Goal: Information Seeking & Learning: Compare options

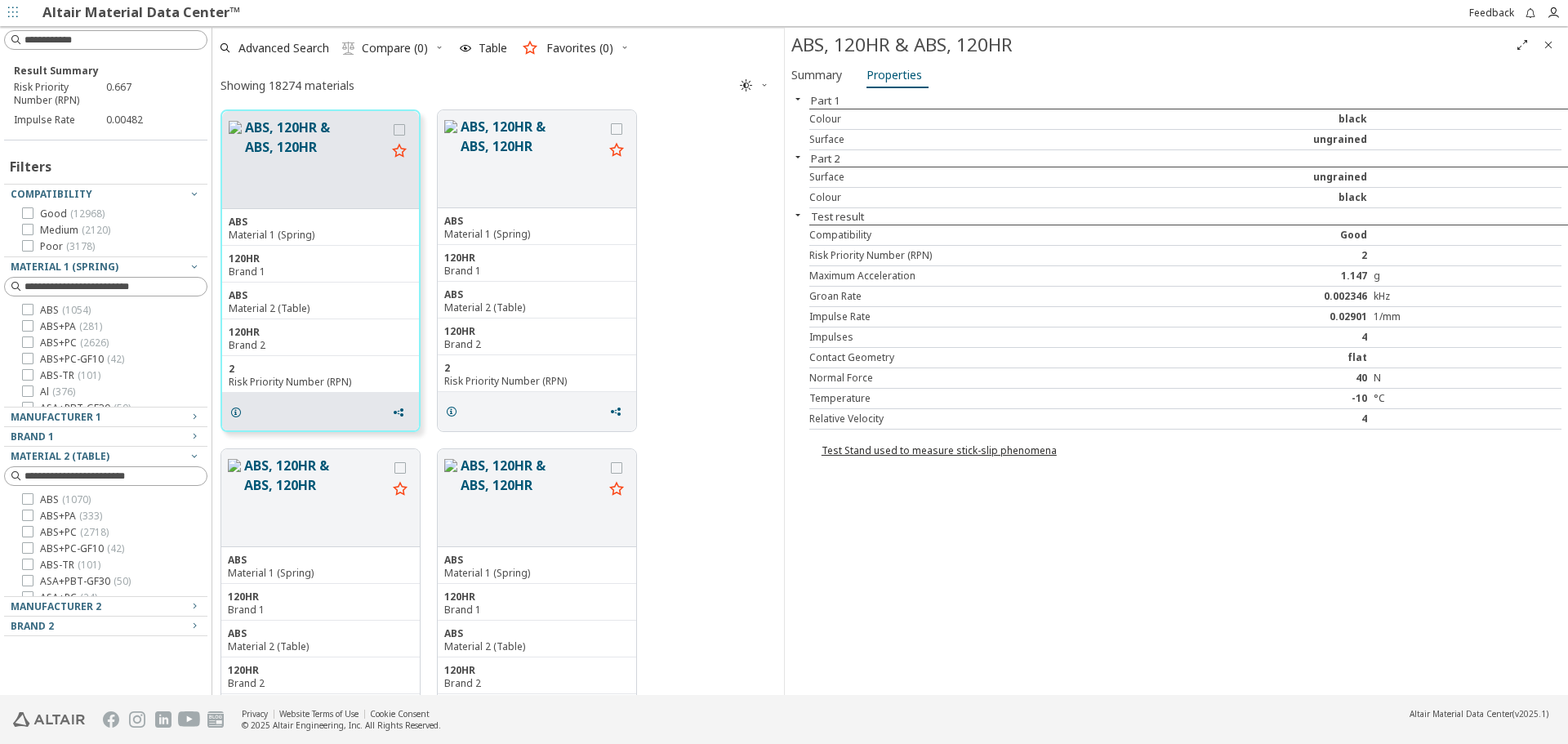
scroll to position [582, 560]
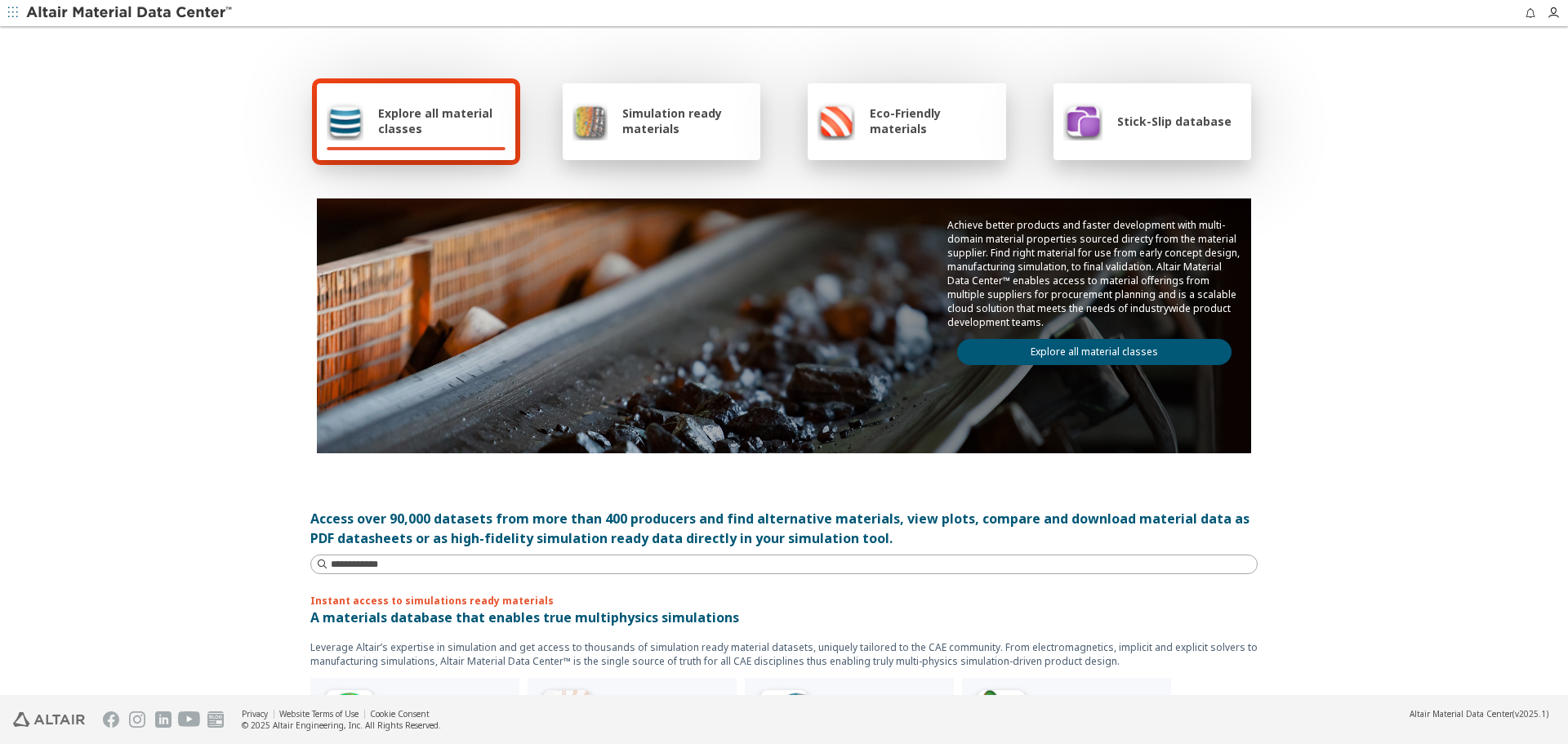
click at [1028, 357] on link "Explore all material classes" at bounding box center [1093, 352] width 274 height 26
click at [1063, 356] on link "Explore all material classes" at bounding box center [1093, 352] width 274 height 26
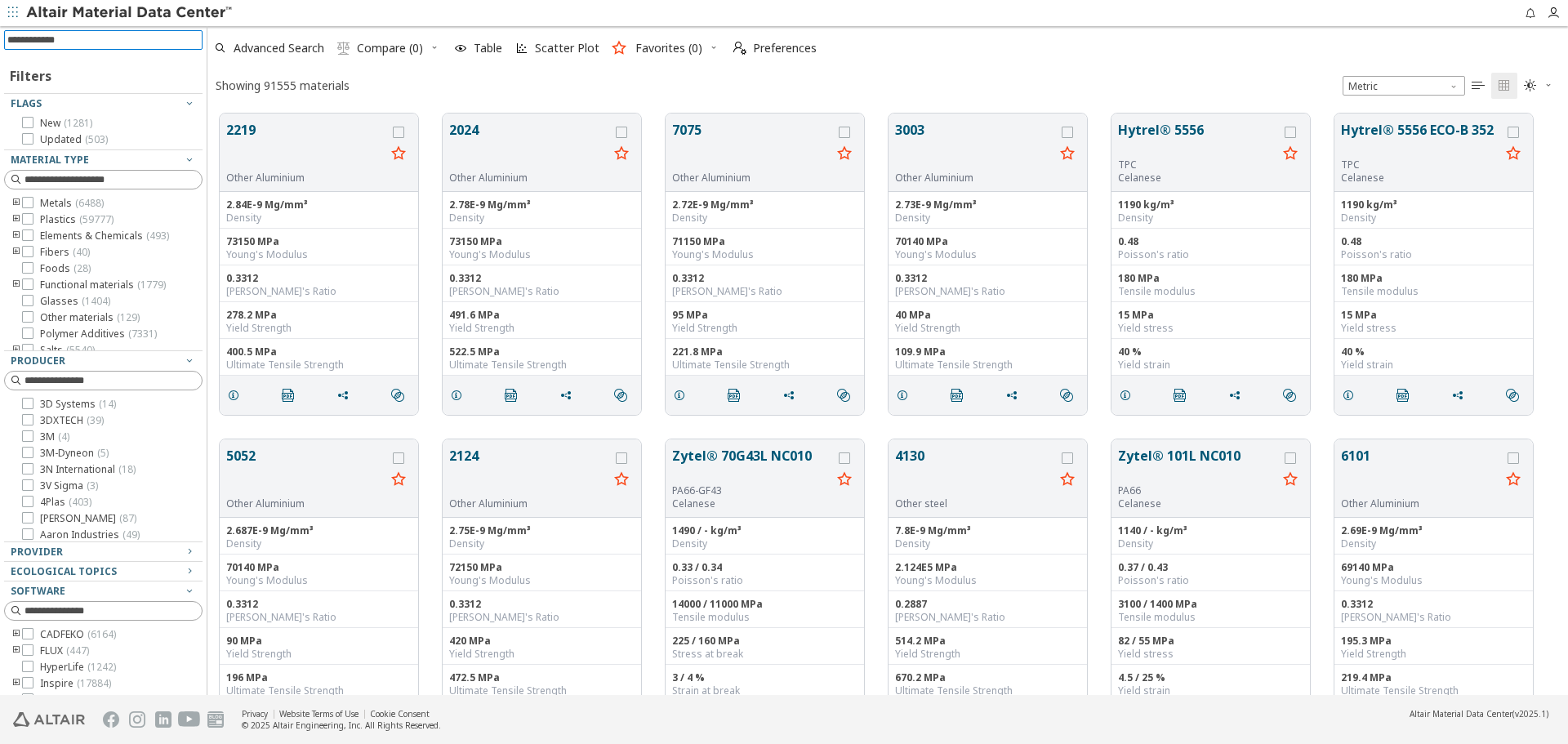
click at [126, 42] on input at bounding box center [105, 40] width 195 height 18
type input "****"
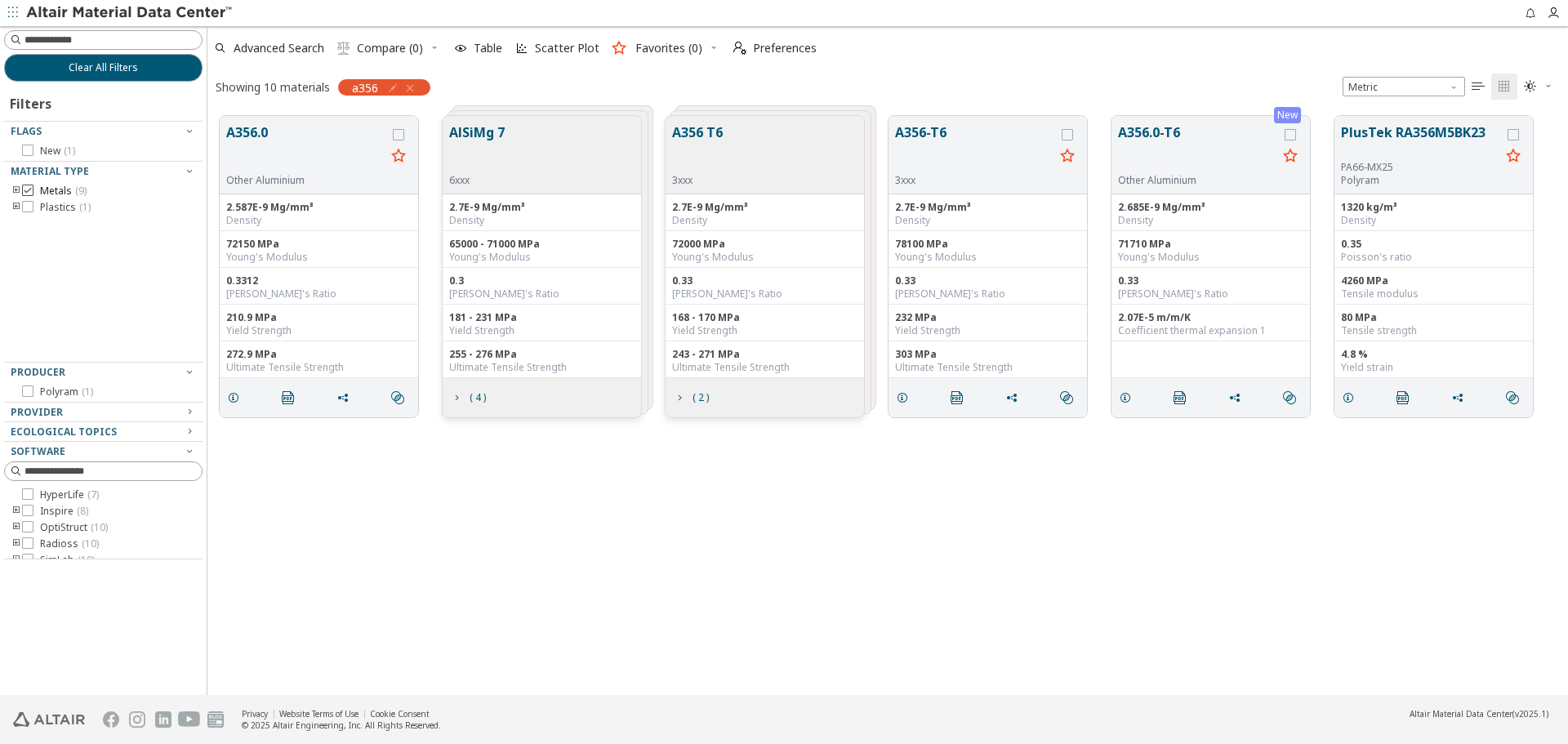
click at [59, 185] on span "Metals ( 9 )" at bounding box center [63, 192] width 47 height 13
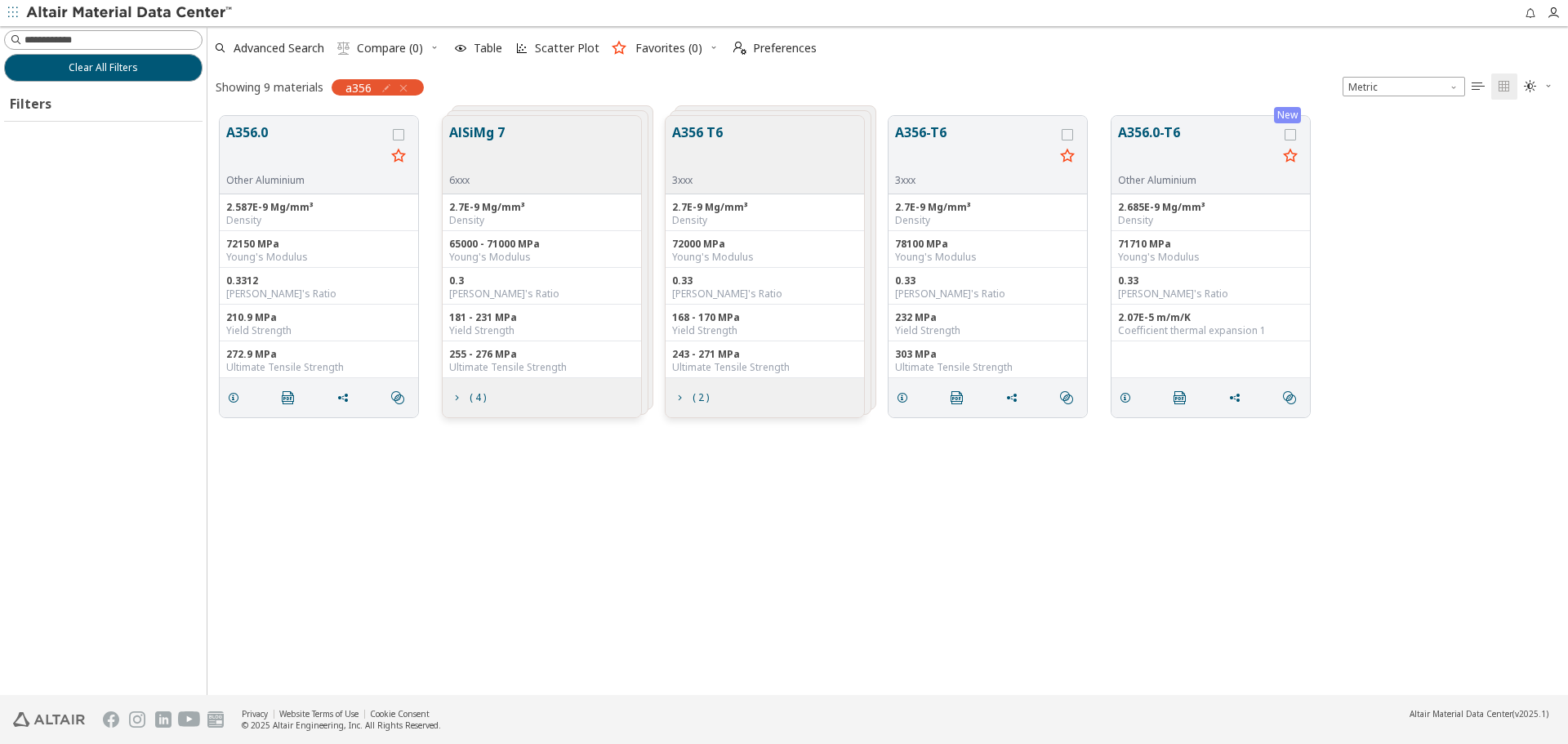
scroll to position [579, 1348]
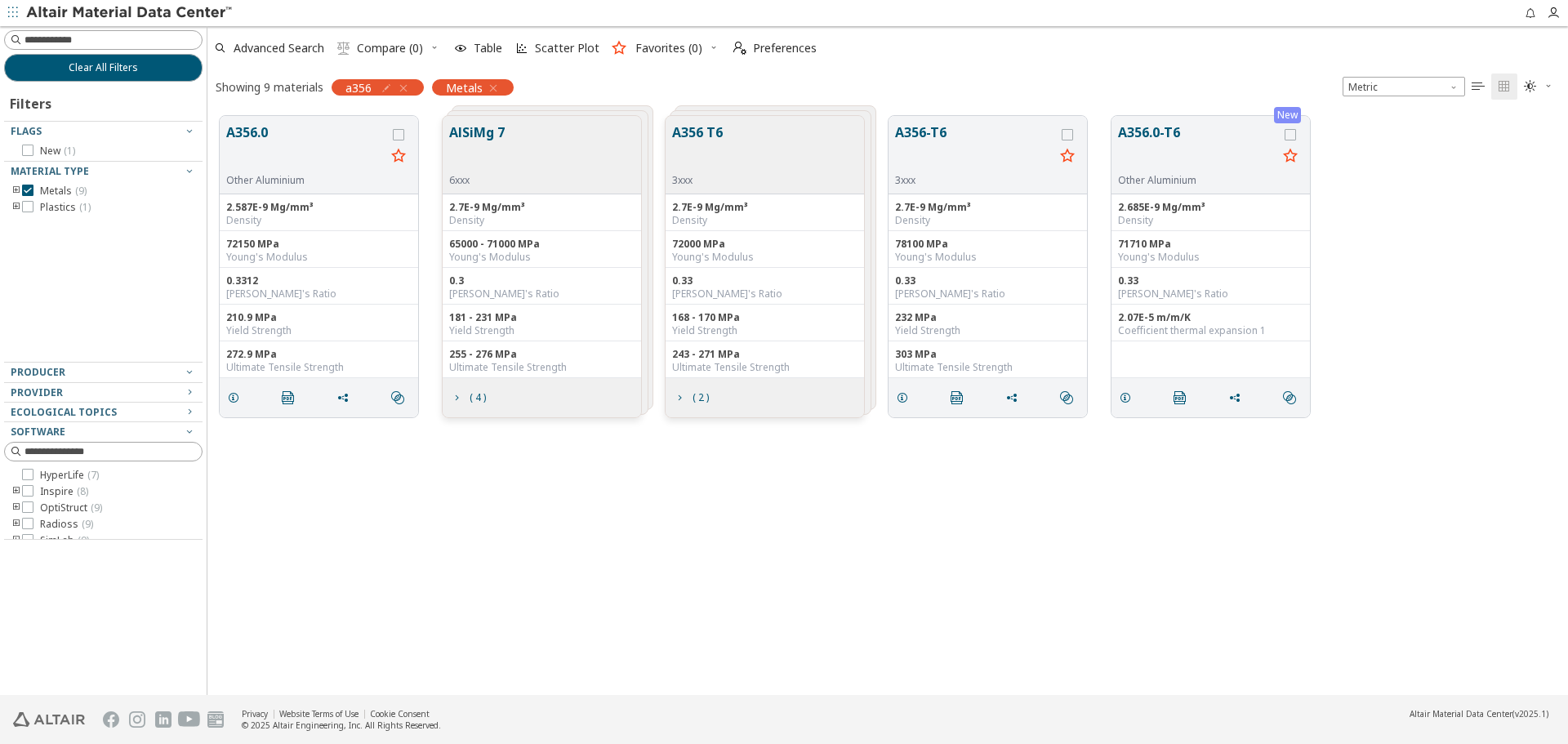
click at [386, 89] on icon "button" at bounding box center [386, 88] width 13 height 13
type input "****"
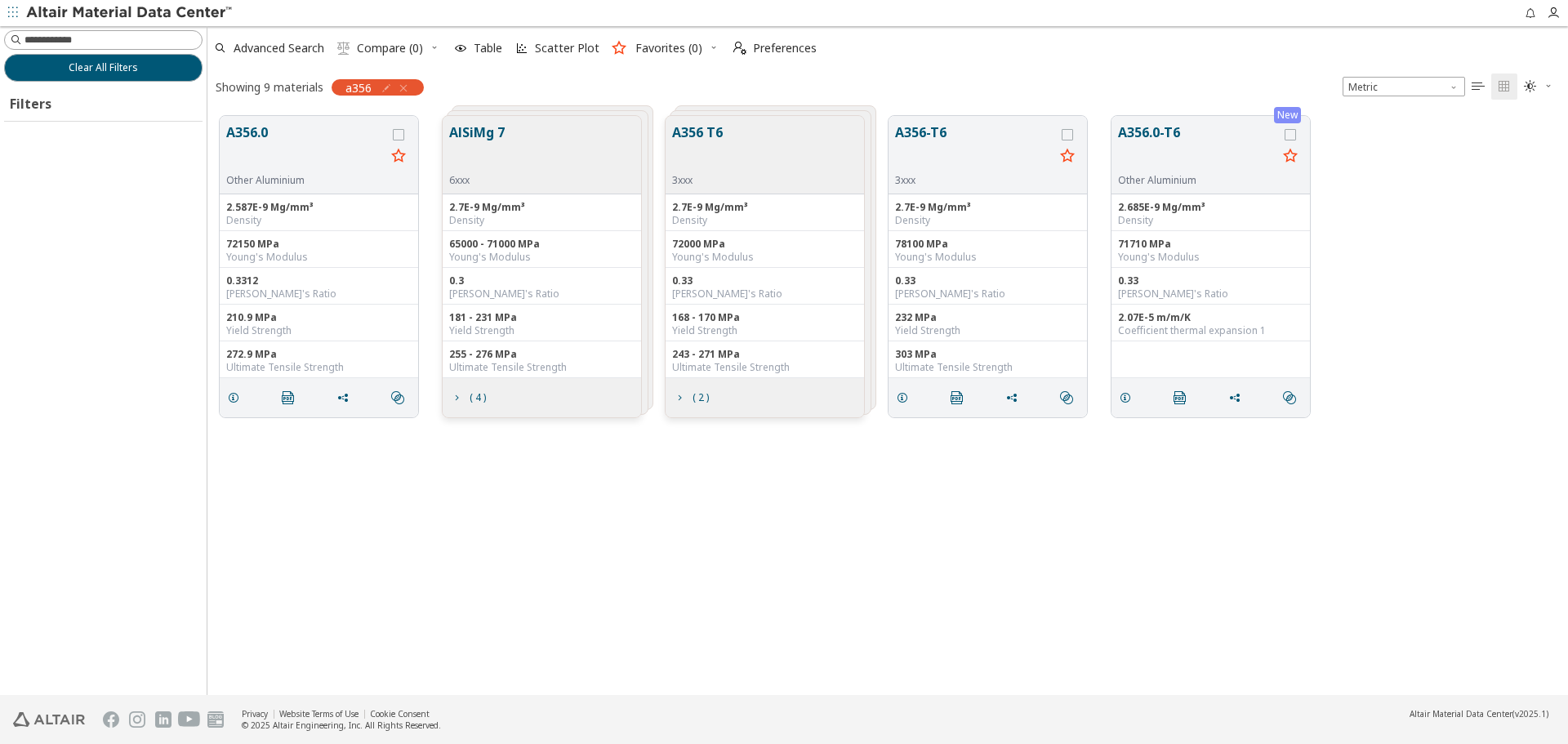
scroll to position [579, 1348]
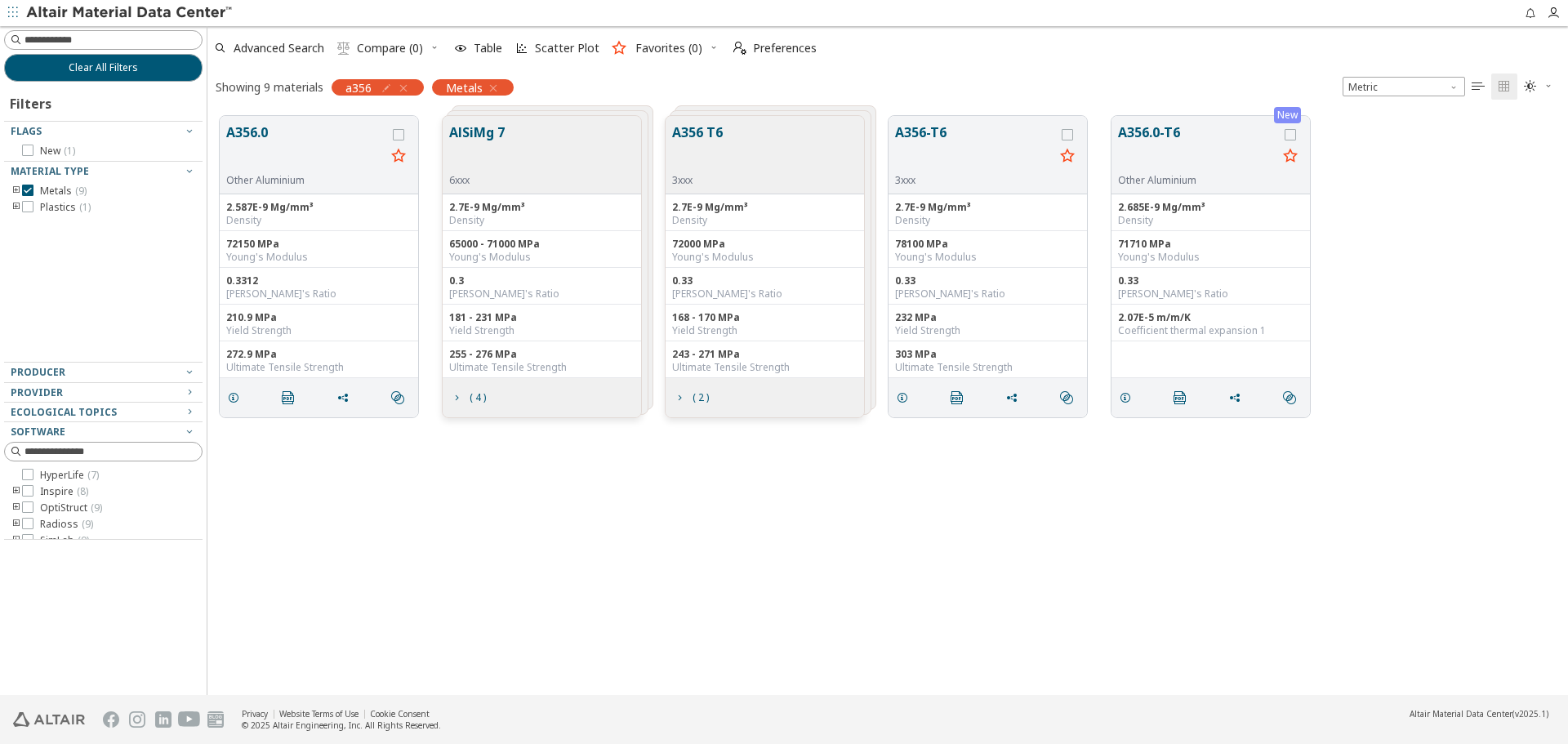
click at [388, 86] on icon "button" at bounding box center [386, 88] width 13 height 13
drag, startPoint x: 311, startPoint y: 125, endPoint x: 252, endPoint y: 122, distance: 59.1
click at [252, 122] on div "****" at bounding box center [314, 123] width 124 height 36
type input "****"
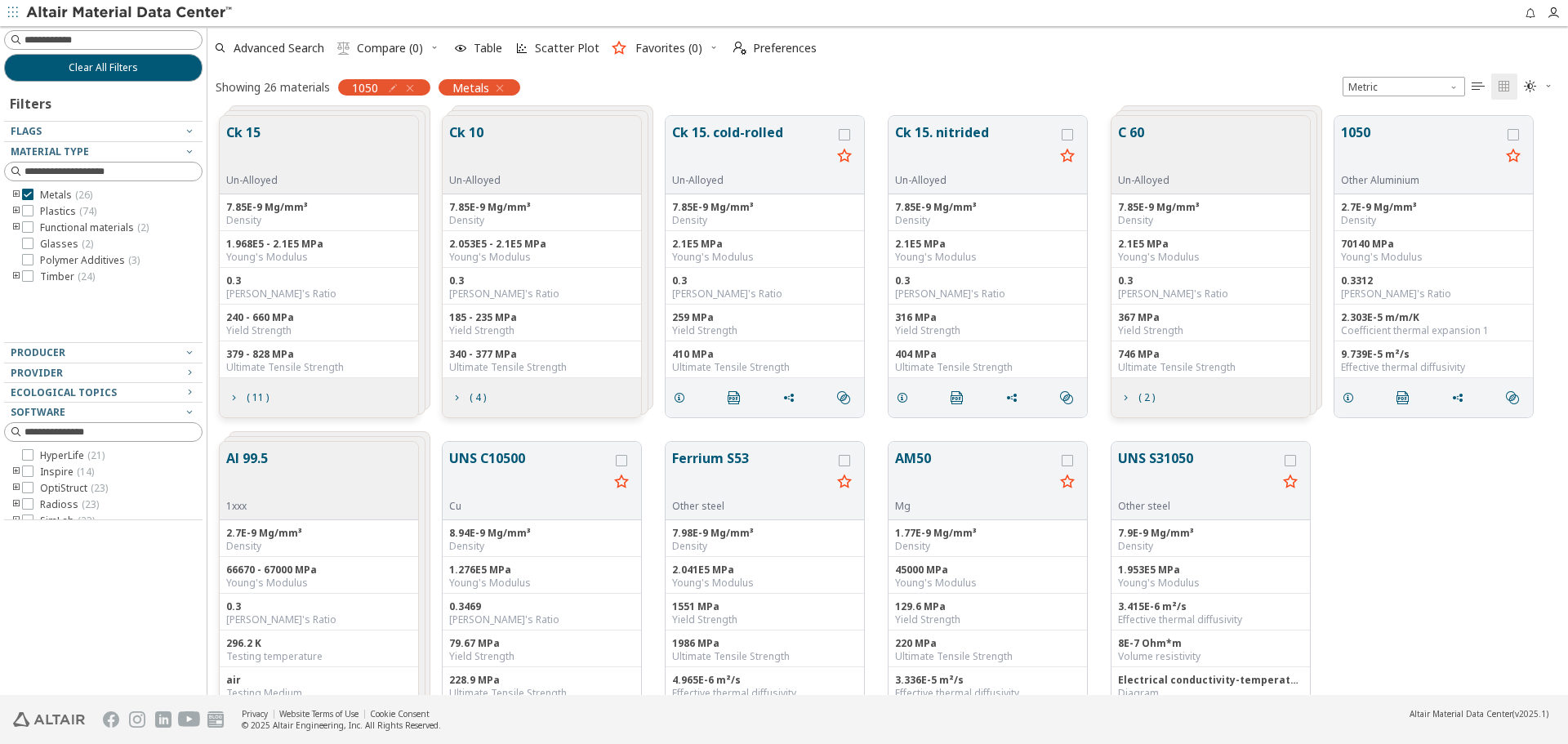
click at [500, 87] on icon "button" at bounding box center [500, 88] width 13 height 13
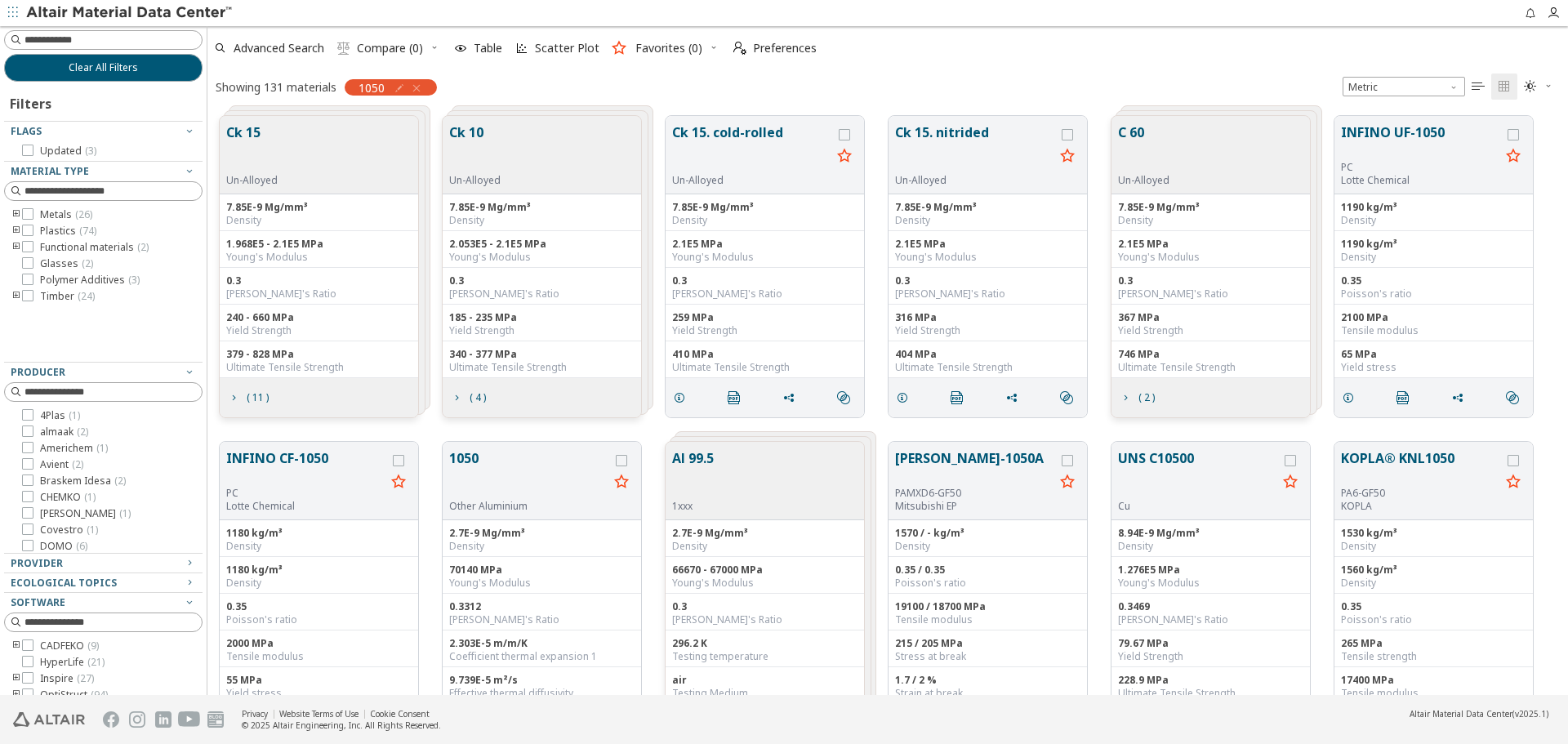
click at [16, 211] on icon "toogle group" at bounding box center [17, 215] width 12 height 13
click at [57, 232] on icon at bounding box center [52, 231] width 12 height 12
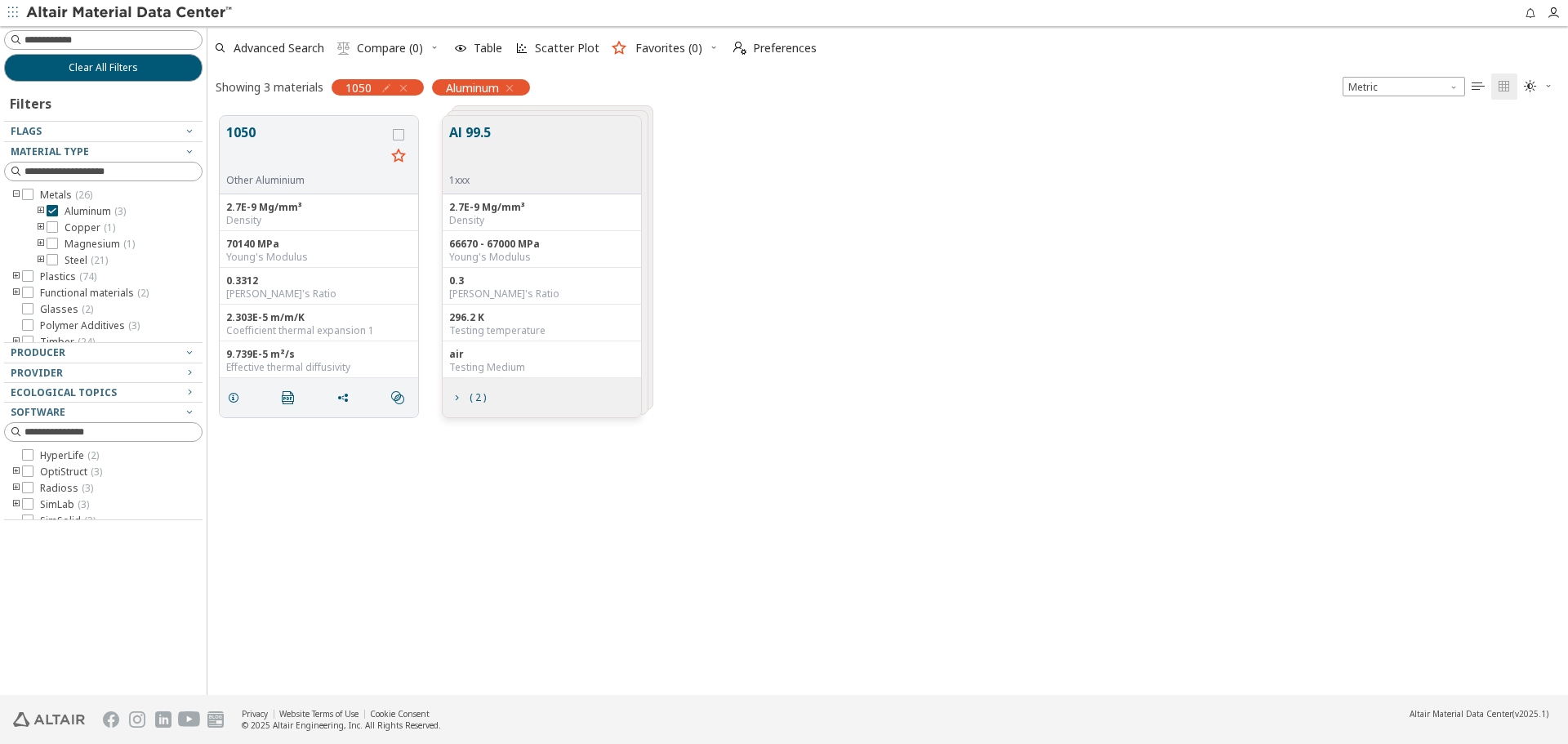
click at [747, 530] on div "1050 Other Aluminium 2.7E-9 Mg/mm³ Density 70140 MPa Young's Modulus 0.3312 Poi…" at bounding box center [888, 400] width 1361 height 592
click at [462, 396] on icon "grid" at bounding box center [456, 398] width 13 height 13
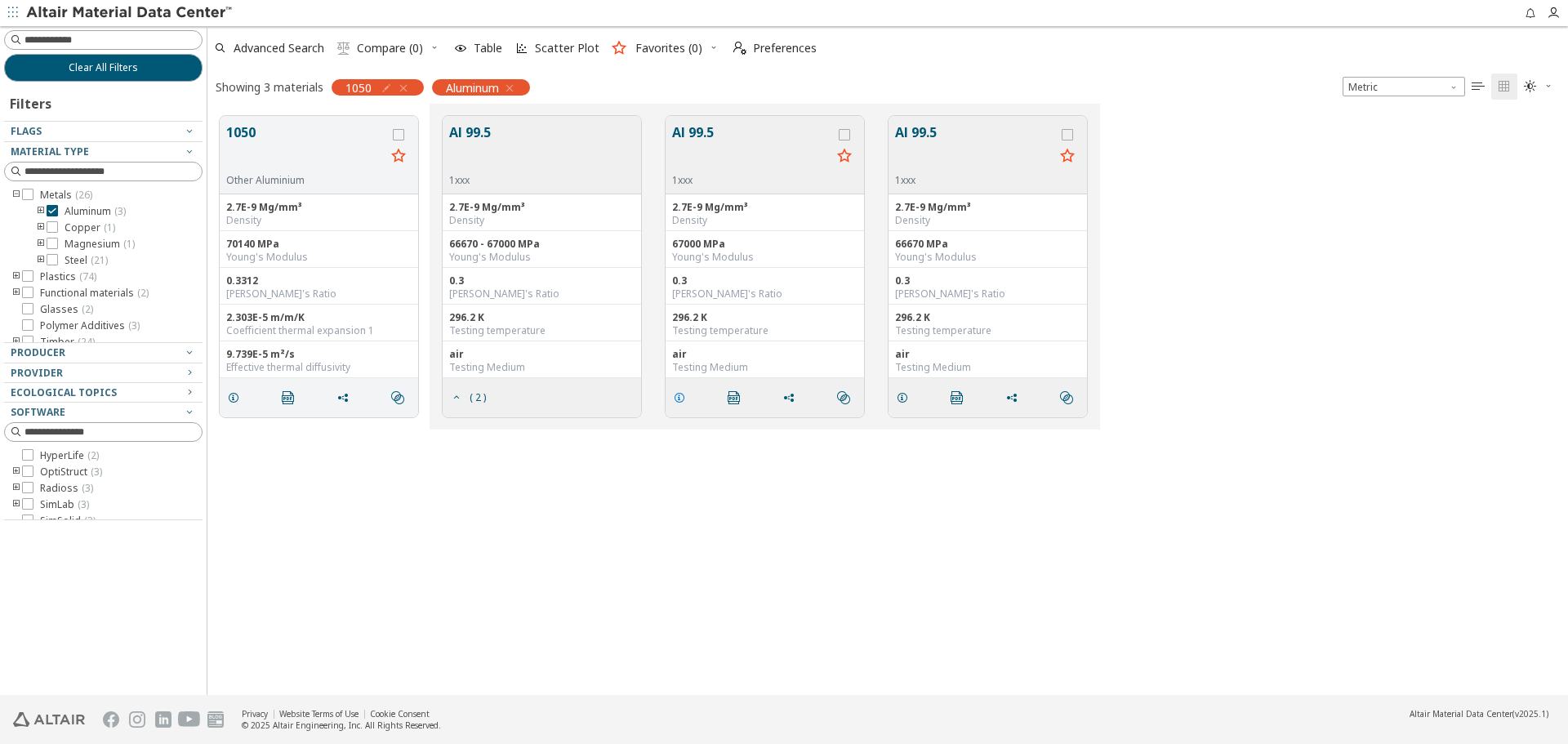
click at [684, 401] on icon "grid" at bounding box center [679, 398] width 13 height 13
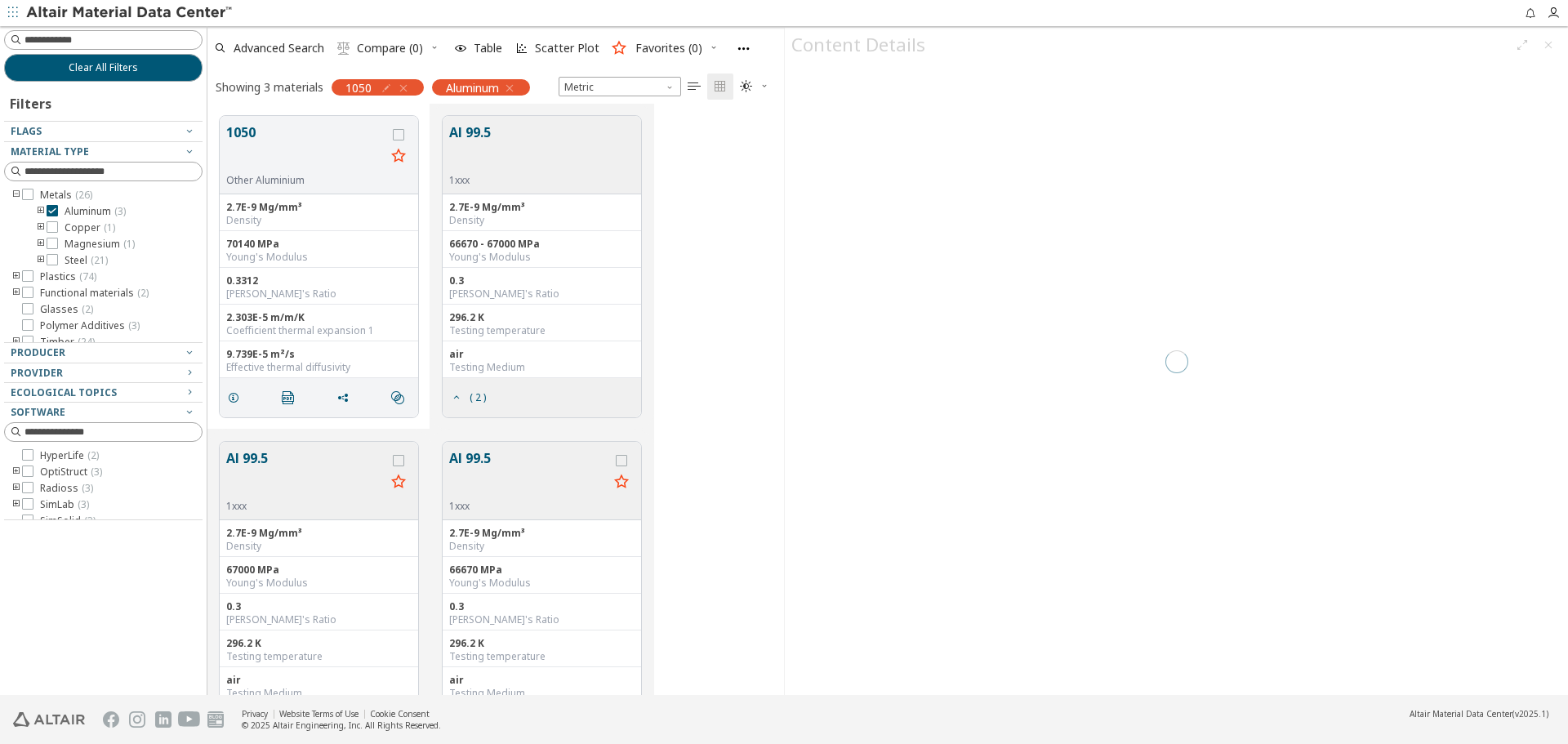
scroll to position [579, 565]
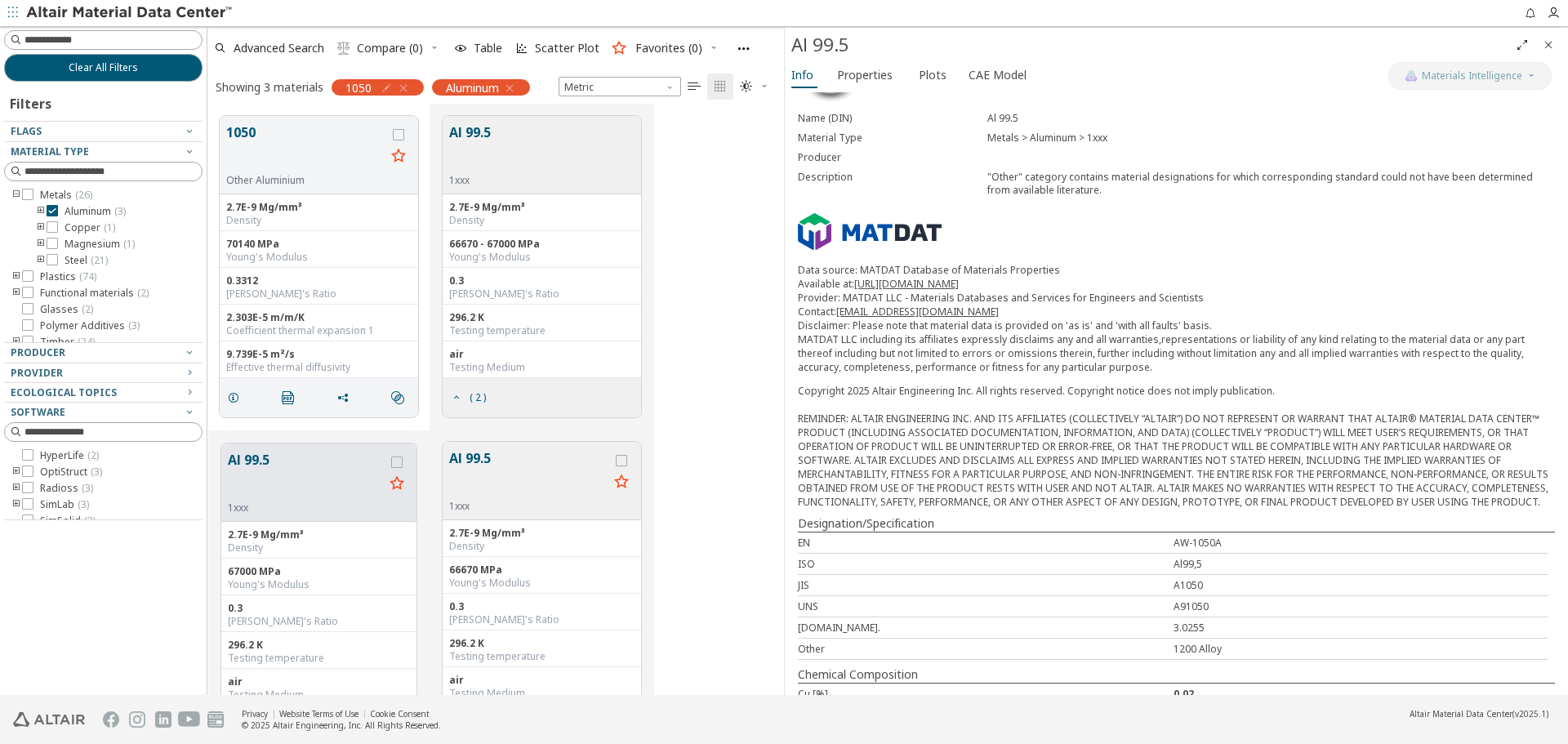
scroll to position [82, 0]
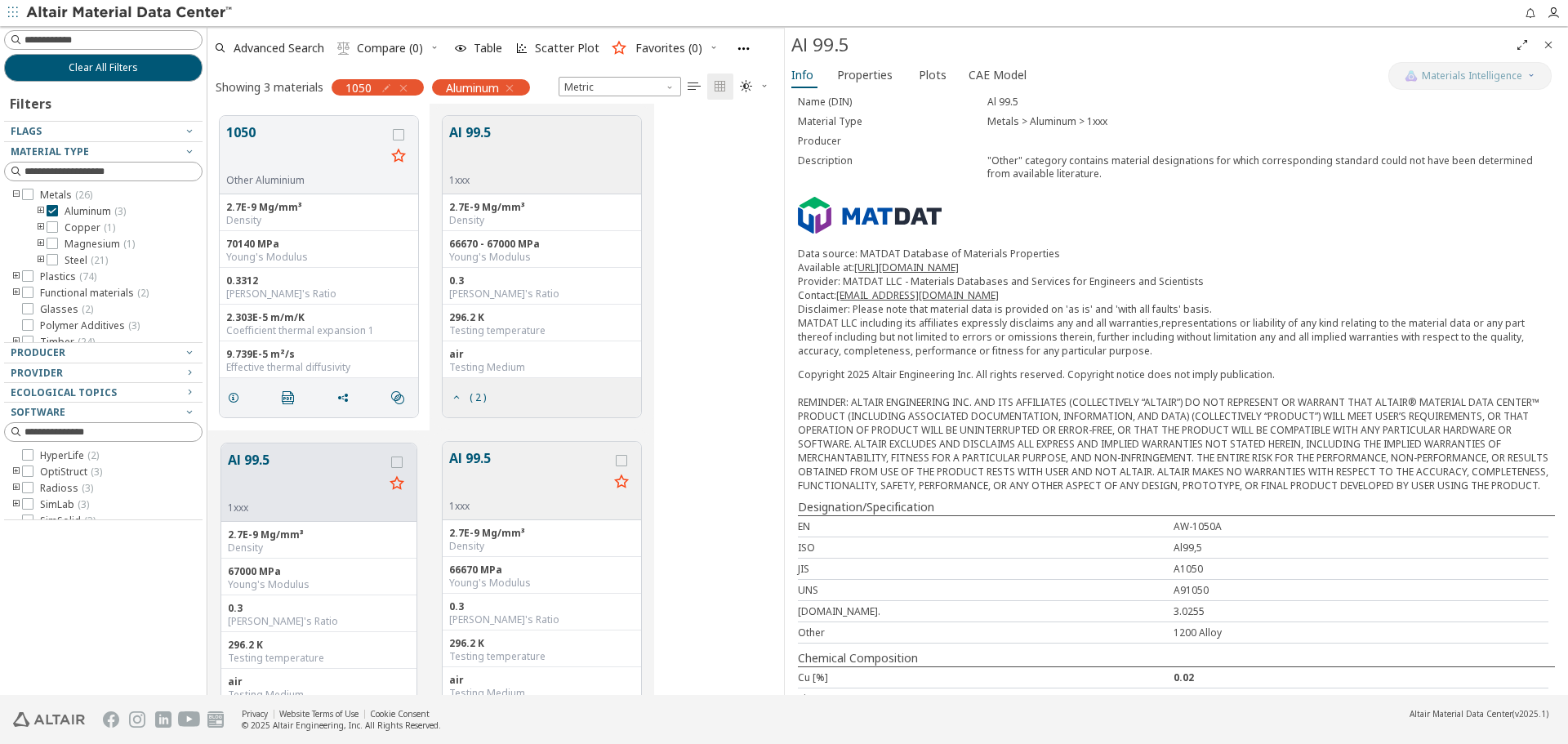
click at [1547, 47] on icon "Close" at bounding box center [1548, 45] width 13 height 13
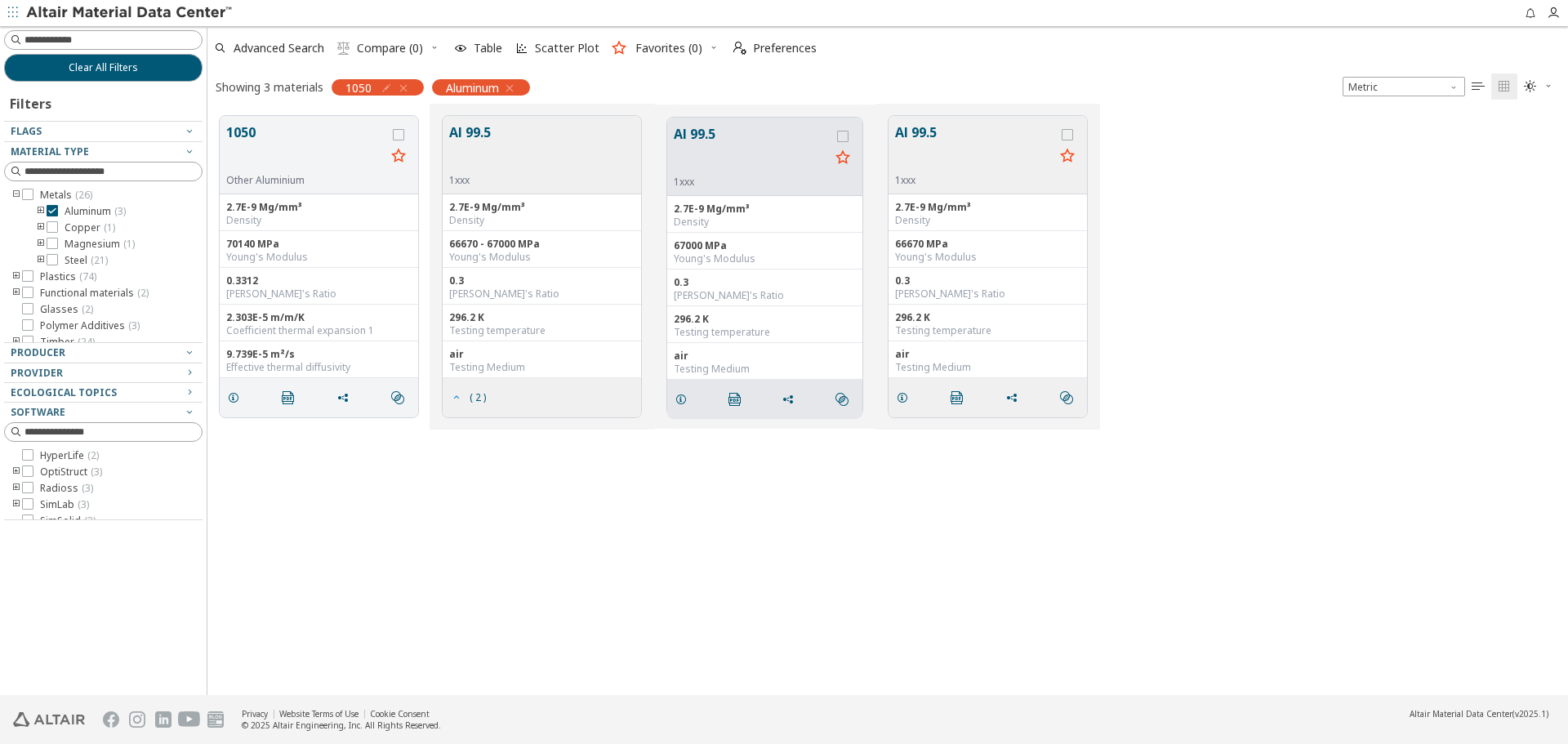
click at [470, 398] on span "( 2 )" at bounding box center [478, 398] width 17 height 10
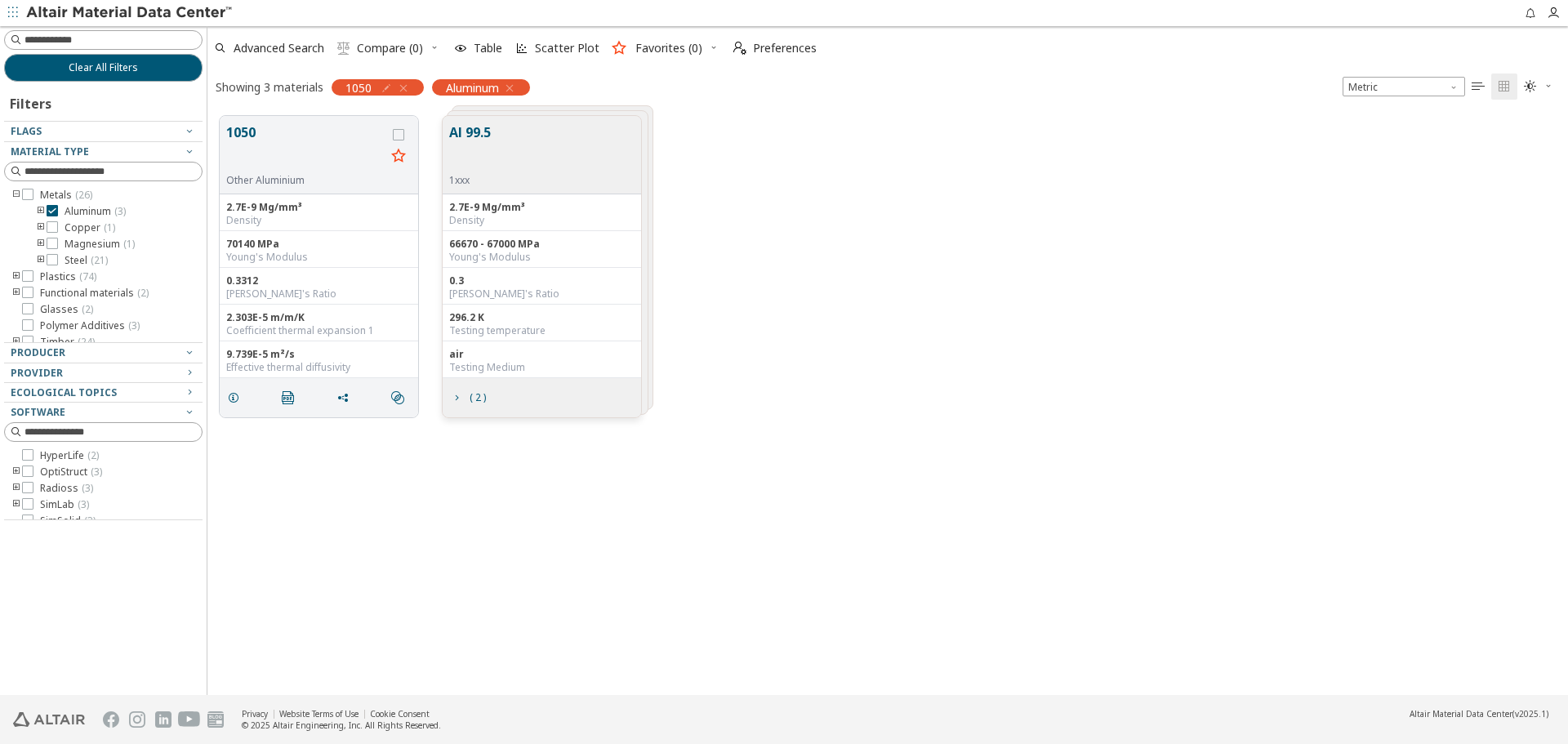
click at [342, 484] on div "1050 Other Aluminium 2.7E-9 Mg/mm³ Density 70140 MPa Young's Modulus 0.3312 Poi…" at bounding box center [888, 400] width 1361 height 592
click at [236, 403] on icon "grid" at bounding box center [234, 398] width 13 height 13
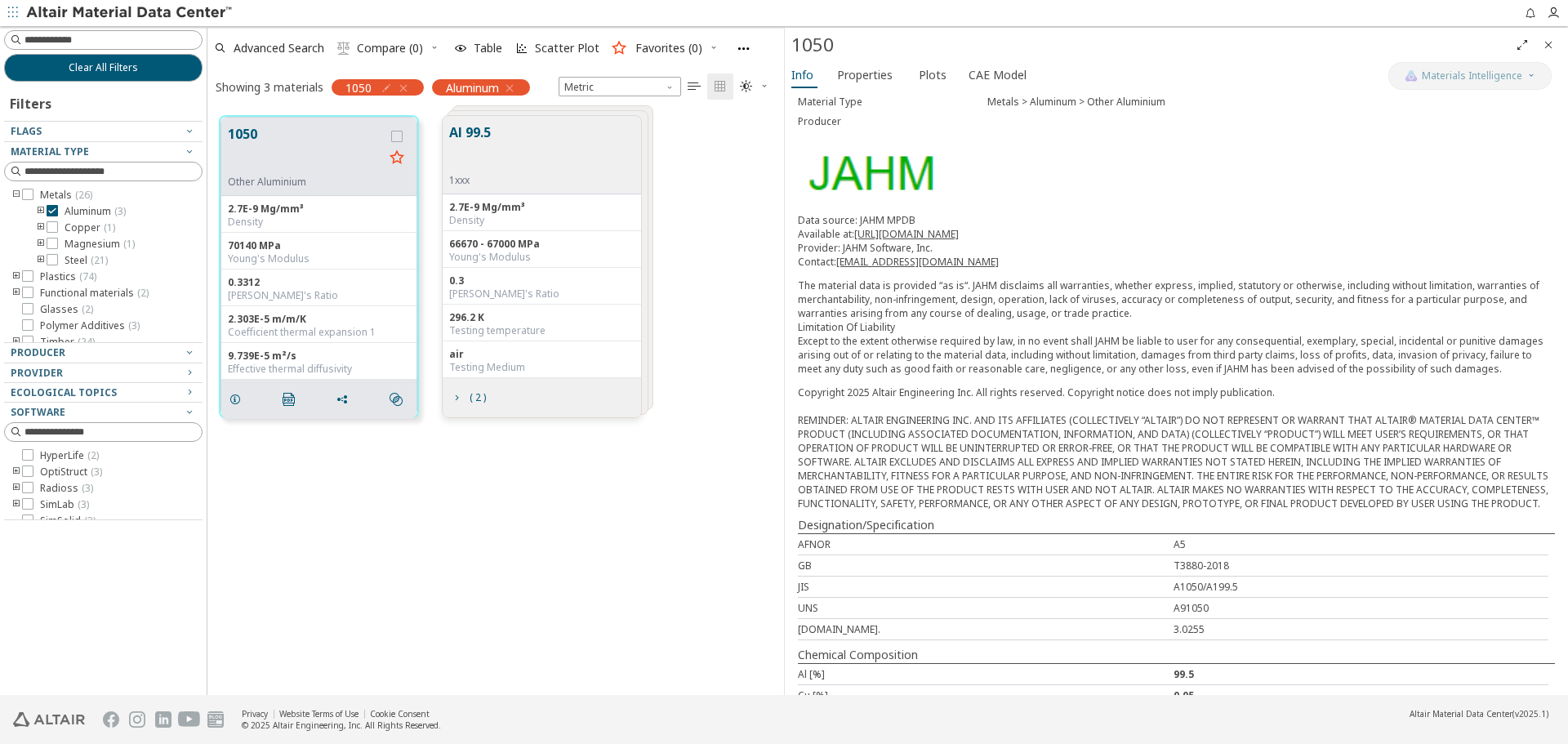
click at [933, 81] on span "Plots" at bounding box center [932, 75] width 27 height 26
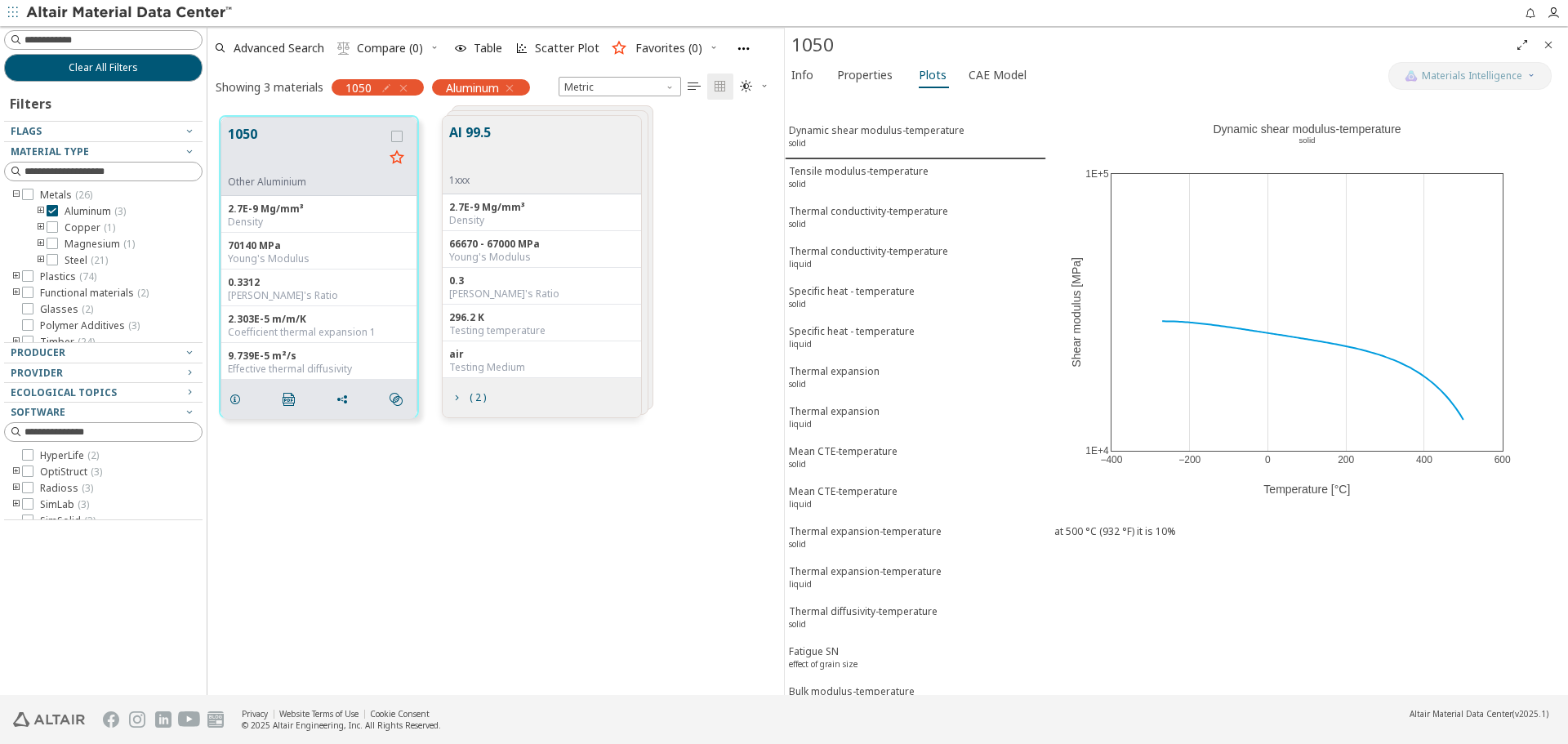
click at [1550, 48] on icon "Close" at bounding box center [1548, 45] width 13 height 13
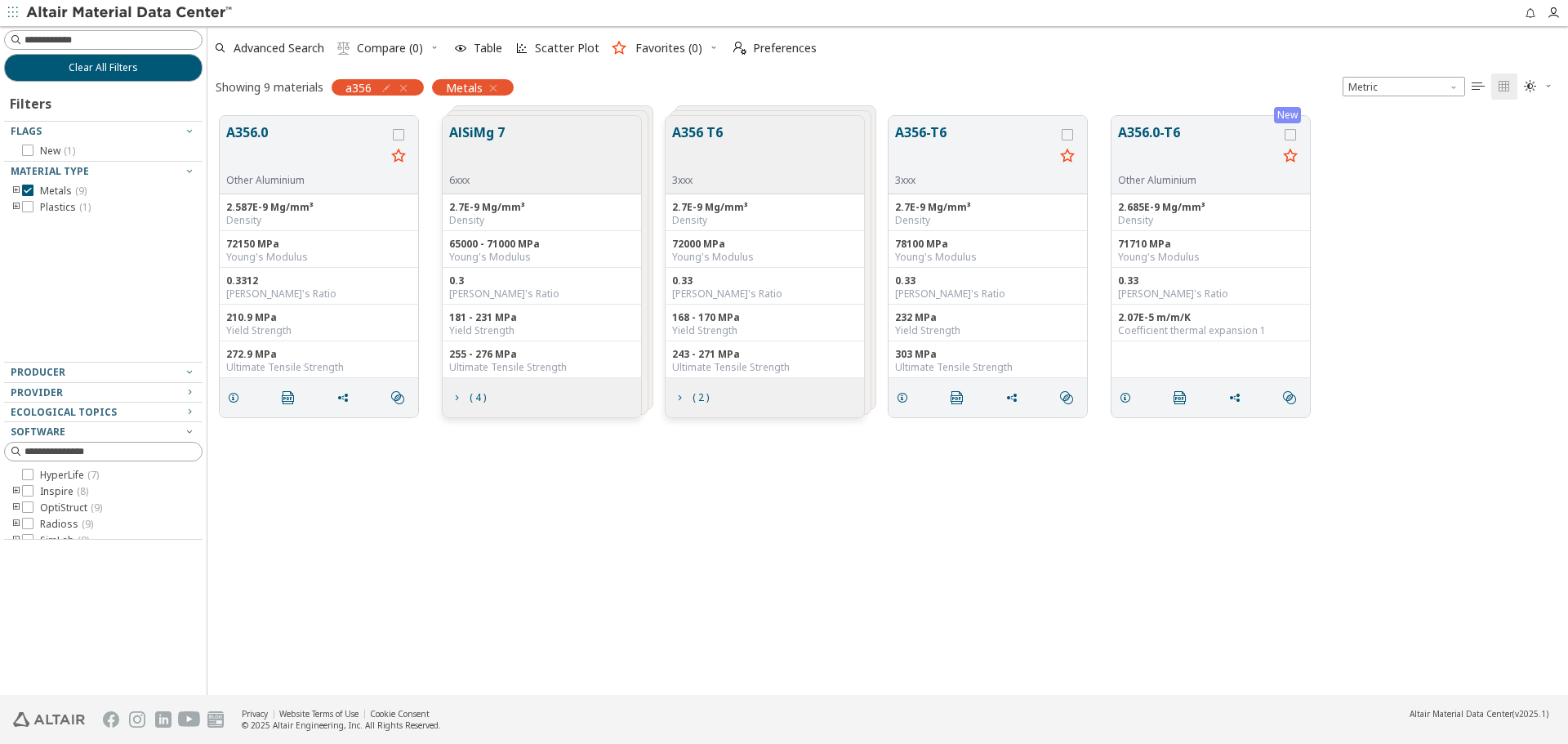
scroll to position [579, 1348]
click at [385, 91] on icon "button" at bounding box center [386, 88] width 13 height 13
drag, startPoint x: 348, startPoint y: 120, endPoint x: 239, endPoint y: 130, distance: 109.5
click at [239, 130] on body "Feedback Clear All Filters Filters Flags New ( 1 ) Material Type Metals ( 9 ) P…" at bounding box center [784, 372] width 1568 height 744
type input "****"
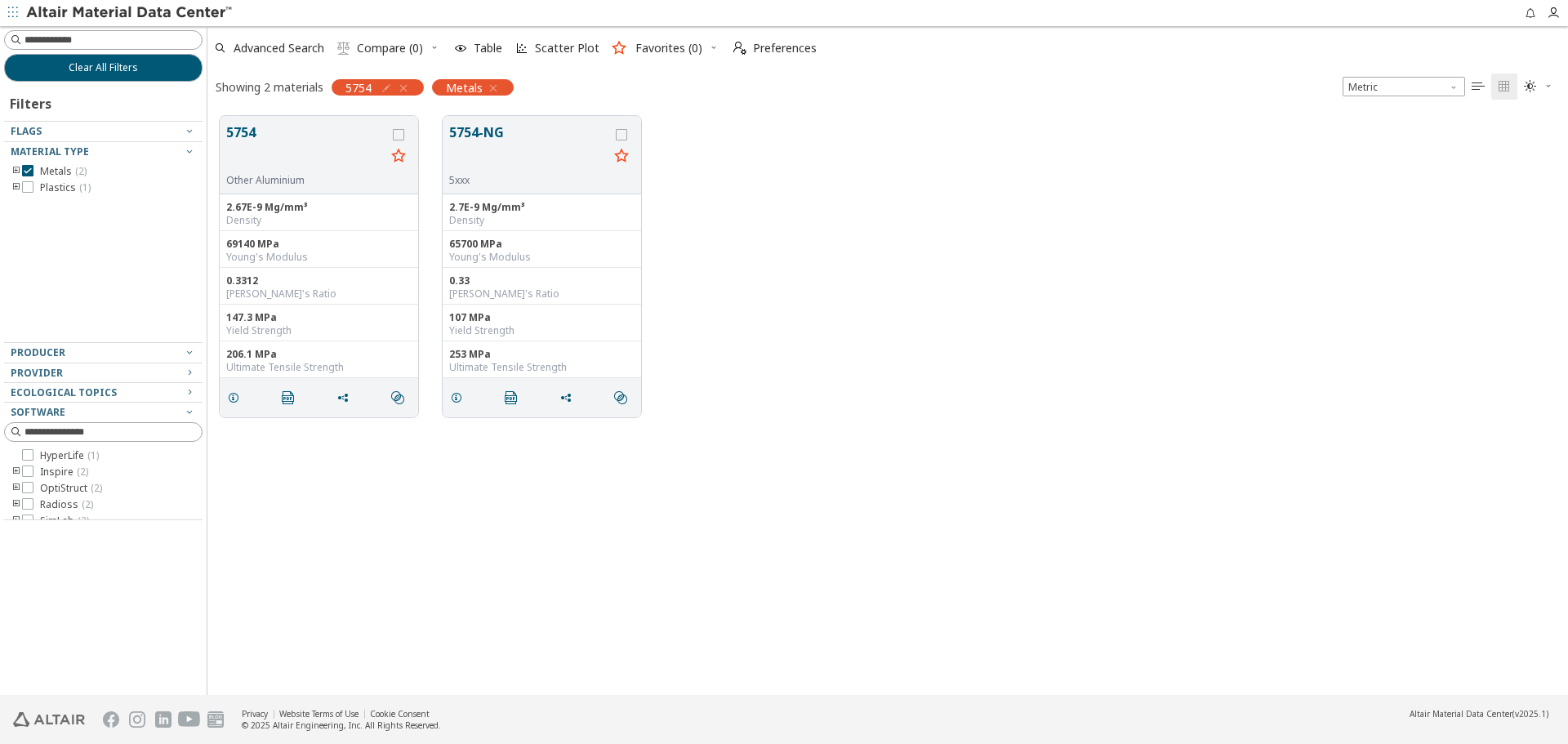
click at [491, 86] on icon "button" at bounding box center [493, 88] width 13 height 13
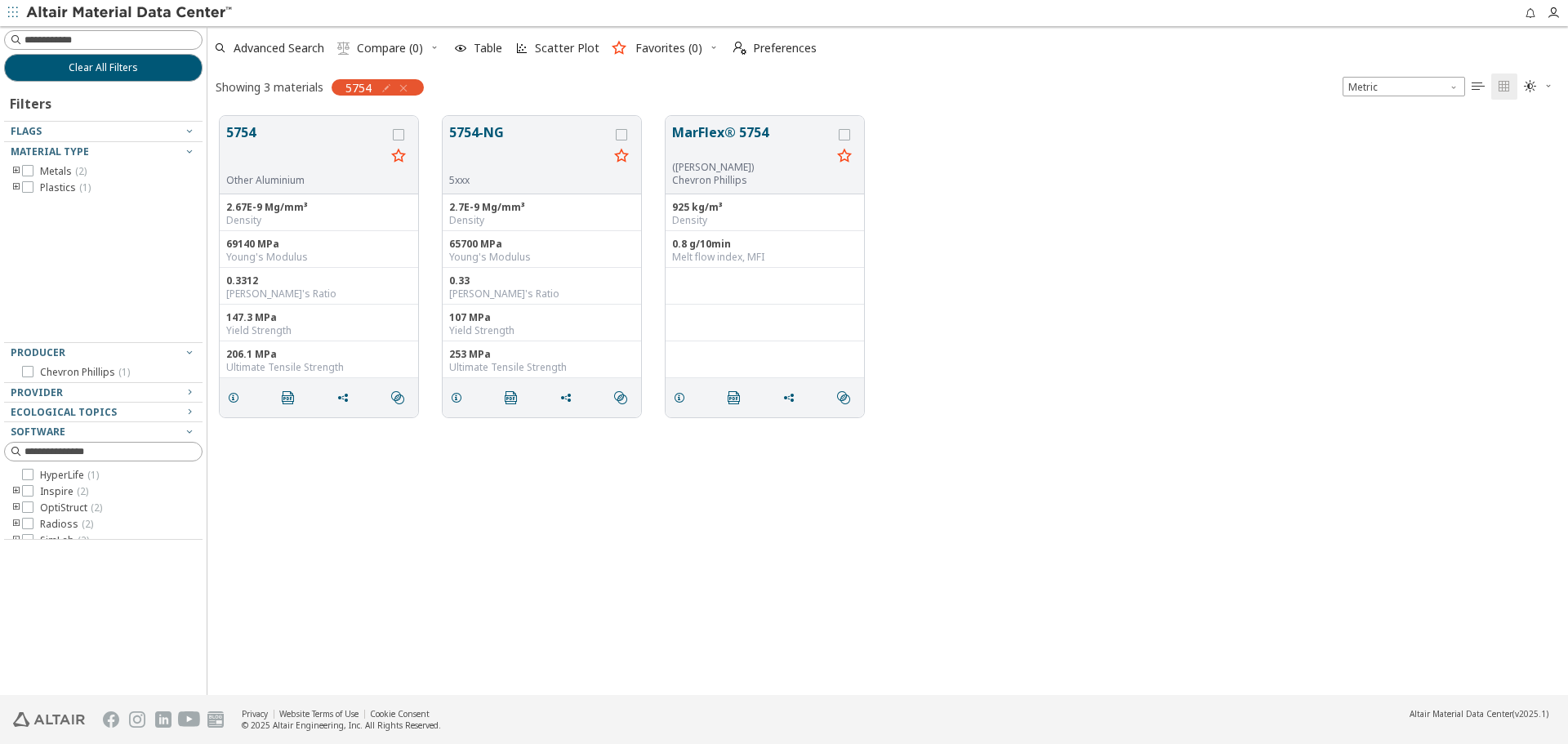
click at [13, 168] on icon "toogle group" at bounding box center [17, 172] width 12 height 13
click at [82, 189] on span "Aluminum ( 2 )" at bounding box center [95, 188] width 62 height 13
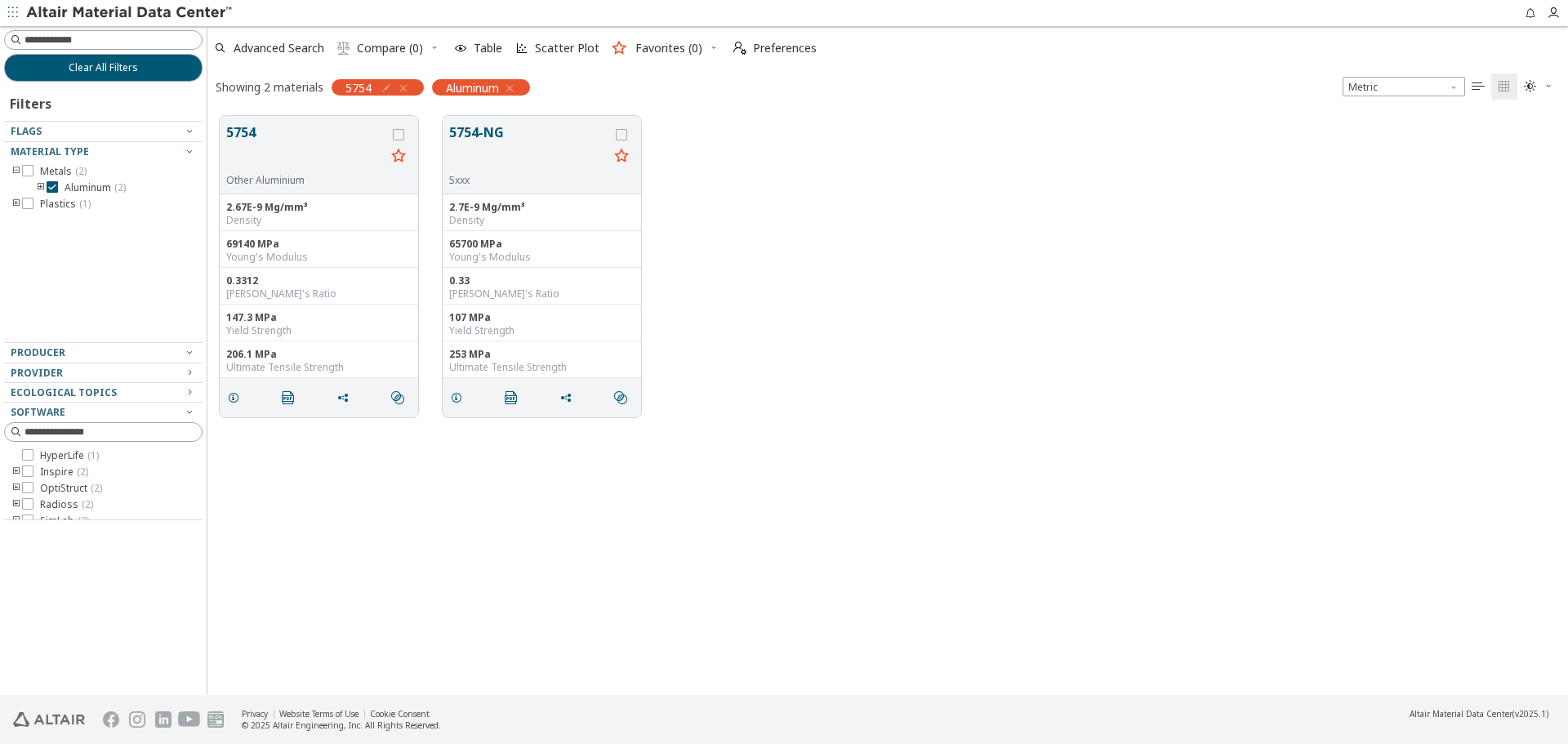
click at [575, 505] on div "5754 Other Aluminium 2.67E-9 Mg/mm³ Density 69140 MPa Young's Modulus 0.3312 Po…" at bounding box center [888, 400] width 1361 height 592
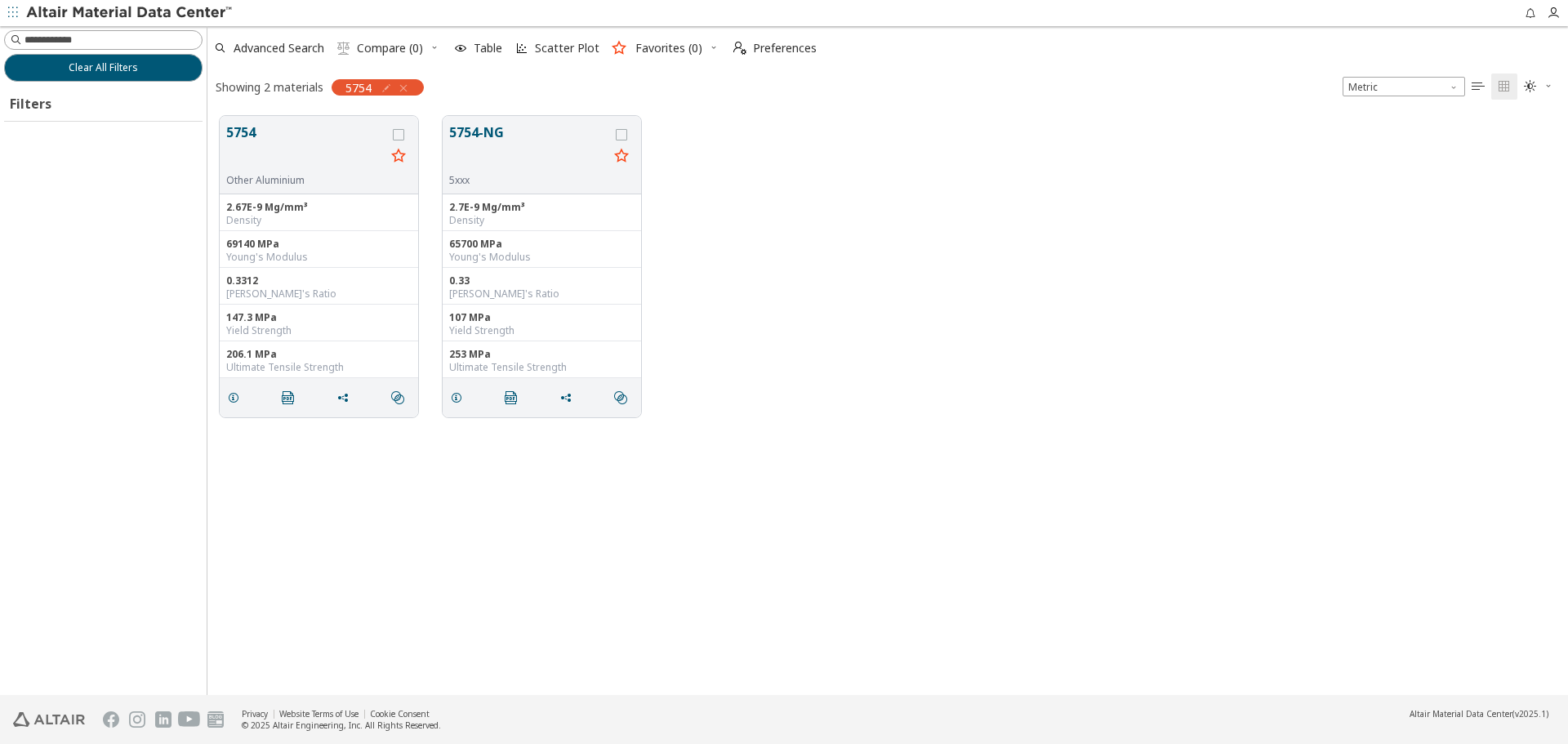
scroll to position [579, 1348]
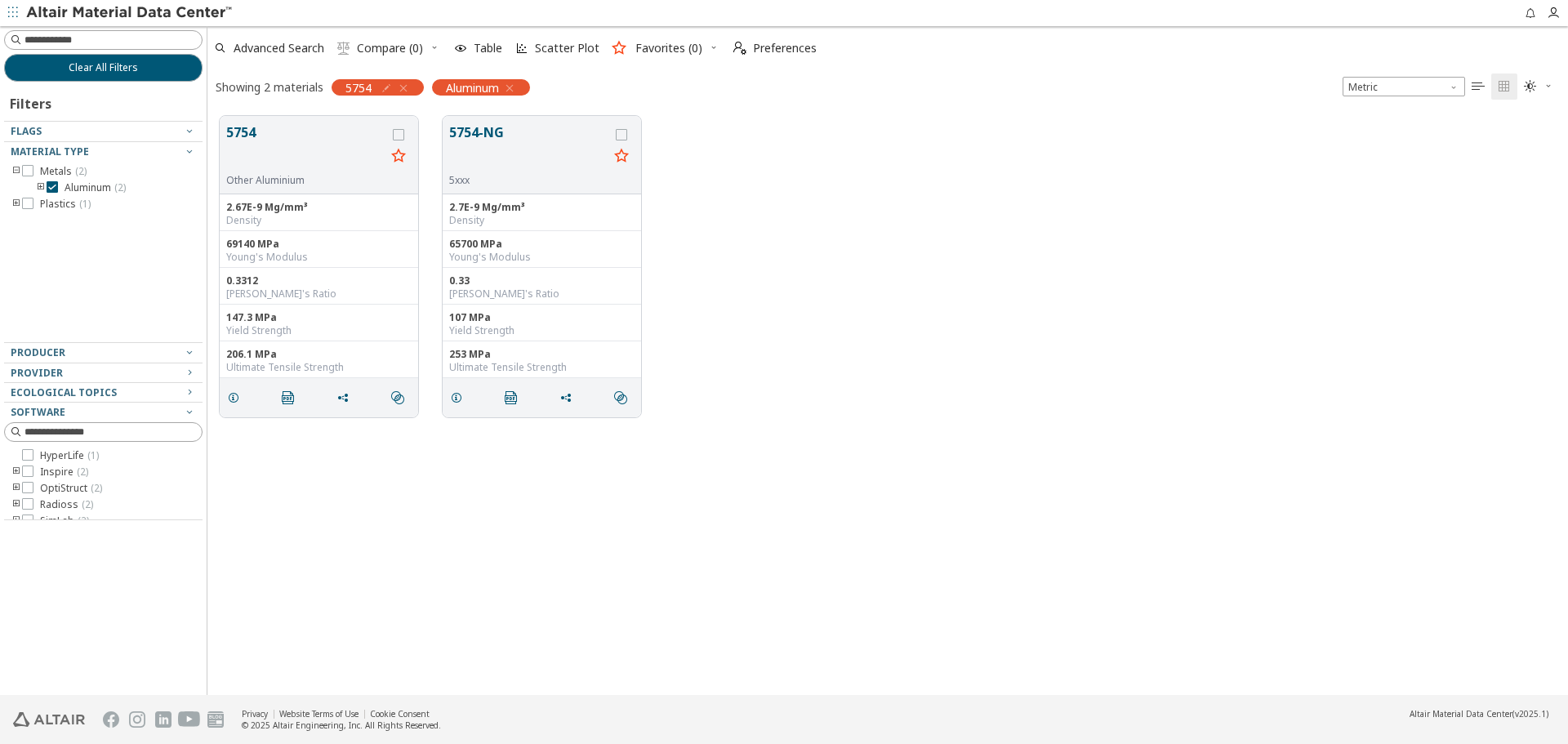
click at [392, 84] on icon "button" at bounding box center [386, 88] width 13 height 13
click at [341, 118] on input "****" at bounding box center [314, 123] width 106 height 18
drag, startPoint x: 293, startPoint y: 124, endPoint x: 231, endPoint y: 114, distance: 62.8
click at [231, 114] on body "Feedback Clear All Filters Filters Flags Material Type Metals ( 2 ) Aluminum ( …" at bounding box center [784, 372] width 1568 height 744
type input "****"
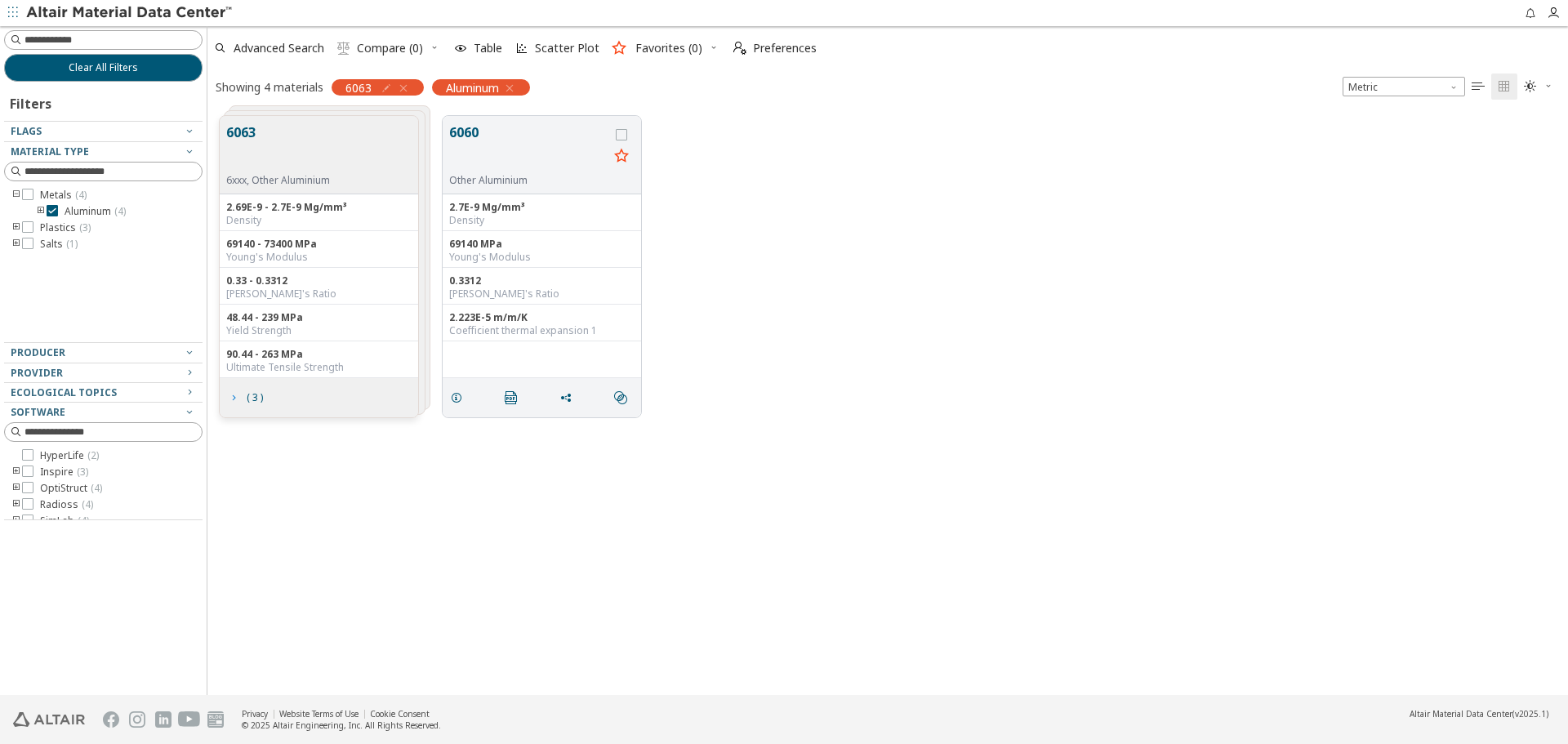
click at [243, 402] on span "( 3 )" at bounding box center [254, 398] width 22 height 10
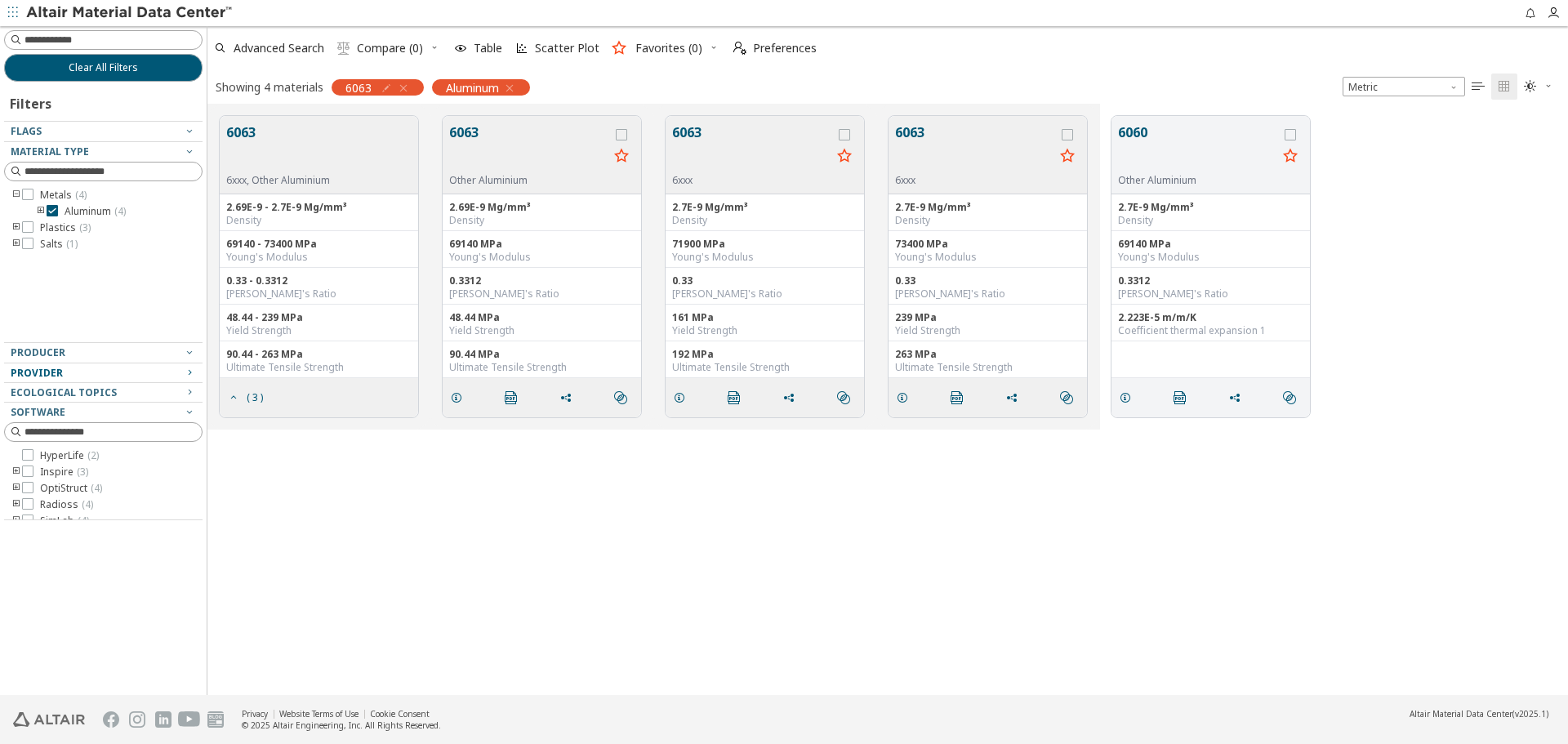
click at [150, 367] on div "Provider" at bounding box center [97, 373] width 172 height 13
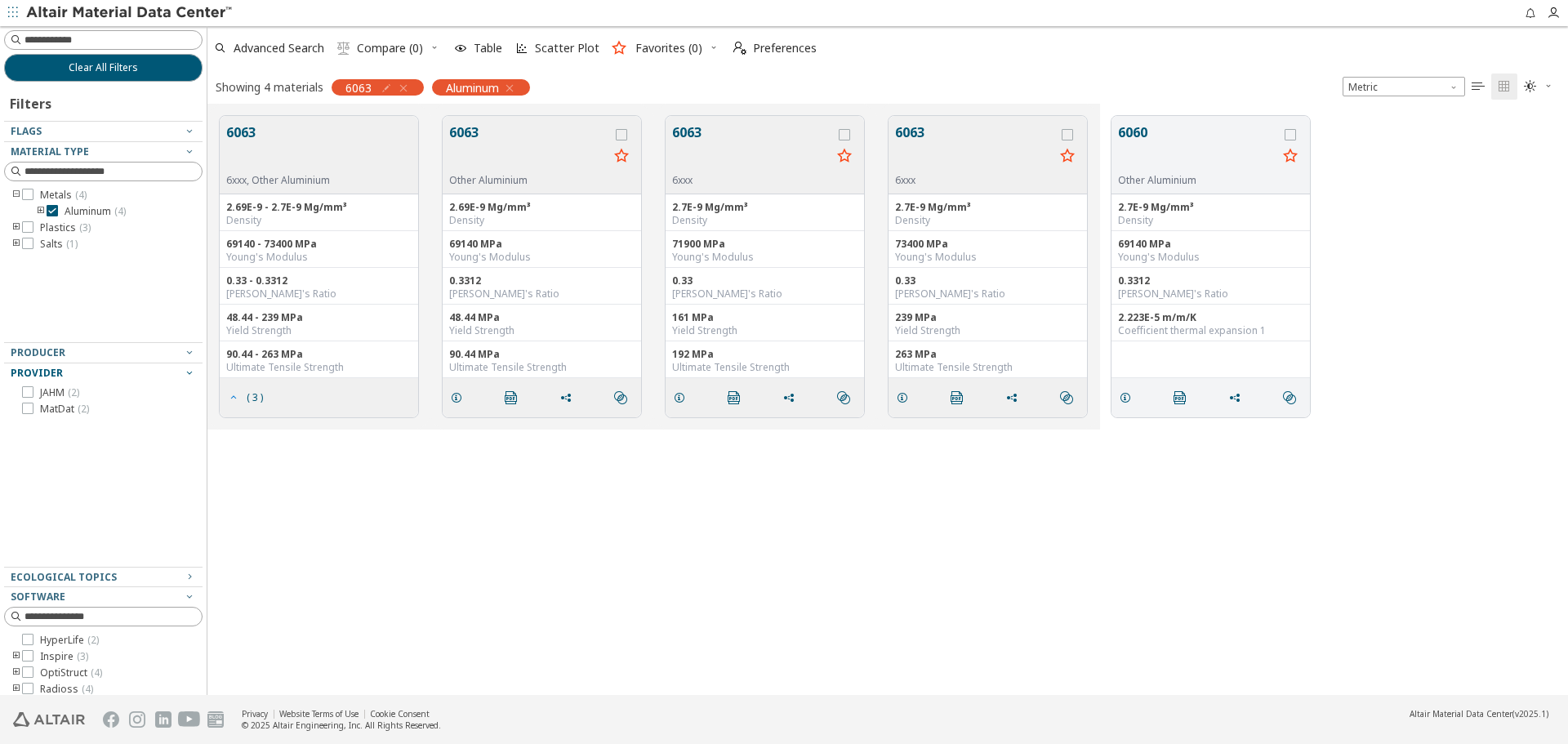
click at [256, 399] on span "( 3 )" at bounding box center [255, 398] width 17 height 10
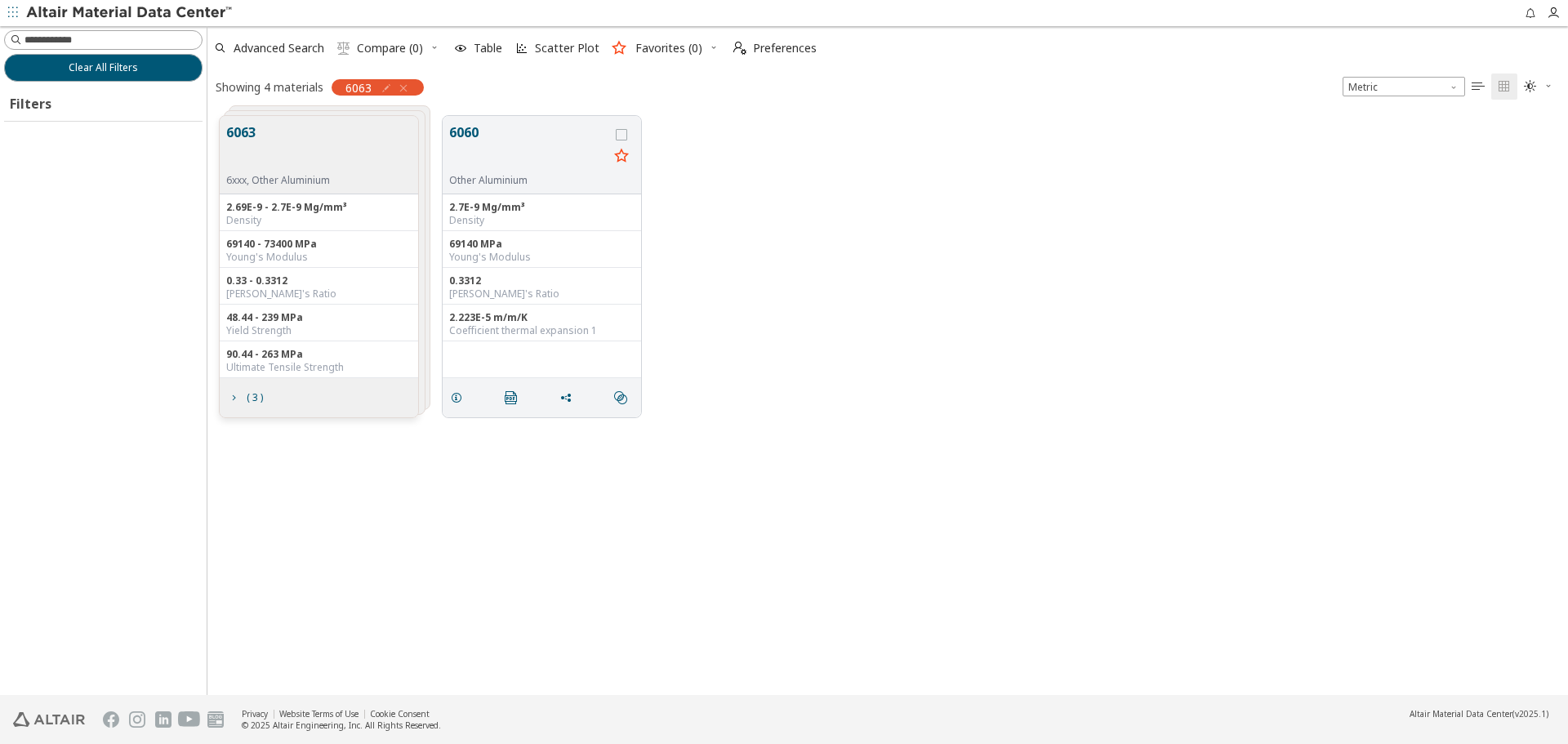
scroll to position [579, 1348]
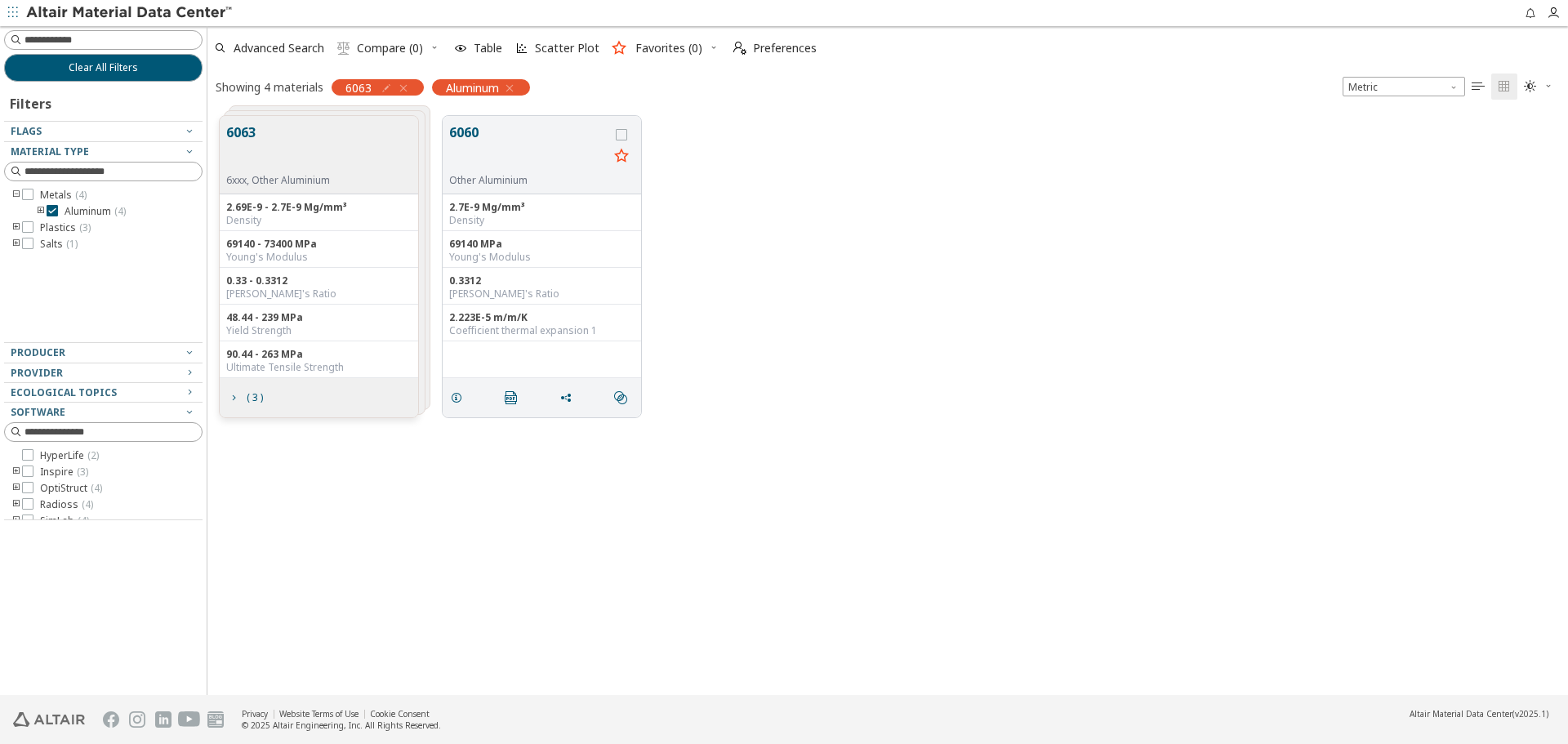
click at [388, 89] on icon "button" at bounding box center [386, 88] width 13 height 13
click at [330, 119] on input "****" at bounding box center [314, 123] width 106 height 18
type input "****"
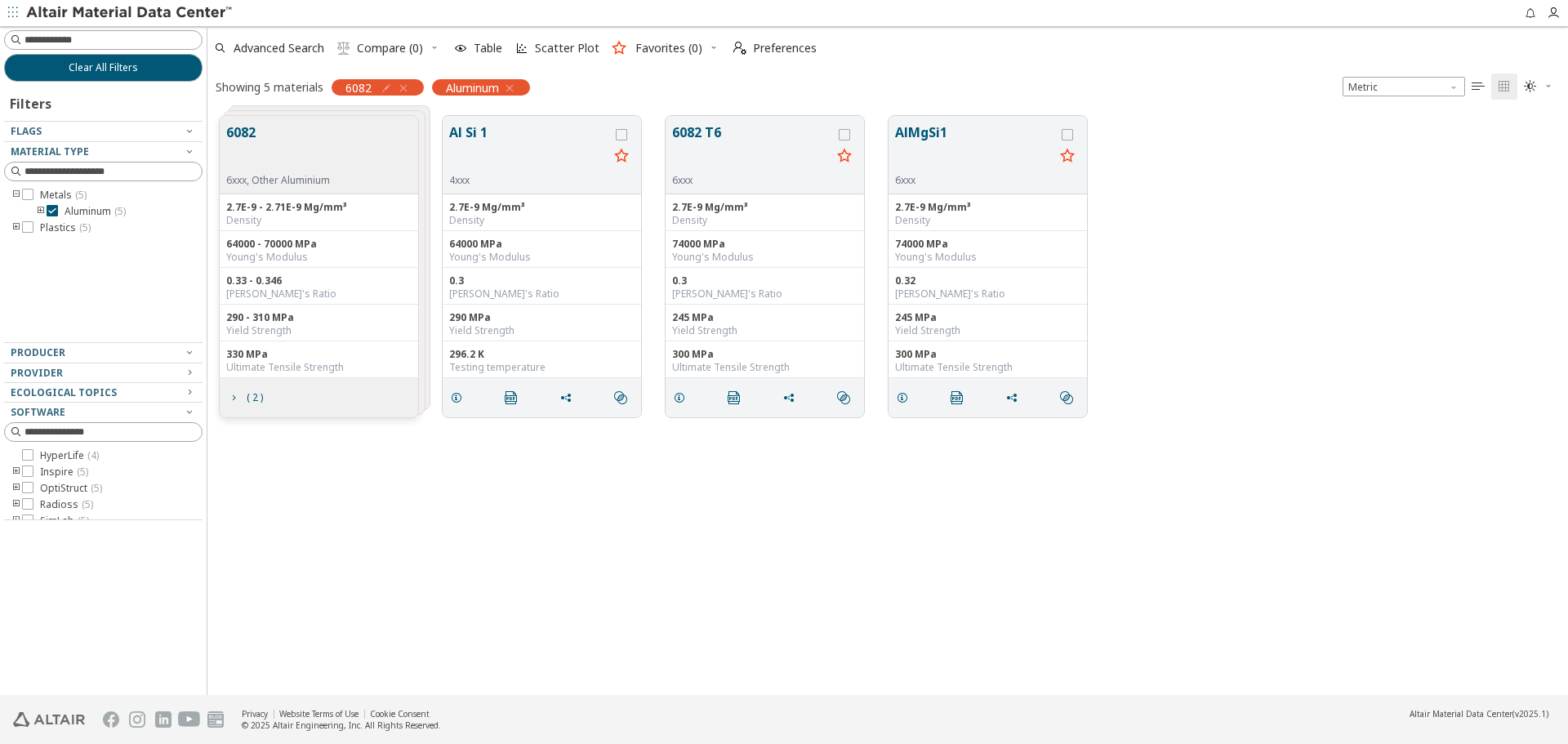
click at [42, 210] on icon "toogle group" at bounding box center [41, 212] width 12 height 13
click at [453, 395] on icon "grid" at bounding box center [456, 398] width 13 height 13
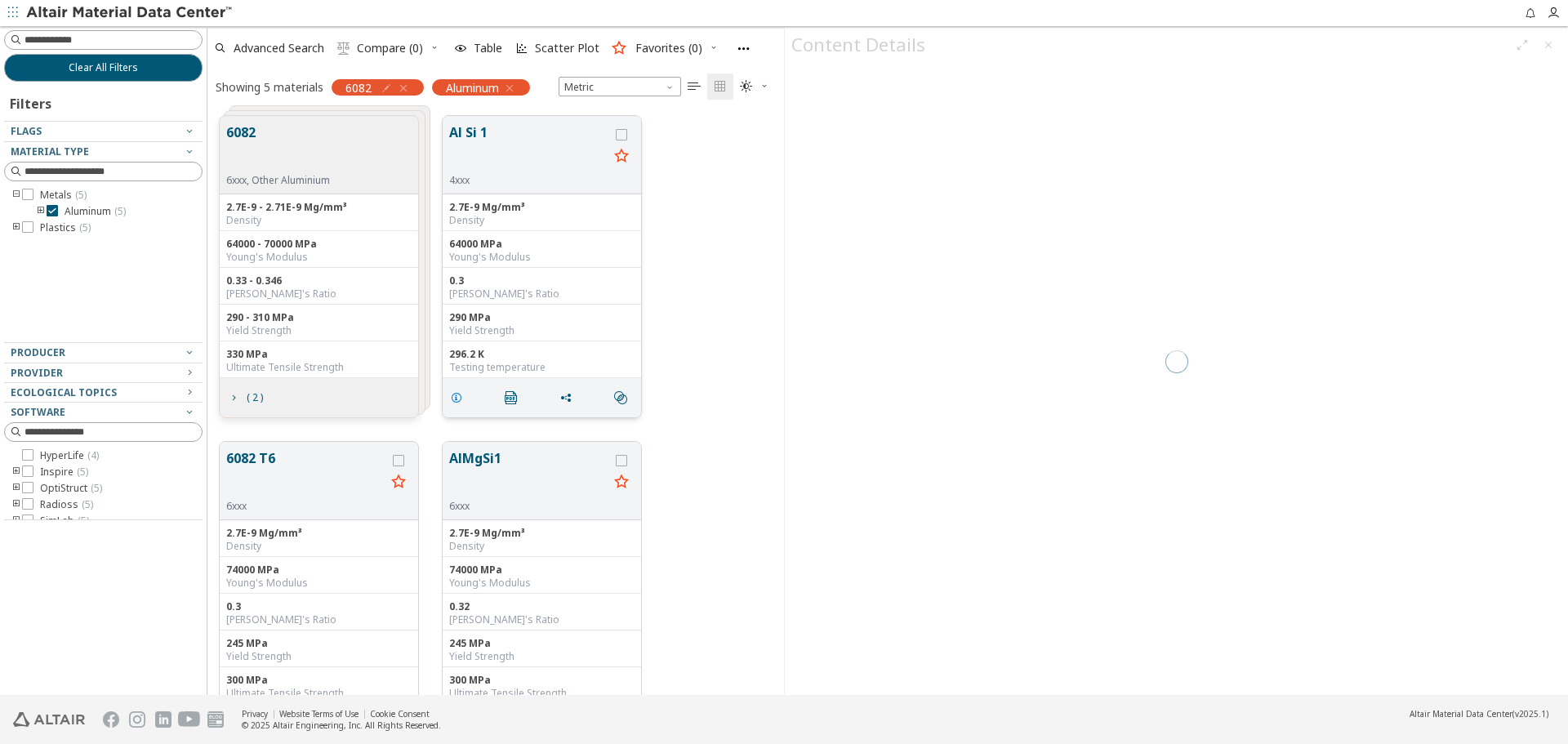
scroll to position [579, 565]
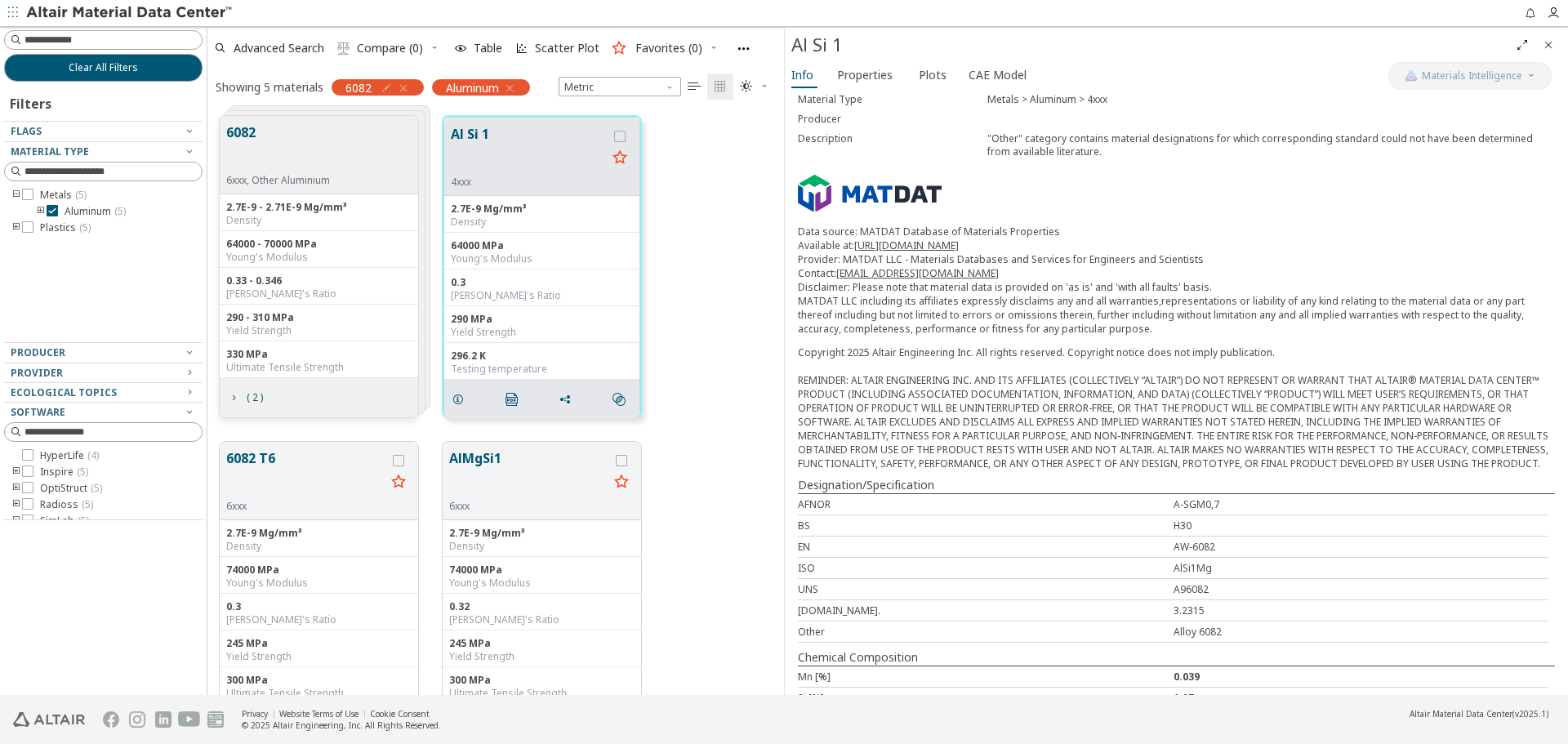
scroll to position [232, 0]
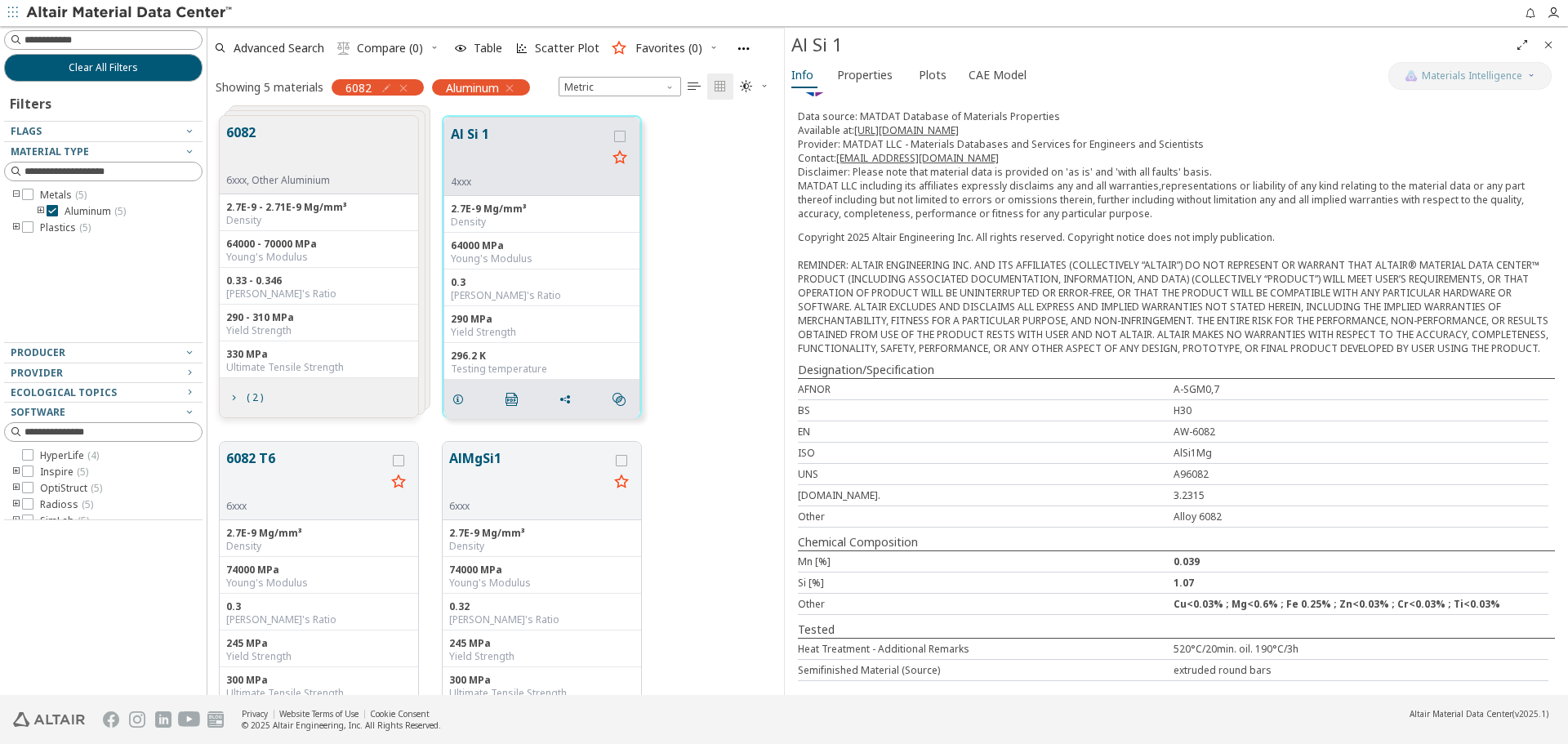
click at [1549, 43] on icon "Close" at bounding box center [1548, 45] width 13 height 13
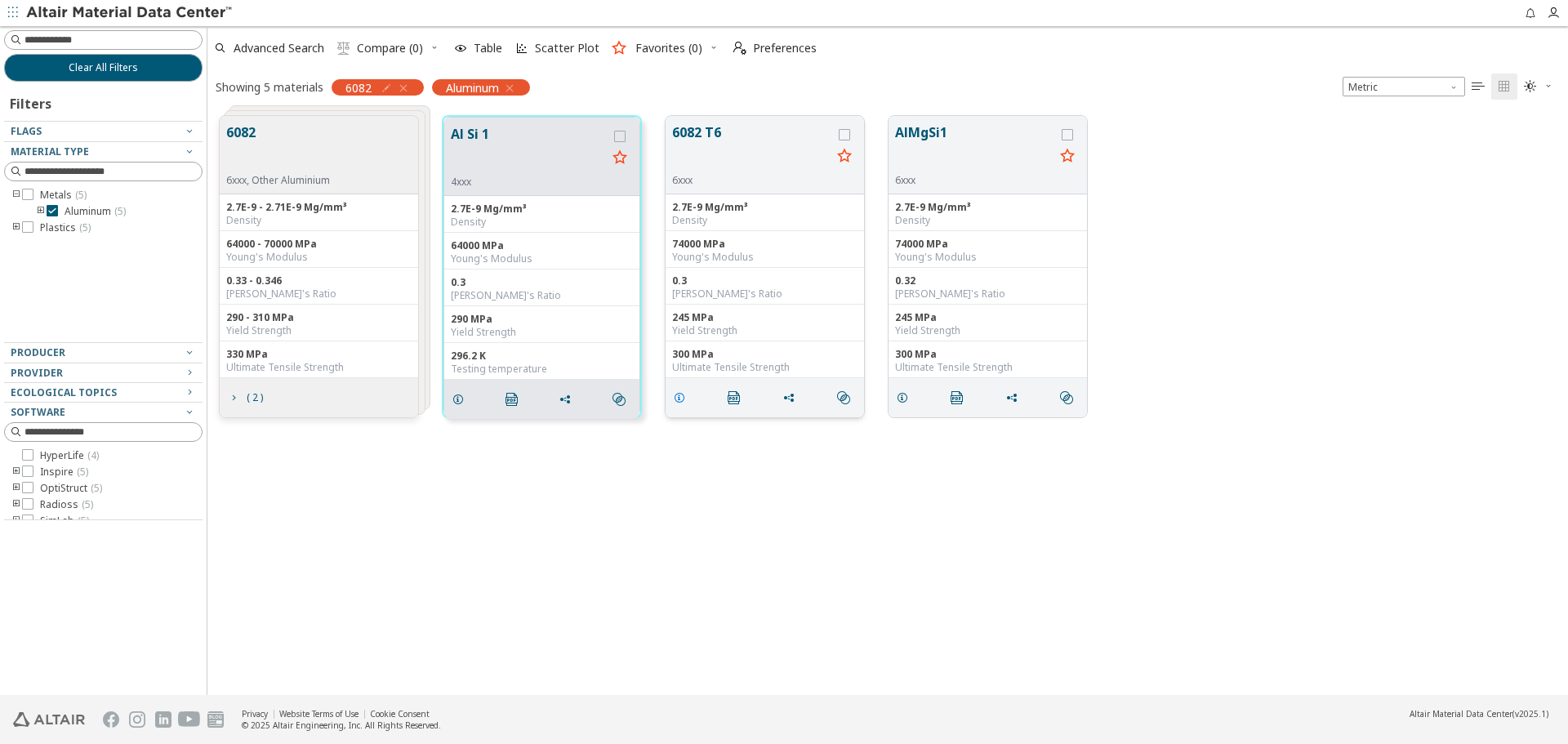
click at [684, 403] on icon "grid" at bounding box center [679, 398] width 13 height 13
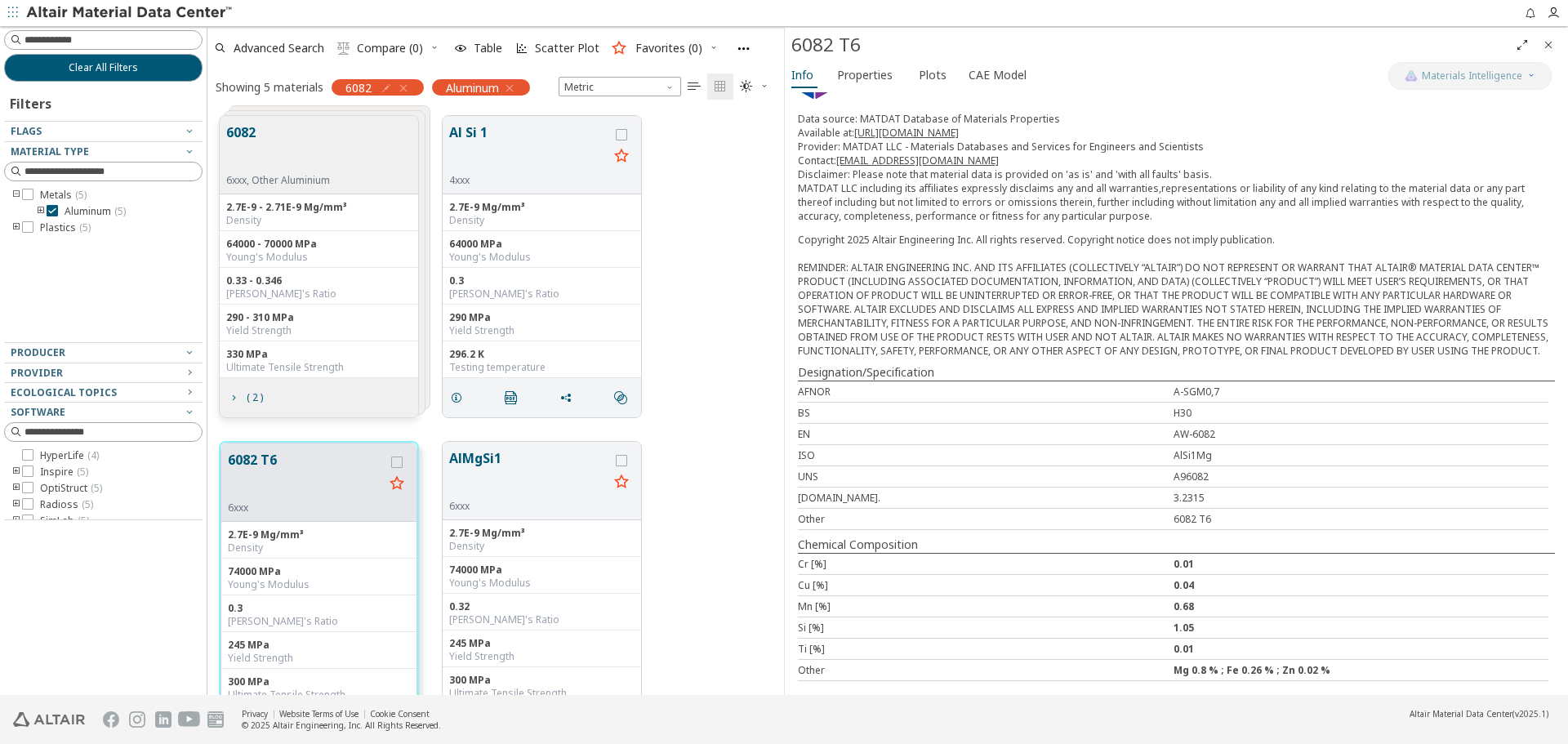
scroll to position [197, 0]
click at [942, 71] on span "Plots" at bounding box center [933, 75] width 30 height 26
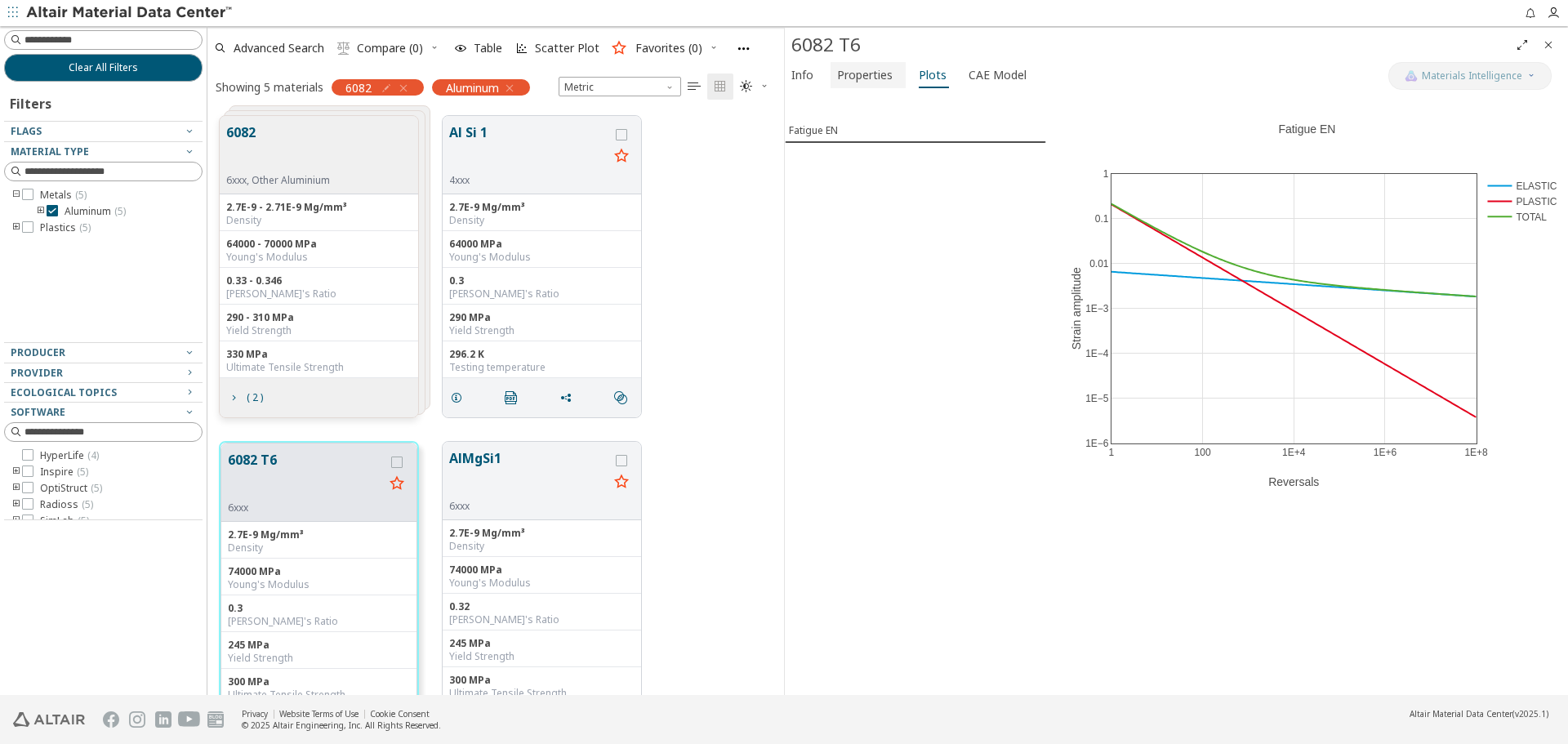
click at [889, 83] on span "Properties" at bounding box center [864, 75] width 56 height 26
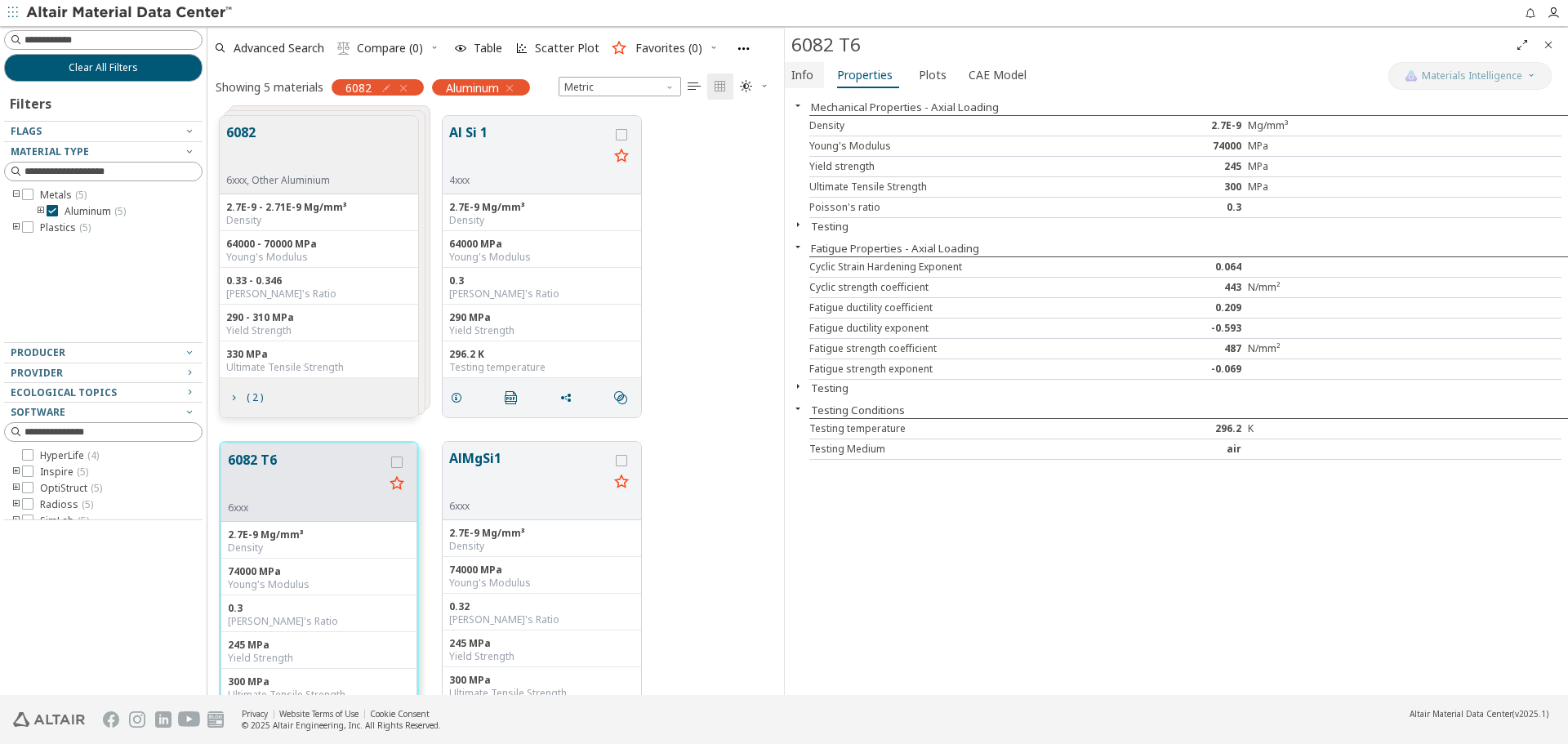
click at [804, 78] on span "Info" at bounding box center [802, 75] width 22 height 26
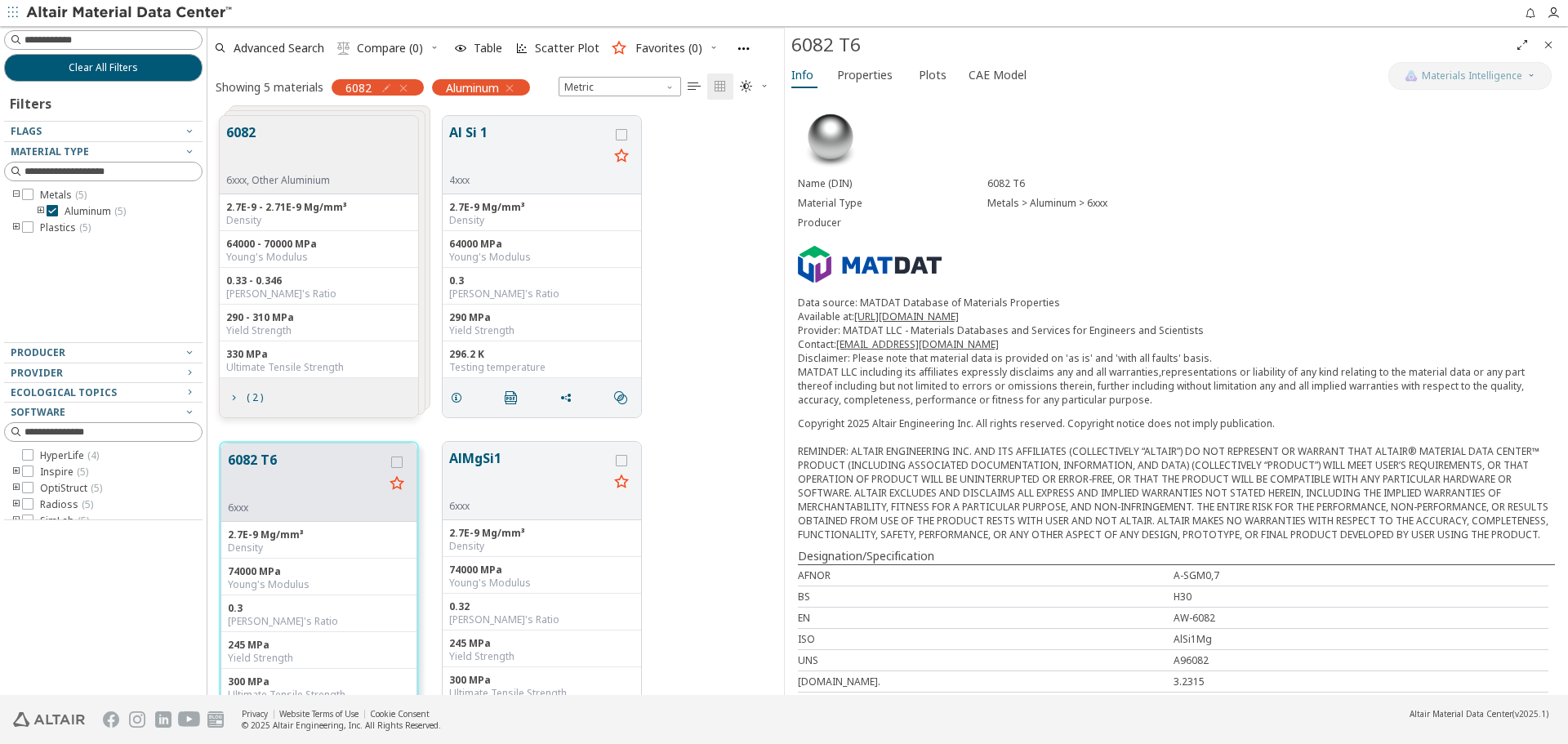
click at [1548, 40] on icon "Close" at bounding box center [1548, 45] width 13 height 13
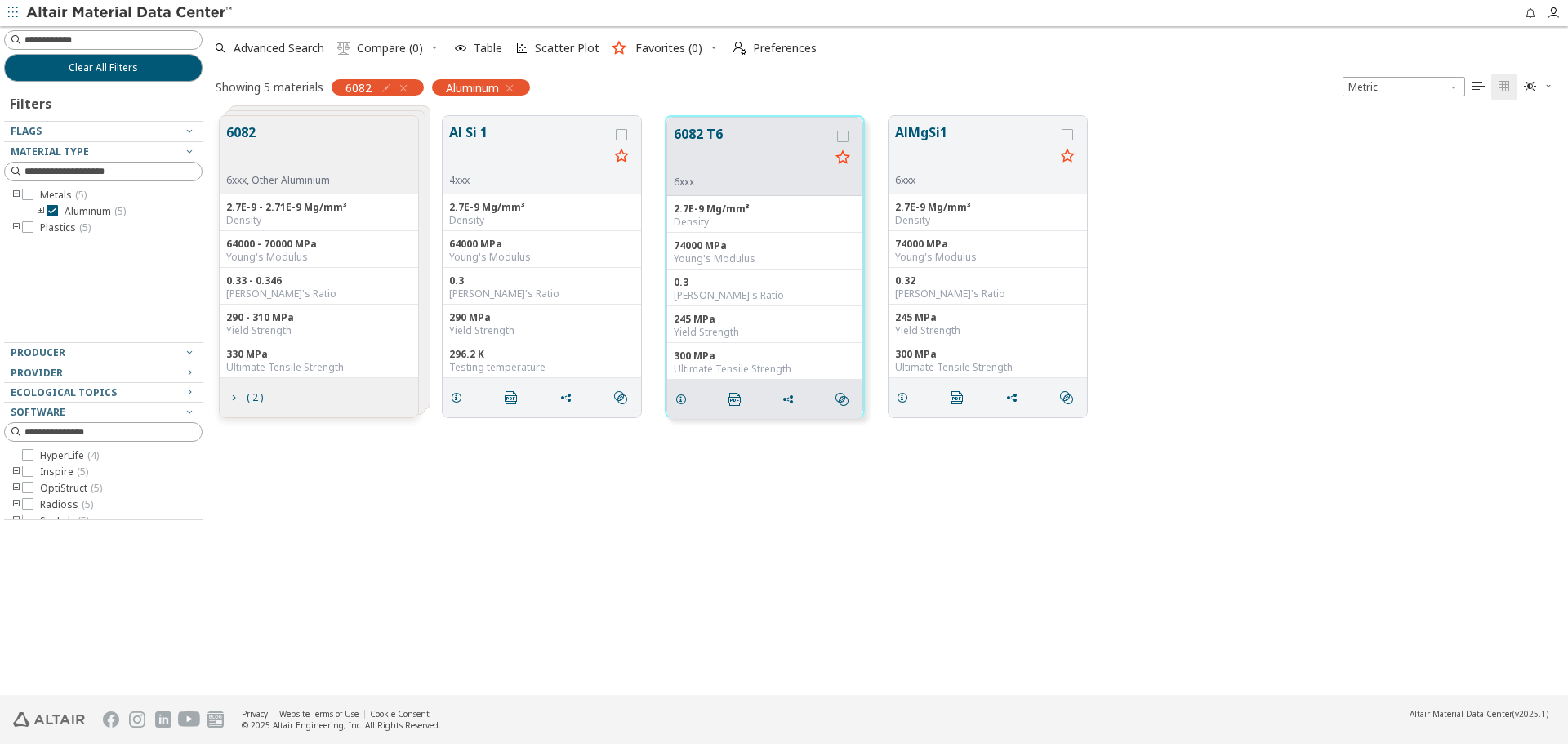
scroll to position [579, 1348]
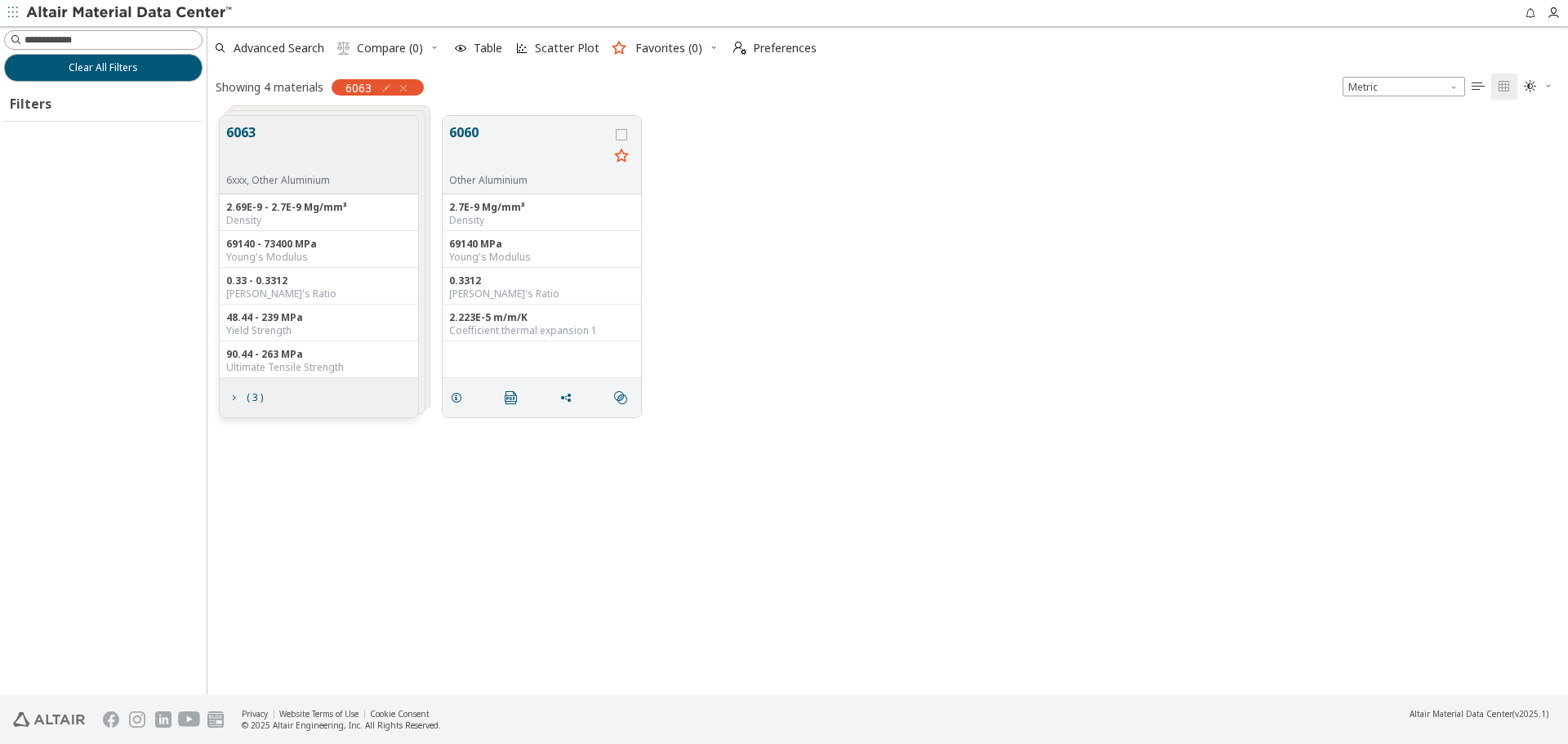
scroll to position [579, 1348]
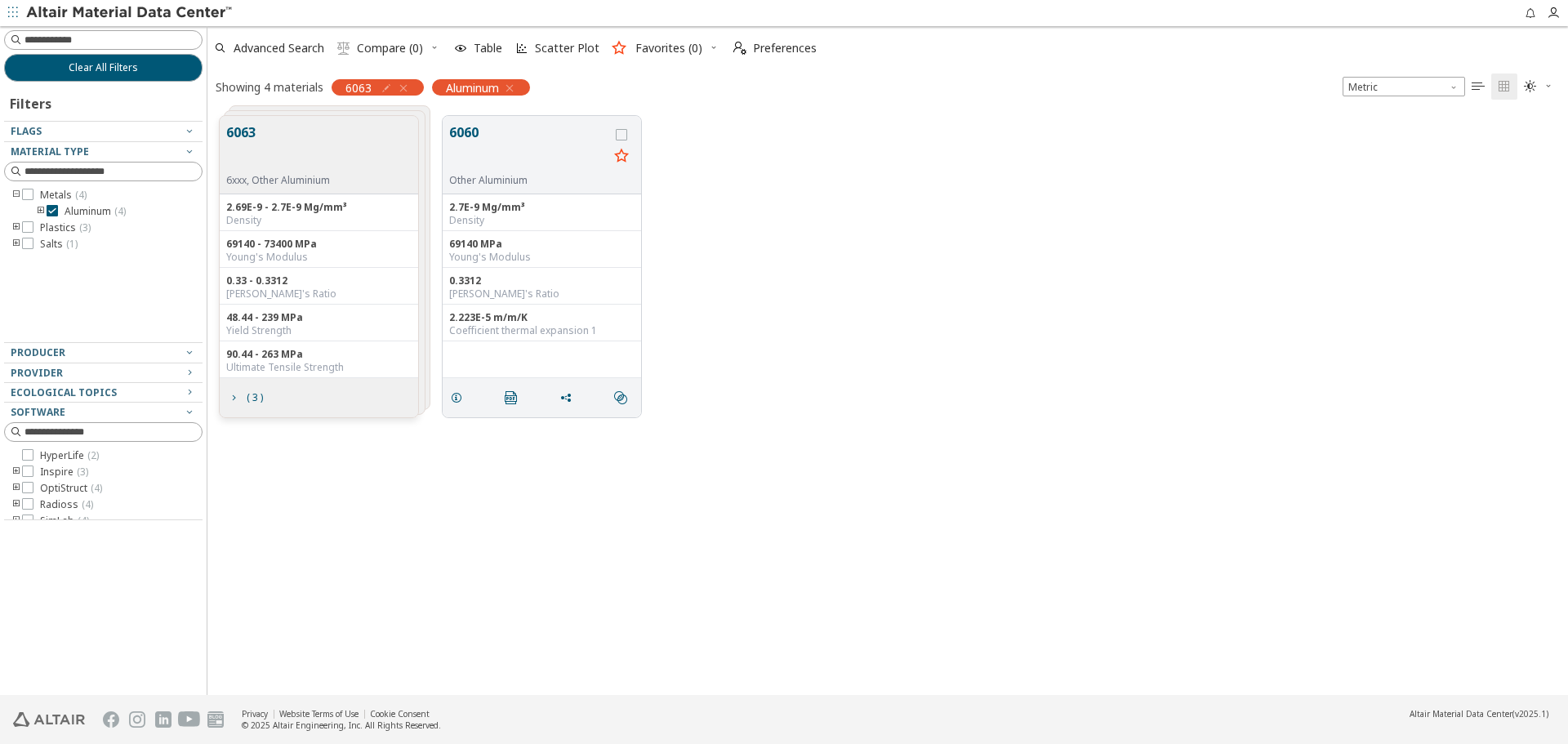
click at [404, 87] on icon "button" at bounding box center [404, 88] width 13 height 13
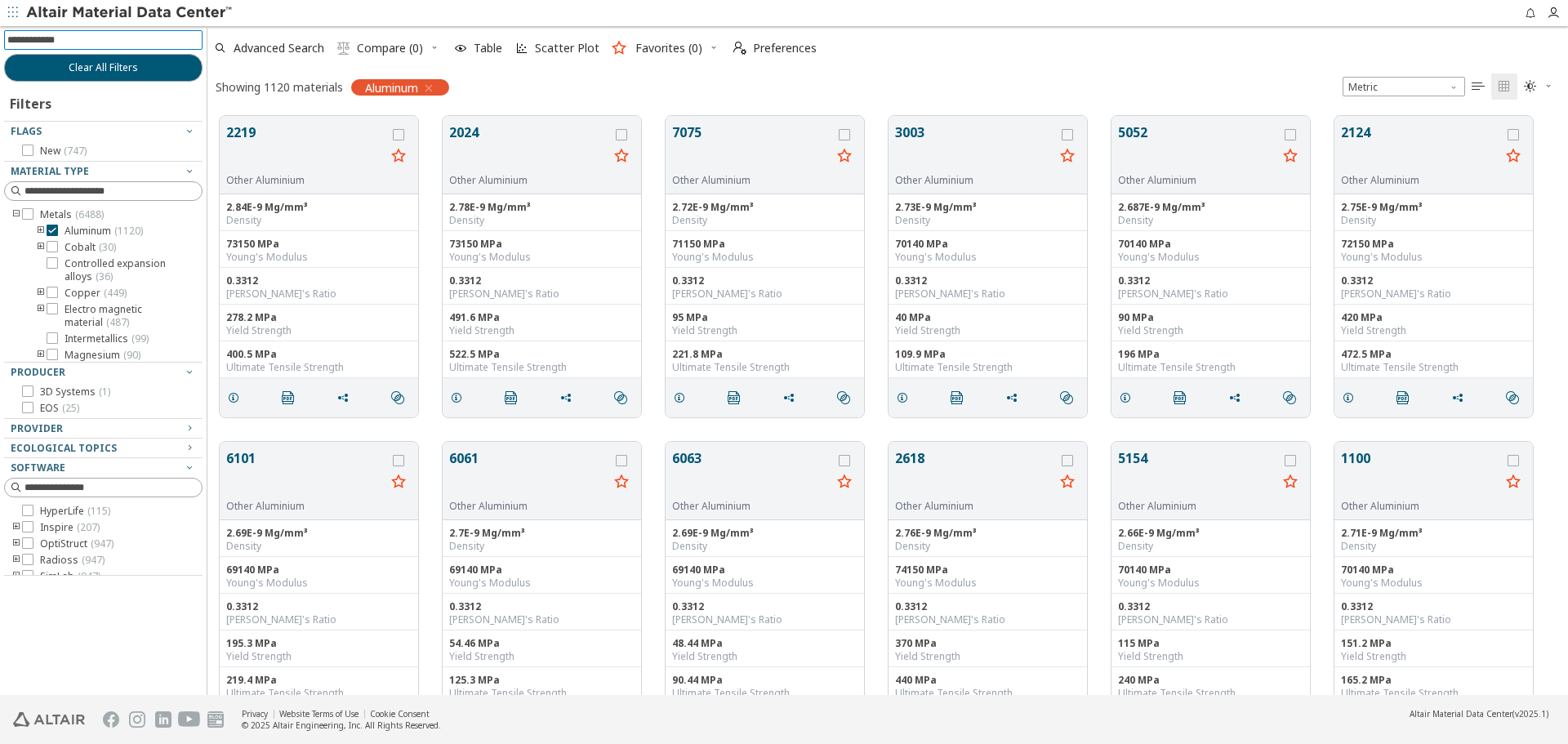
click at [172, 47] on input at bounding box center [105, 40] width 195 height 18
paste input "*********"
type input "*********"
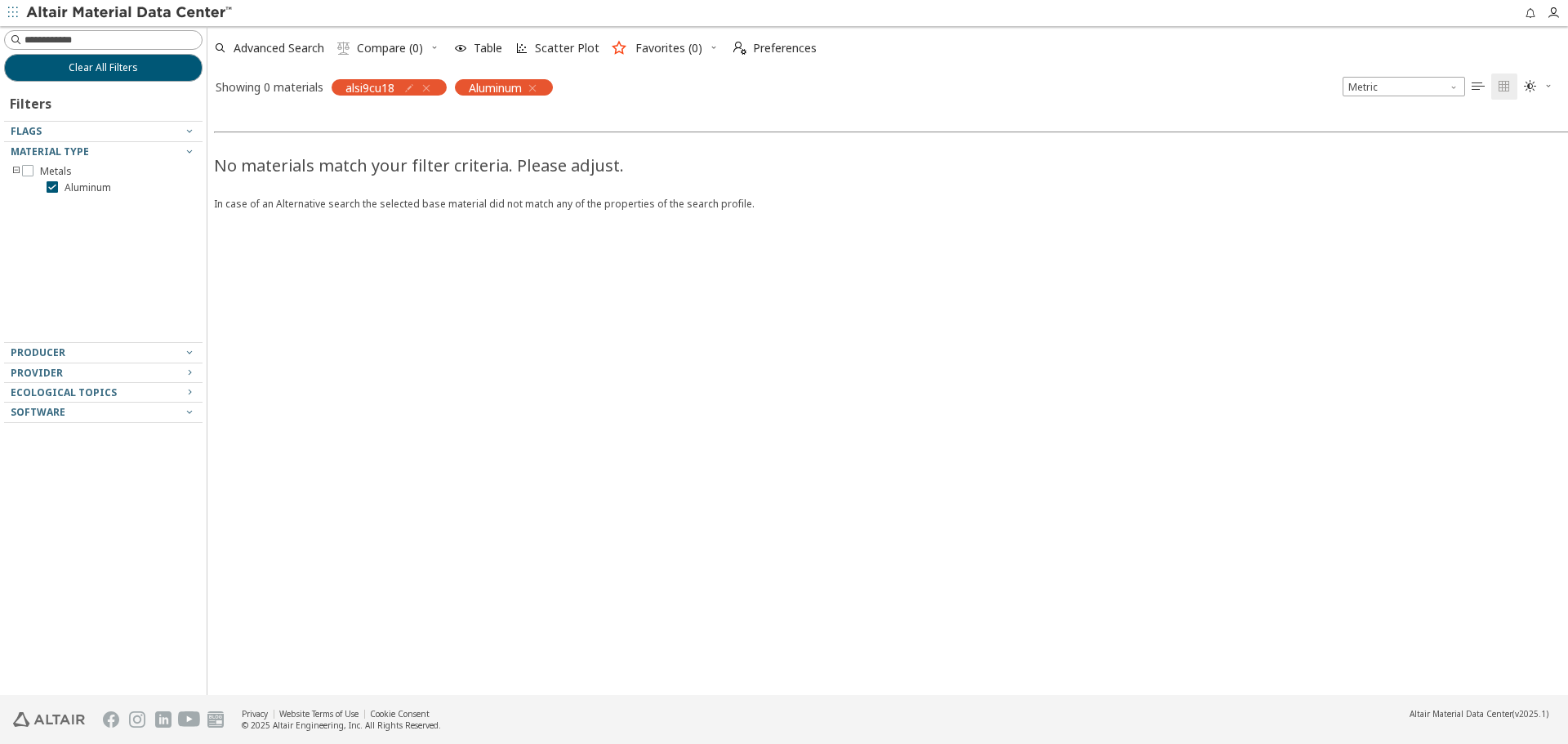
click at [537, 89] on icon "button" at bounding box center [533, 88] width 13 height 13
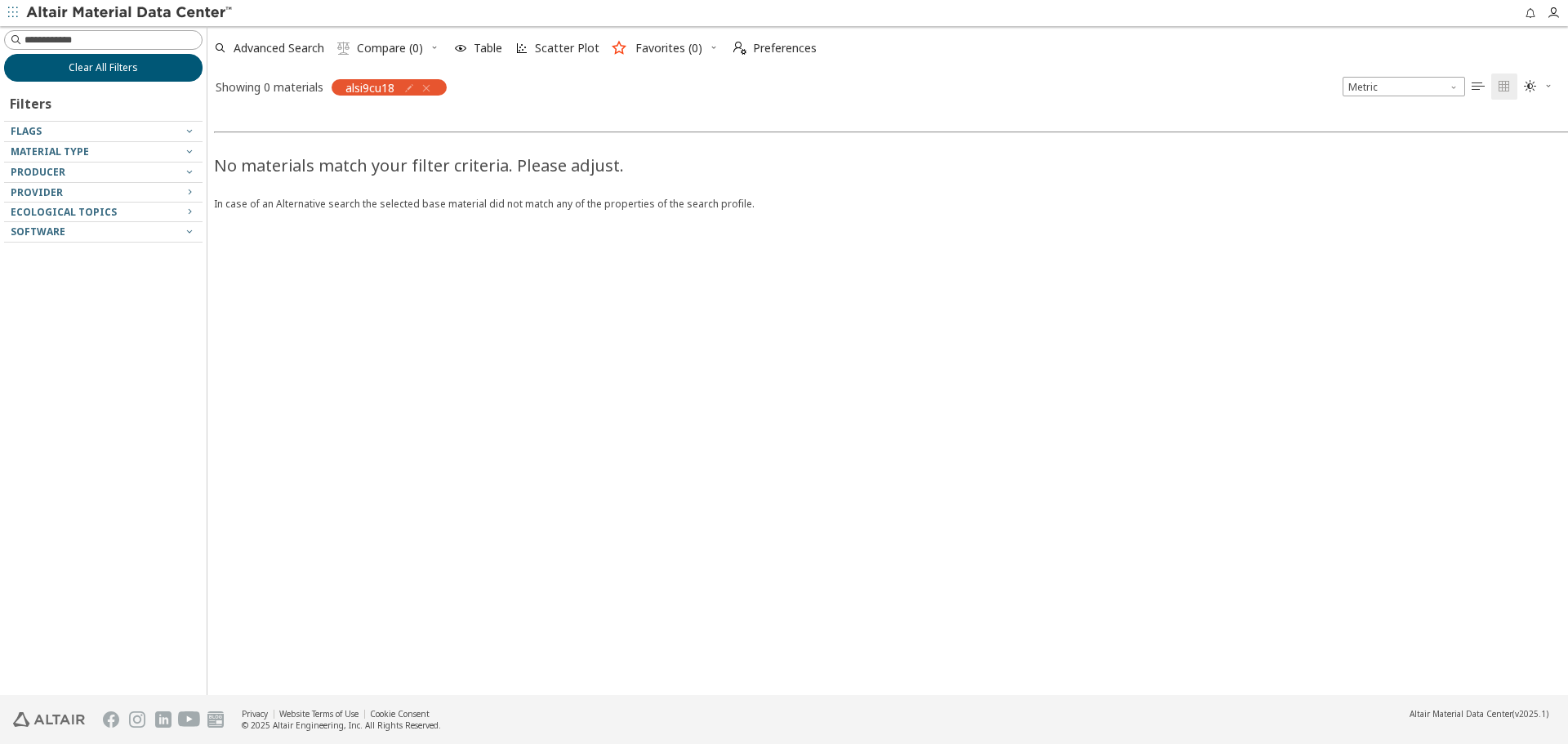
click at [136, 73] on span "Clear All Filters" at bounding box center [102, 68] width 69 height 13
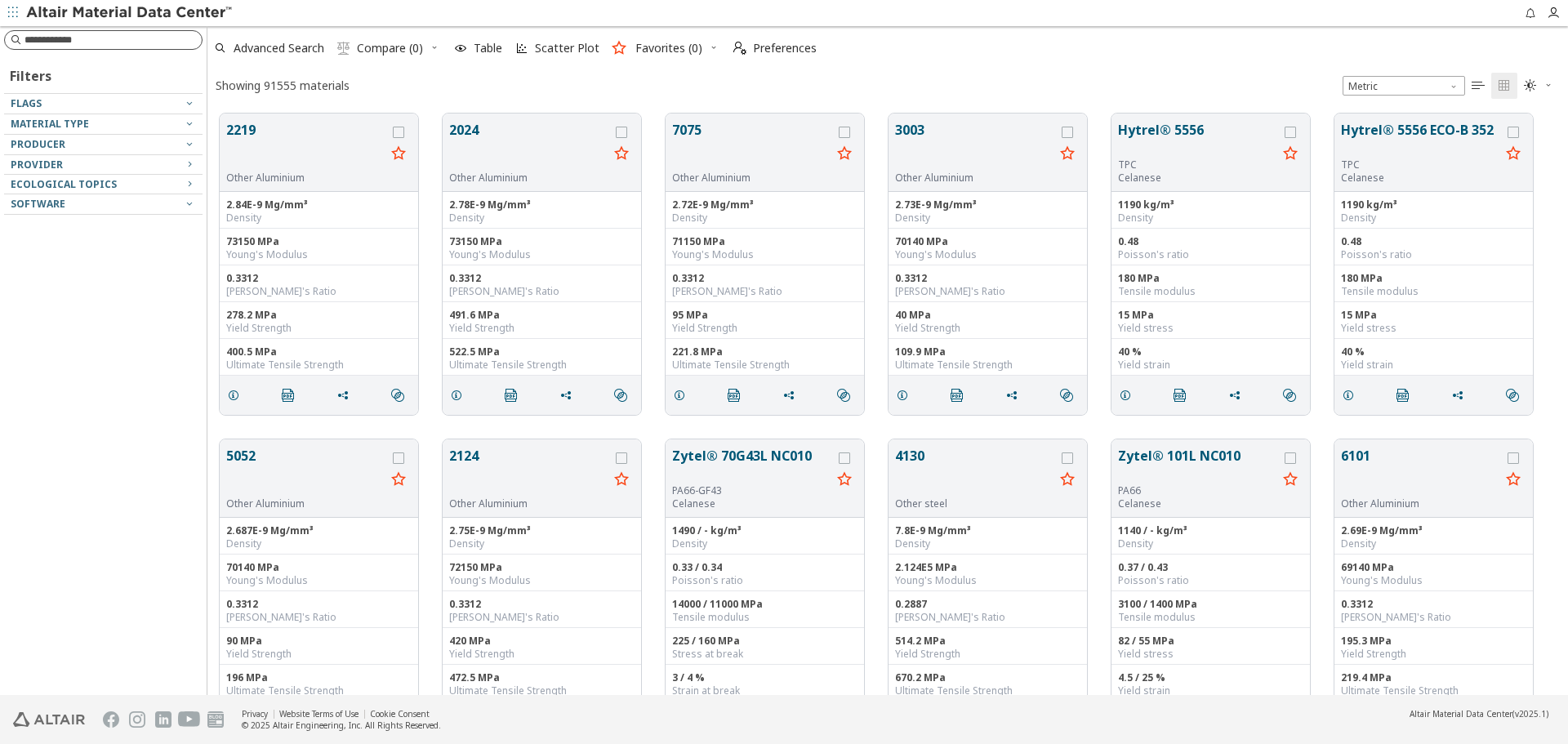
scroll to position [582, 1348]
click at [152, 34] on input at bounding box center [112, 40] width 177 height 17
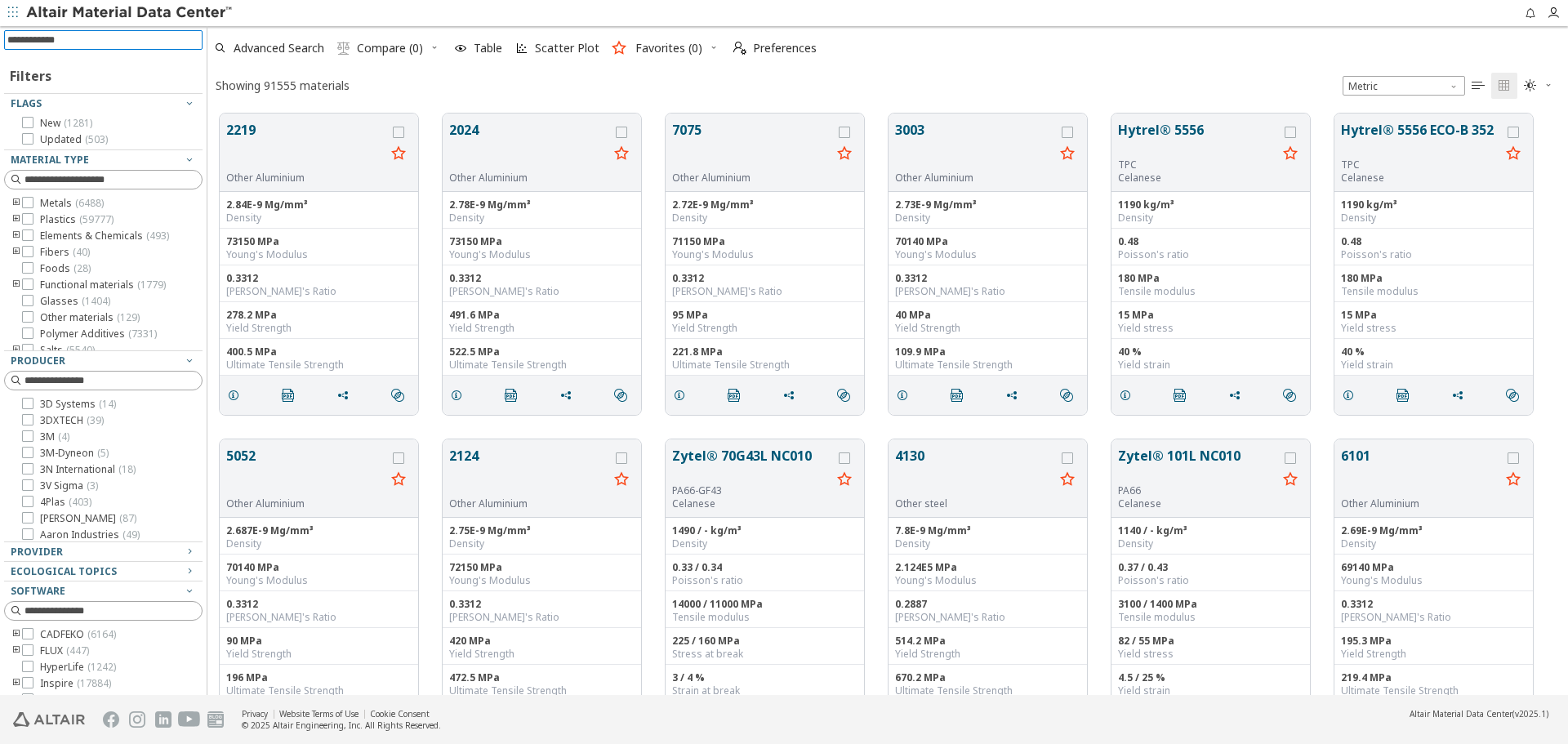
paste input "****"
type input "****"
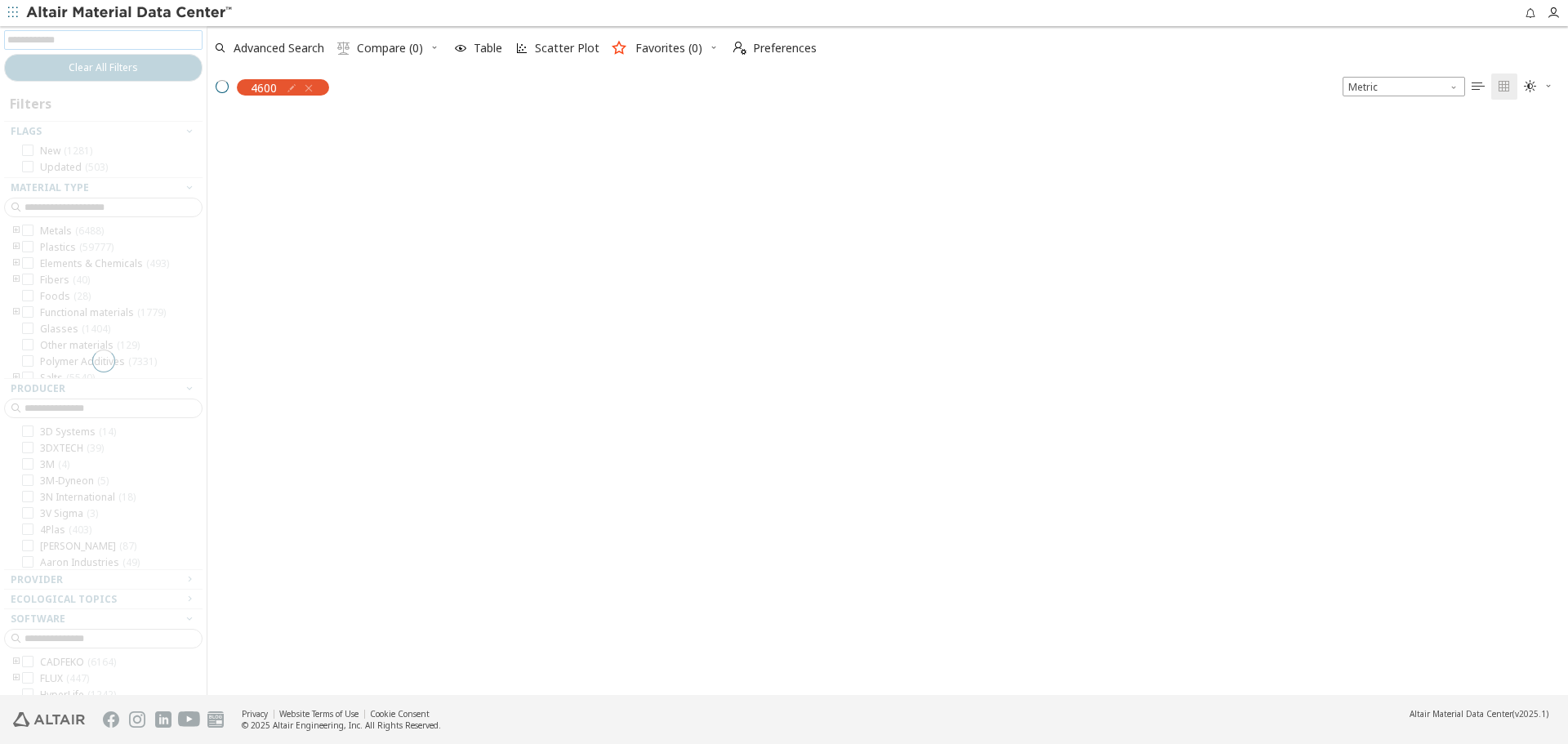
scroll to position [579, 1348]
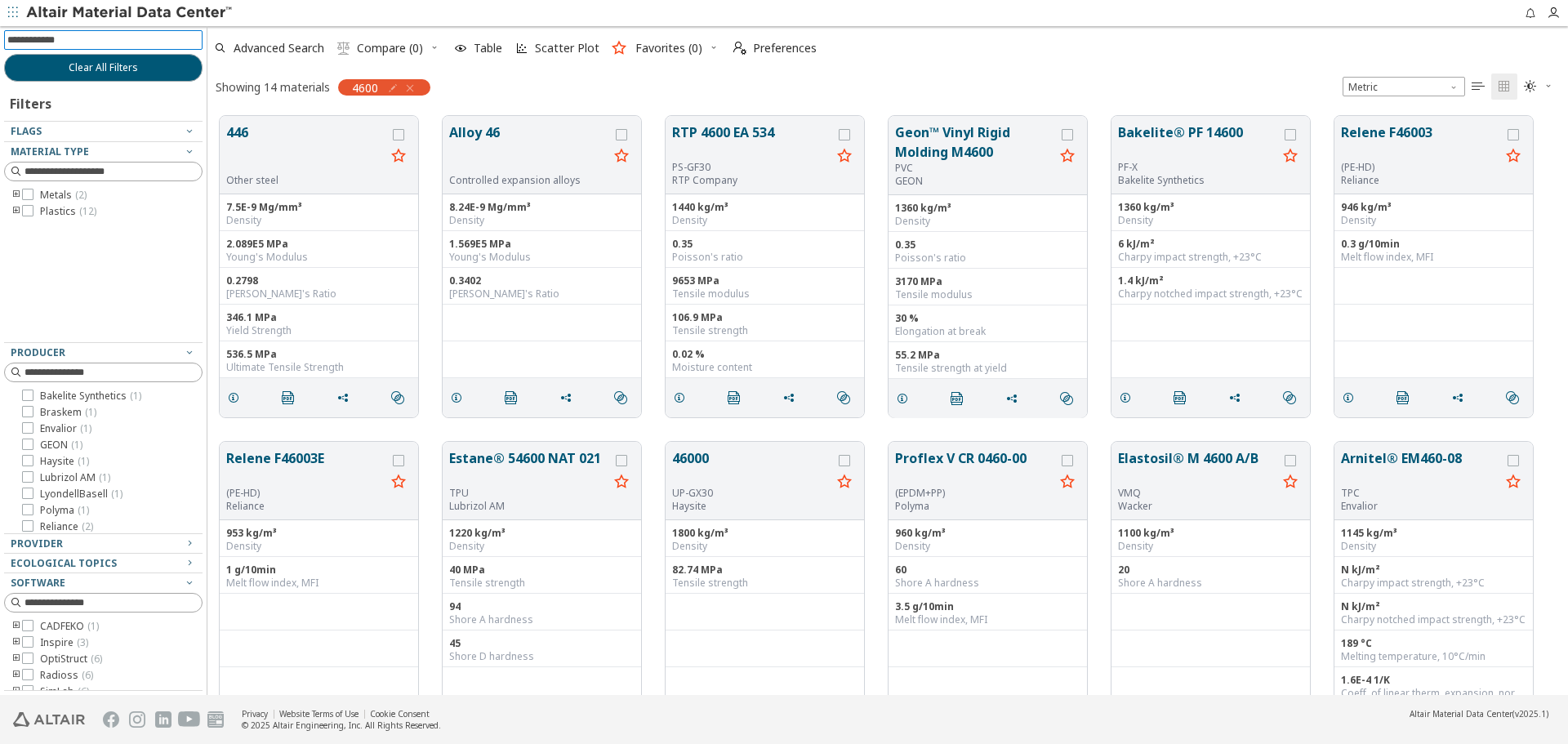
click at [18, 194] on icon "toogle group" at bounding box center [17, 196] width 12 height 13
click at [455, 401] on icon "grid" at bounding box center [456, 398] width 13 height 13
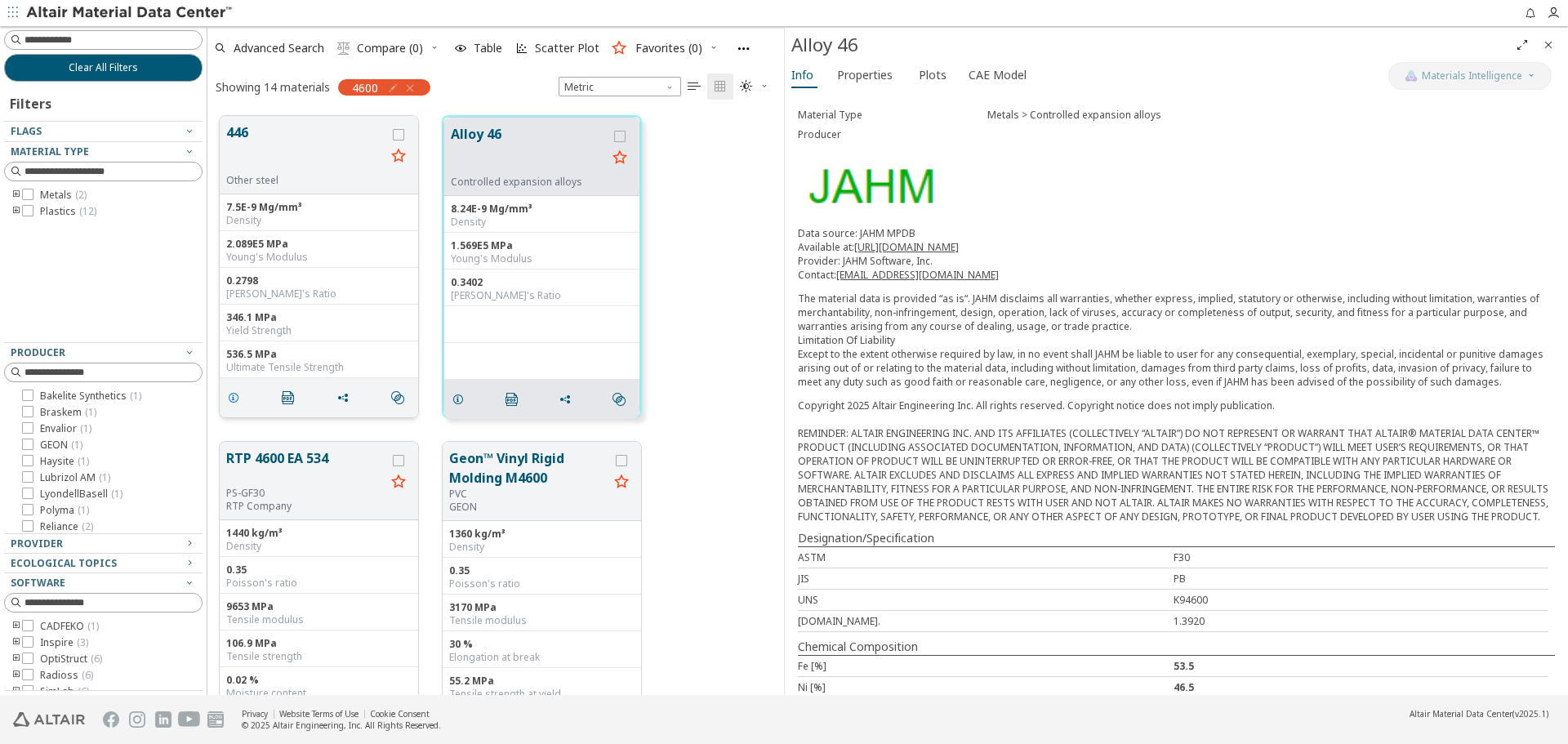
click at [232, 400] on icon "grid" at bounding box center [234, 398] width 13 height 13
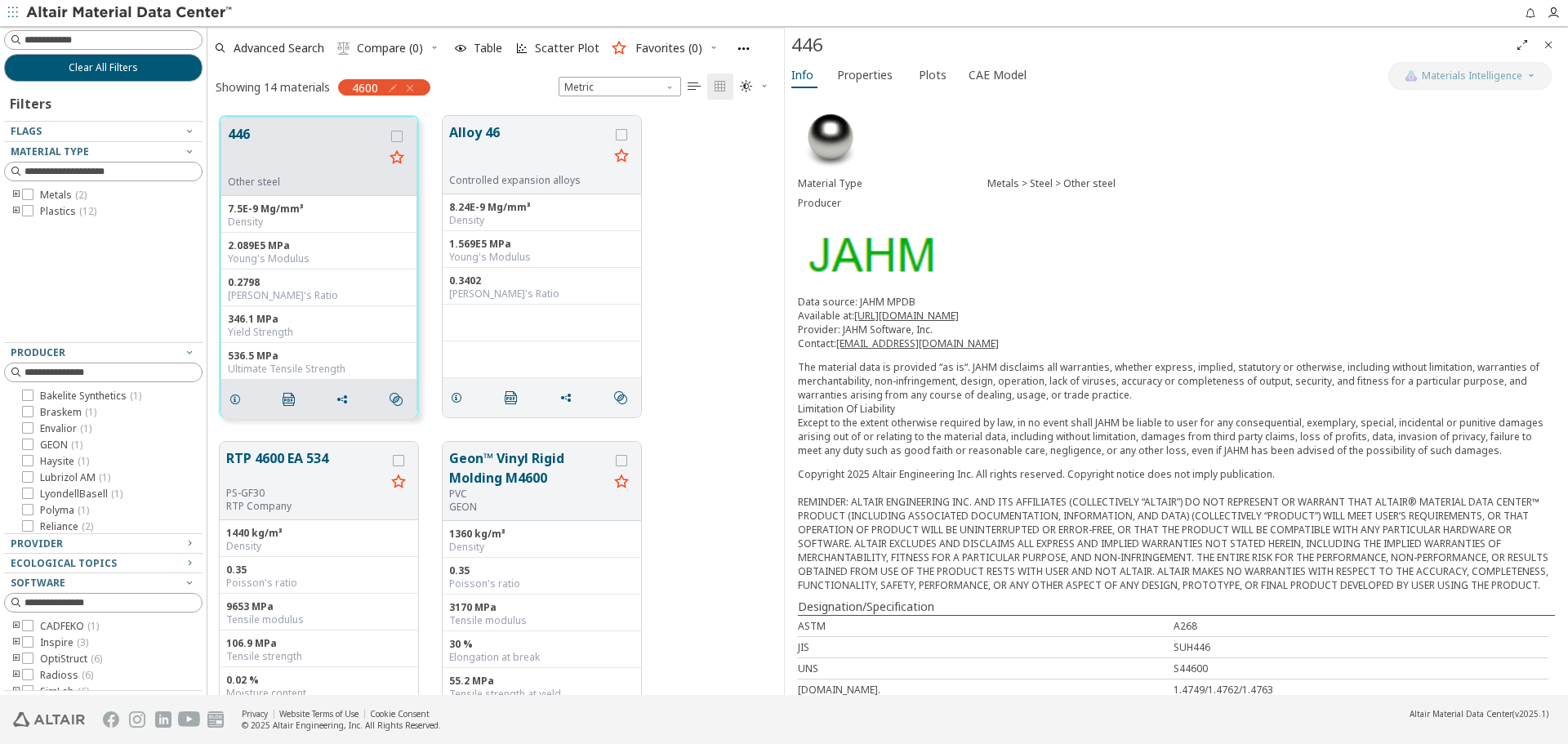
click at [392, 85] on icon "button" at bounding box center [393, 88] width 13 height 13
drag, startPoint x: 340, startPoint y: 122, endPoint x: 228, endPoint y: 126, distance: 112.1
click at [228, 126] on body "Feedback Clear All Filters Filters Flags Material Type Metals ( 2 ) Plastics ( …" at bounding box center [784, 372] width 1568 height 744
type input "***"
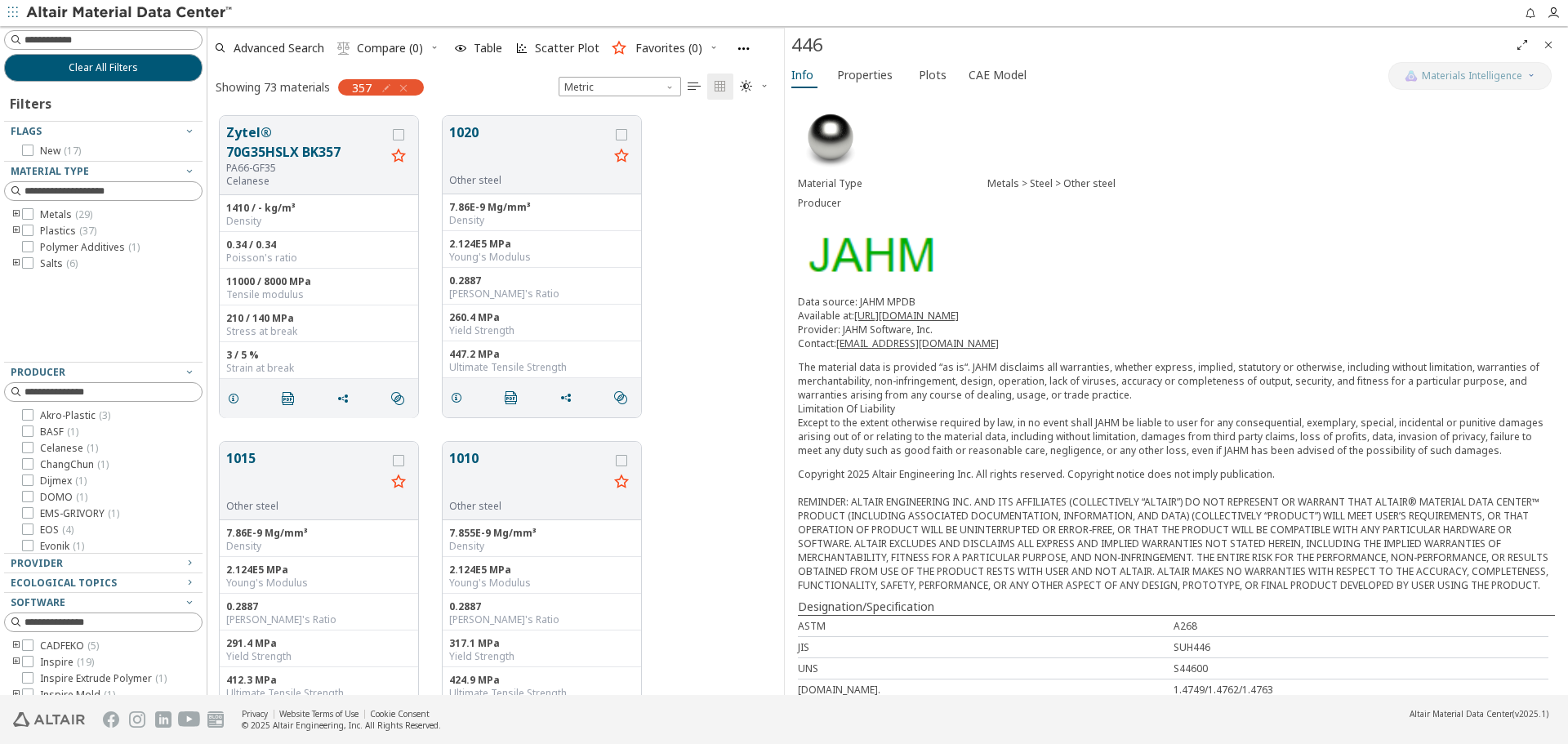
click at [18, 212] on icon "toogle group" at bounding box center [17, 215] width 12 height 13
click at [41, 229] on icon "toogle group" at bounding box center [41, 232] width 12 height 13
click at [67, 227] on span "Aluminum ( 19 )" at bounding box center [97, 232] width 67 height 13
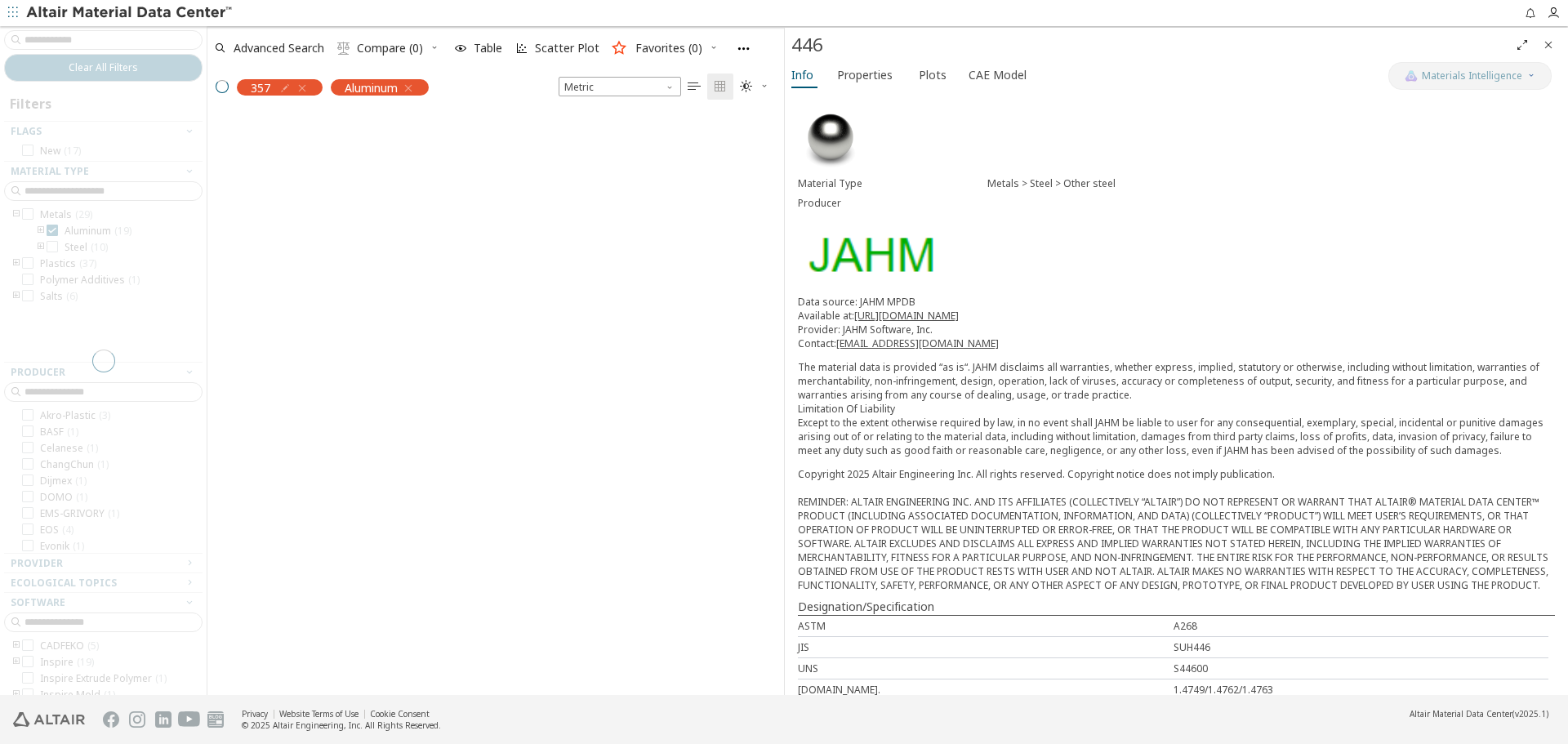
click at [1543, 46] on icon "Close" at bounding box center [1548, 45] width 13 height 13
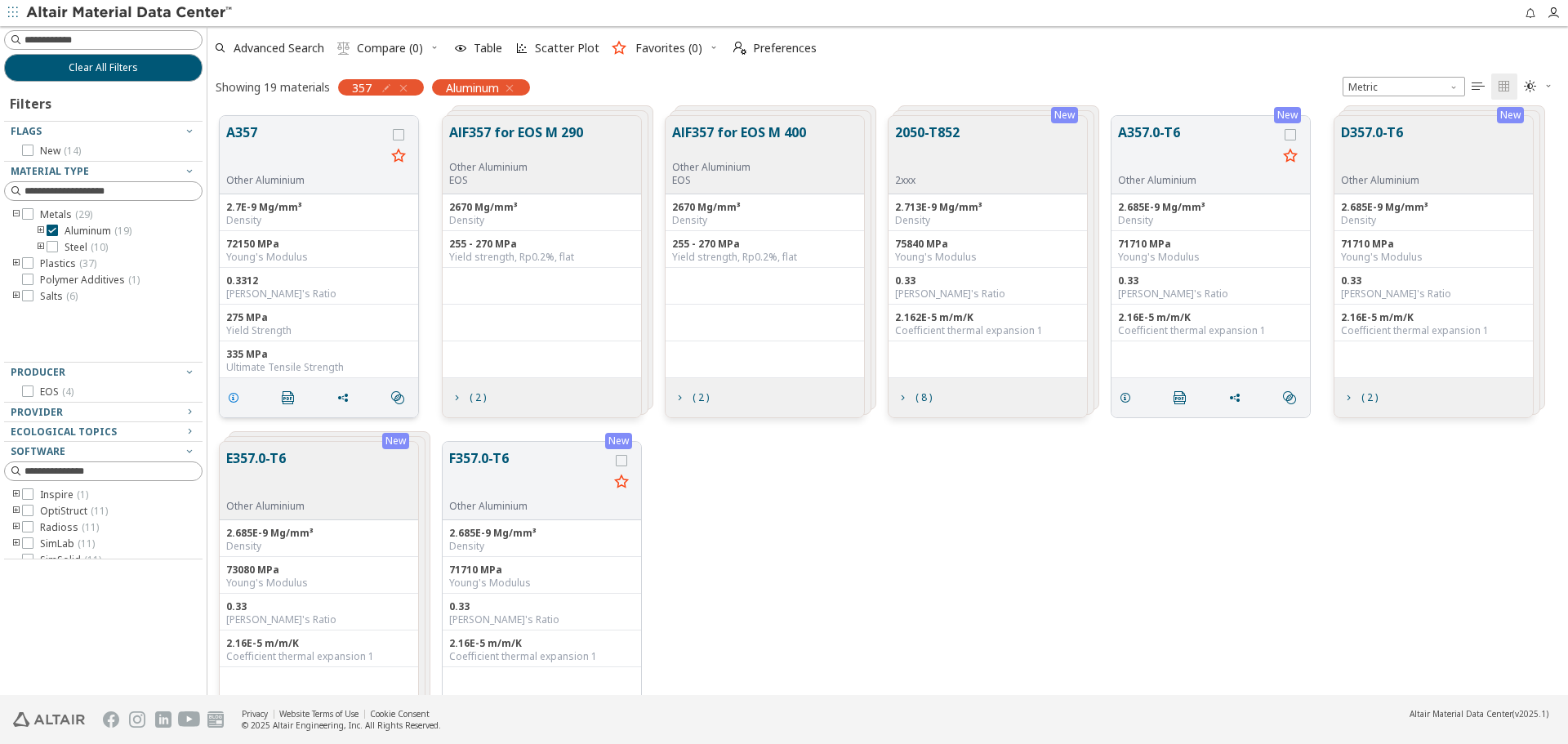
click at [234, 400] on icon "grid" at bounding box center [234, 398] width 13 height 13
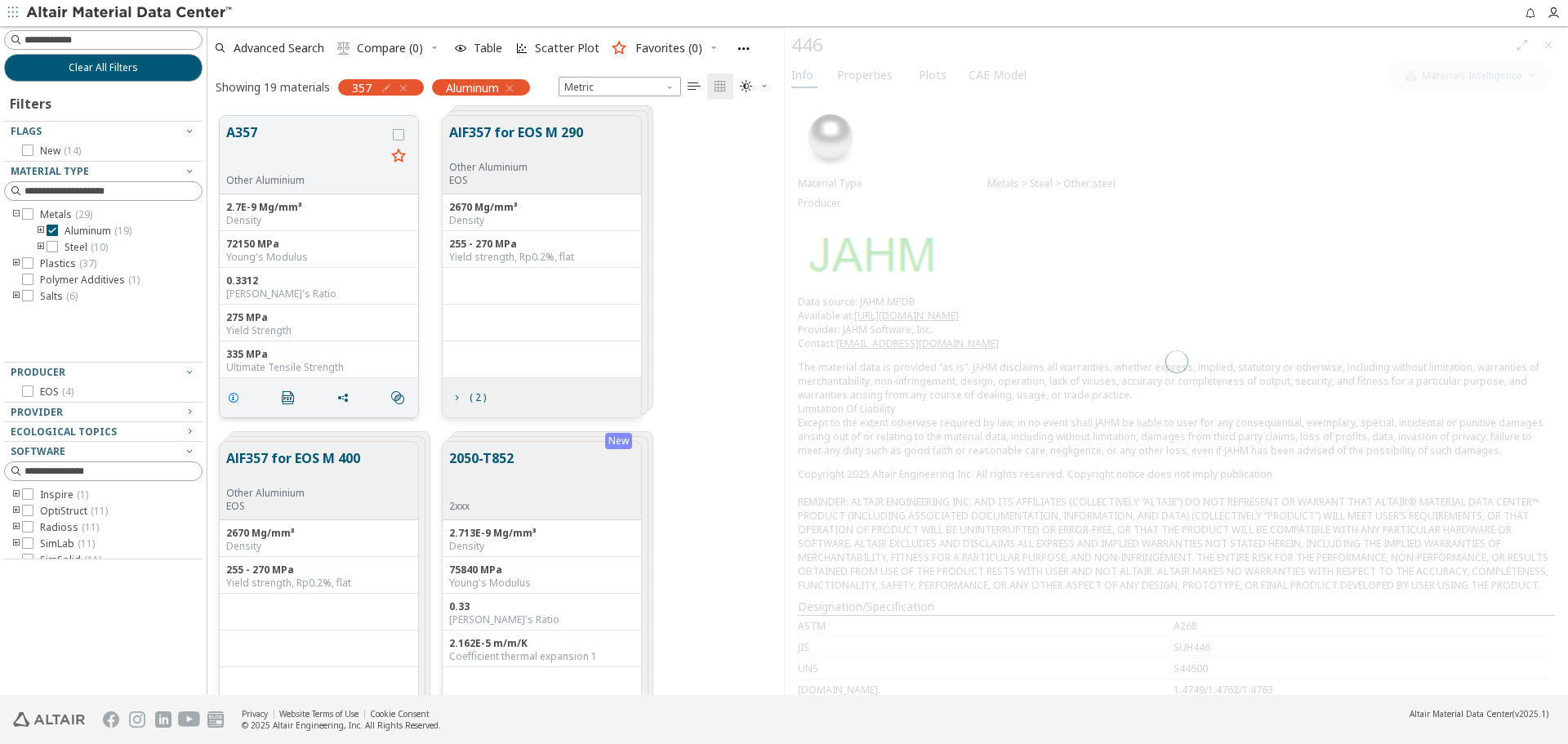
scroll to position [579, 565]
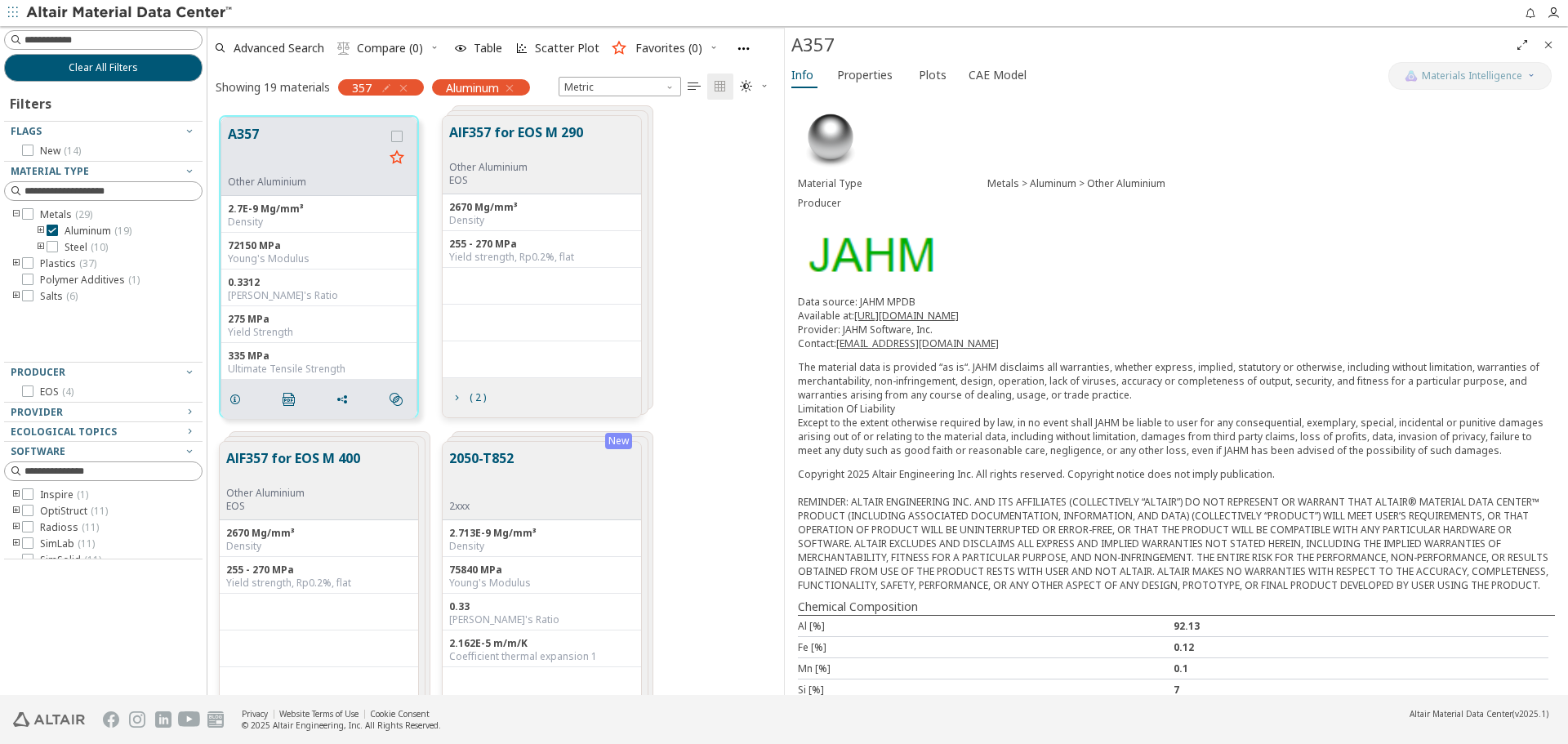
click at [389, 89] on icon "button" at bounding box center [386, 88] width 13 height 13
drag, startPoint x: 319, startPoint y: 122, endPoint x: 254, endPoint y: 123, distance: 65.0
click at [254, 123] on div "***" at bounding box center [314, 123] width 124 height 36
type input "*******"
click at [256, 121] on div "*******" at bounding box center [314, 123] width 124 height 36
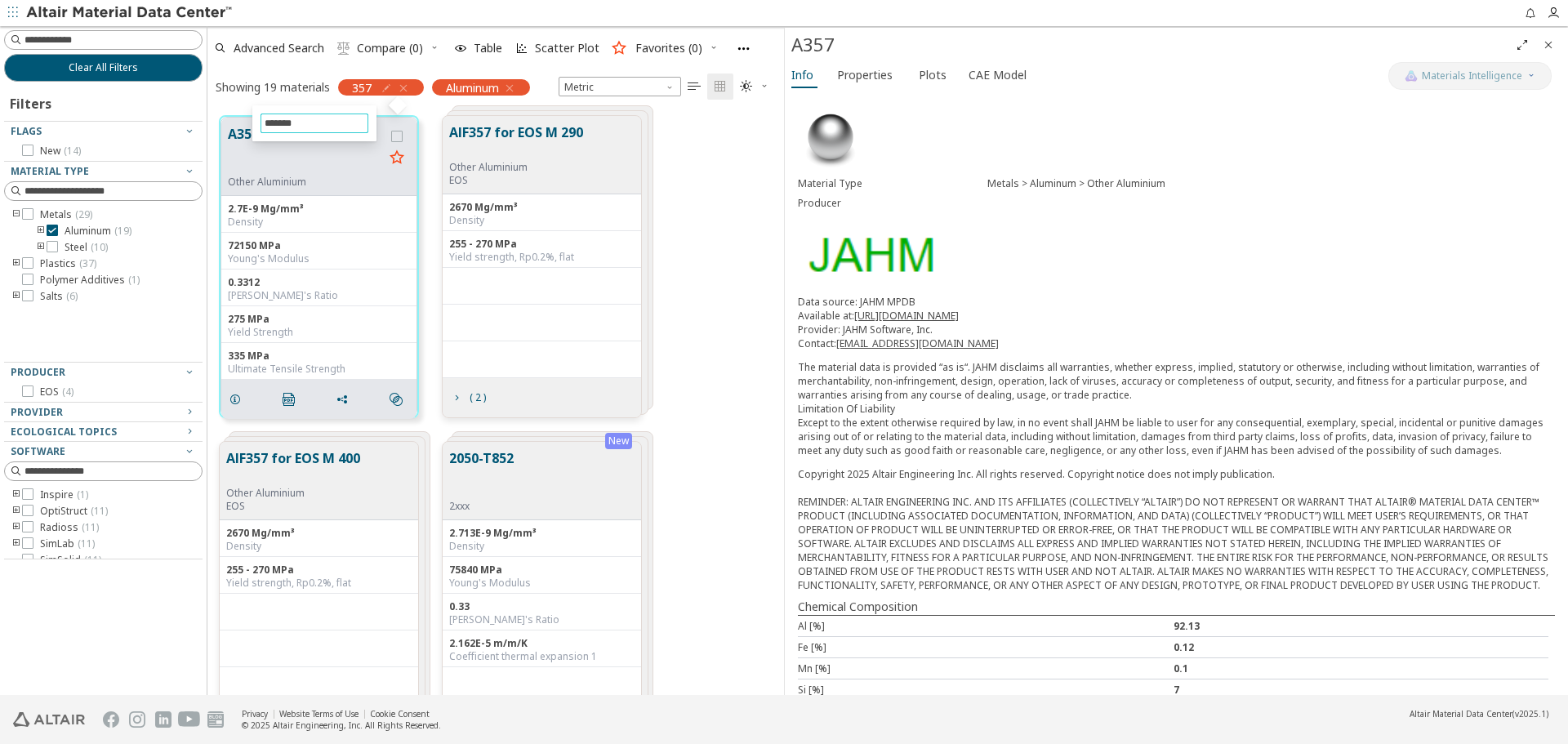
click at [324, 123] on input "*******" at bounding box center [314, 123] width 106 height 18
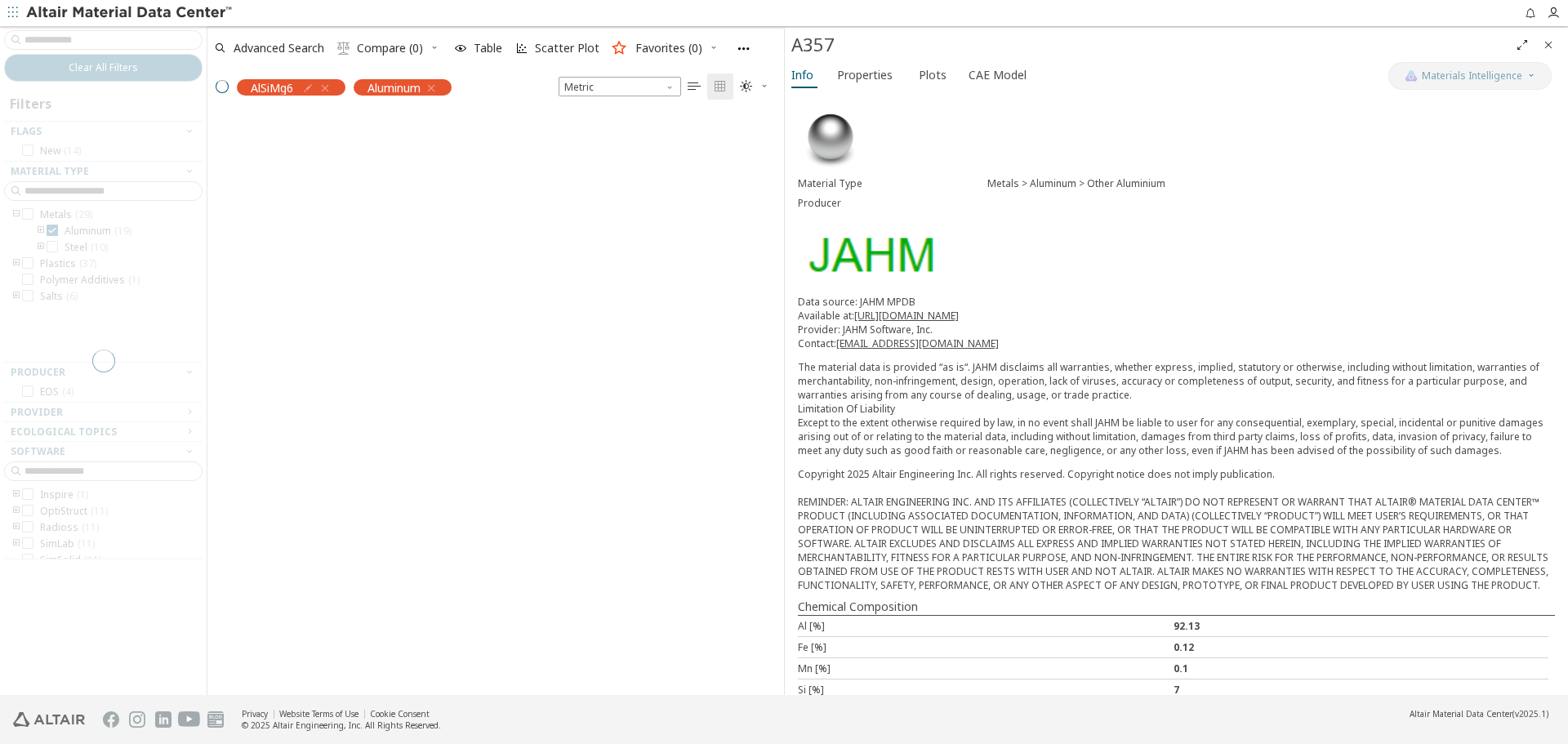
scroll to position [13, 13]
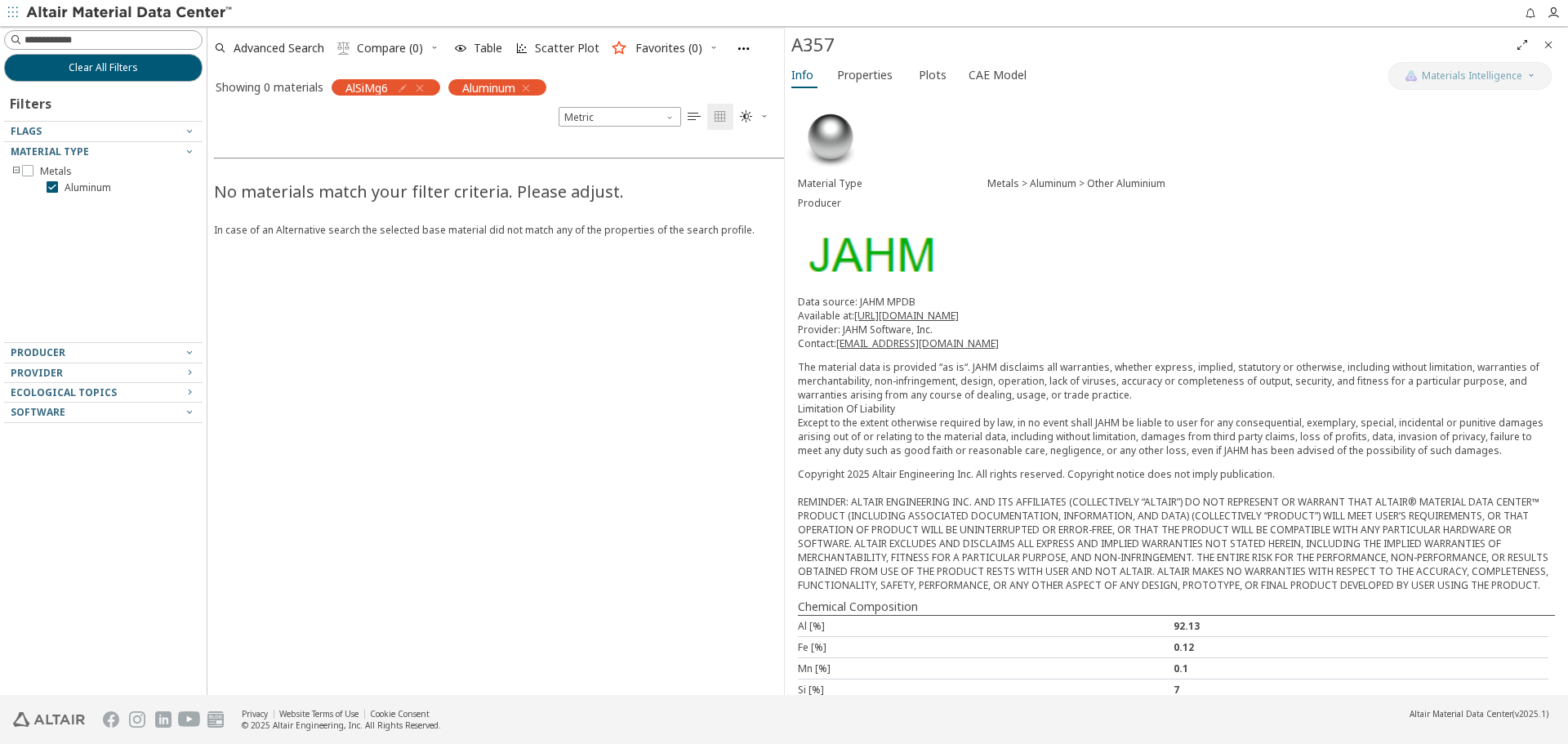
click at [409, 86] on icon "button" at bounding box center [403, 88] width 13 height 13
drag, startPoint x: 265, startPoint y: 124, endPoint x: 246, endPoint y: 124, distance: 19.0
click at [246, 124] on body "Feedback Clear All Filters Filters Flags Material Type Metals Aluminum Producer…" at bounding box center [784, 372] width 1568 height 744
type input "***"
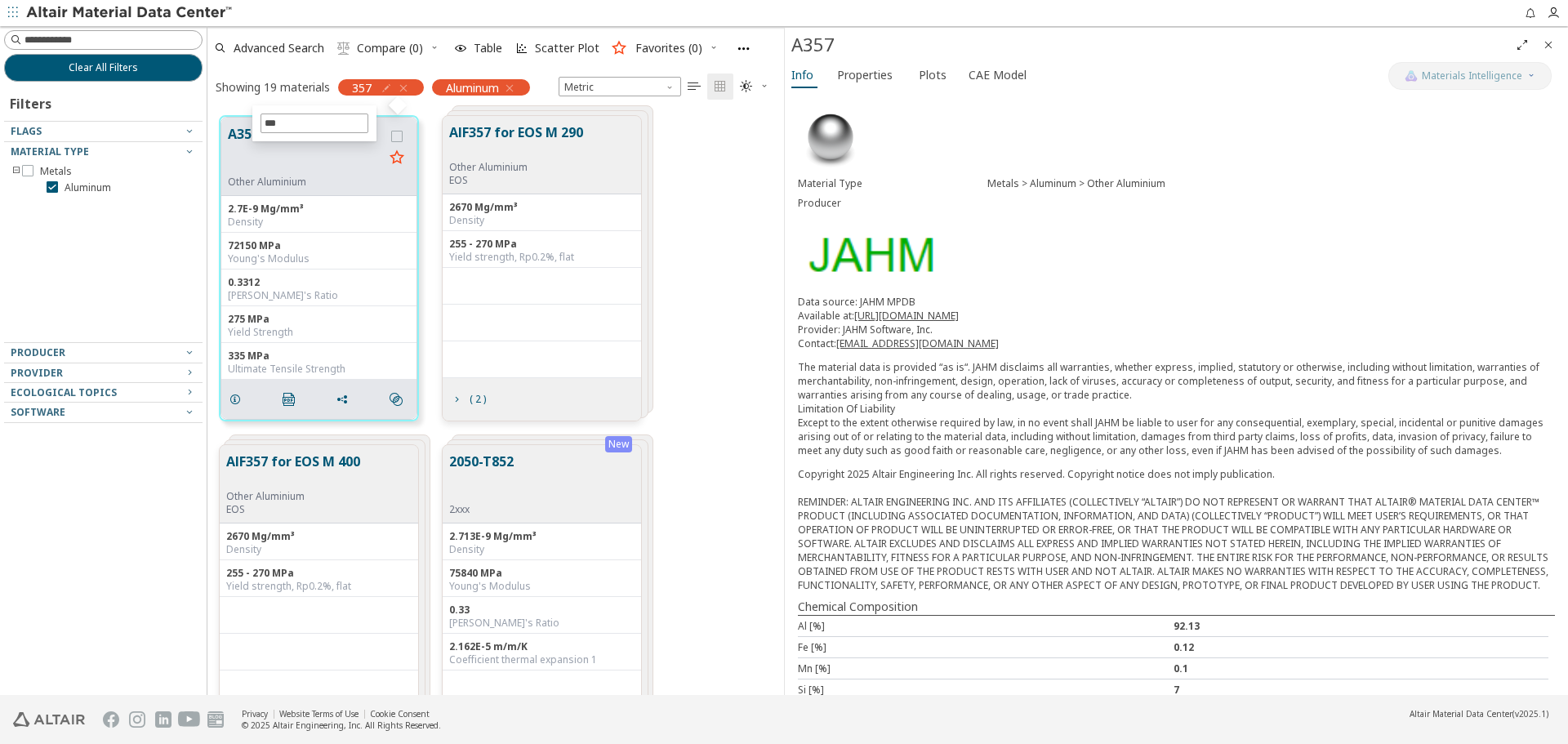
scroll to position [579, 565]
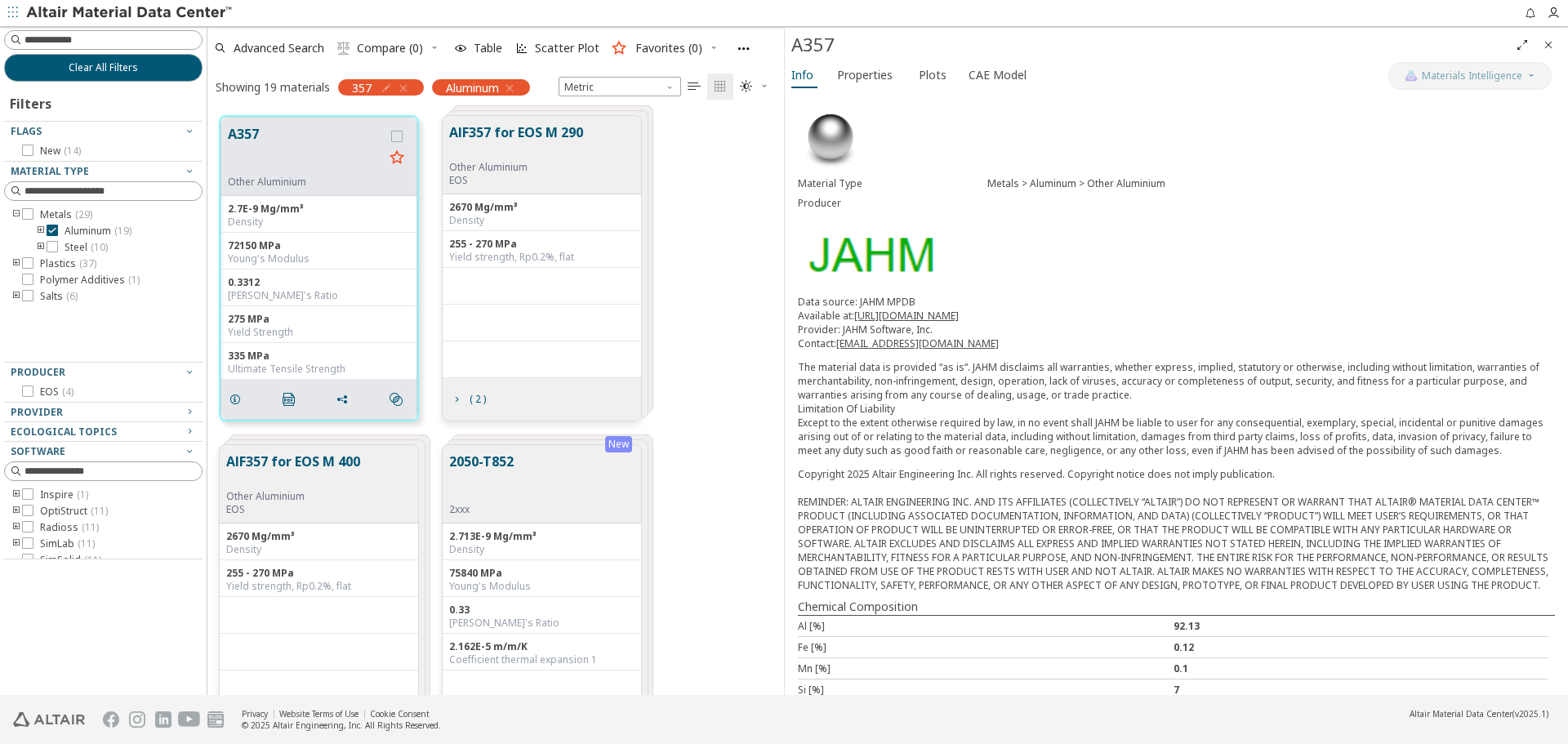
click at [745, 353] on div "A357 Other Aluminium 2.7E-9 Mg/mm³ Density 72150 MPa Young's Modulus 0.3312 Poi…" at bounding box center [495, 268] width 576 height 329
click at [1551, 48] on icon "Close" at bounding box center [1548, 45] width 13 height 13
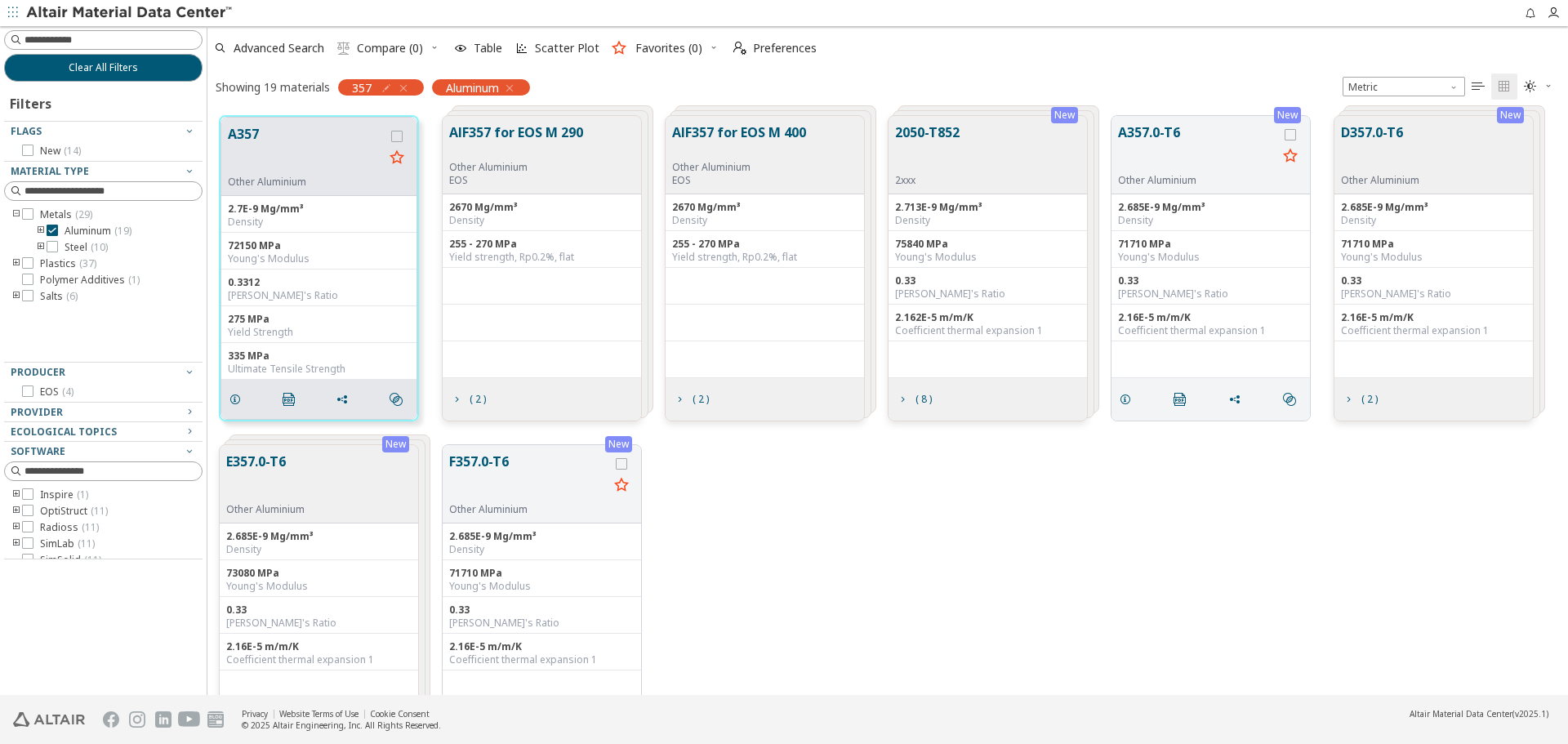
click at [1166, 636] on div "New E357.0-T6 Other Aluminium 2.685E-9 Mg/mm³ Density 73080 MPa Young's Modulus…" at bounding box center [888, 597] width 1361 height 329
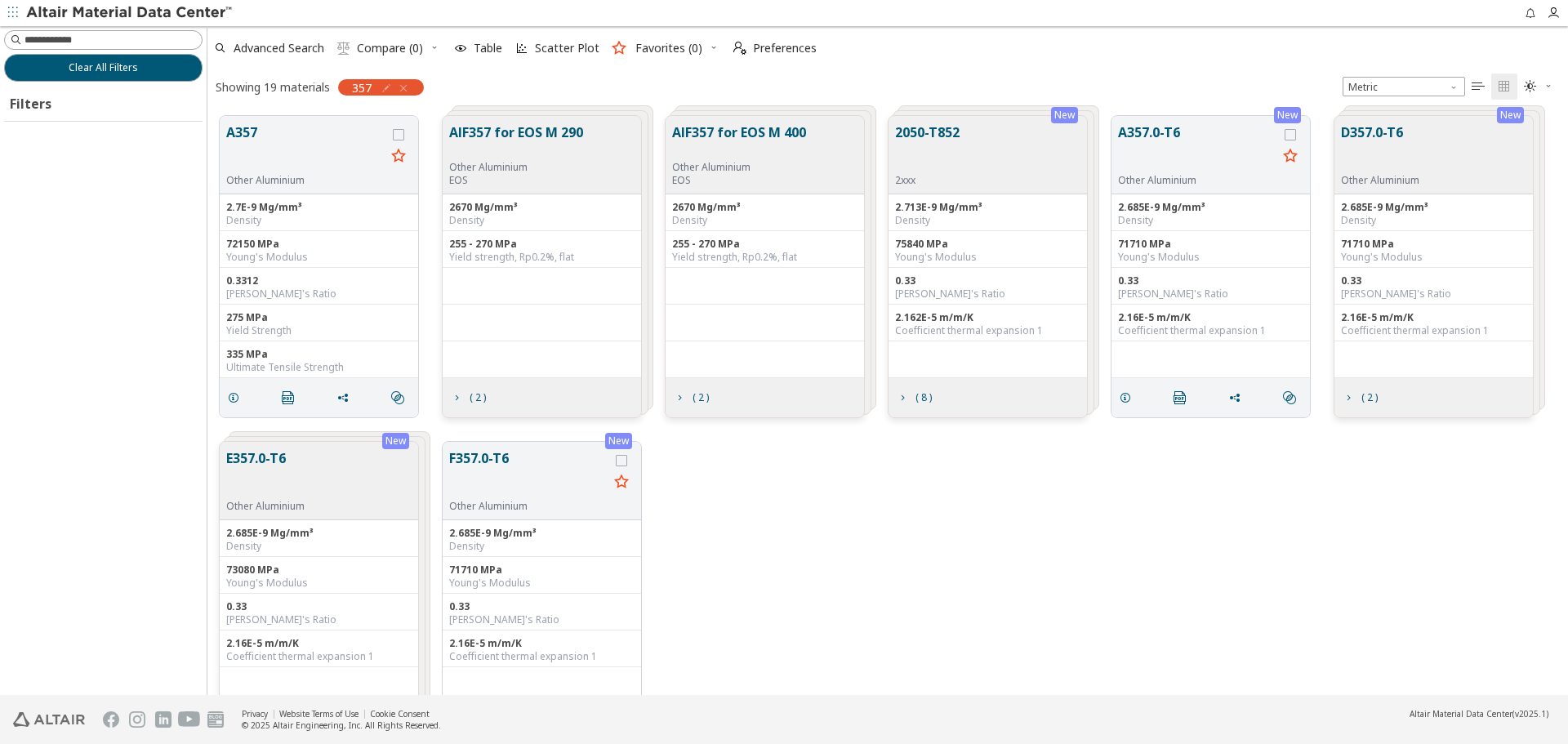
scroll to position [579, 1348]
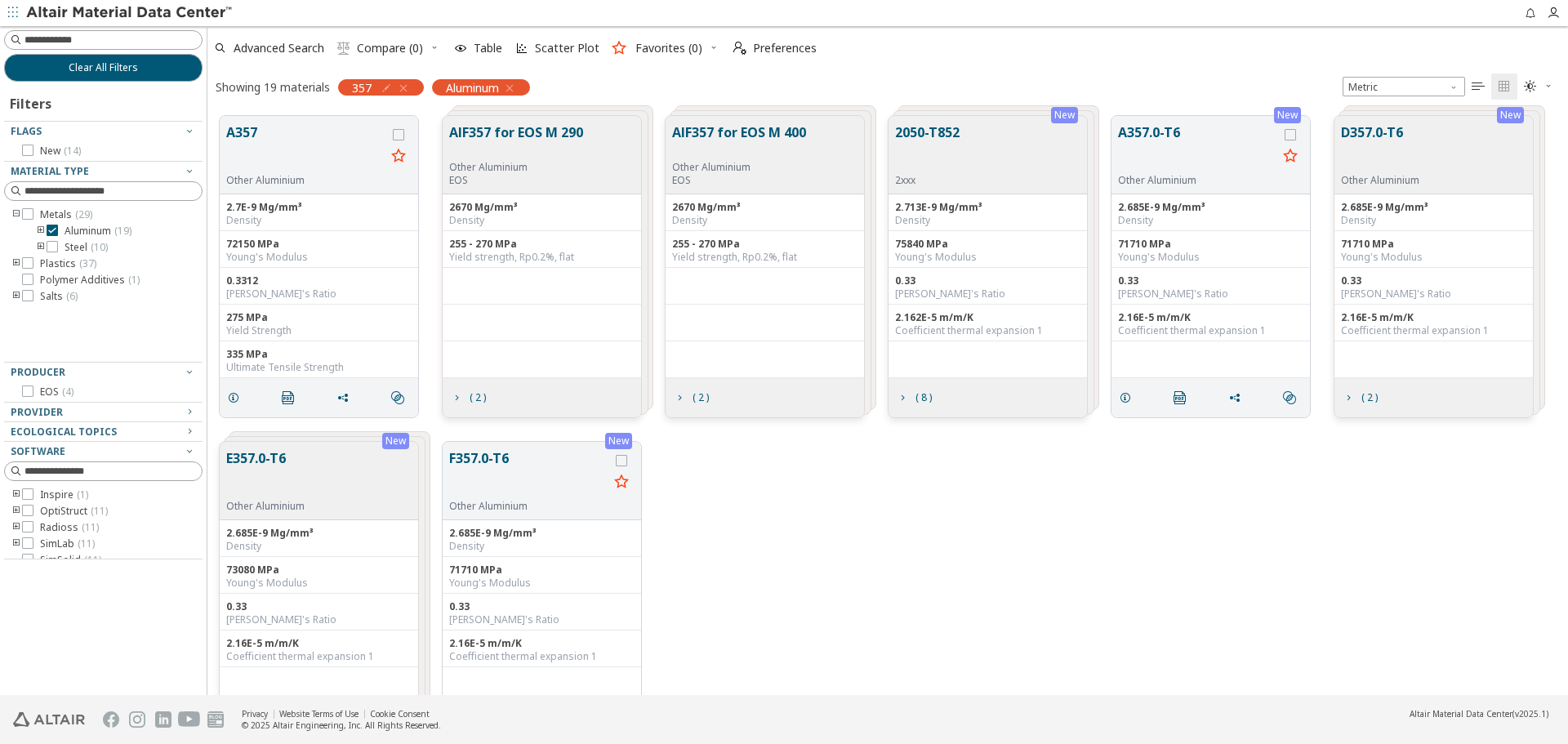
click at [386, 90] on icon "button" at bounding box center [386, 88] width 13 height 13
drag, startPoint x: 349, startPoint y: 117, endPoint x: 257, endPoint y: 108, distance: 92.4
click at [257, 108] on div "***" at bounding box center [314, 123] width 124 height 36
type input "*******"
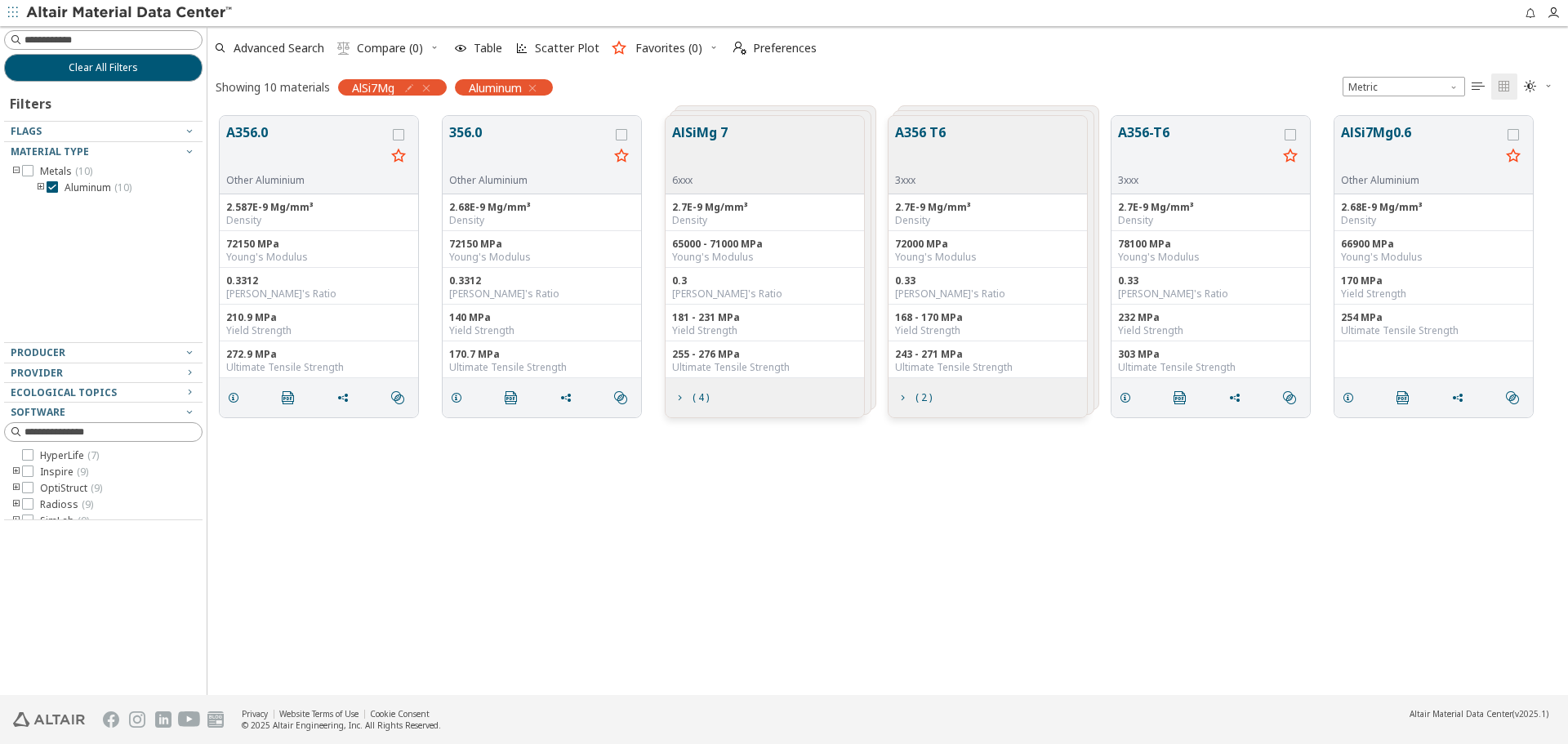
click at [411, 89] on icon "button" at bounding box center [409, 88] width 13 height 13
click at [367, 121] on input "*******" at bounding box center [337, 123] width 106 height 18
type input "**********"
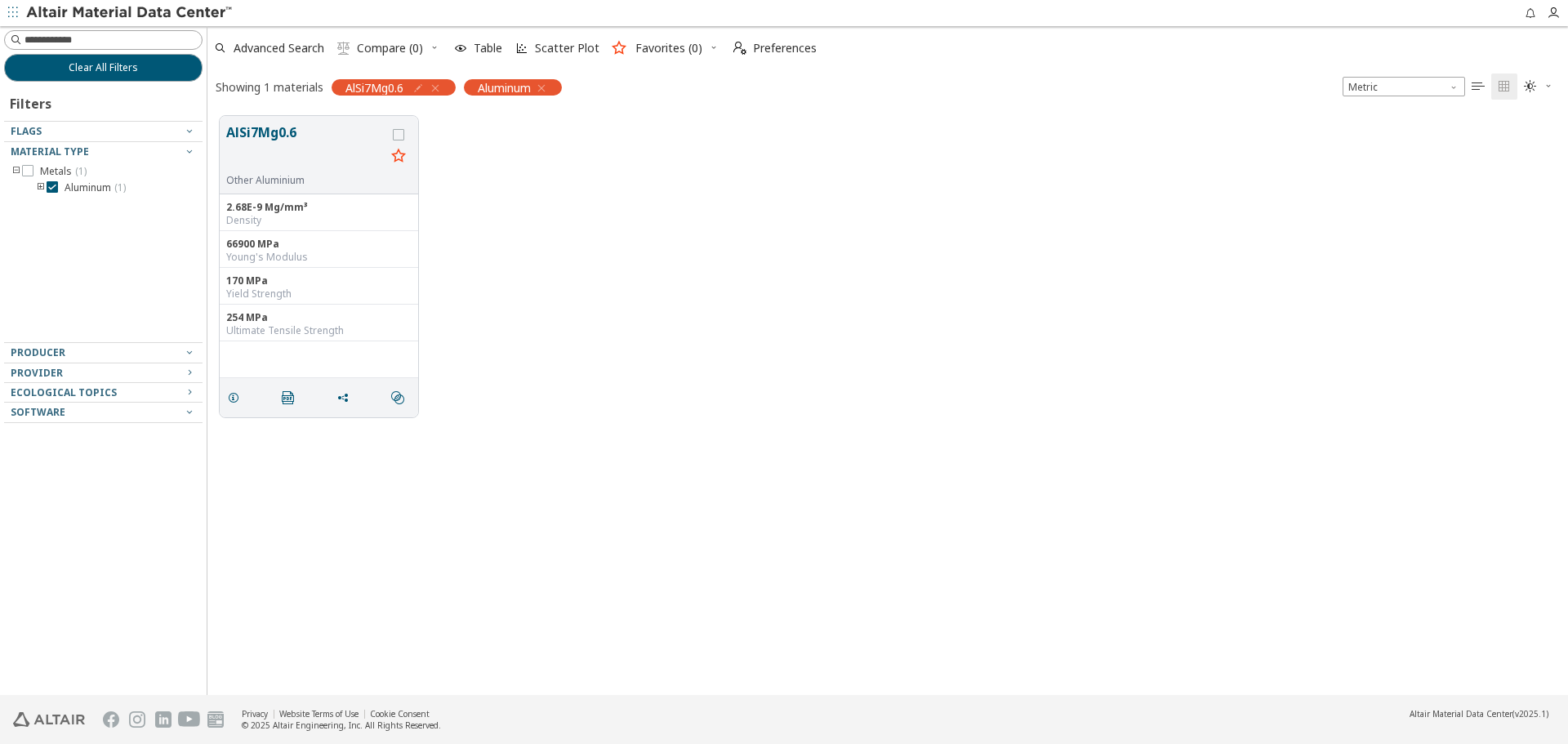
click at [1001, 265] on div "AlSi7Mg0.6 Other Aluminium 2.68E-9 Mg/mm³ Density 66900 MPa Young's Modulus 170…" at bounding box center [888, 267] width 1361 height 326
click at [420, 87] on icon "button" at bounding box center [418, 88] width 13 height 13
click at [421, 89] on icon "button" at bounding box center [418, 88] width 13 height 13
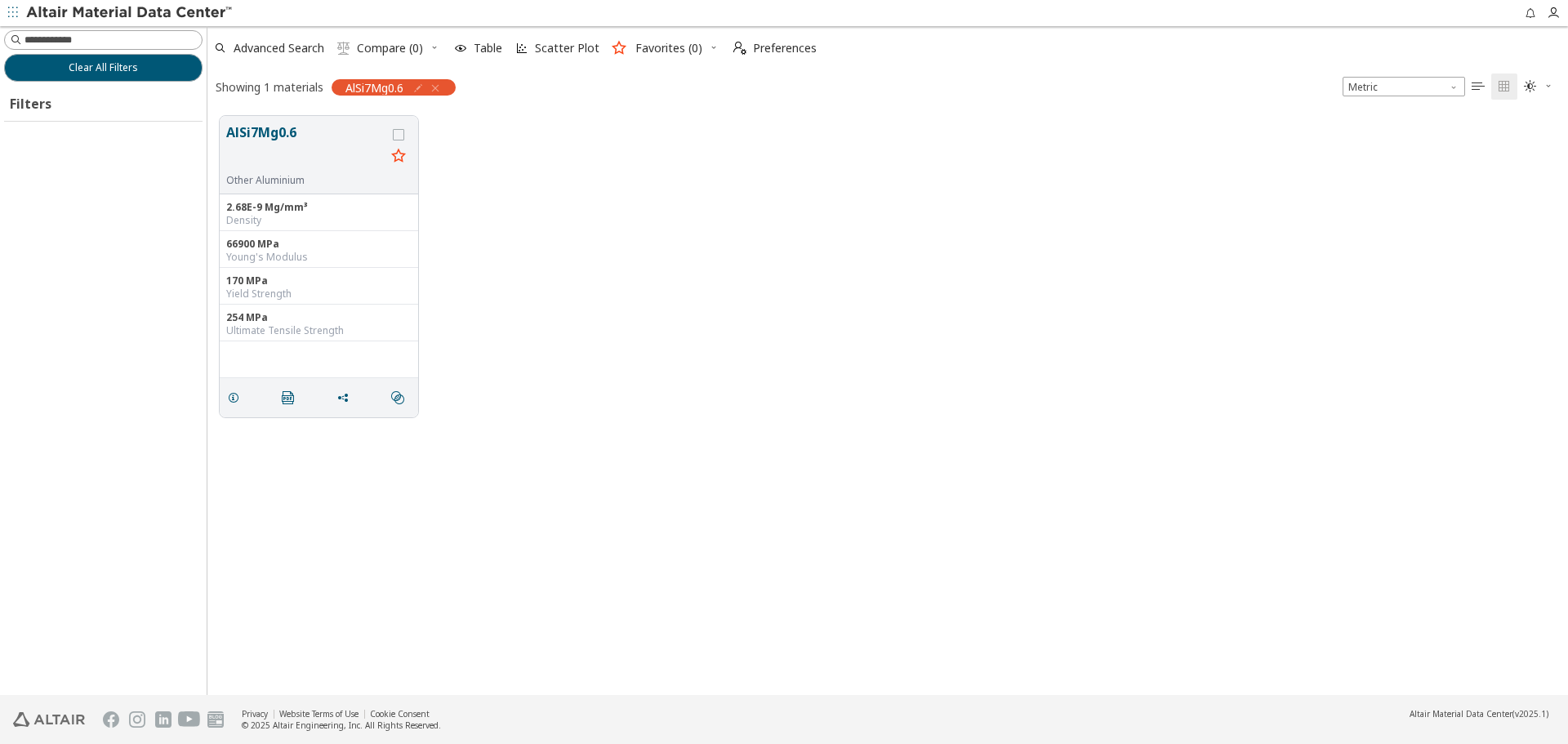
scroll to position [13, 13]
click at [146, 72] on button "Clear All Filters" at bounding box center [103, 67] width 198 height 27
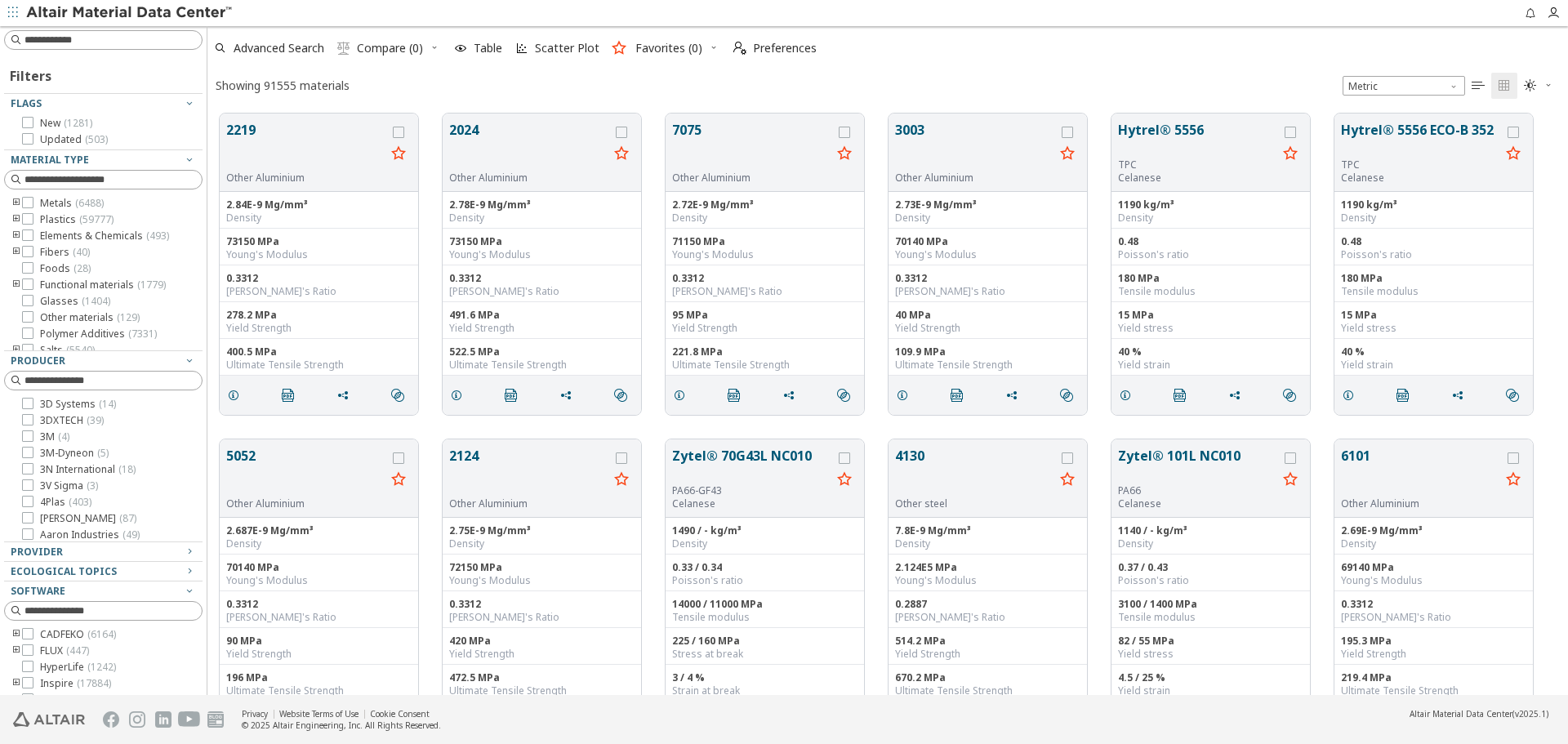
scroll to position [582, 1348]
click at [145, 47] on input at bounding box center [112, 40] width 177 height 17
type input "****"
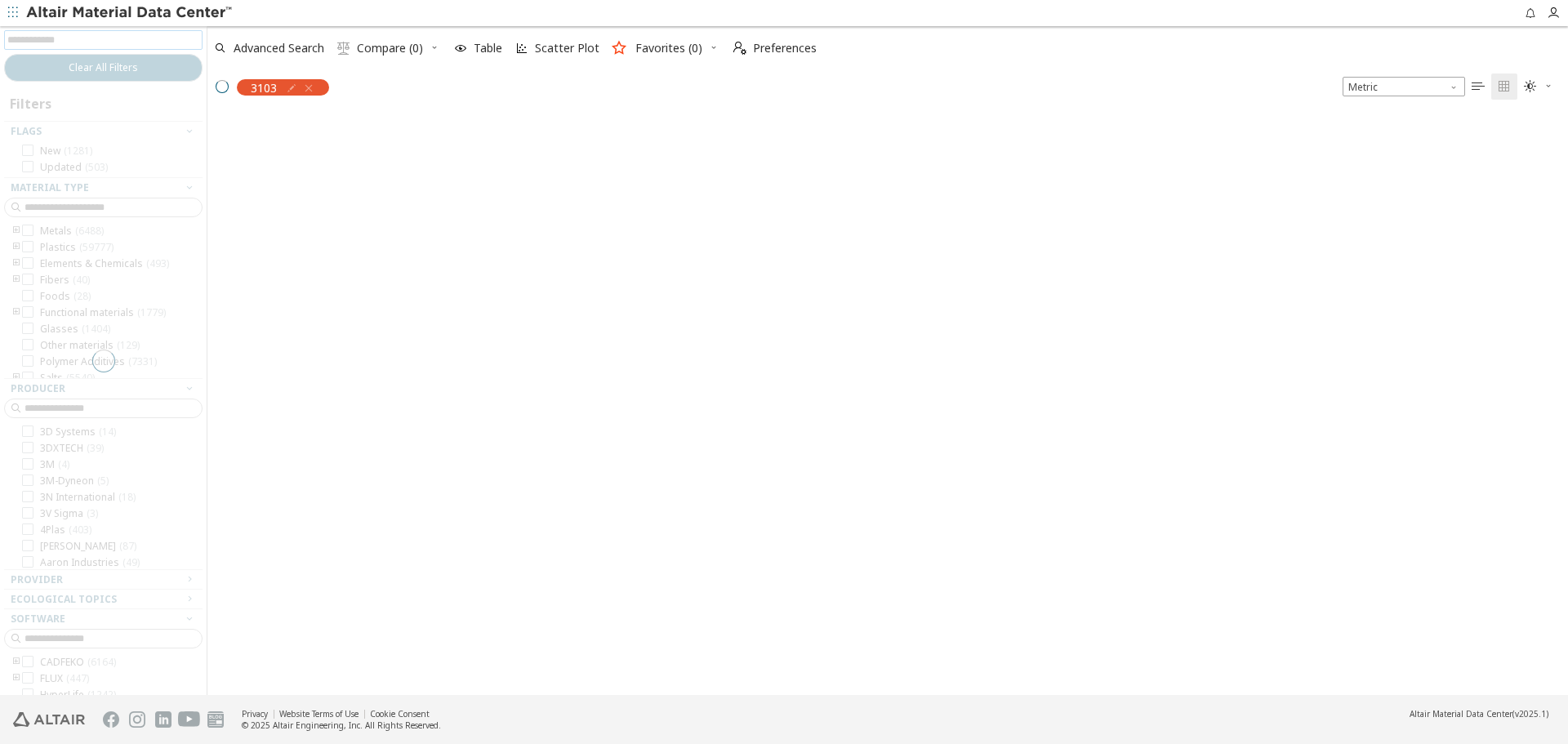
scroll to position [579, 1348]
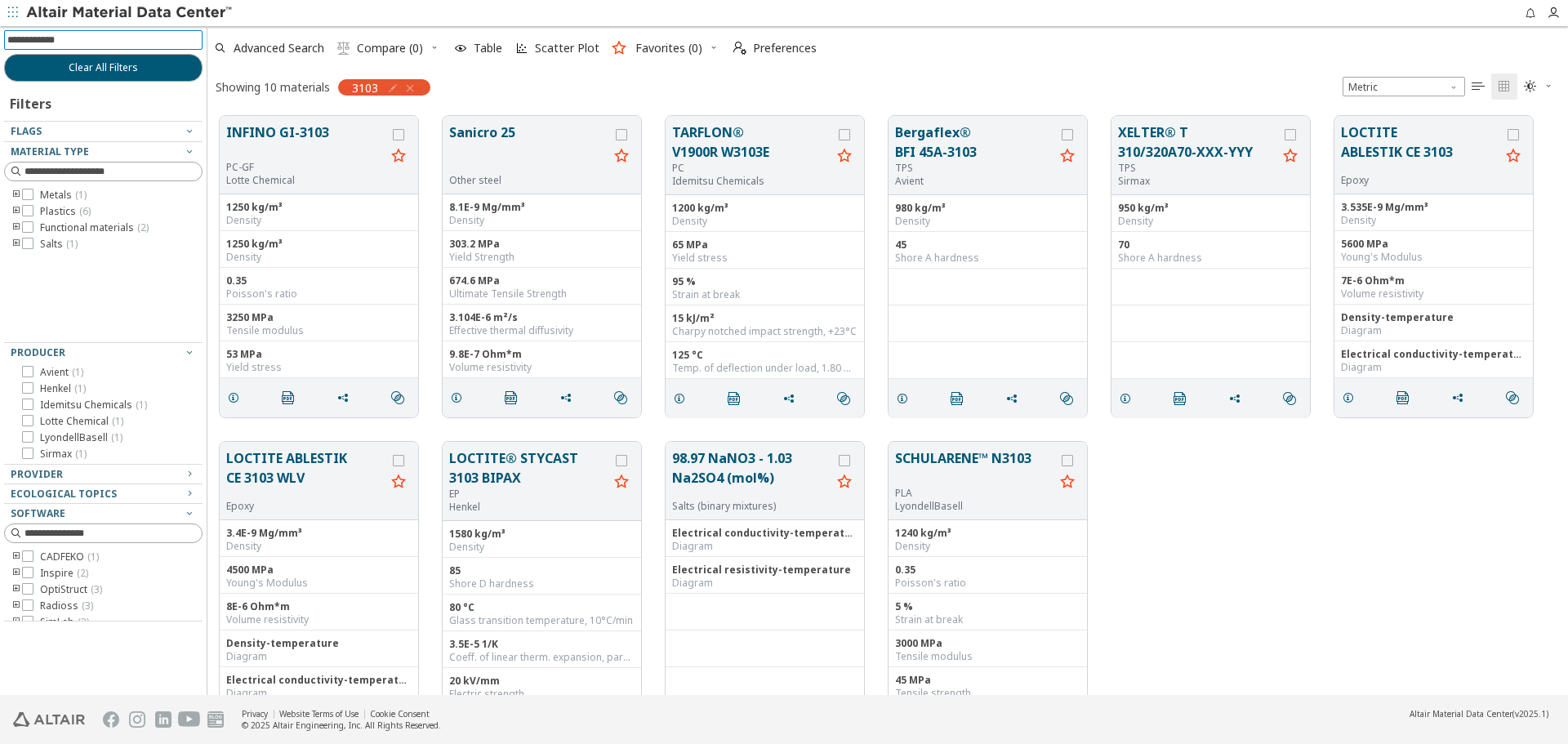
click at [14, 192] on icon "toogle group" at bounding box center [17, 196] width 12 height 13
click at [39, 212] on icon "toogle group" at bounding box center [41, 212] width 12 height 13
click at [154, 67] on button "Clear All Filters" at bounding box center [103, 67] width 198 height 27
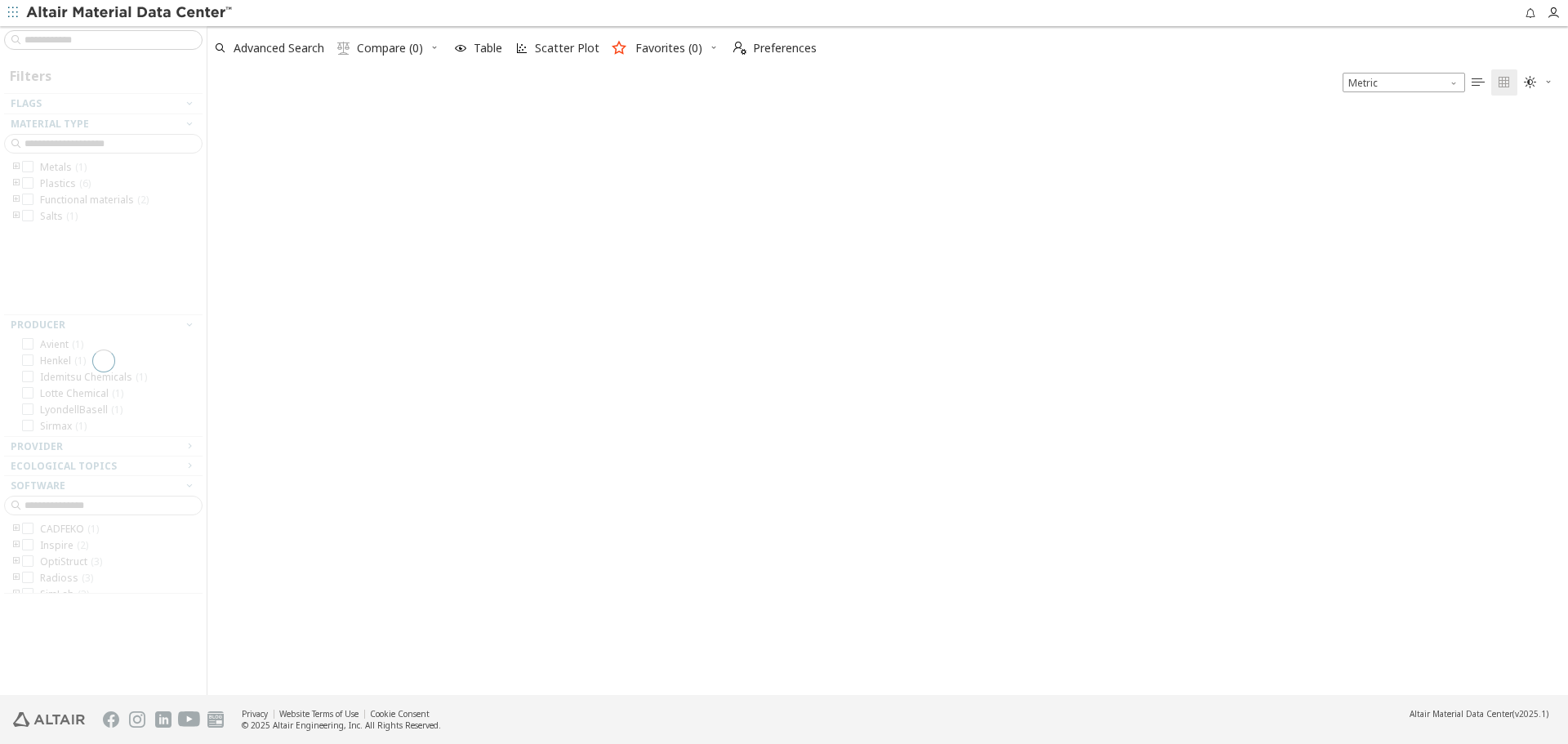
scroll to position [582, 1348]
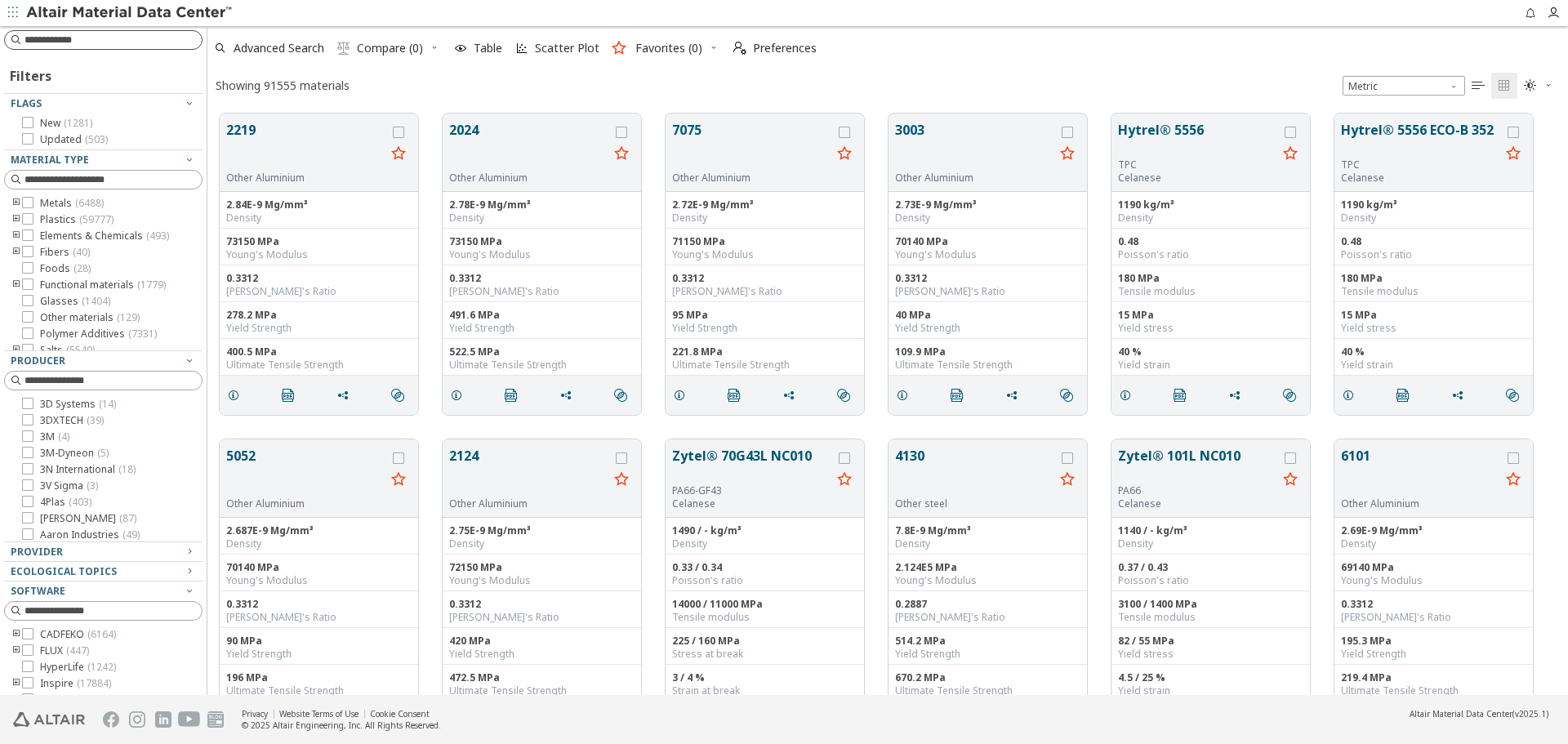
click at [164, 45] on input at bounding box center [112, 40] width 177 height 17
type input "*****"
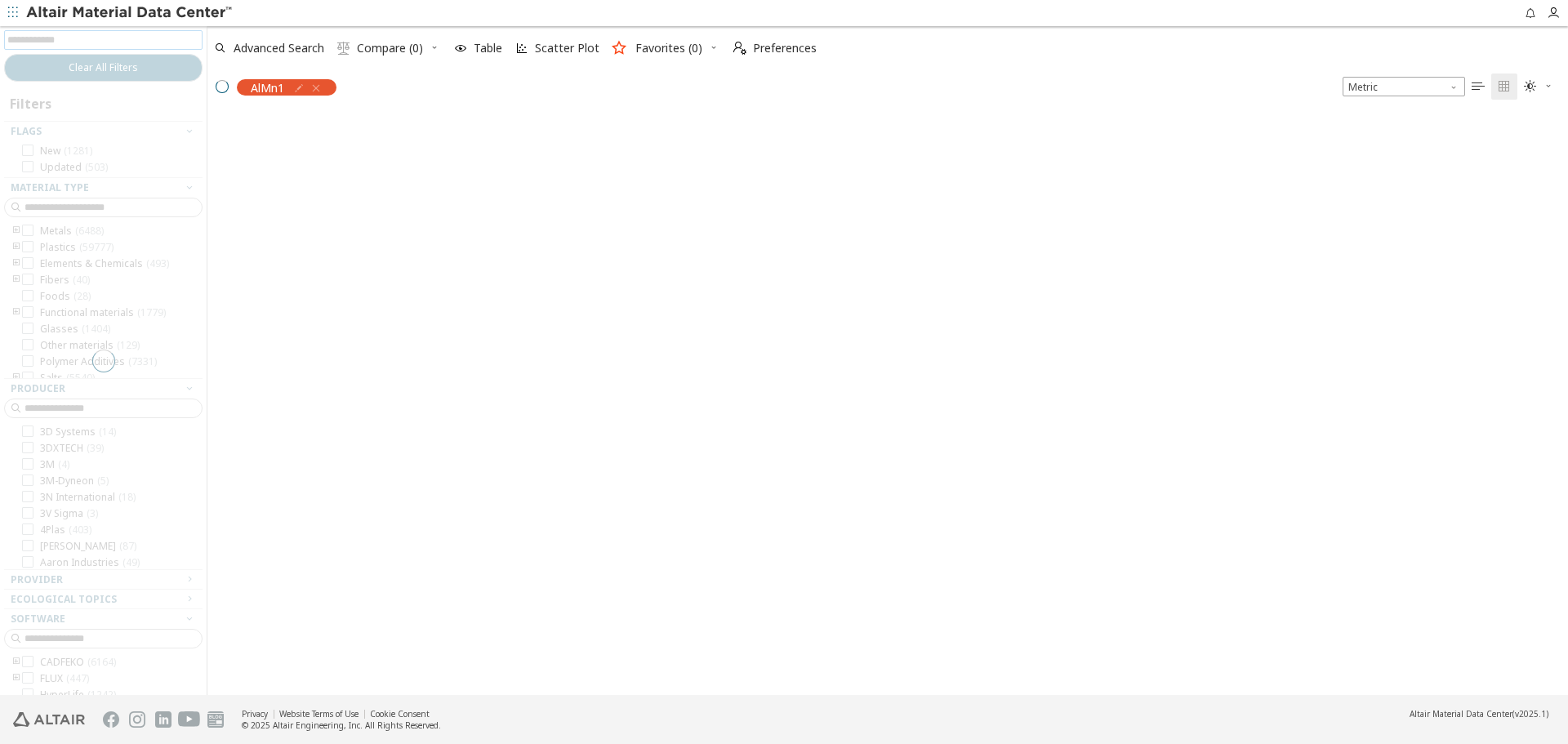
scroll to position [579, 1348]
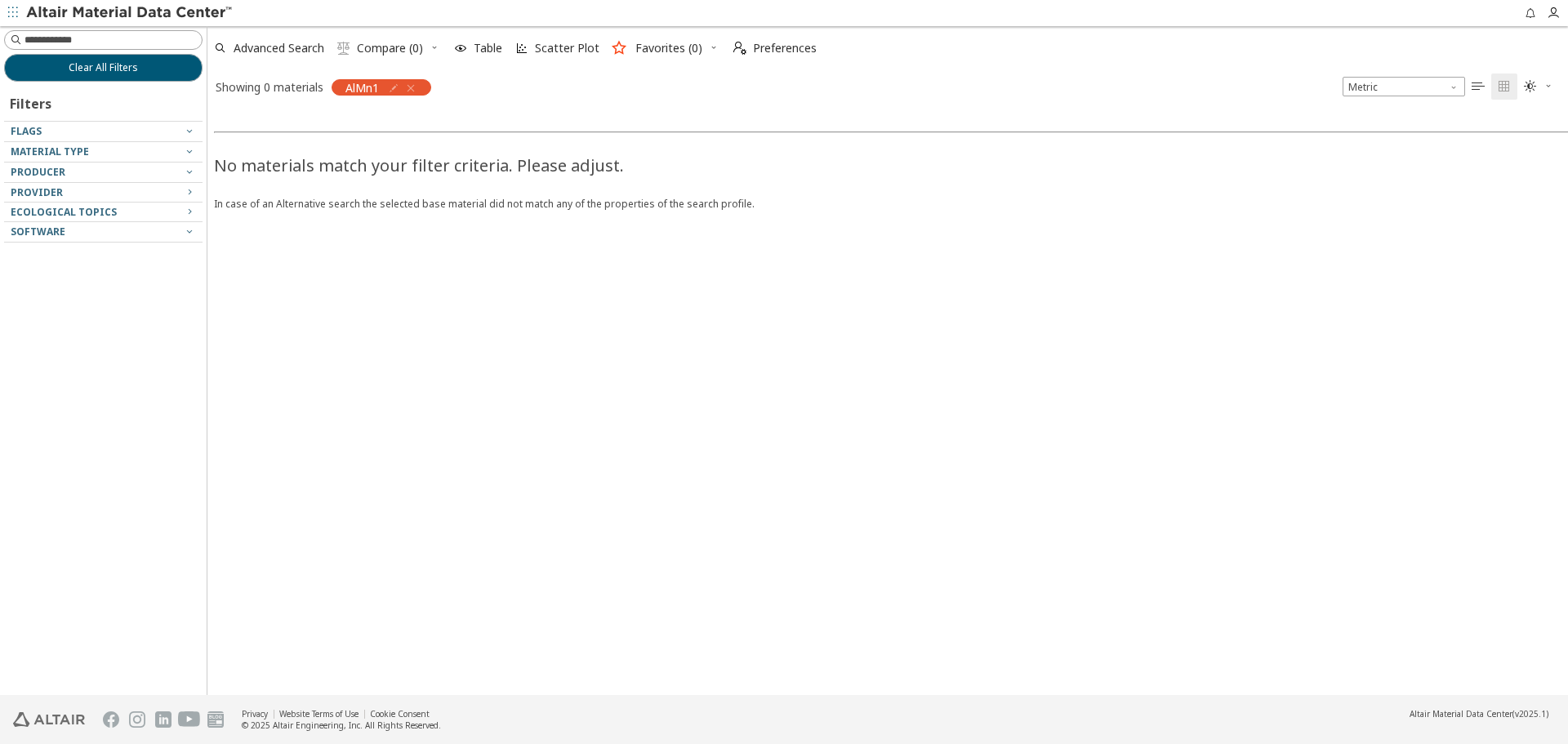
click at [396, 84] on icon "button" at bounding box center [394, 88] width 13 height 13
type input "****"
click at [190, 77] on button "Clear All Filters" at bounding box center [103, 67] width 198 height 27
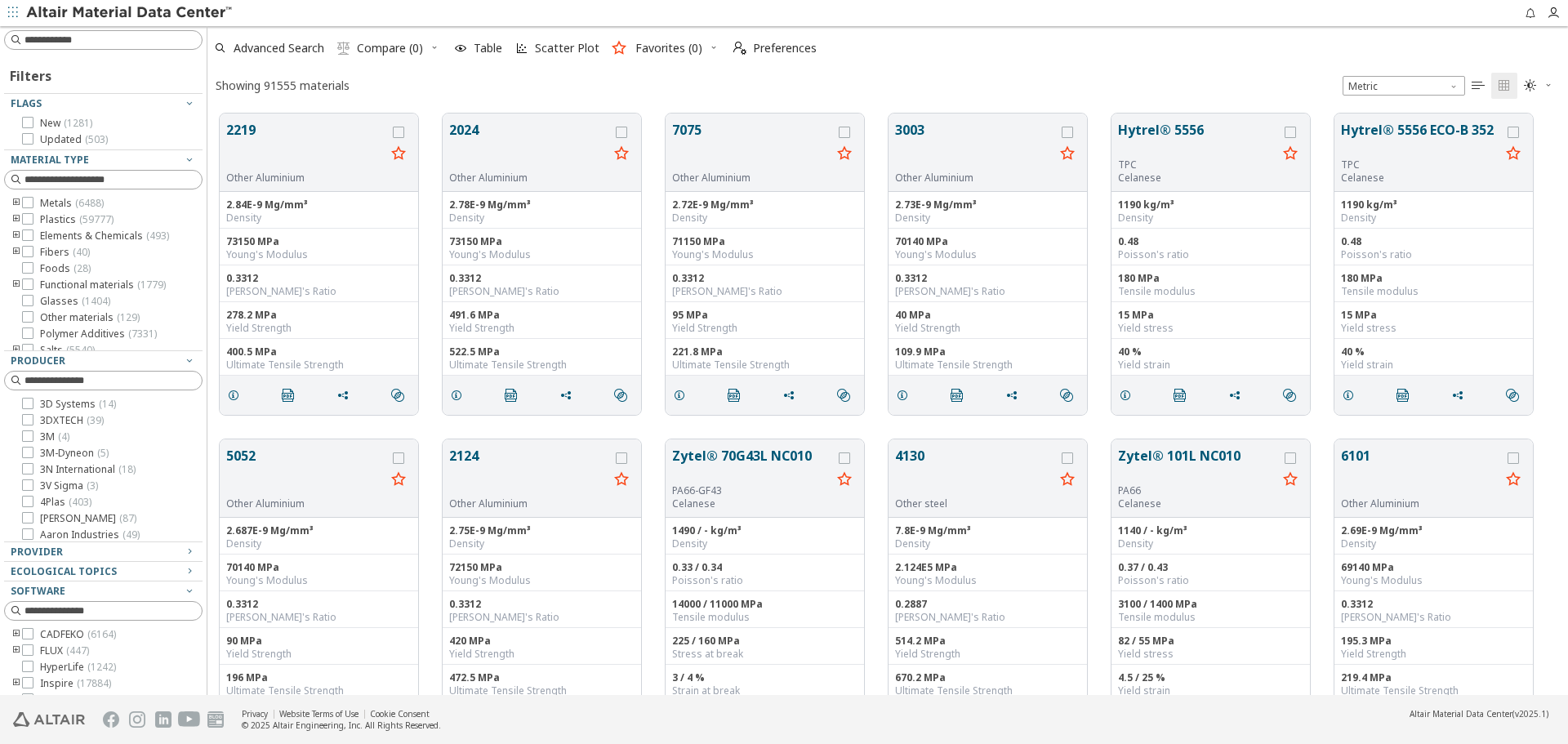
scroll to position [582, 1348]
click at [171, 39] on input at bounding box center [112, 40] width 177 height 17
paste input "*****"
type input "*****"
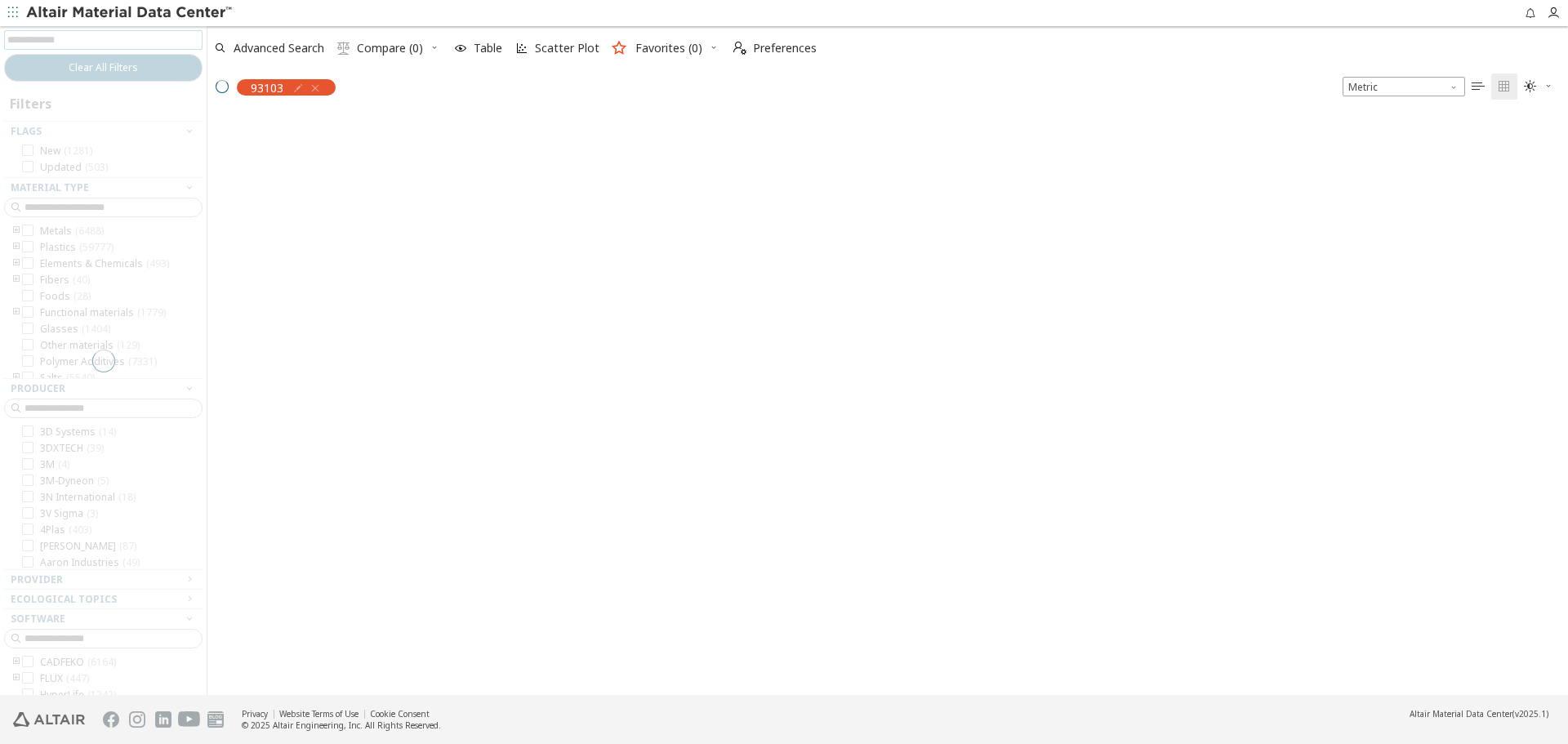
scroll to position [579, 1348]
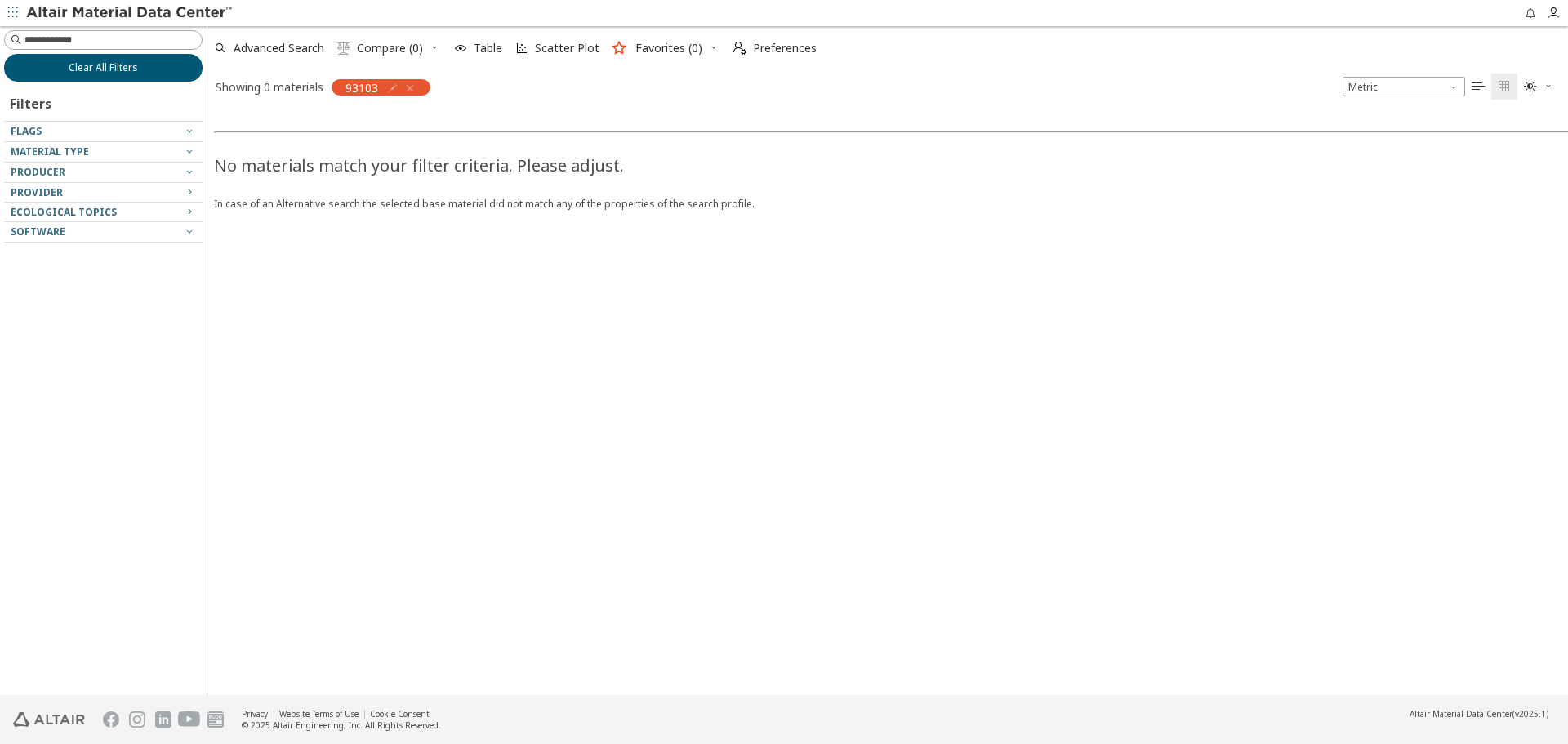
click at [167, 73] on button "Clear All Filters" at bounding box center [103, 67] width 198 height 27
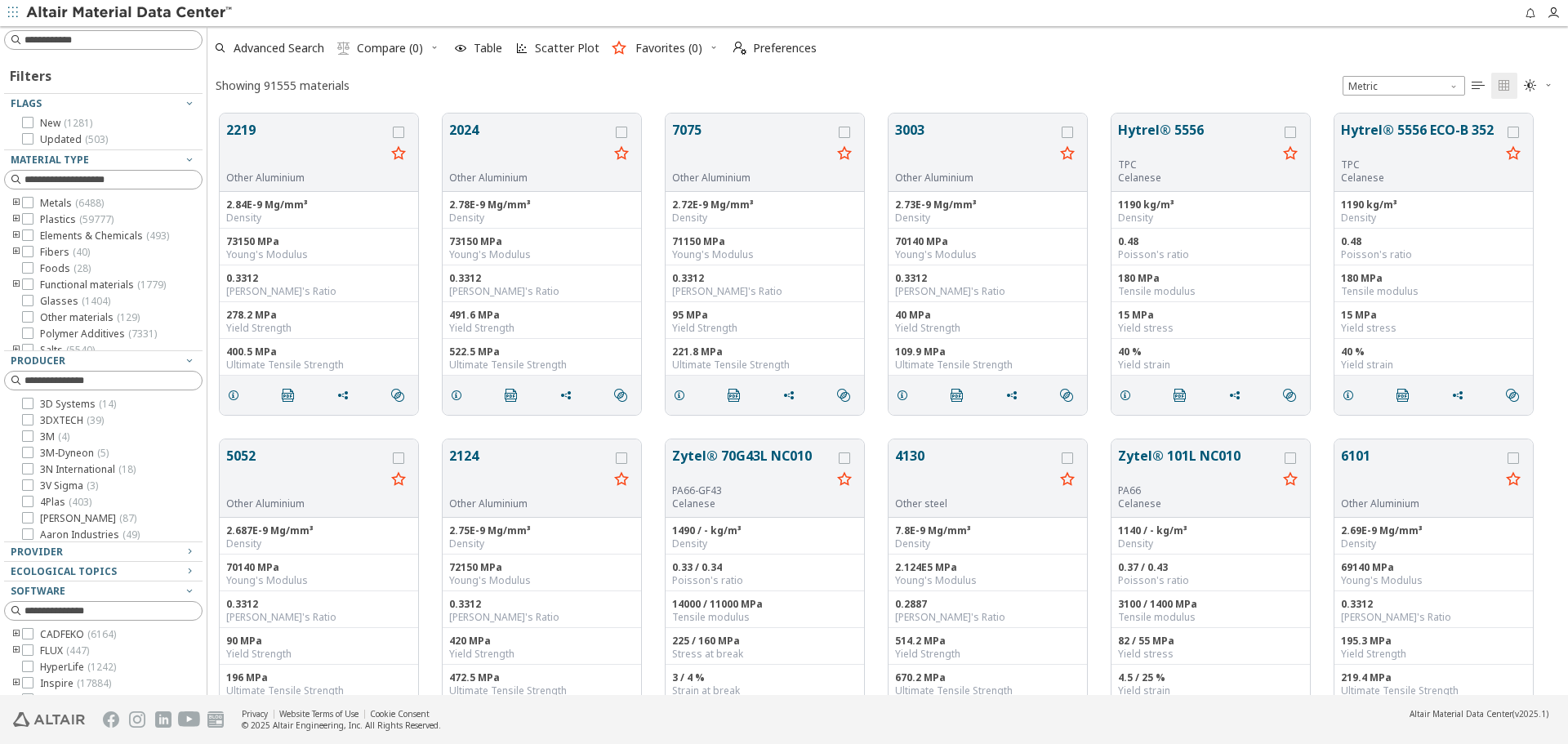
scroll to position [582, 1348]
click at [77, 183] on input at bounding box center [112, 180] width 177 height 17
type input "*"
click at [77, 273] on div at bounding box center [77, 268] width 12 height 12
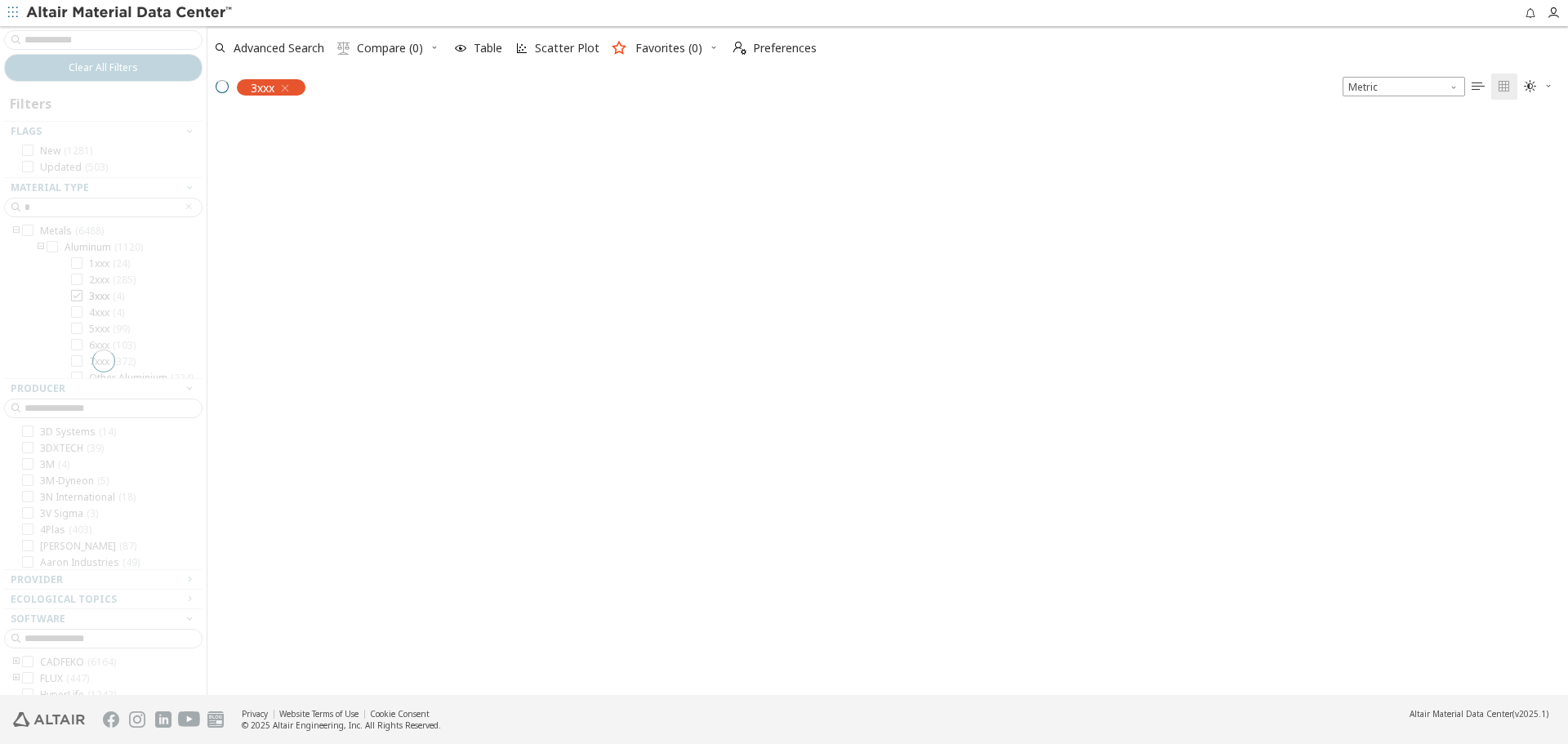
scroll to position [579, 1348]
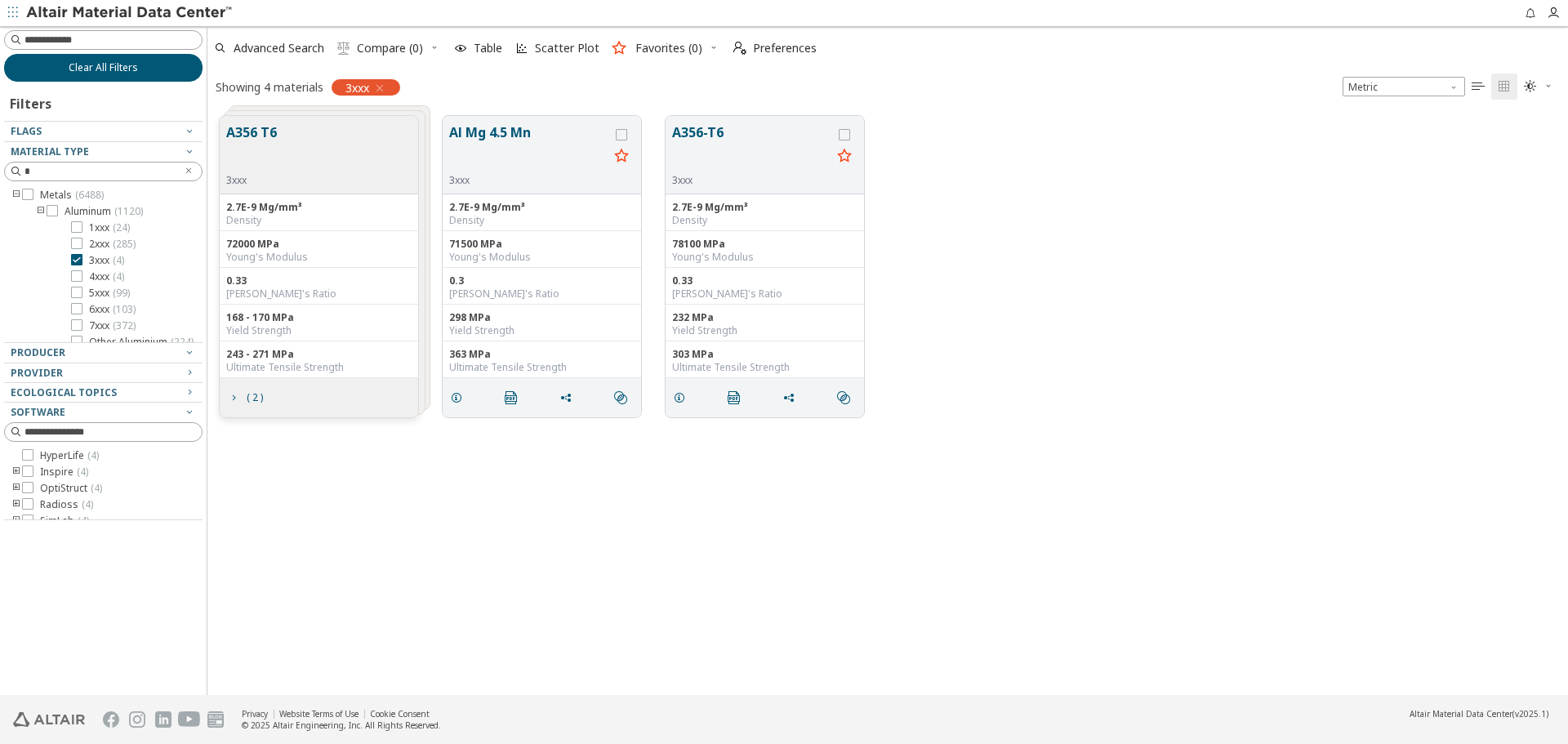
click at [155, 65] on button "Clear All Filters" at bounding box center [103, 67] width 198 height 27
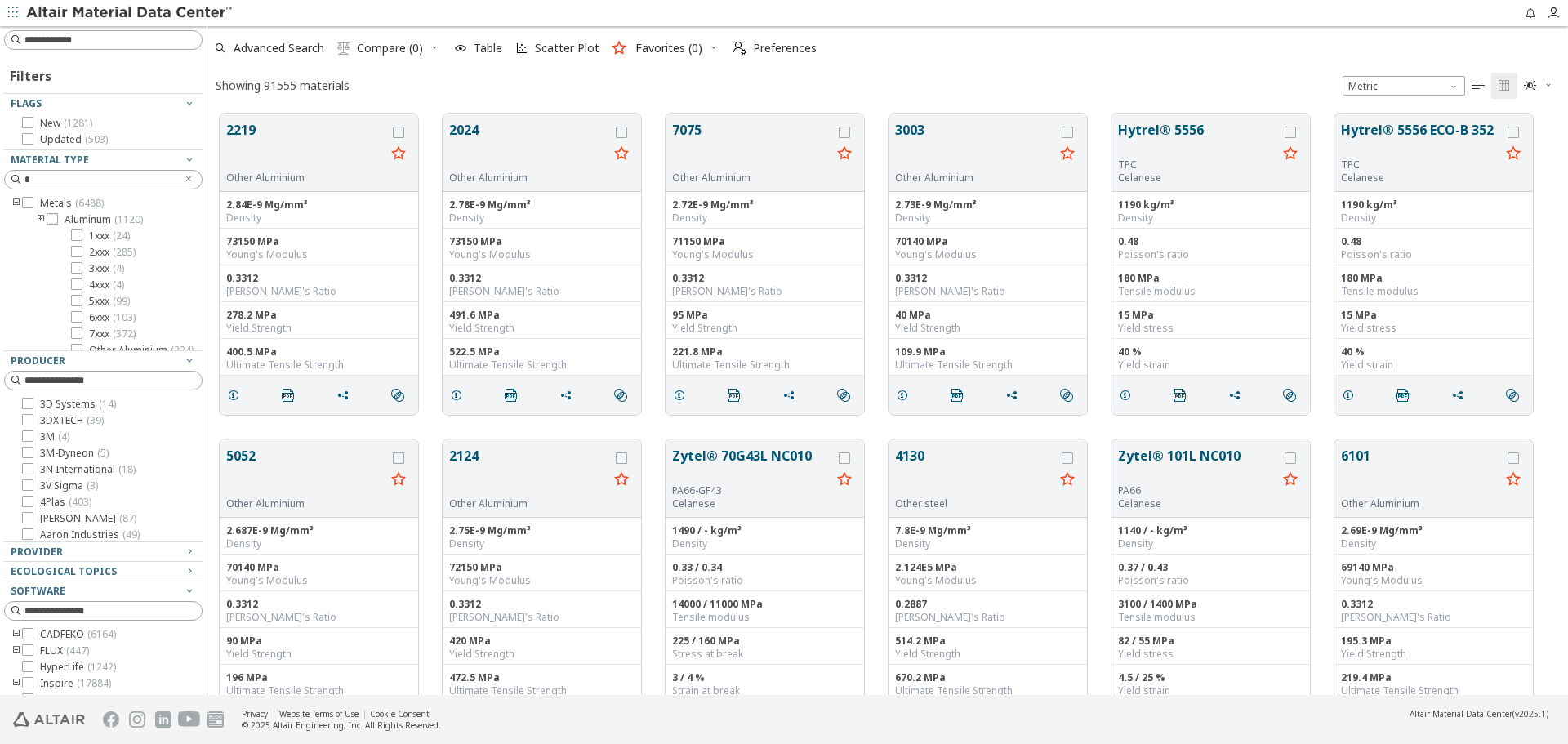
scroll to position [582, 1348]
click at [87, 557] on div "Provider" at bounding box center [97, 552] width 172 height 13
click at [174, 41] on input at bounding box center [105, 40] width 195 height 18
type input "****"
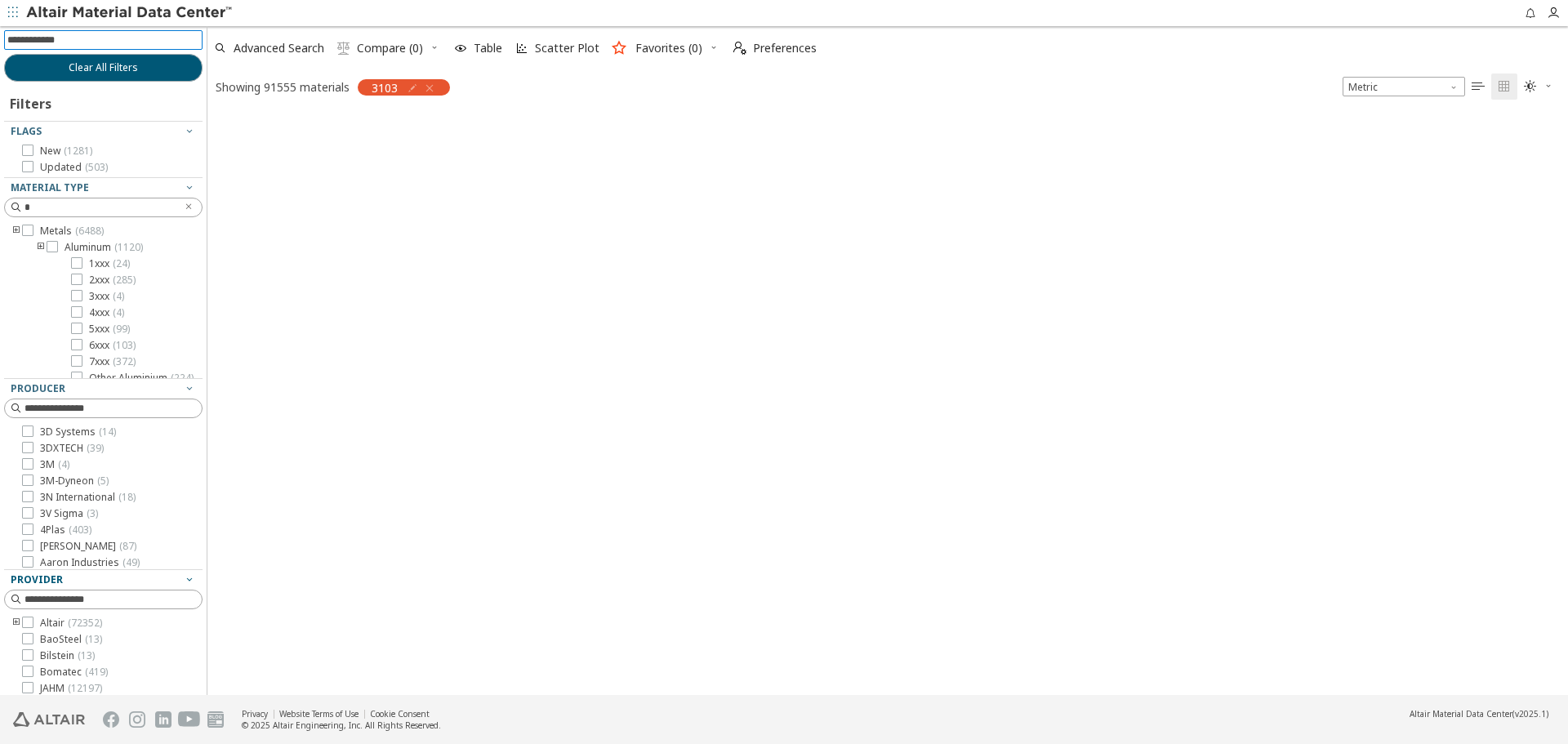
scroll to position [579, 1348]
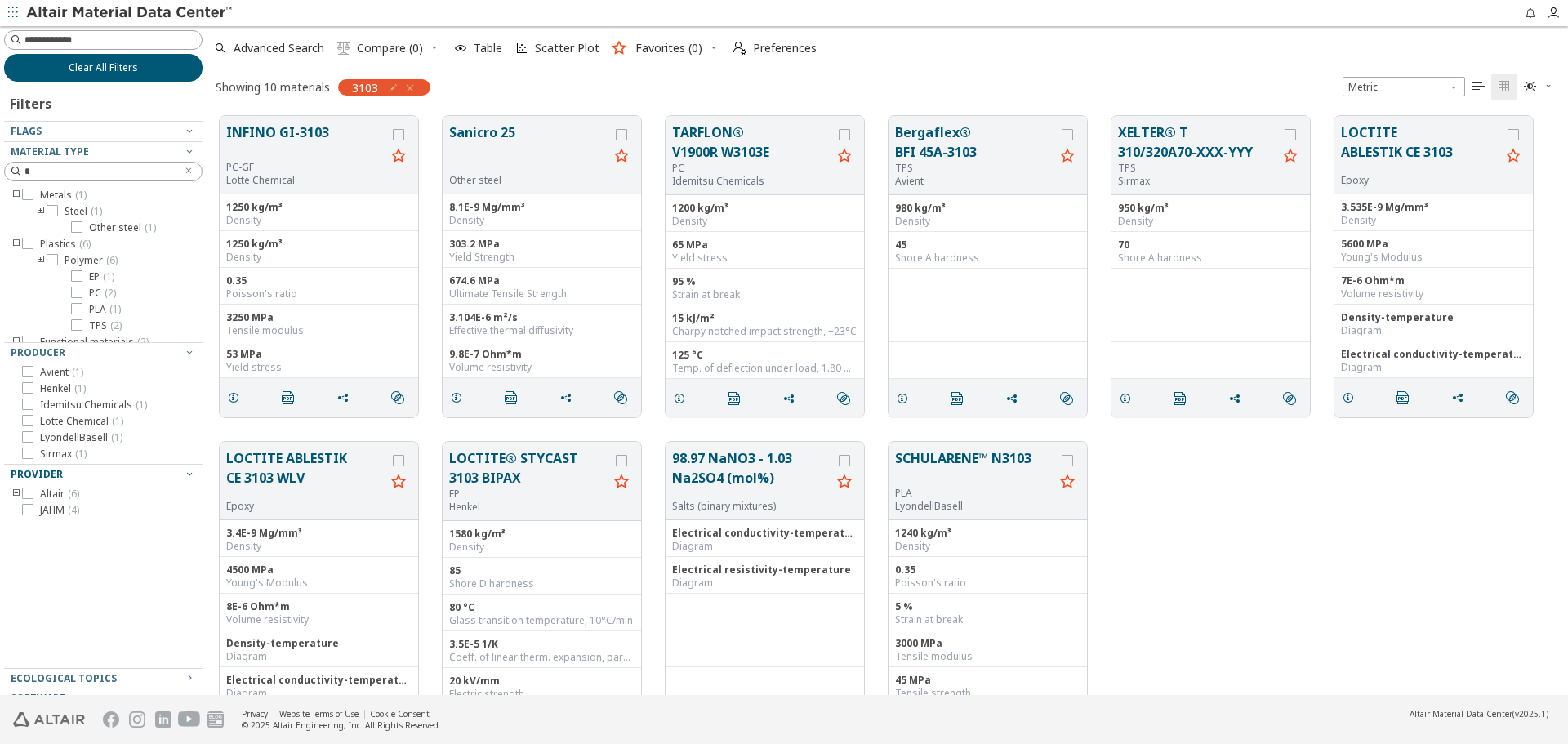
click at [88, 71] on span "Clear All Filters" at bounding box center [102, 68] width 69 height 13
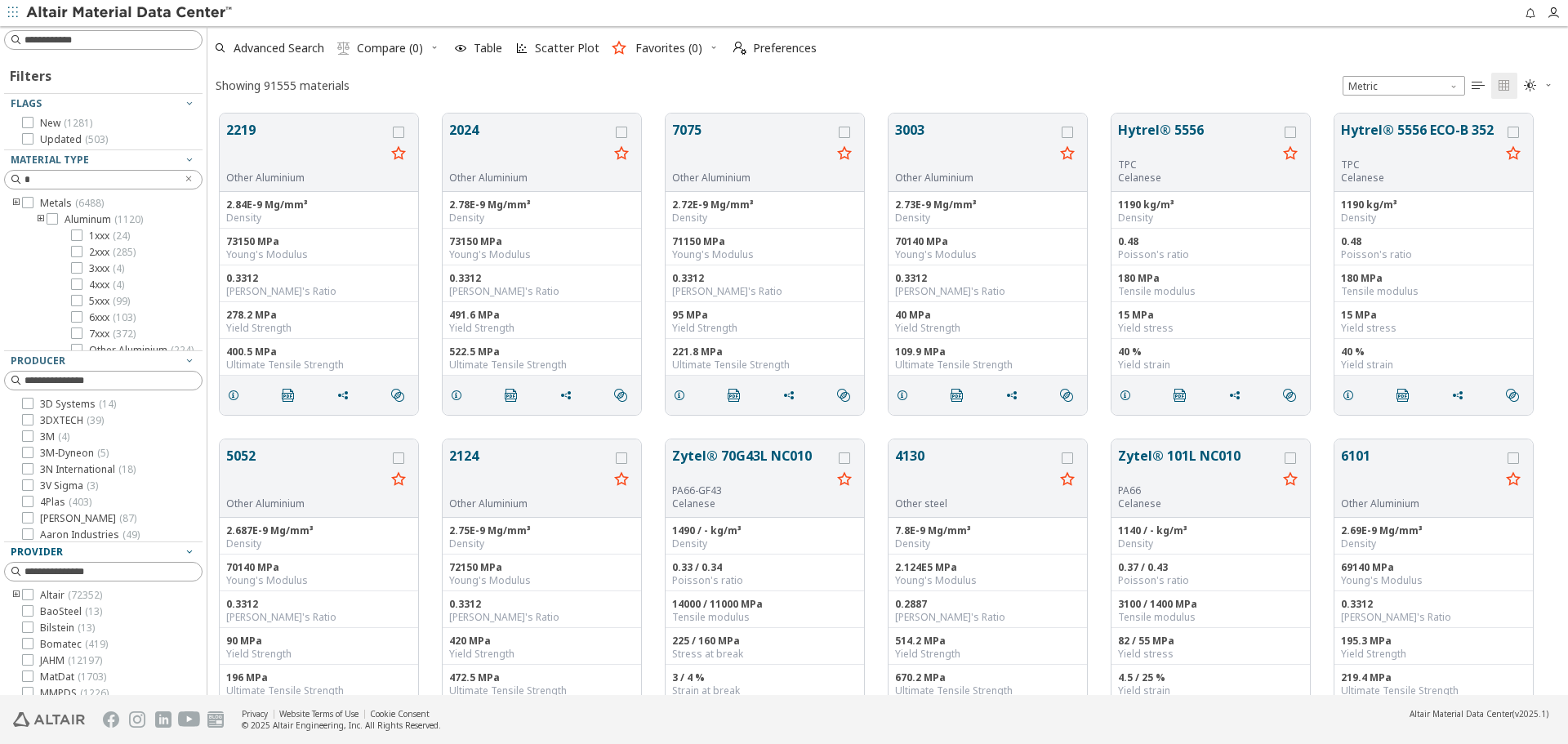
scroll to position [582, 1348]
click at [134, 39] on input at bounding box center [105, 40] width 195 height 18
type input "****"
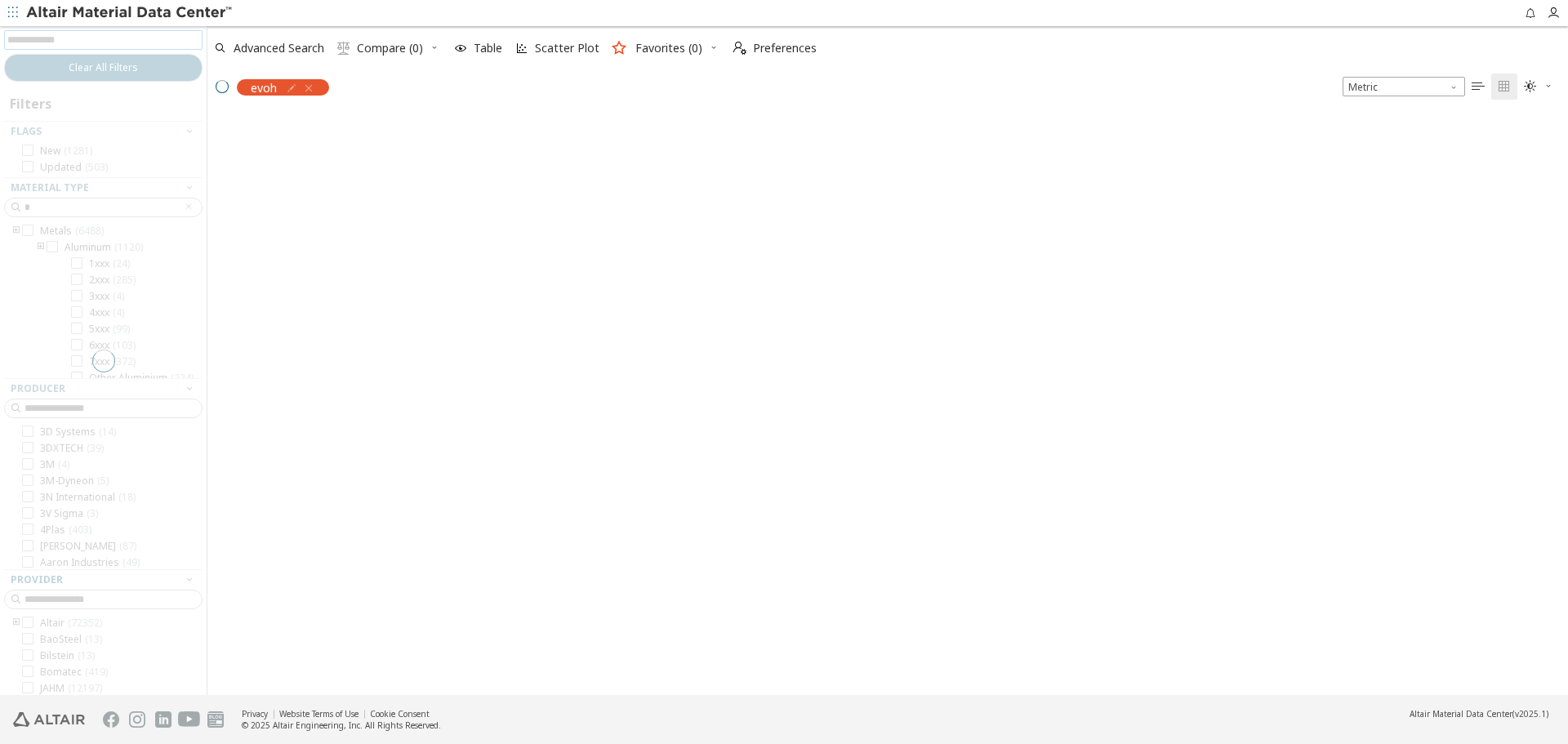
scroll to position [579, 1348]
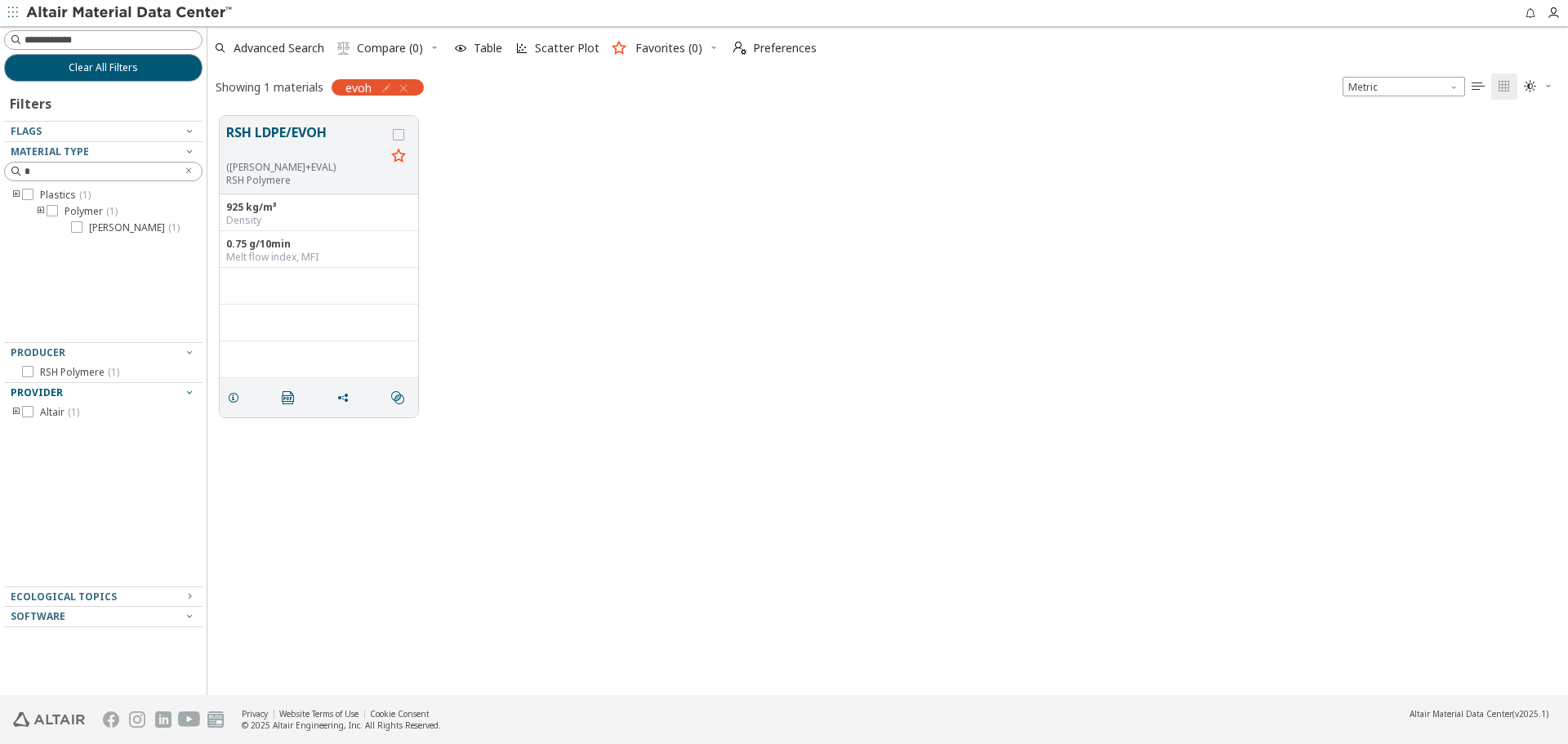
drag, startPoint x: 861, startPoint y: 223, endPoint x: 1060, endPoint y: 166, distance: 207.0
click at [861, 223] on div "RSH LDPE/EVOH (PE-LD+EVAL) RSH Polymere 925 kg/m³ Density 0.75 g/10min Melt flo…" at bounding box center [888, 267] width 1361 height 326
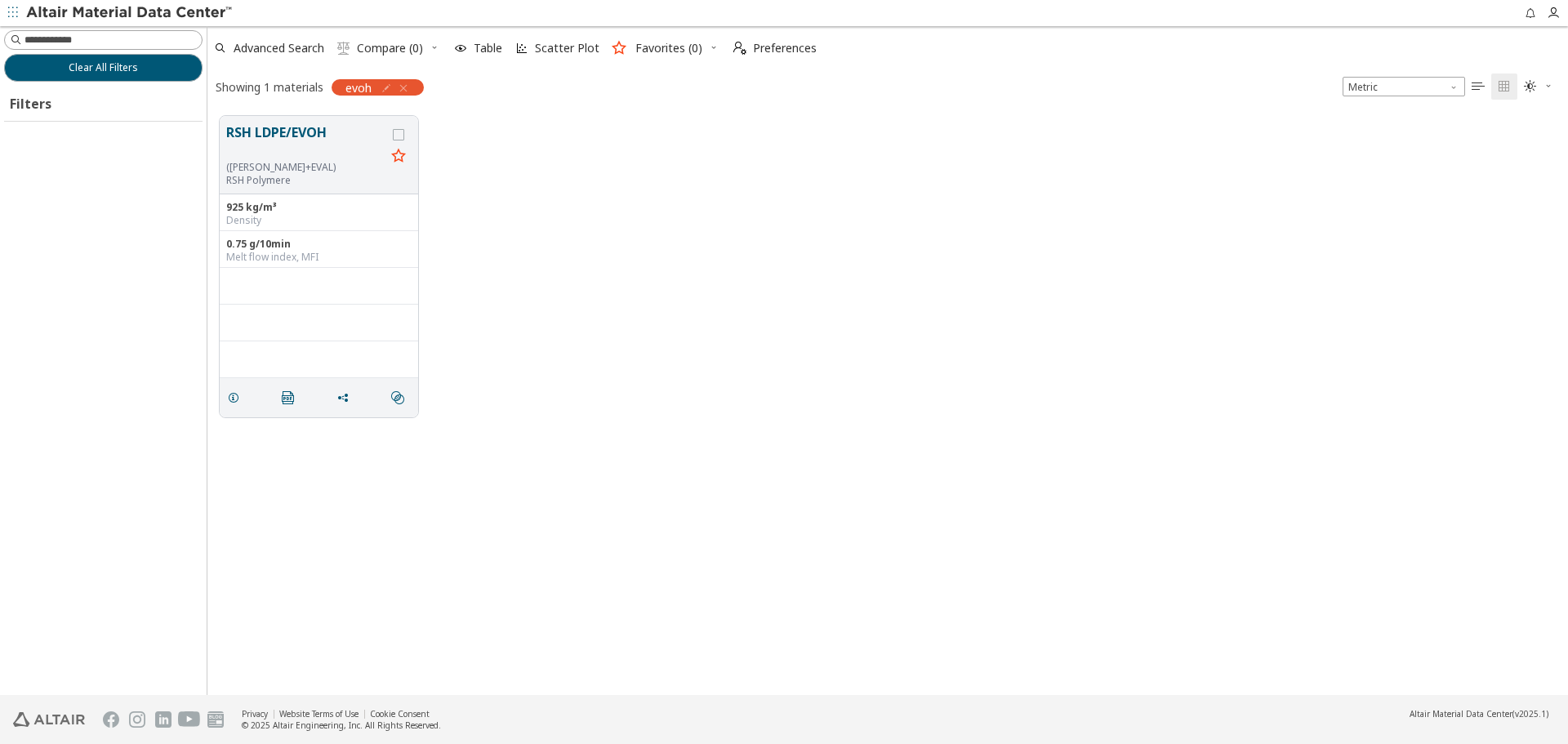
scroll to position [579, 1348]
click at [147, 66] on button "Clear All Filters" at bounding box center [103, 67] width 198 height 27
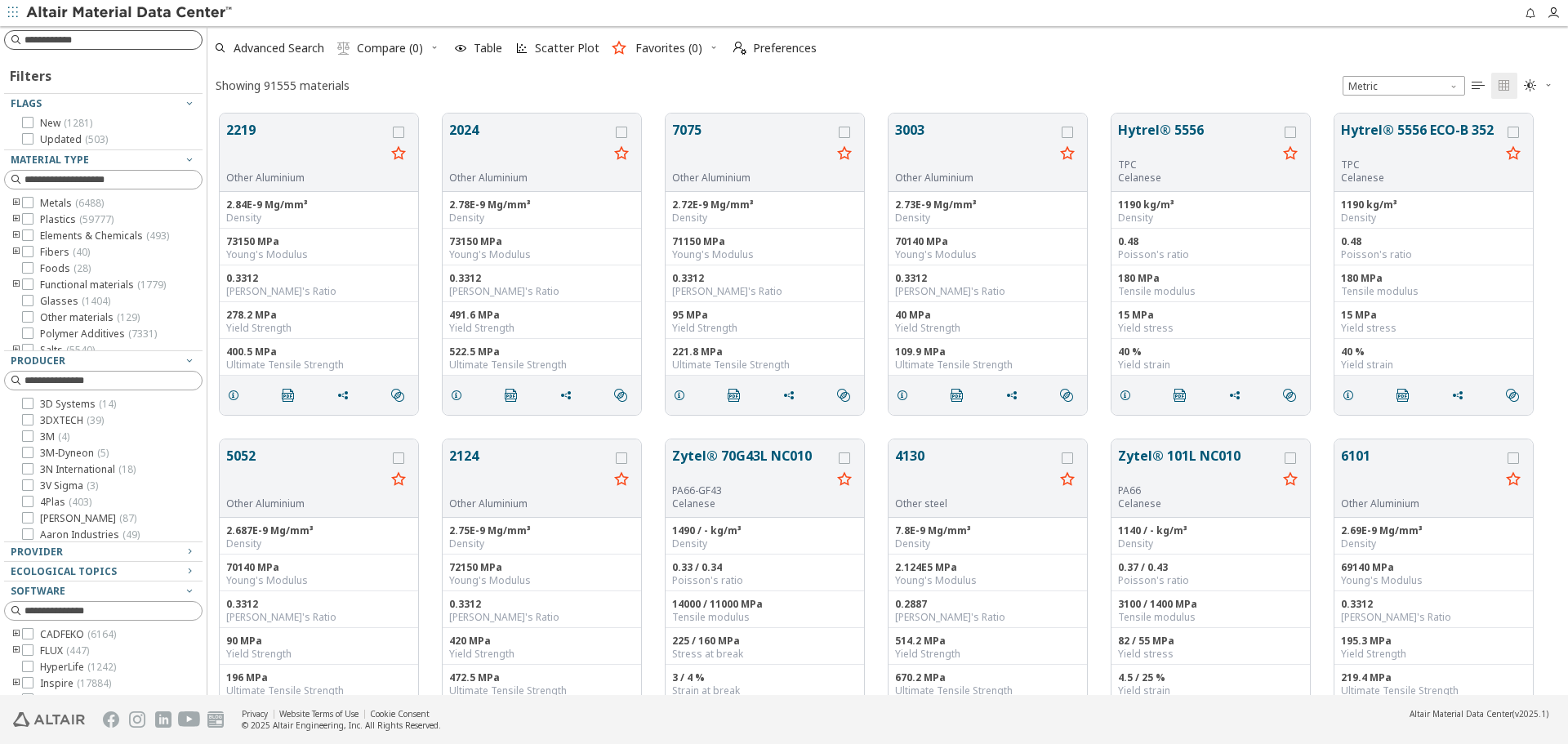
scroll to position [582, 1348]
click at [115, 44] on input at bounding box center [105, 40] width 195 height 18
type input "**********"
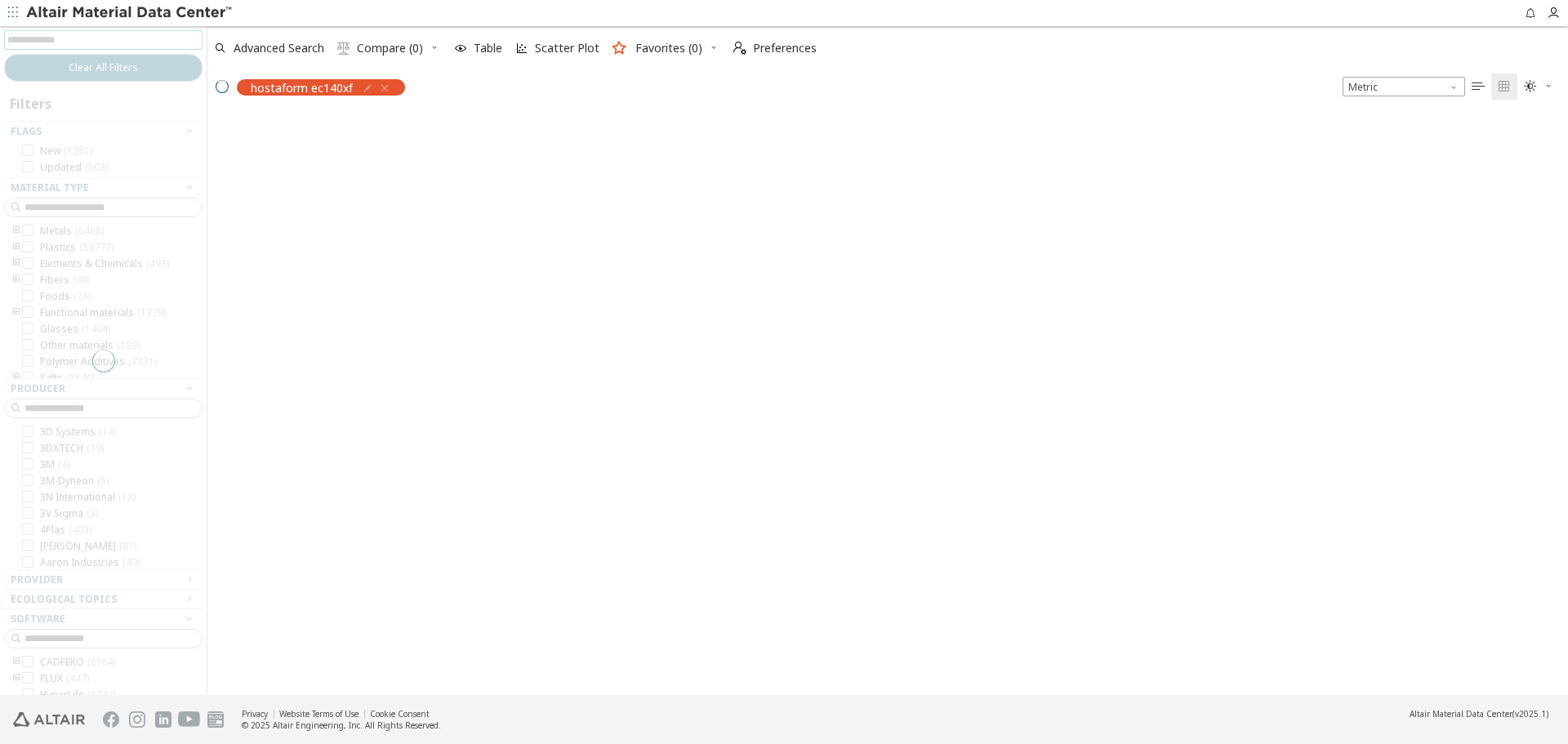
scroll to position [579, 1348]
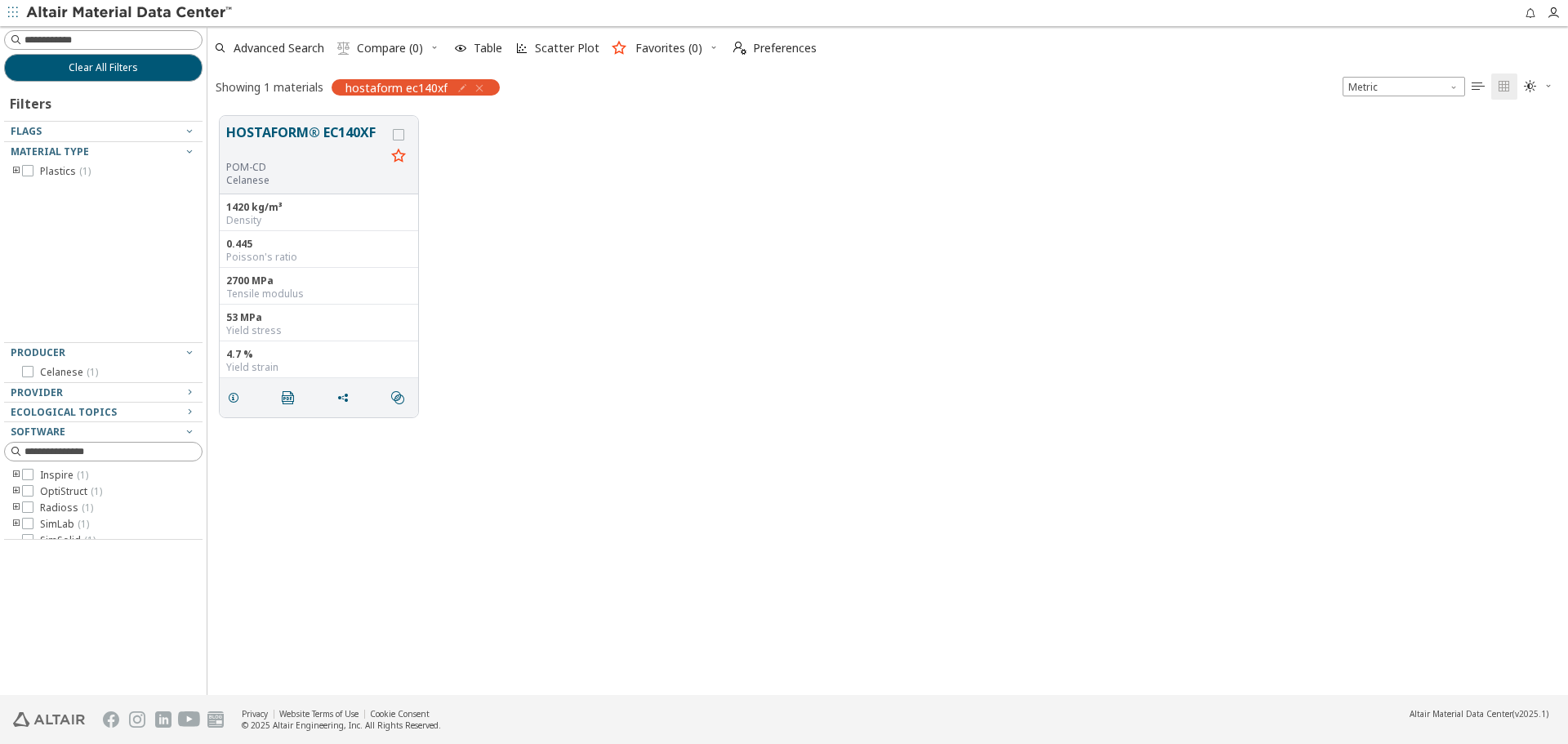
click at [1173, 186] on div "HOSTAFORM® EC140XF POM-CD Celanese 1420 kg/m³ Density 0.445 Poisson's ratio 270…" at bounding box center [888, 267] width 1361 height 326
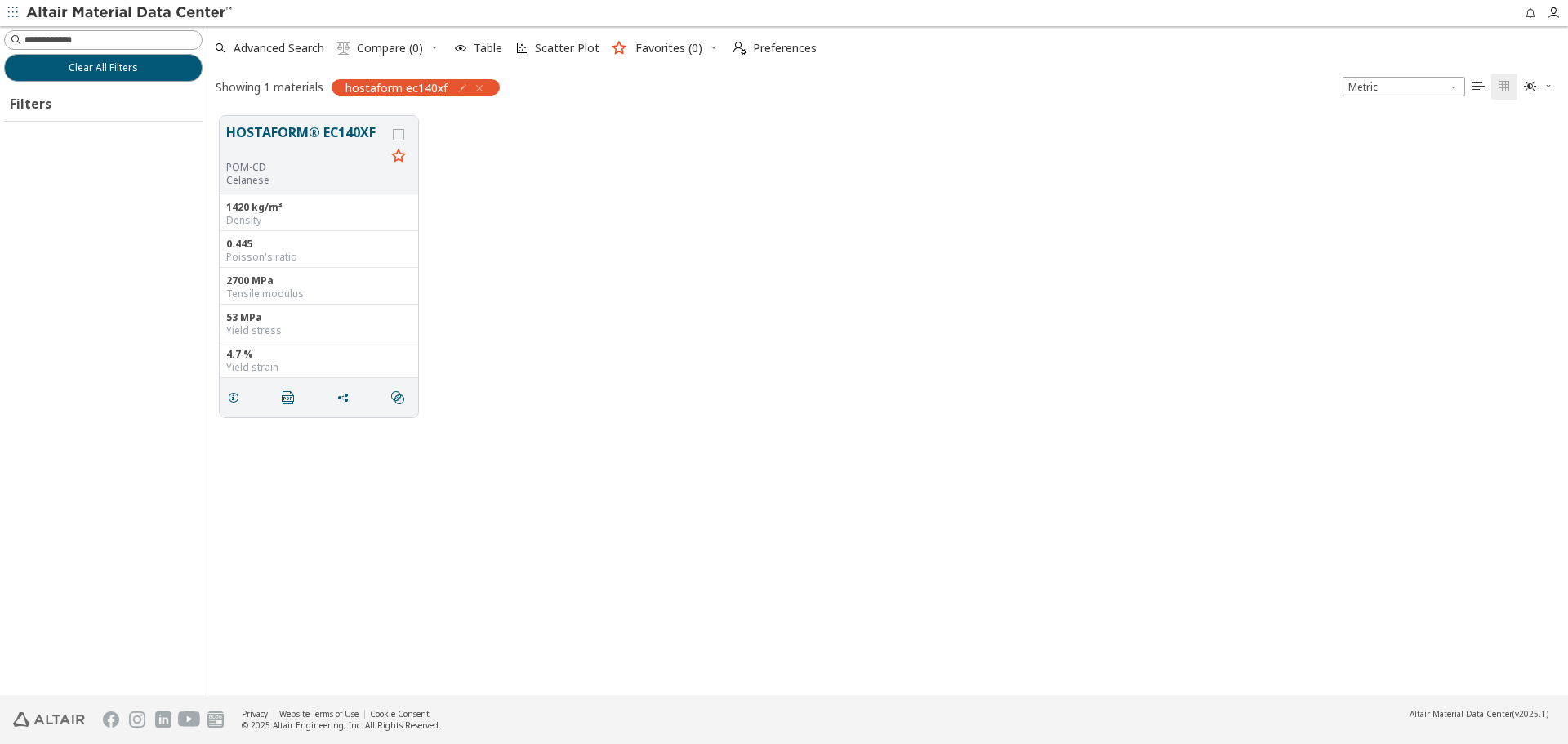
scroll to position [13, 13]
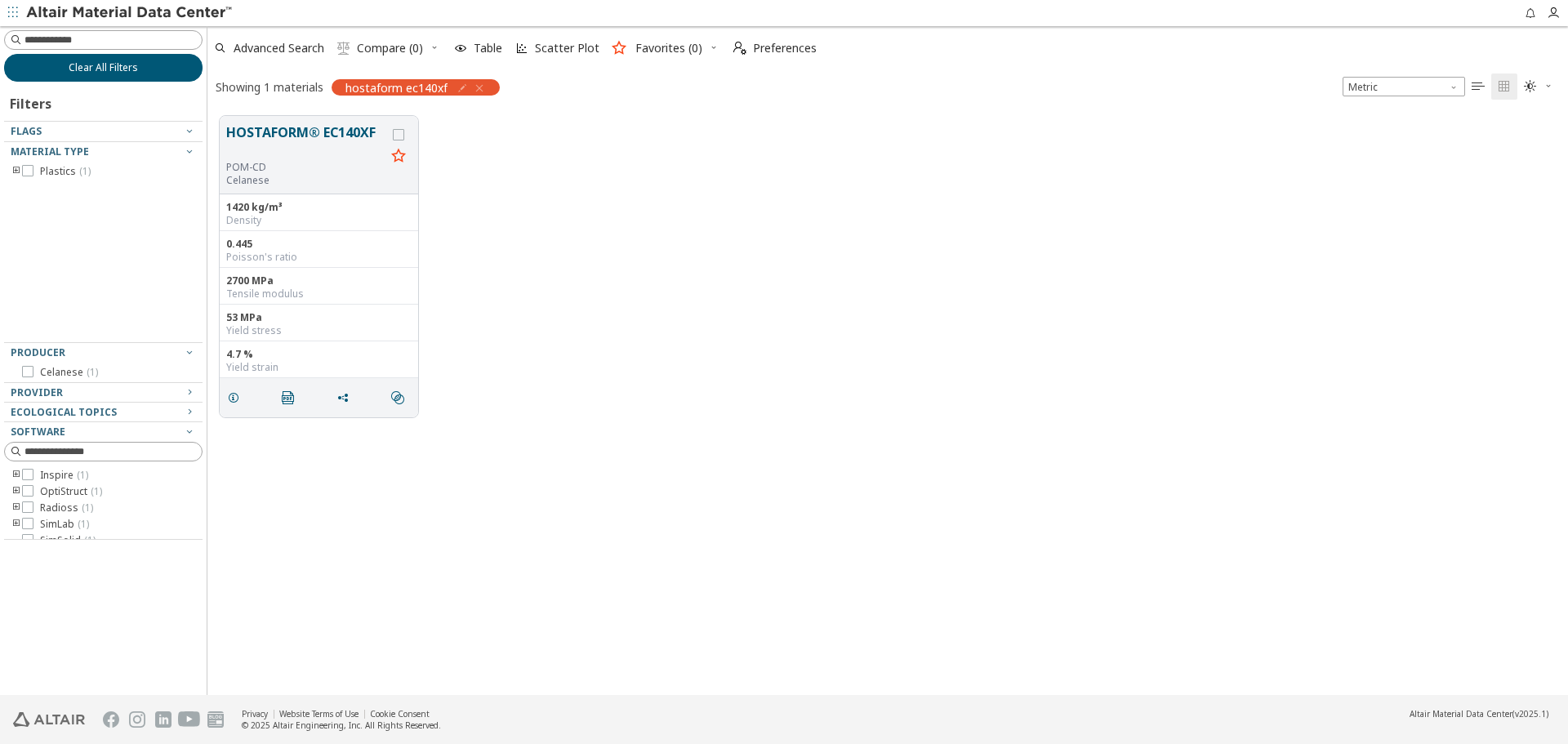
click at [136, 74] on button "Clear All Filters" at bounding box center [103, 67] width 198 height 27
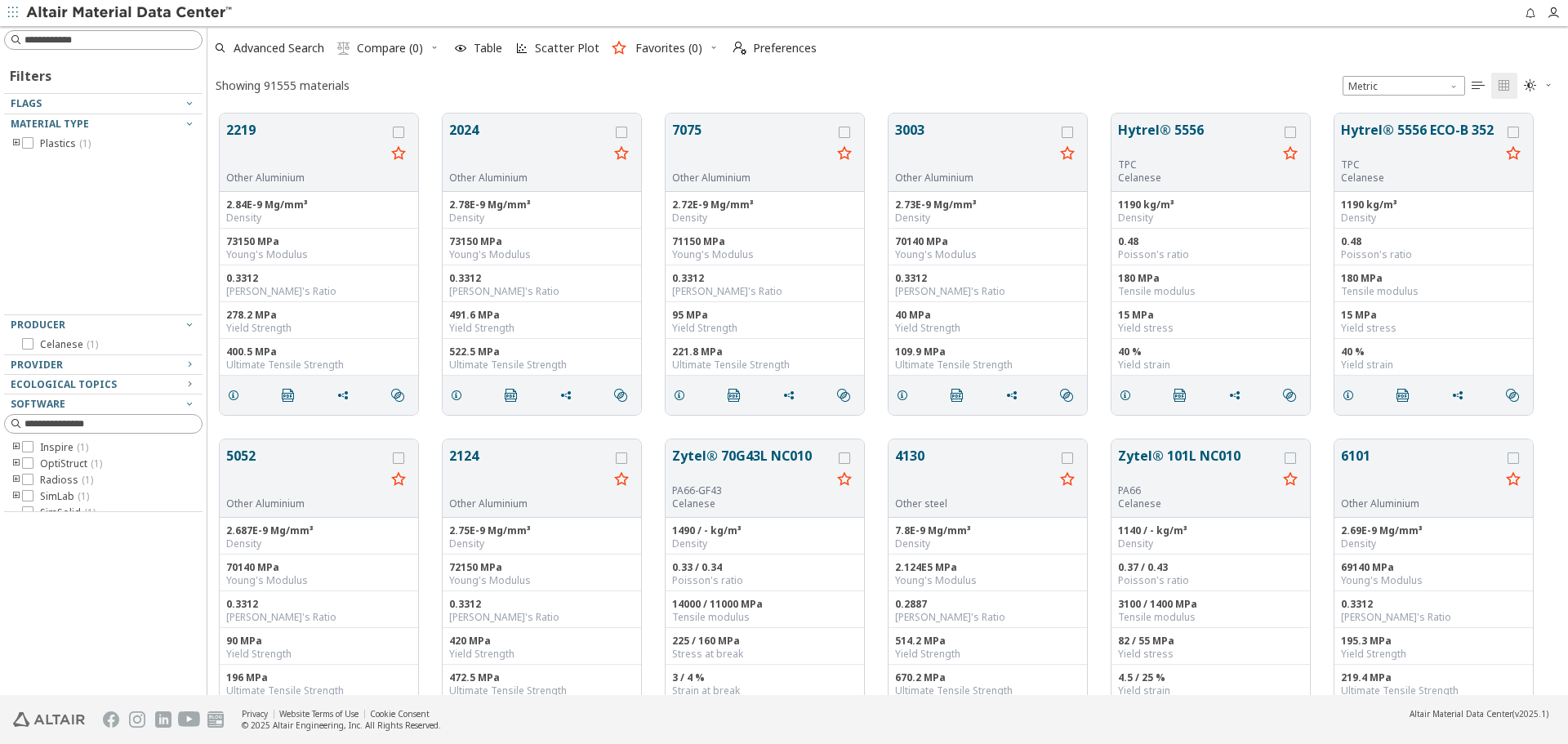
scroll to position [582, 1348]
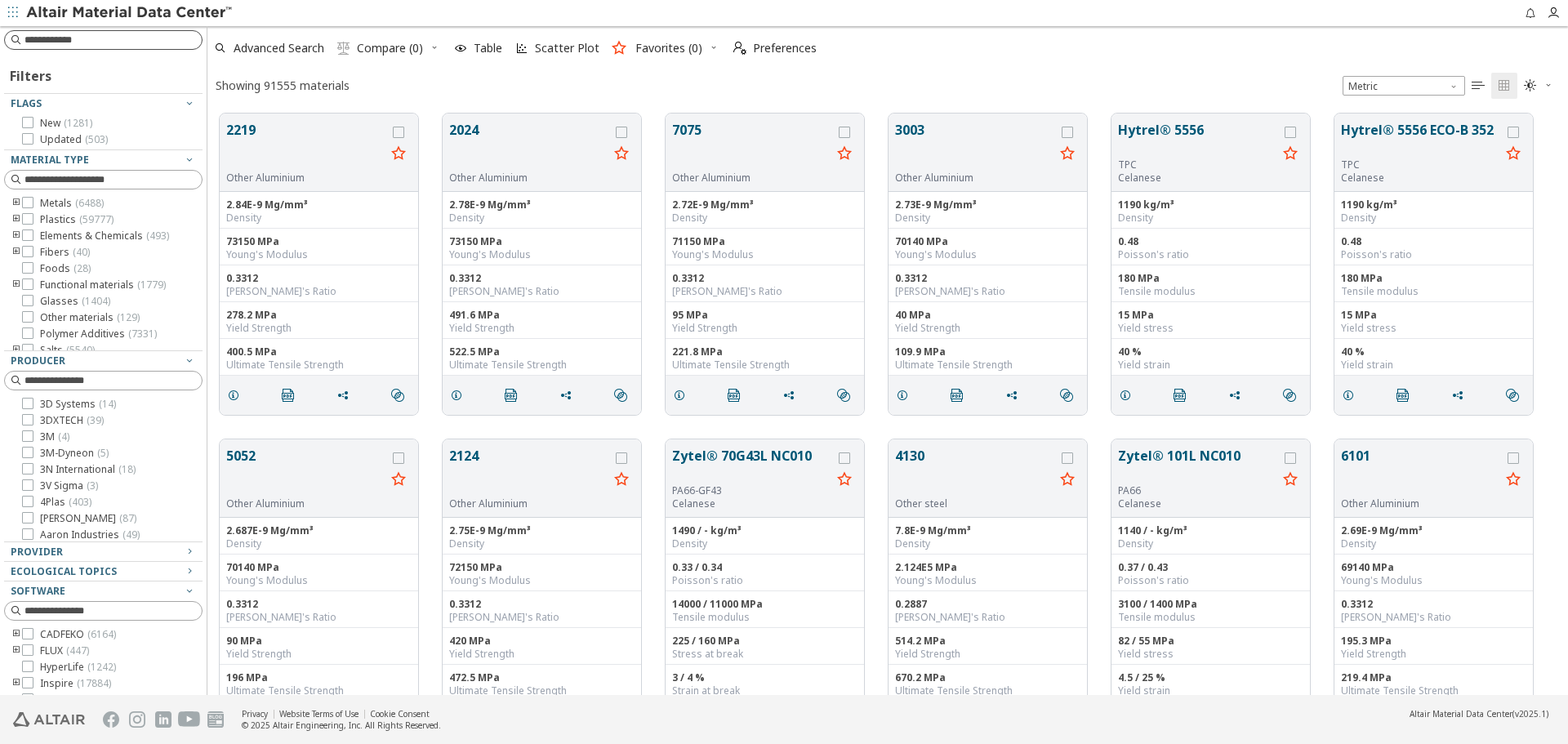
click at [160, 44] on input at bounding box center [112, 40] width 177 height 17
click at [67, 184] on input at bounding box center [112, 180] width 177 height 17
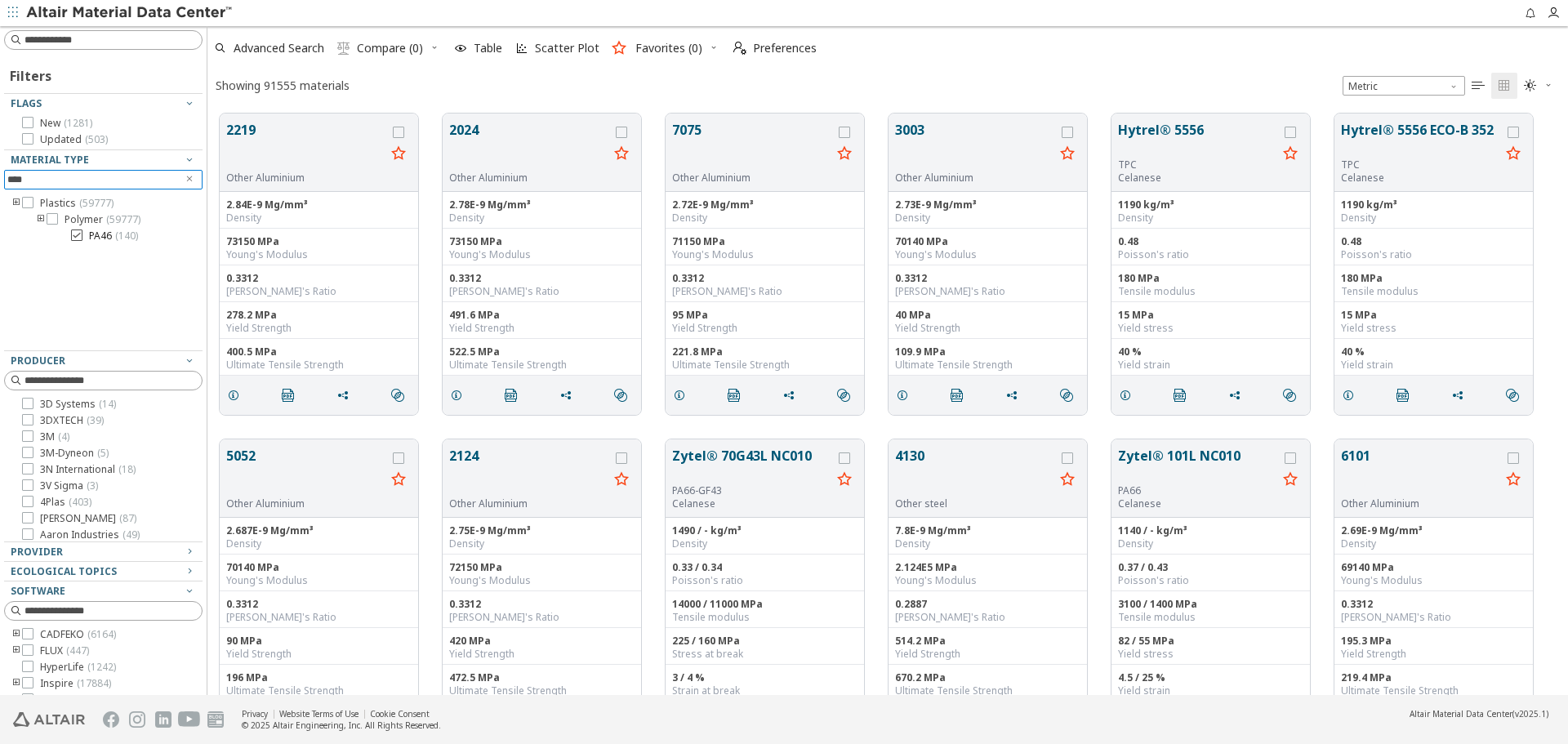
type input "****"
click at [113, 232] on span "PA46 ( 140 )" at bounding box center [113, 237] width 49 height 13
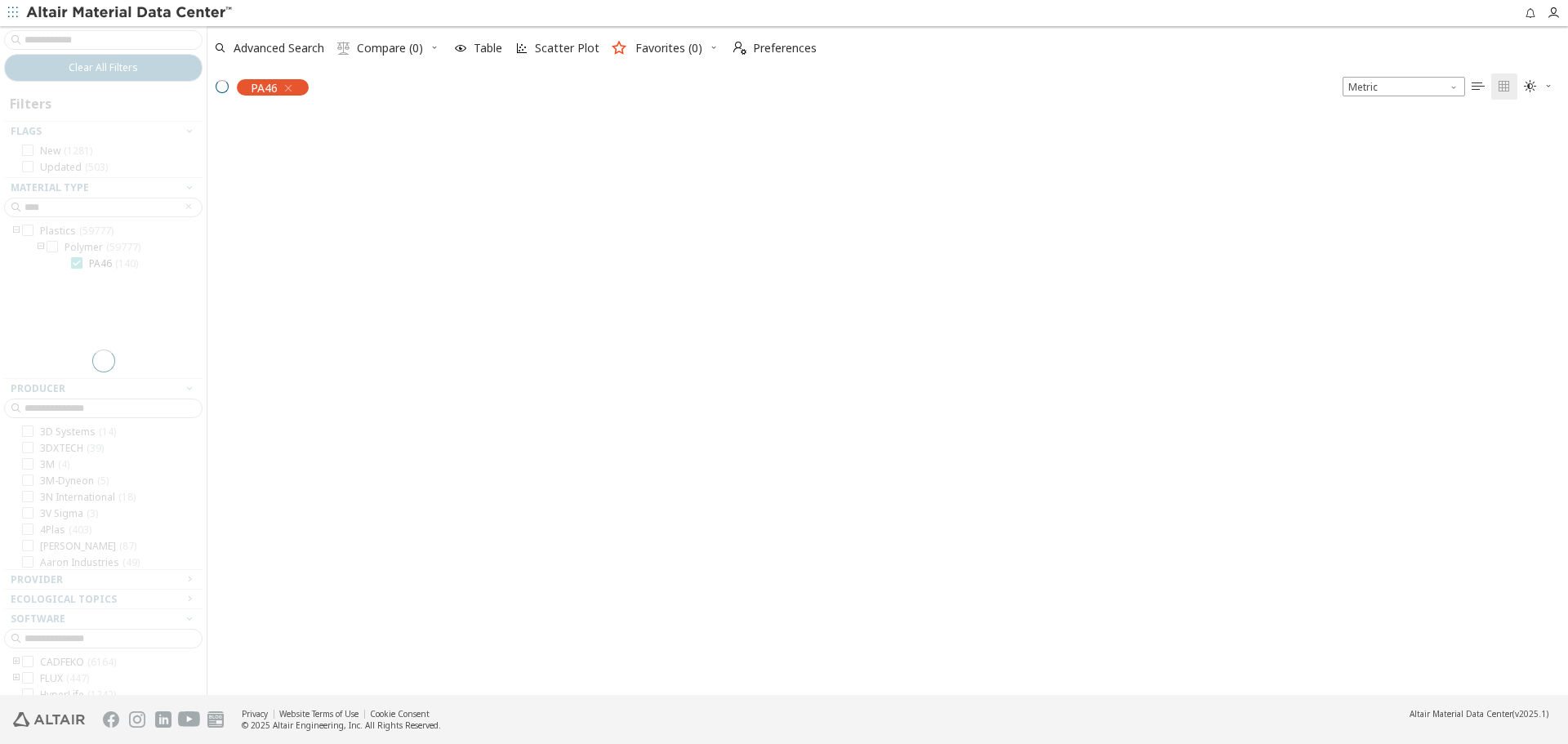
scroll to position [579, 1348]
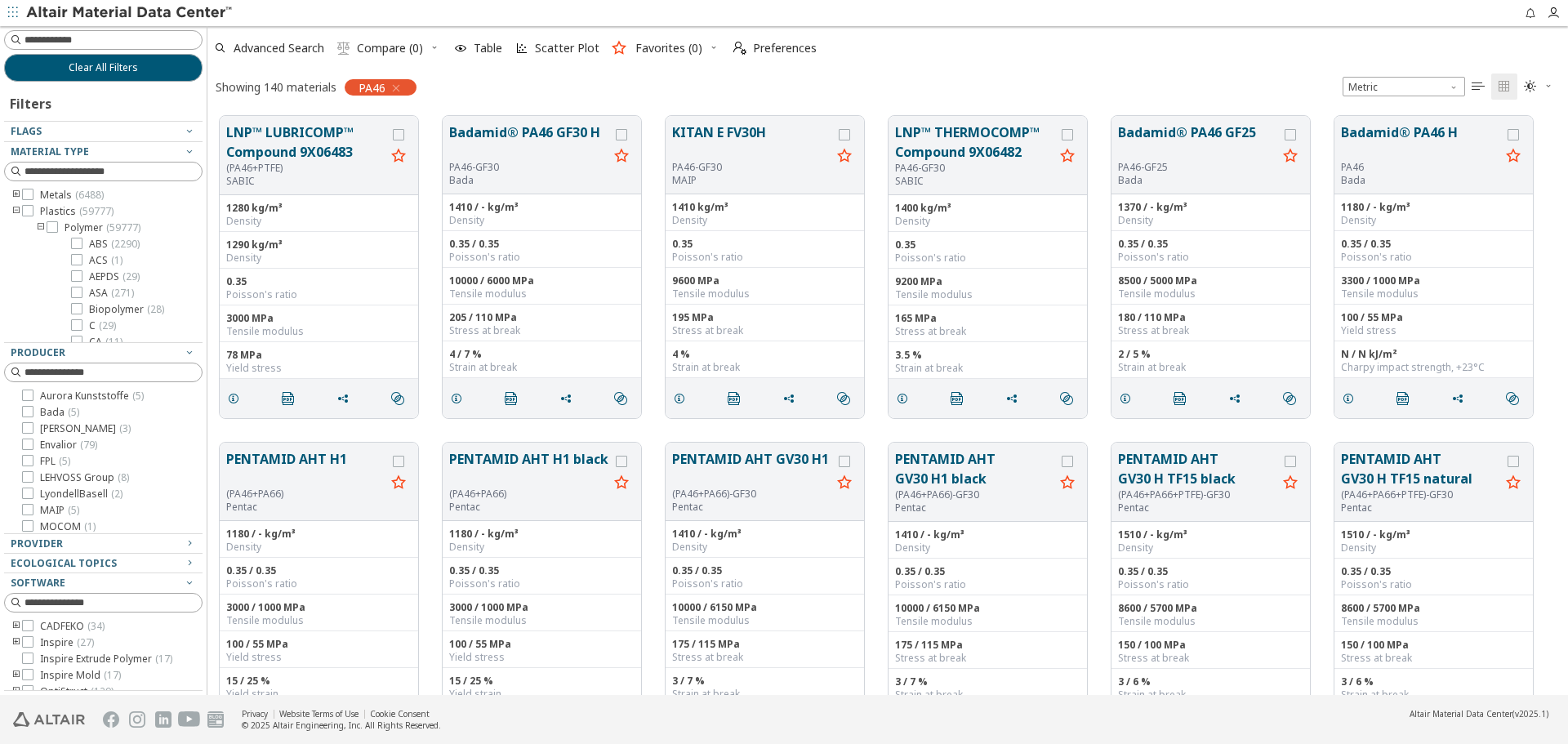
scroll to position [579, 1348]
click at [168, 75] on button "Clear All Filters" at bounding box center [103, 67] width 198 height 27
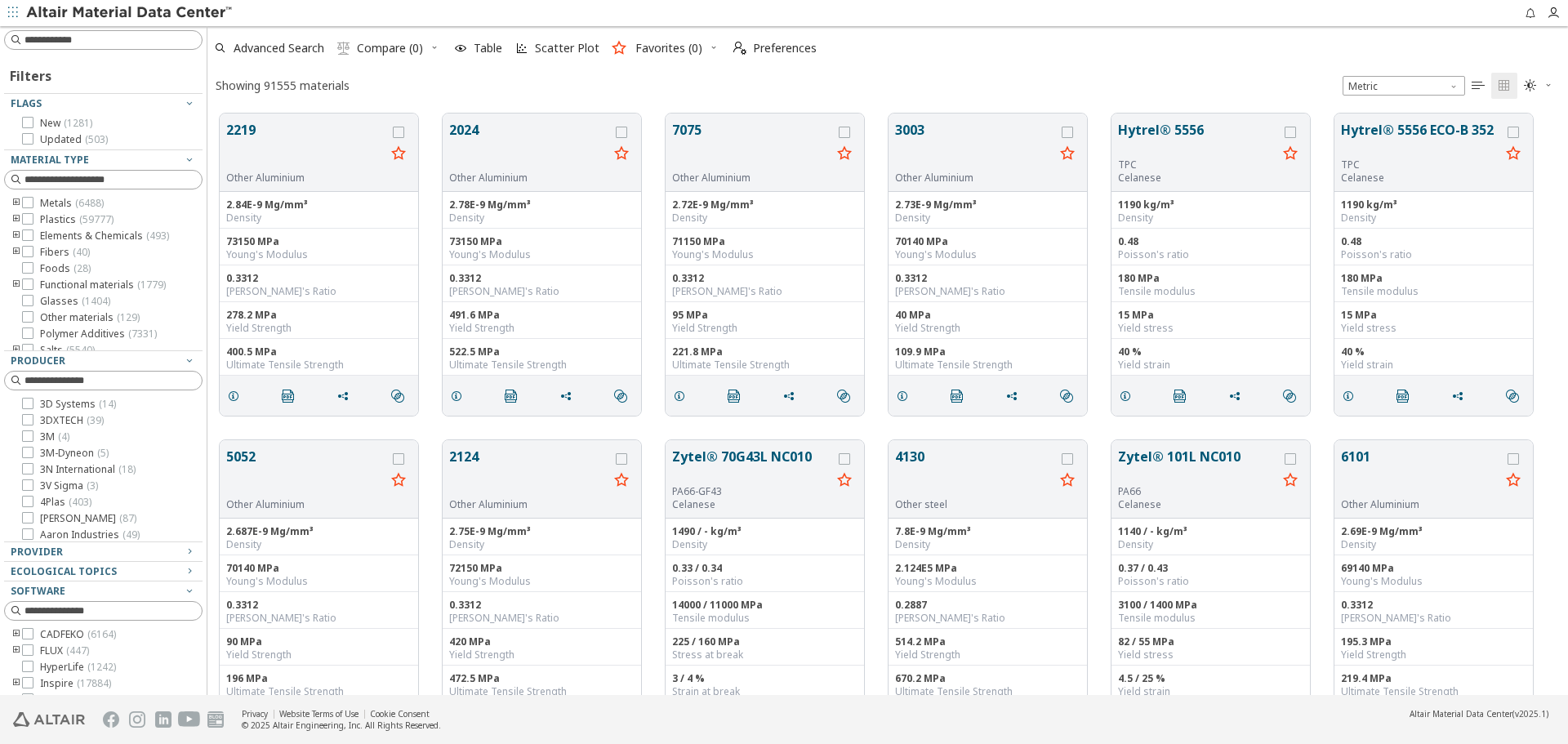
scroll to position [582, 1348]
click at [150, 174] on input at bounding box center [112, 180] width 177 height 17
type input "***"
click at [130, 232] on span "( 5345 )" at bounding box center [123, 236] width 28 height 14
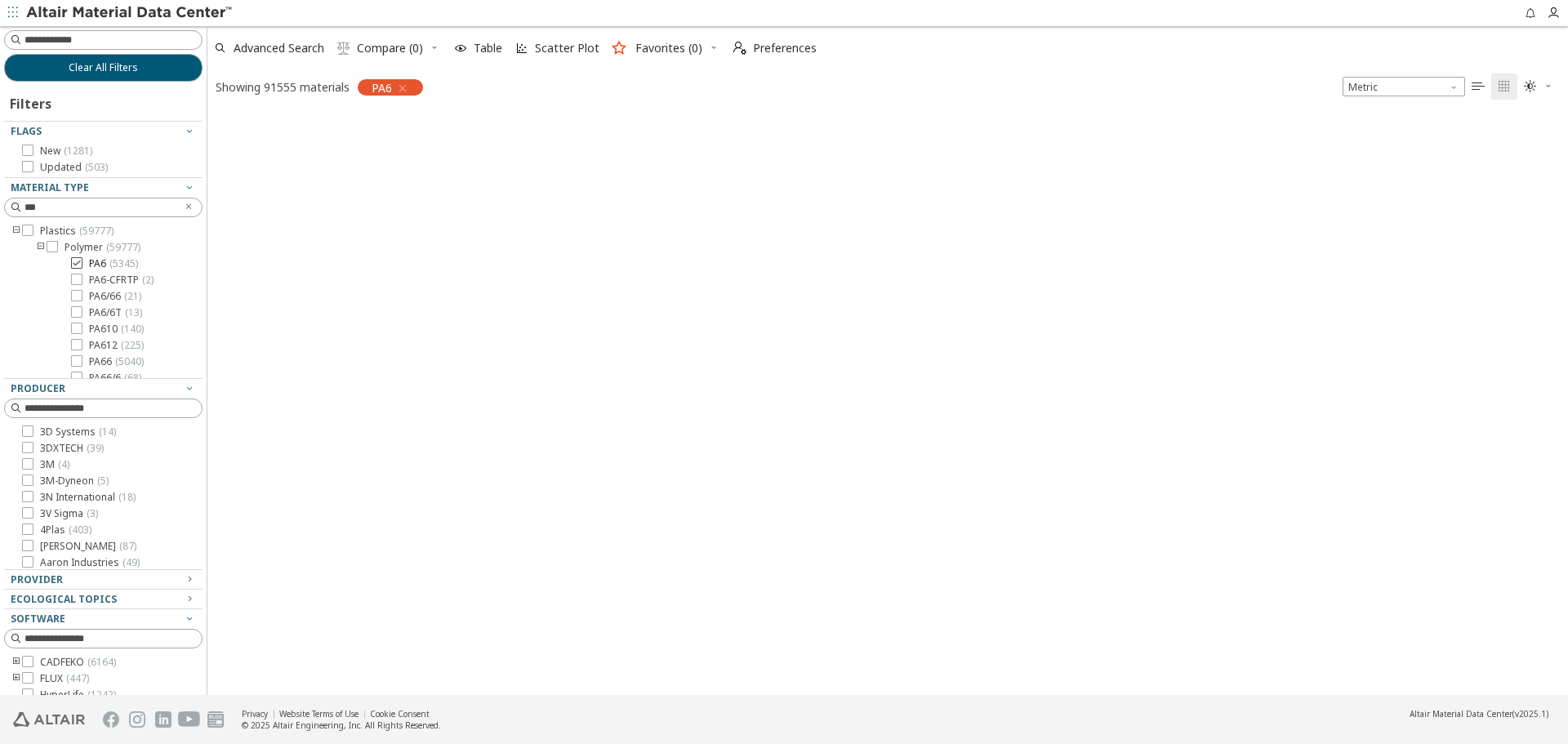
scroll to position [579, 1348]
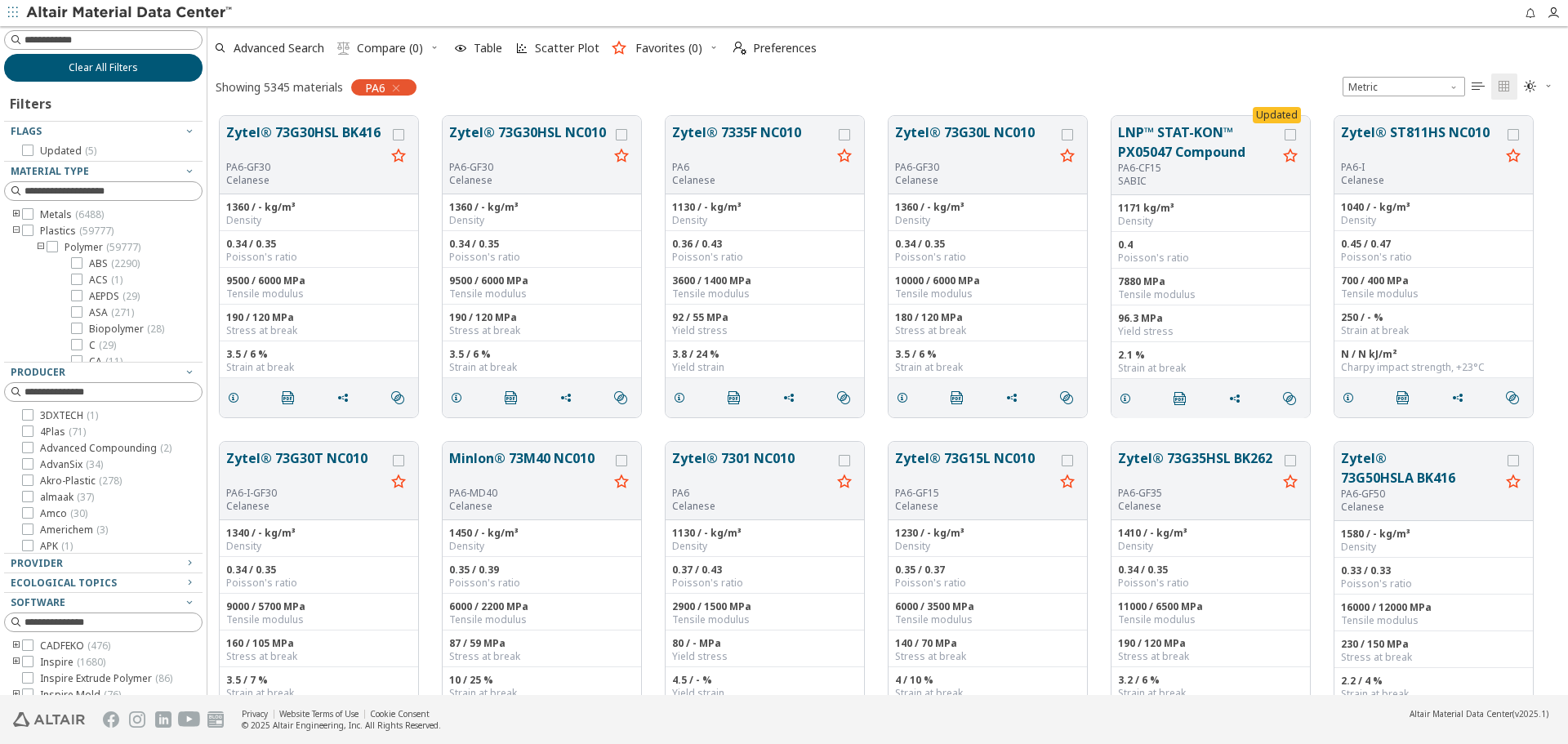
scroll to position [579, 1348]
click at [149, 69] on button "Clear All Filters" at bounding box center [103, 67] width 198 height 27
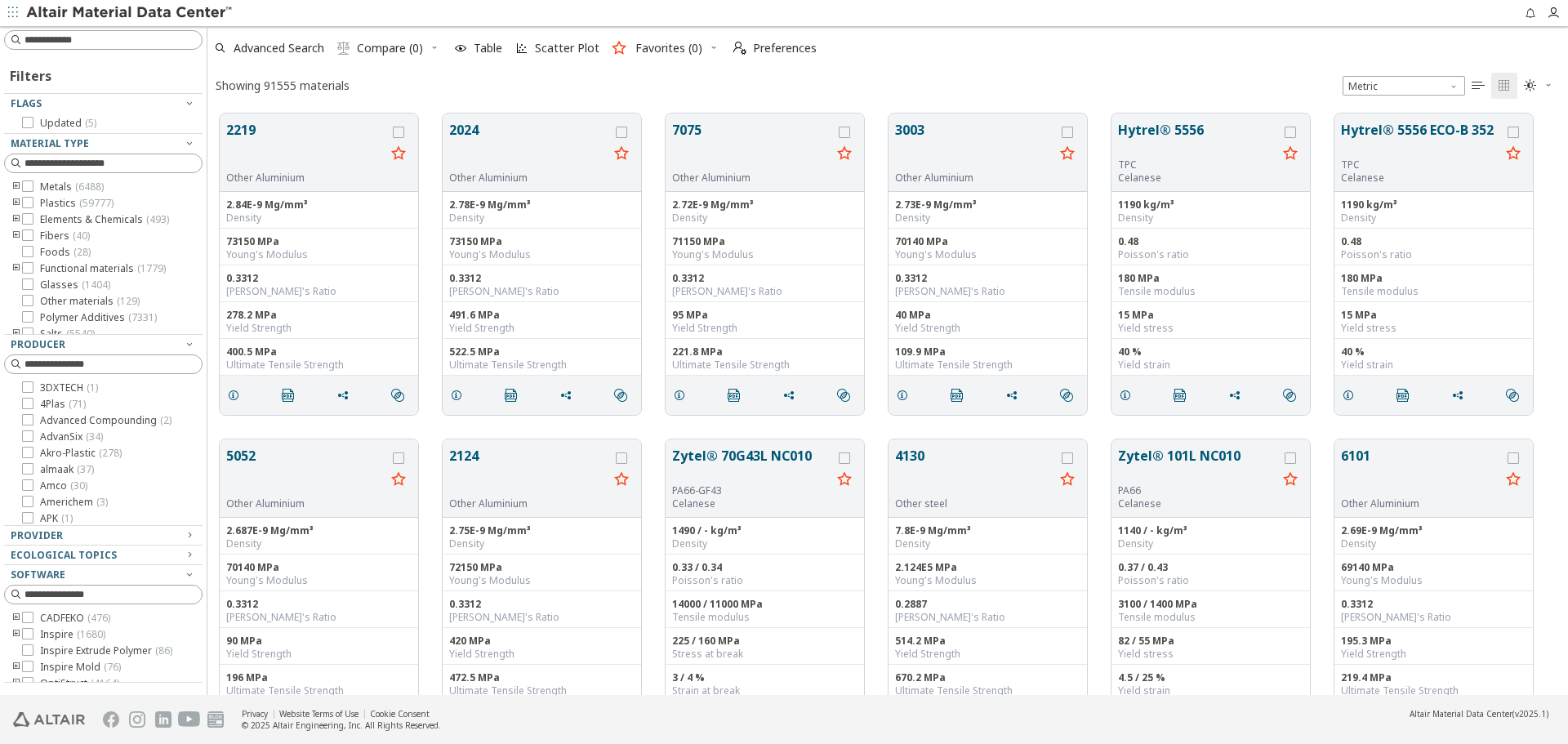
scroll to position [582, 1348]
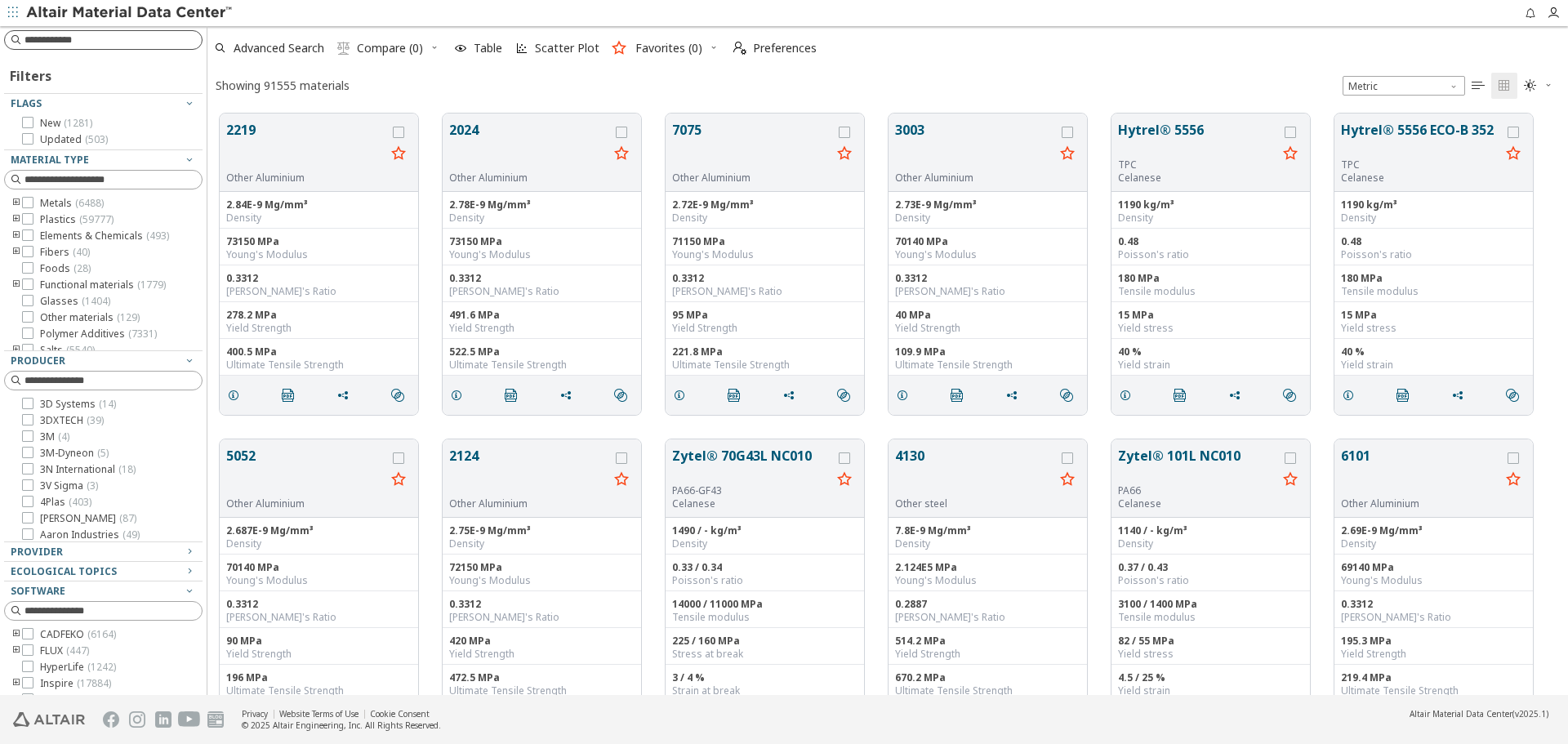
click at [148, 42] on input at bounding box center [112, 40] width 177 height 17
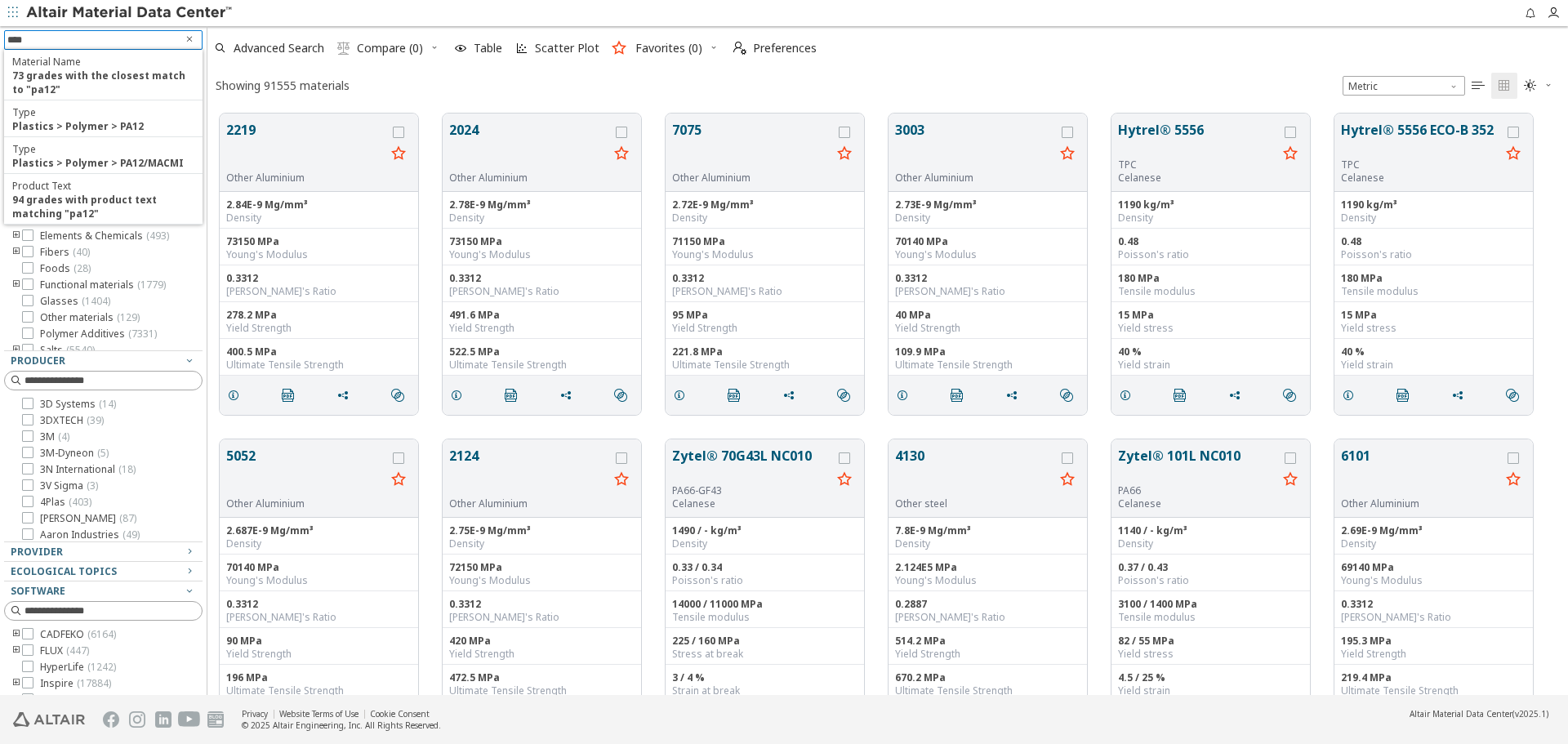
type input "****"
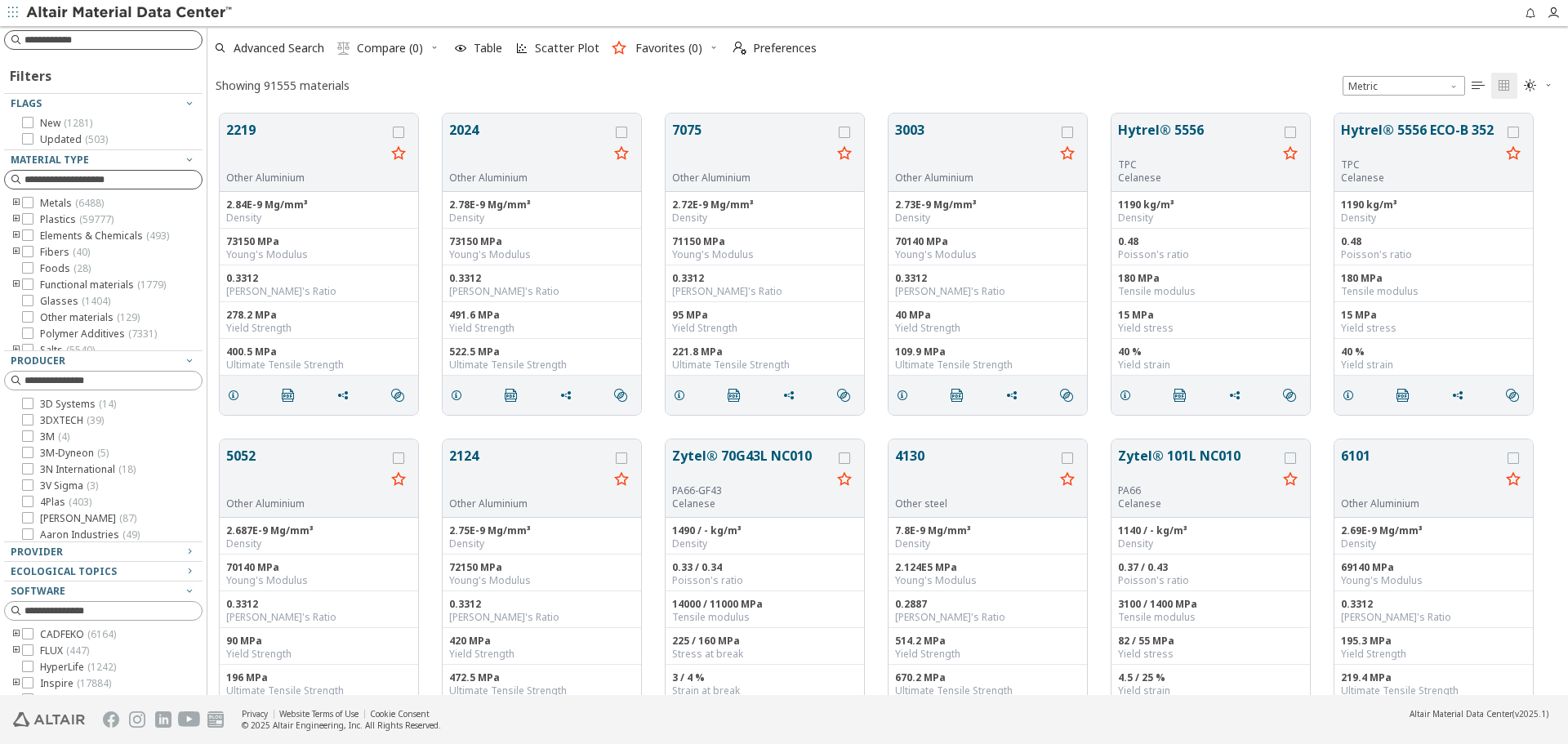
click at [110, 179] on input at bounding box center [112, 180] width 177 height 17
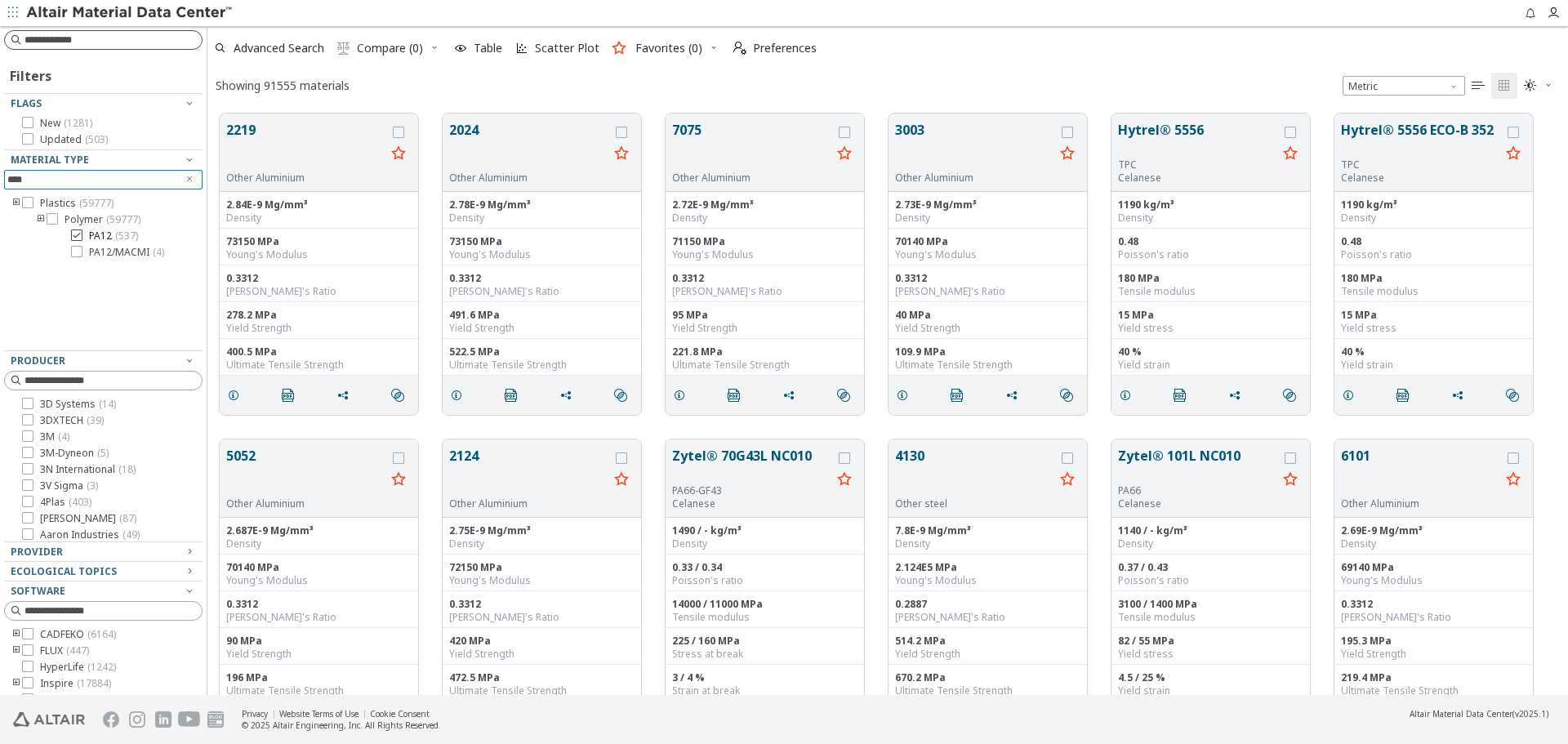
type input "****"
click at [109, 237] on span "PA12 ( 537 )" at bounding box center [113, 237] width 49 height 13
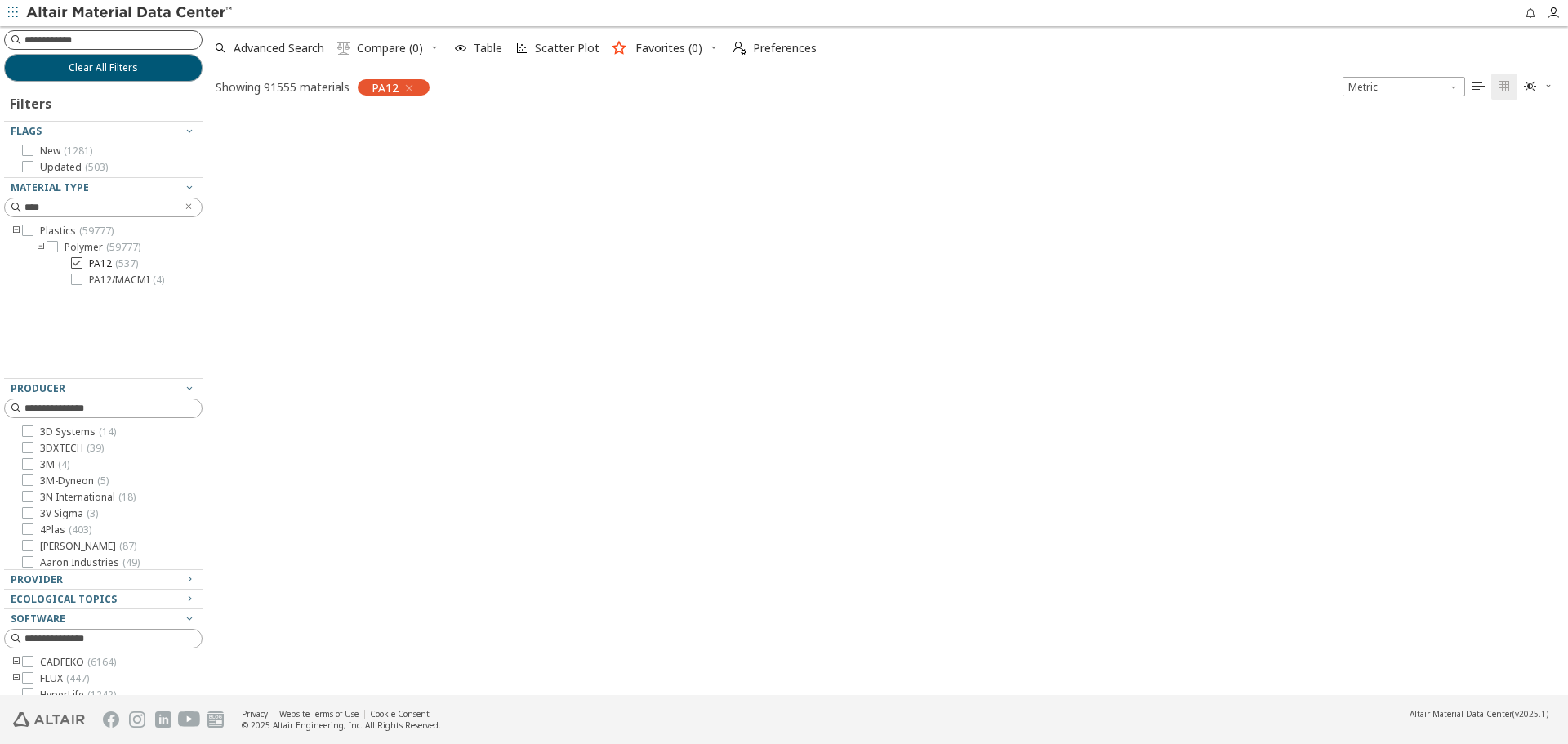
scroll to position [579, 1348]
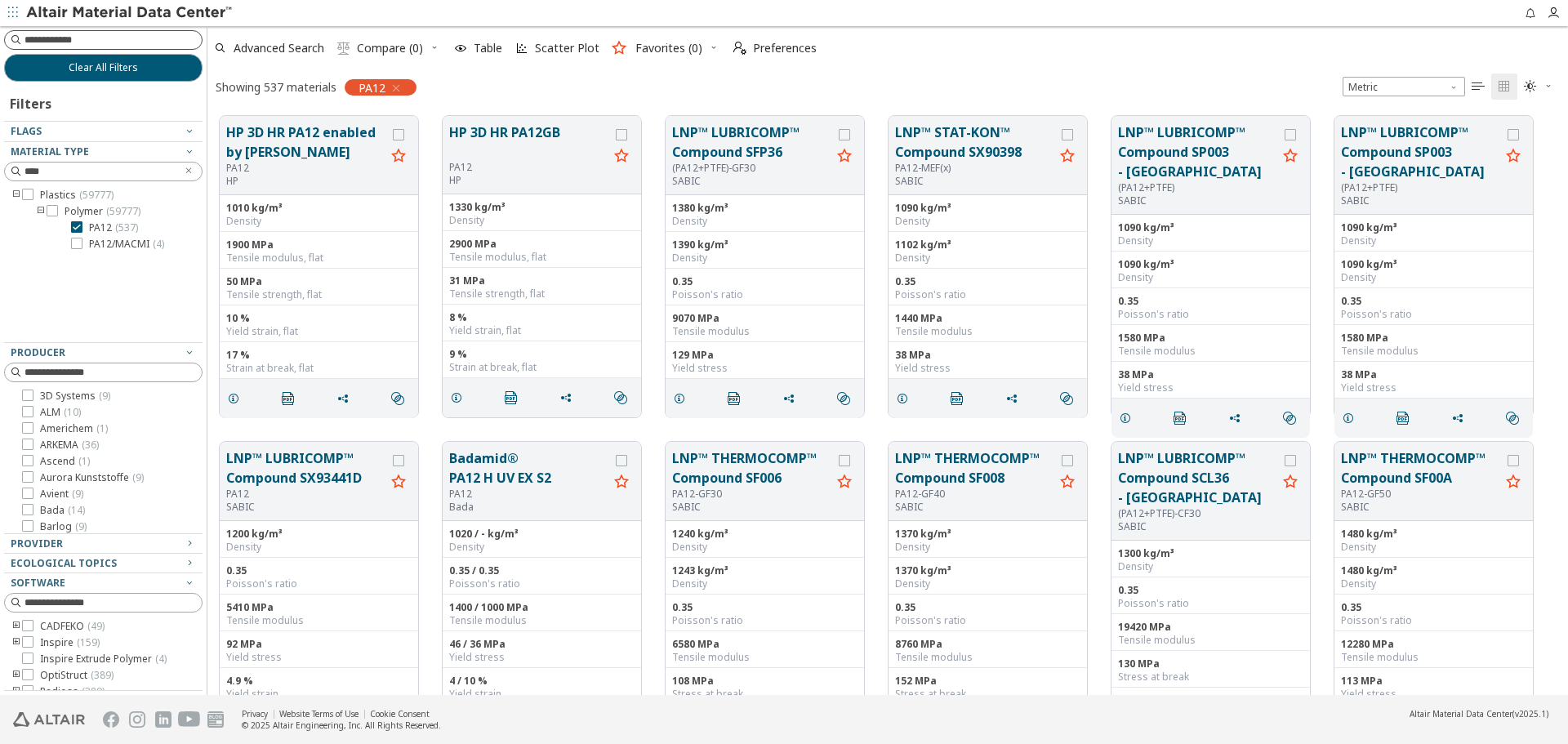
click at [1297, 57] on div "Advanced Search  Compare (0) Table Scatter Plot Favorites (0)  Preferences" at bounding box center [881, 47] width 1347 height 36
click at [174, 72] on button "Clear All Filters" at bounding box center [103, 67] width 198 height 27
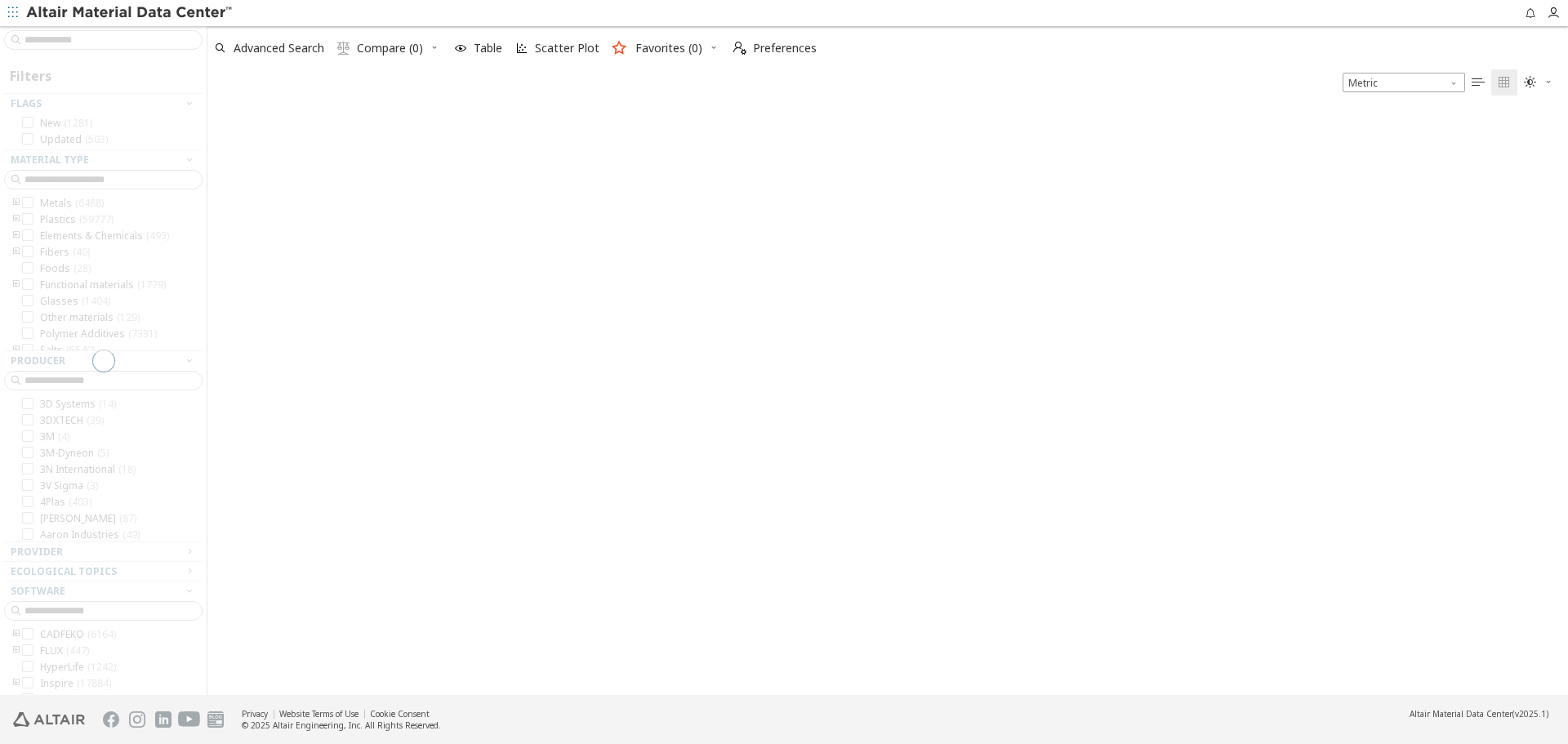
scroll to position [582, 1348]
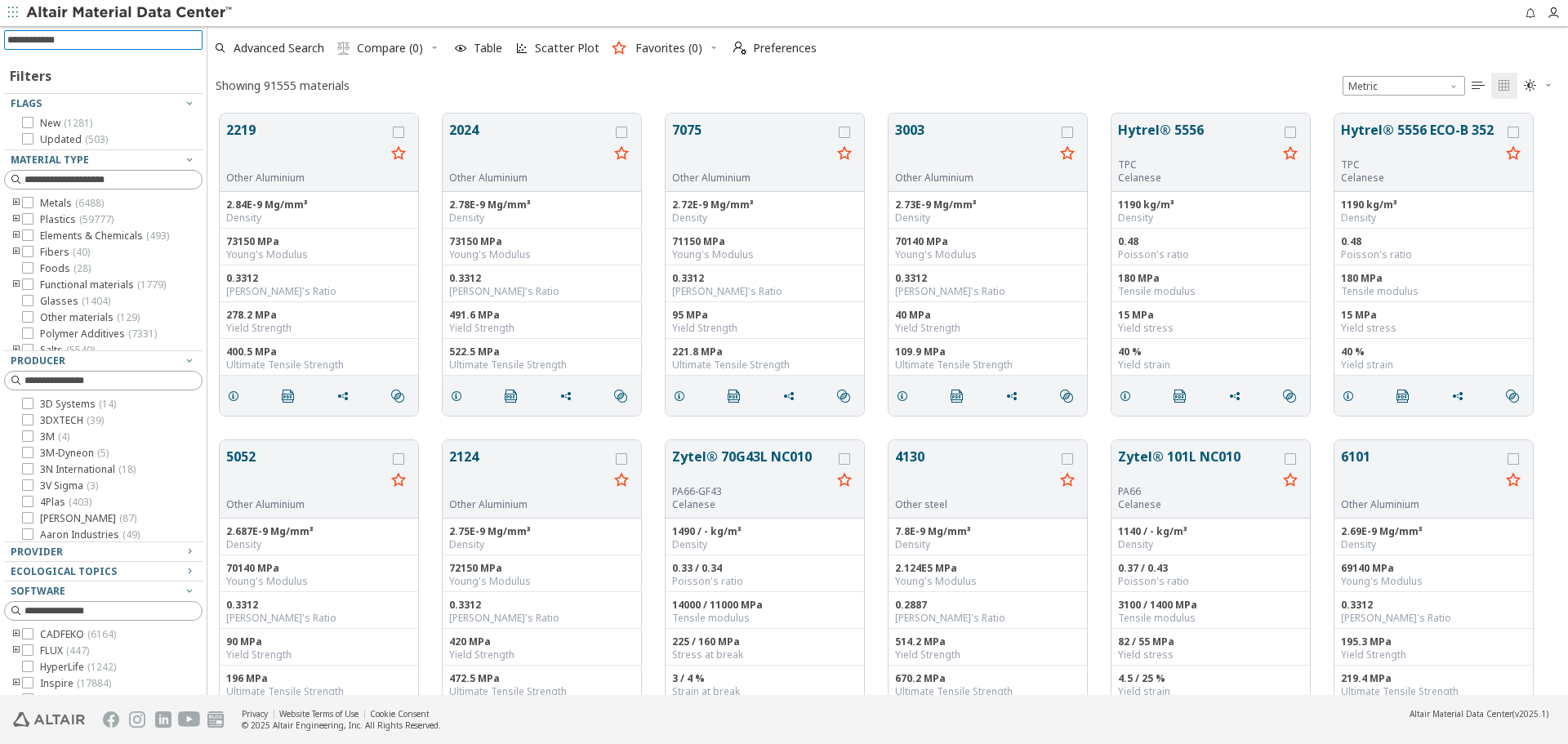
click at [159, 46] on input at bounding box center [105, 40] width 195 height 18
type input "***"
click at [104, 183] on input at bounding box center [112, 180] width 177 height 17
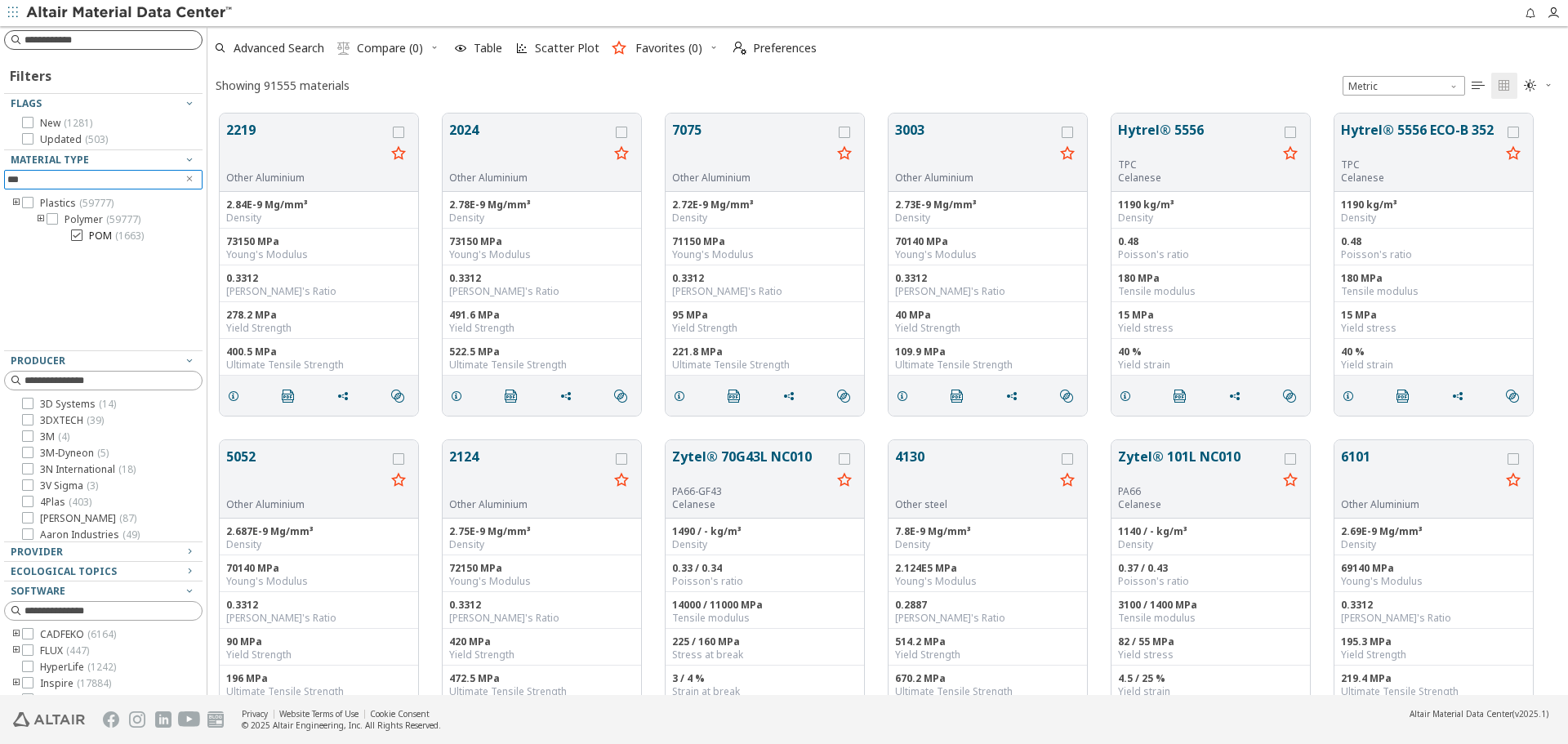
type input "***"
click at [105, 237] on span "POM ( 1663 )" at bounding box center [117, 237] width 55 height 13
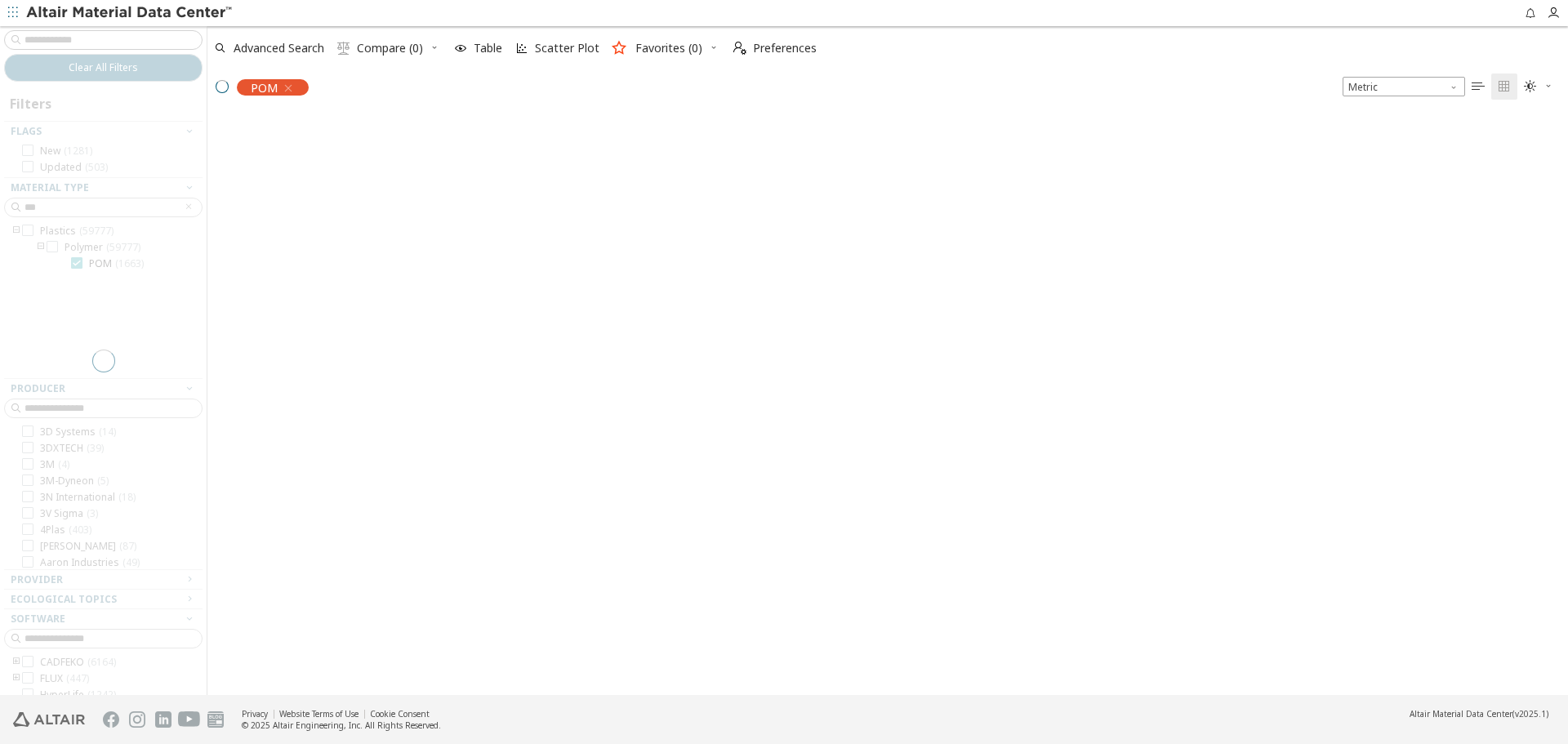
scroll to position [579, 1348]
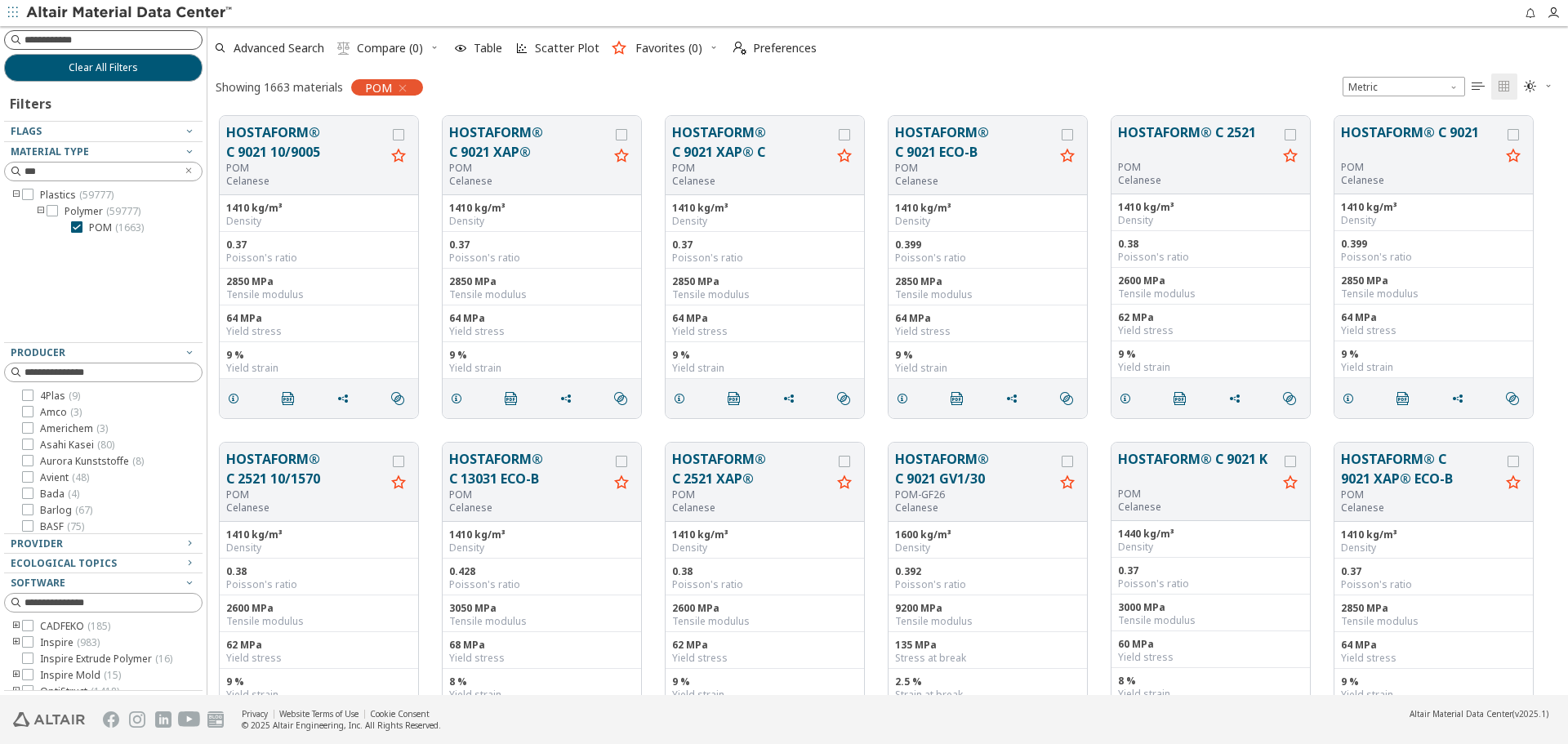
click at [584, 77] on div "Showing 1663 materials POM Metric   " at bounding box center [888, 86] width 1361 height 34
click at [171, 70] on button "Clear All Filters" at bounding box center [103, 67] width 198 height 27
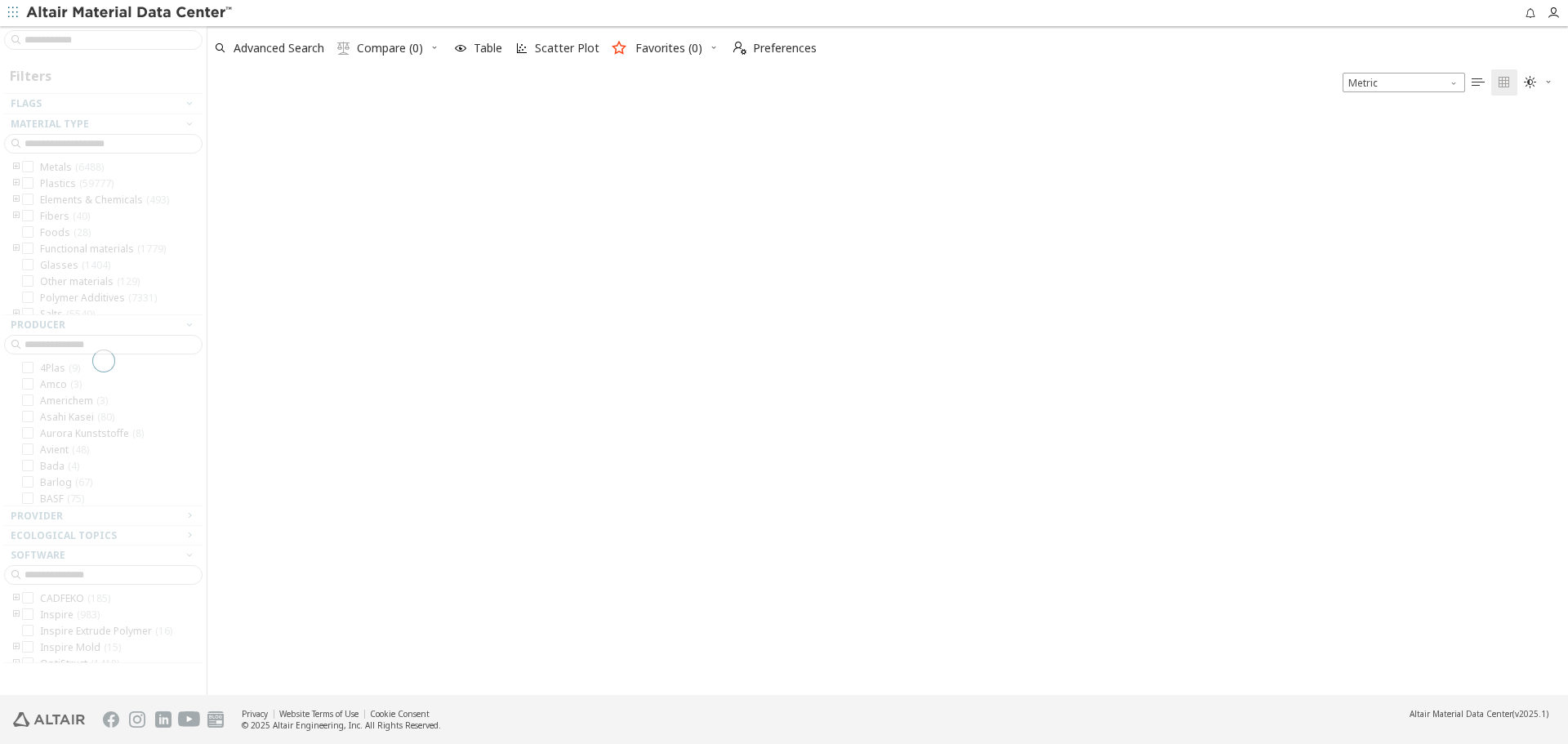
scroll to position [582, 1348]
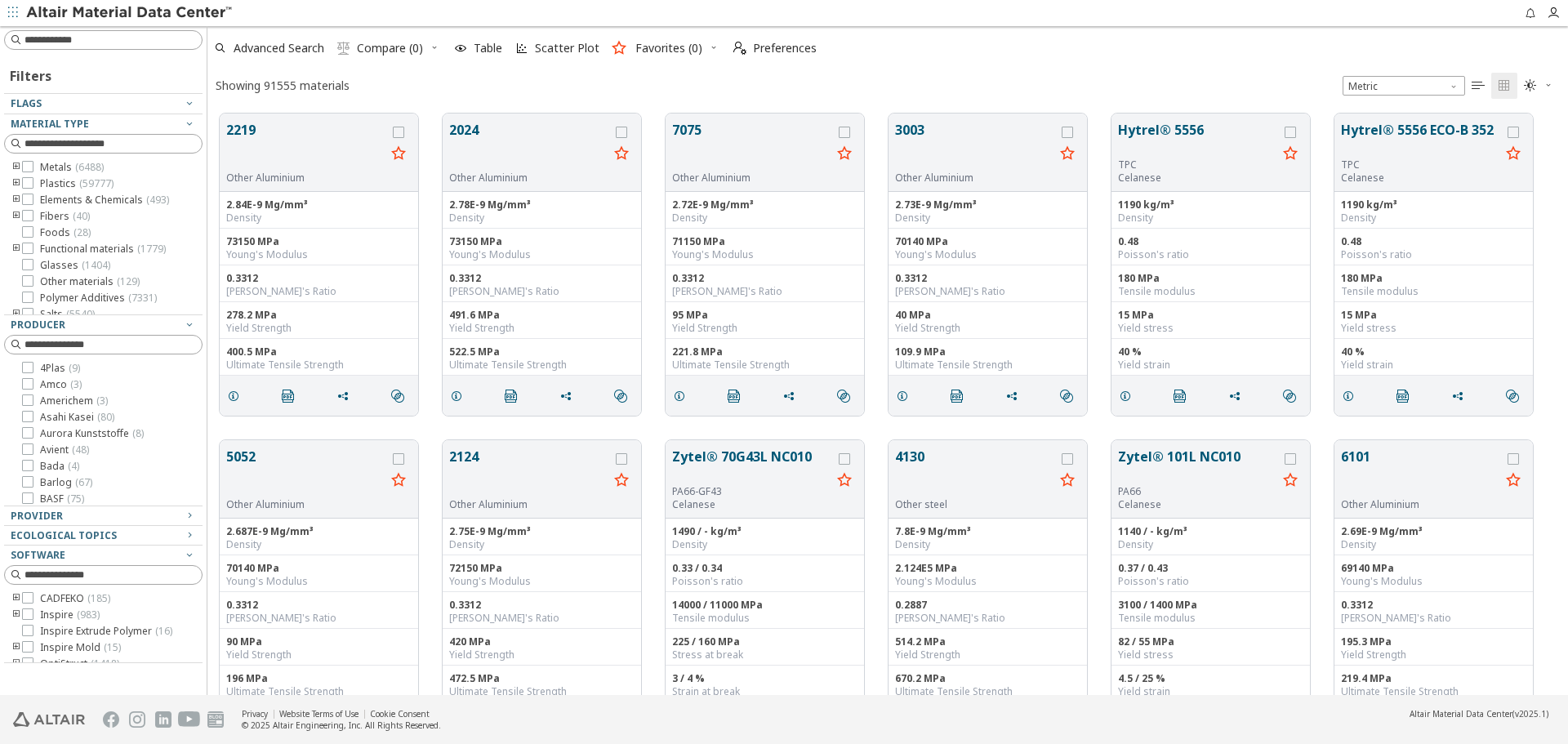
click at [171, 46] on input at bounding box center [112, 40] width 177 height 17
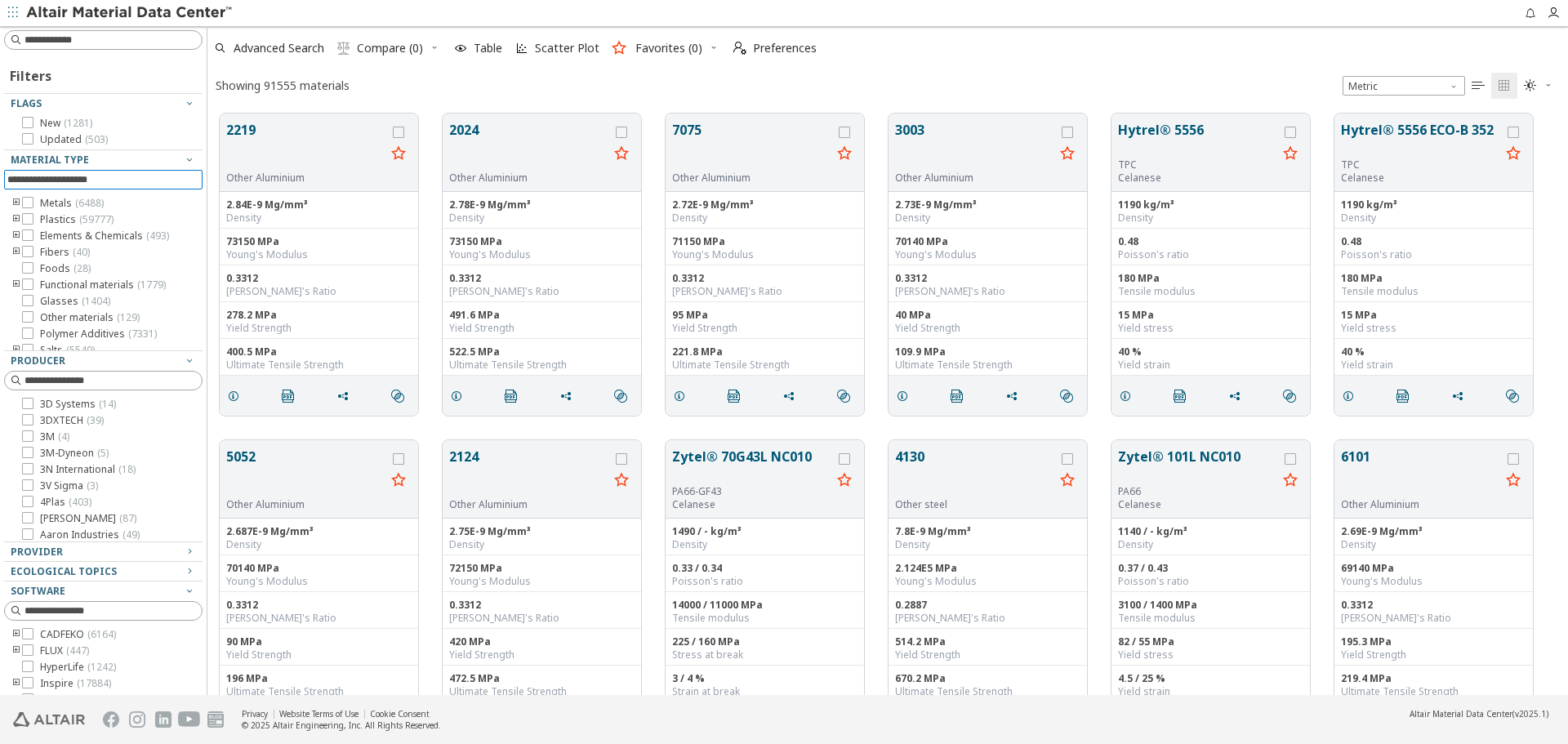
click at [167, 178] on input at bounding box center [105, 180] width 195 height 18
type input "***"
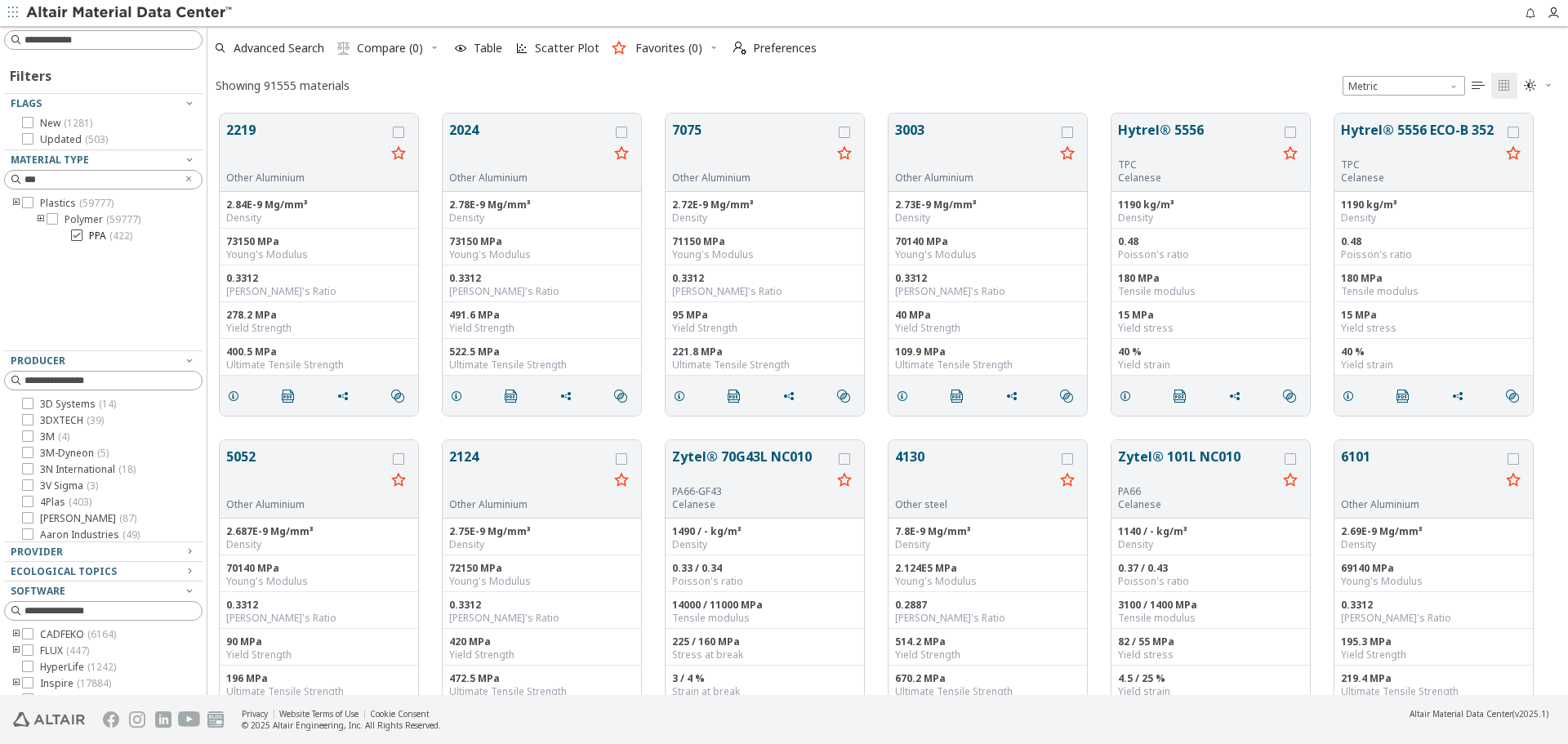
click at [107, 237] on span "PPA ( 422 )" at bounding box center [111, 237] width 43 height 13
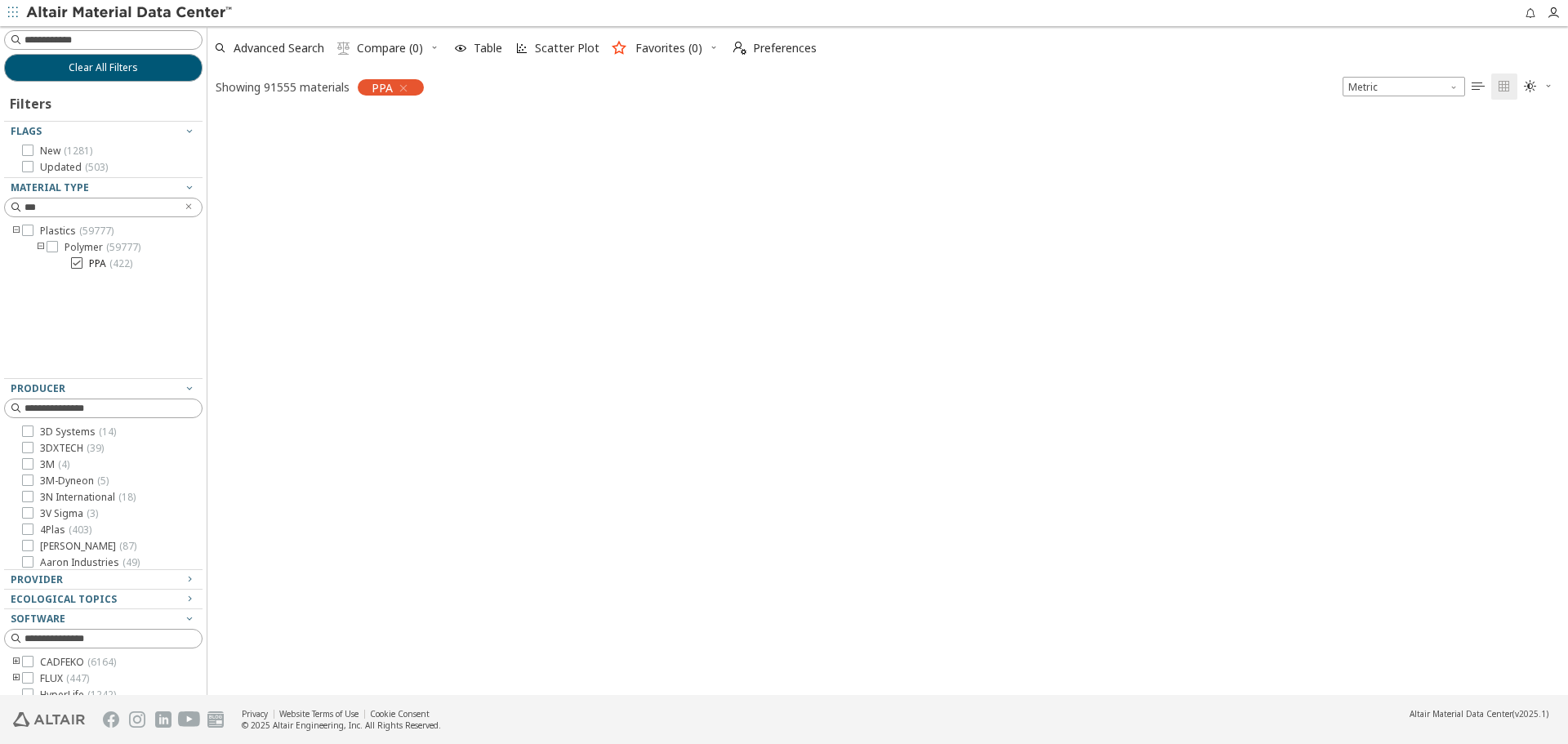
scroll to position [579, 1348]
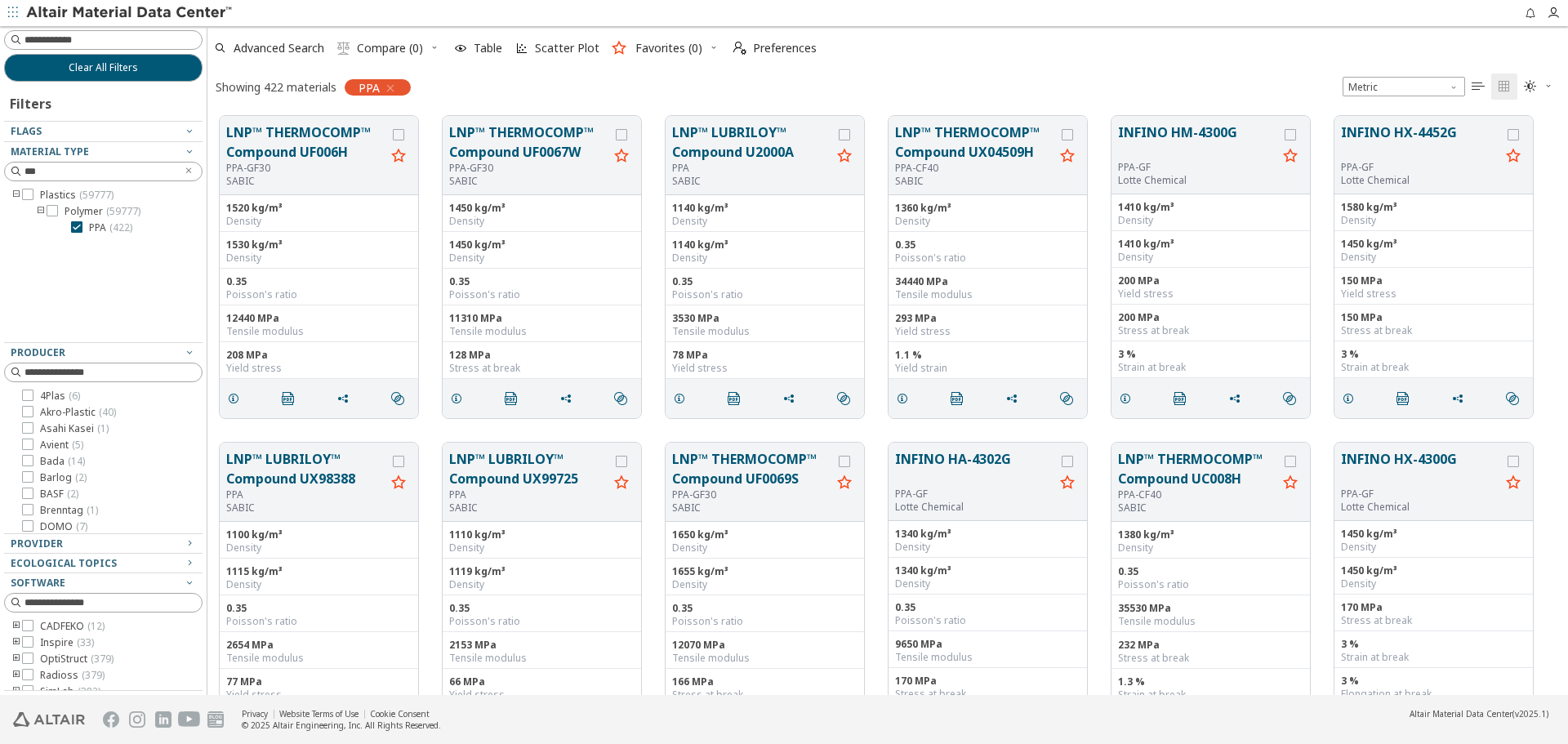
drag, startPoint x: 1151, startPoint y: 57, endPoint x: 1316, endPoint y: 15, distance: 170.3
click at [1159, 57] on div "Advanced Search  Compare (0) Table Scatter Plot Favorites (0)  Preferences" at bounding box center [881, 47] width 1347 height 36
click at [185, 77] on button "Clear All Filters" at bounding box center [103, 67] width 198 height 27
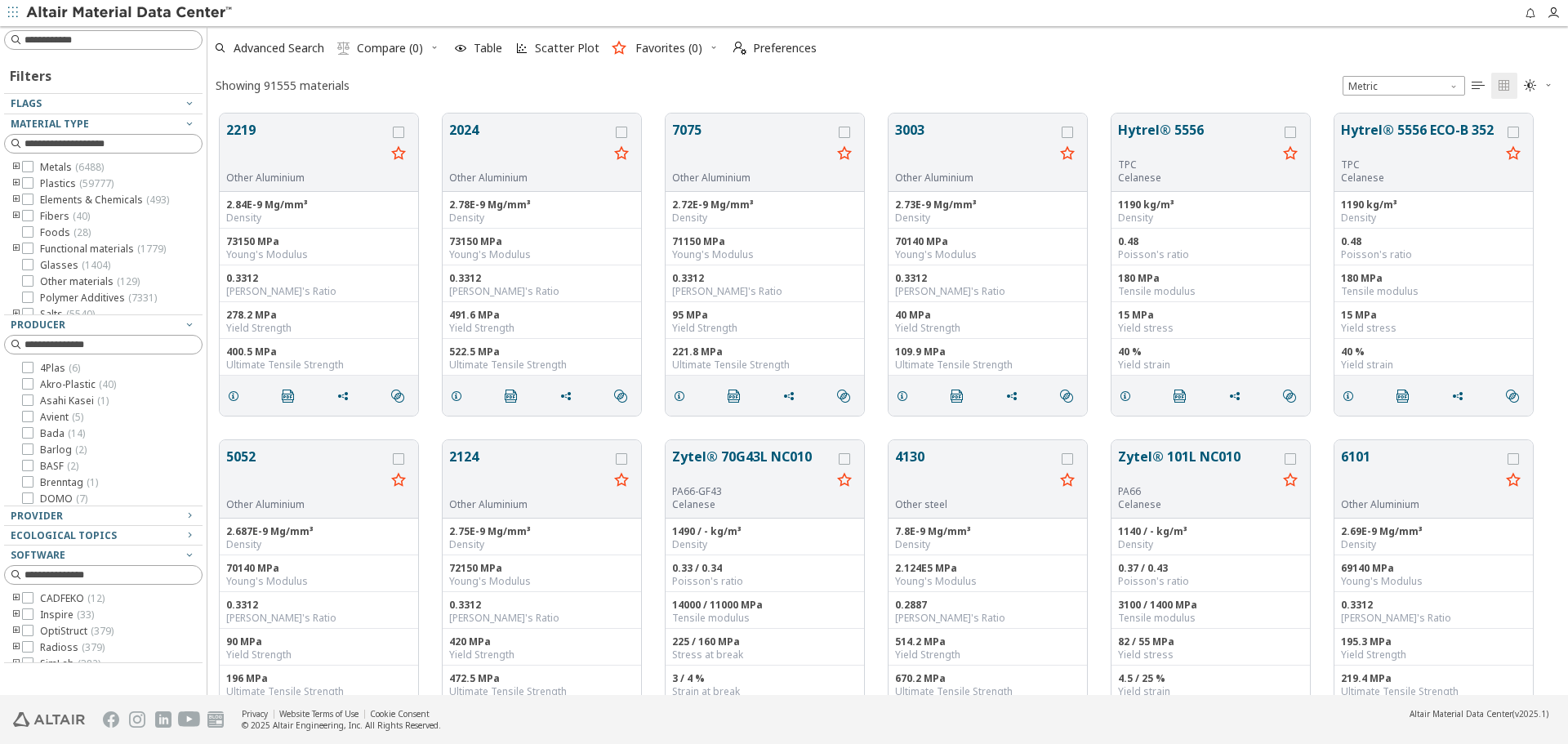
scroll to position [582, 1348]
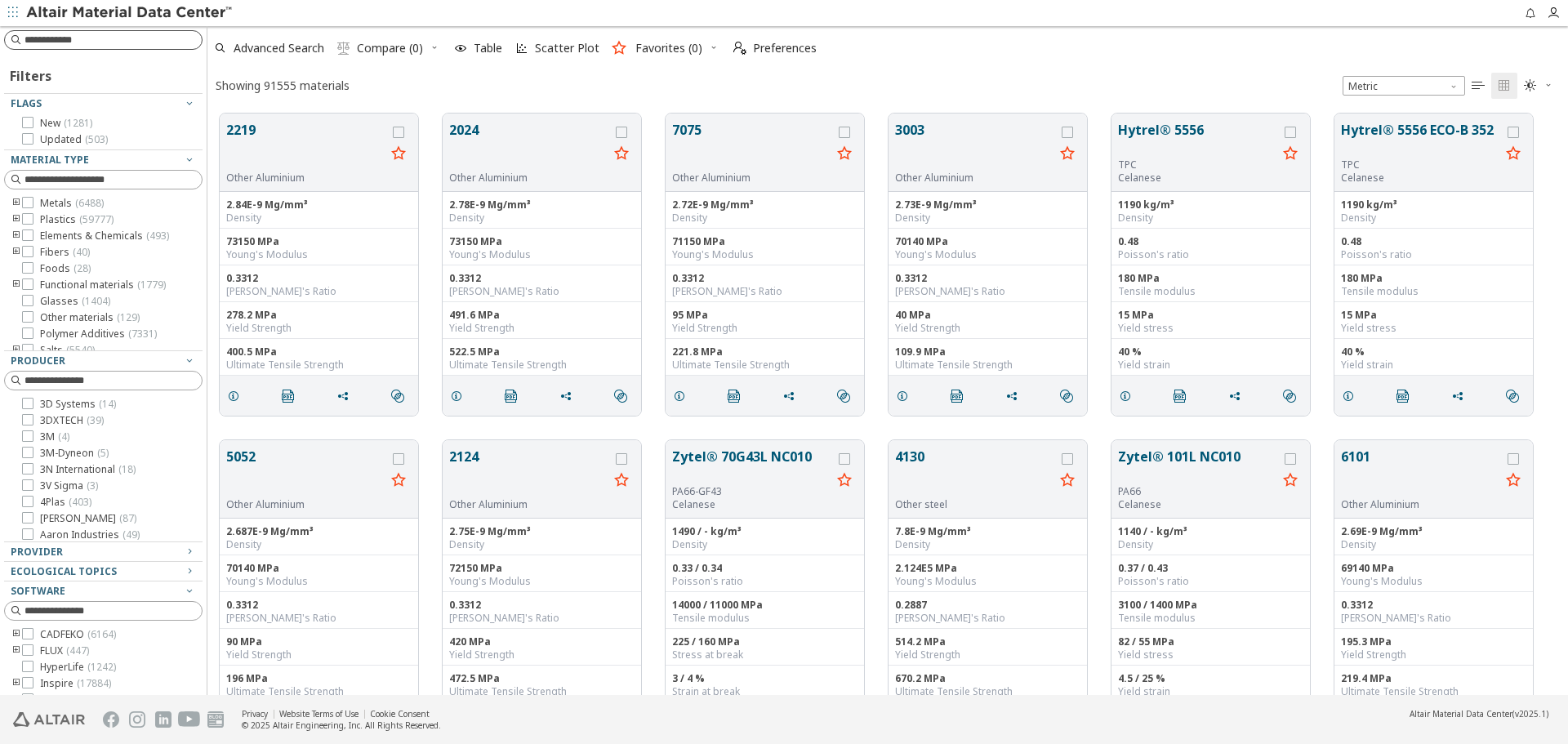
click at [160, 45] on input at bounding box center [112, 40] width 177 height 17
type input "****"
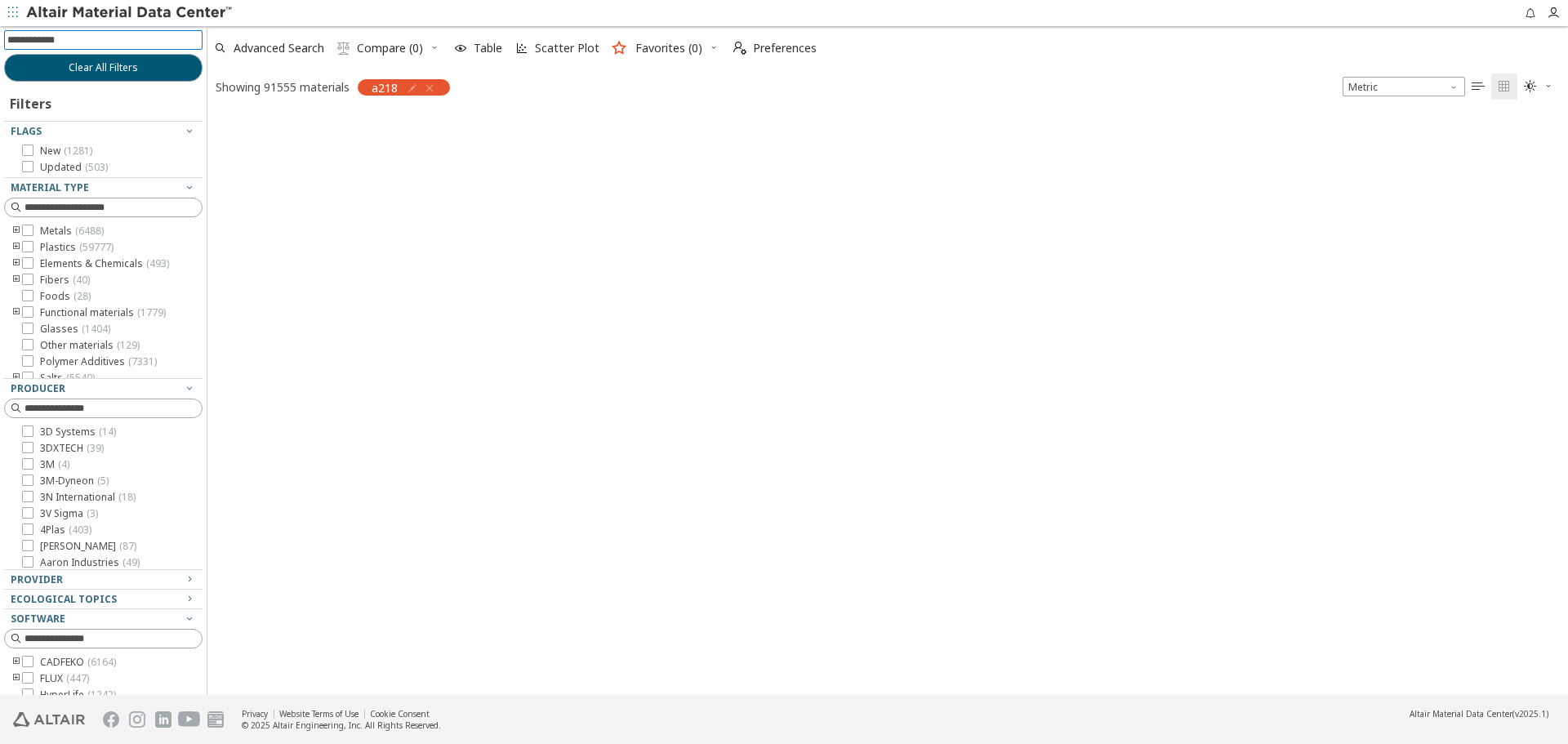
scroll to position [579, 1348]
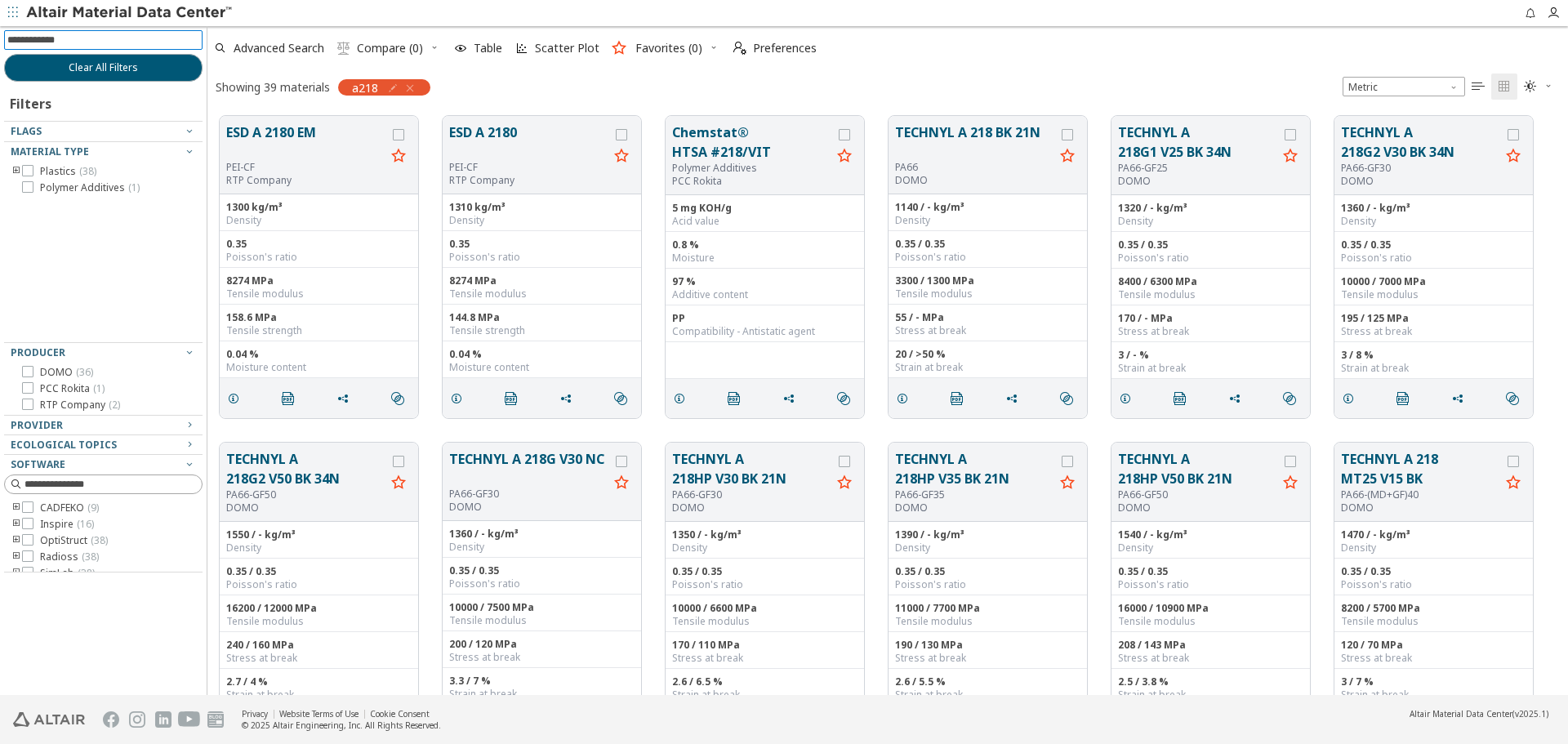
click at [12, 172] on icon "toogle group" at bounding box center [17, 172] width 12 height 13
click at [40, 183] on icon "toogle group" at bounding box center [41, 188] width 12 height 13
click at [127, 199] on span "( 36 )" at bounding box center [123, 203] width 17 height 14
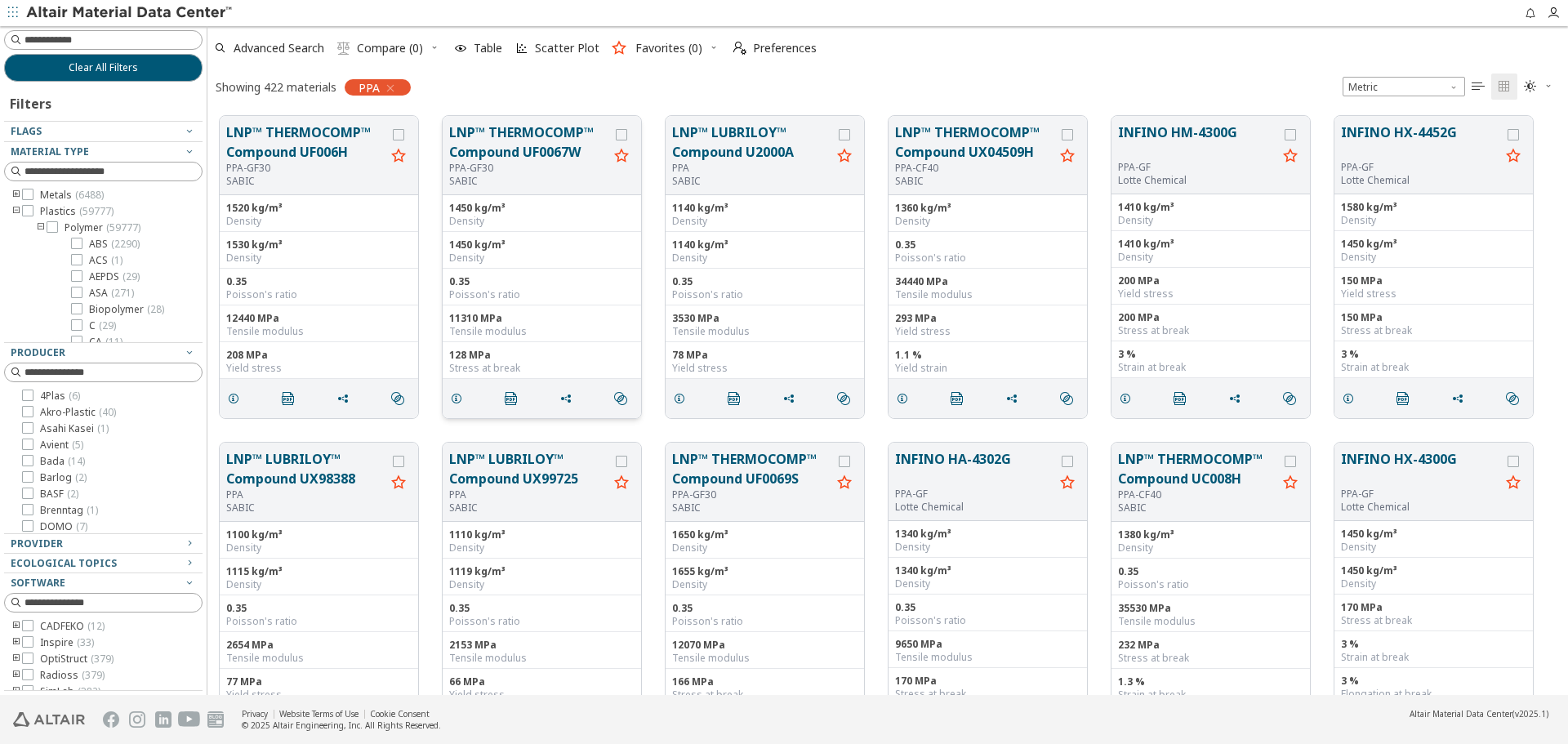
scroll to position [579, 1348]
click at [153, 74] on button "Clear All Filters" at bounding box center [103, 67] width 198 height 27
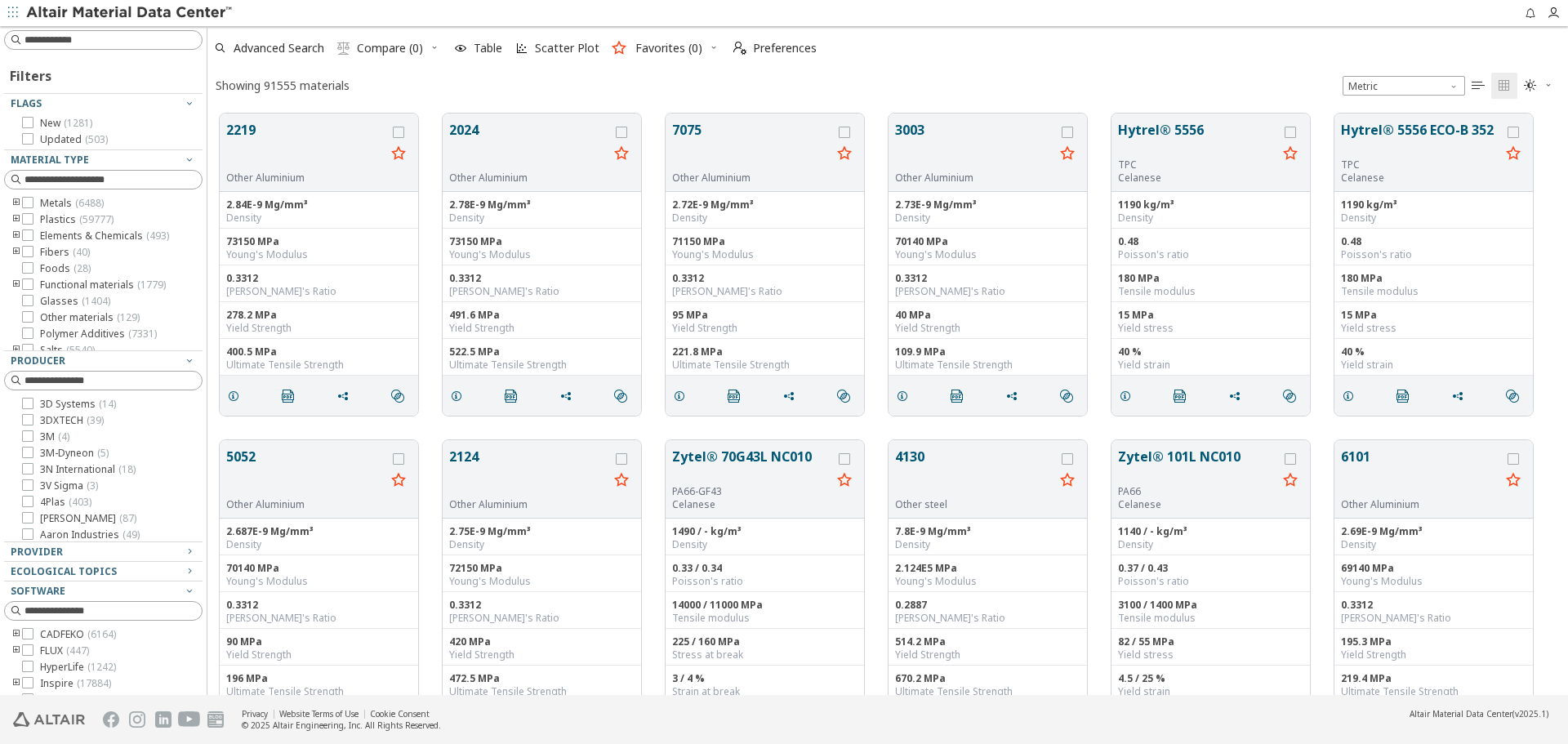
scroll to position [582, 1348]
click at [124, 44] on input at bounding box center [105, 40] width 195 height 18
type input "*"
type input "**********"
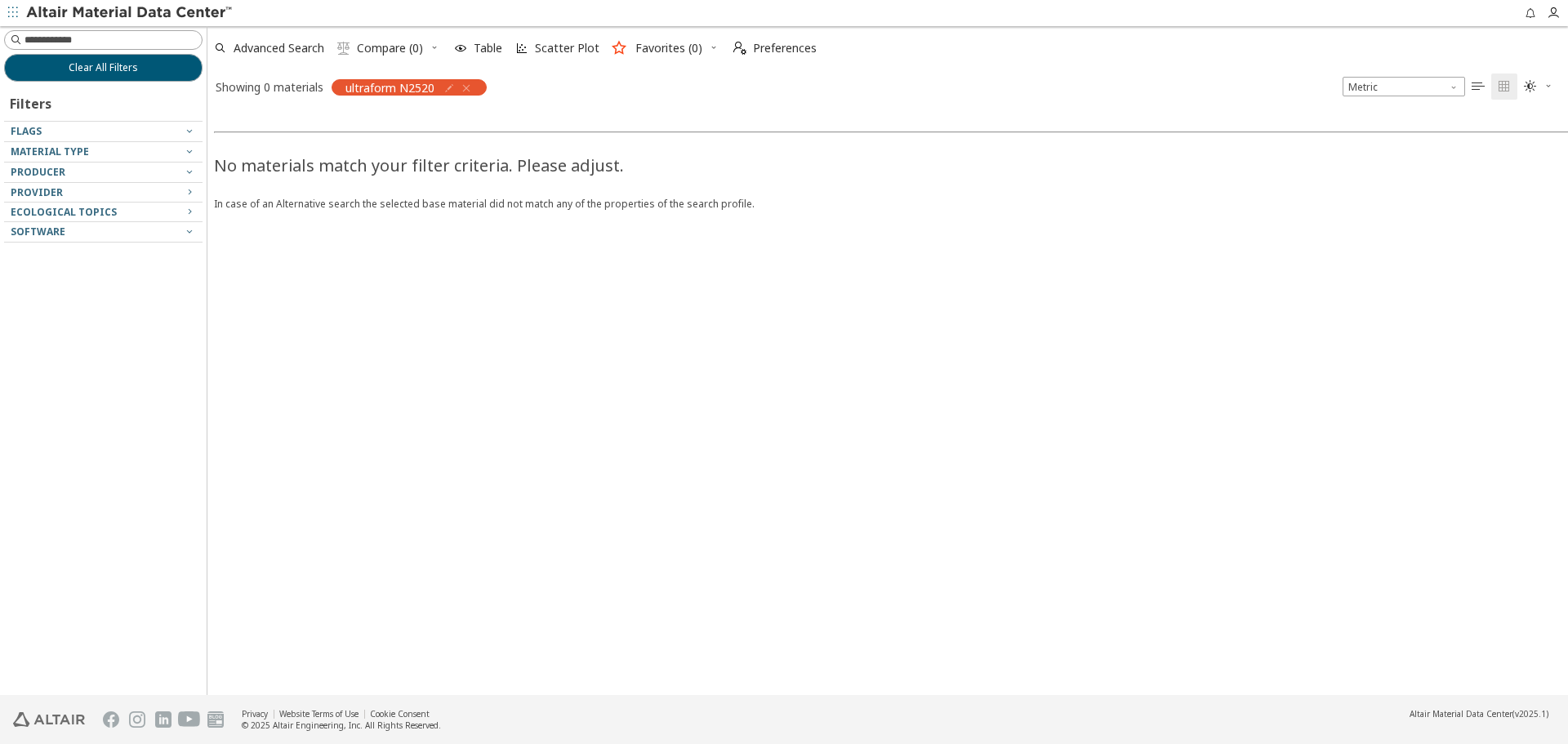
click at [445, 91] on icon "button" at bounding box center [450, 88] width 13 height 13
click at [410, 112] on div "**********" at bounding box center [377, 123] width 124 height 36
drag, startPoint x: 410, startPoint y: 121, endPoint x: 192, endPoint y: 117, distance: 218.0
click at [192, 117] on body "Feedback Clear All Filters Filters Flags Material Type Producer Provider Ecolog…" at bounding box center [784, 372] width 1568 height 744
click at [508, 254] on div "No materials match your filter criteria. Please adjust. In case of an Alternati…" at bounding box center [991, 400] width 1568 height 592
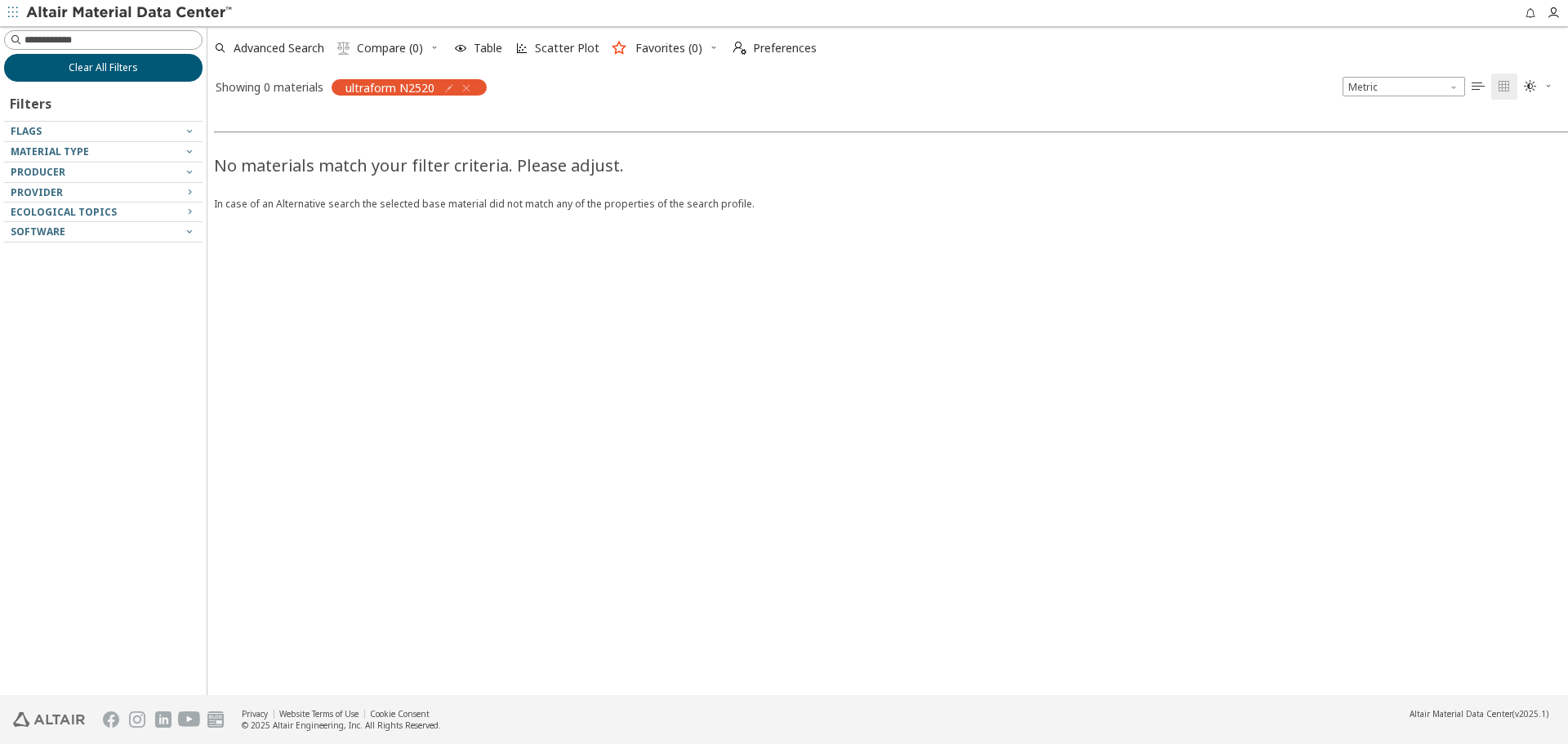
click at [91, 67] on span "Clear All Filters" at bounding box center [102, 68] width 69 height 13
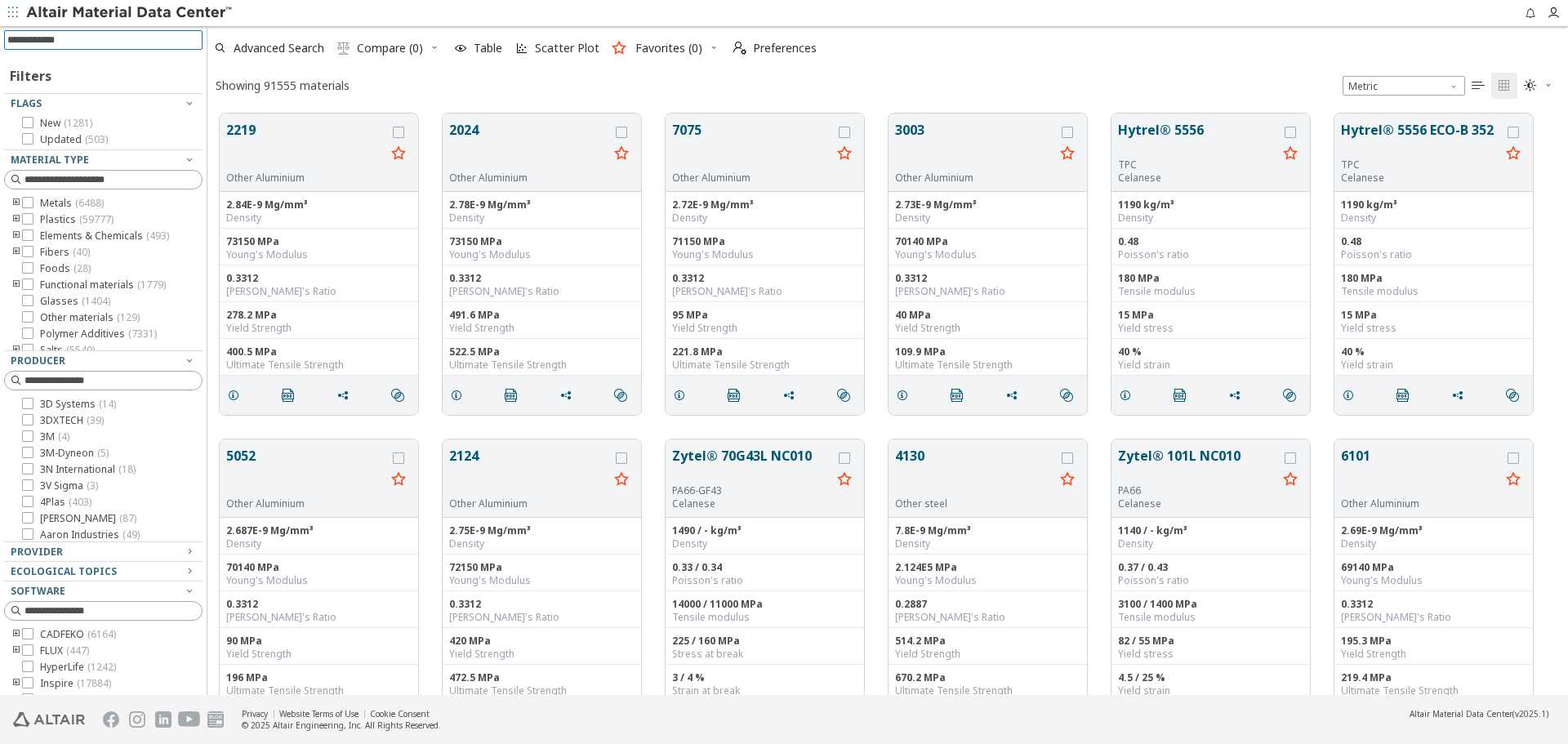
scroll to position [582, 1348]
click at [137, 42] on input at bounding box center [105, 40] width 195 height 18
paste input "**********"
type input "**********"
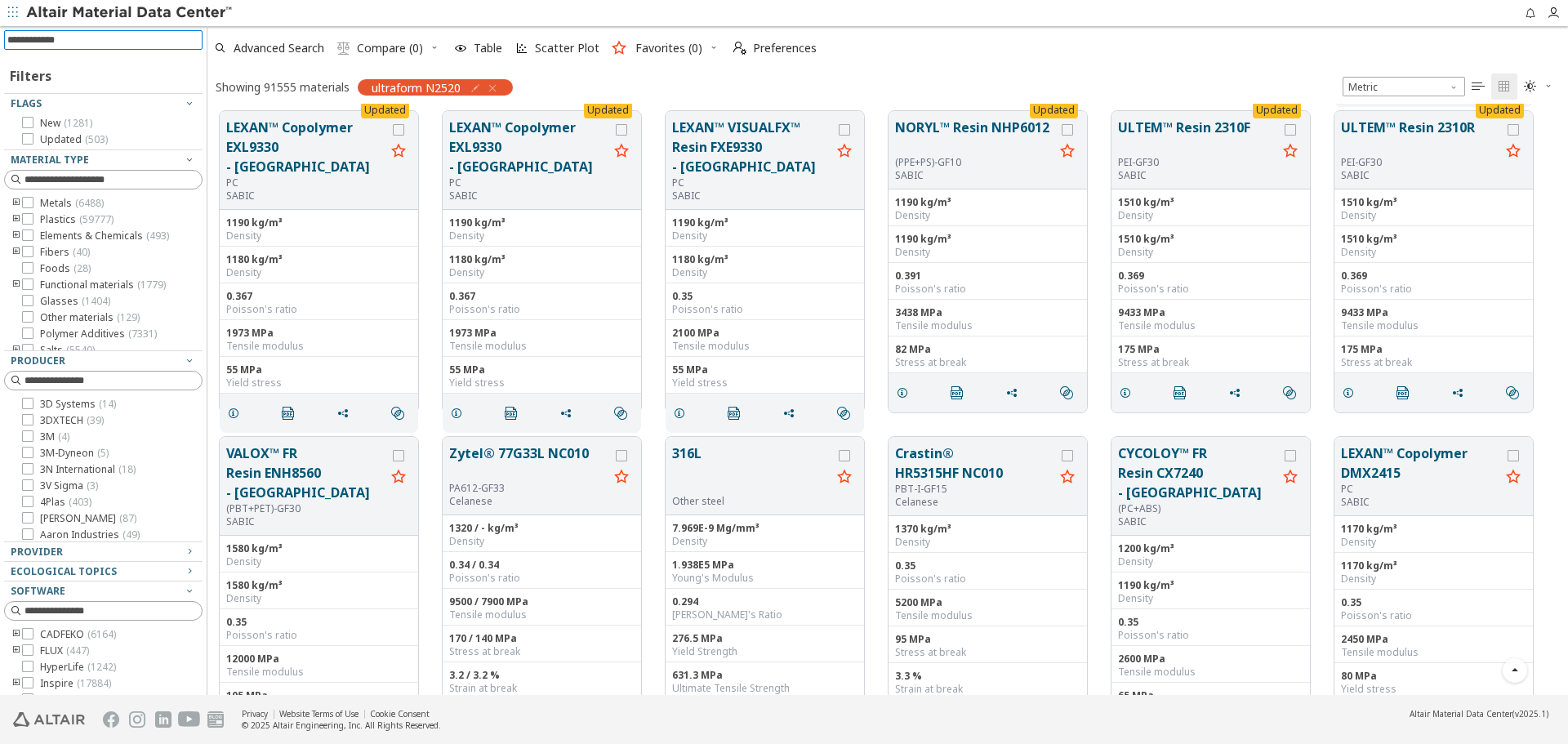
scroll to position [2206, 0]
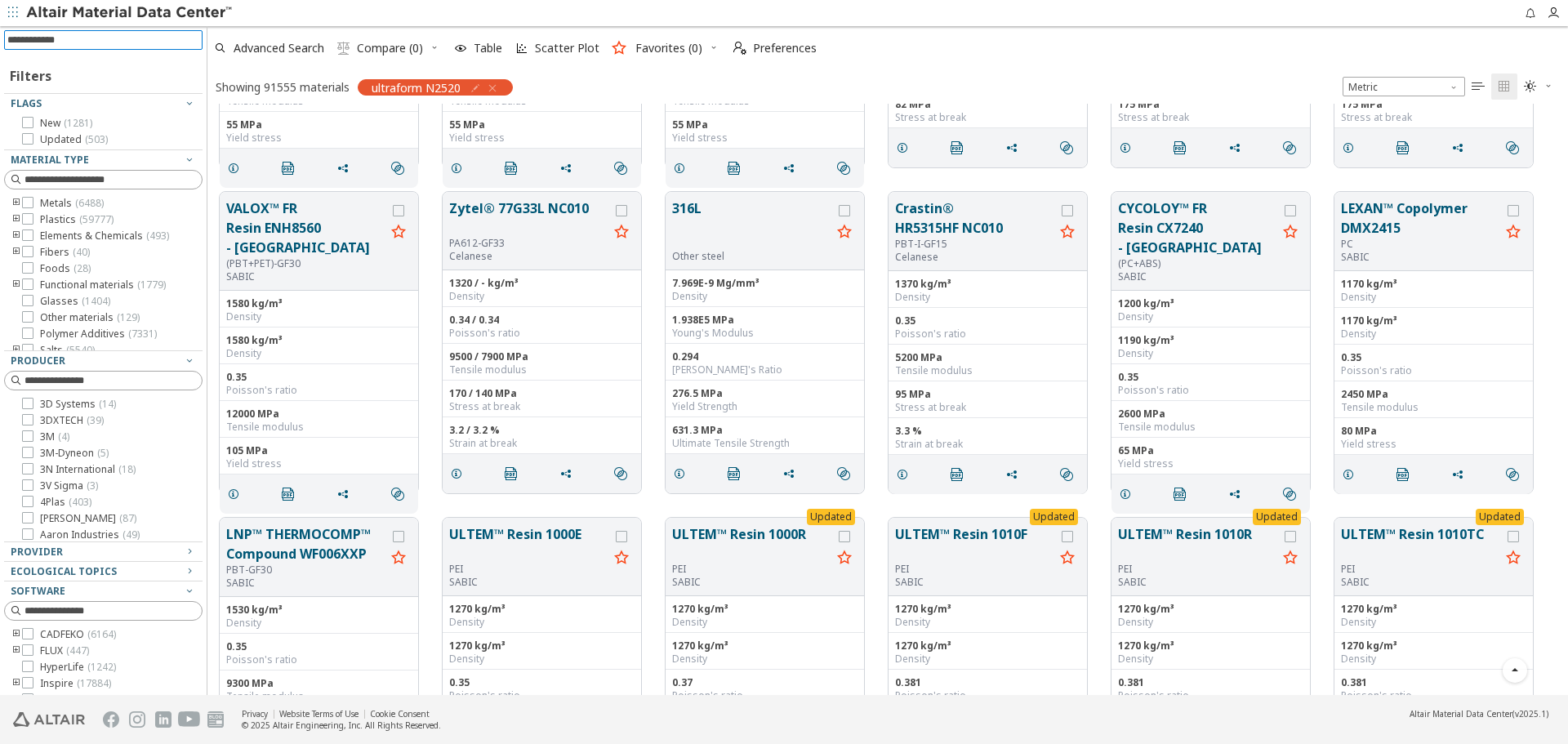
click at [475, 91] on icon "button" at bounding box center [475, 88] width 13 height 13
drag, startPoint x: 408, startPoint y: 128, endPoint x: 388, endPoint y: 128, distance: 20.0
click at [388, 128] on input "**********" at bounding box center [376, 127] width 106 height 18
type input "**********"
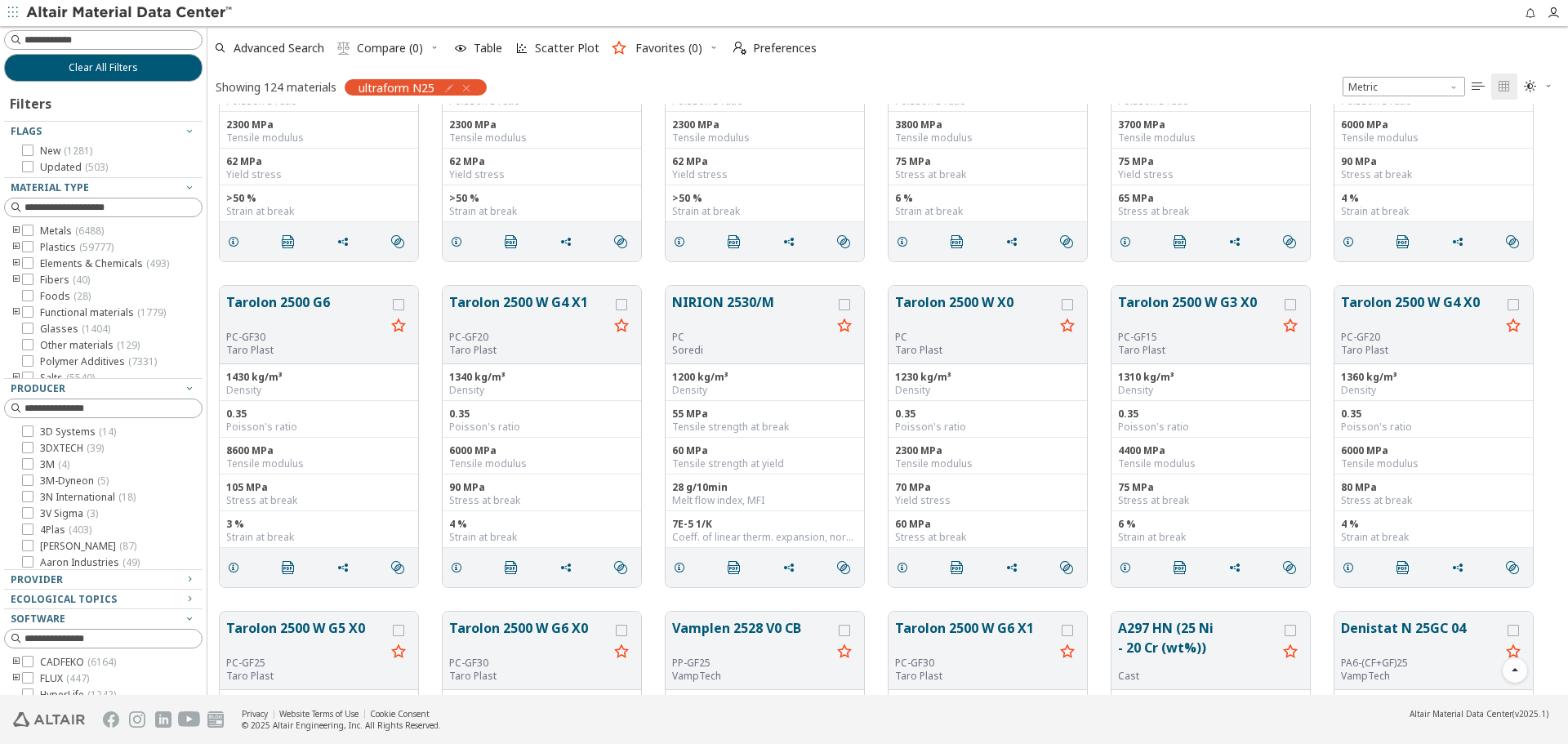
scroll to position [490, 0]
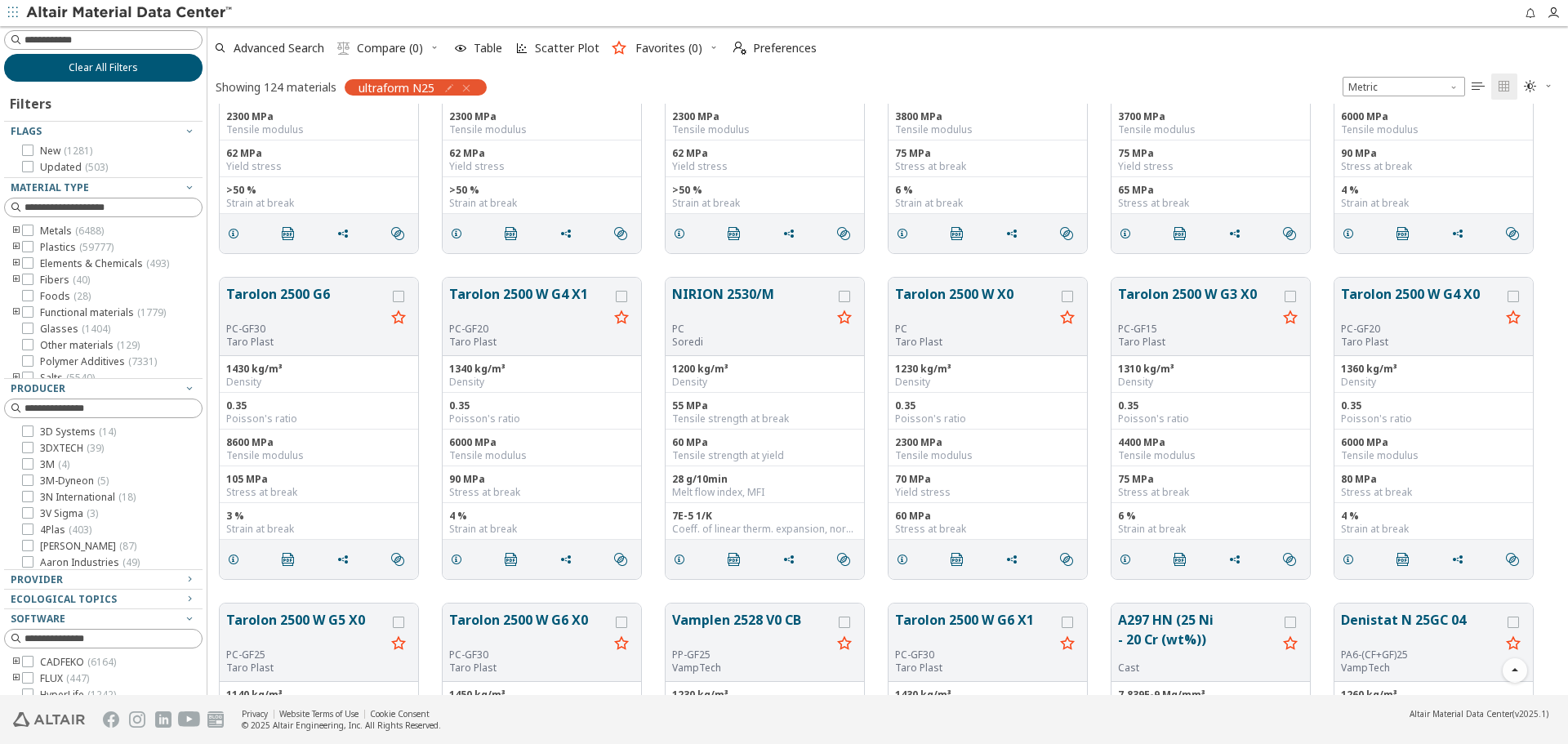
click at [145, 67] on button "Clear All Filters" at bounding box center [103, 67] width 198 height 27
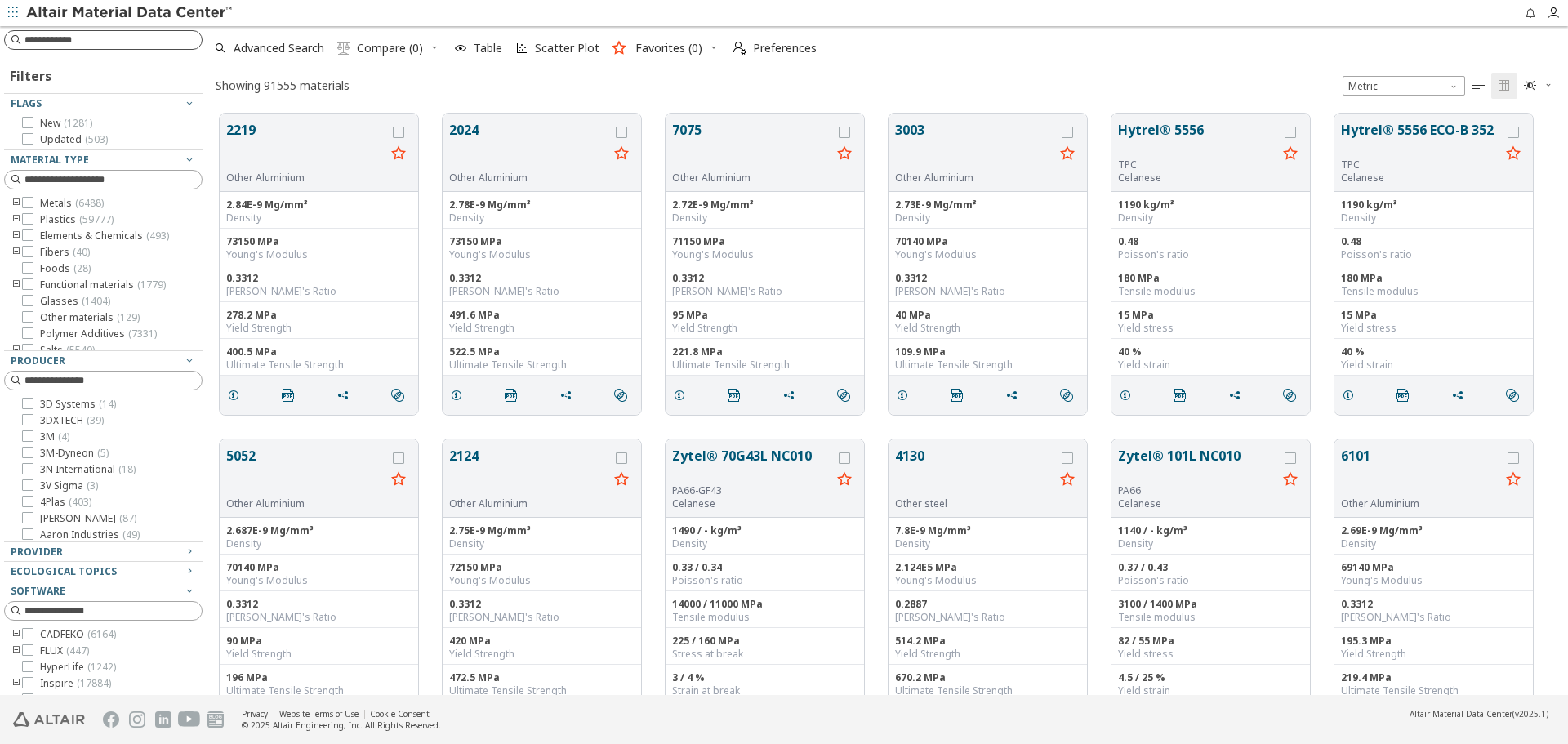
scroll to position [582, 1348]
click at [158, 39] on input at bounding box center [112, 40] width 177 height 17
type input "**********"
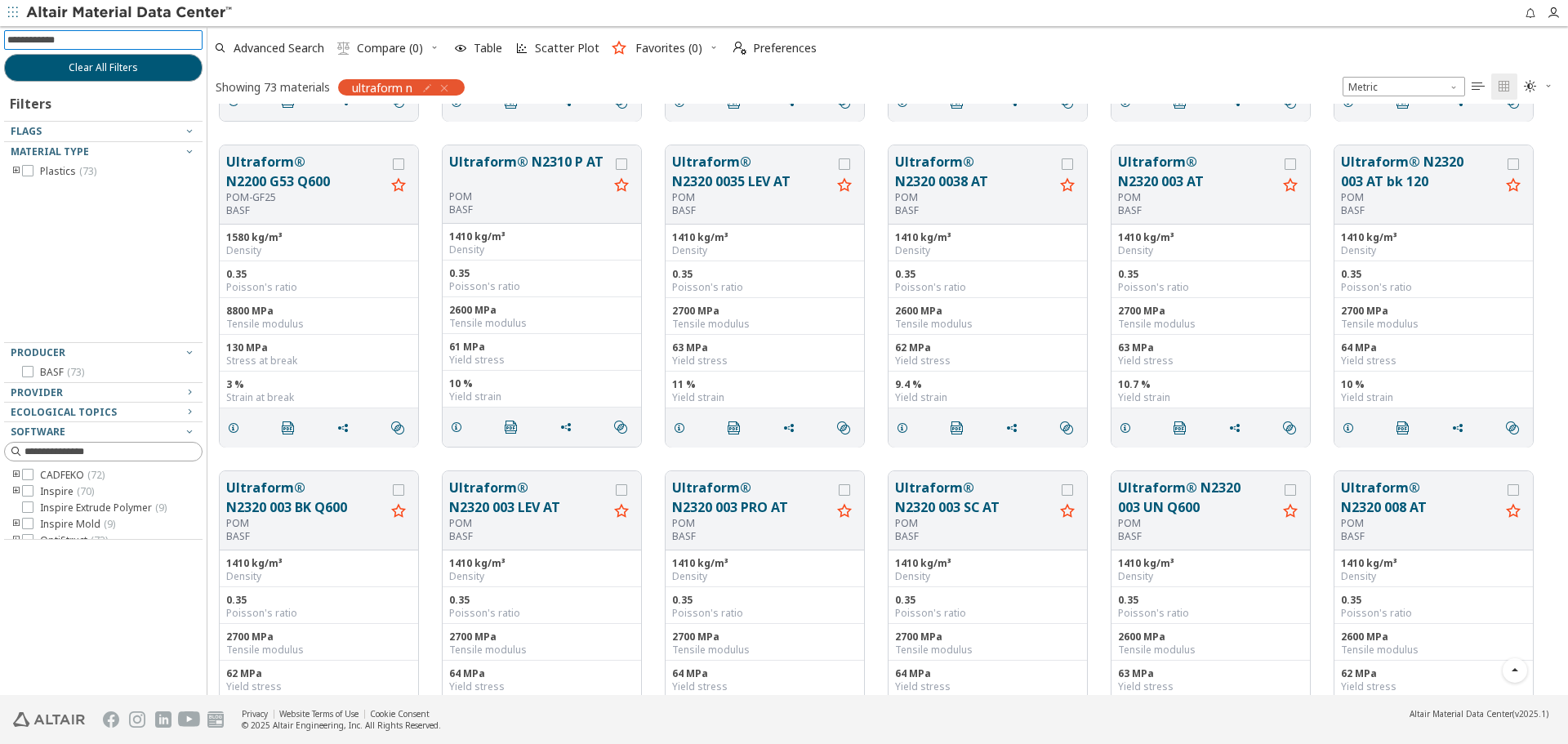
scroll to position [654, 0]
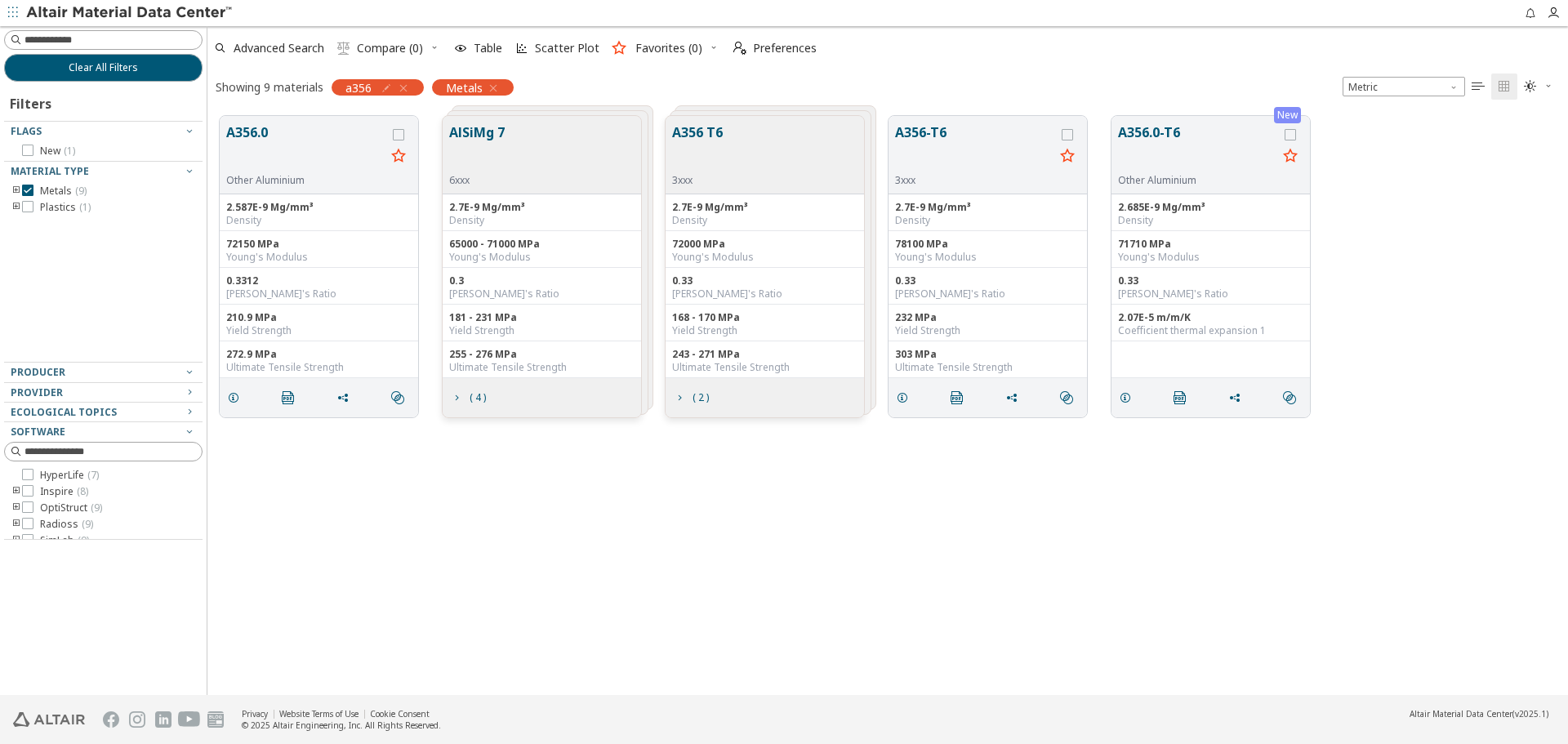
click at [491, 577] on div "A356.0 Other Aluminium 2.587E-9 Mg/mm³ Density 72150 MPa Young's Modulus 0.3312…" at bounding box center [888, 400] width 1361 height 592
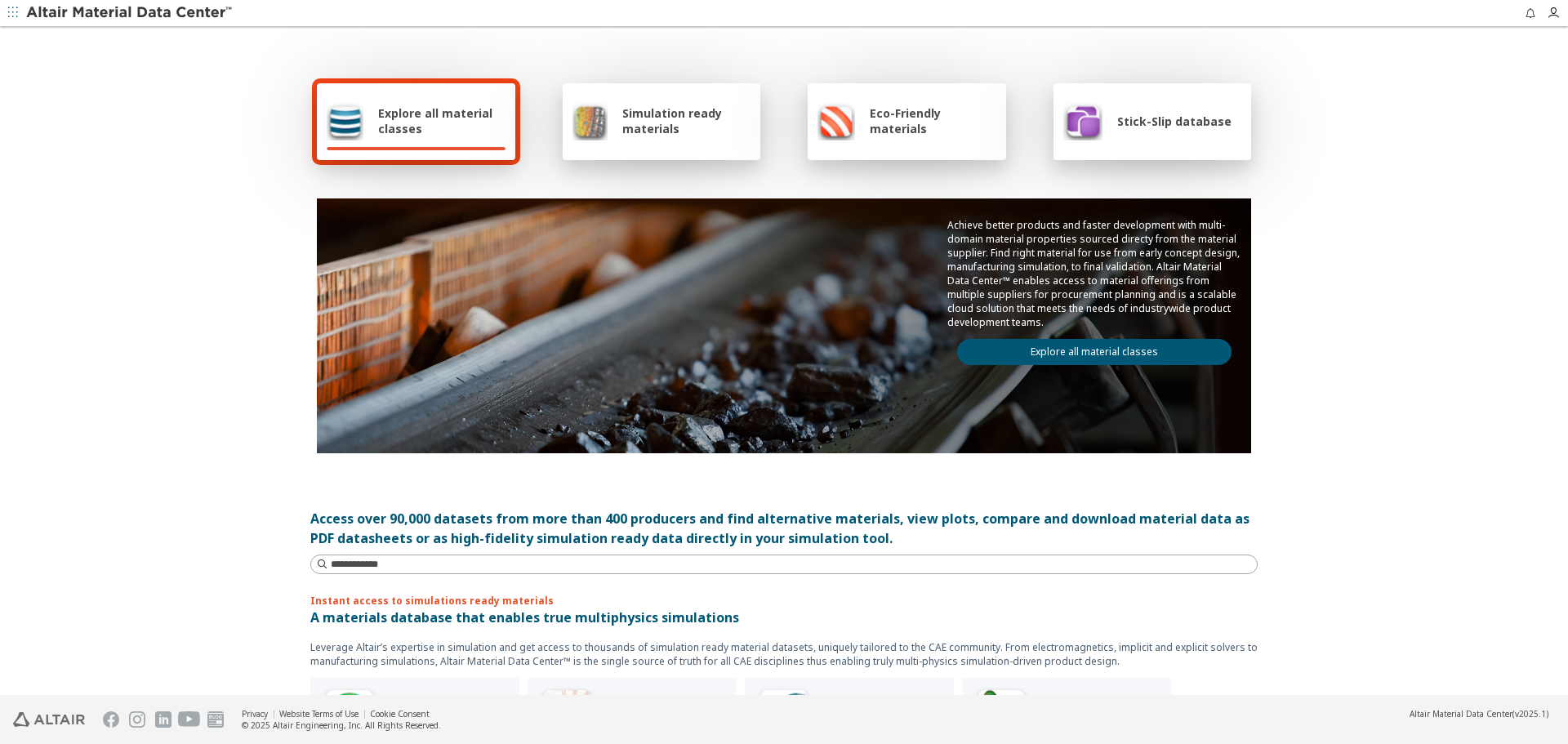
click at [1168, 344] on link "Explore all material classes" at bounding box center [1093, 352] width 274 height 26
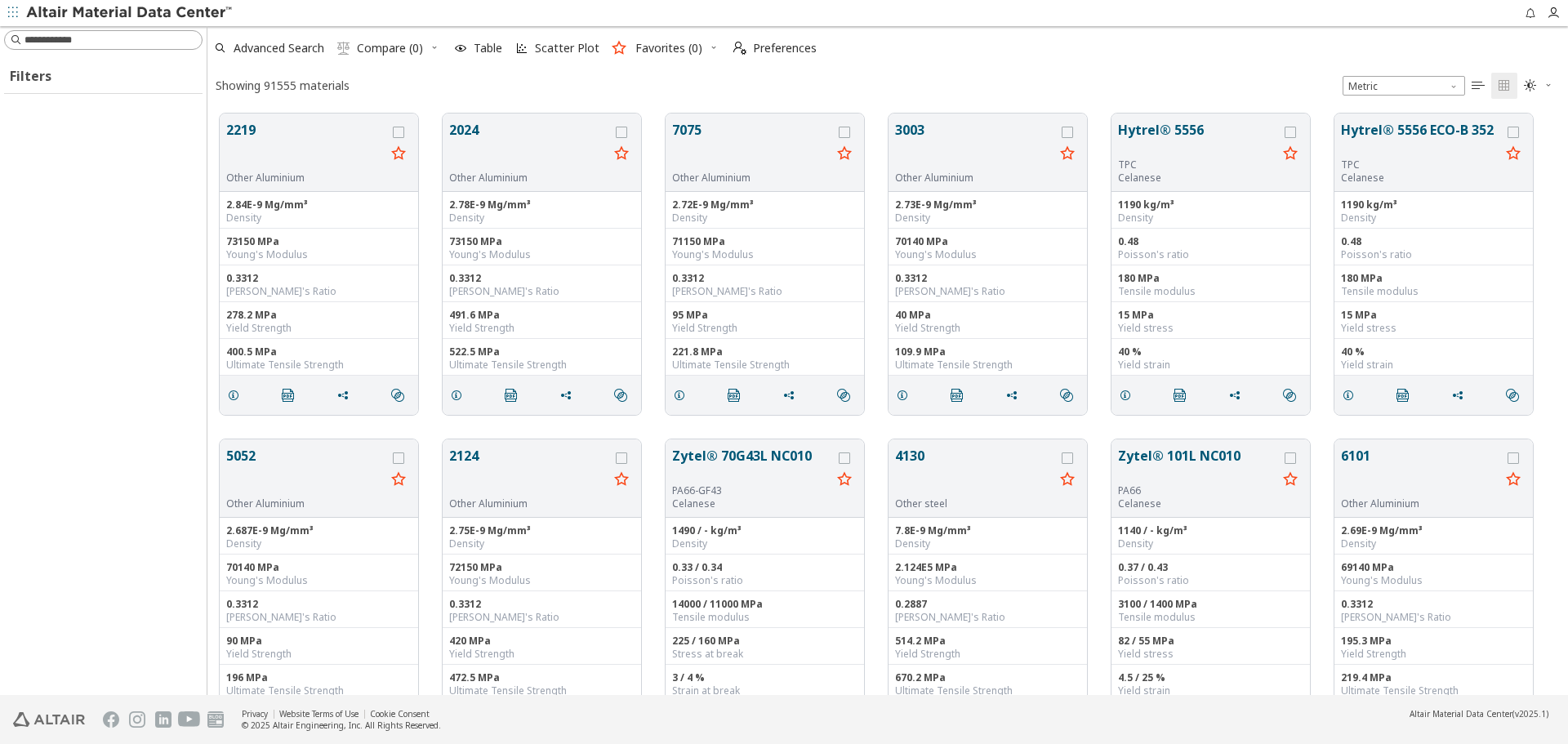
scroll to position [582, 1348]
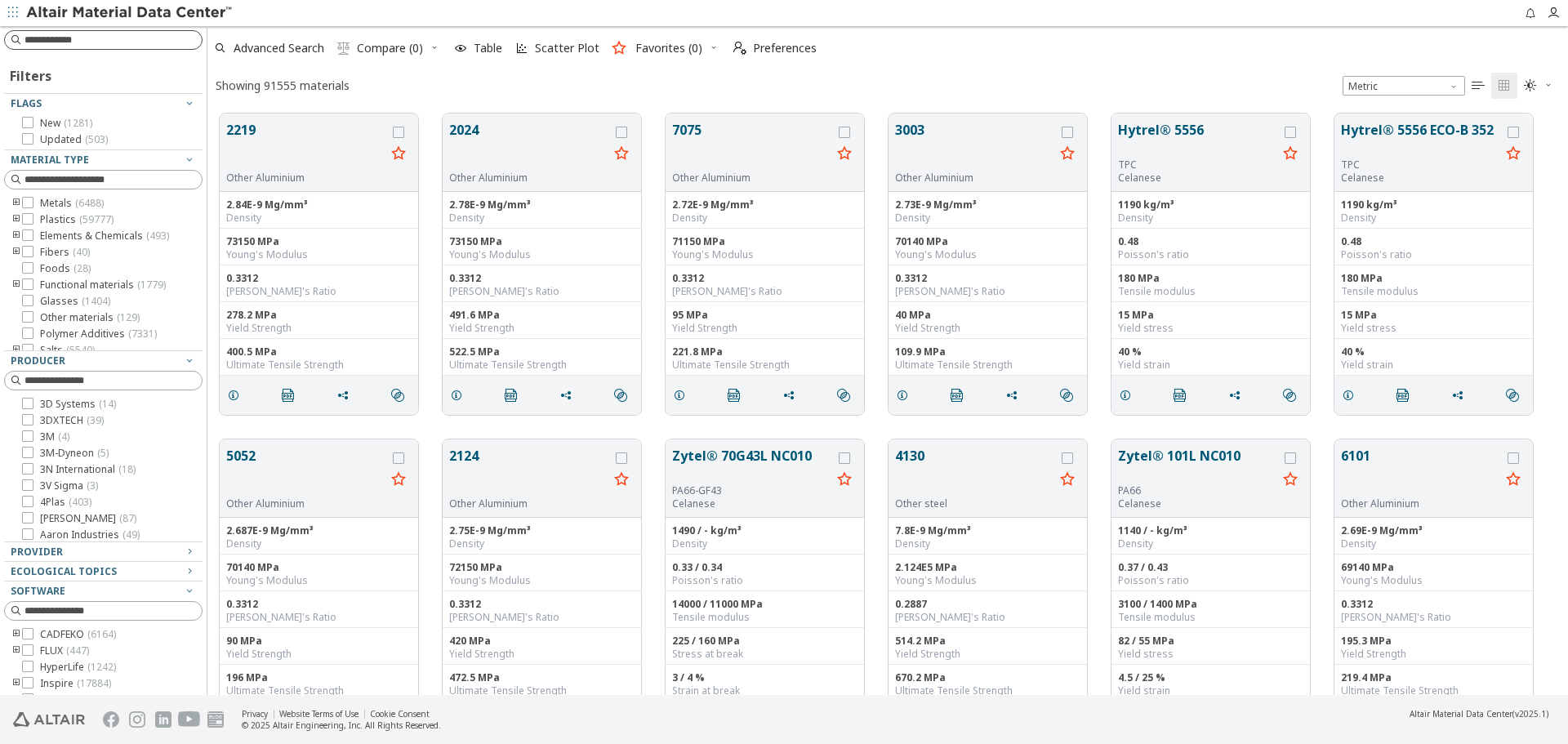
click at [156, 41] on input at bounding box center [112, 40] width 177 height 17
type input "******"
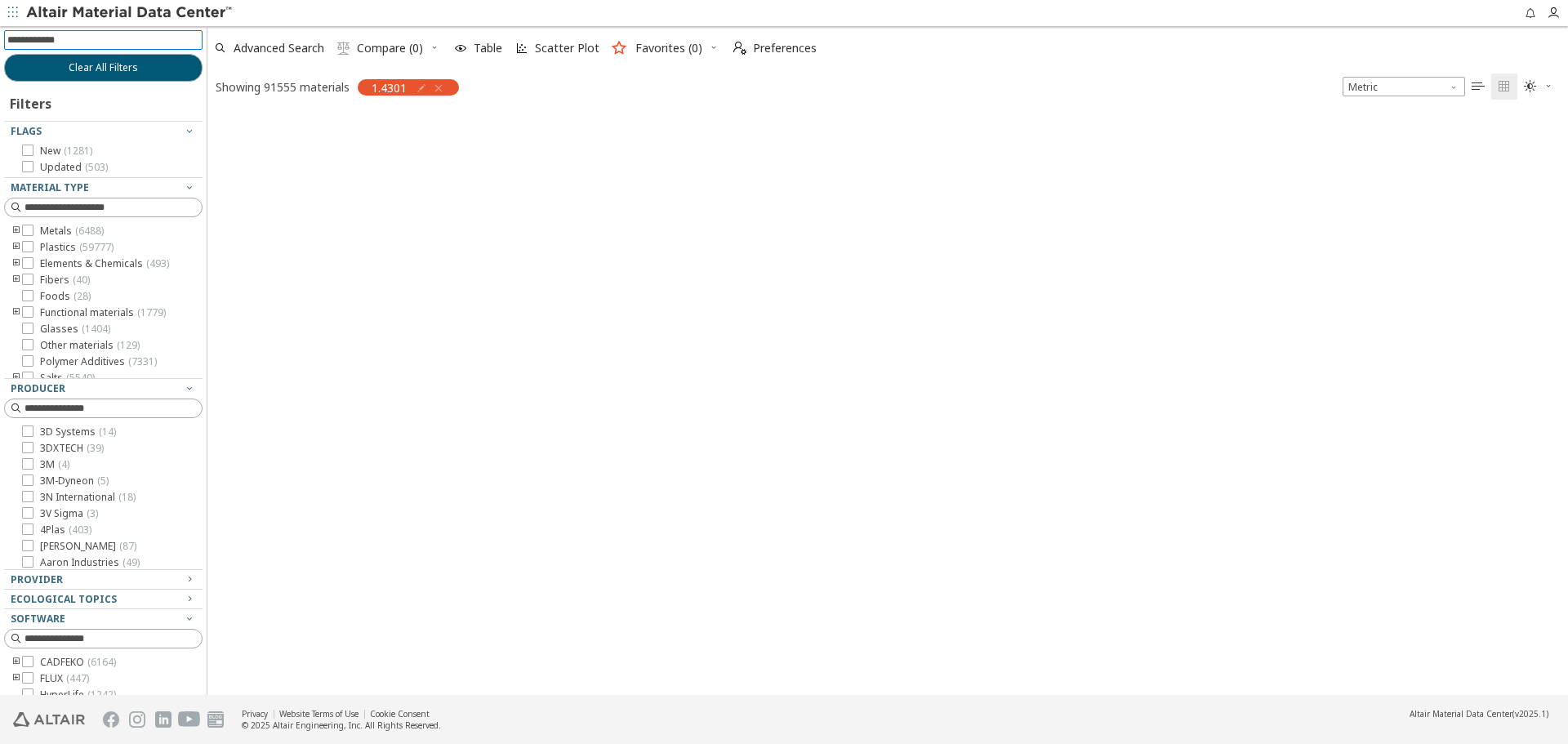
scroll to position [579, 1348]
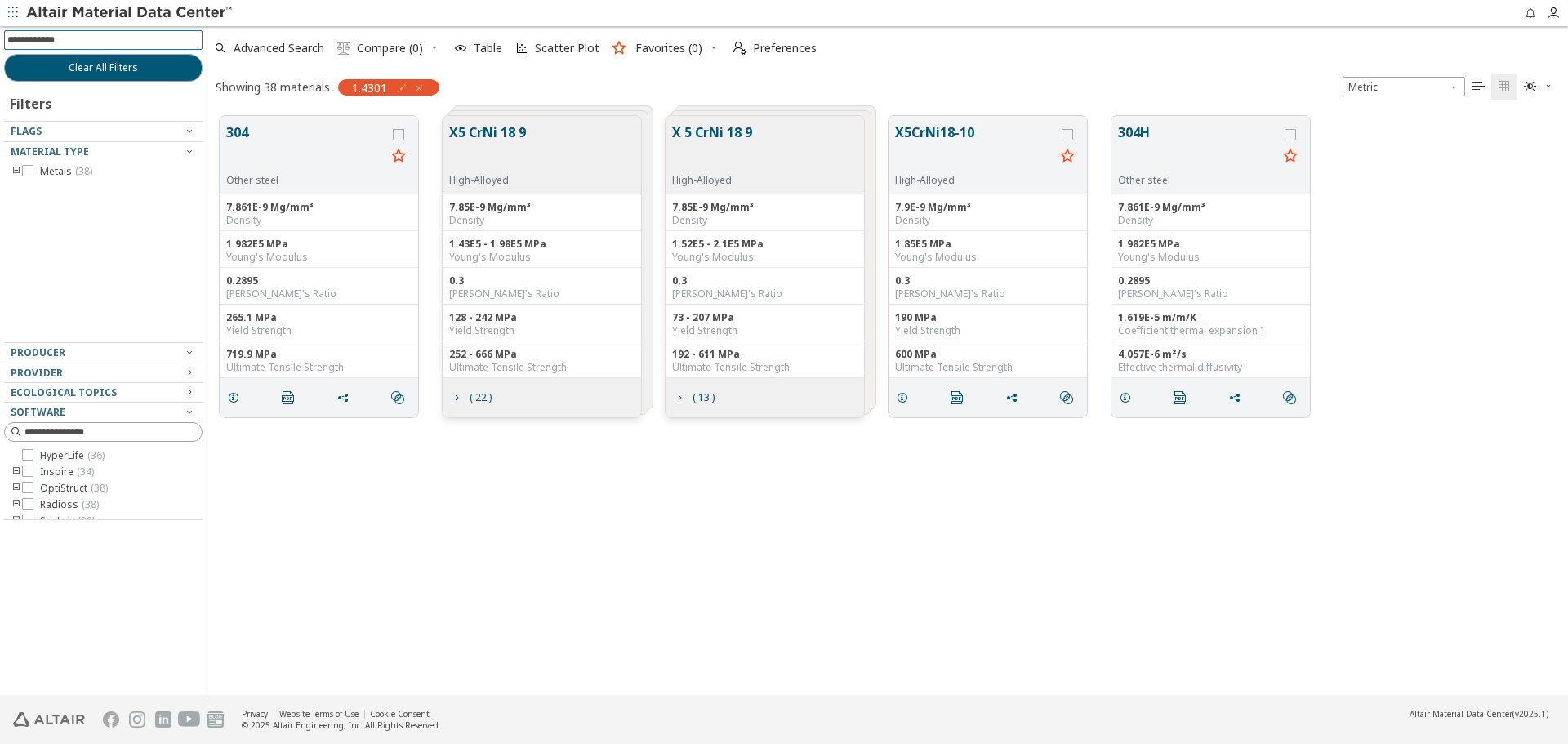
click at [16, 168] on icon "toogle group" at bounding box center [17, 172] width 12 height 13
click at [42, 187] on icon "toogle group" at bounding box center [41, 188] width 12 height 13
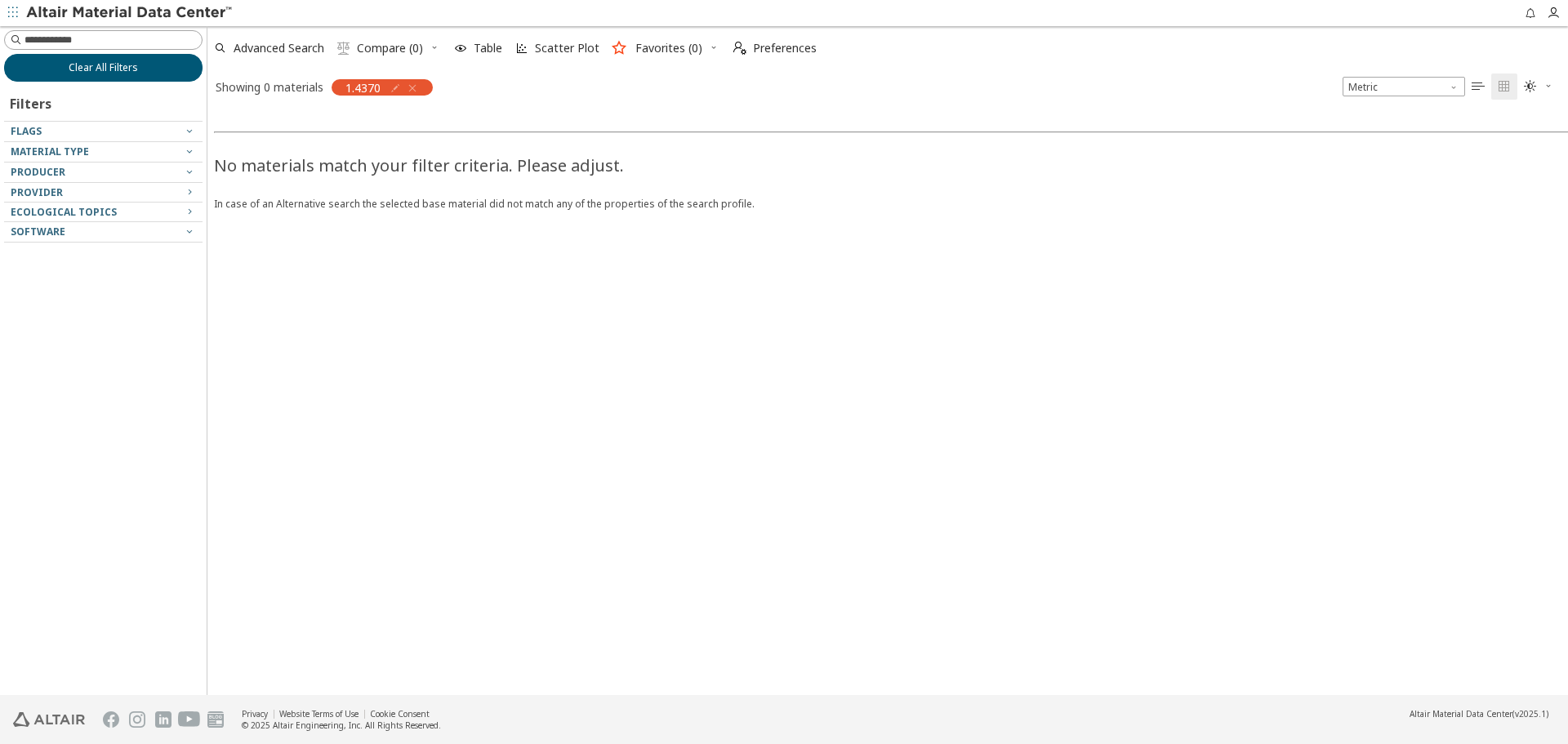
click at [115, 68] on span "Clear All Filters" at bounding box center [102, 68] width 69 height 13
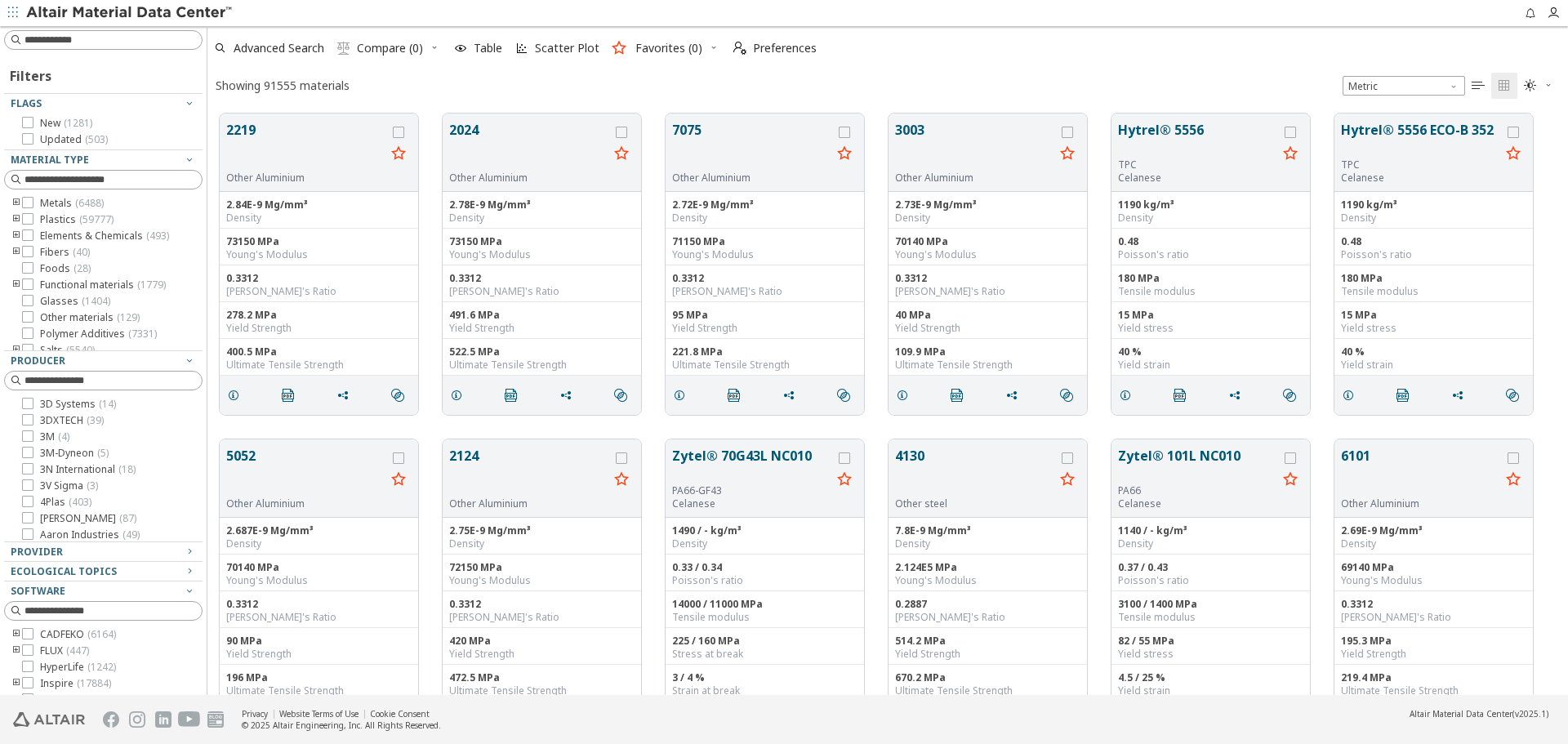
scroll to position [582, 1348]
click at [143, 37] on input at bounding box center [105, 40] width 195 height 18
type input "*******"
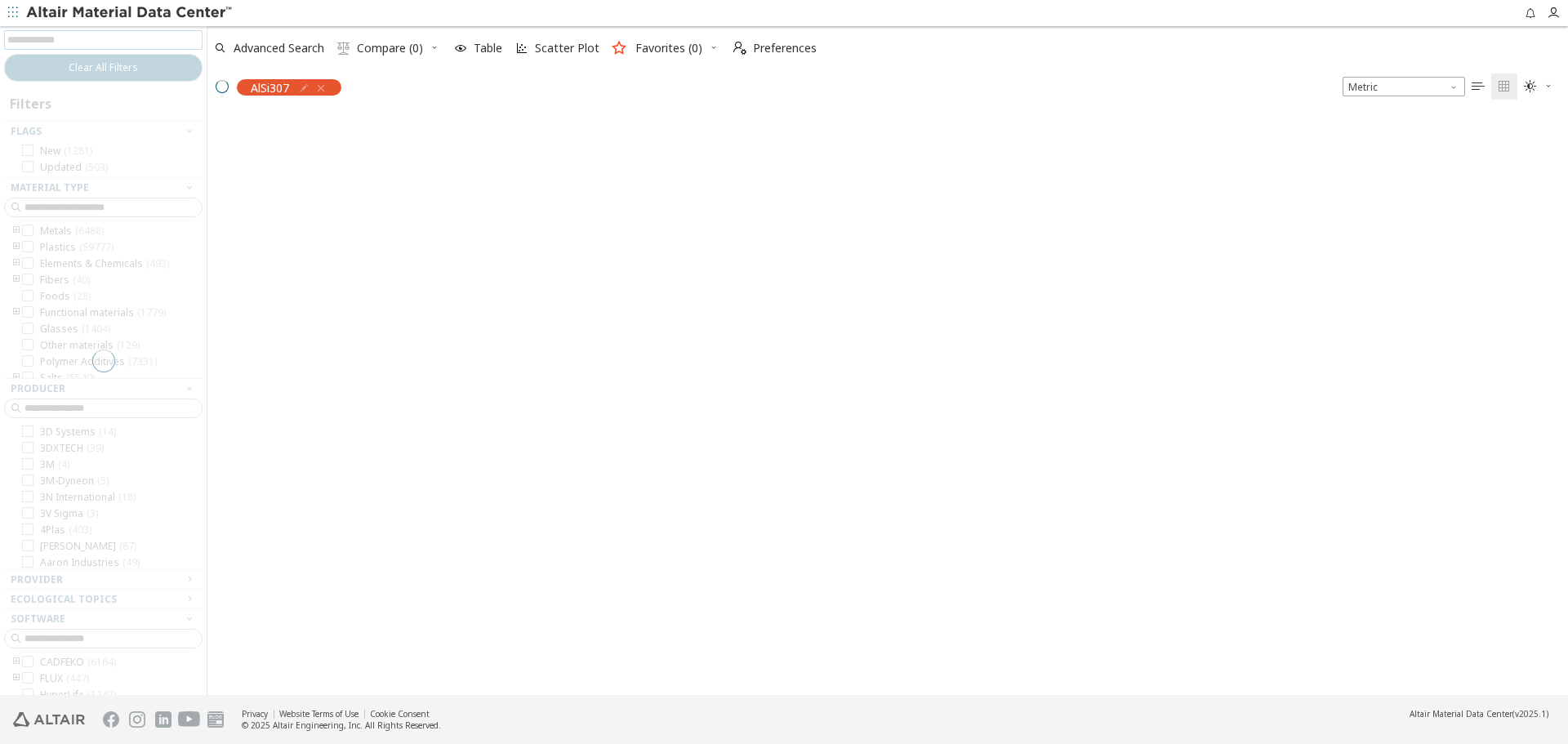
scroll to position [579, 1348]
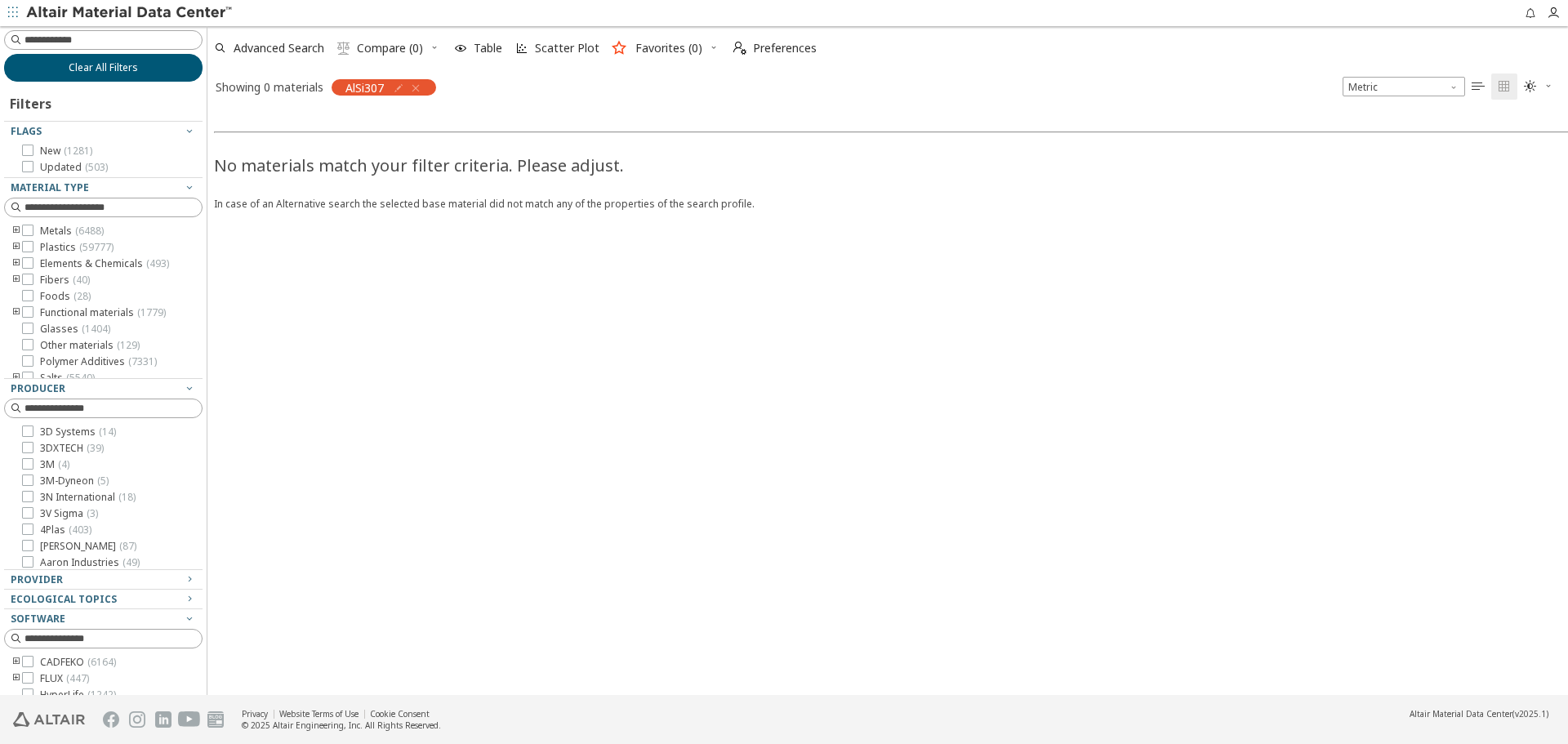
click at [138, 70] on button "Clear All Filters" at bounding box center [103, 67] width 198 height 27
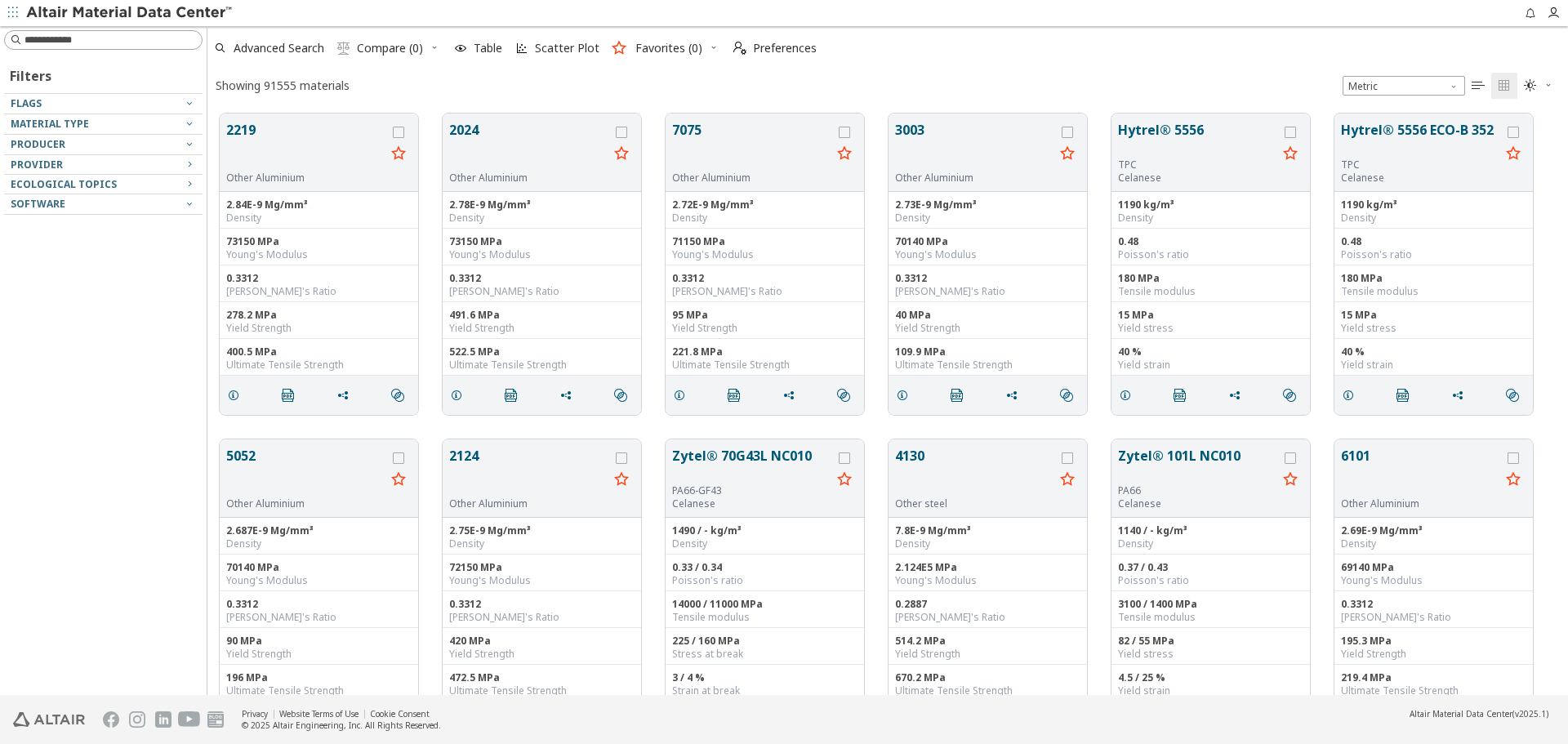
scroll to position [582, 1348]
click at [125, 39] on input at bounding box center [105, 40] width 195 height 18
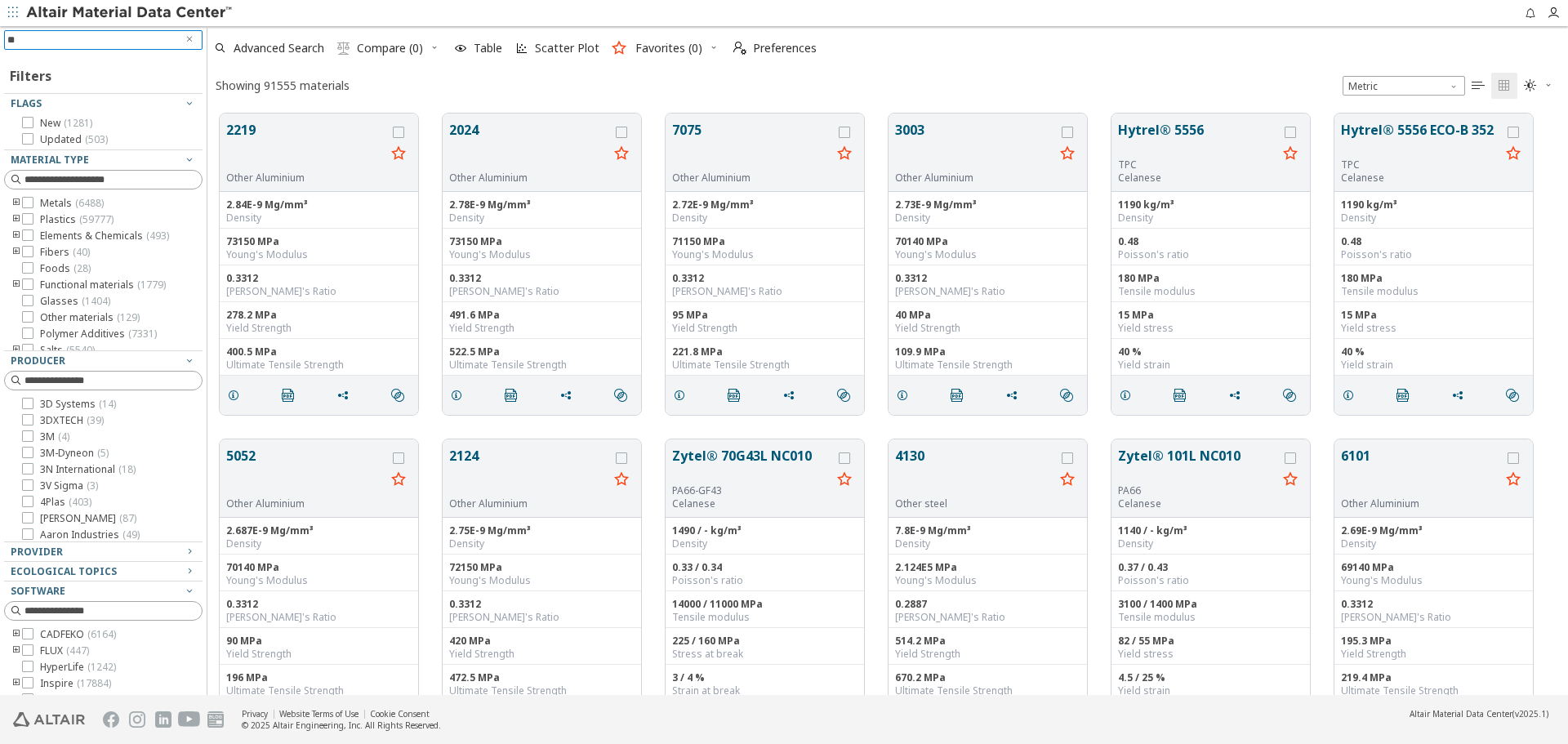
type input "***"
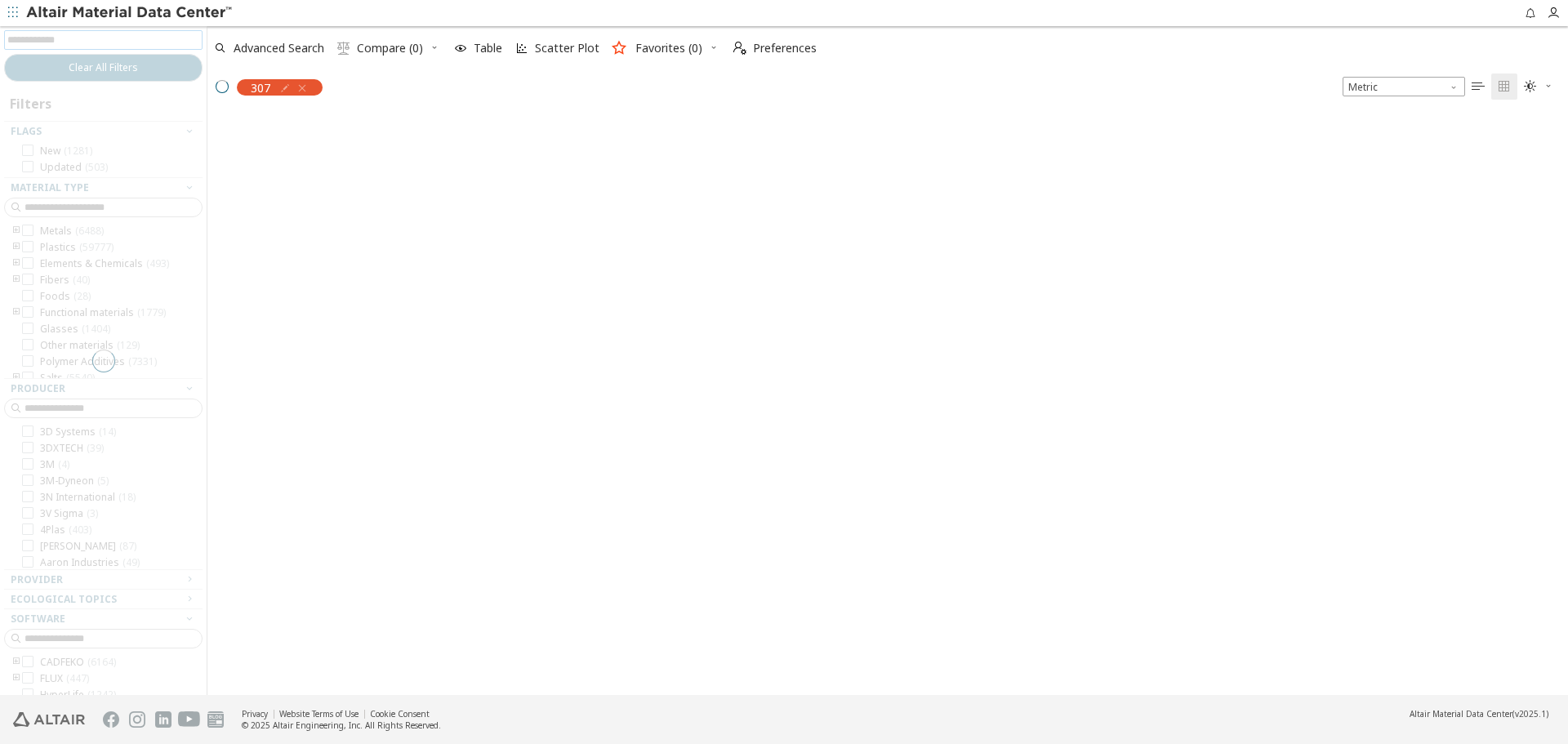
scroll to position [579, 1348]
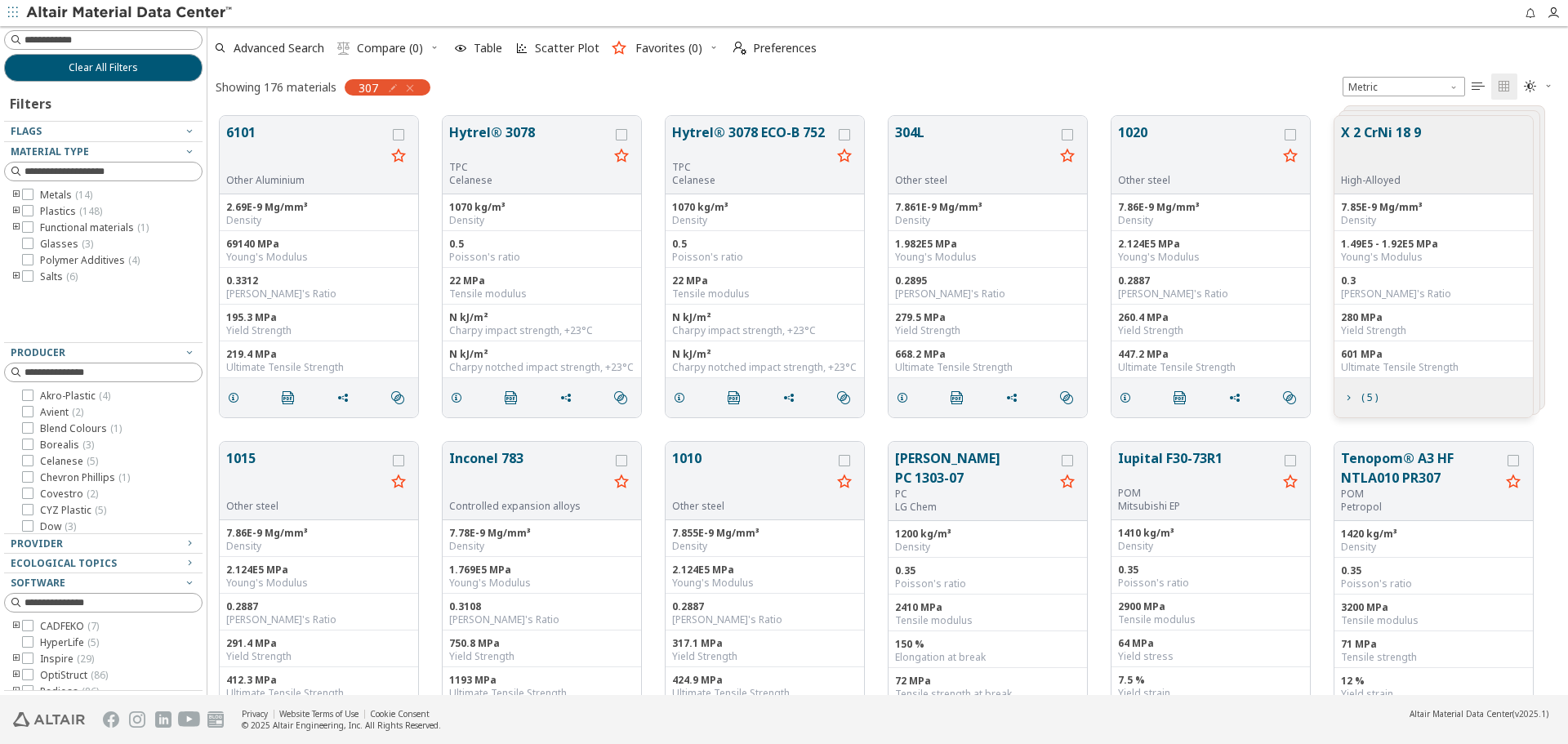
click at [12, 191] on icon "toogle group" at bounding box center [17, 196] width 12 height 13
click at [49, 258] on icon at bounding box center [52, 257] width 12 height 12
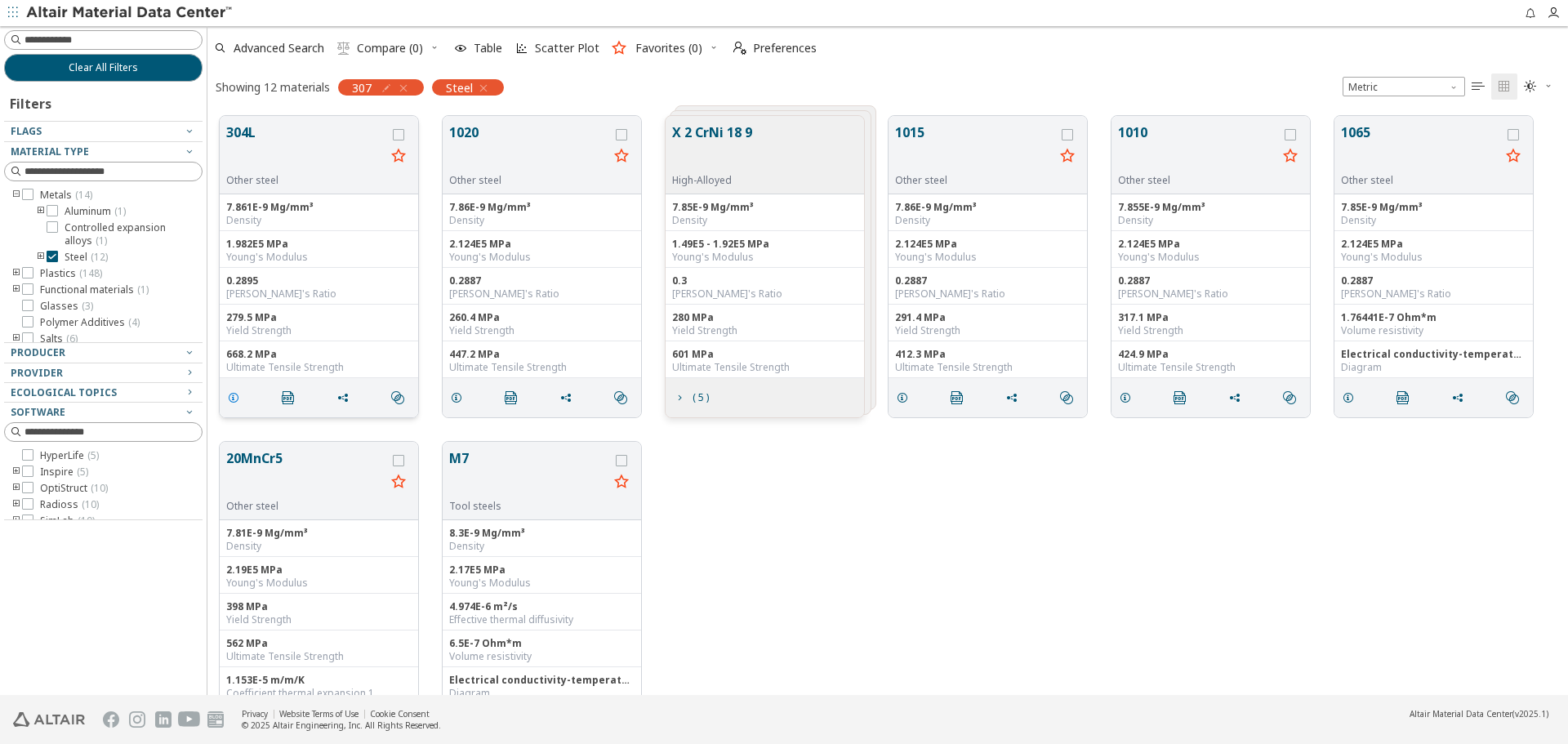
click at [231, 391] on span "grid" at bounding box center [236, 397] width 26 height 31
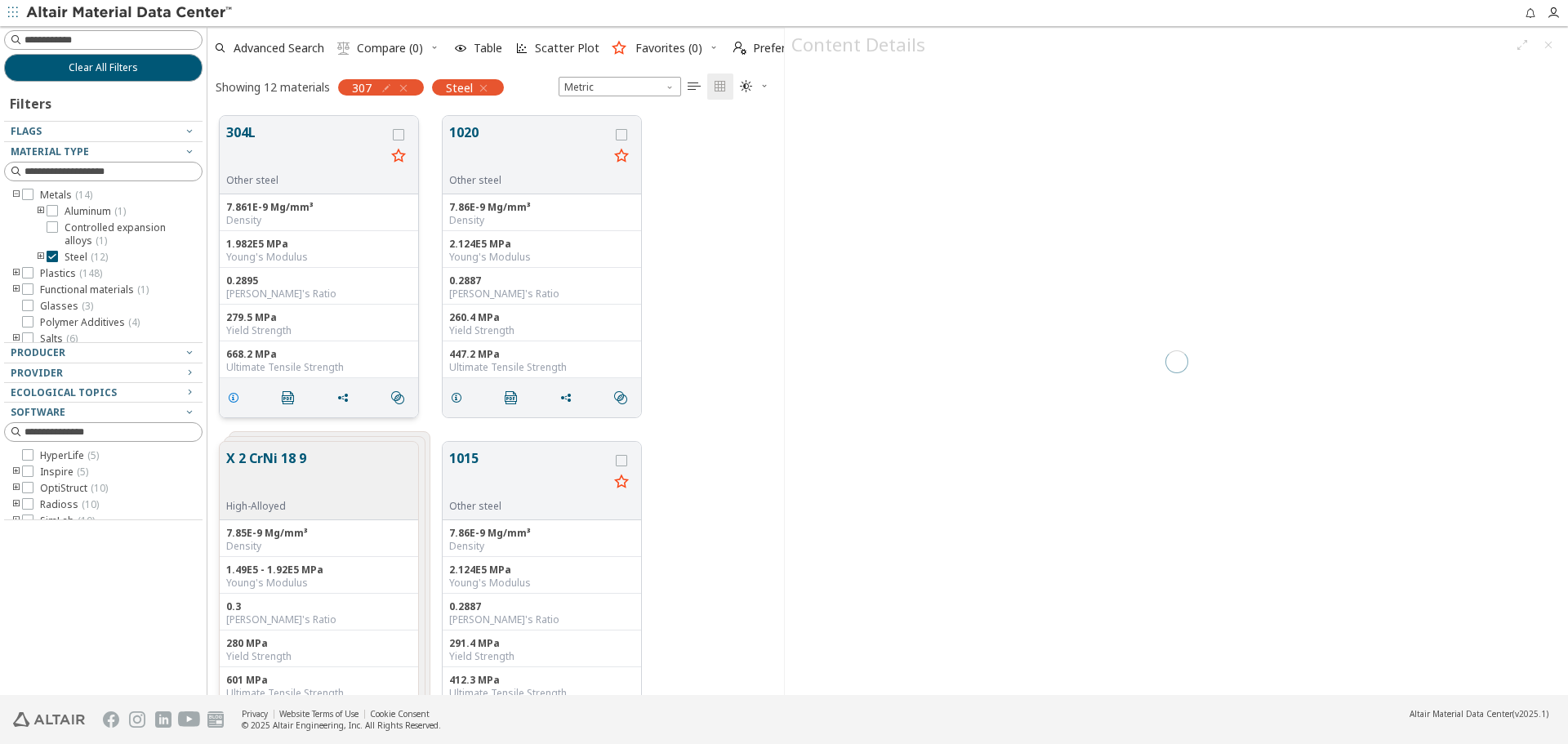
scroll to position [579, 565]
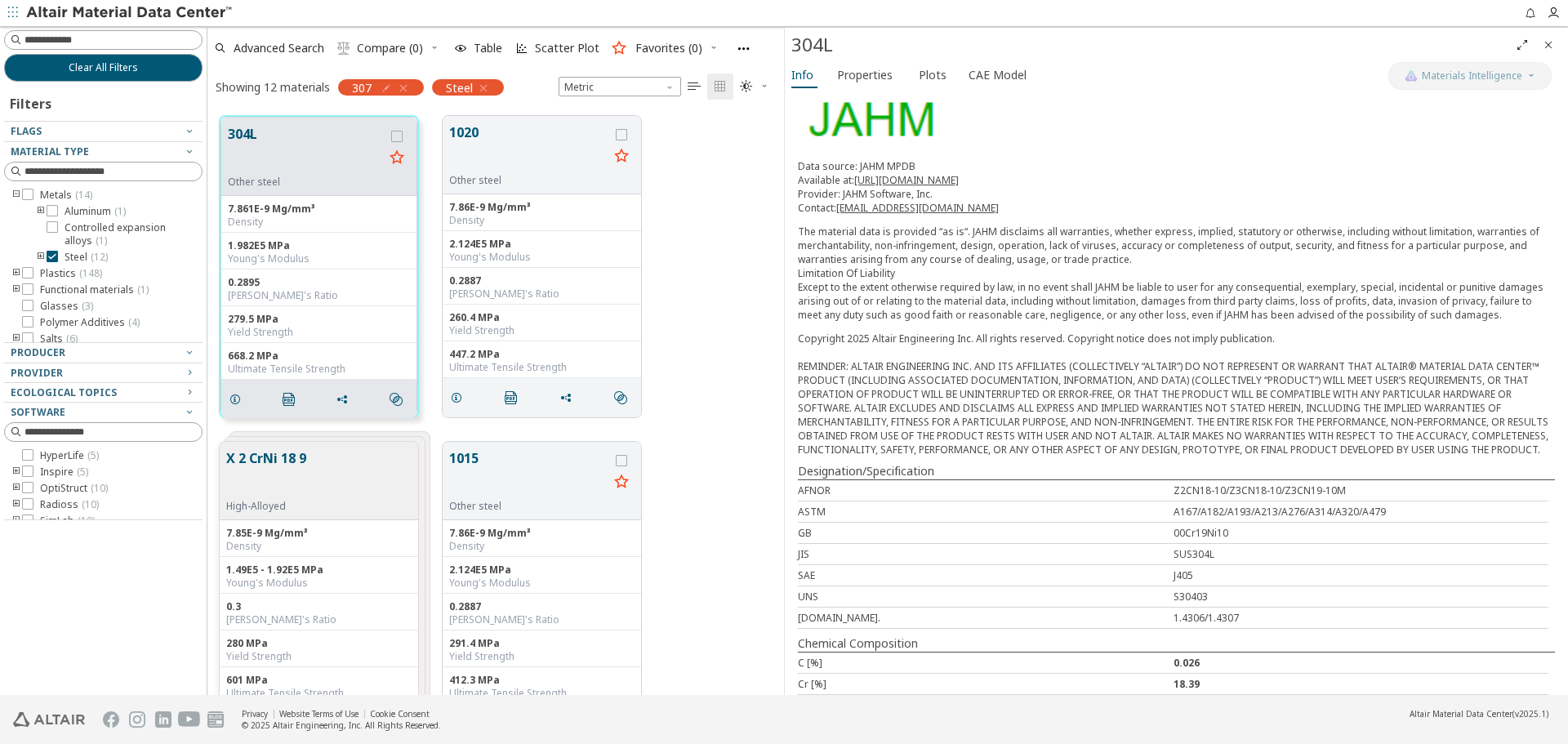
scroll to position [163, 0]
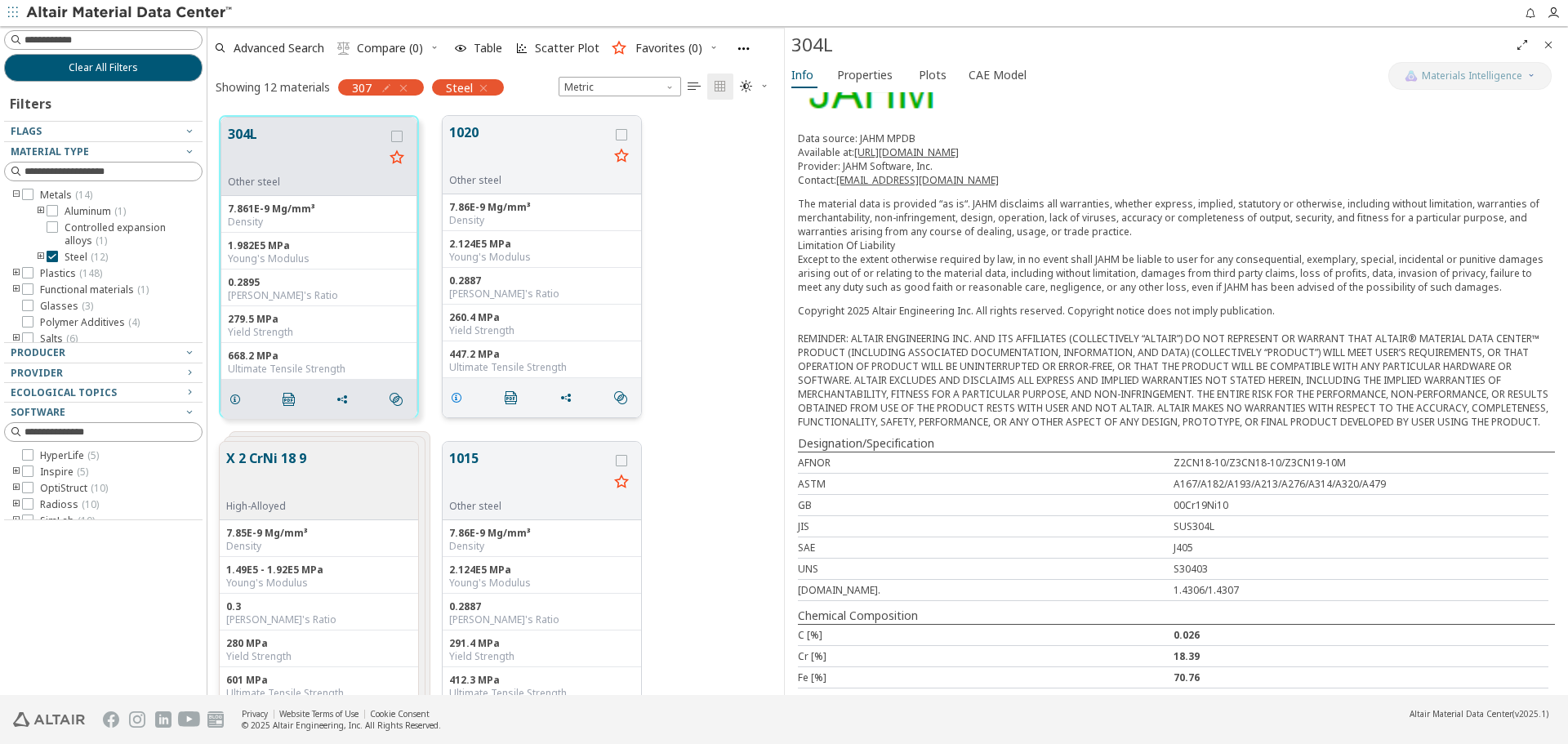
click at [460, 396] on icon "grid" at bounding box center [456, 398] width 13 height 13
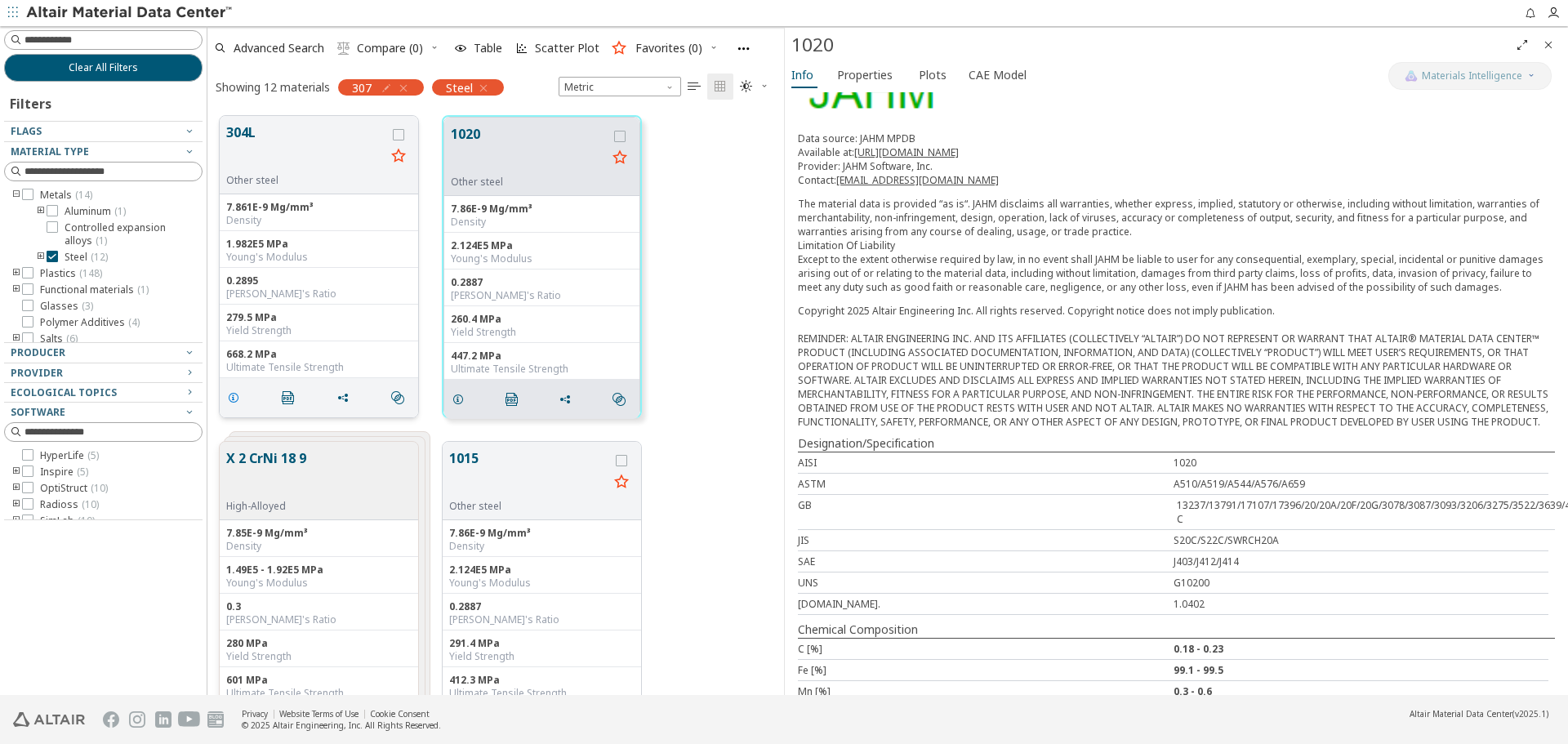
click at [233, 398] on icon "grid" at bounding box center [234, 398] width 13 height 13
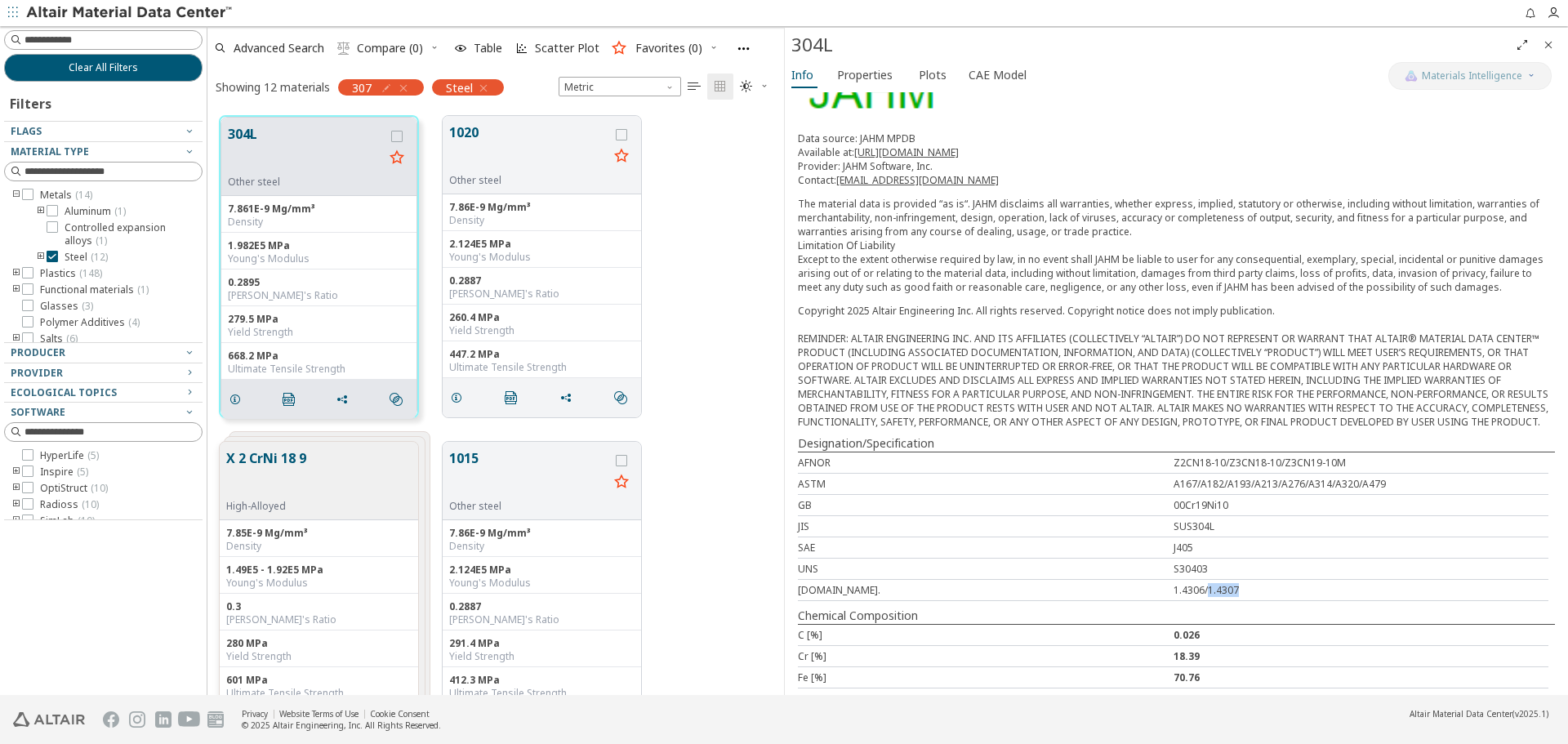
drag, startPoint x: 1202, startPoint y: 607, endPoint x: 1232, endPoint y: 607, distance: 30.0
click at [1232, 597] on div "1.4306/1.4307" at bounding box center [1361, 590] width 376 height 14
copy div "1.4307"
click at [457, 402] on icon "grid" at bounding box center [456, 398] width 13 height 13
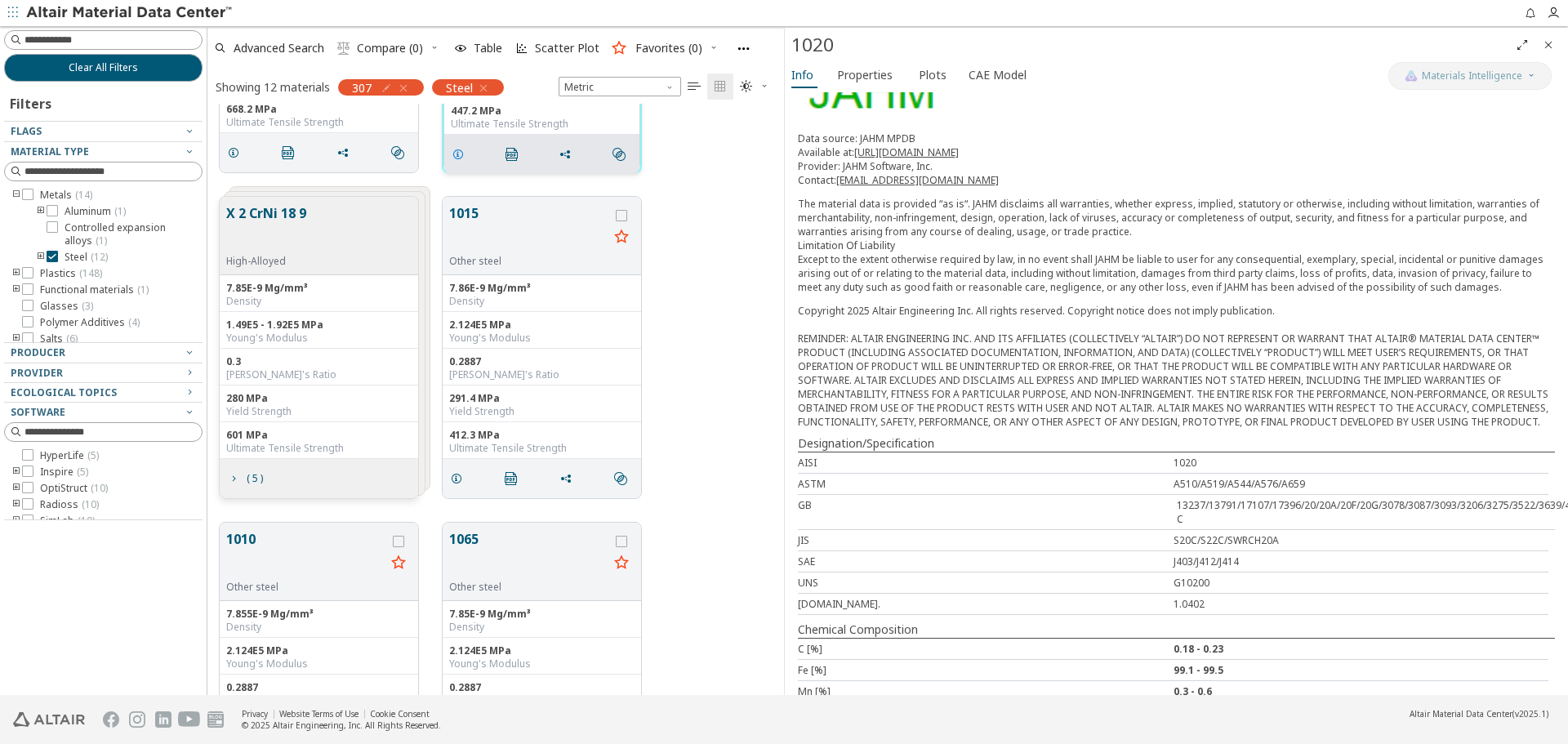
scroll to position [327, 0]
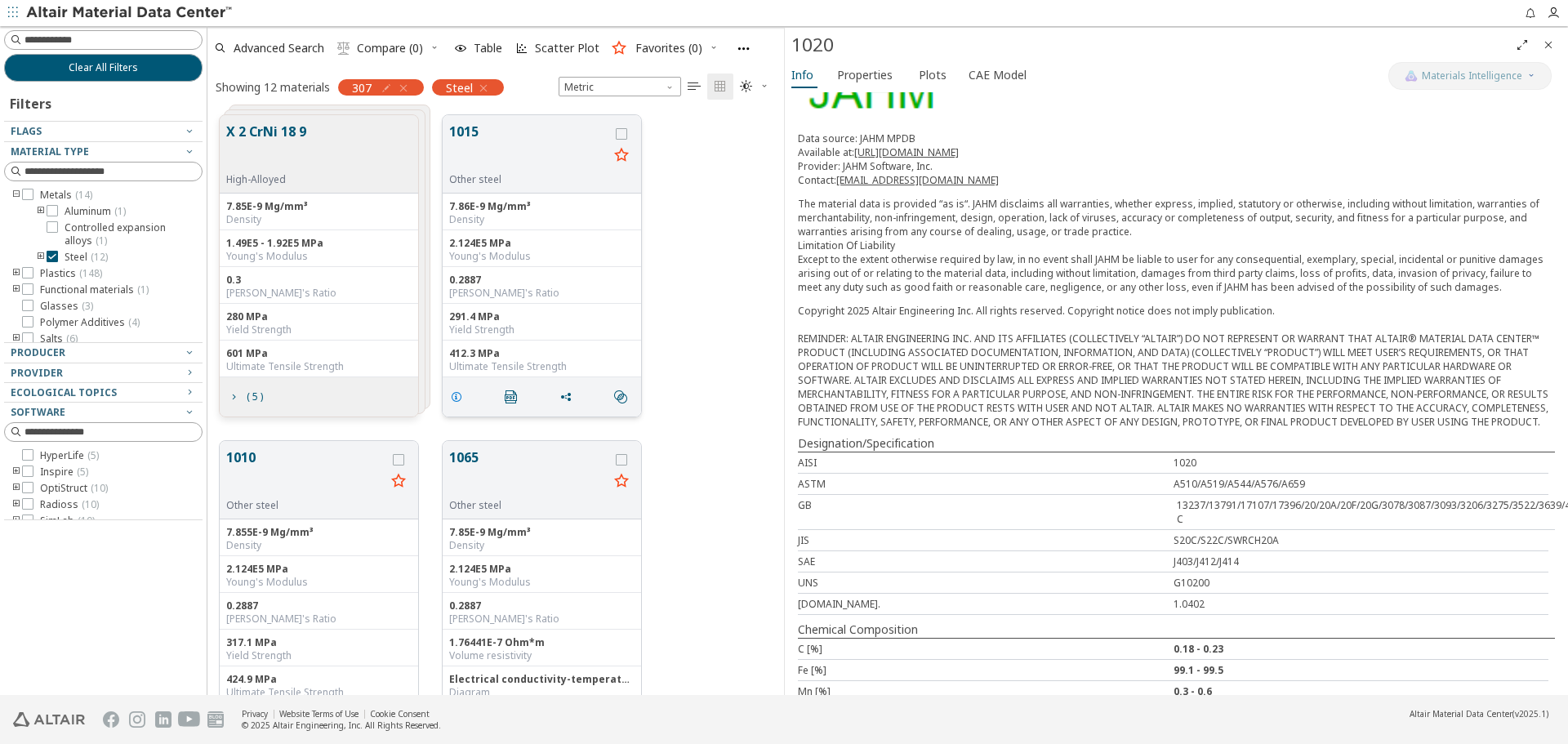
click at [456, 393] on icon "grid" at bounding box center [456, 397] width 13 height 13
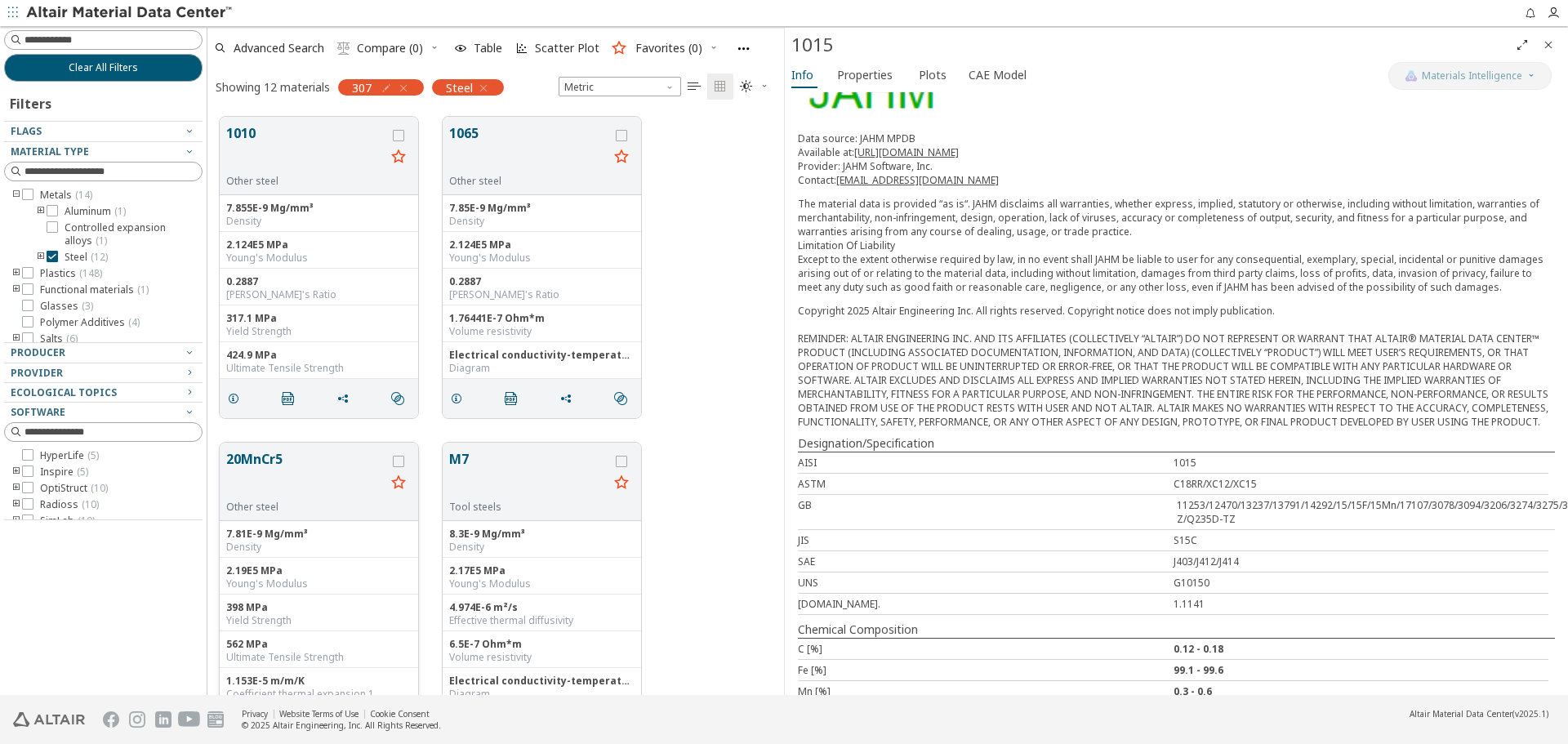
scroll to position [654, 0]
click at [232, 396] on icon "grid" at bounding box center [234, 397] width 13 height 13
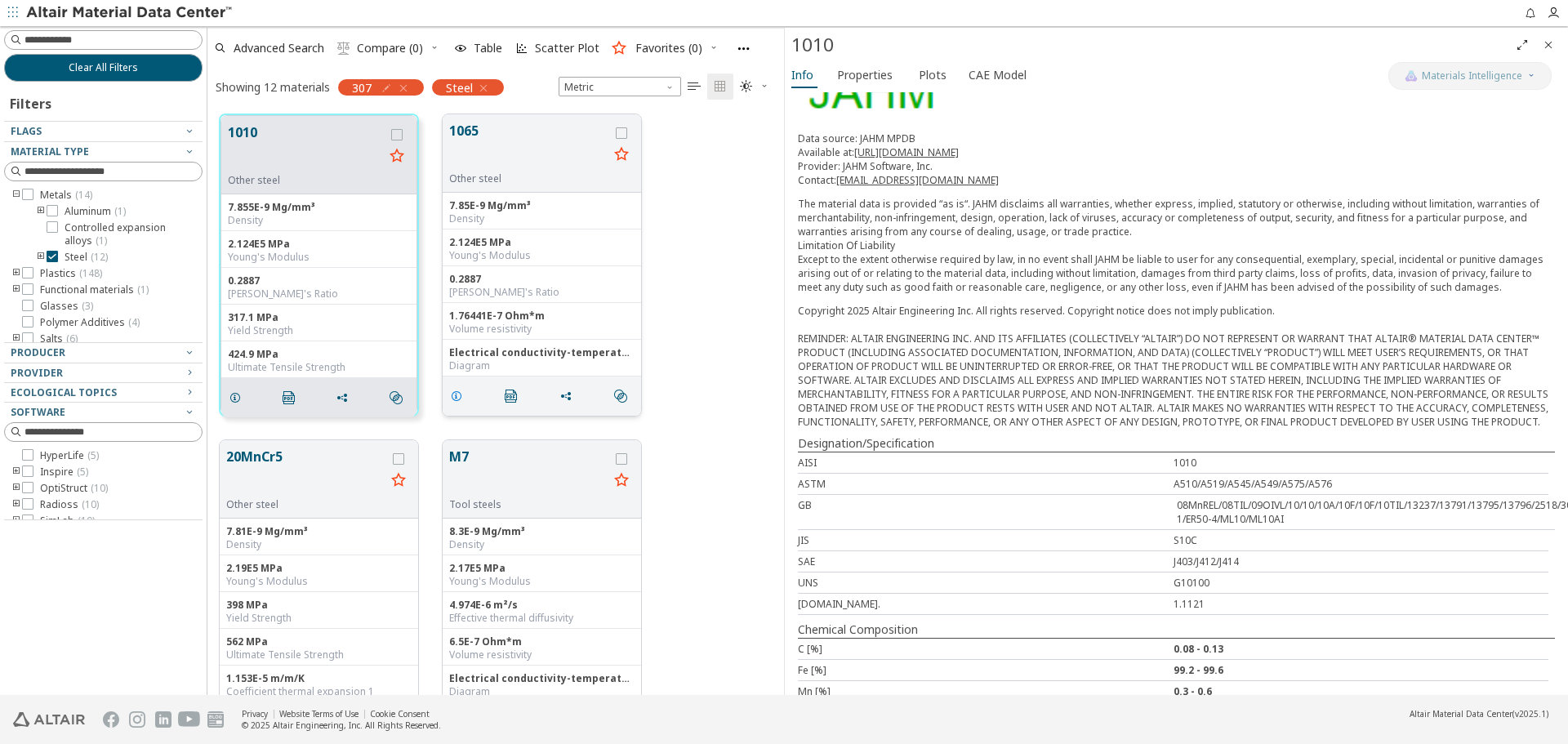
click at [454, 403] on span "grid" at bounding box center [459, 396] width 26 height 31
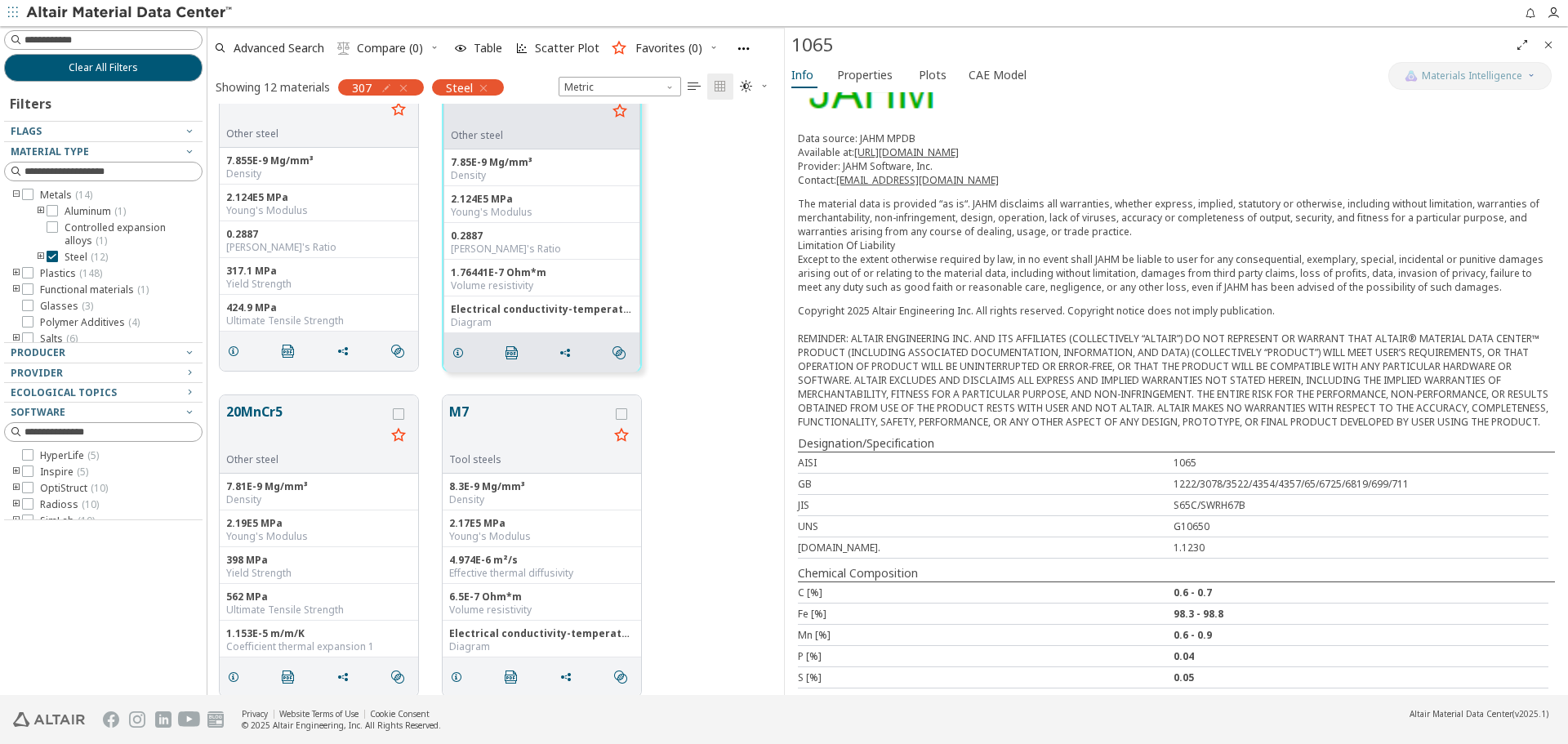
scroll to position [712, 0]
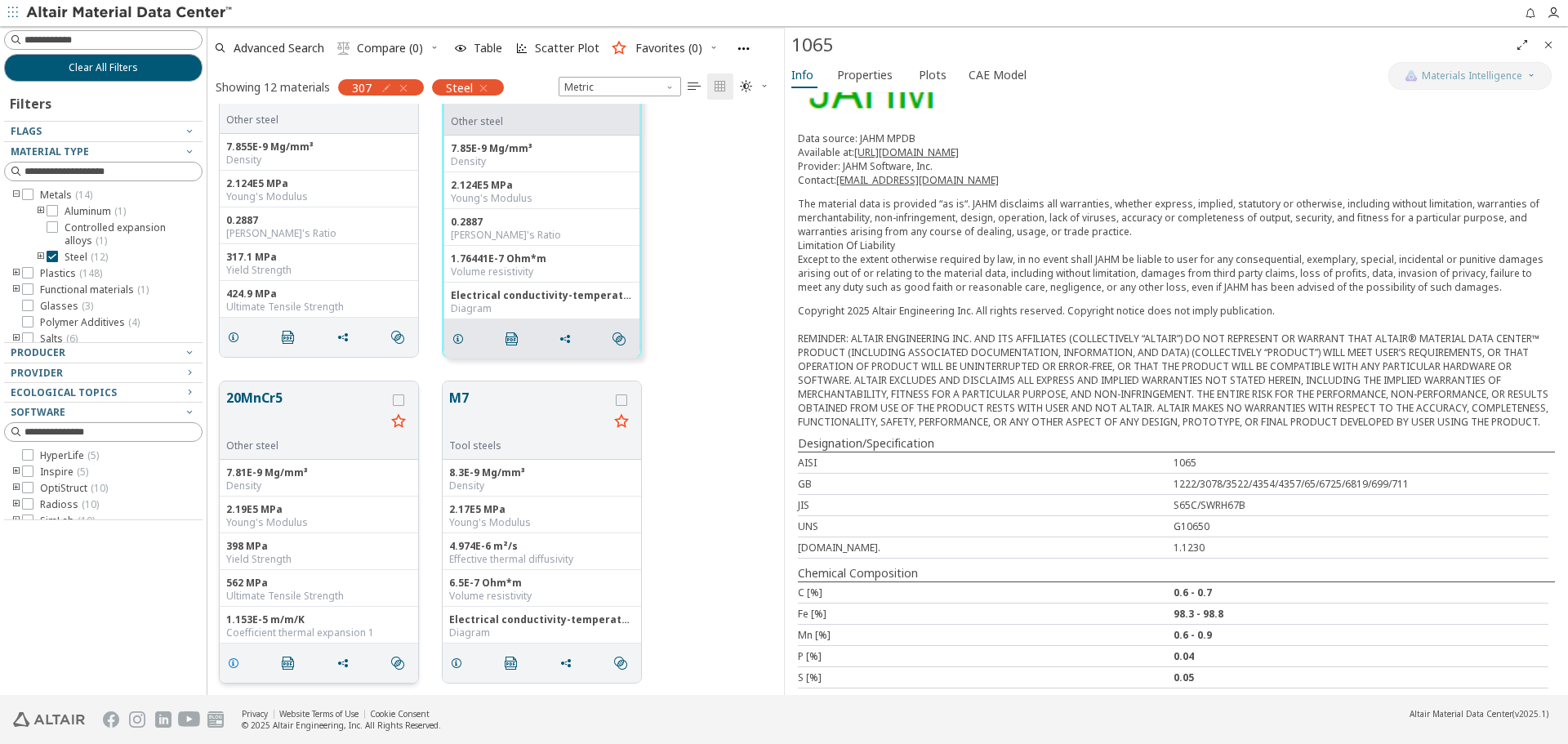
click at [234, 661] on icon "grid" at bounding box center [234, 663] width 13 height 13
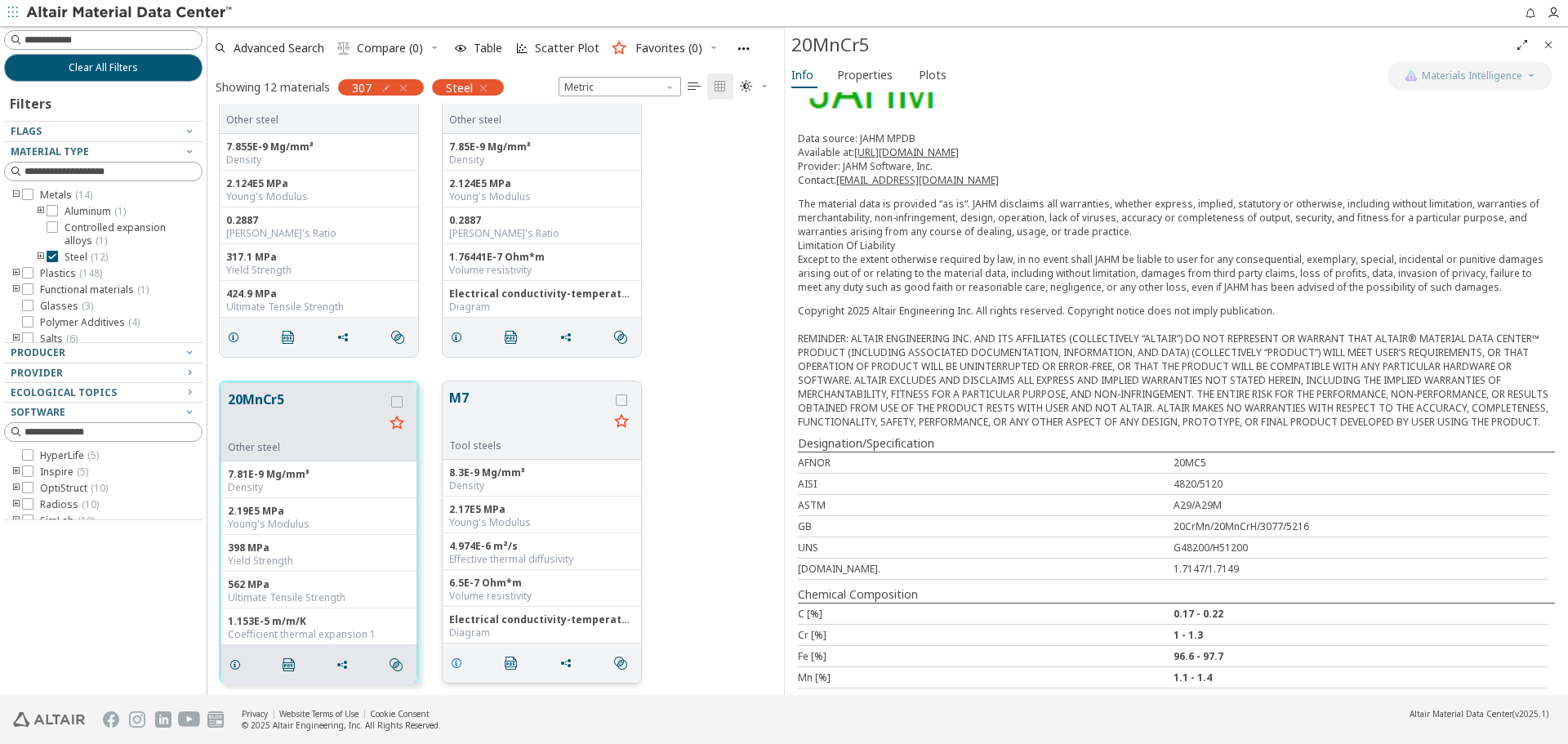
click at [460, 668] on icon "grid" at bounding box center [456, 663] width 13 height 13
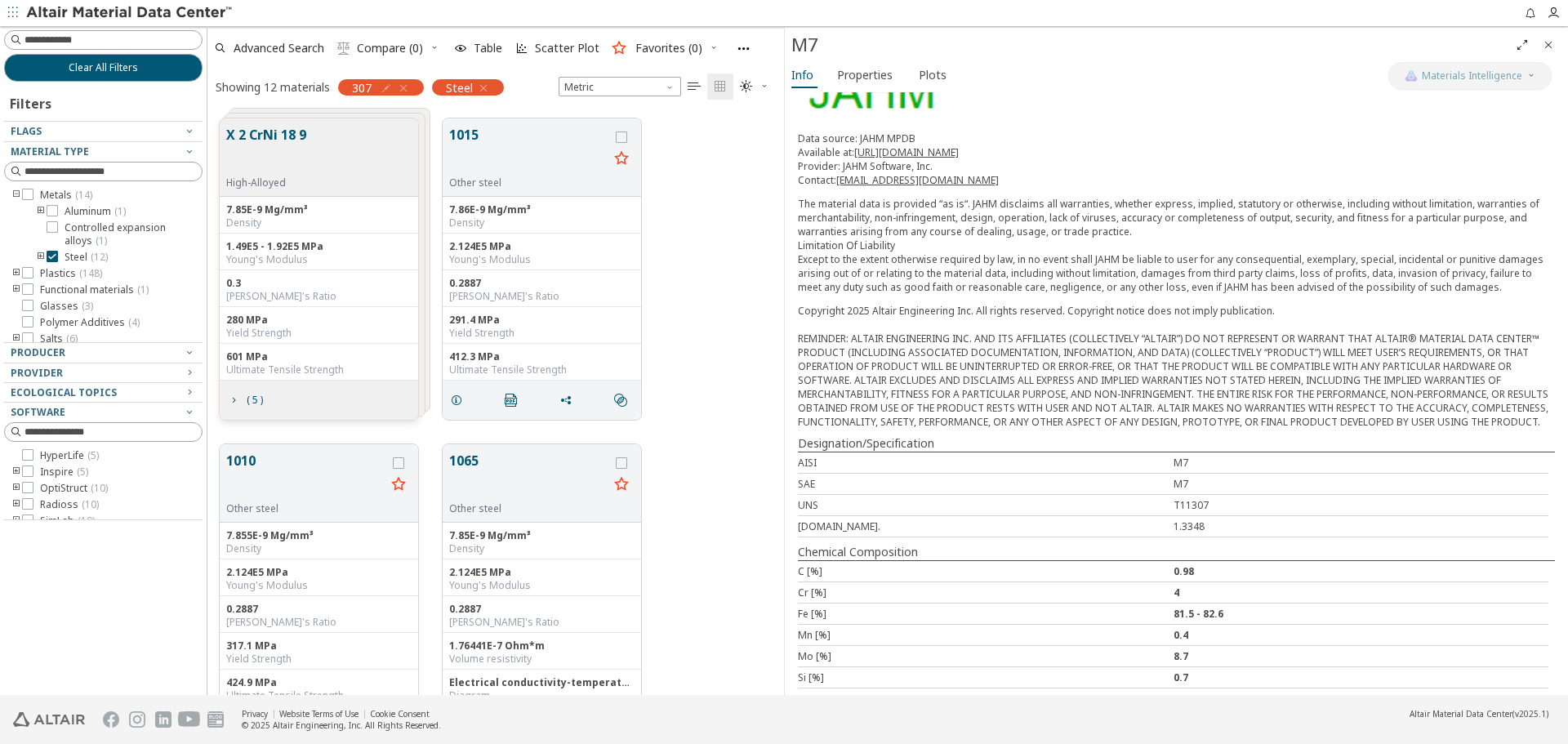
scroll to position [222, 0]
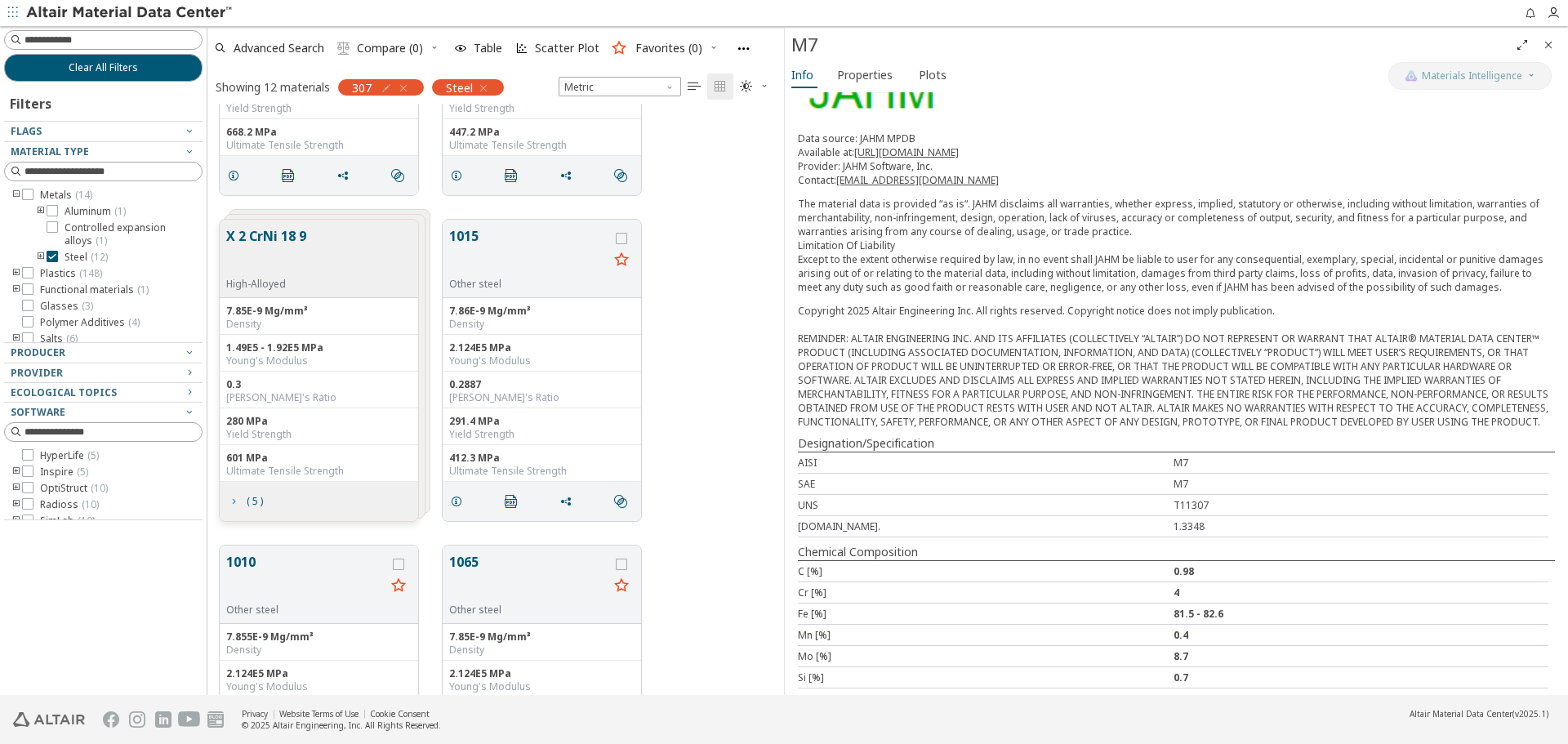
click at [246, 505] on span "( 5 )" at bounding box center [254, 502] width 22 height 10
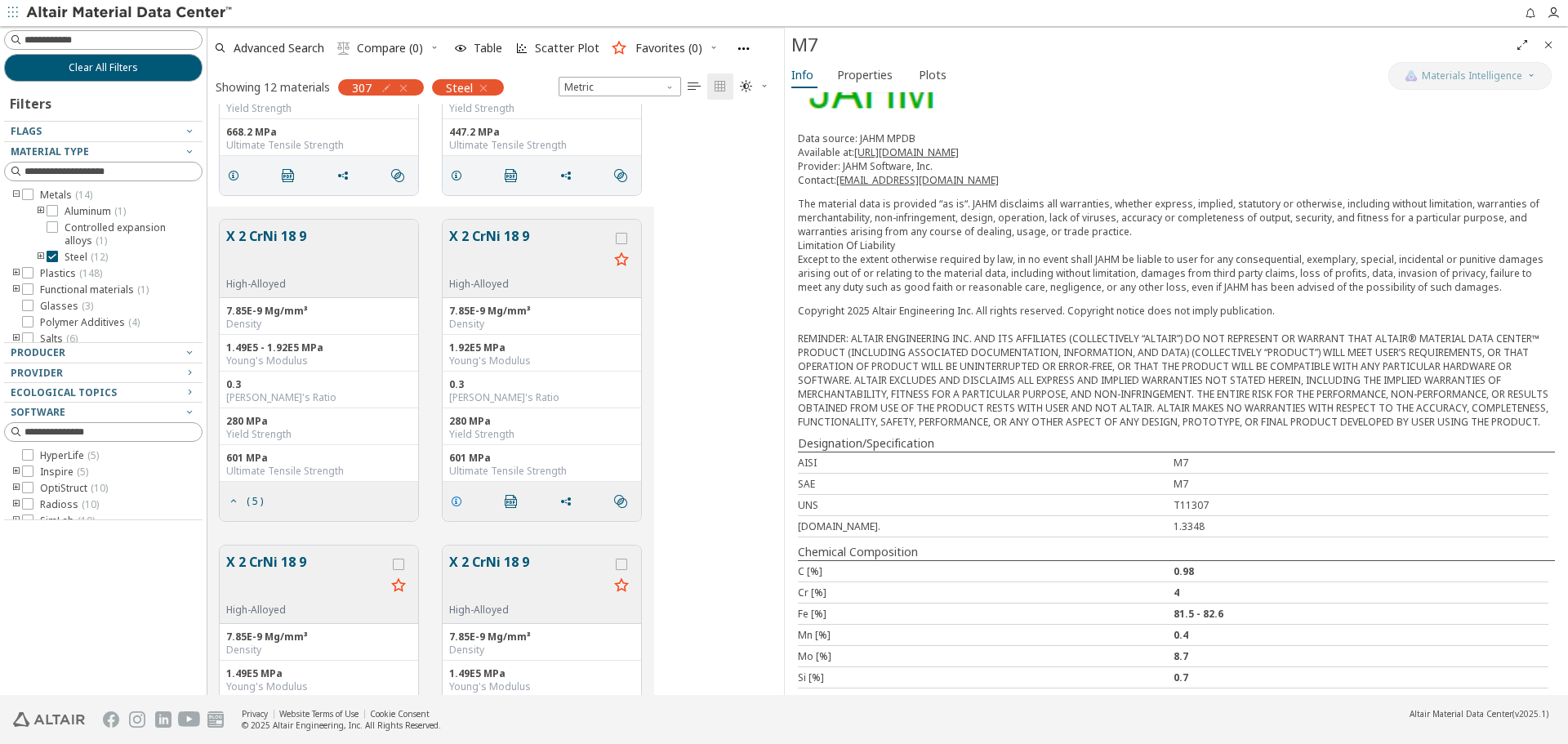
click at [460, 502] on icon "grid" at bounding box center [456, 502] width 13 height 13
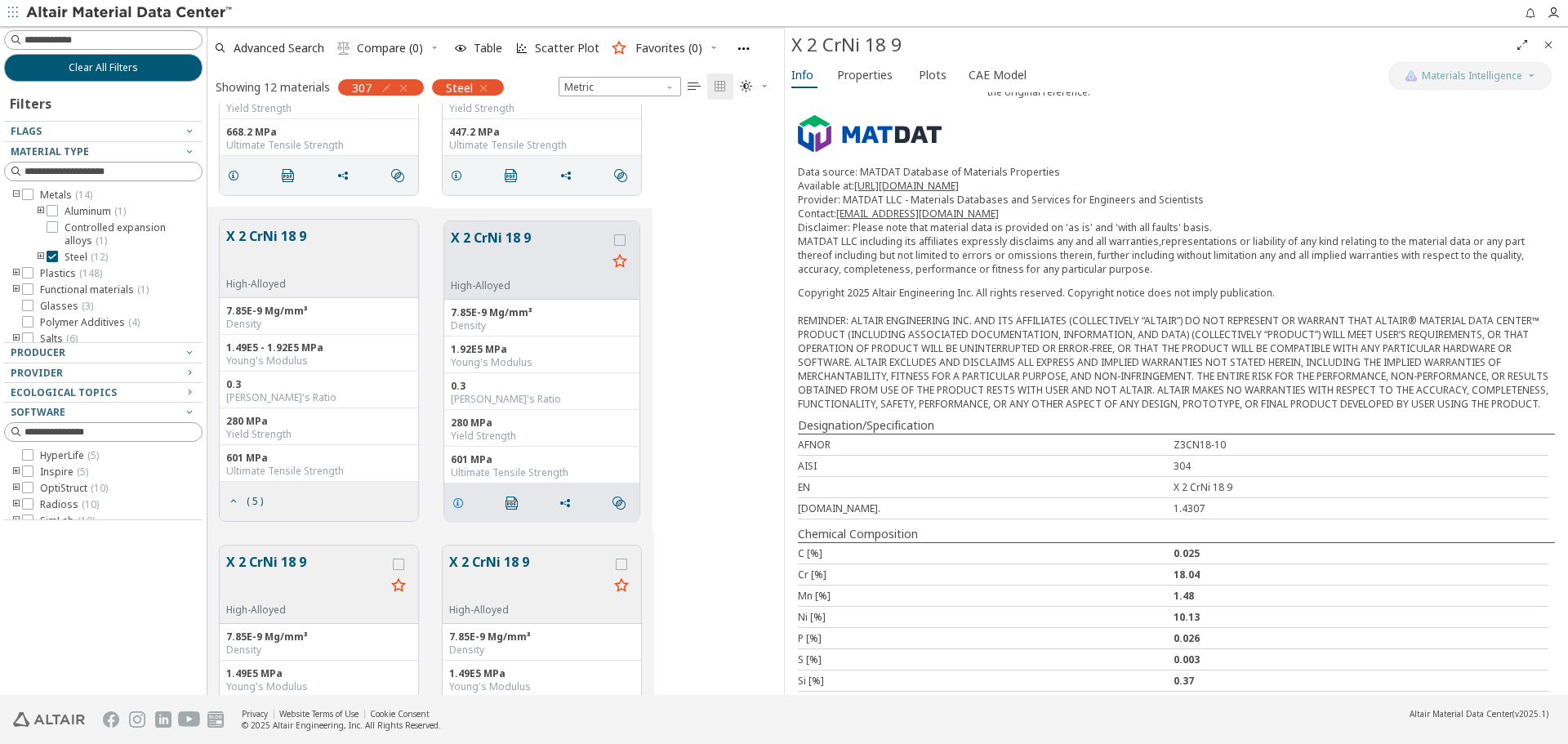
scroll to position [216, 0]
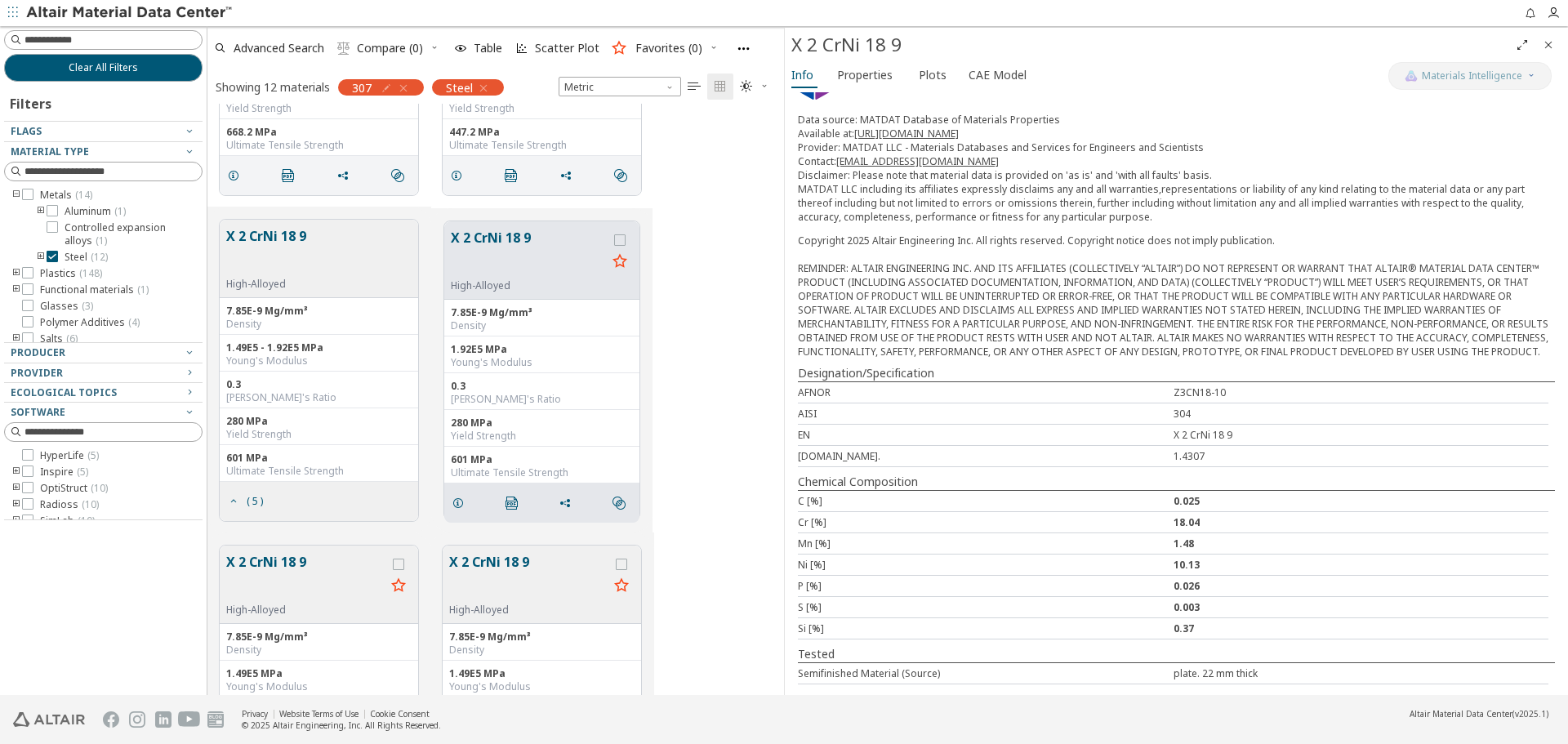
click at [926, 463] on div "[DOMAIN_NAME]." at bounding box center [985, 456] width 376 height 14
drag, startPoint x: 1167, startPoint y: 471, endPoint x: 1203, endPoint y: 471, distance: 36.0
click at [1203, 463] on div "1.4307" at bounding box center [1361, 456] width 376 height 14
drag, startPoint x: 1167, startPoint y: 471, endPoint x: 1220, endPoint y: 476, distance: 53.2
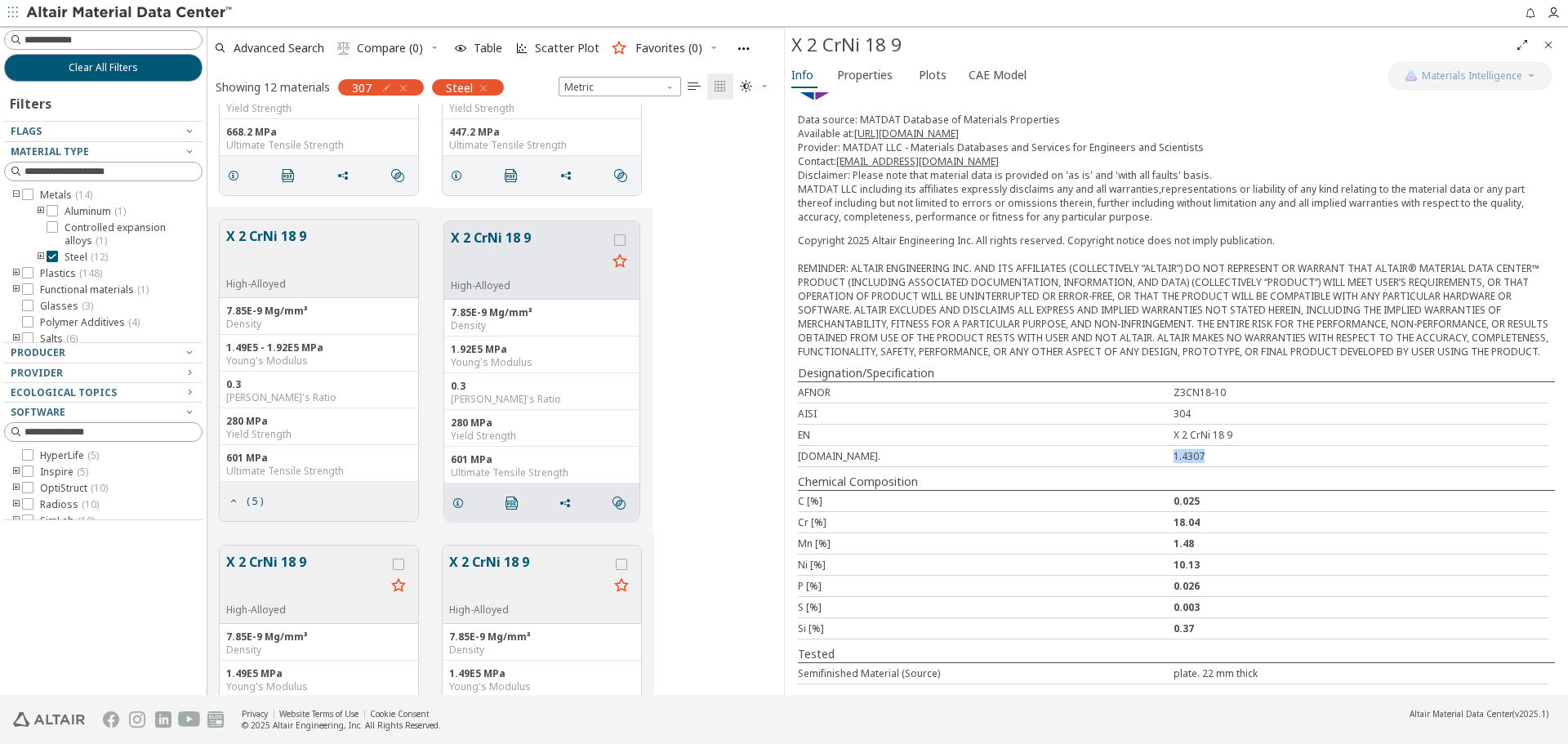
click at [1220, 463] on div "1.4307" at bounding box center [1361, 456] width 376 height 14
copy div "1.4307"
click at [108, 73] on span "Clear All Filters" at bounding box center [102, 68] width 69 height 13
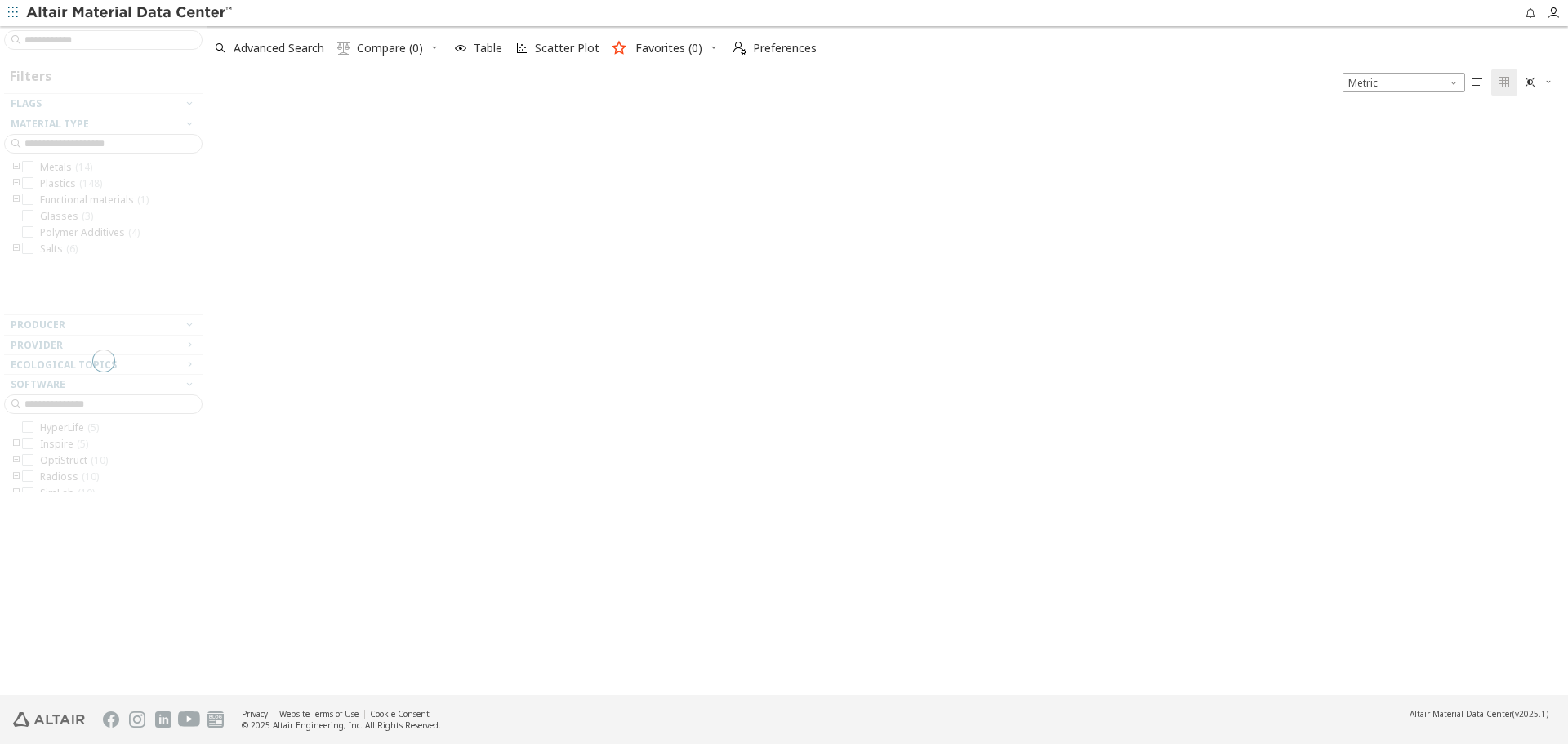
scroll to position [582, 1348]
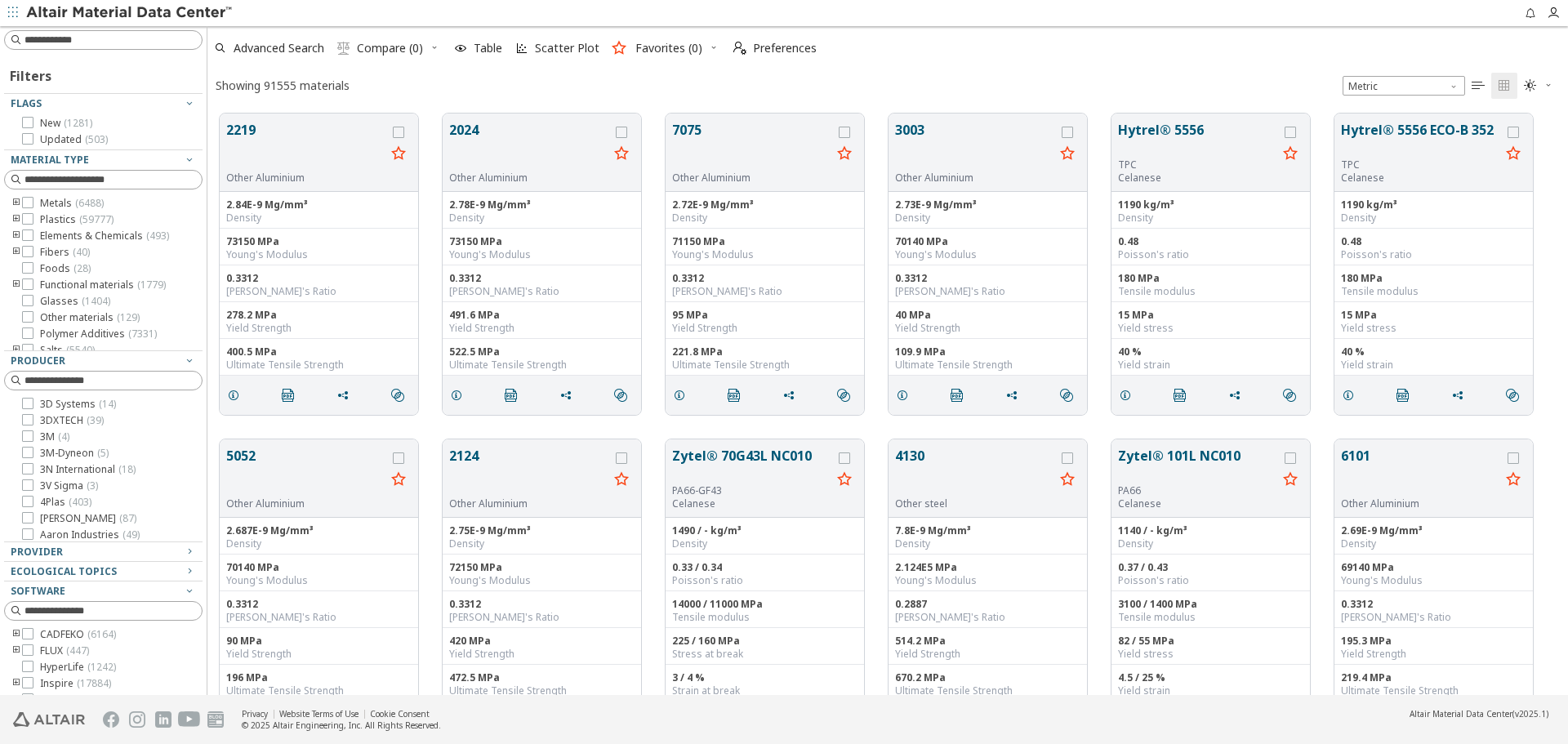
click at [138, 40] on input at bounding box center [112, 40] width 177 height 17
paste input "******"
type input "******"
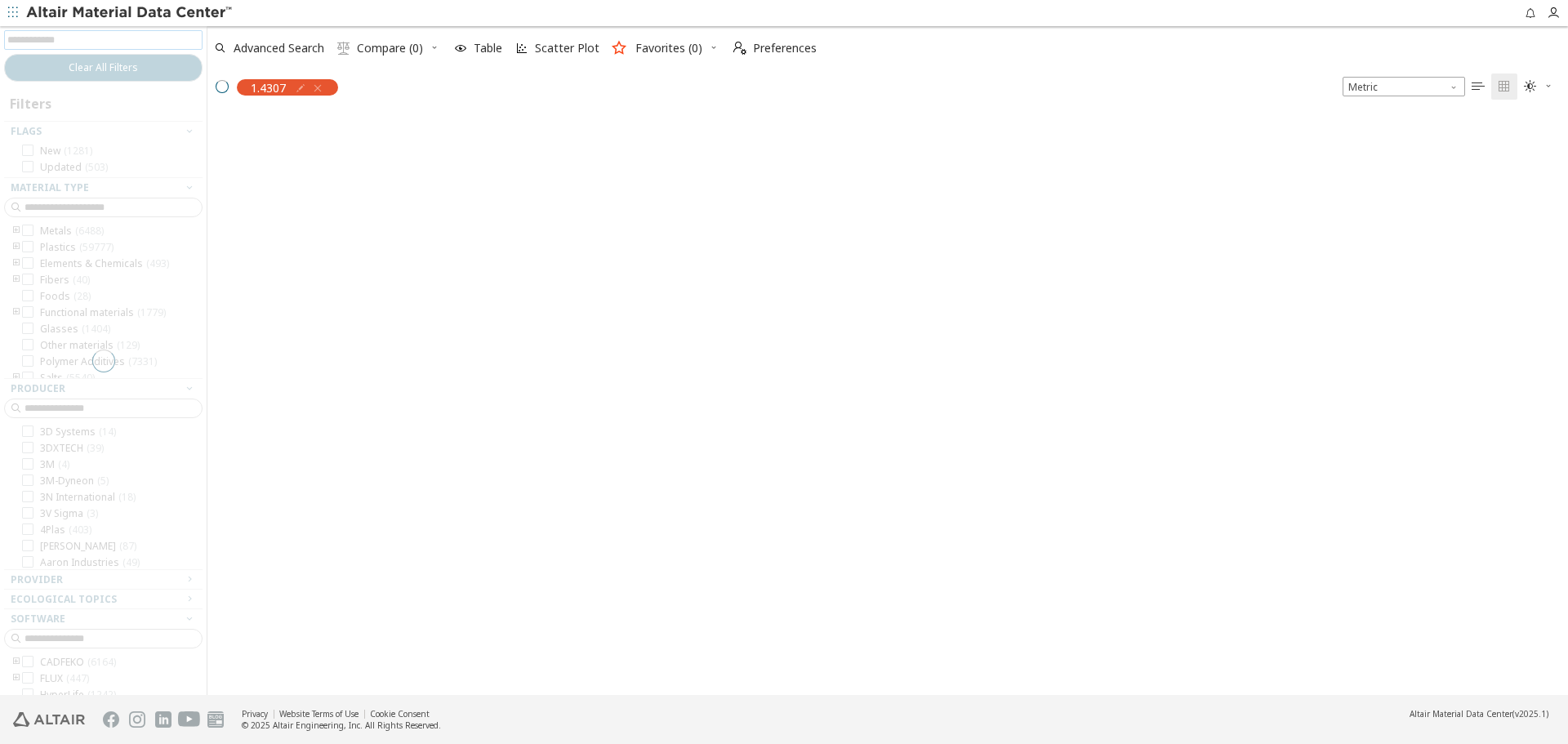
scroll to position [579, 1348]
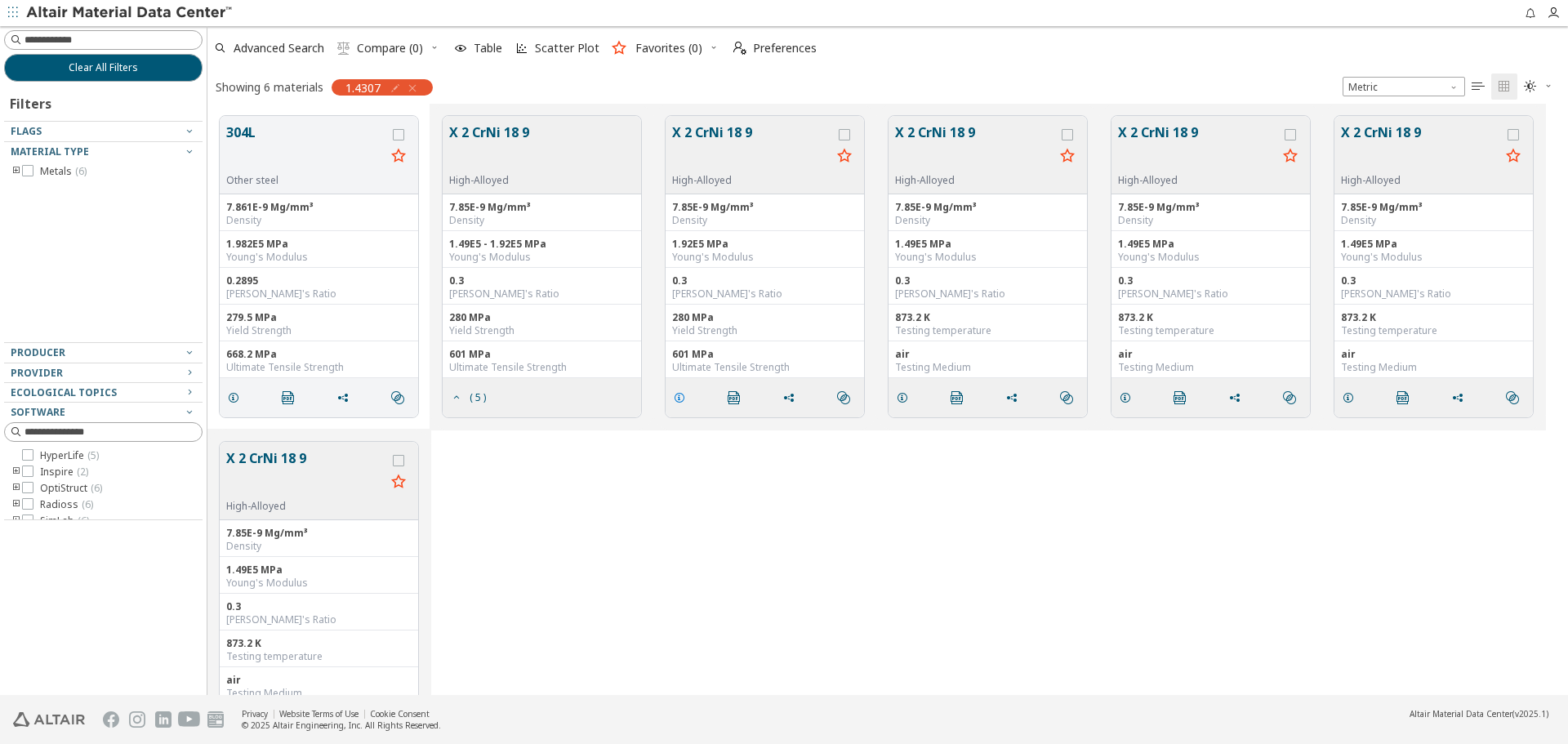
click at [678, 399] on icon "grid" at bounding box center [679, 398] width 13 height 13
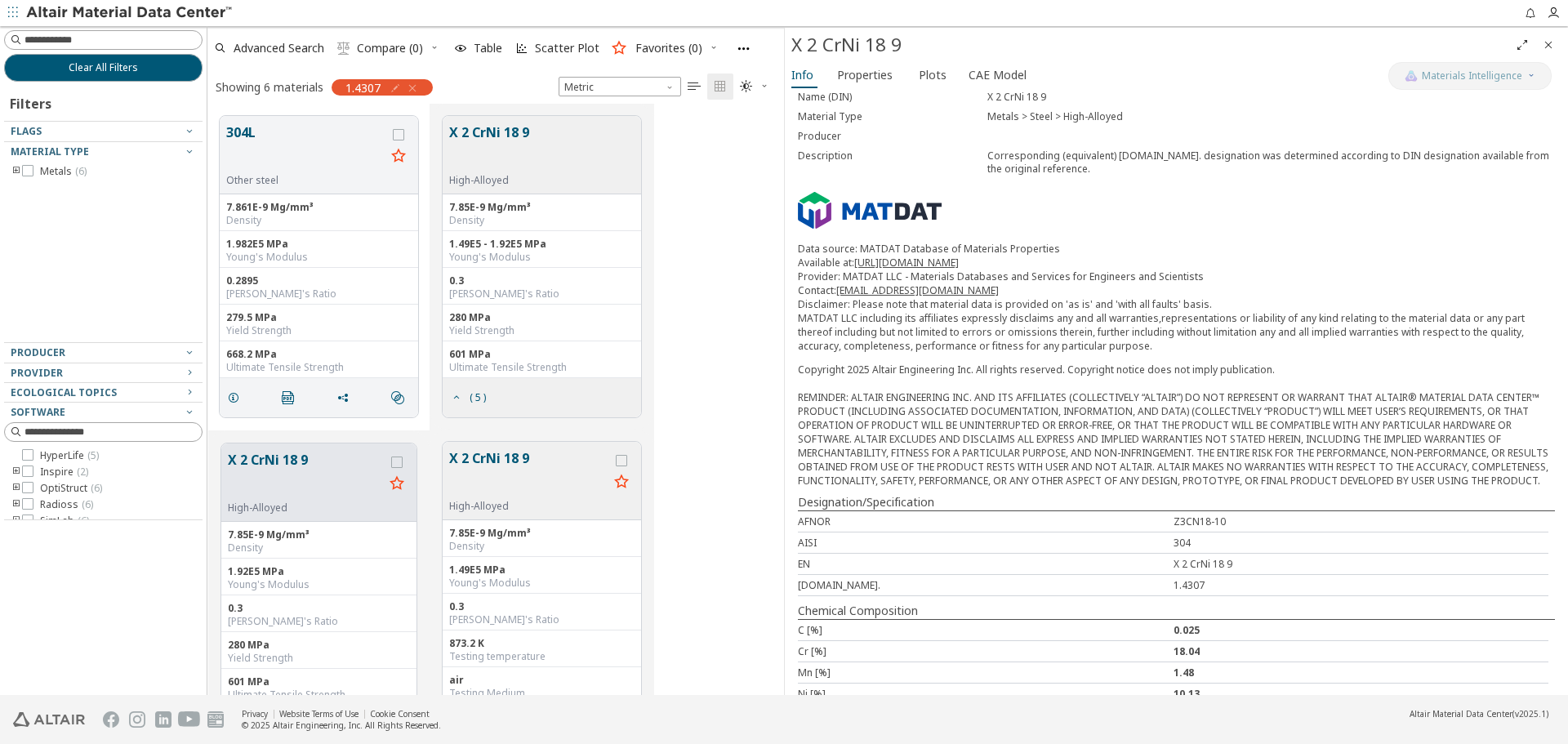
scroll to position [232, 0]
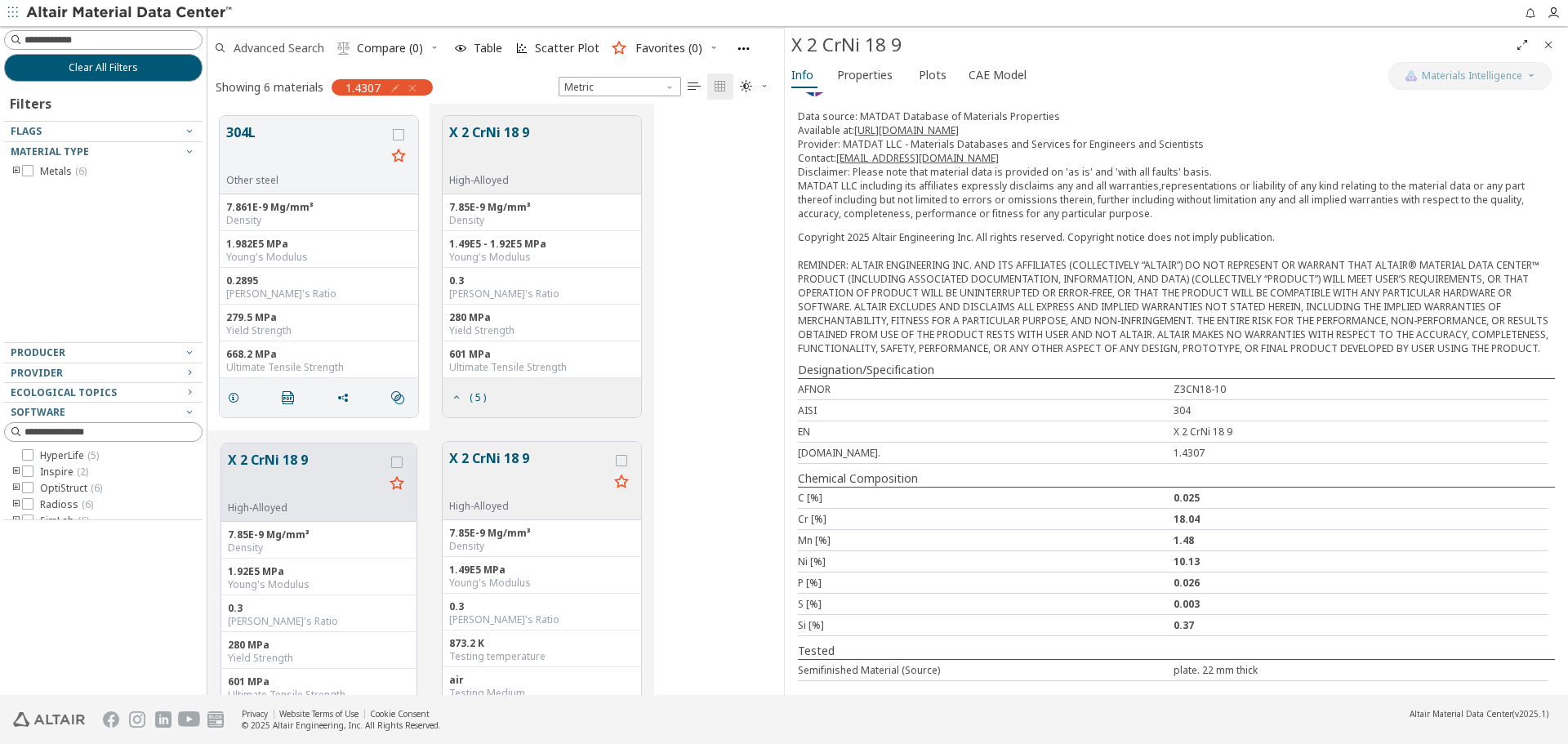
click at [292, 47] on span "Advanced Search" at bounding box center [278, 48] width 91 height 12
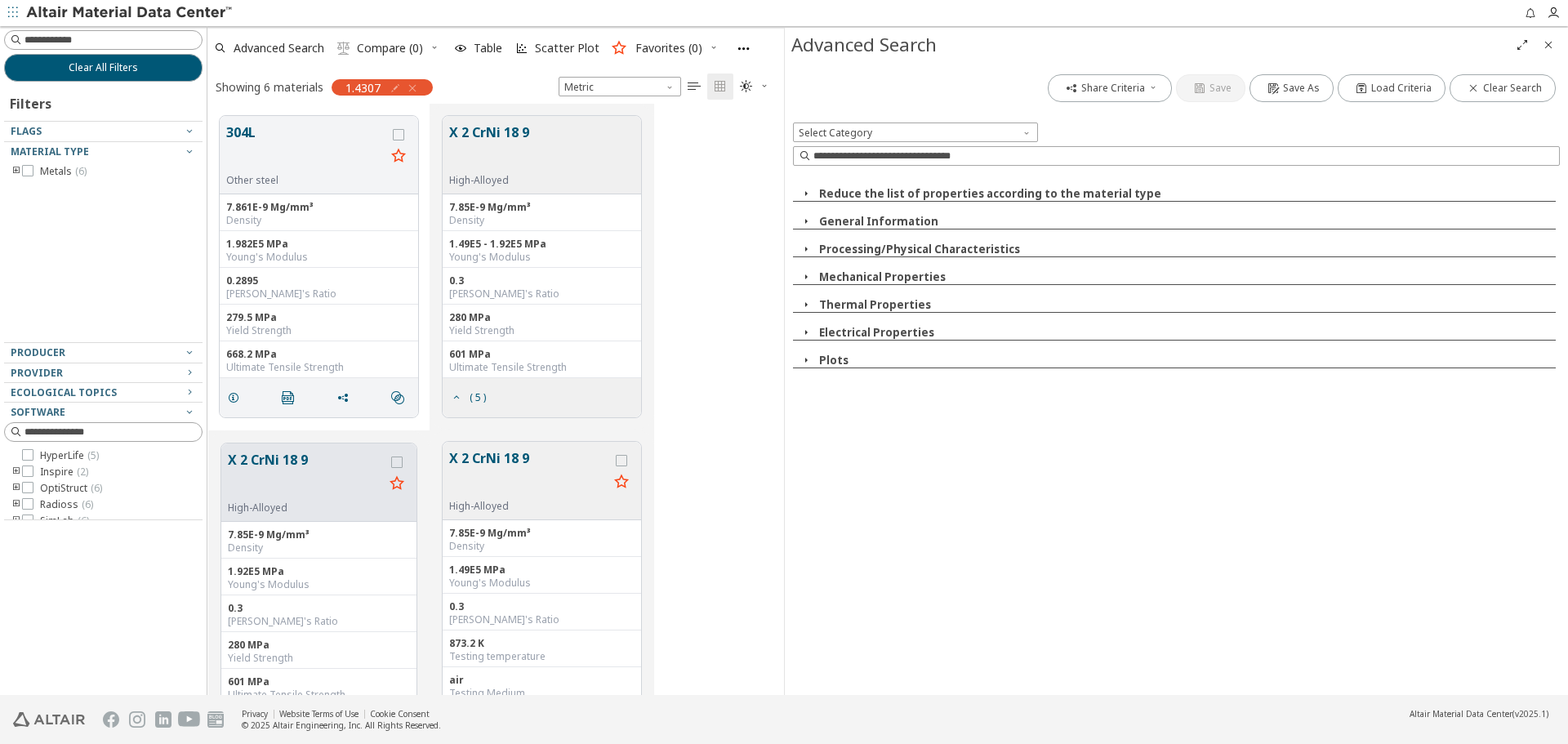
click at [902, 226] on button "General Information" at bounding box center [879, 222] width 119 height 15
click at [902, 256] on button "Designation/Specification" at bounding box center [901, 249] width 149 height 15
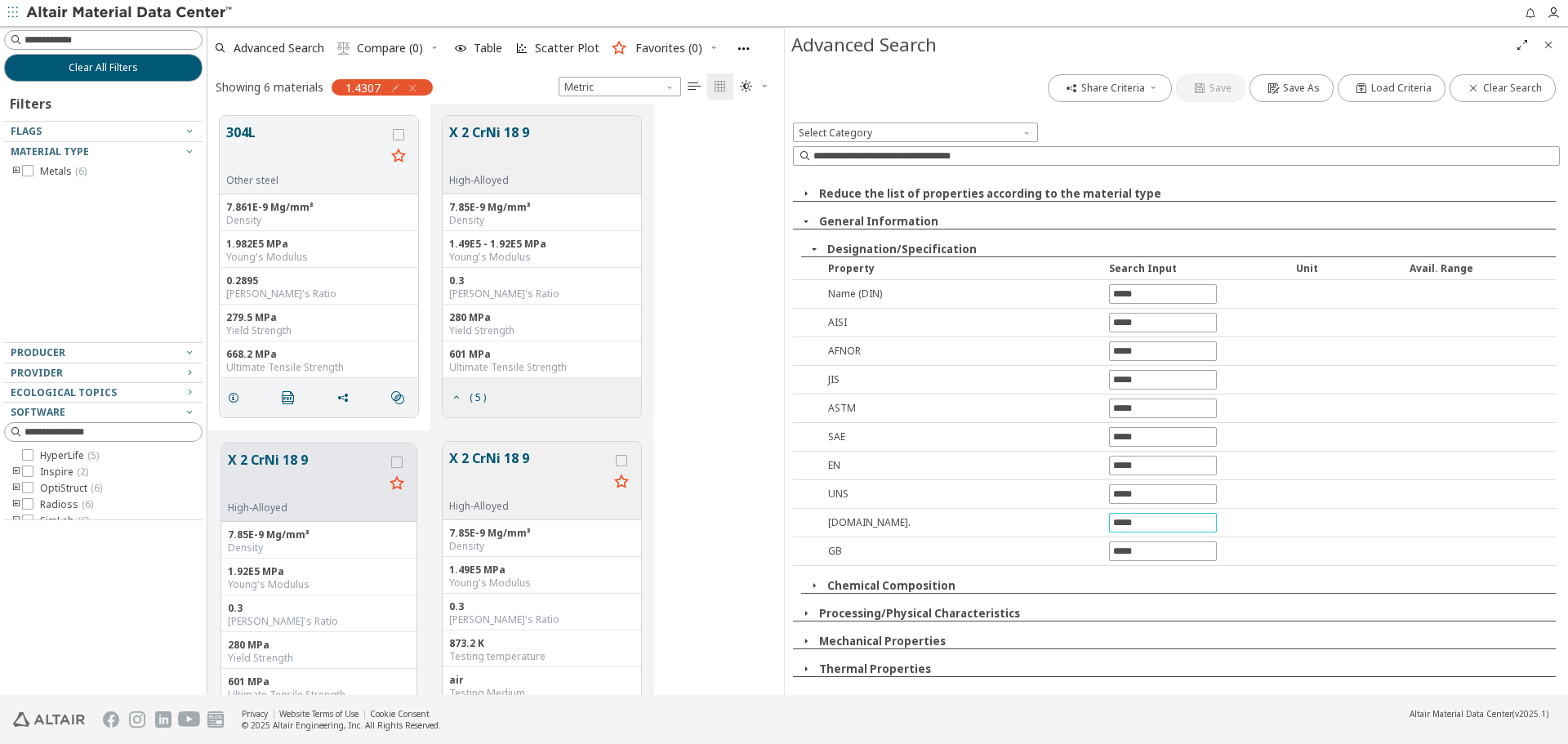
click at [1119, 525] on input "text" at bounding box center [1162, 523] width 106 height 18
paste input "******"
type input "******"
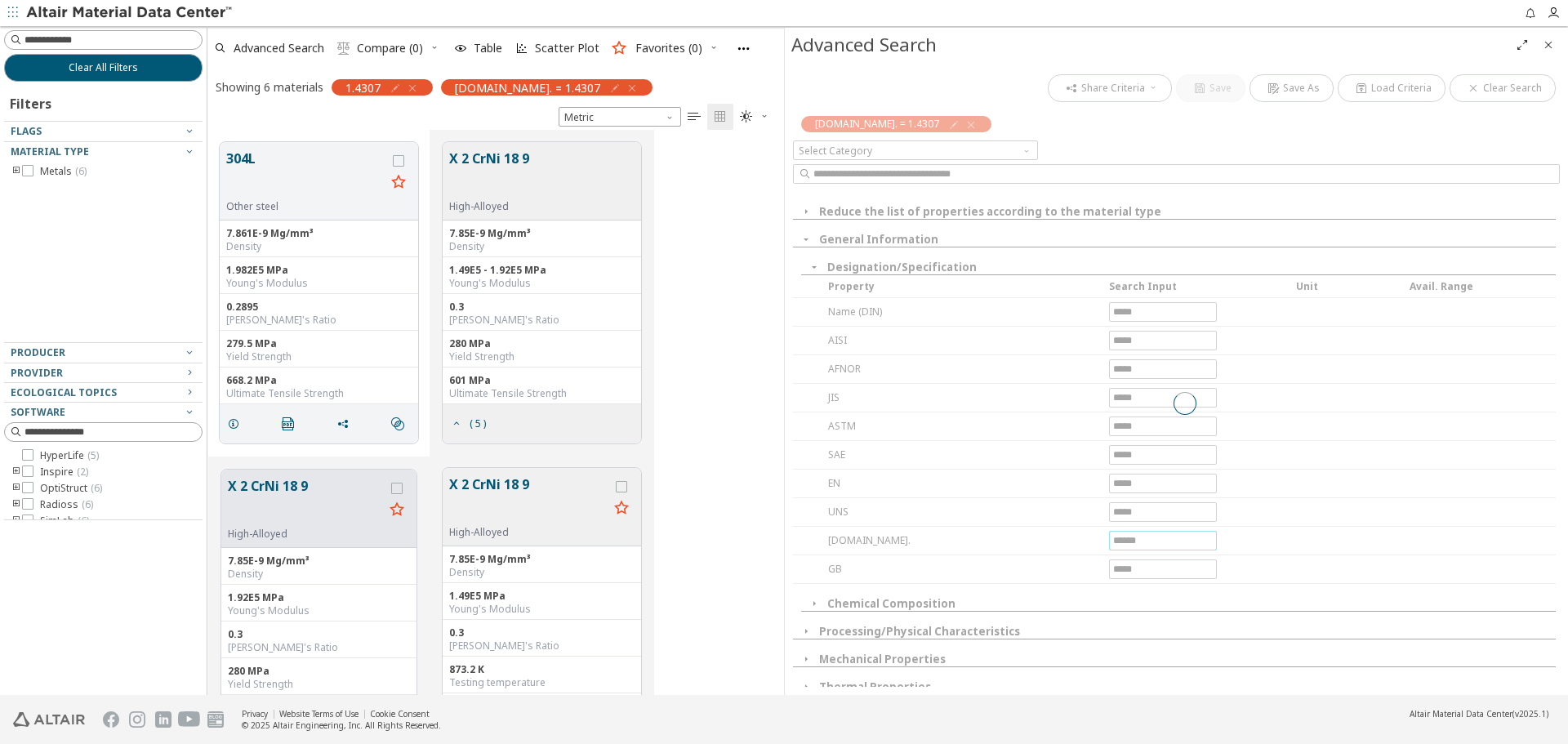
scroll to position [553, 565]
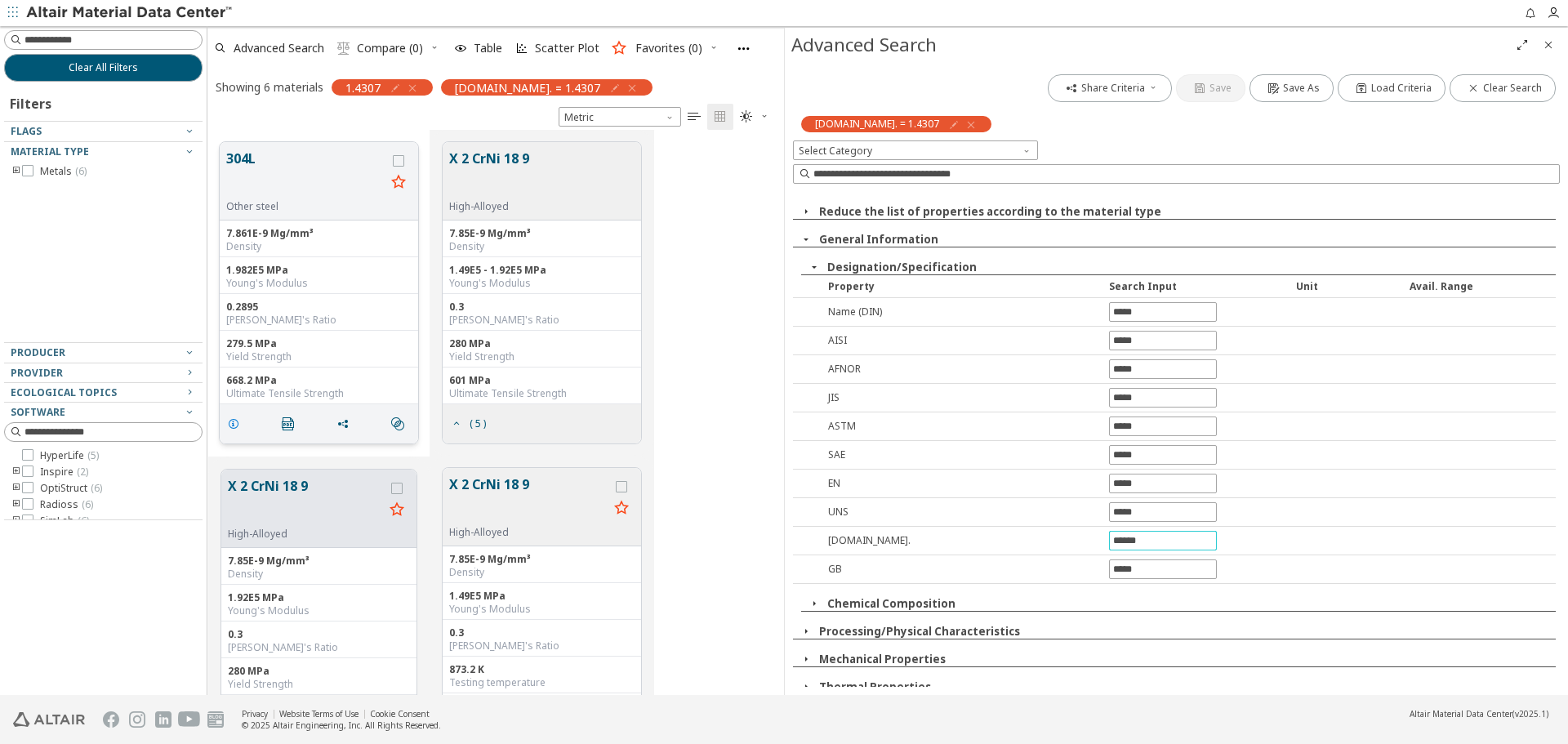
click at [232, 425] on icon "grid" at bounding box center [234, 424] width 13 height 13
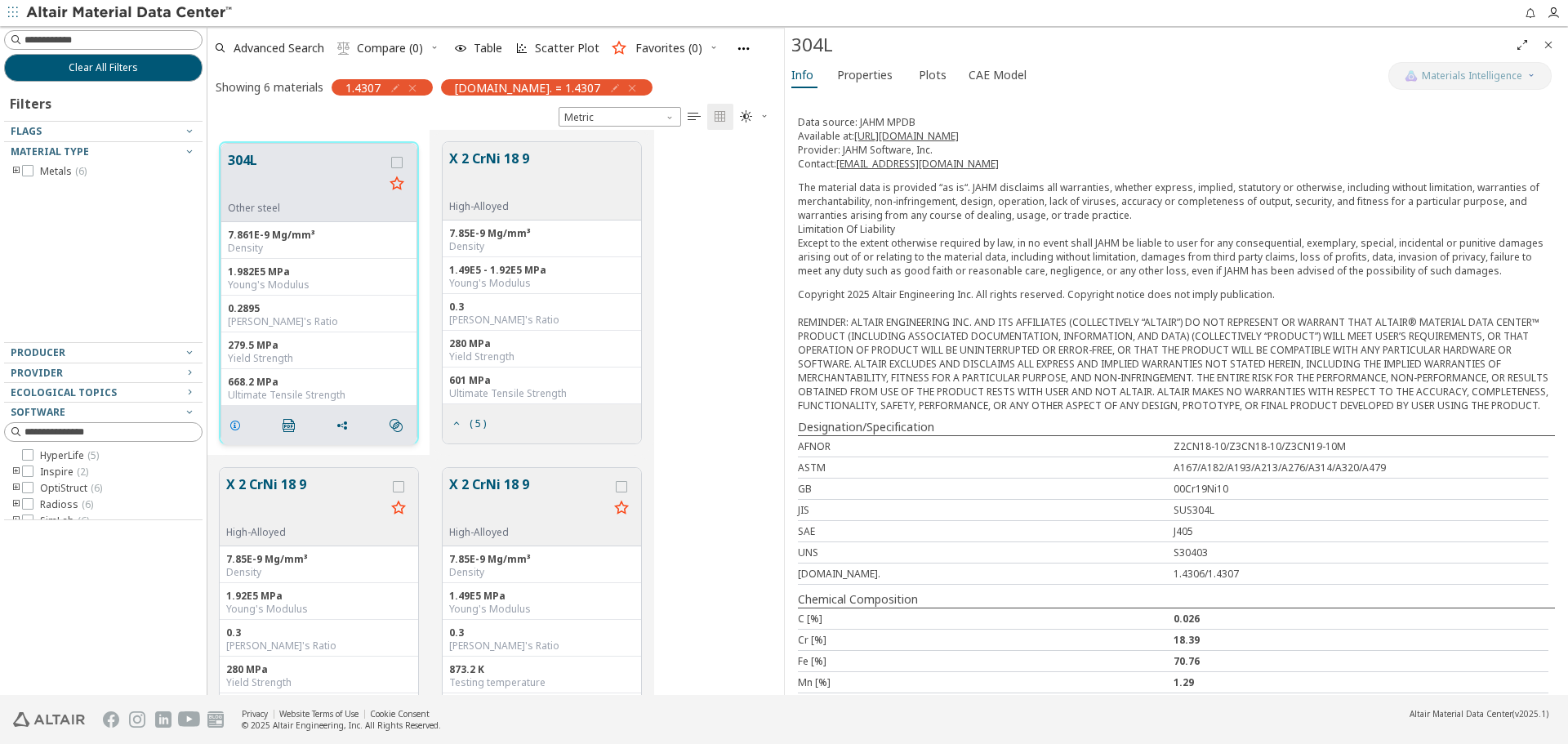
scroll to position [197, 0]
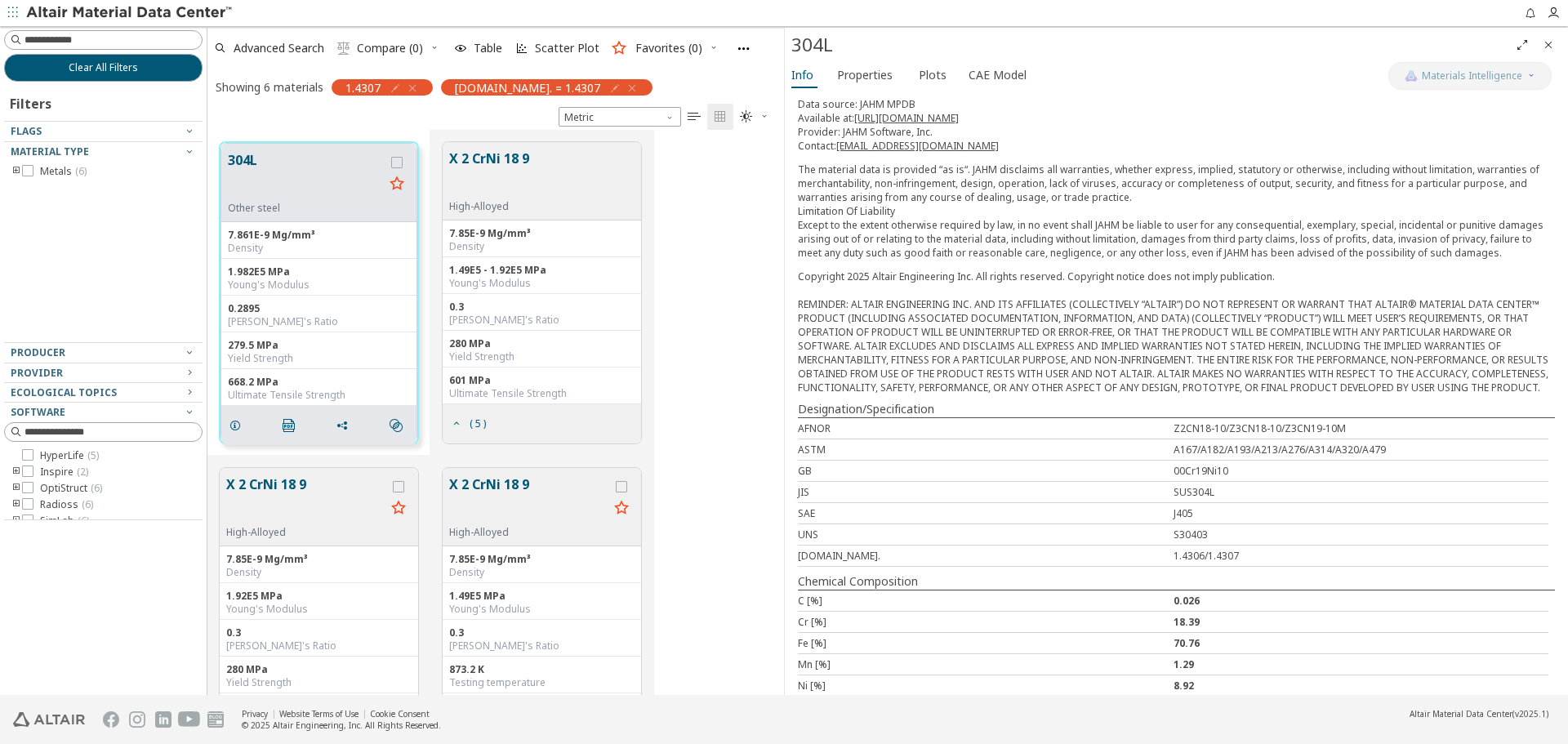
click at [1556, 44] on span "Close" at bounding box center [1549, 44] width 20 height 26
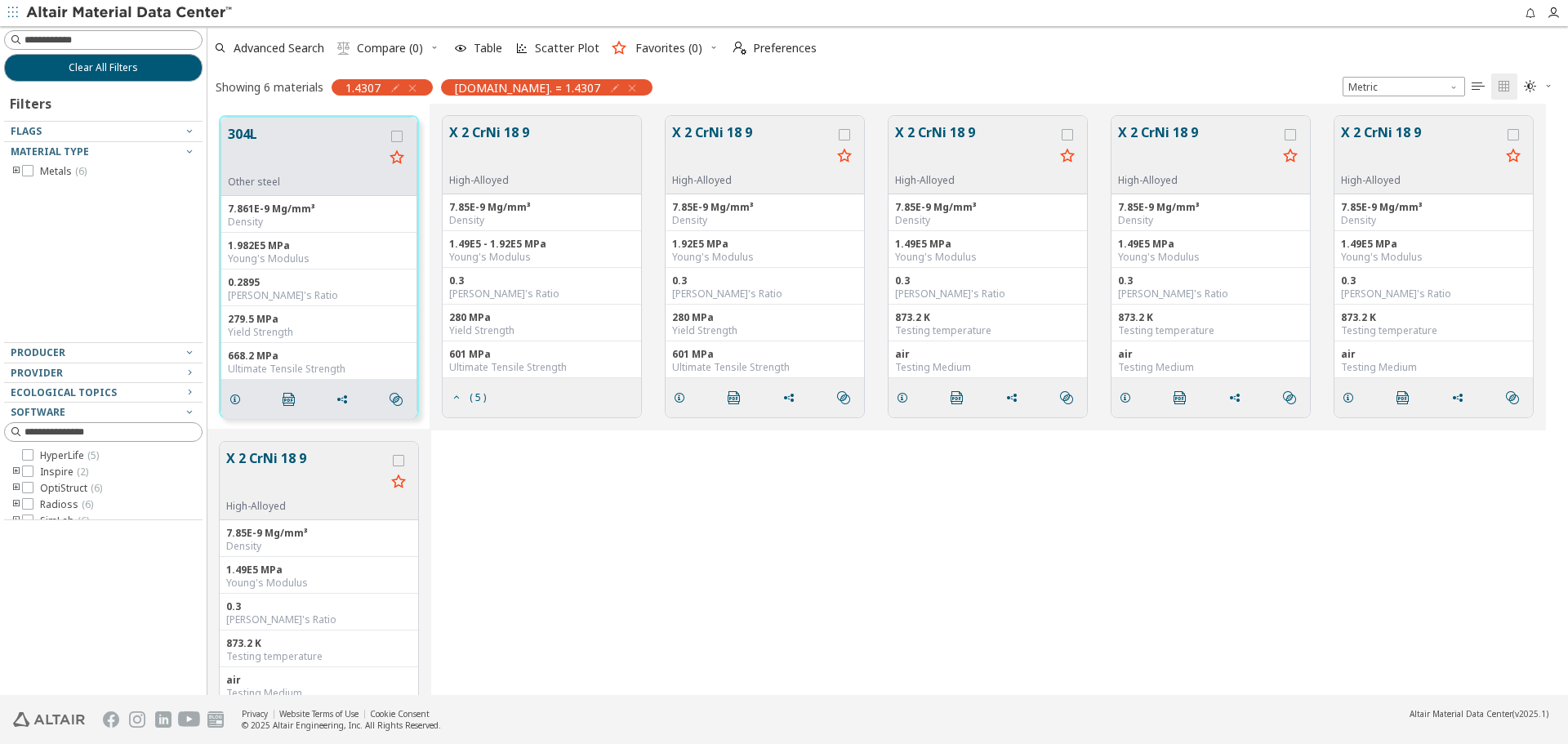
click at [412, 89] on icon "button" at bounding box center [412, 88] width 13 height 13
click at [597, 526] on div "X 2 CrNi 18 9 High-Alloyed 7.85E-9 Mg/mm³ Density 1.49E5 MPa Young's Modulus 0.…" at bounding box center [888, 592] width 1361 height 326
click at [674, 396] on icon "grid" at bounding box center [679, 398] width 13 height 13
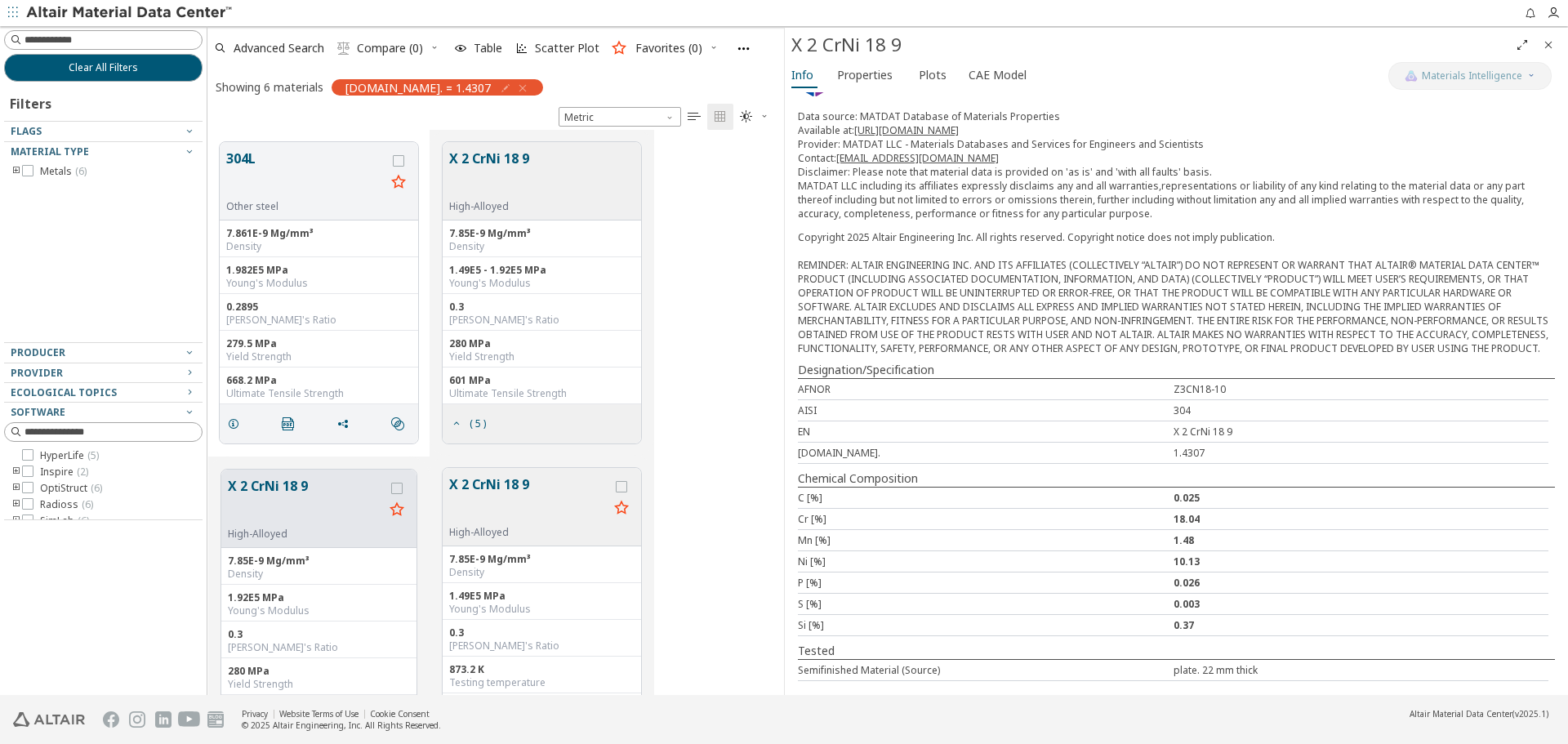
scroll to position [232, 0]
click at [882, 86] on button "Properties" at bounding box center [868, 75] width 75 height 26
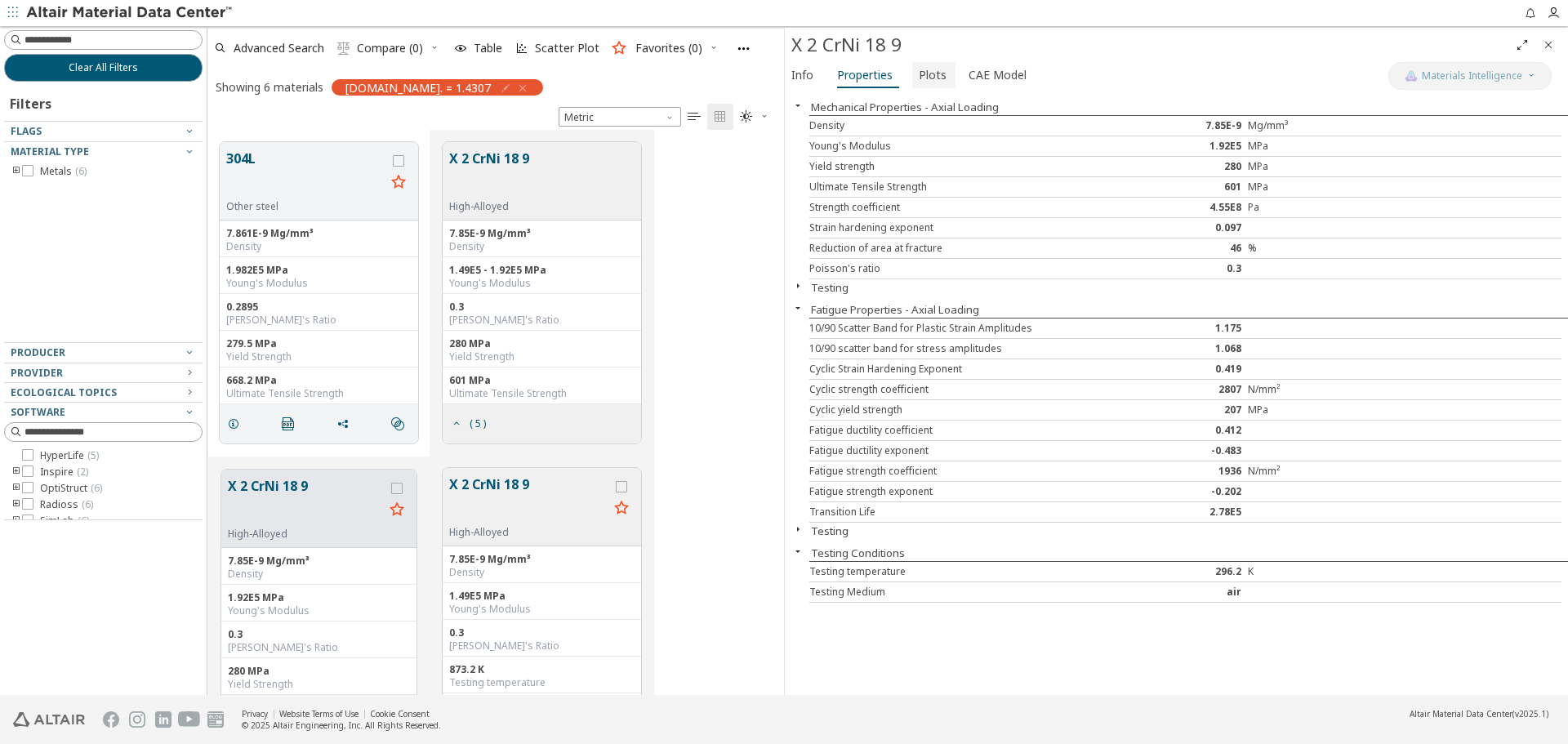
click at [922, 78] on span "Plots" at bounding box center [932, 75] width 27 height 26
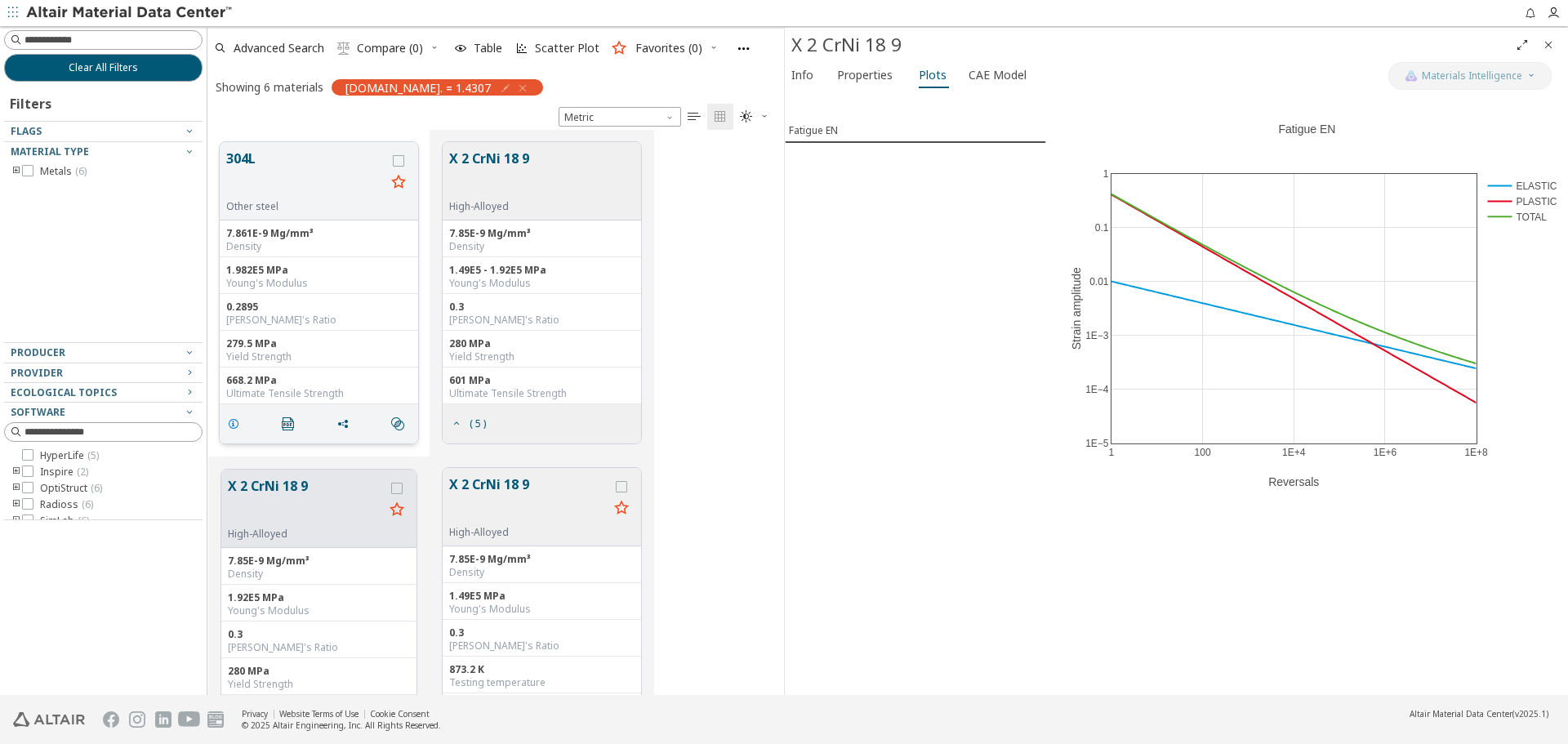
click at [231, 417] on icon "grid" at bounding box center [234, 424] width 13 height 13
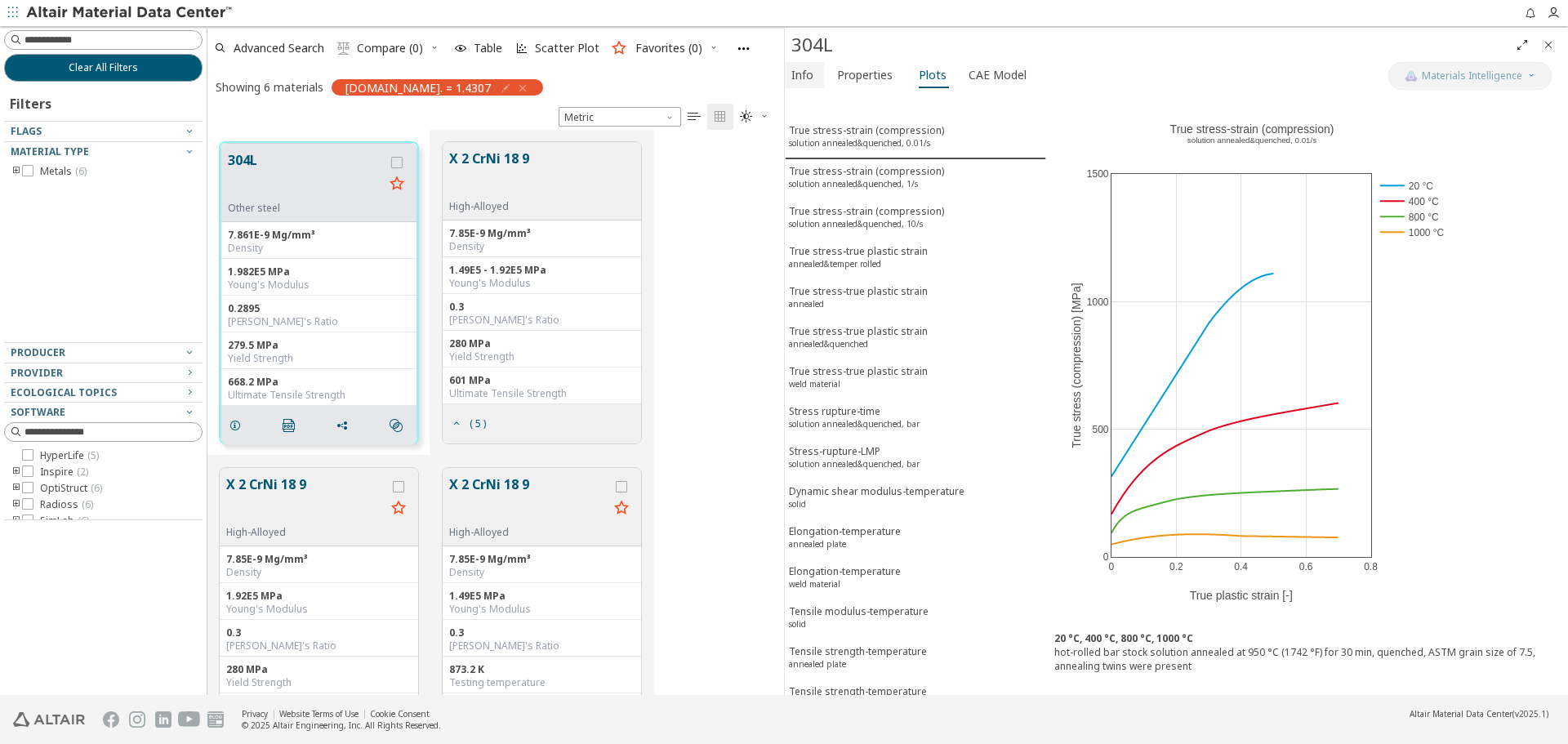
click at [805, 76] on span "Info" at bounding box center [802, 75] width 22 height 26
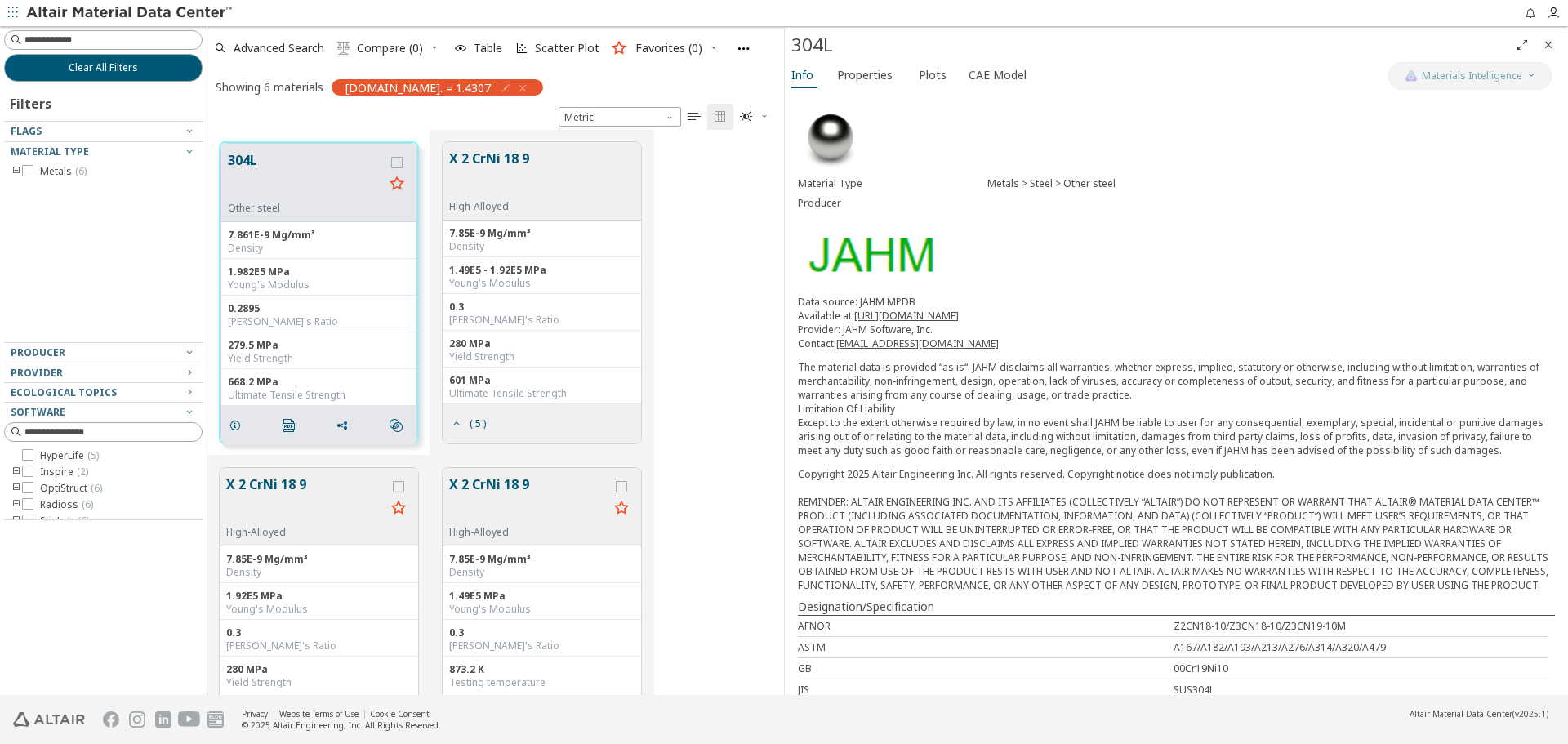
click at [1550, 42] on icon "Close" at bounding box center [1548, 45] width 13 height 13
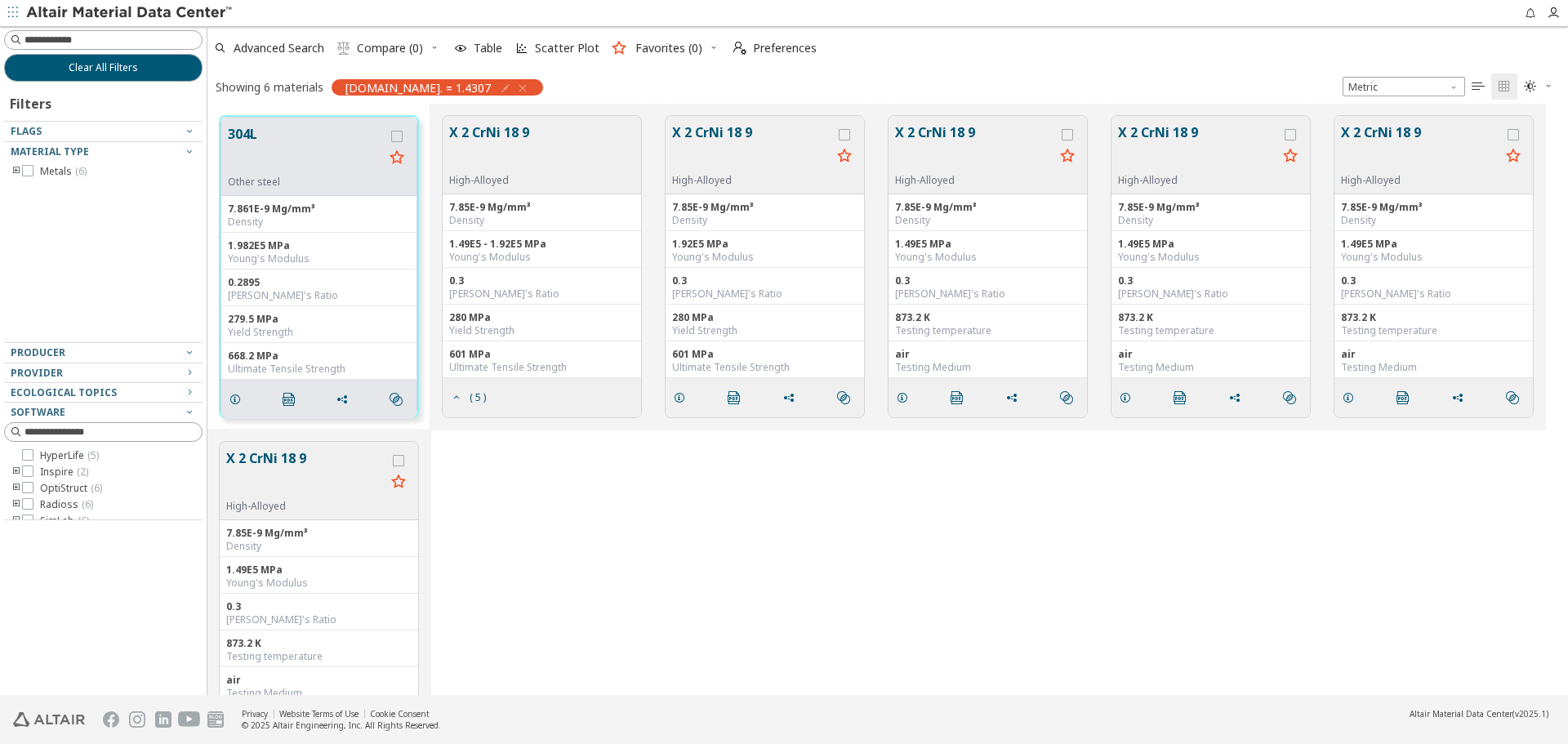
click at [600, 526] on div "X 2 CrNi 18 9 High-Alloyed 7.85E-9 Mg/mm³ Density 1.49E5 MPa Young's Modulus 0.…" at bounding box center [888, 592] width 1361 height 326
click at [616, 475] on div "X 2 CrNi 18 9 High-Alloyed 7.85E-9 Mg/mm³ Density 1.49E5 MPa Young's Modulus 0.…" at bounding box center [888, 592] width 1361 height 326
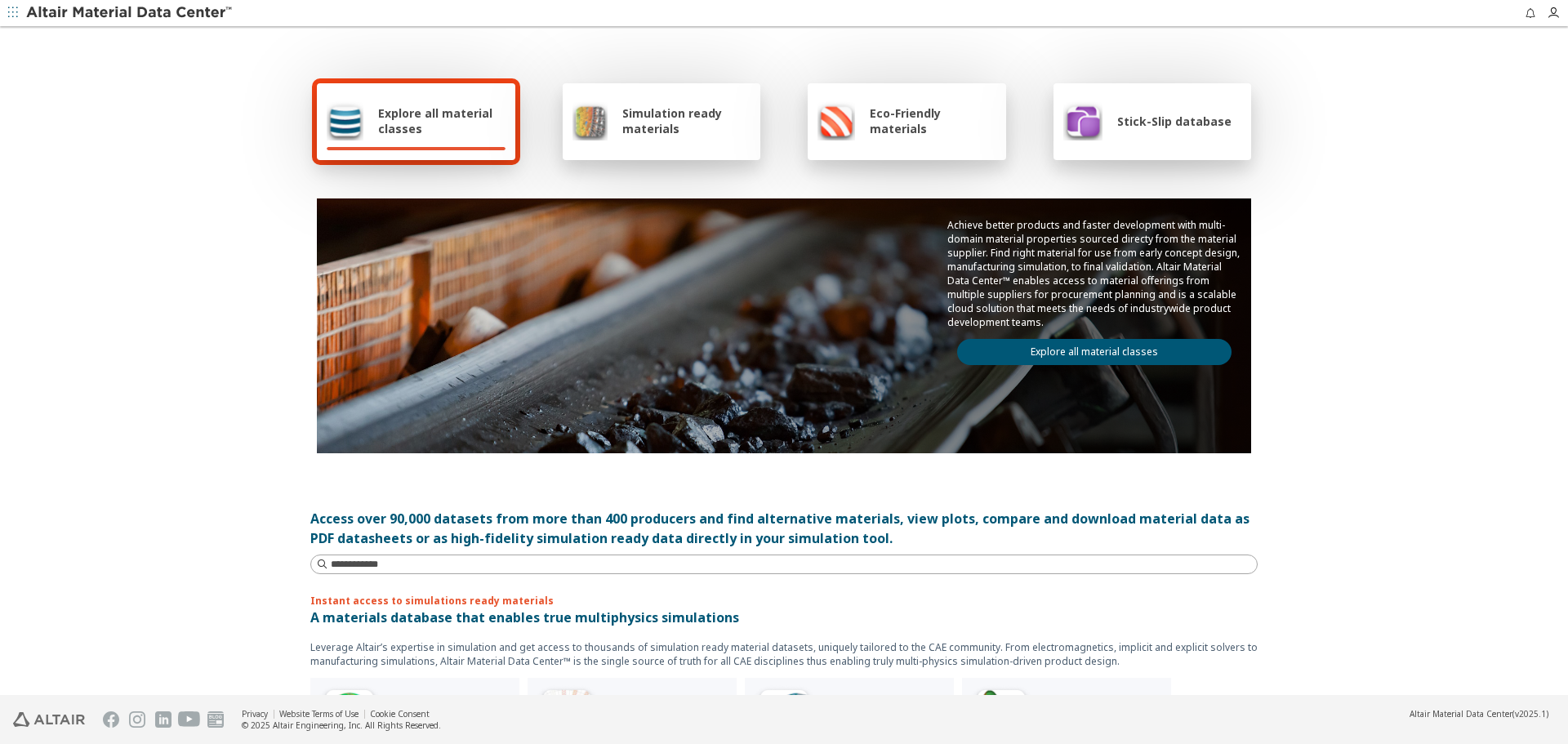
click at [1097, 355] on link "Explore all material classes" at bounding box center [1093, 352] width 274 height 26
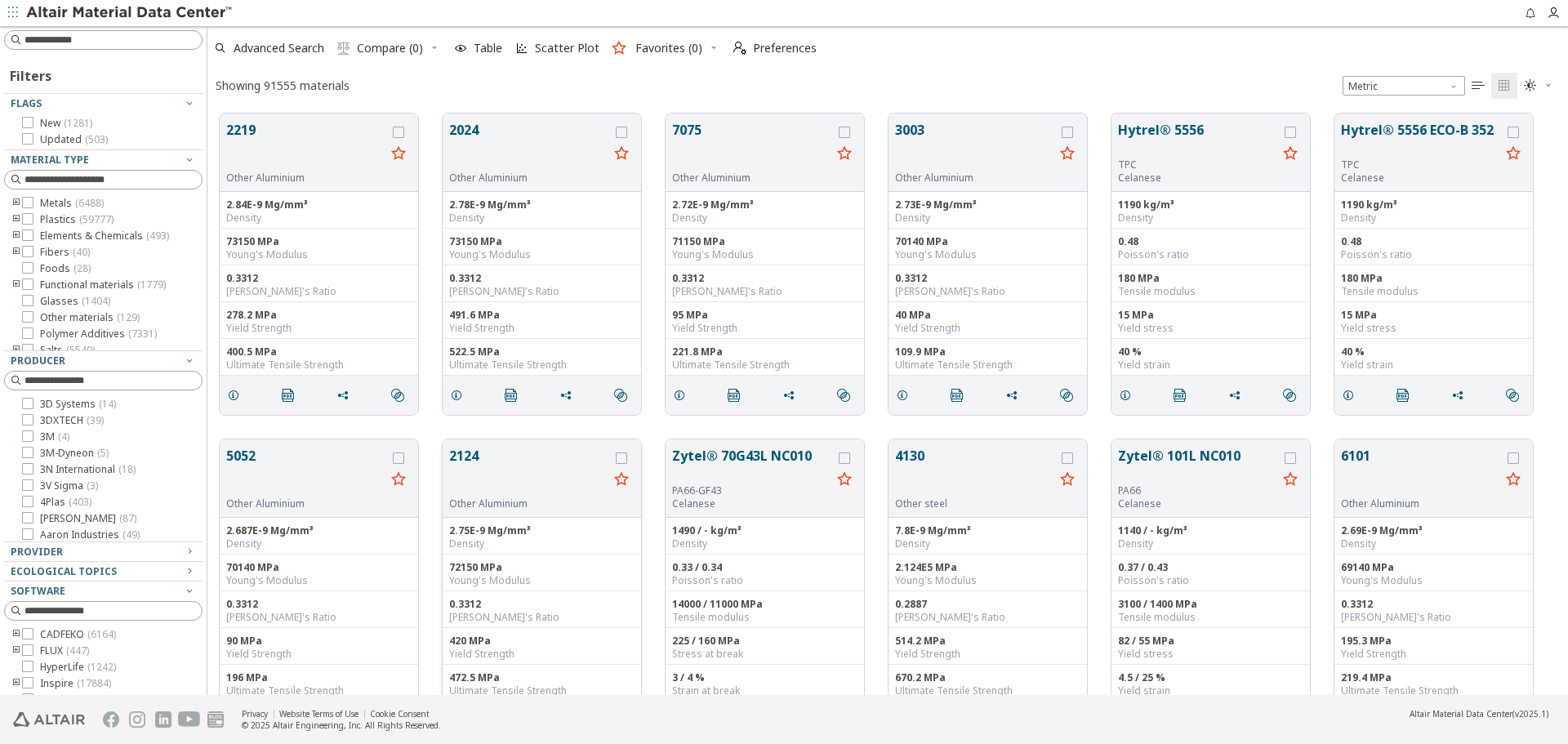
scroll to position [582, 1348]
click at [91, 37] on input at bounding box center [105, 40] width 195 height 18
type input "******"
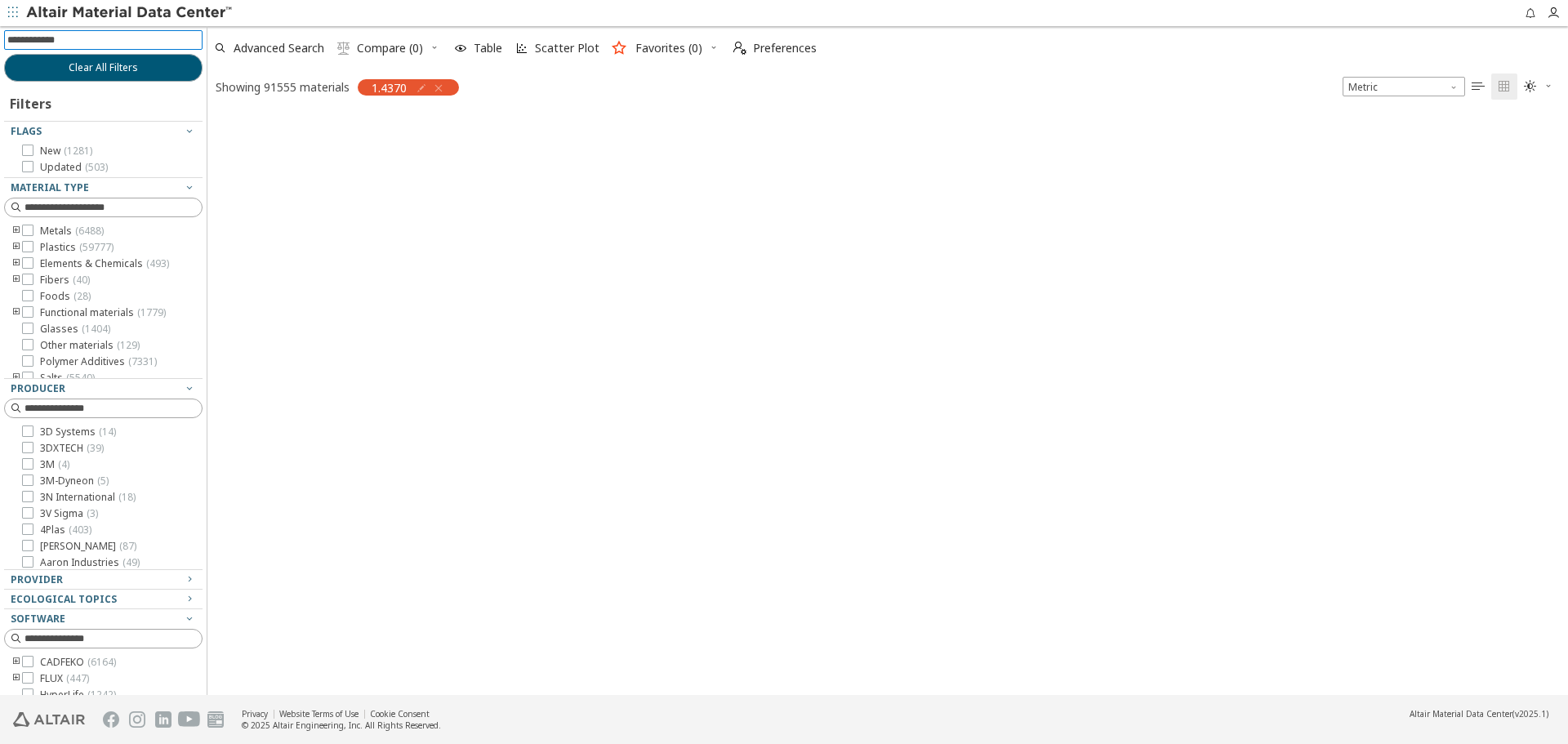
scroll to position [579, 1348]
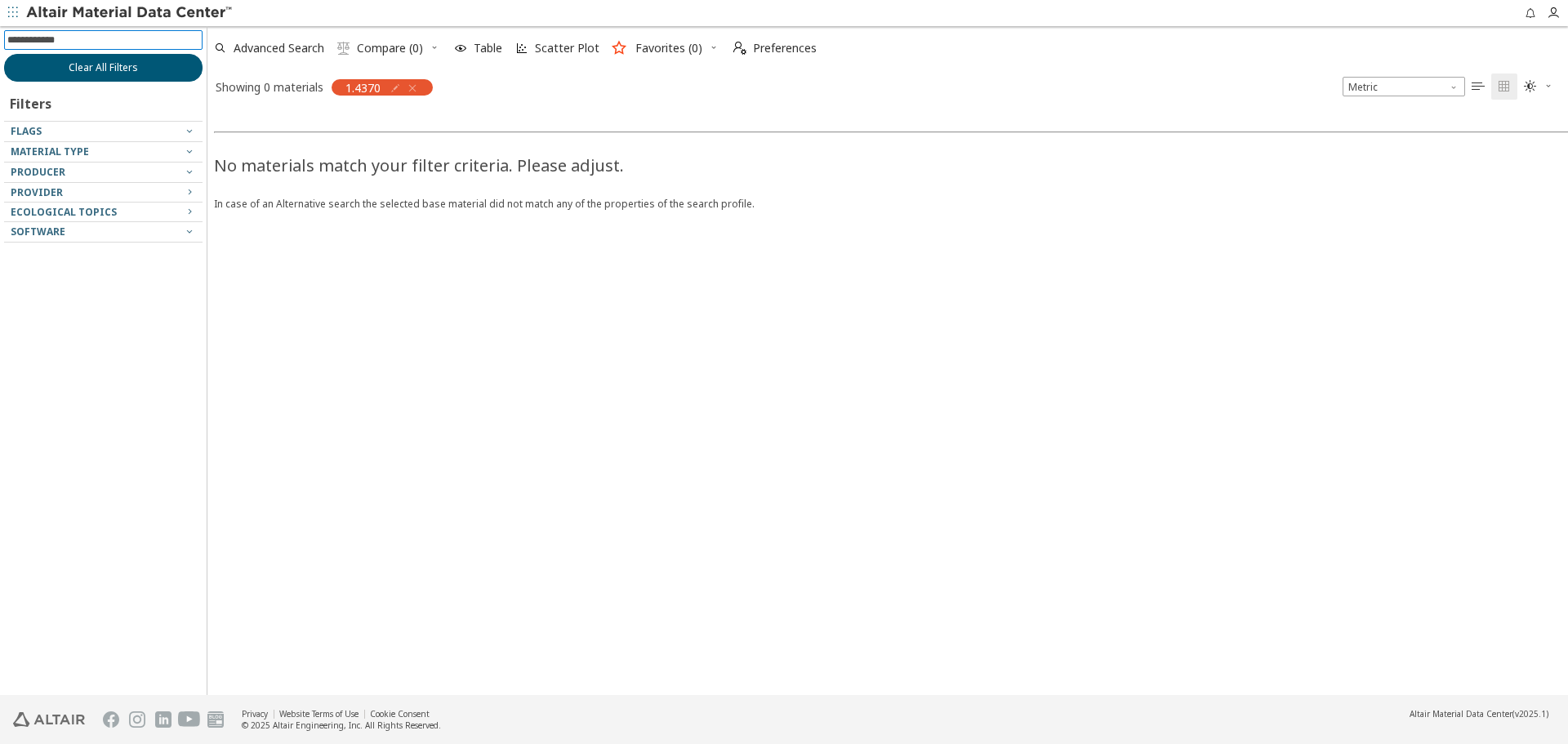
click at [91, 60] on button "Clear All Filters" at bounding box center [103, 67] width 198 height 27
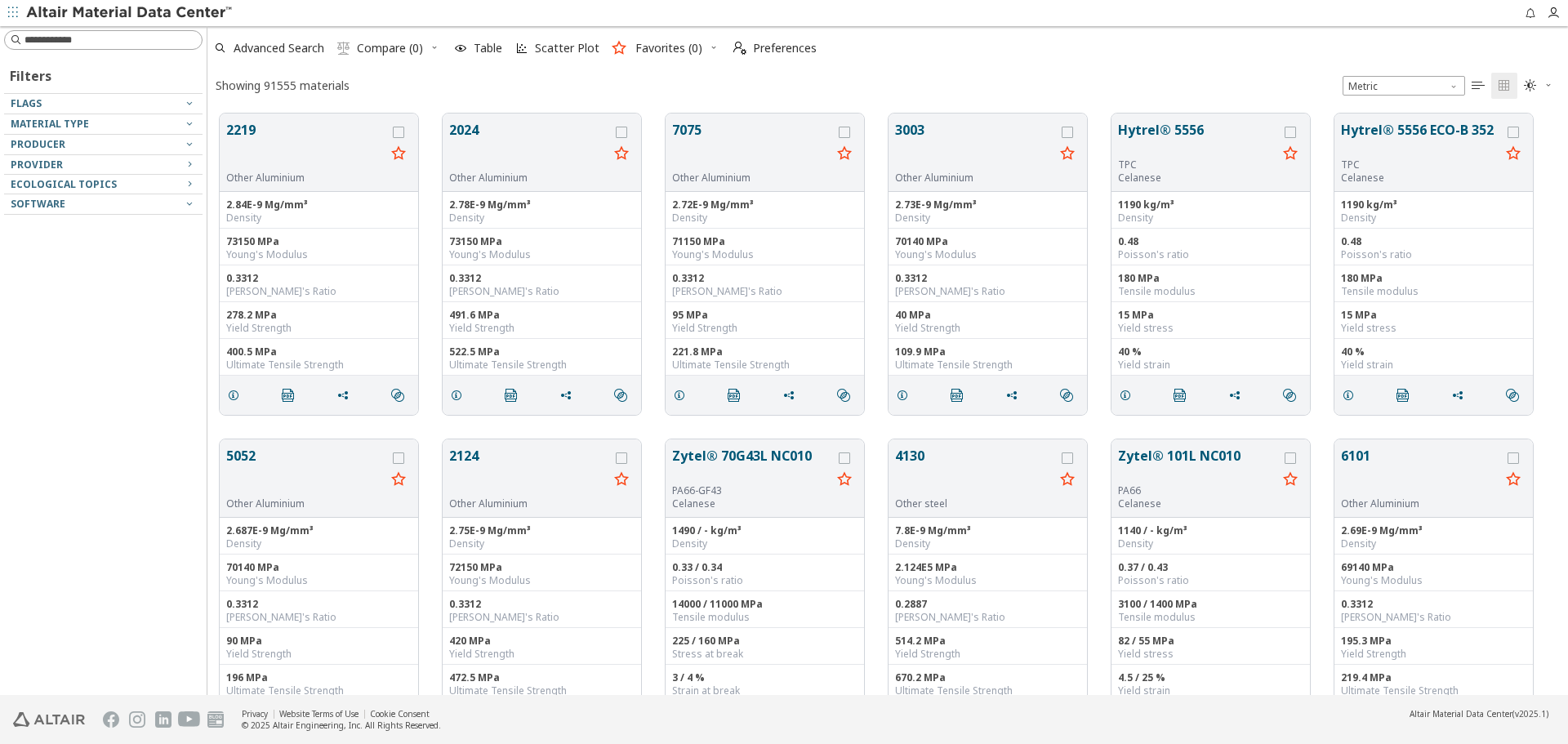
scroll to position [582, 1348]
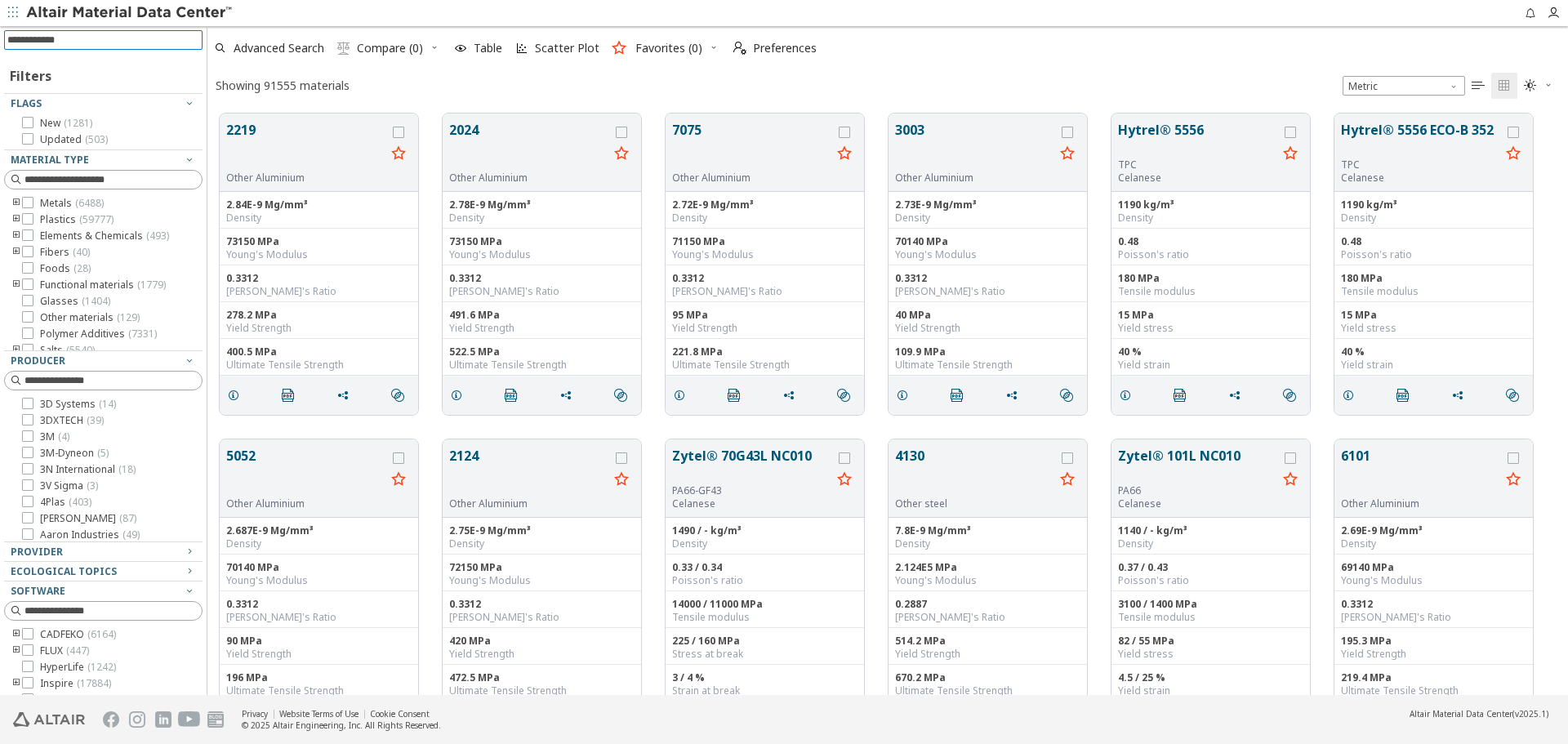
click at [88, 39] on input at bounding box center [105, 40] width 195 height 18
type input "***"
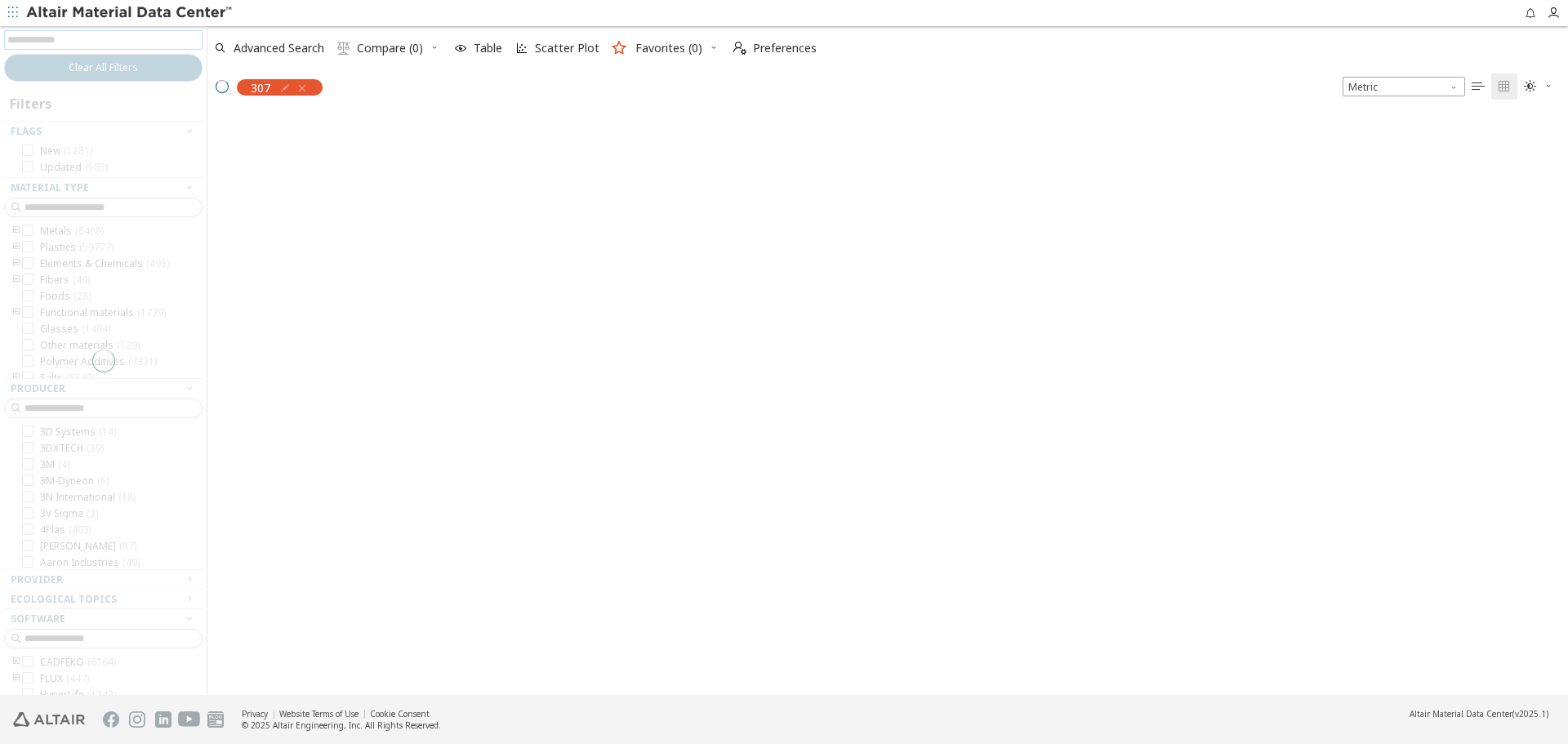
scroll to position [579, 1348]
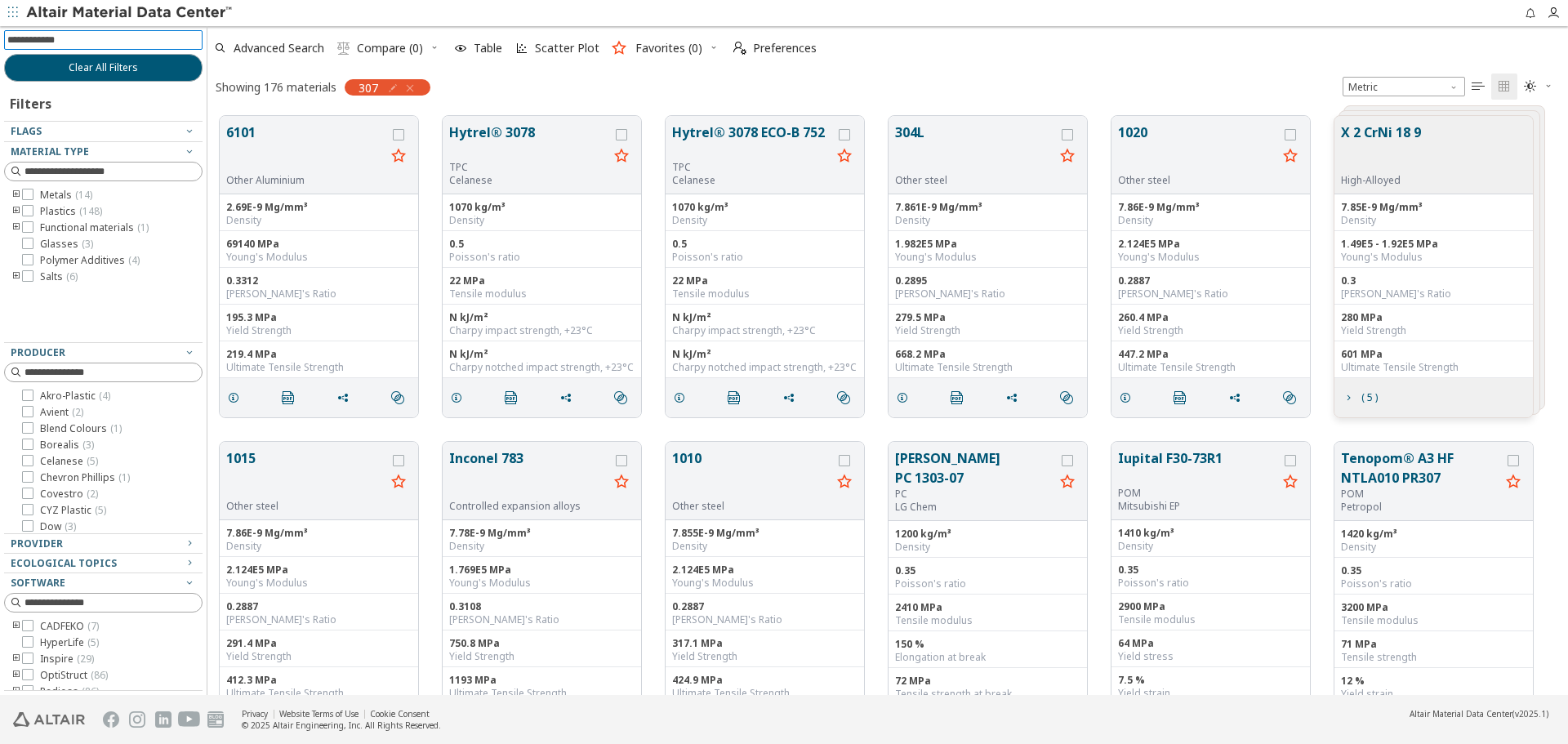
click at [14, 191] on icon "toogle group" at bounding box center [17, 196] width 12 height 13
click at [73, 257] on span "Steel ( 12 )" at bounding box center [86, 257] width 43 height 13
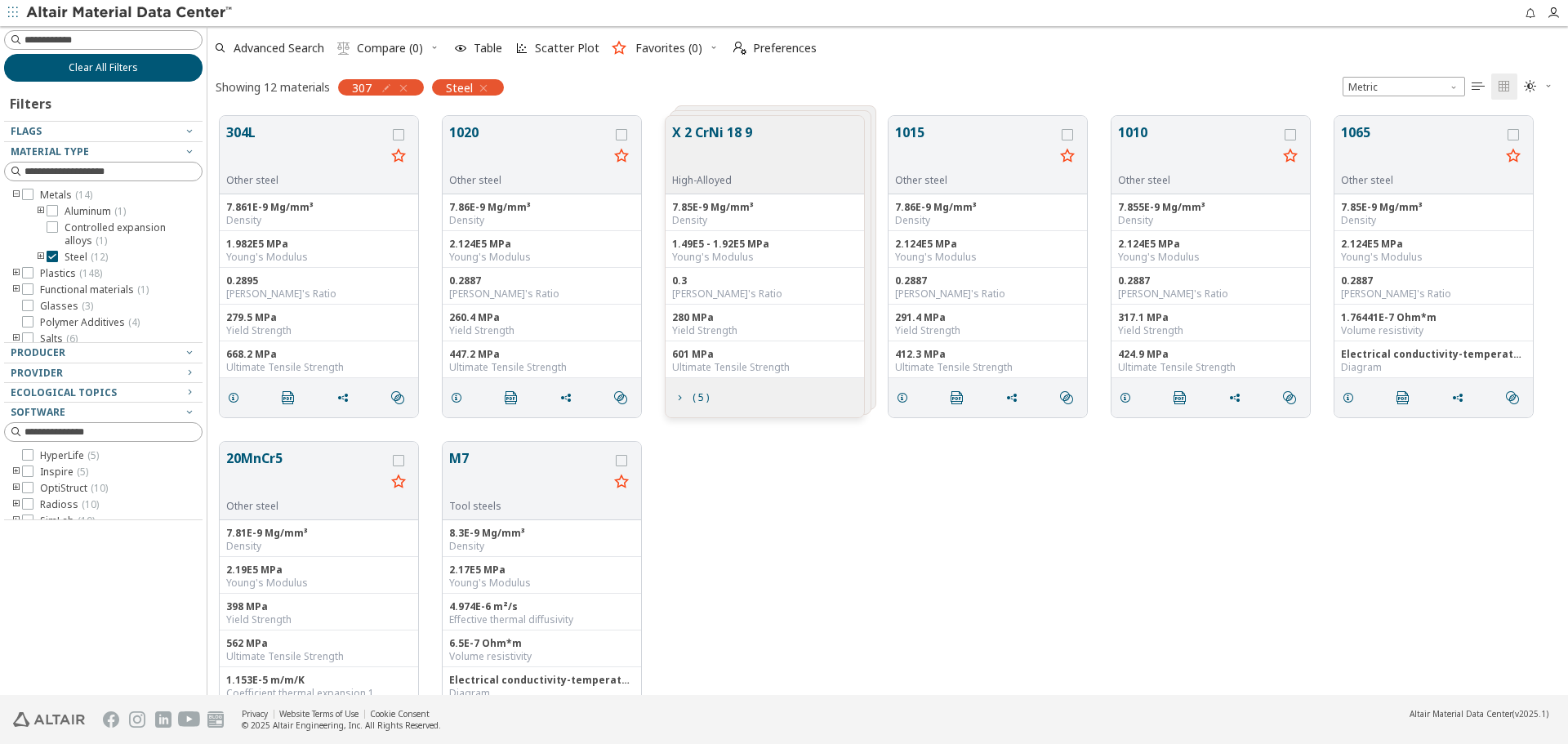
click at [122, 77] on button "Clear All Filters" at bounding box center [103, 67] width 198 height 27
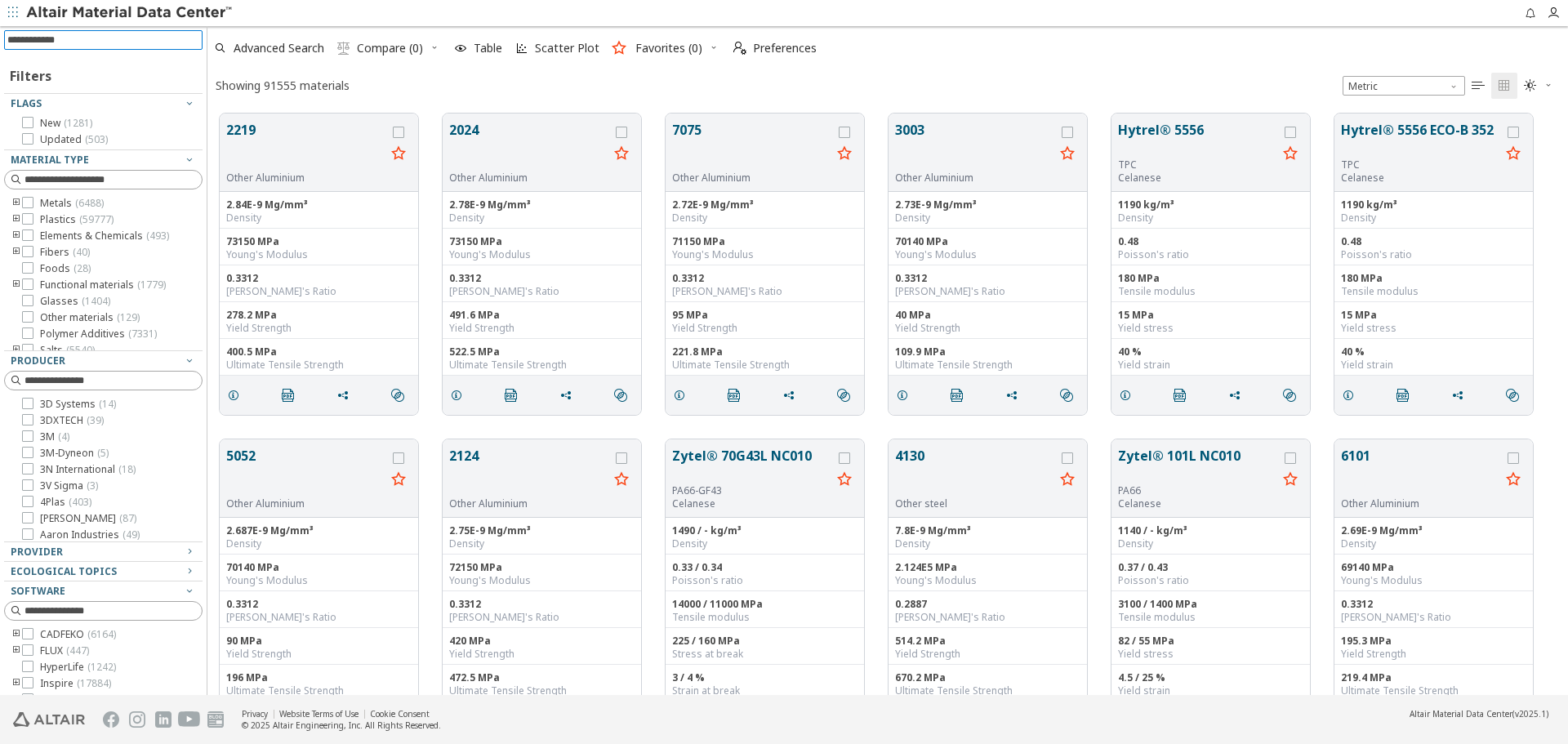
click at [157, 38] on input at bounding box center [105, 40] width 195 height 18
paste input "*********"
type input "*********"
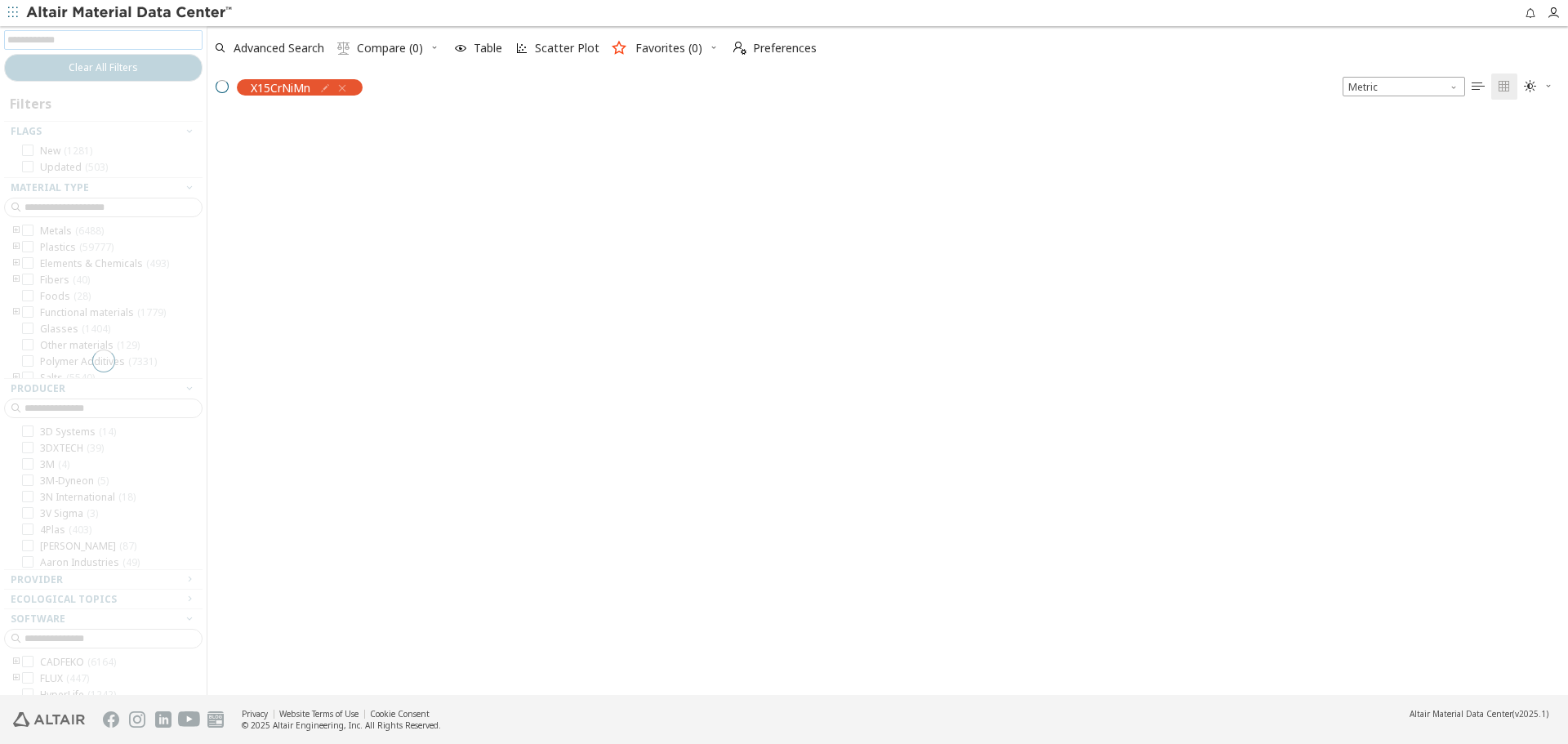
scroll to position [579, 1348]
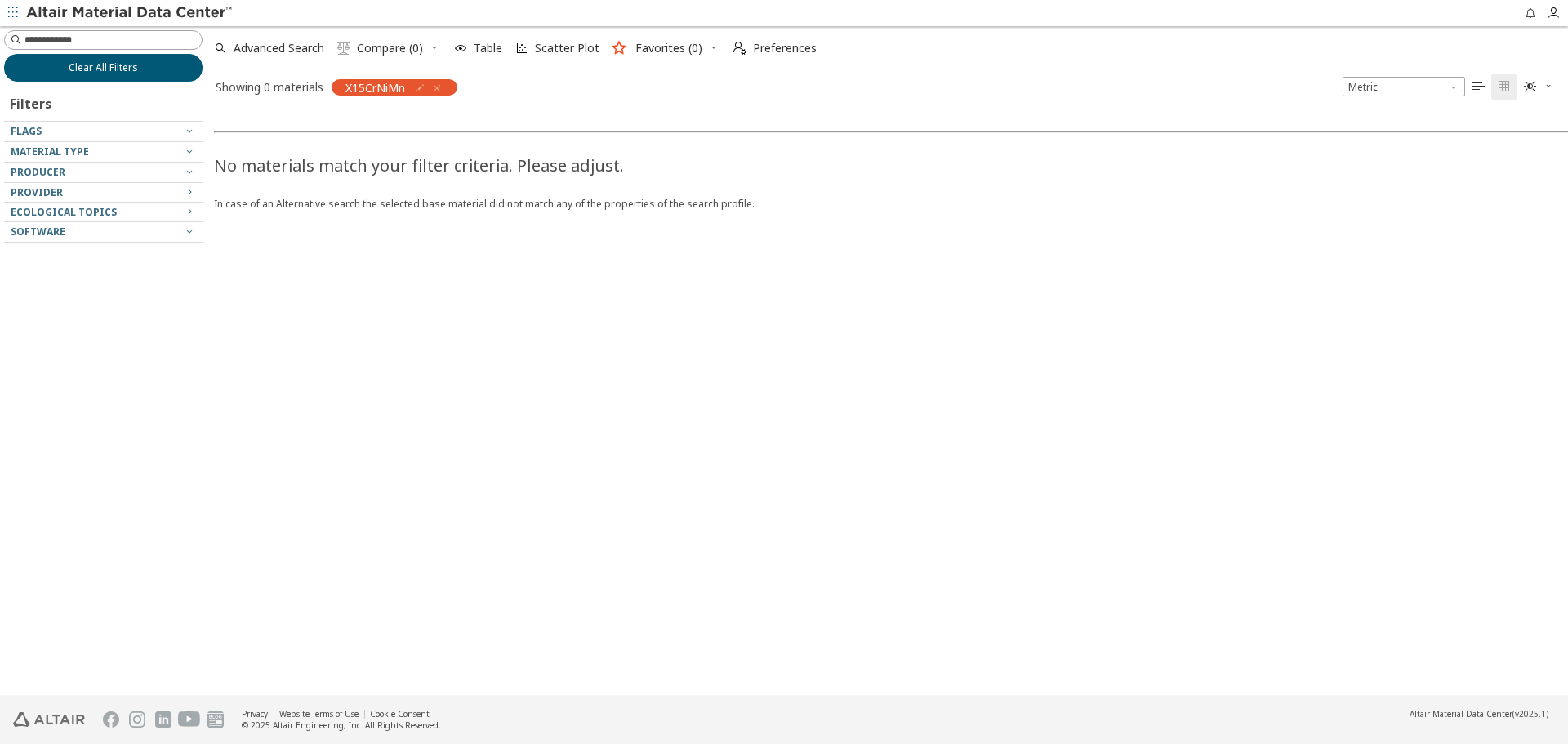
click at [168, 63] on button "Clear All Filters" at bounding box center [103, 67] width 198 height 27
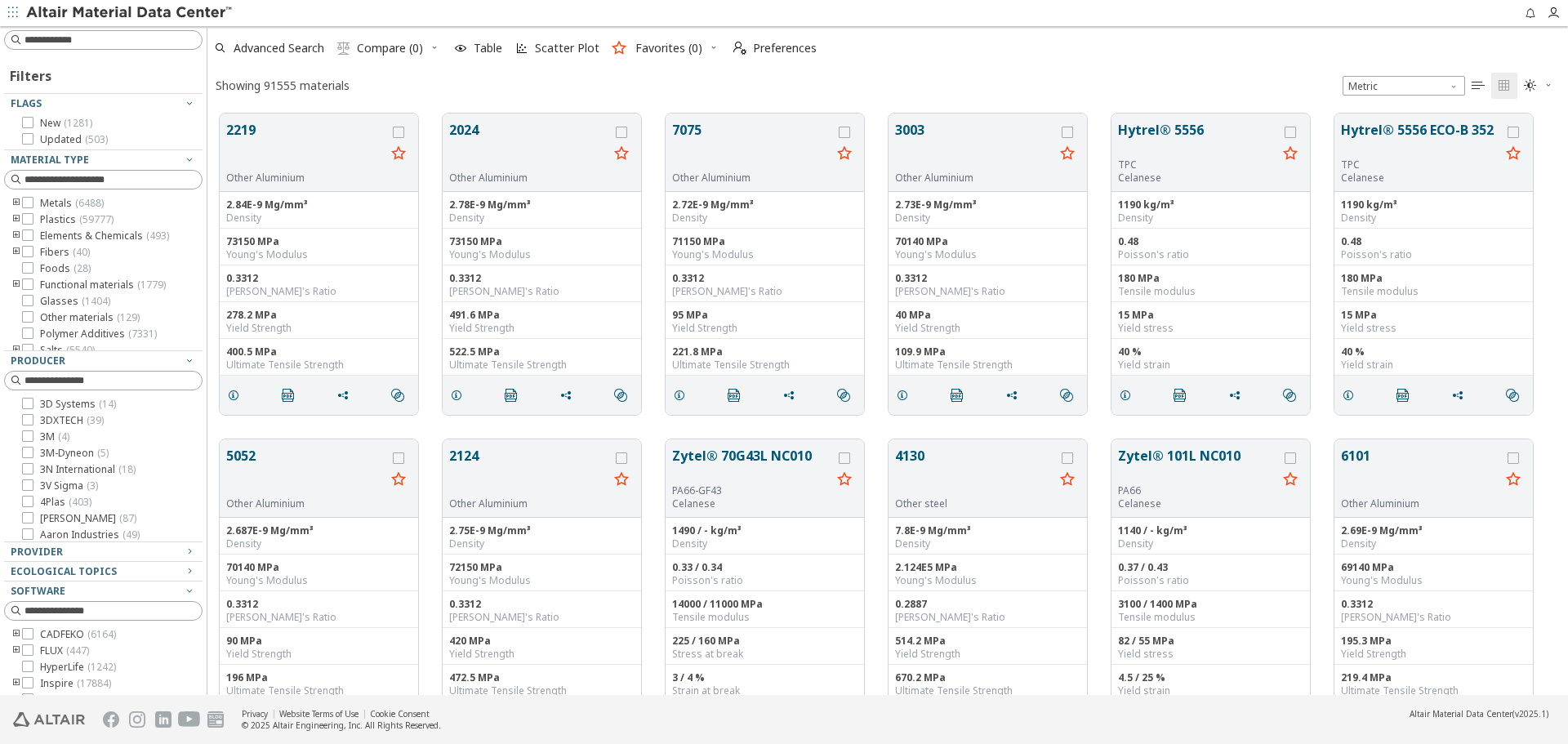
scroll to position [13, 13]
click at [134, 32] on input at bounding box center [105, 40] width 195 height 18
type input "******"
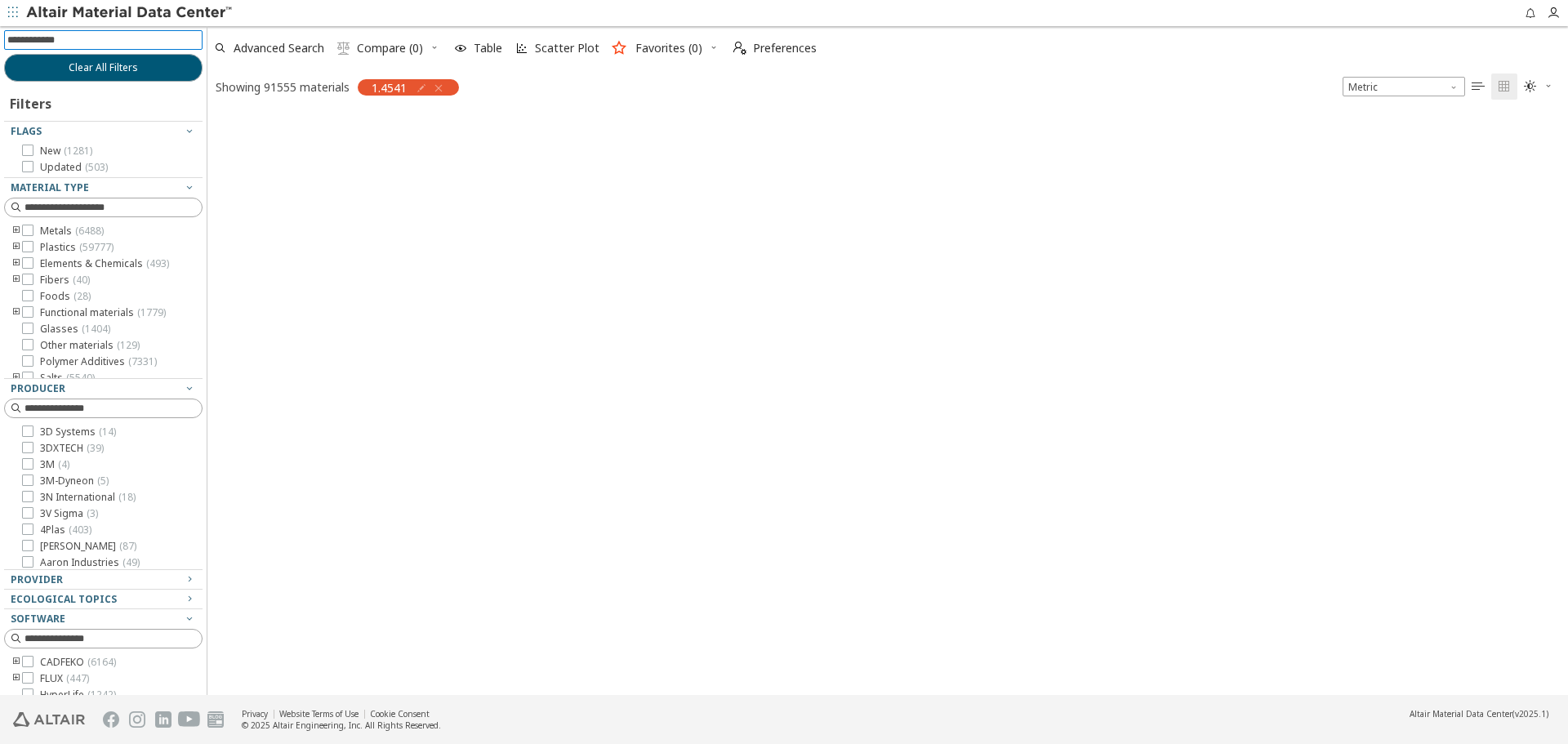
scroll to position [579, 1348]
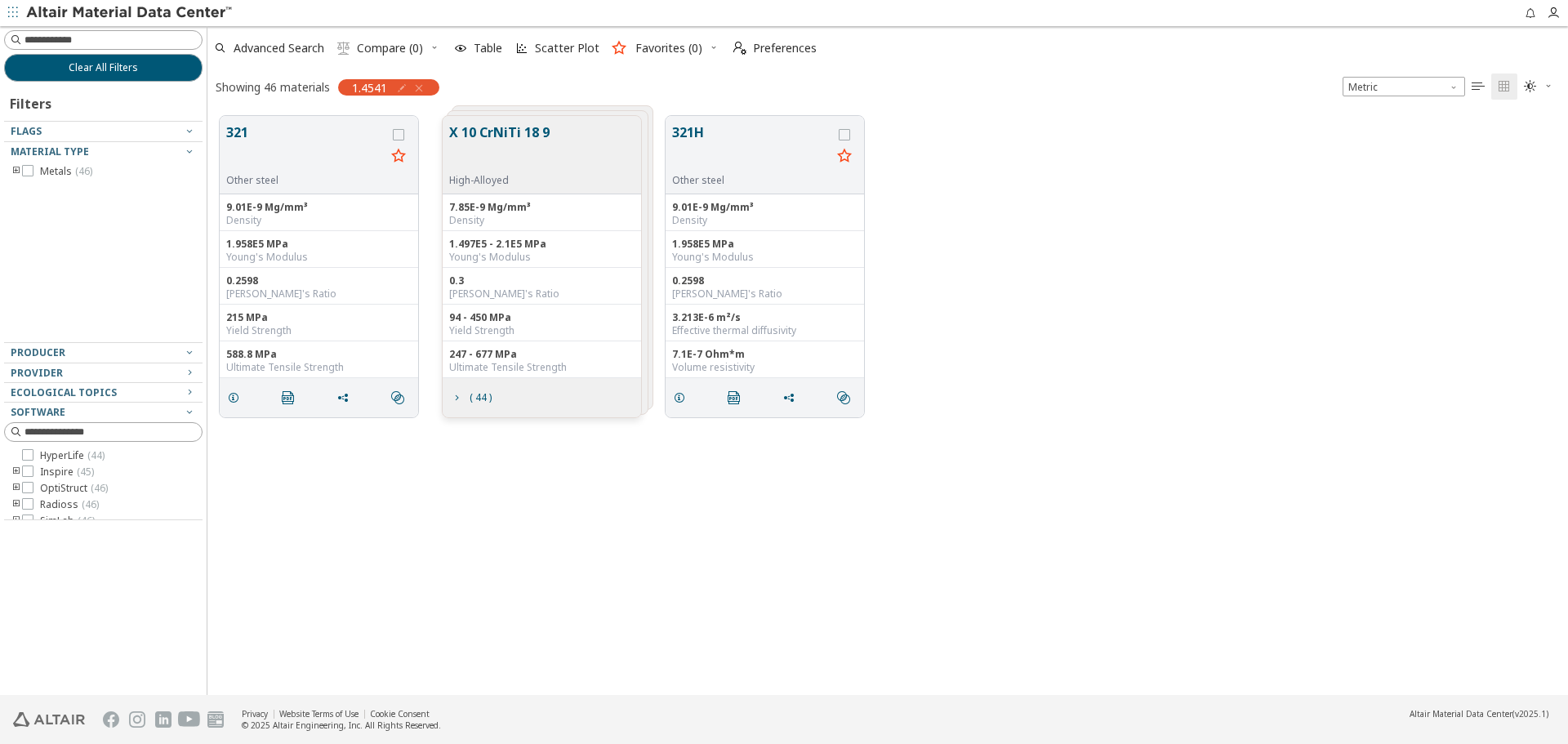
click at [1023, 342] on div "321 Other steel 9.01E-9 Mg/mm³ Density 1.958E5 MPa Young's Modulus 0.2598 Poiss…" at bounding box center [888, 267] width 1361 height 326
click at [122, 72] on span "Clear All Filters" at bounding box center [102, 68] width 69 height 13
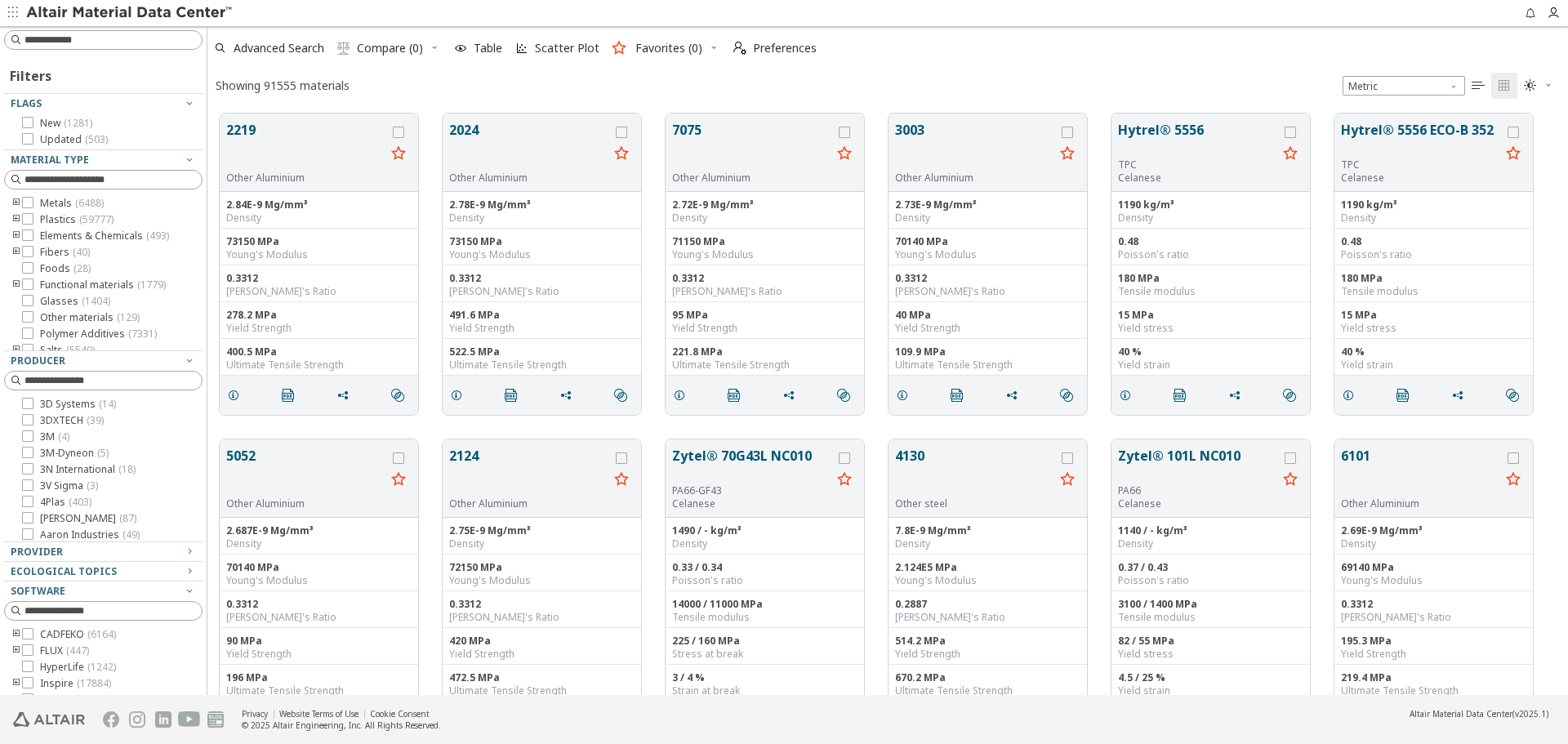
scroll to position [582, 1348]
click at [132, 37] on input at bounding box center [105, 40] width 195 height 18
type input "******"
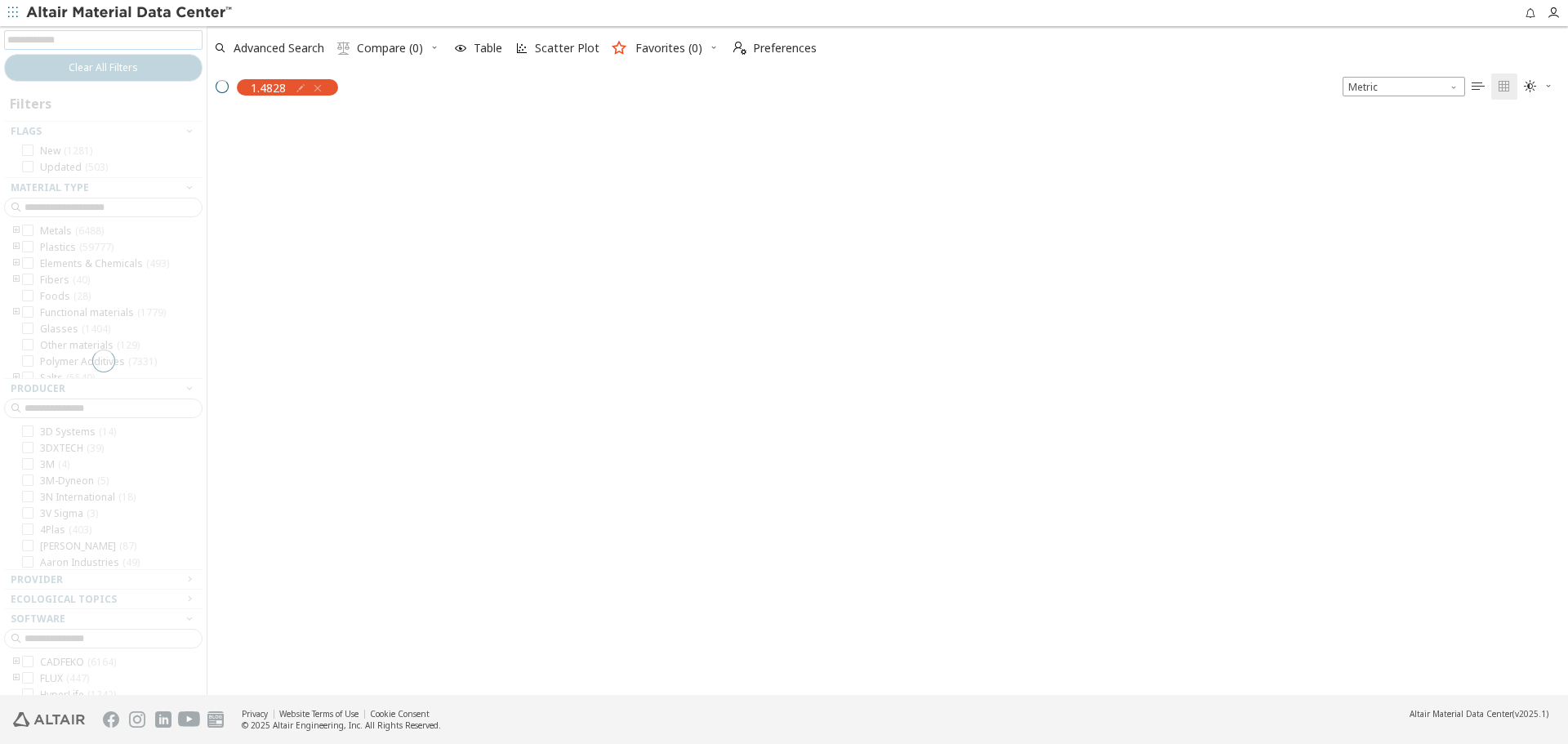
scroll to position [579, 1348]
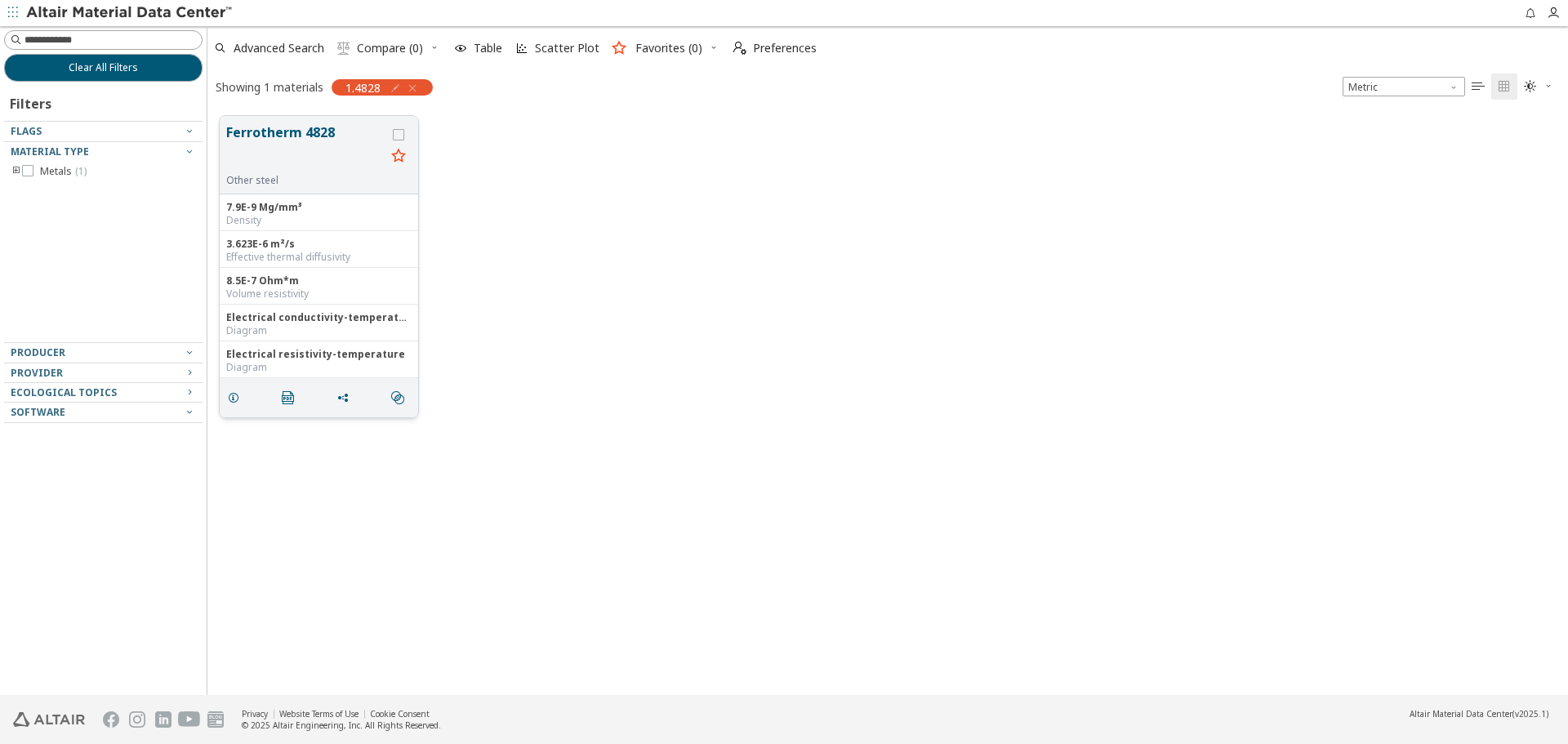
click at [278, 137] on button "Ferrotherm 4828" at bounding box center [306, 148] width 159 height 52
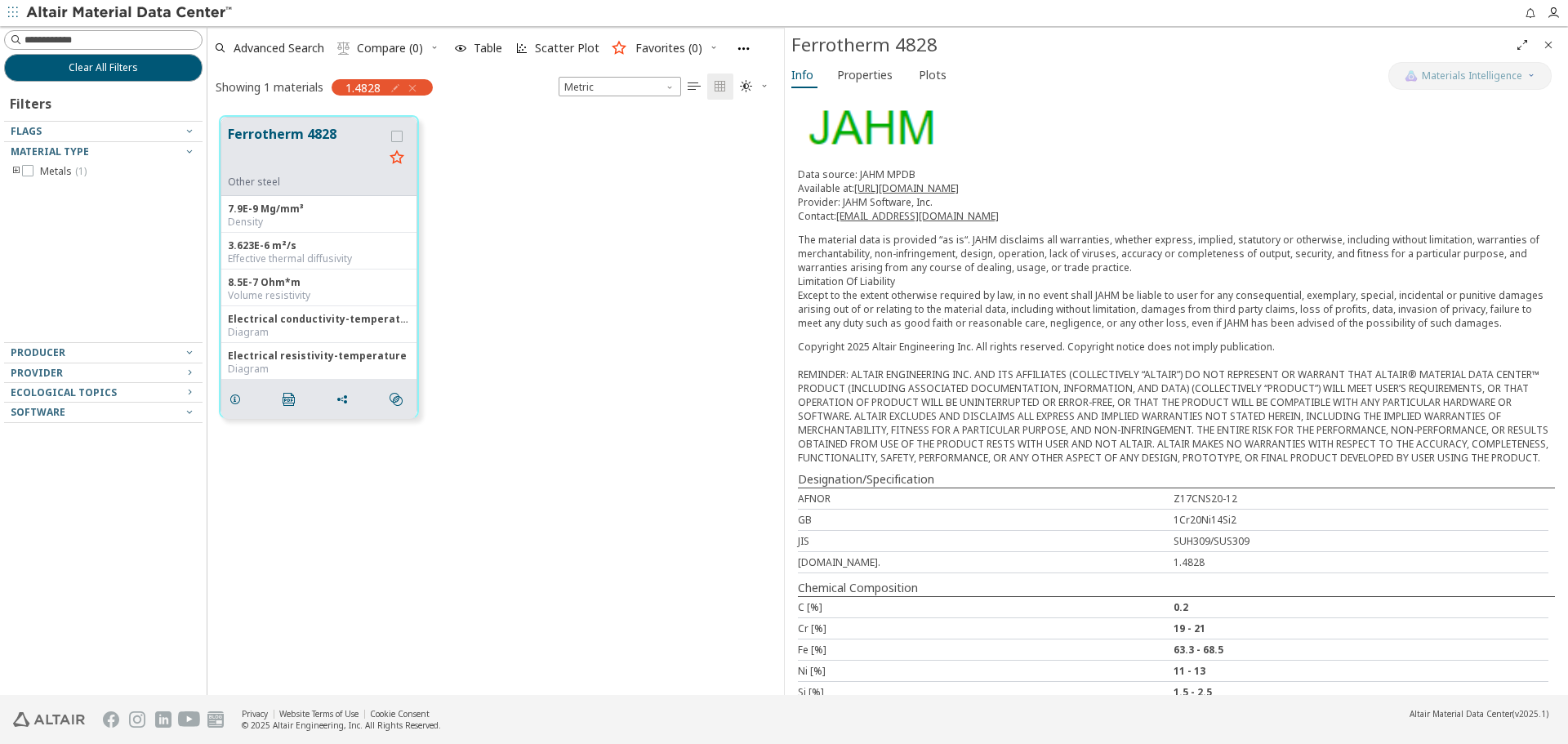
scroll to position [162, 0]
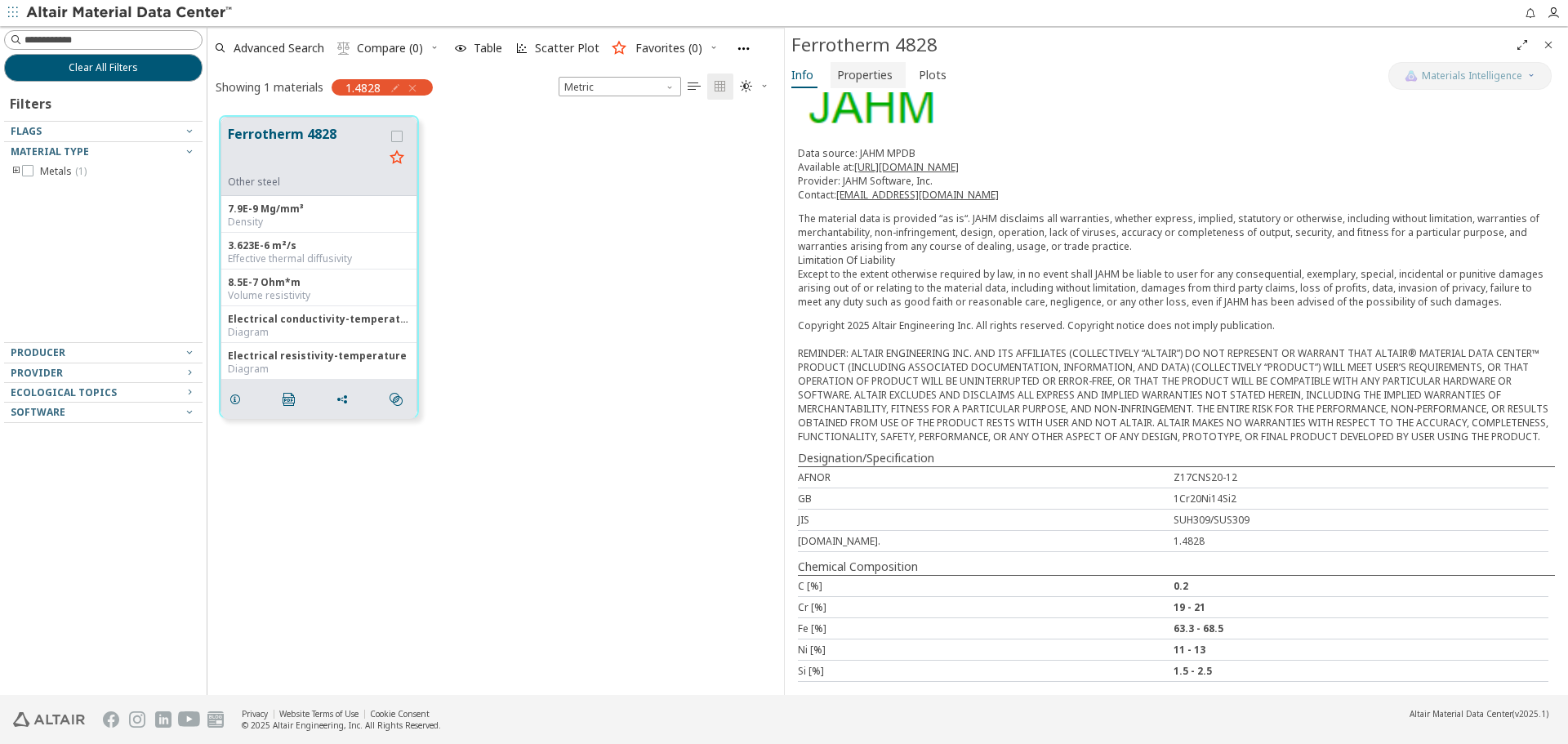
drag, startPoint x: 855, startPoint y: 77, endPoint x: 913, endPoint y: 71, distance: 58.3
click at [859, 77] on span "Properties" at bounding box center [864, 75] width 56 height 26
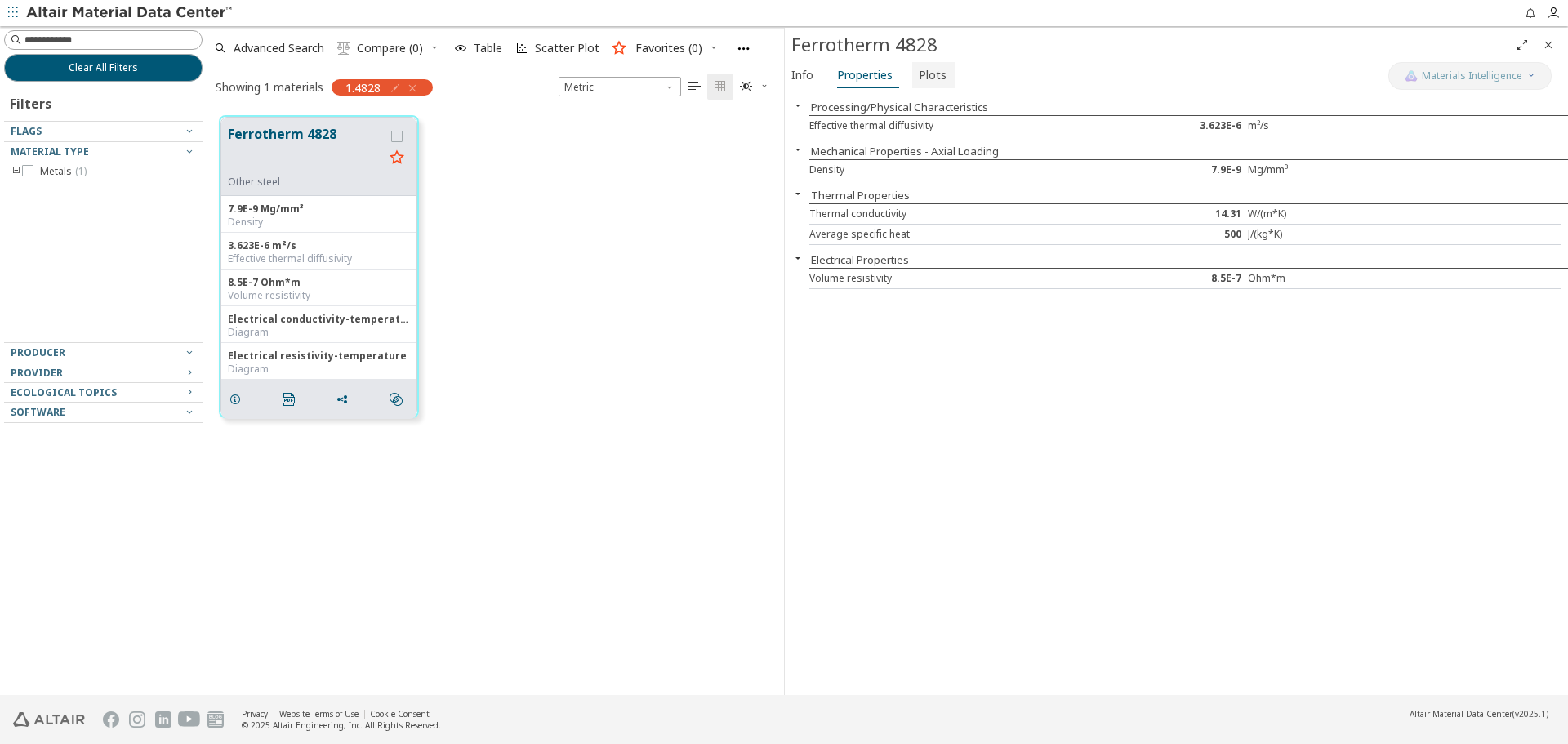
click at [918, 70] on span "Plots" at bounding box center [932, 75] width 27 height 26
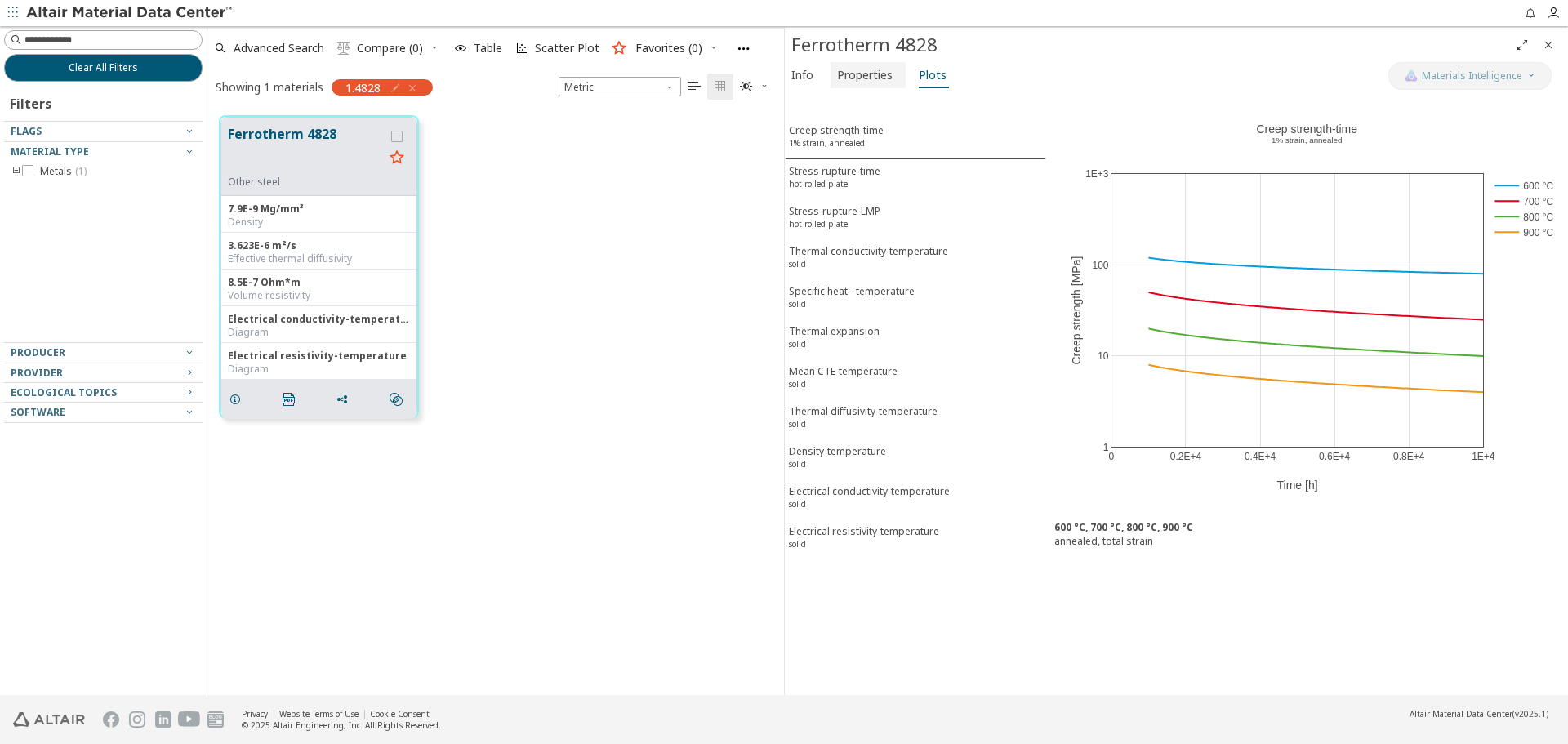
click at [881, 69] on span "Properties" at bounding box center [864, 75] width 56 height 26
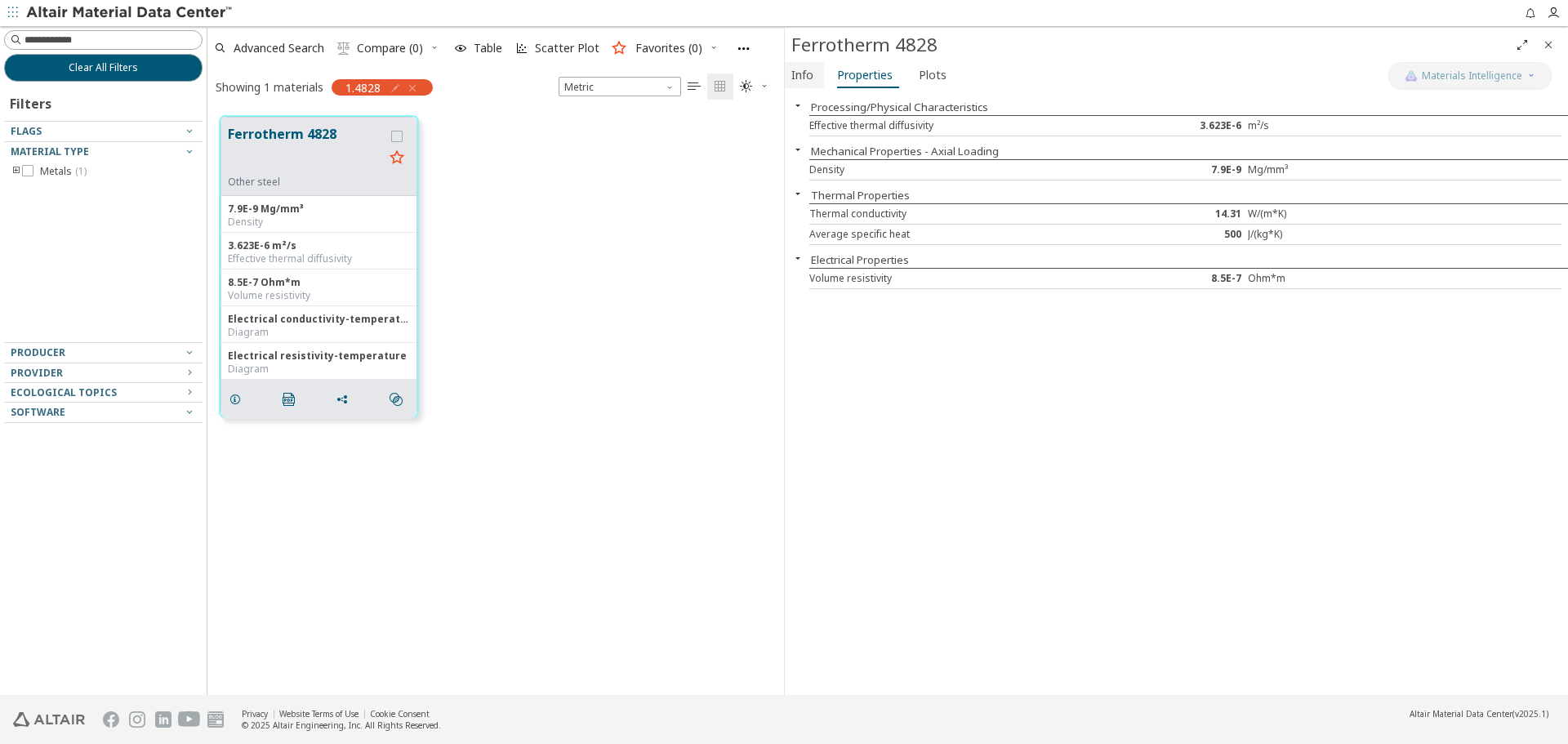
click at [804, 77] on span "Info" at bounding box center [802, 75] width 22 height 26
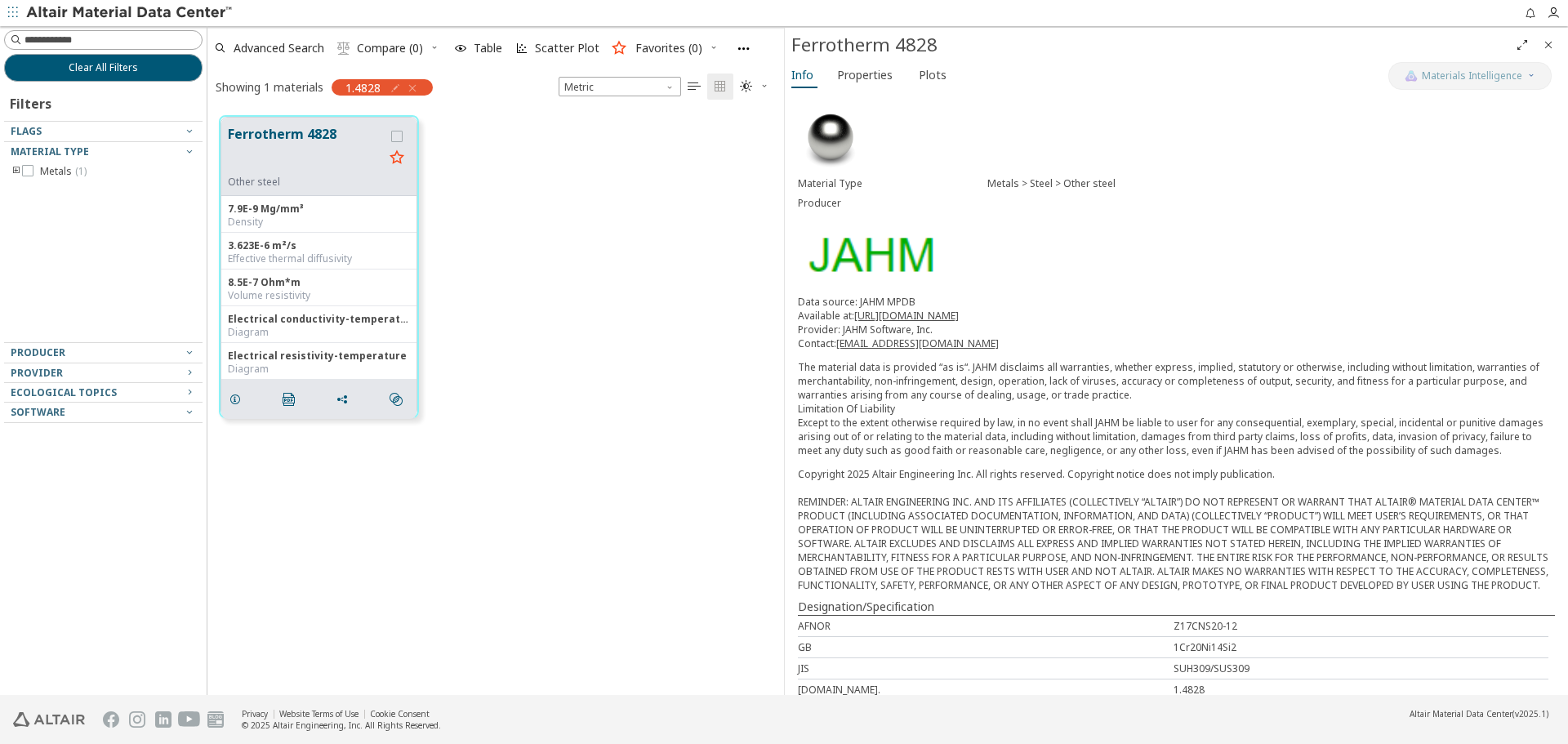
click at [1551, 46] on icon "Close" at bounding box center [1548, 45] width 13 height 13
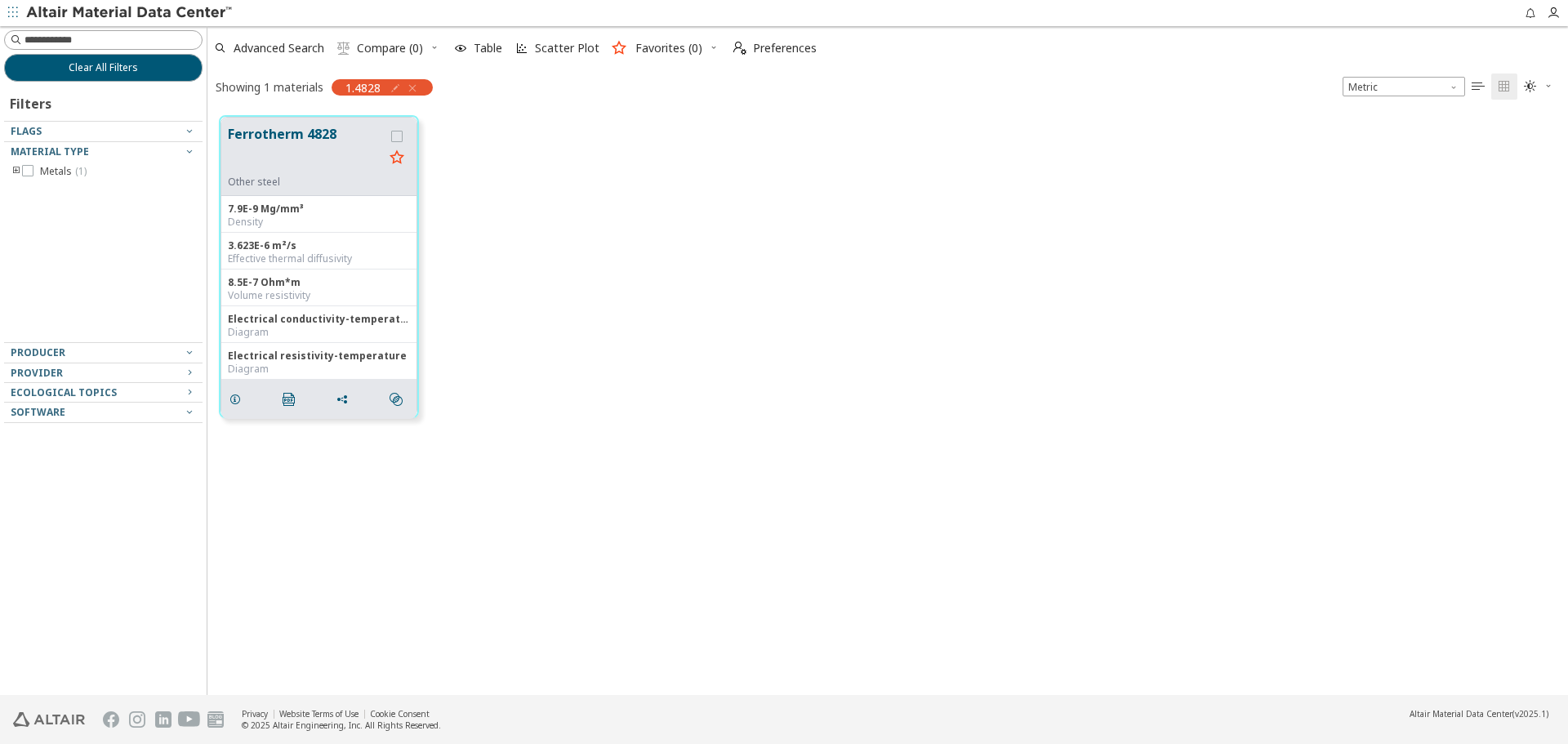
click at [993, 375] on div "Ferrotherm 4828 Other steel 7.9E-9 Mg/mm³ Density 3.623E-6 m²/s Effective therm…" at bounding box center [888, 267] width 1361 height 326
click at [234, 396] on icon "grid" at bounding box center [236, 400] width 13 height 13
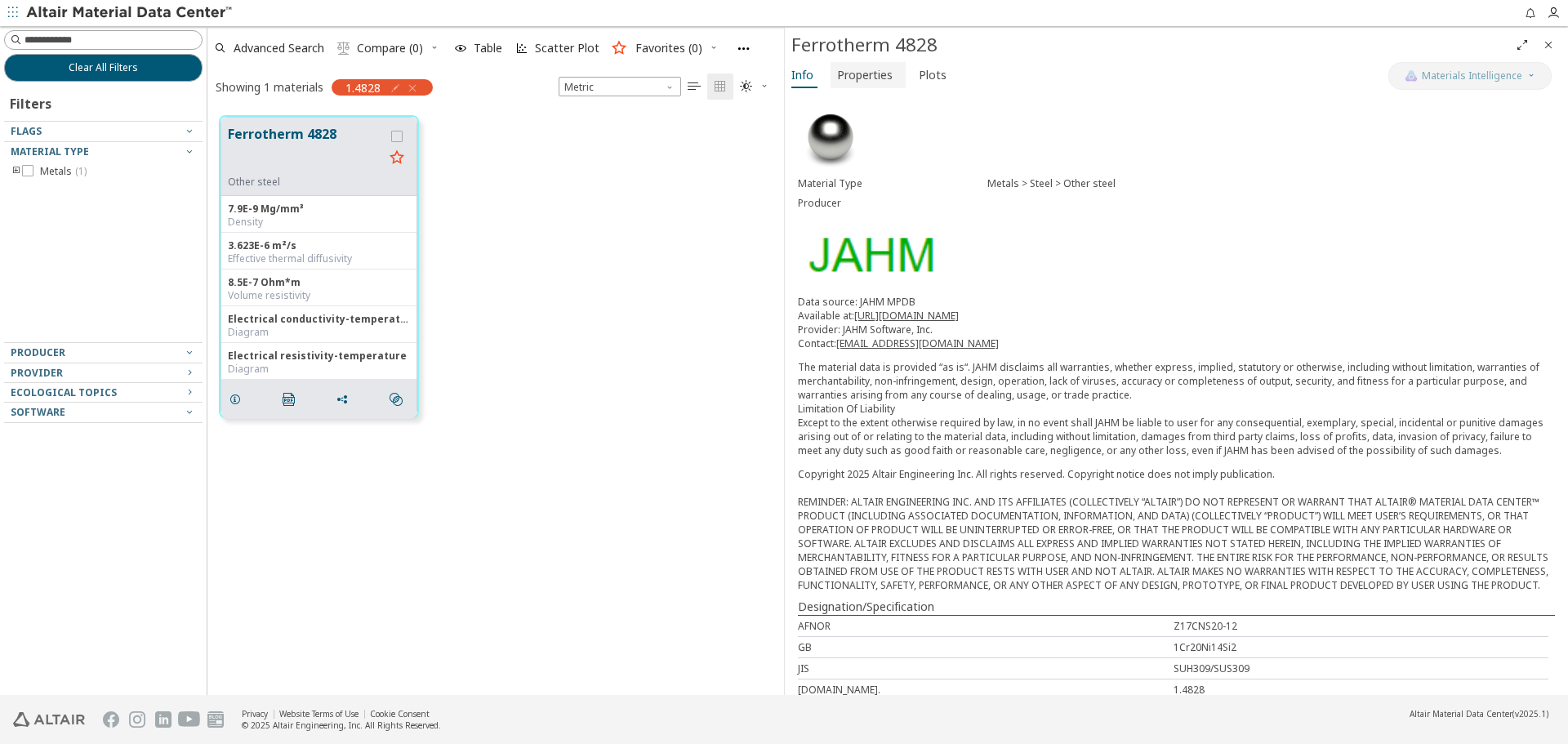
click at [870, 81] on span "Properties" at bounding box center [864, 75] width 56 height 26
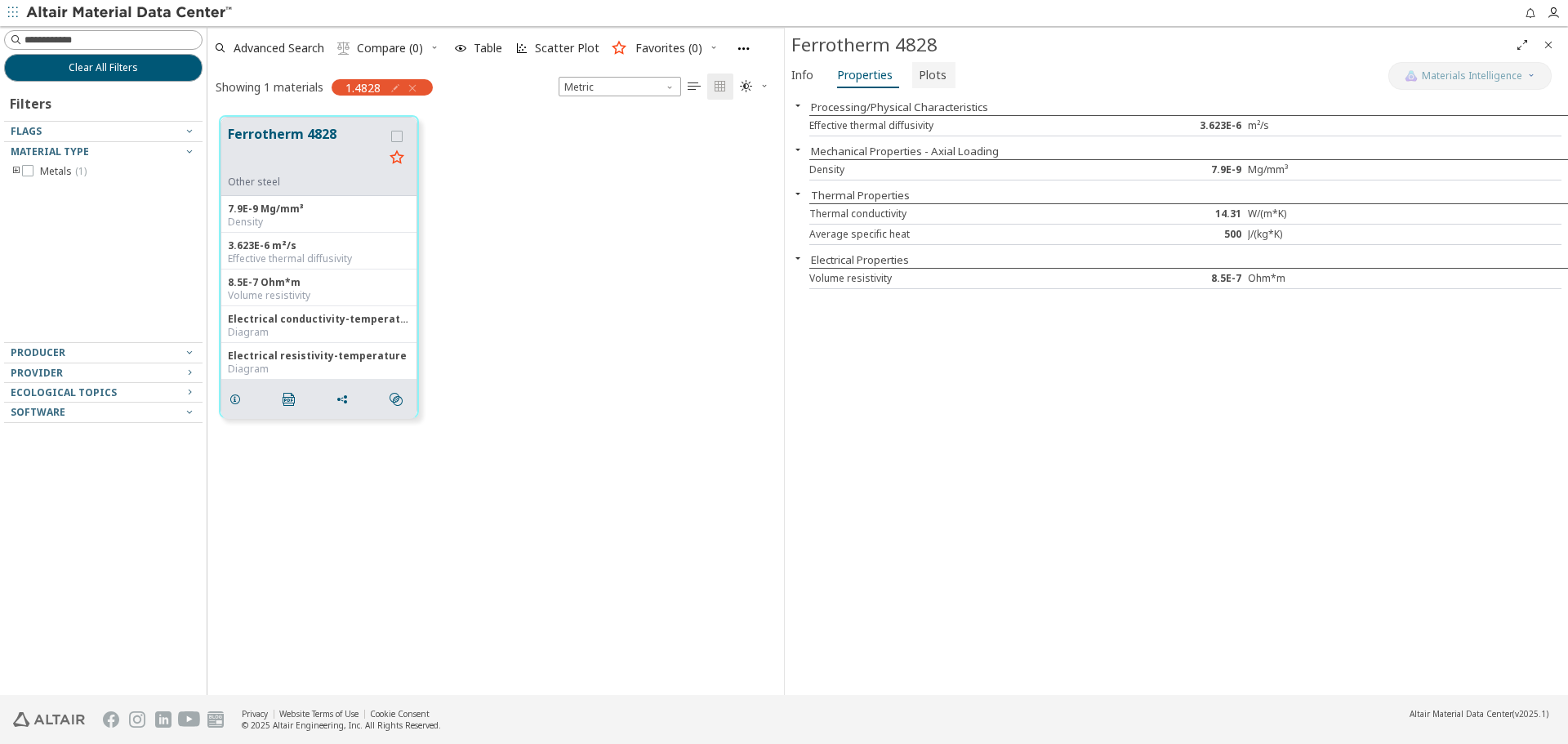
click at [935, 70] on span "Plots" at bounding box center [932, 75] width 27 height 26
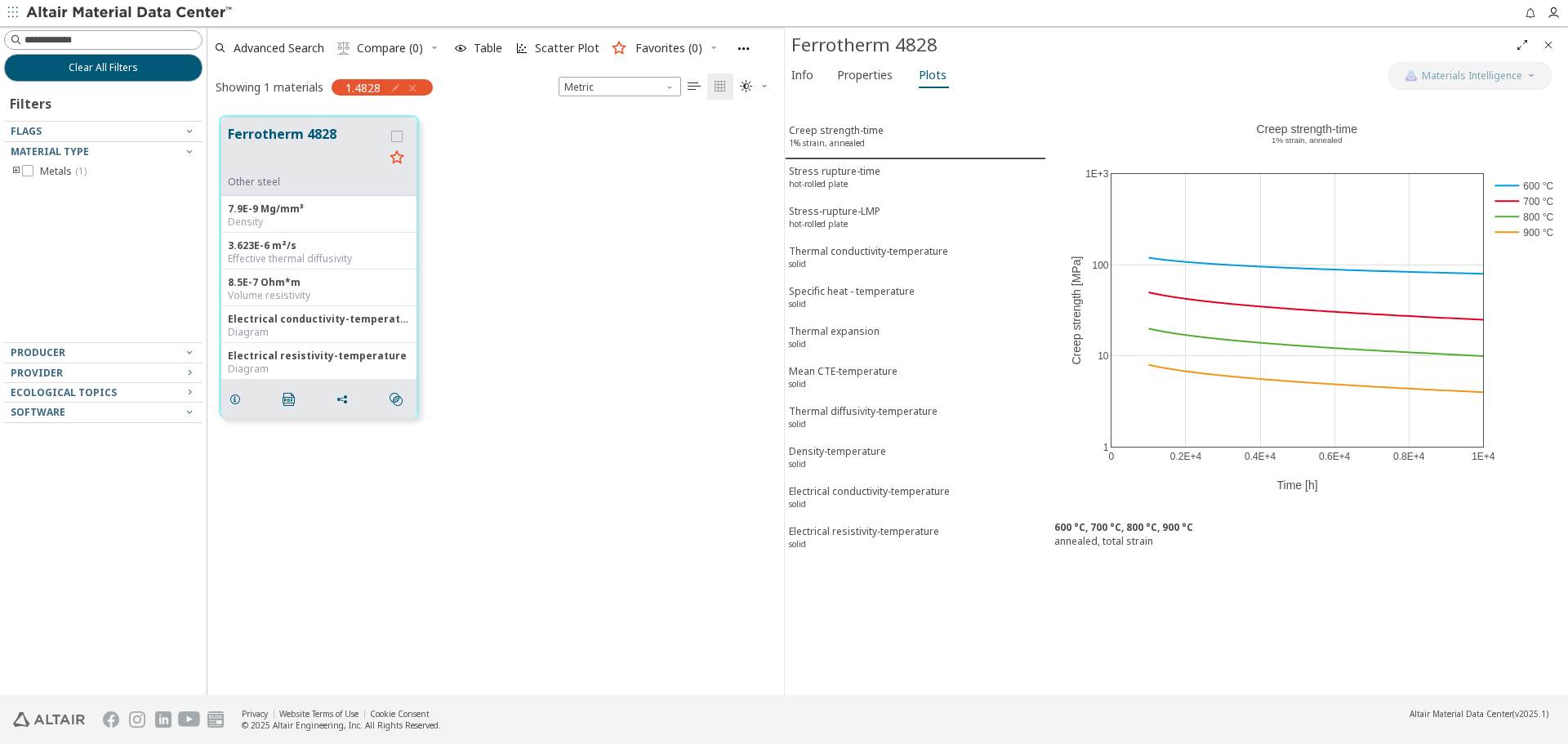
click at [1549, 43] on icon "Close" at bounding box center [1548, 45] width 13 height 13
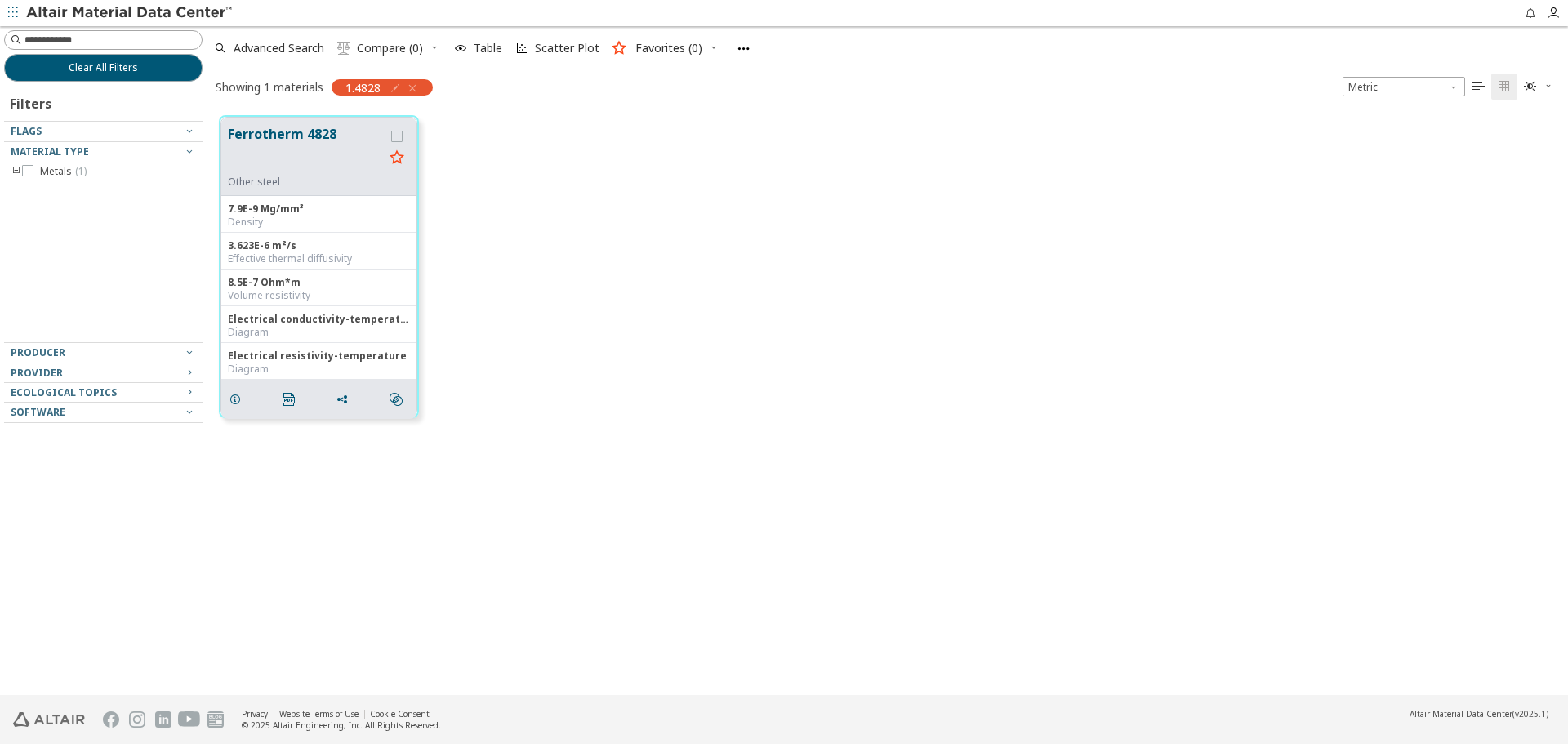
scroll to position [579, 1348]
click at [879, 239] on div "Ferrotherm 4828 Other steel 7.9E-9 Mg/mm³ Density 3.623E-6 m²/s Effective therm…" at bounding box center [888, 267] width 1361 height 326
click at [98, 46] on input at bounding box center [112, 40] width 177 height 17
click at [324, 162] on button "Ferrotherm 4828" at bounding box center [306, 150] width 156 height 52
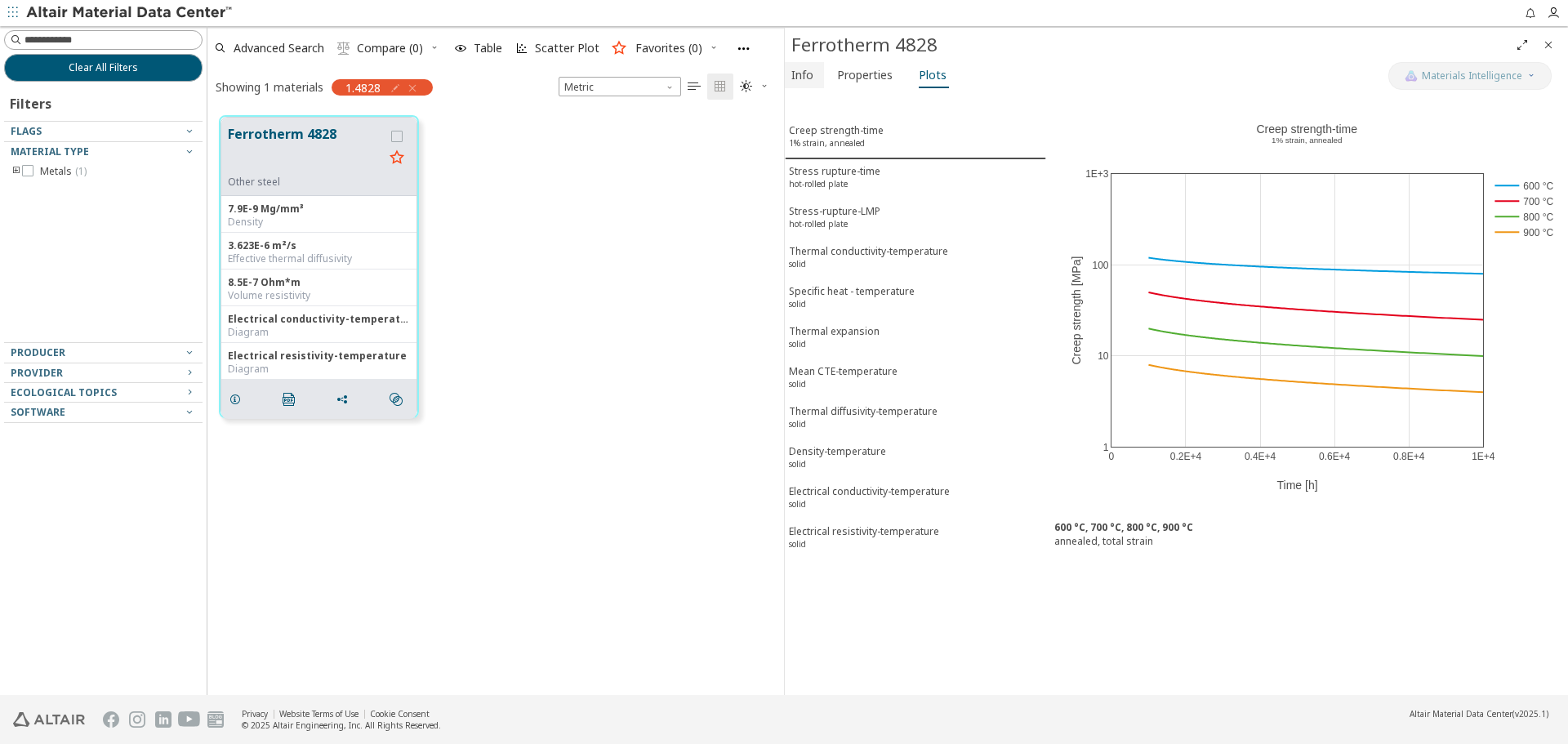
click at [797, 77] on span "Info" at bounding box center [802, 75] width 22 height 26
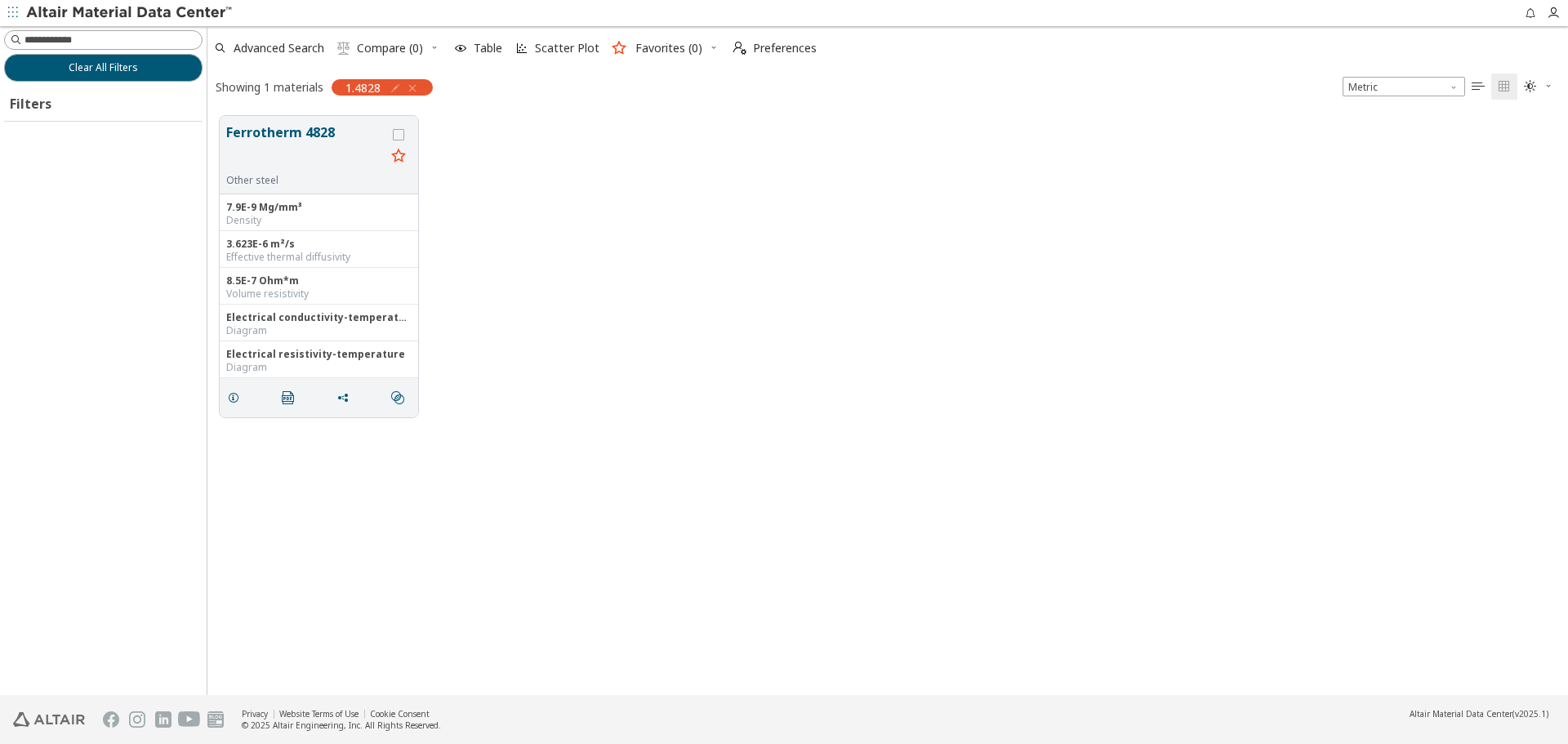
scroll to position [579, 1348]
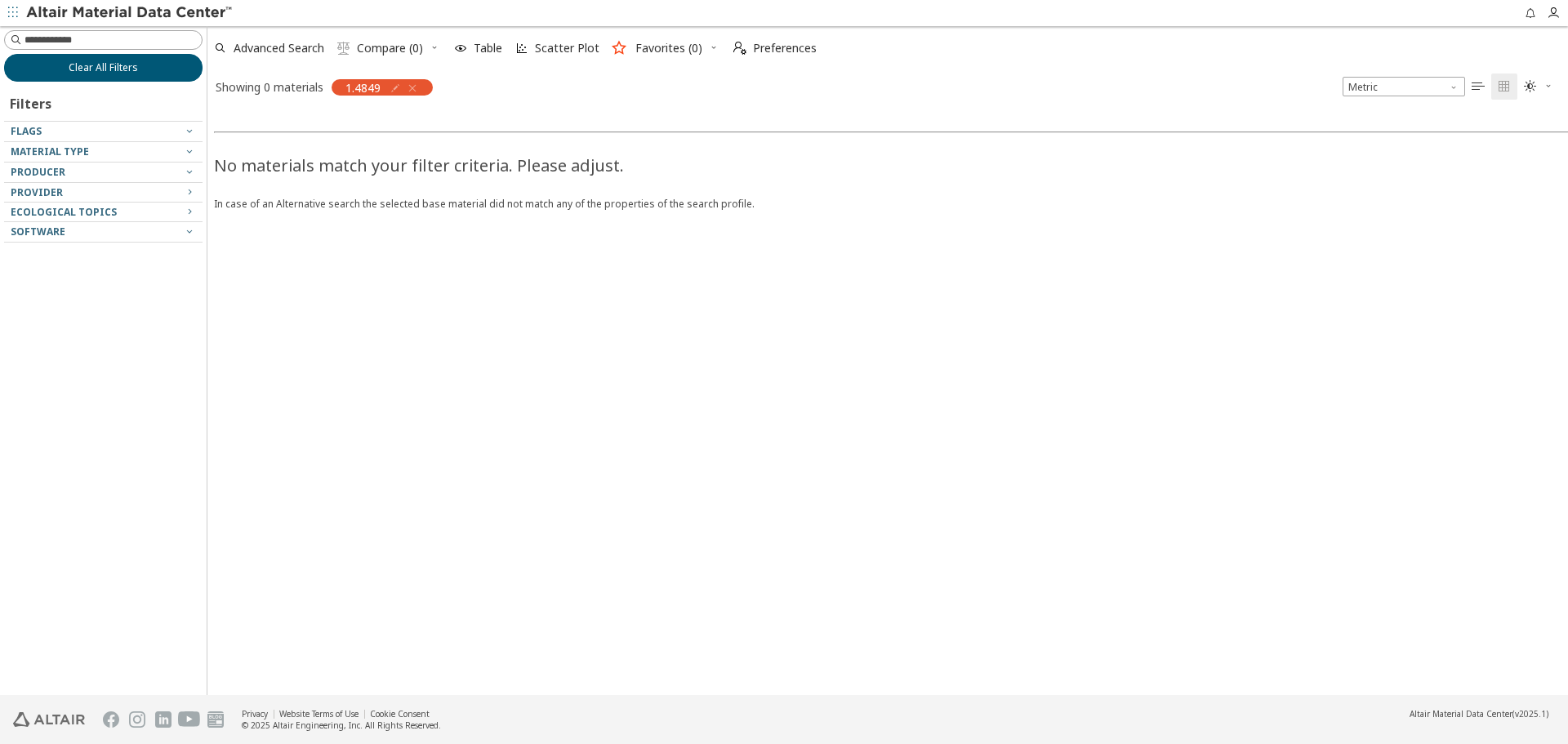
click at [130, 70] on span "Clear All Filters" at bounding box center [102, 68] width 69 height 13
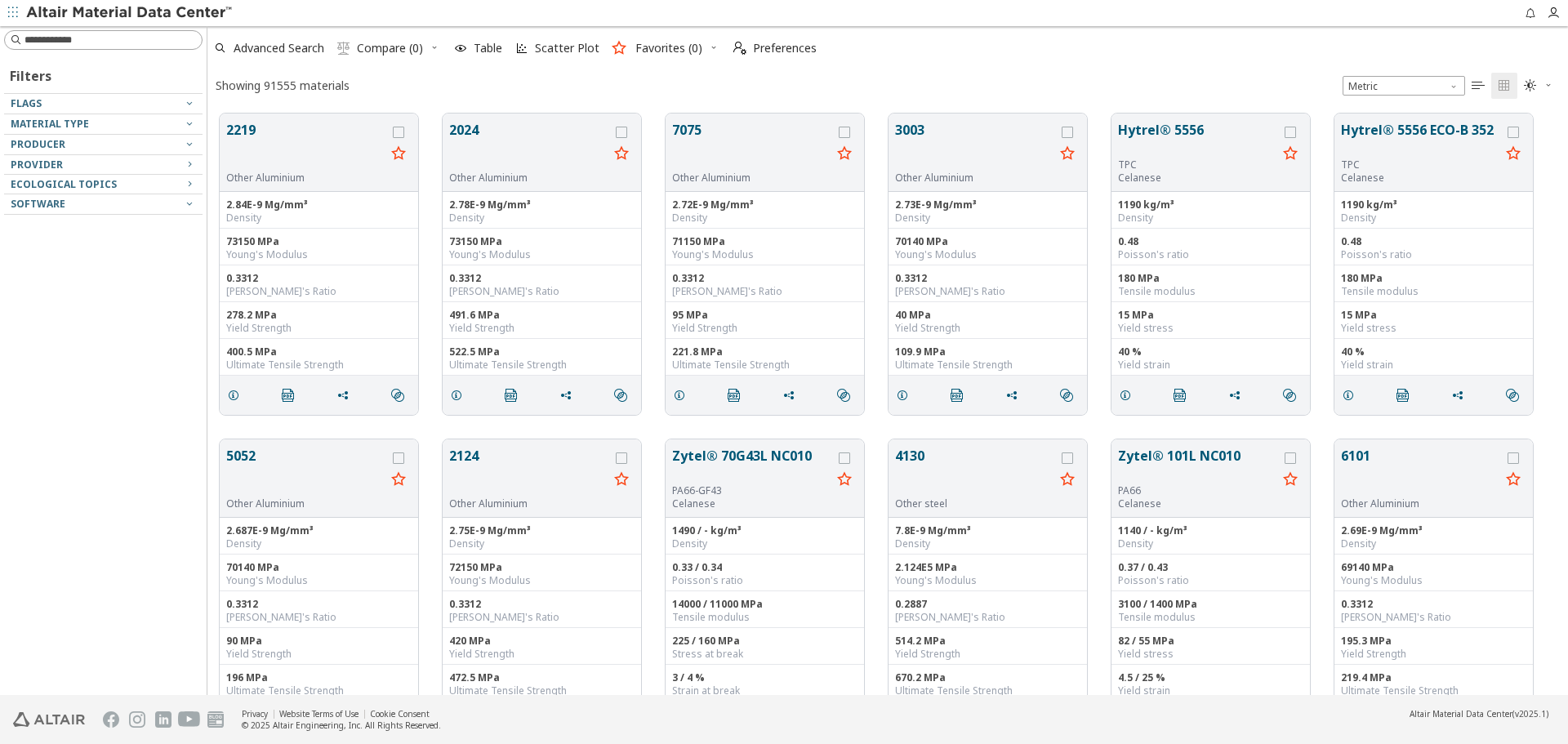
click at [162, 39] on input at bounding box center [112, 40] width 177 height 17
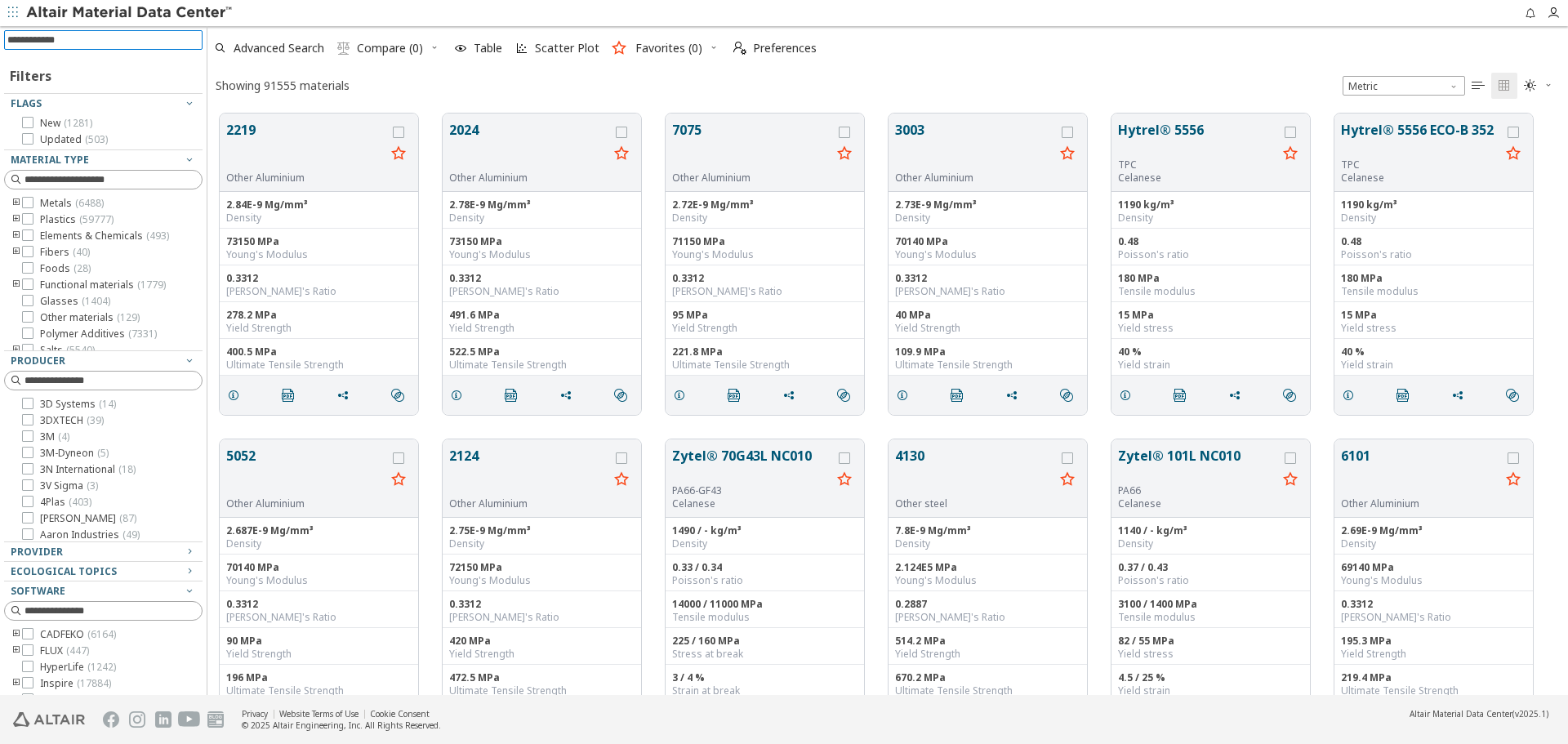
scroll to position [582, 1348]
click at [162, 39] on input at bounding box center [105, 40] width 195 height 18
type input "***"
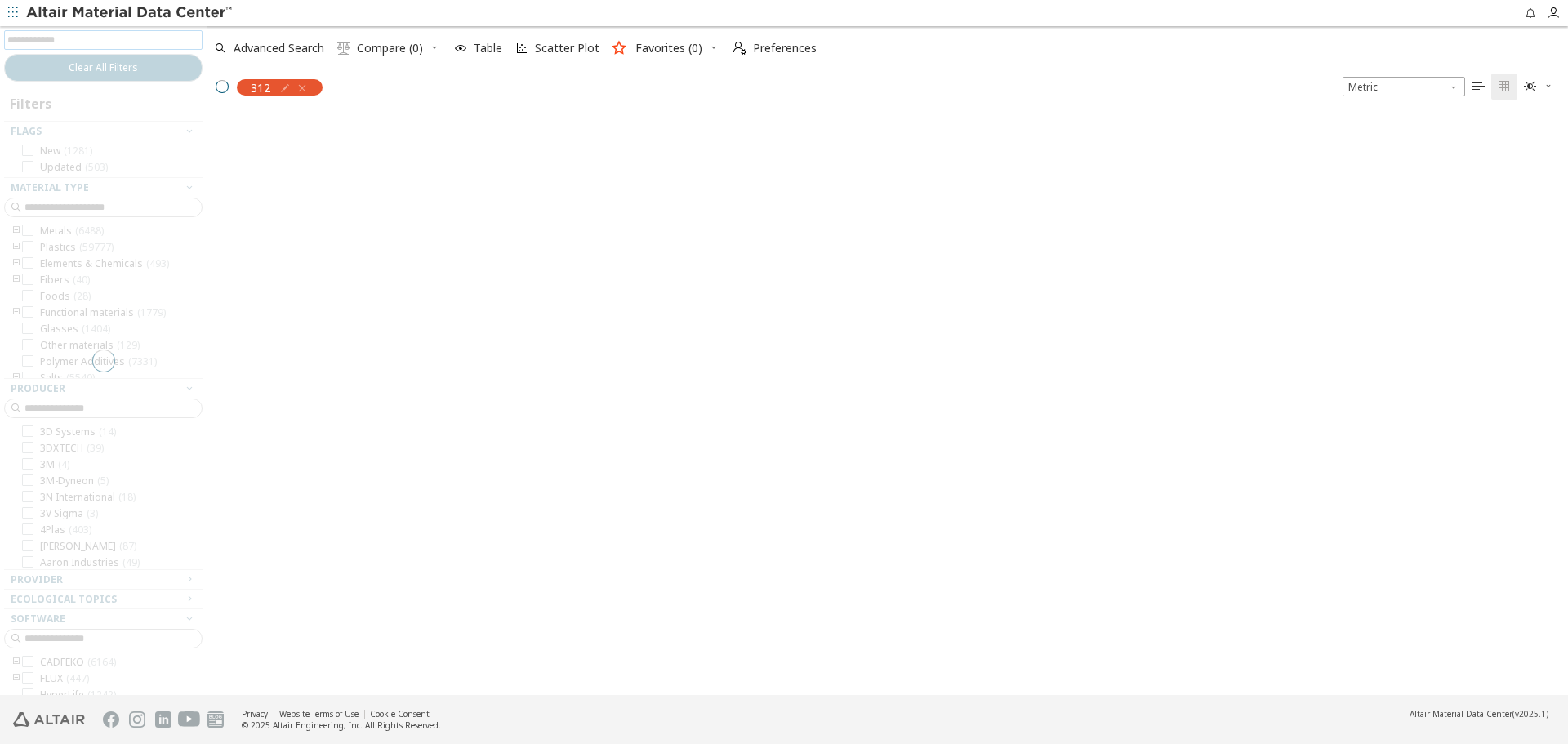
scroll to position [579, 1348]
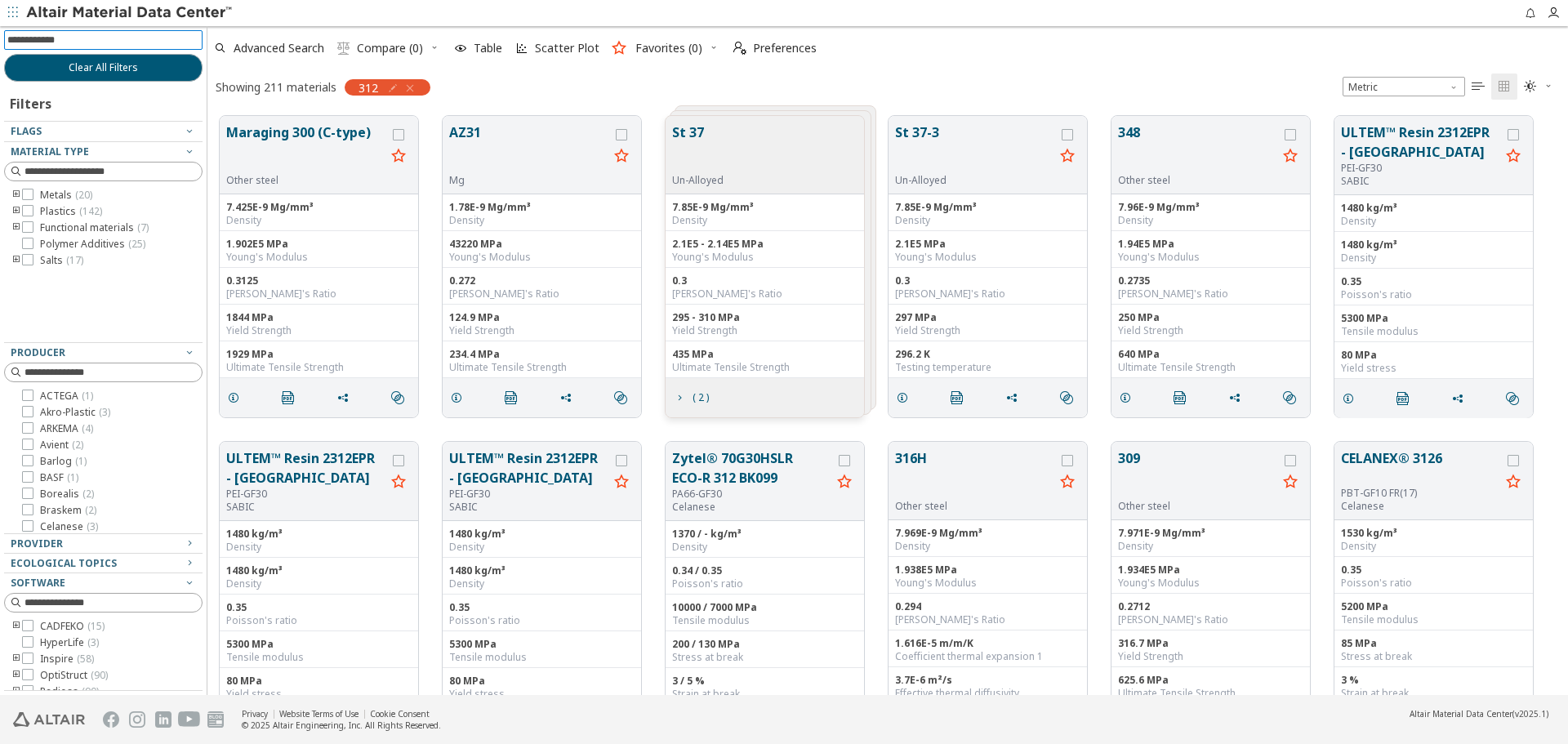
click at [18, 197] on icon "toogle group" at bounding box center [17, 196] width 12 height 13
click at [57, 240] on icon at bounding box center [52, 243] width 12 height 12
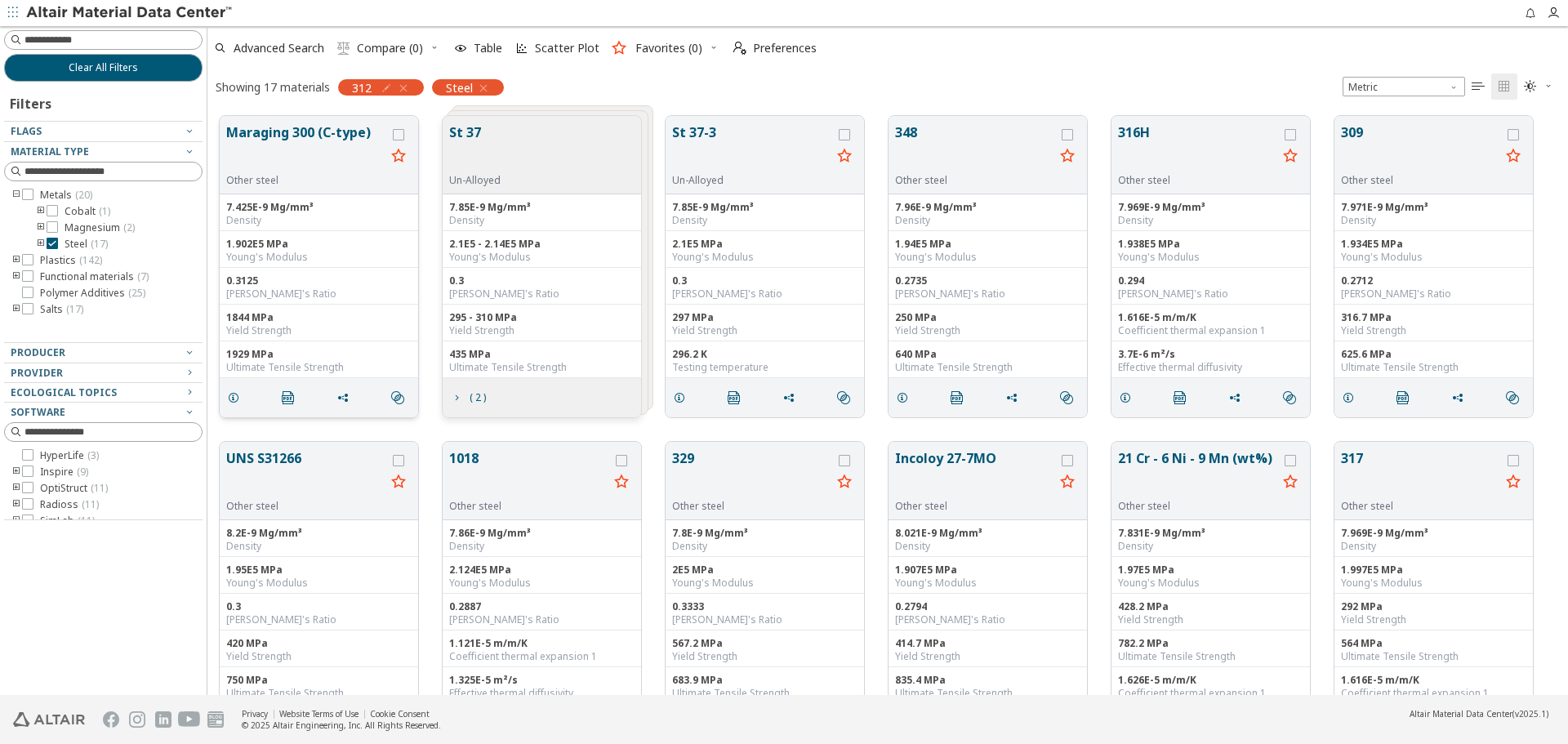
click at [304, 134] on button "Maraging 300 (C-type)" at bounding box center [306, 148] width 159 height 52
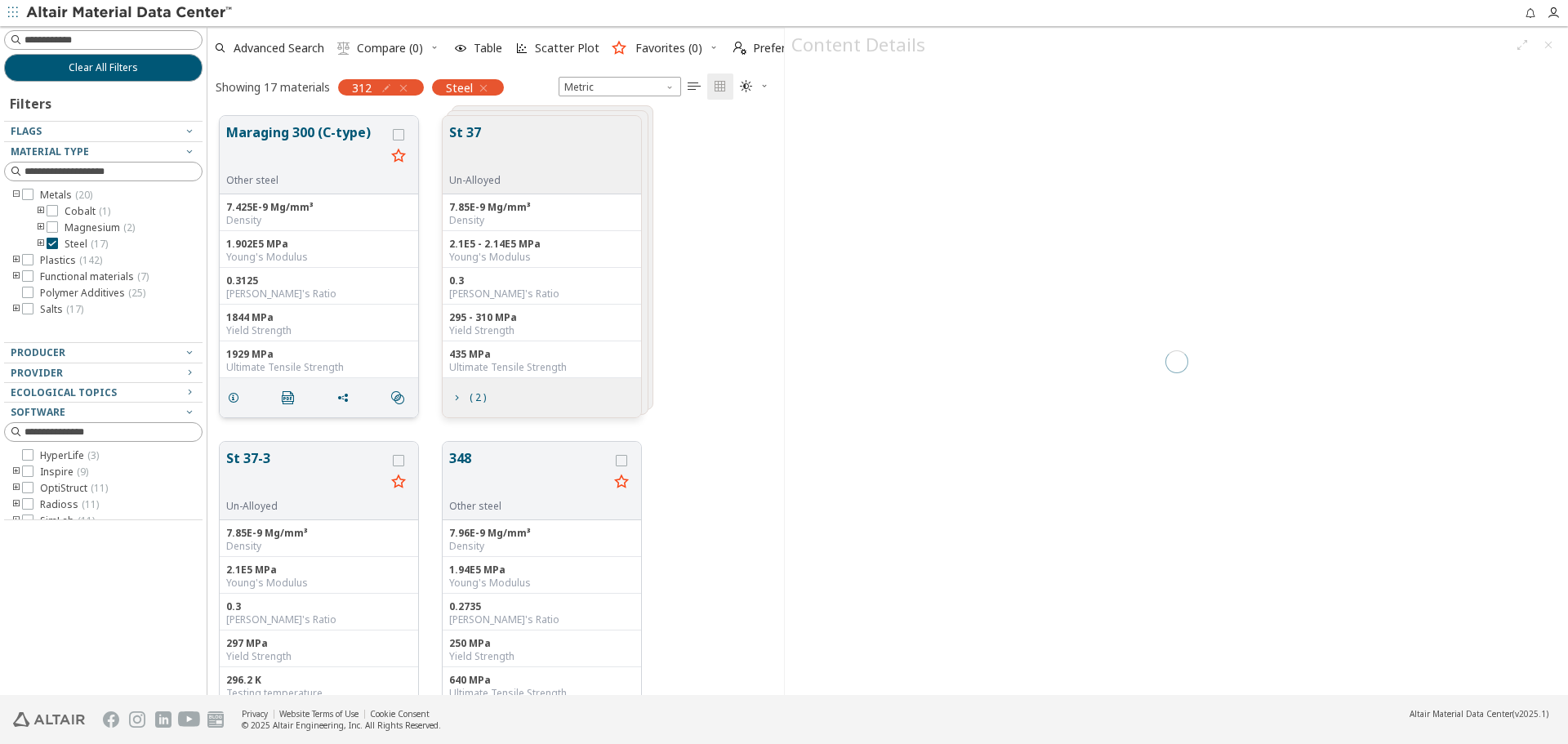
scroll to position [579, 565]
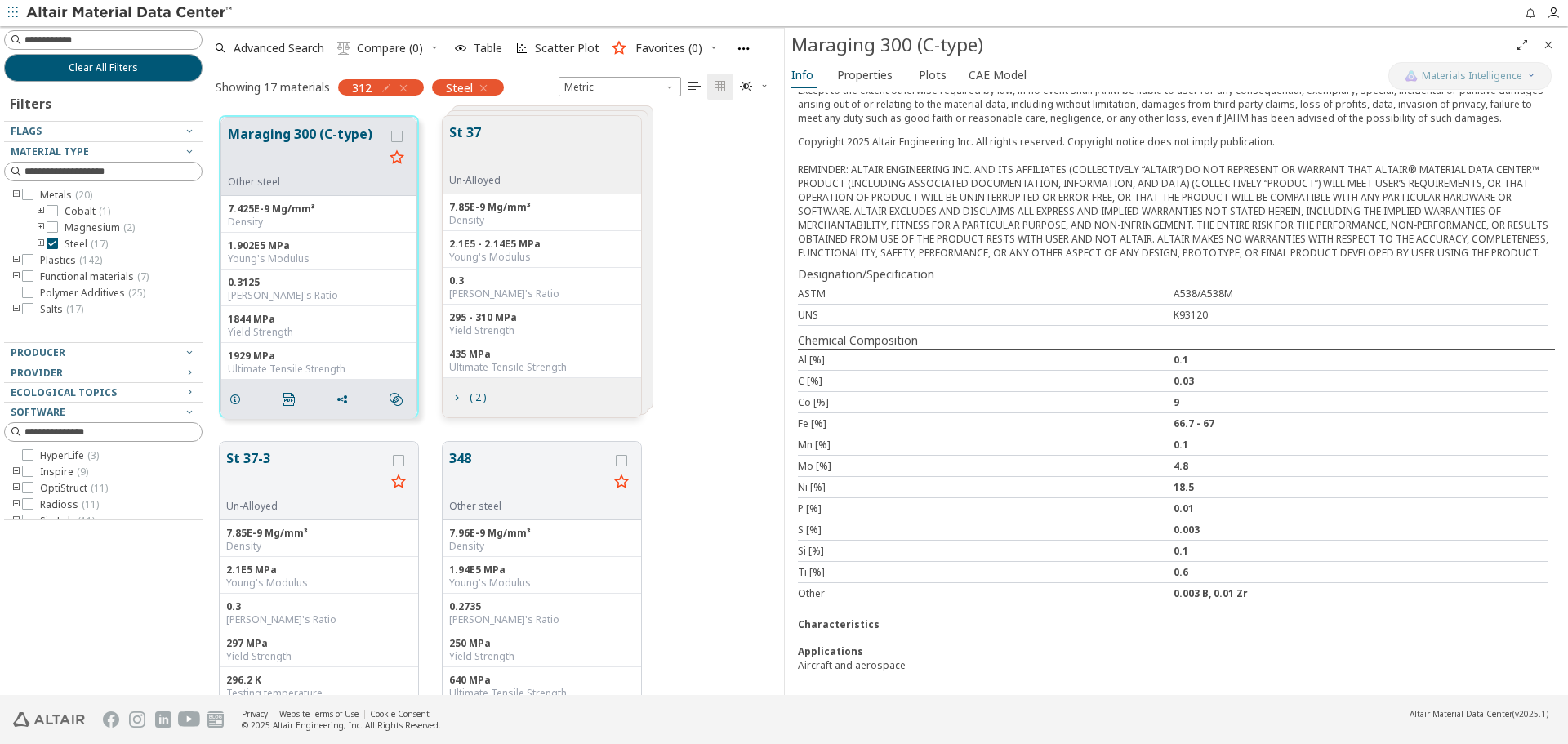
scroll to position [347, 0]
click at [469, 401] on span "( 2 )" at bounding box center [477, 398] width 22 height 10
click at [316, 469] on button "St 37" at bounding box center [306, 474] width 159 height 52
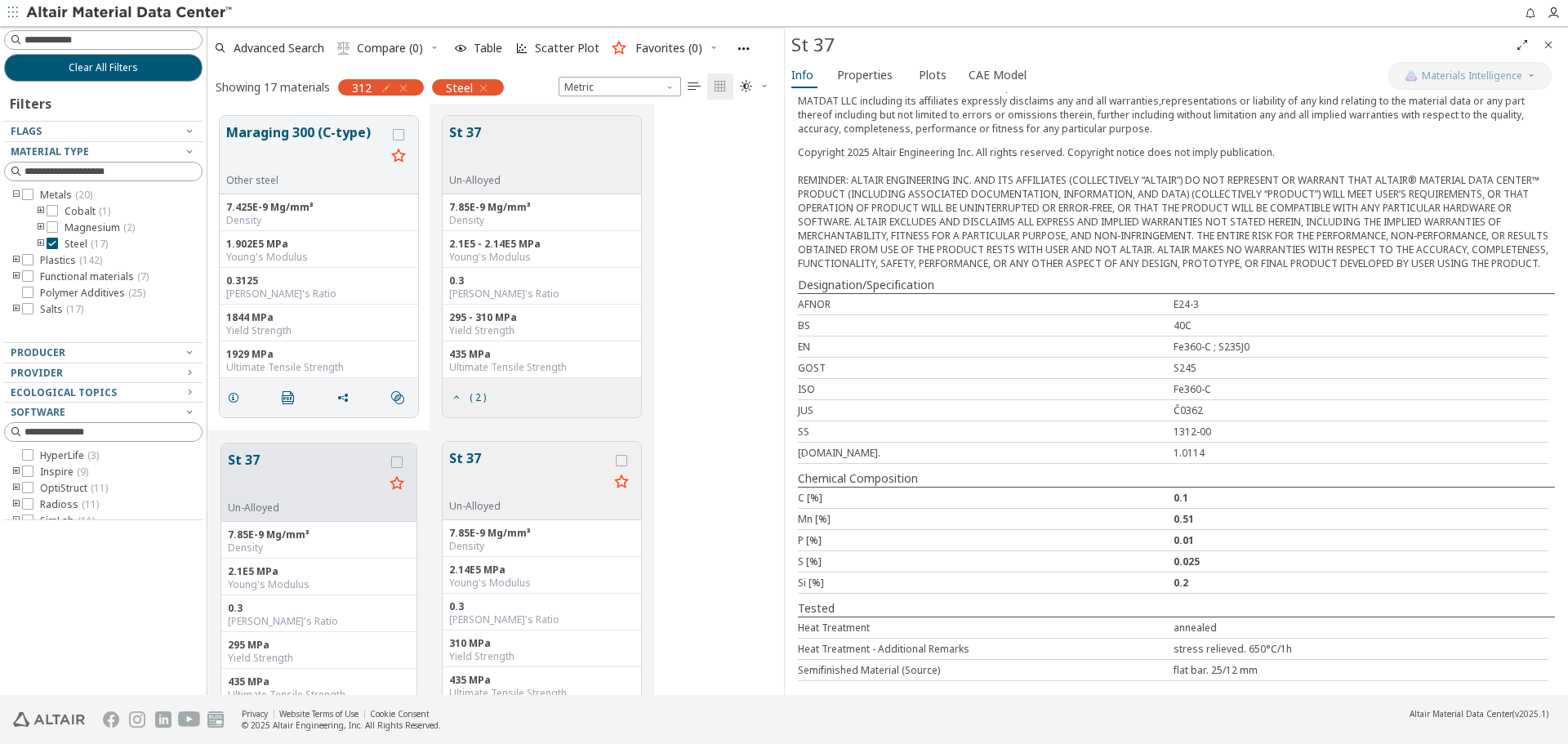
scroll to position [285, 0]
click at [465, 401] on span "( 2 )" at bounding box center [467, 397] width 42 height 31
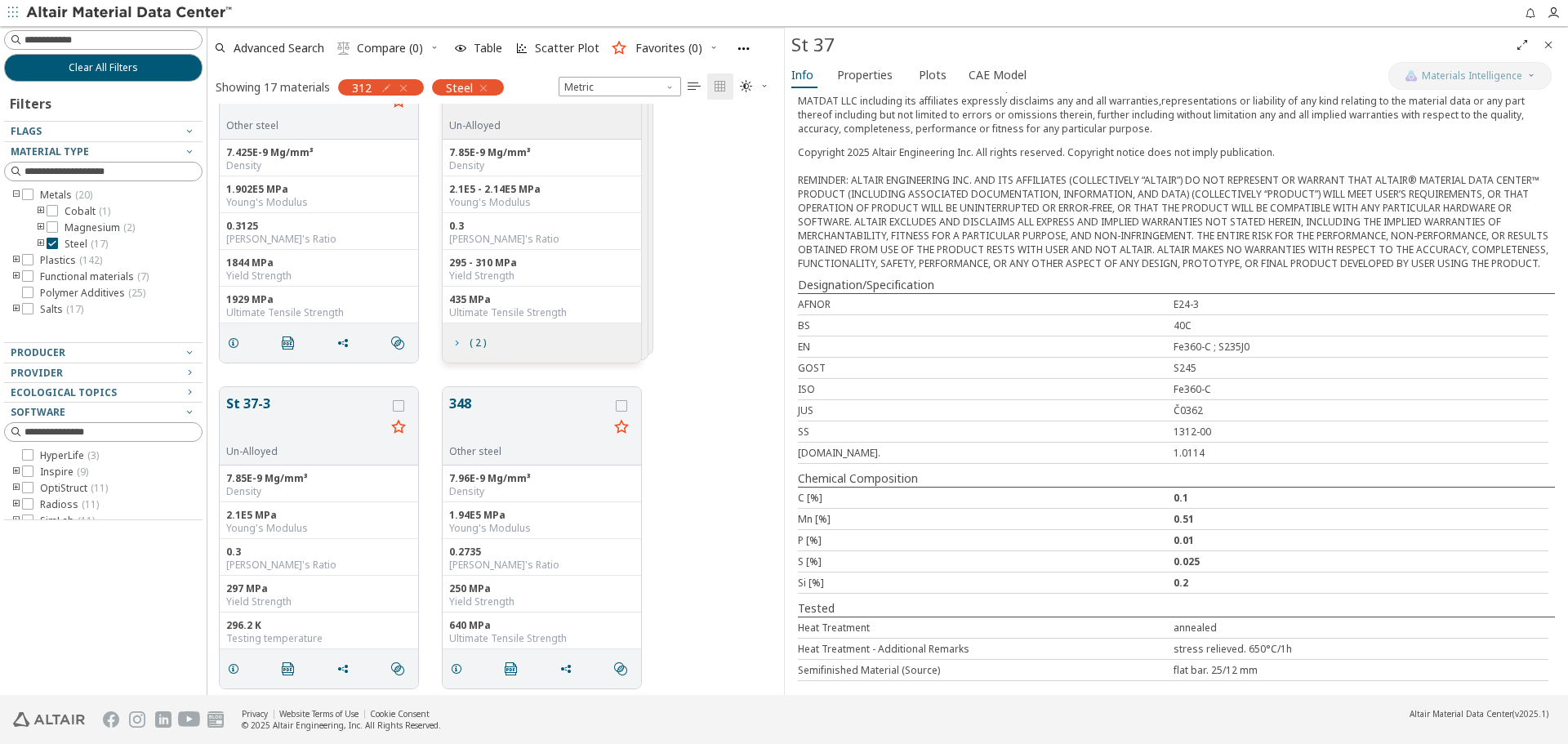
scroll to position [82, 0]
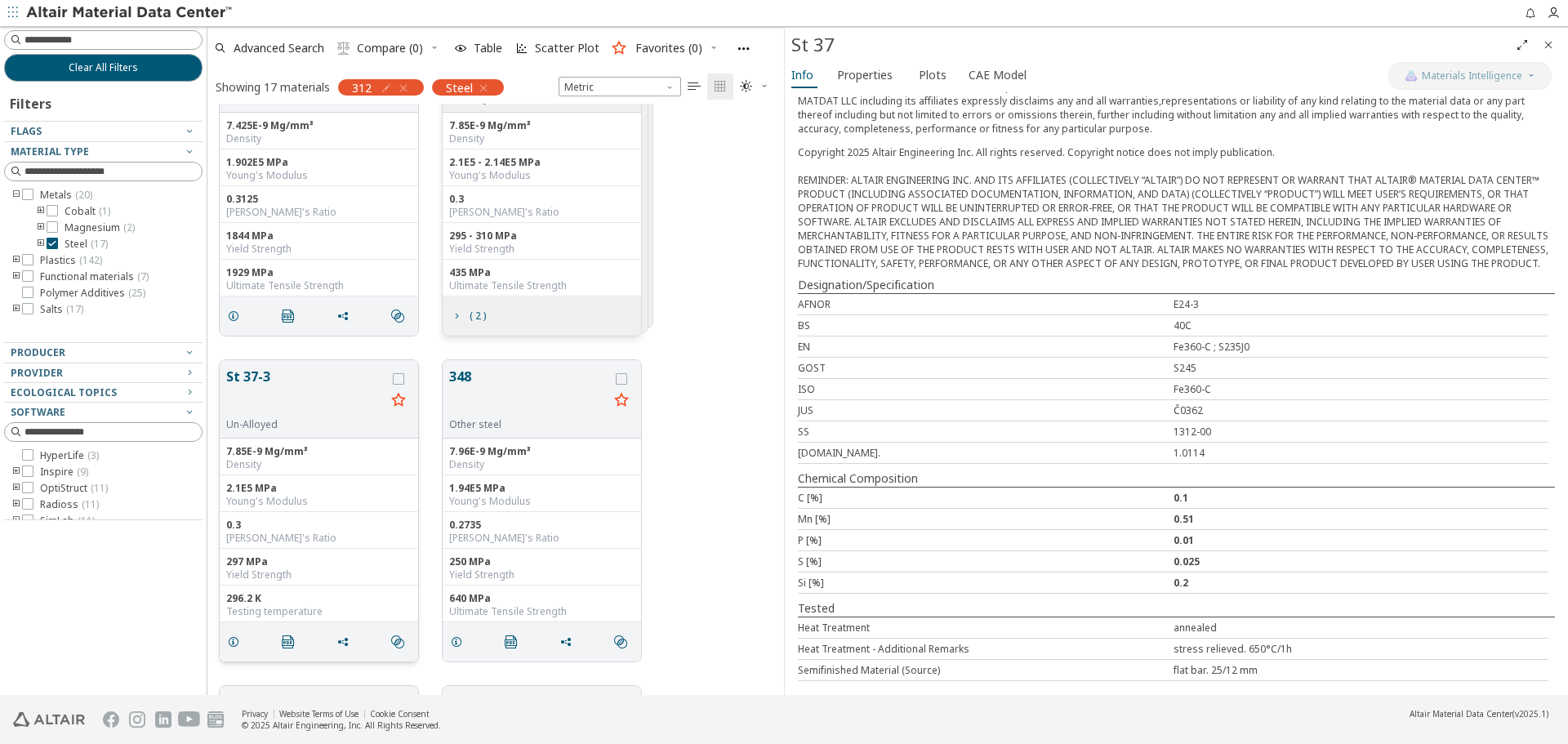
click at [248, 392] on button "St 37-3" at bounding box center [306, 392] width 159 height 52
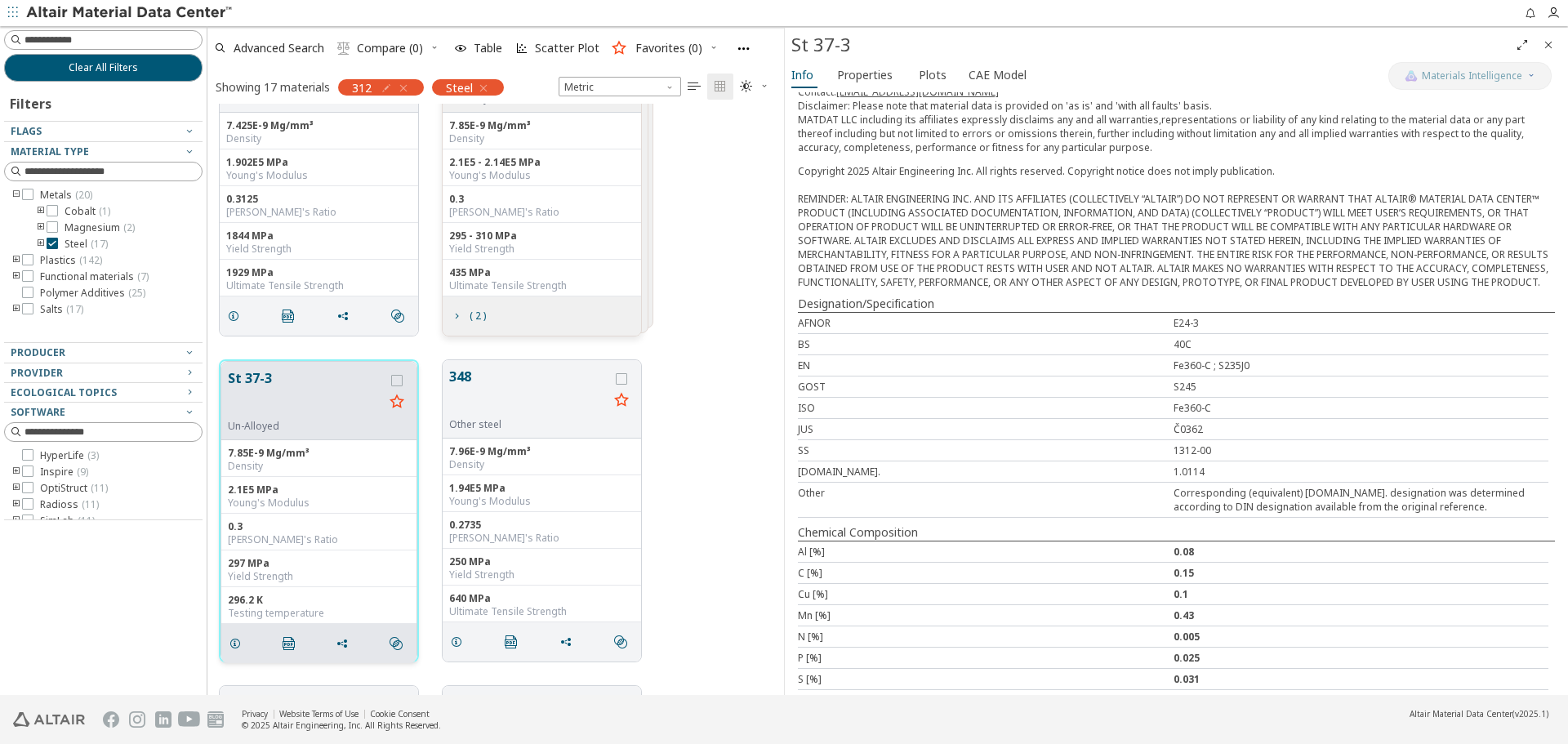
scroll to position [381, 0]
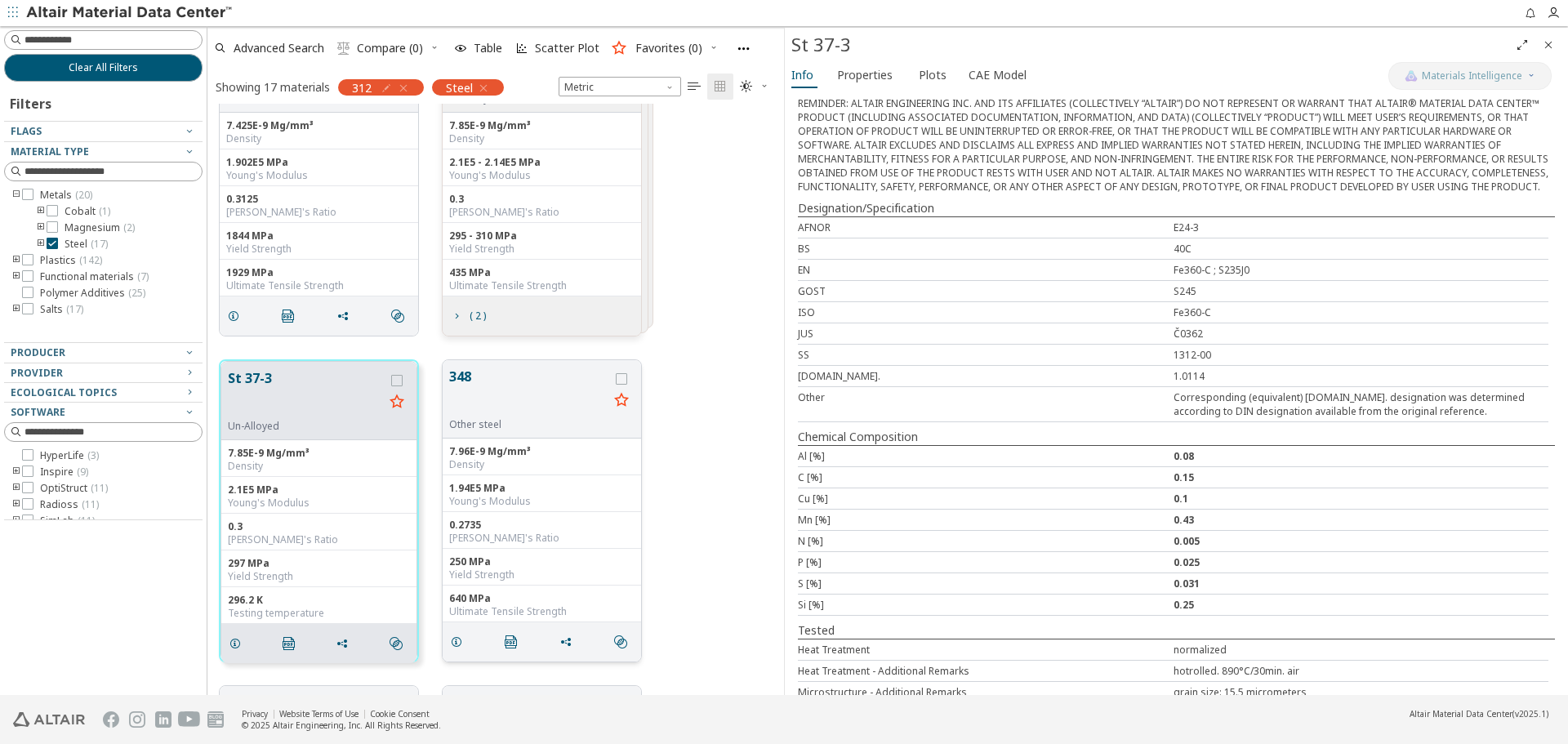
click at [464, 392] on button "348" at bounding box center [528, 392] width 159 height 52
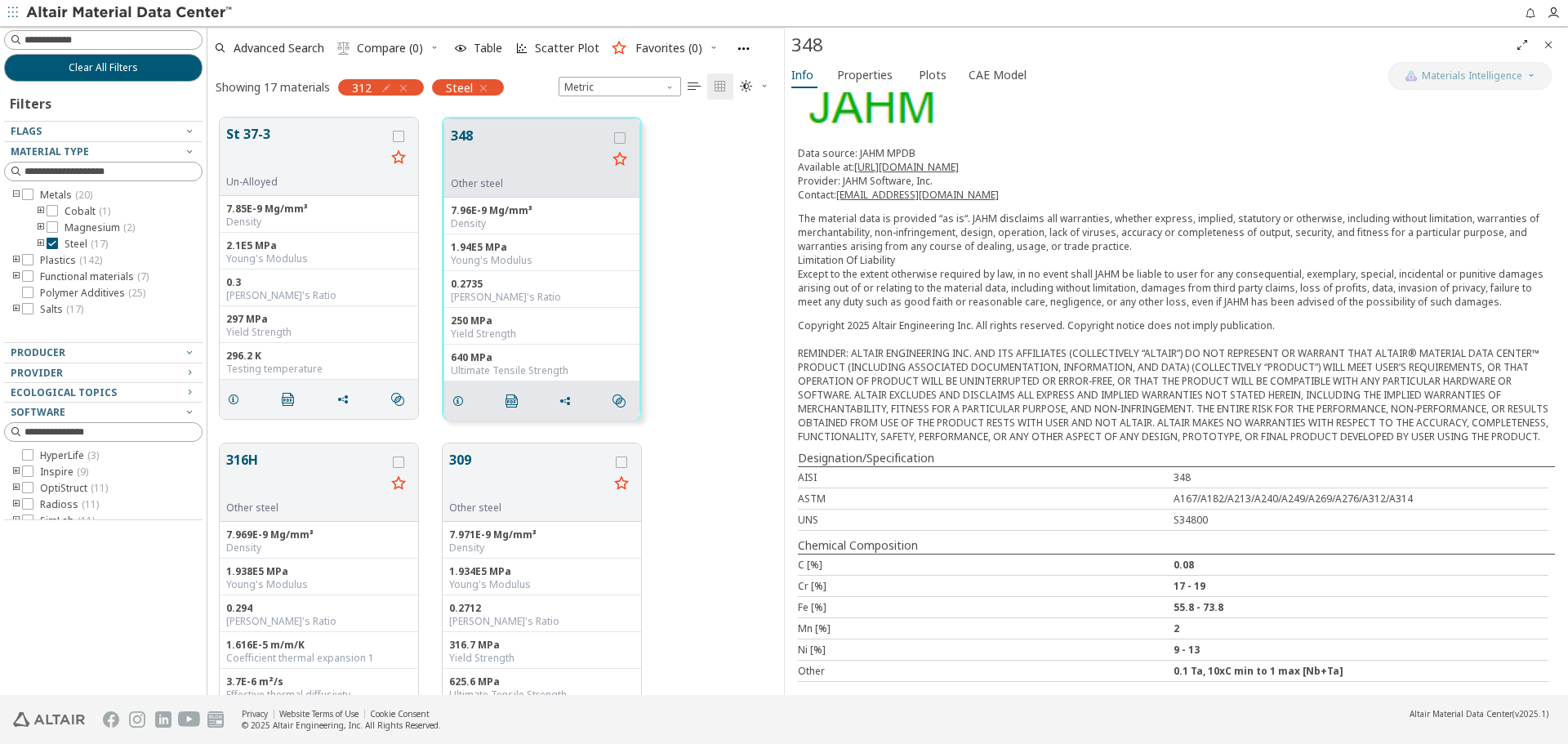
scroll to position [327, 0]
click at [248, 464] on button "316H" at bounding box center [306, 473] width 159 height 52
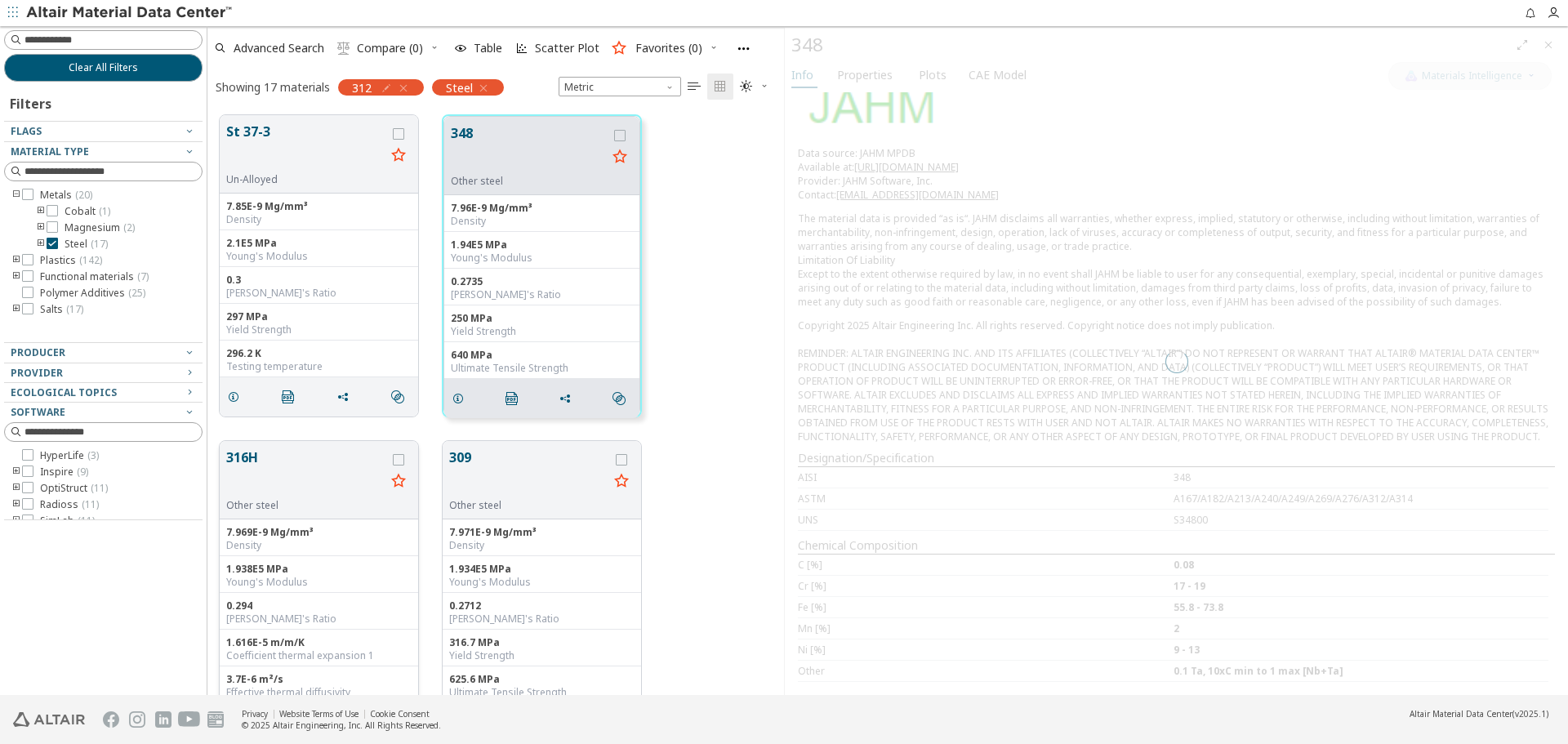
scroll to position [269, 0]
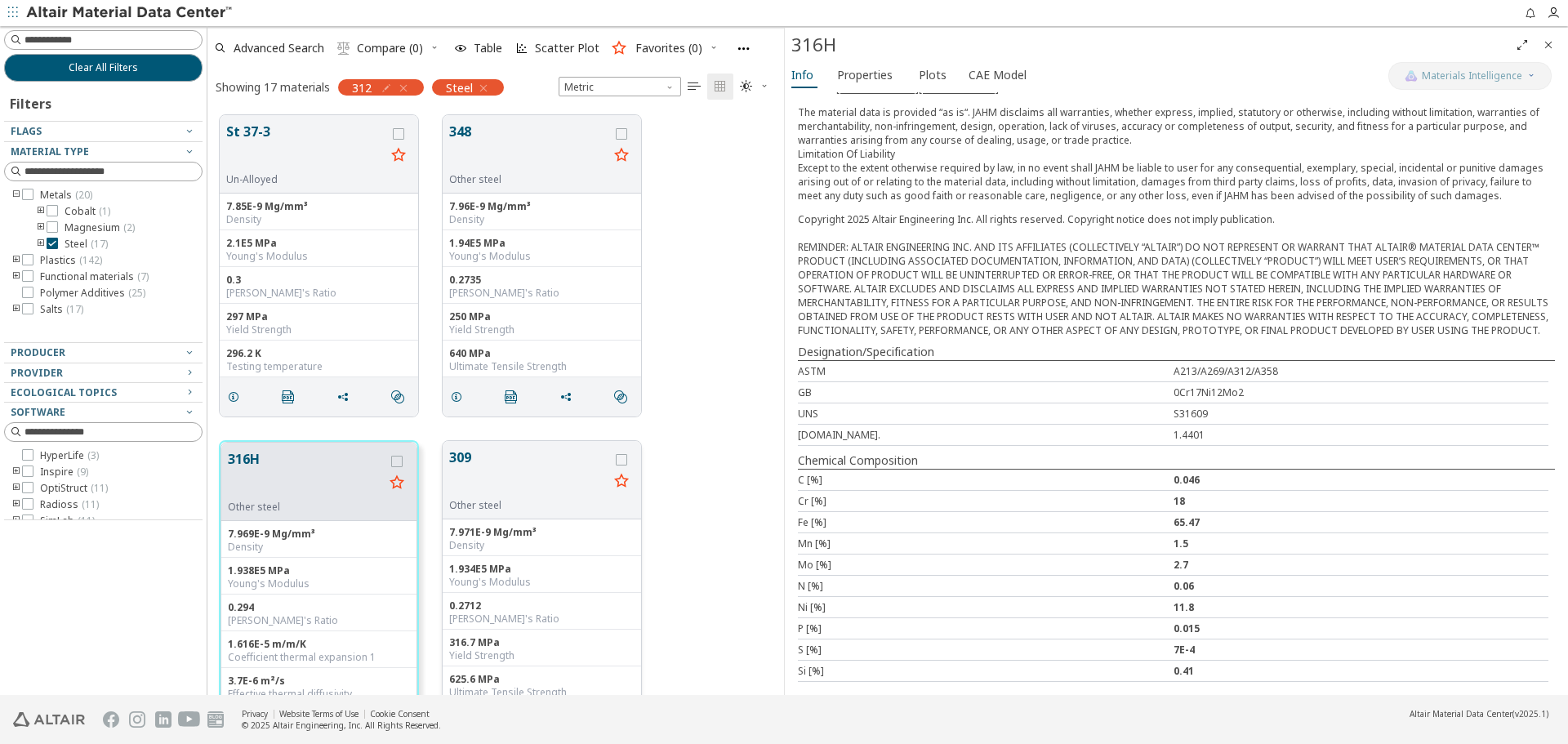
click at [460, 460] on button "309" at bounding box center [528, 473] width 159 height 52
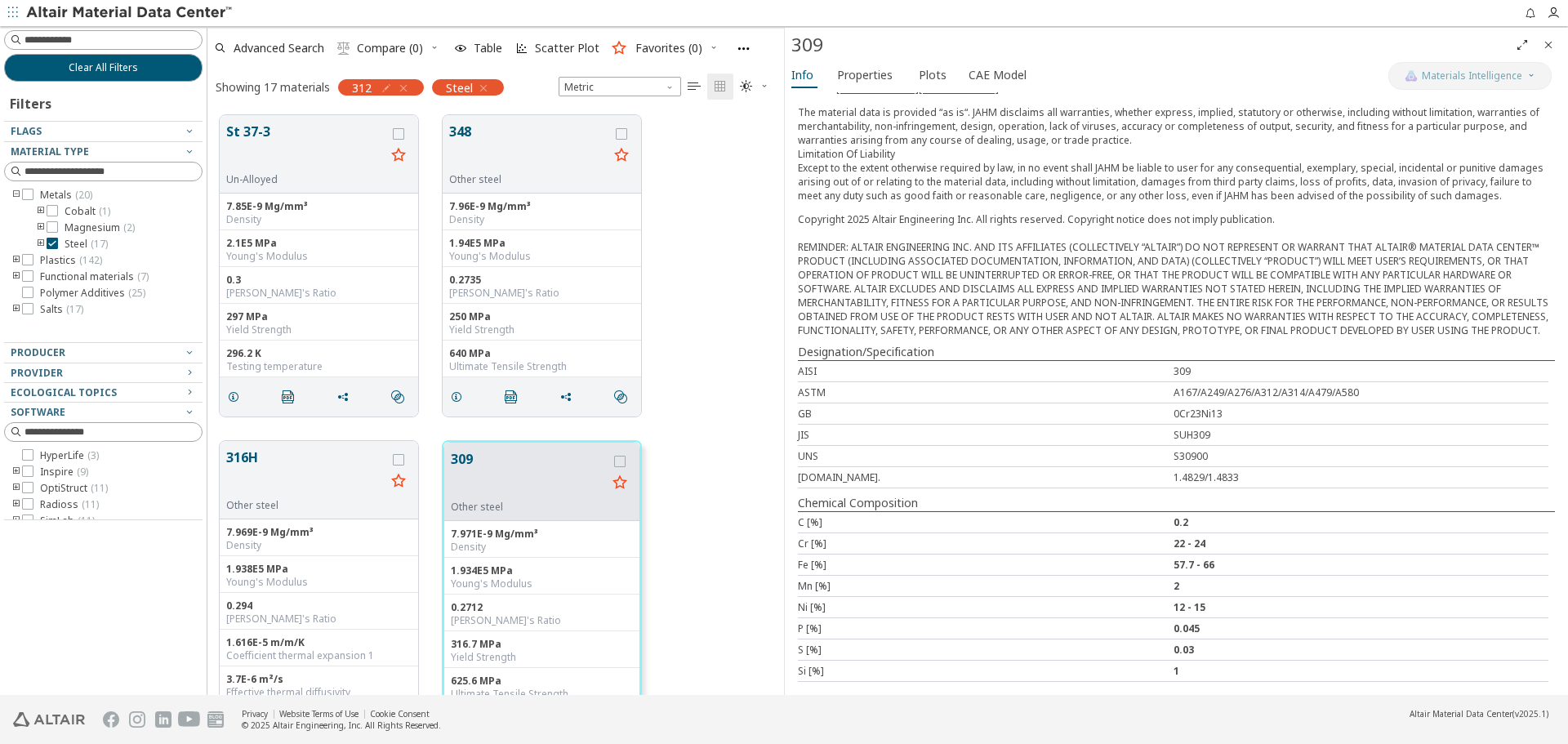
click at [389, 86] on icon "button" at bounding box center [386, 88] width 13 height 13
type input "***"
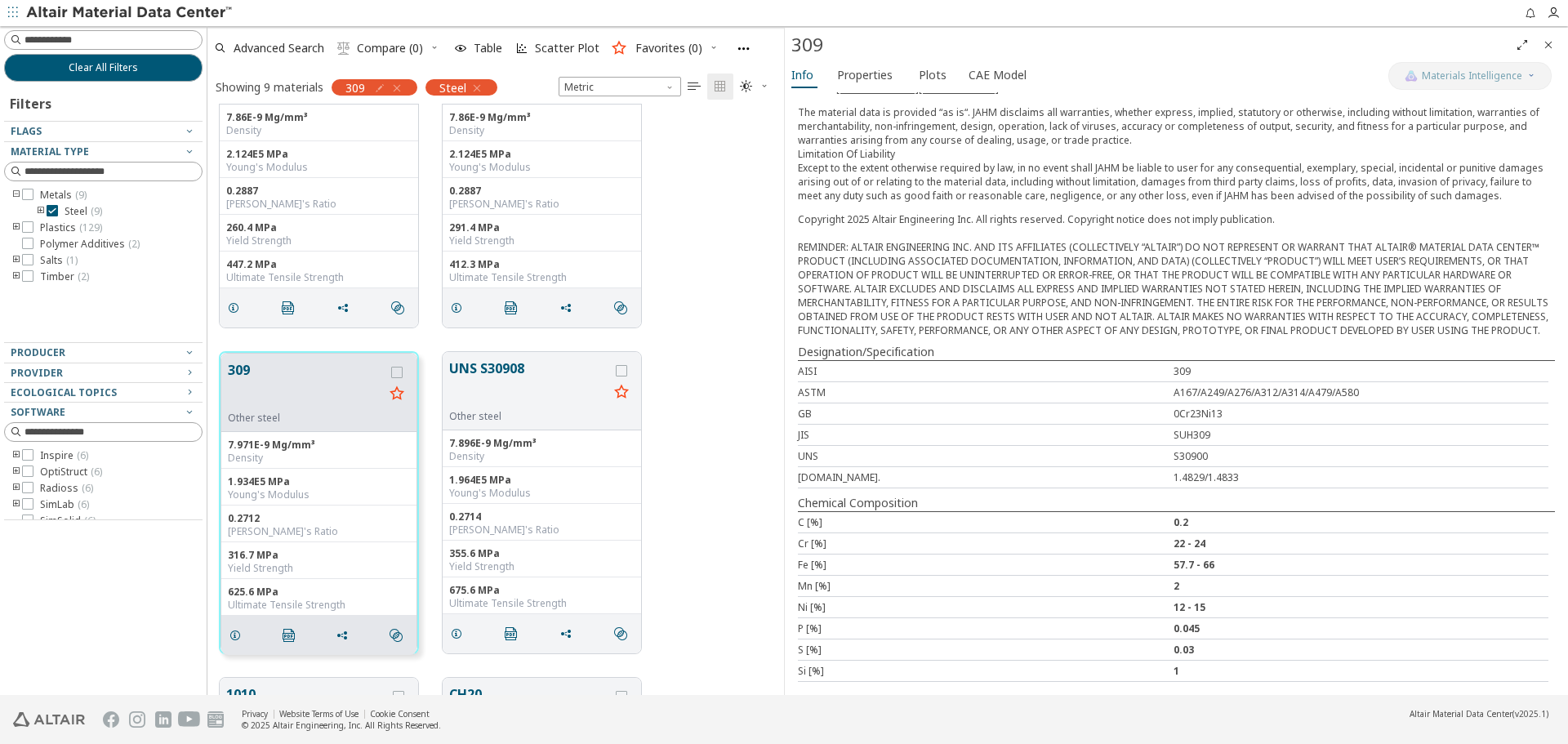
scroll to position [82, 0]
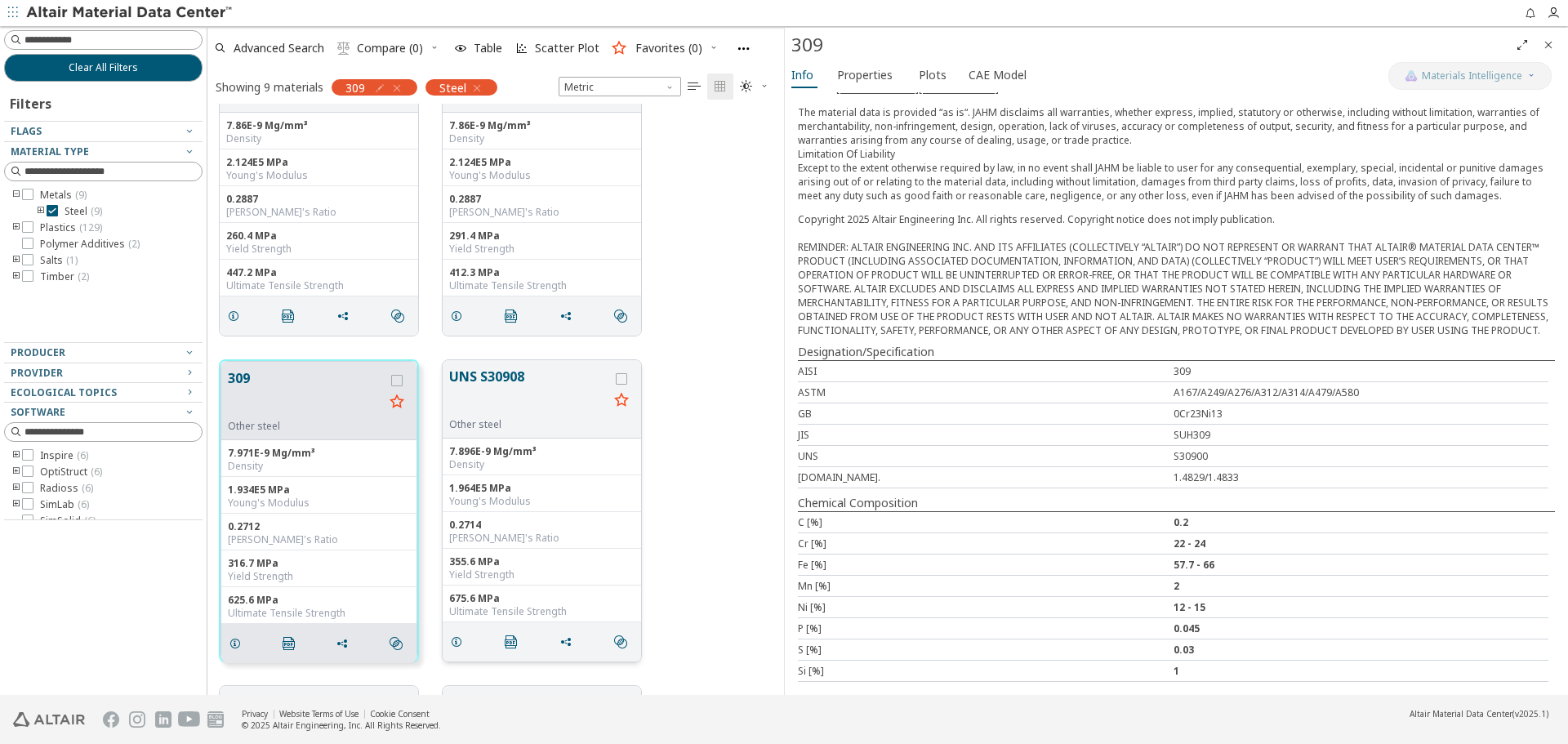
click at [517, 374] on button "UNS S30908" at bounding box center [528, 392] width 159 height 52
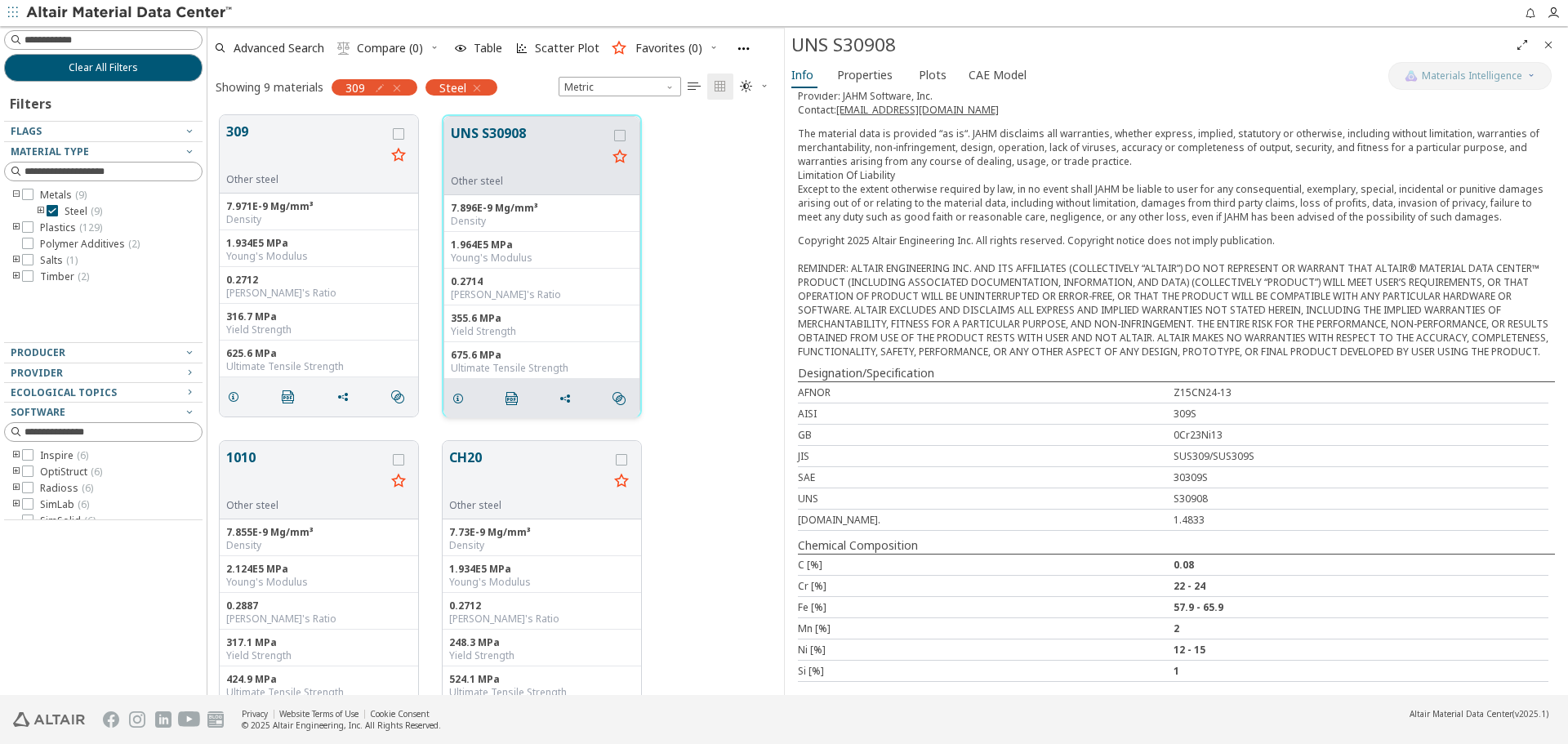
scroll to position [408, 0]
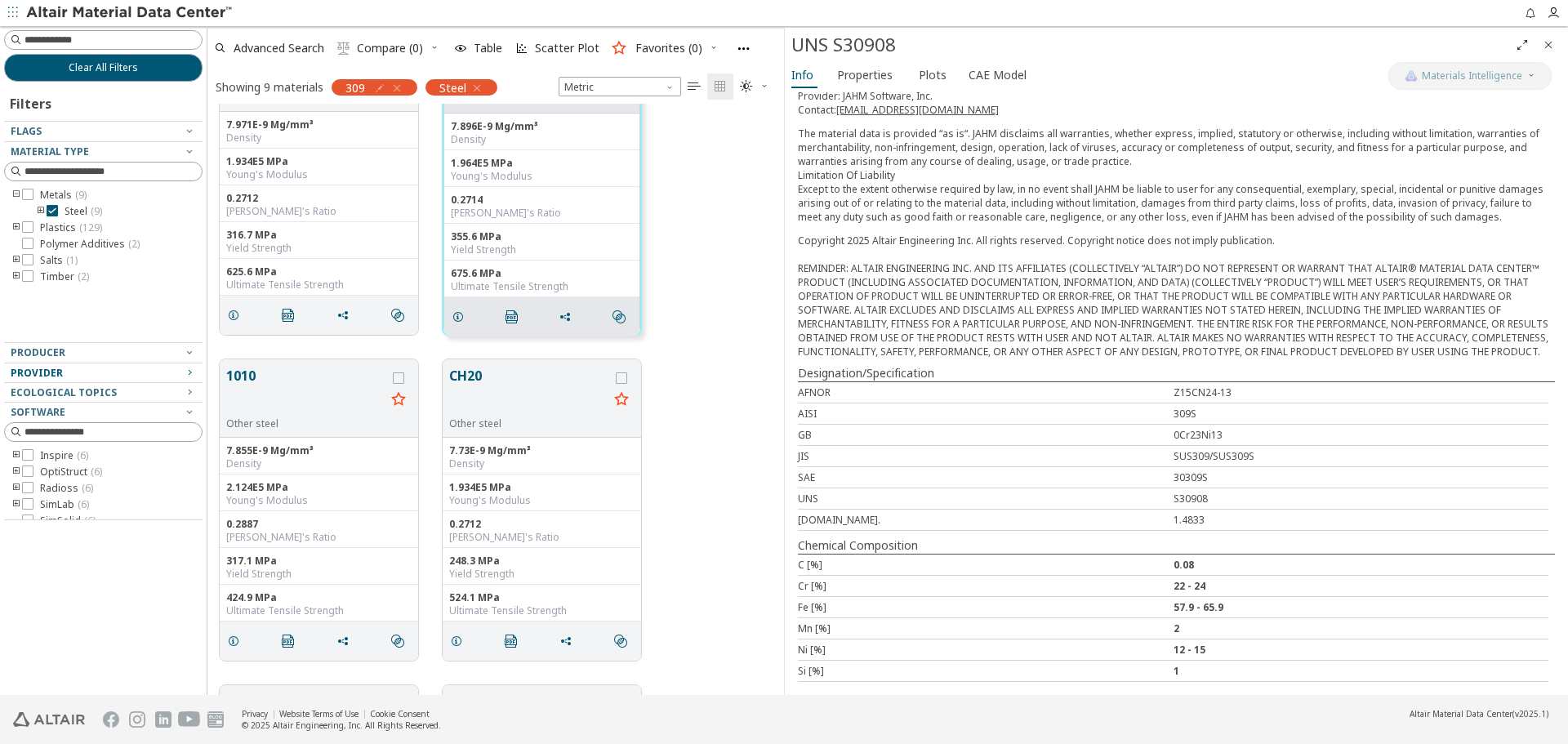
click at [195, 363] on span "Provider" at bounding box center [103, 373] width 186 height 20
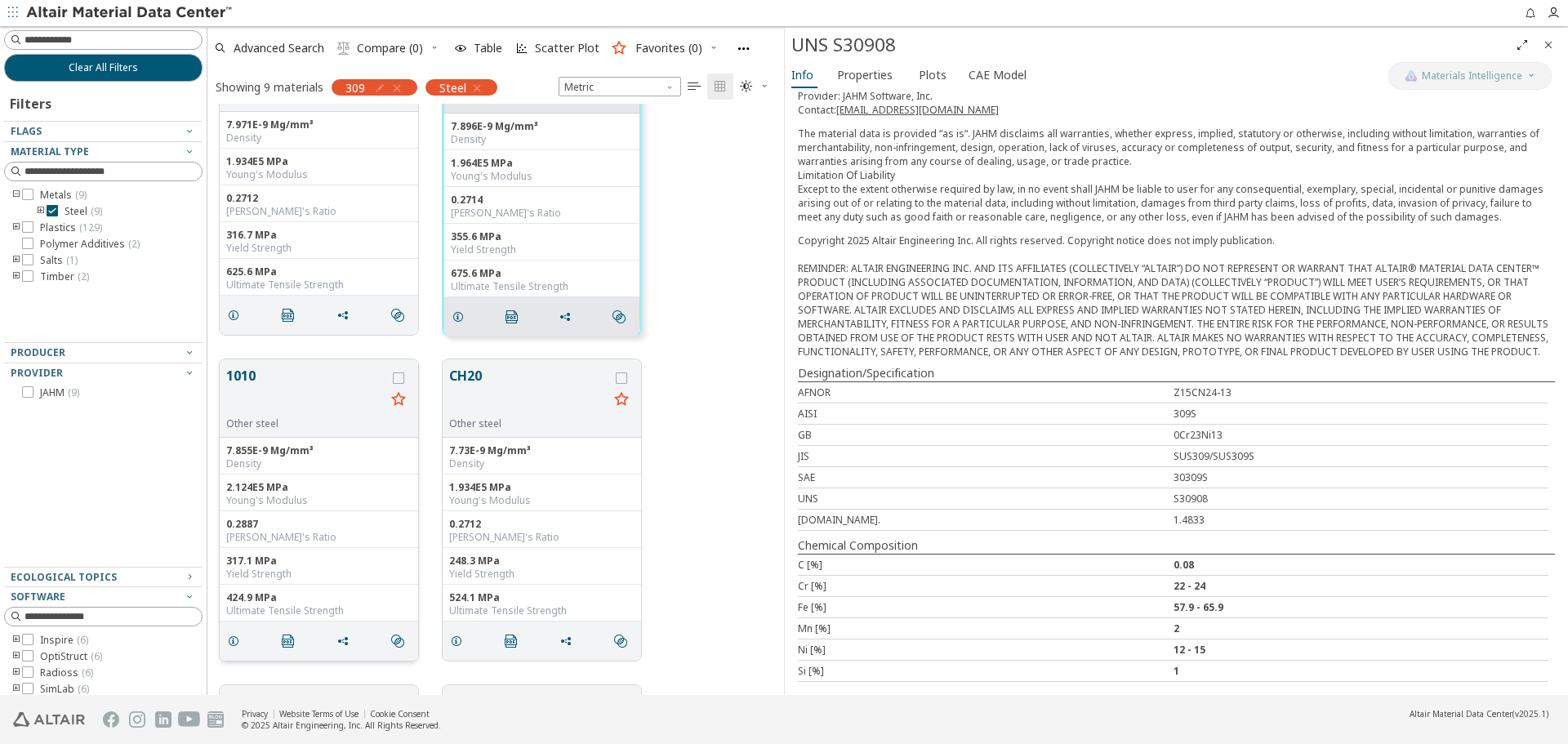
click at [251, 382] on button "1010" at bounding box center [306, 392] width 159 height 52
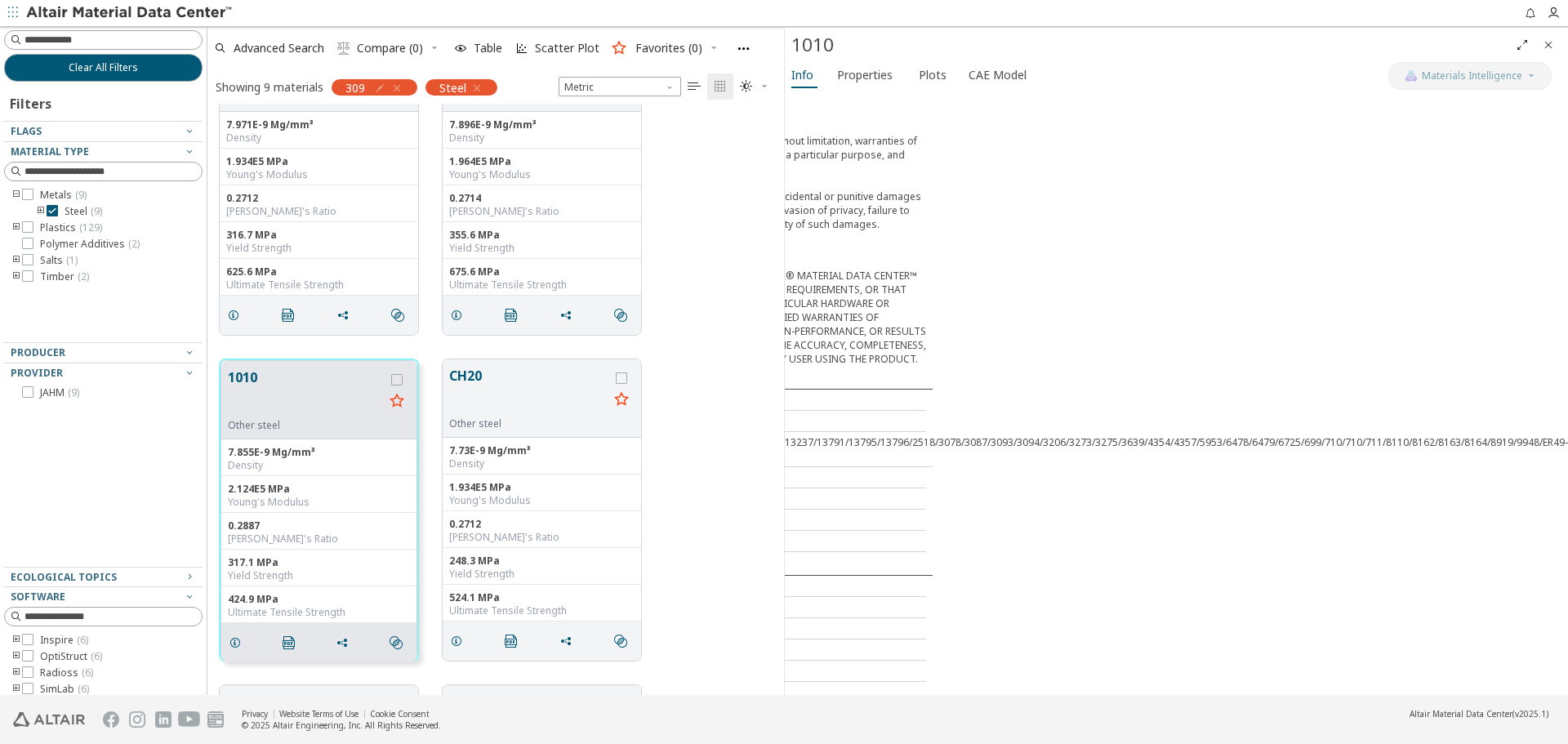
scroll to position [252, 0]
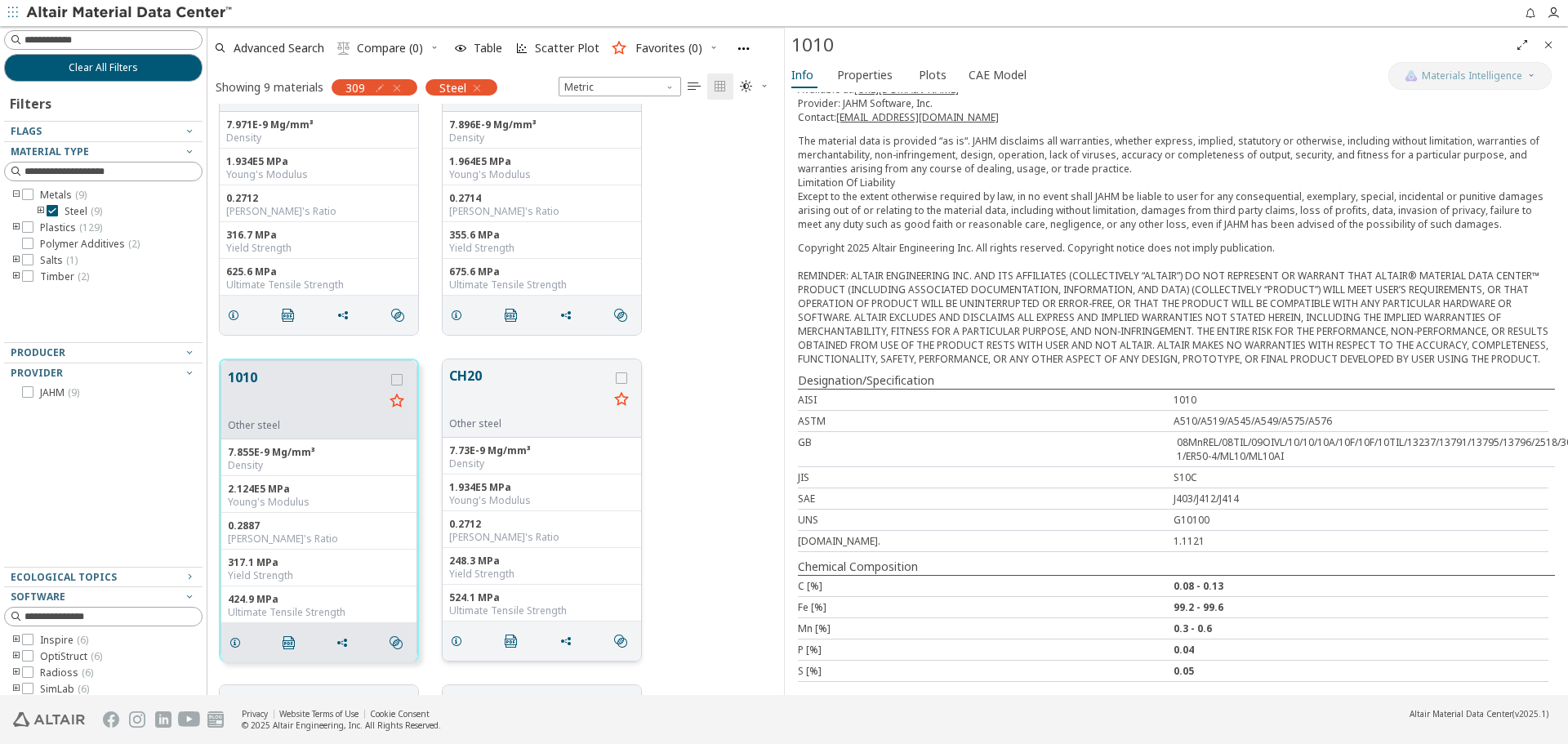
click at [468, 374] on button "CH20" at bounding box center [528, 392] width 159 height 52
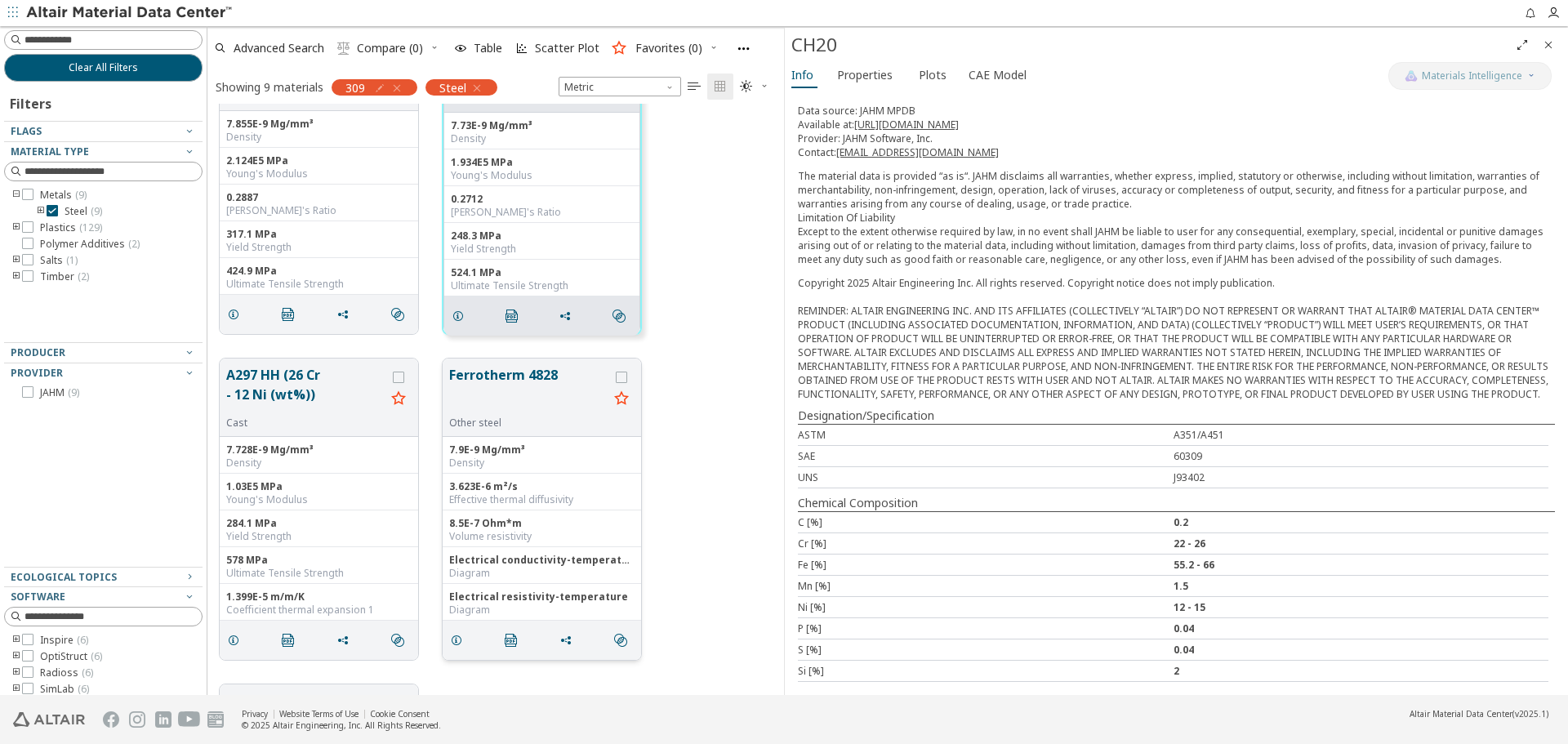
scroll to position [899, 0]
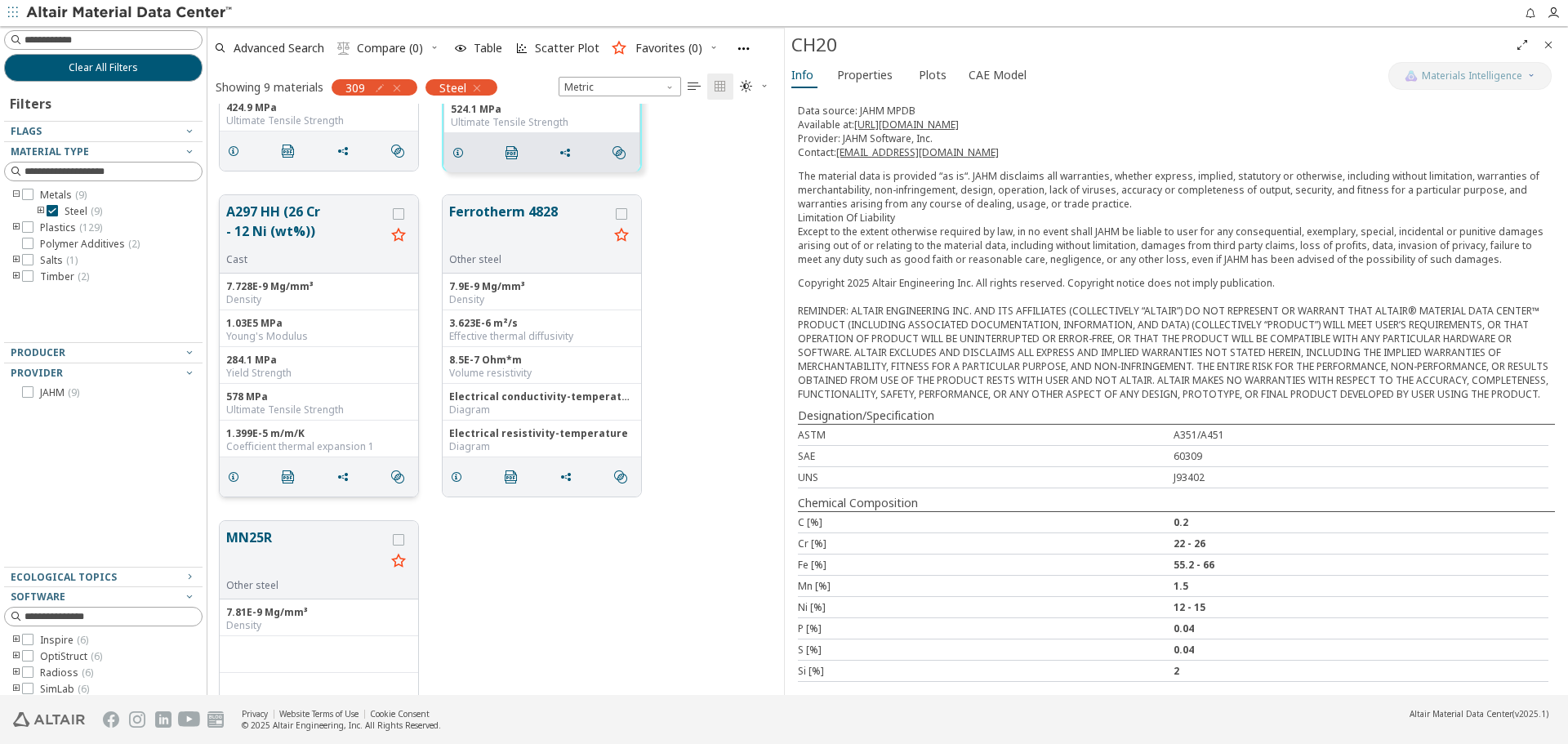
click at [293, 226] on button "A297 HH (26 Cr - 12 Ni (wt%))" at bounding box center [306, 227] width 159 height 52
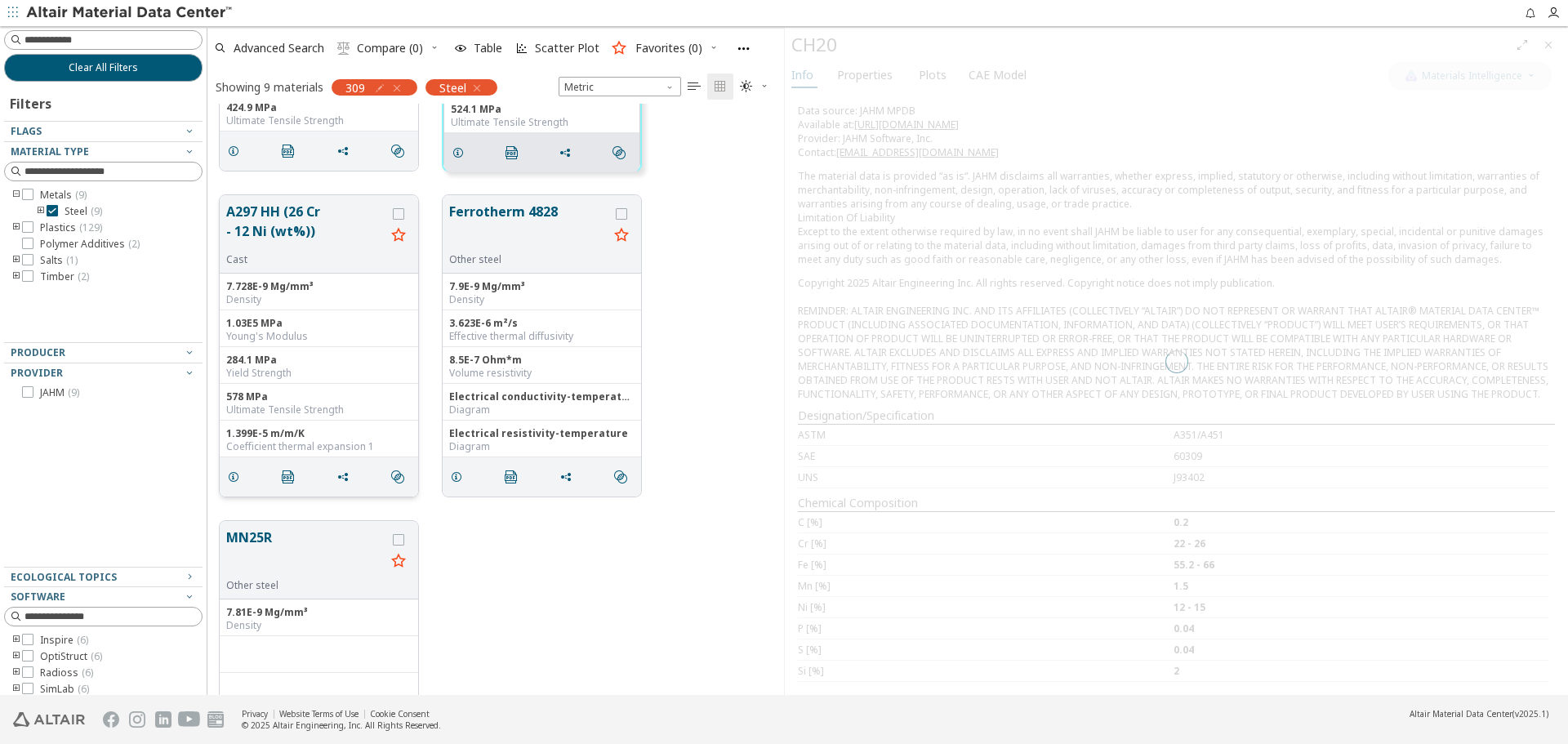
scroll to position [184, 0]
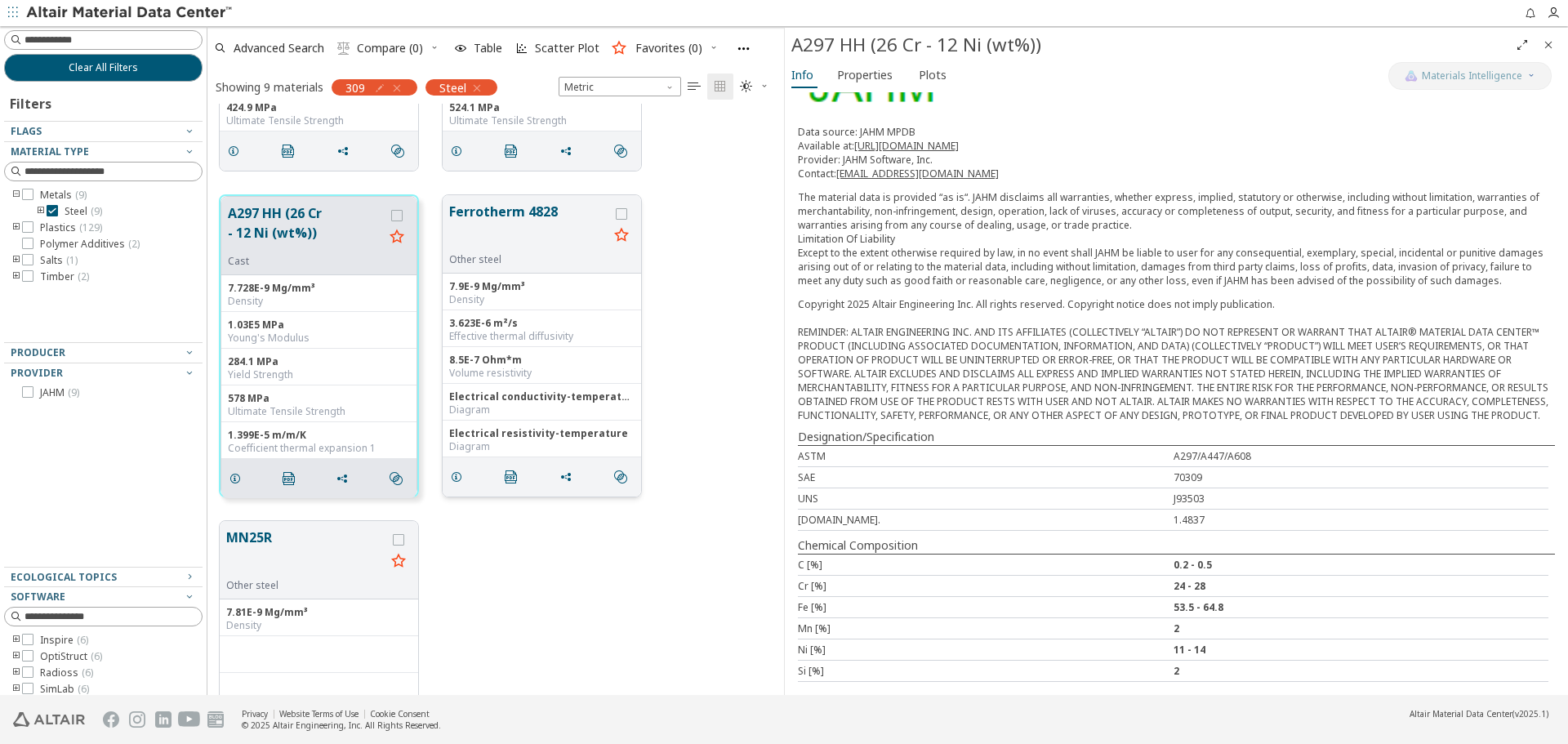
click at [468, 231] on button "Ferrotherm 4828" at bounding box center [528, 227] width 159 height 52
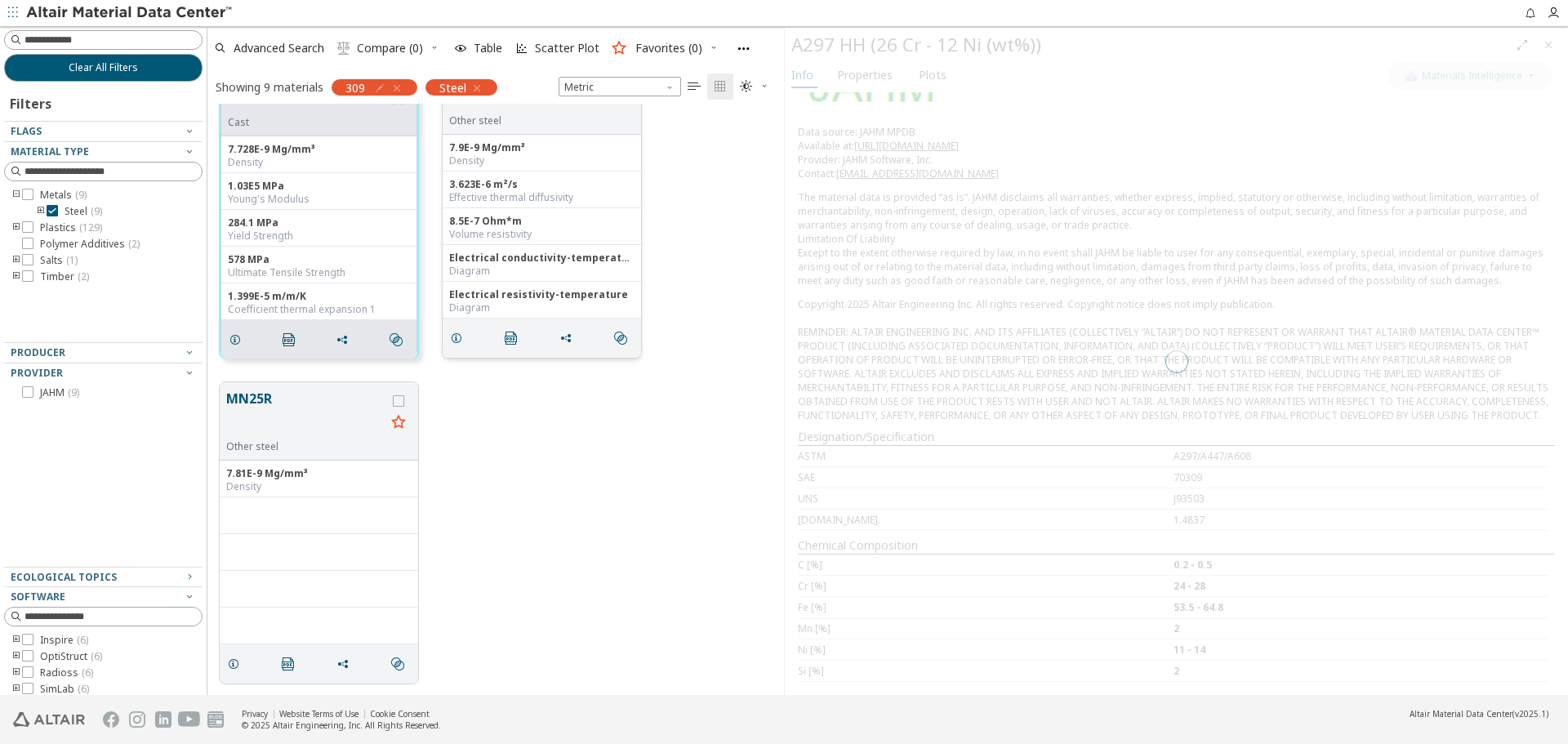
scroll to position [1038, 0]
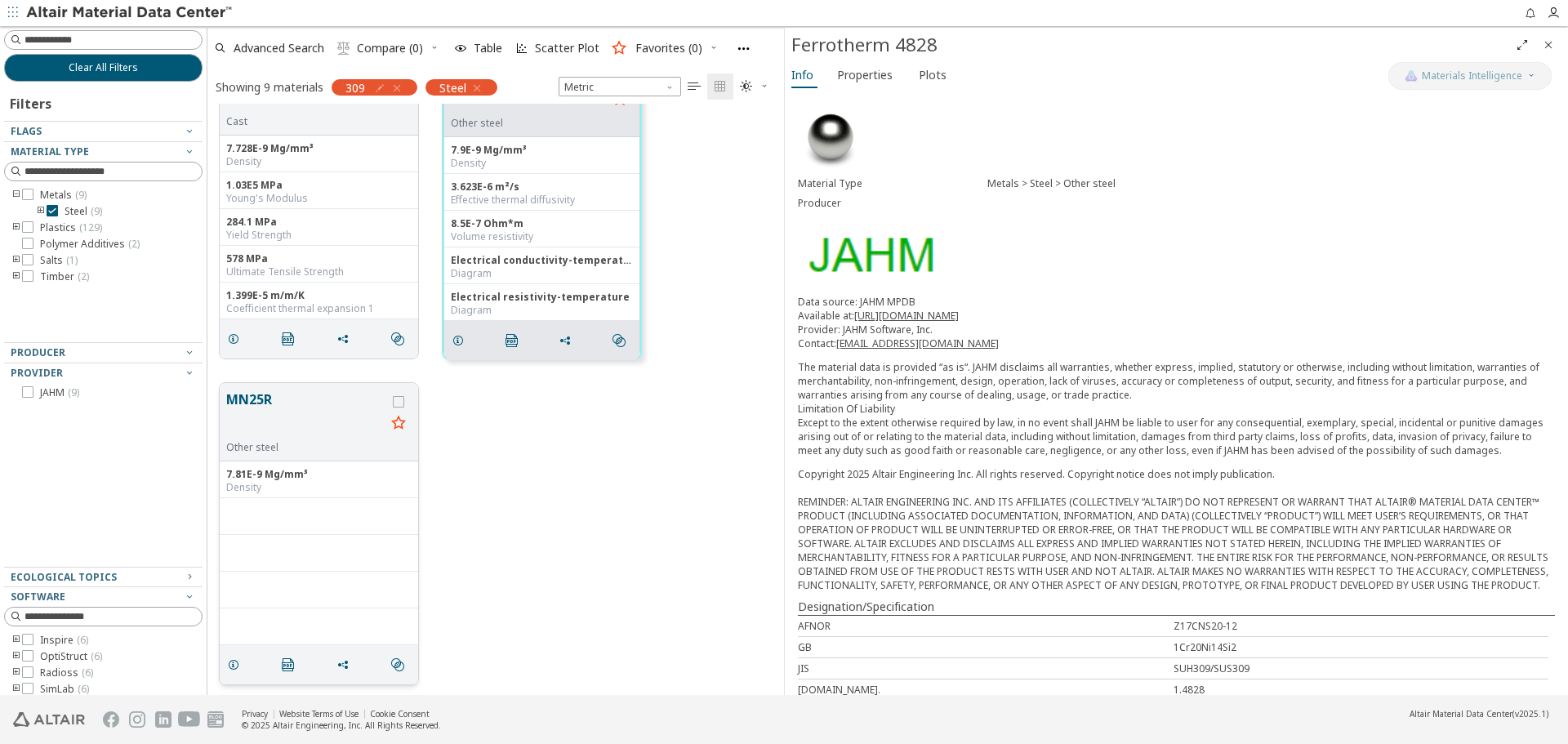
click at [270, 391] on button "MN25R" at bounding box center [306, 416] width 159 height 52
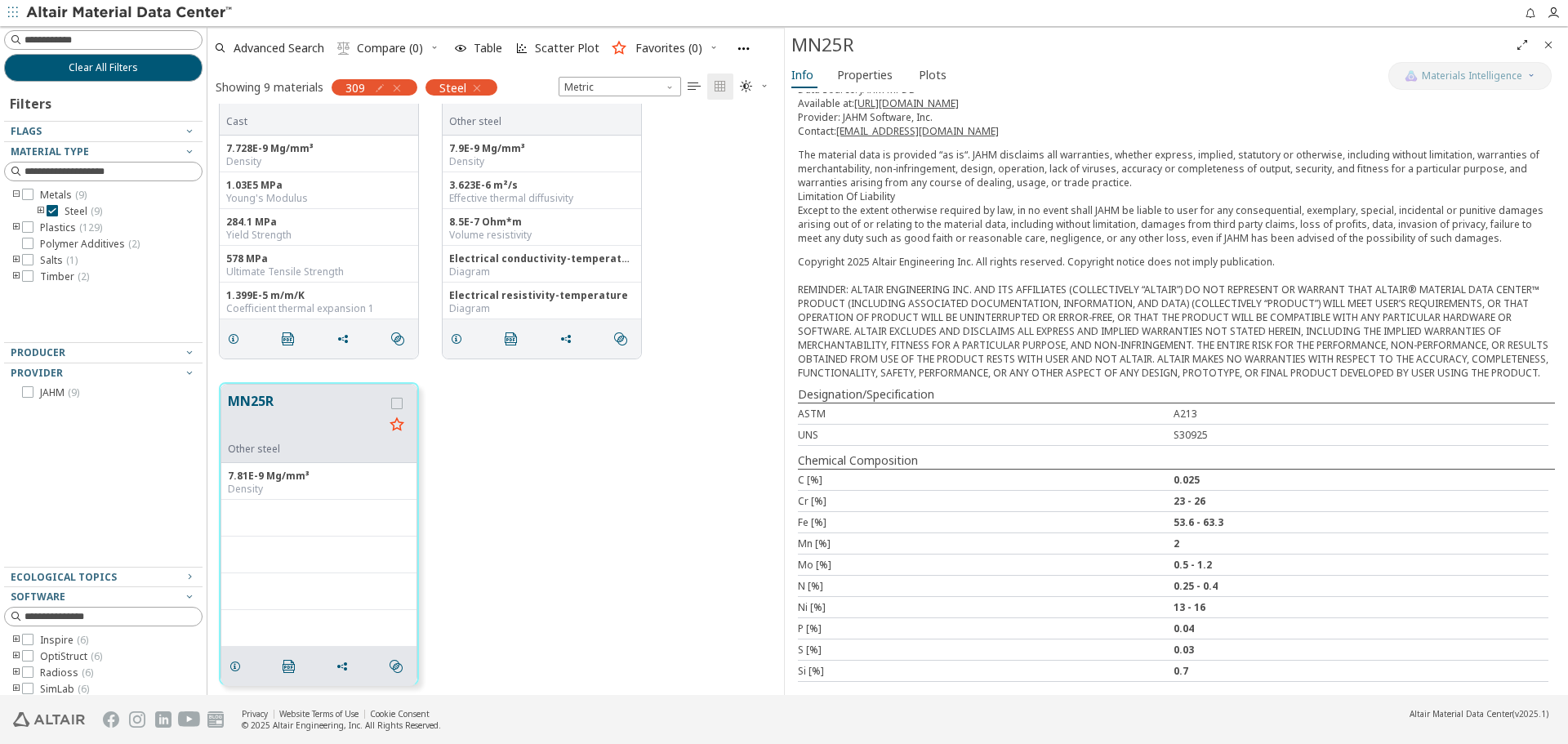
scroll to position [227, 0]
click at [136, 63] on button "Clear All Filters" at bounding box center [103, 67] width 198 height 27
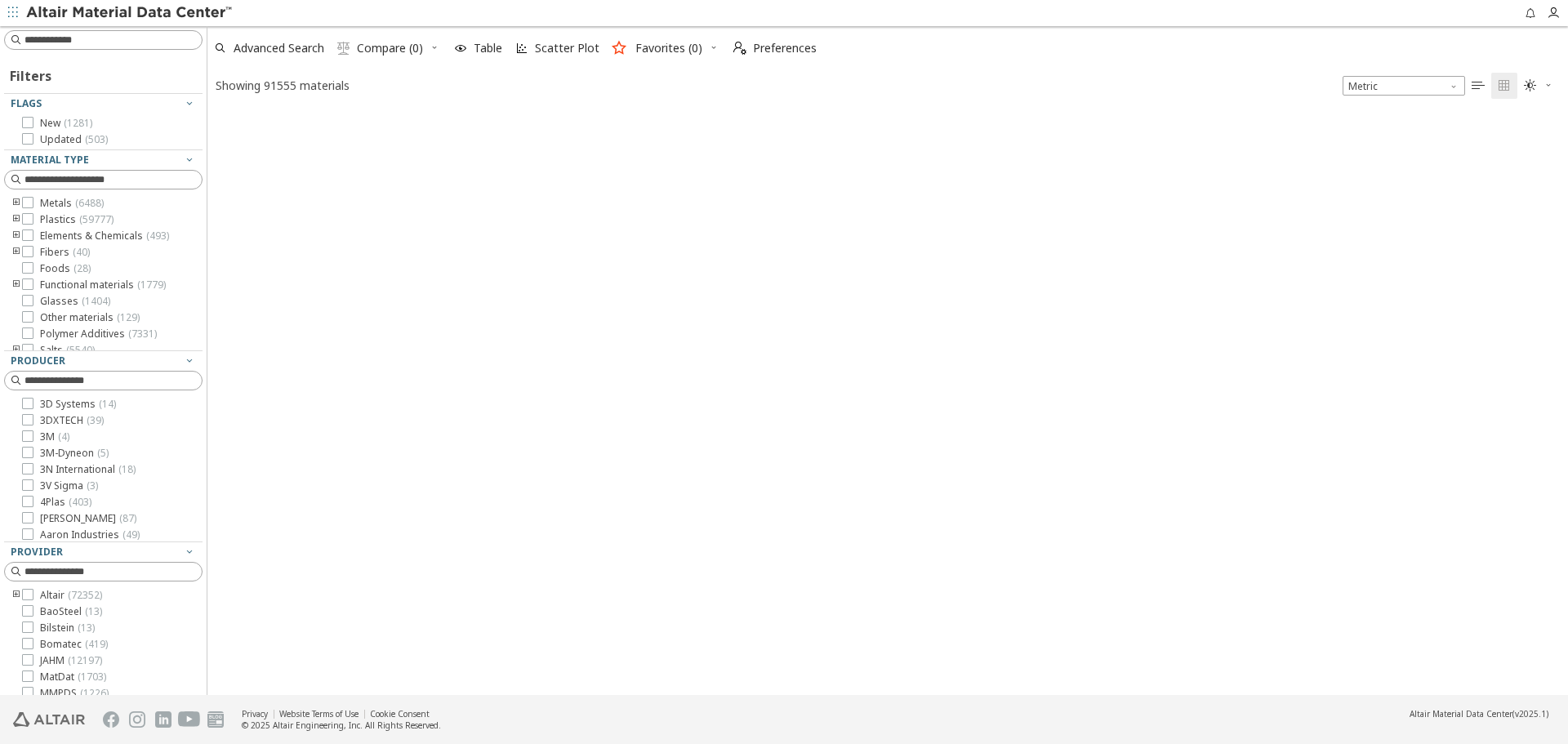
scroll to position [582, 1348]
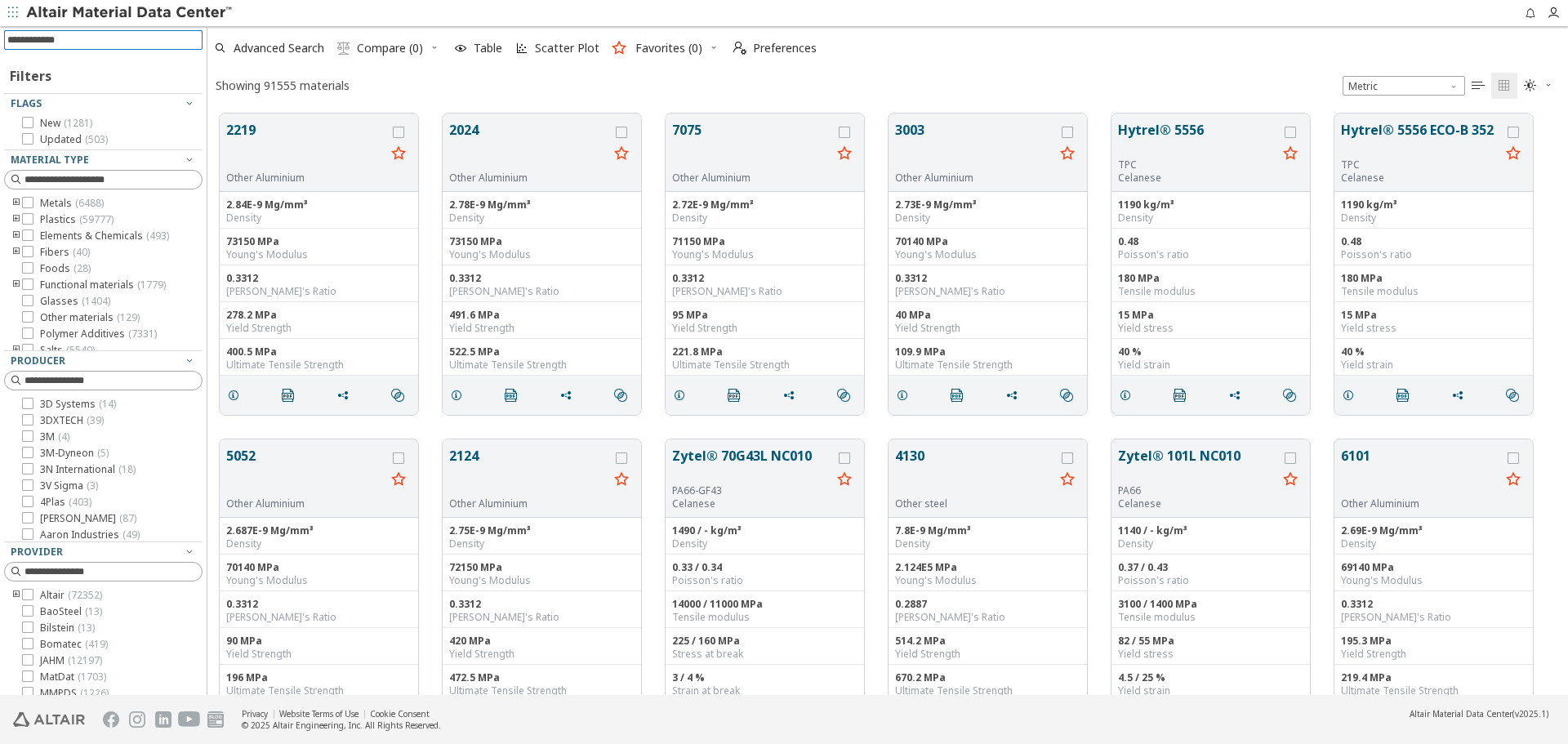
click at [136, 43] on input at bounding box center [105, 40] width 195 height 18
type input "****"
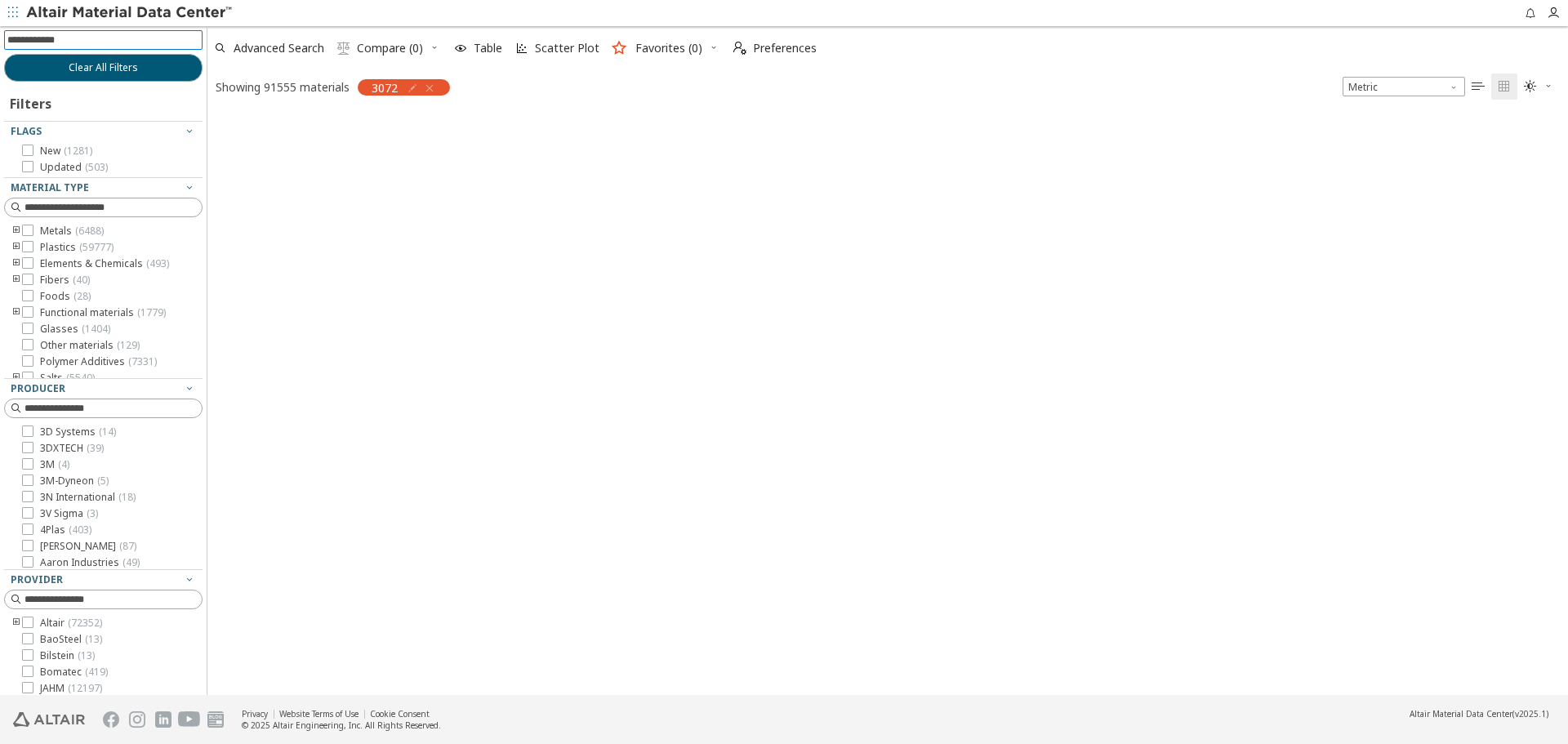
scroll to position [579, 1348]
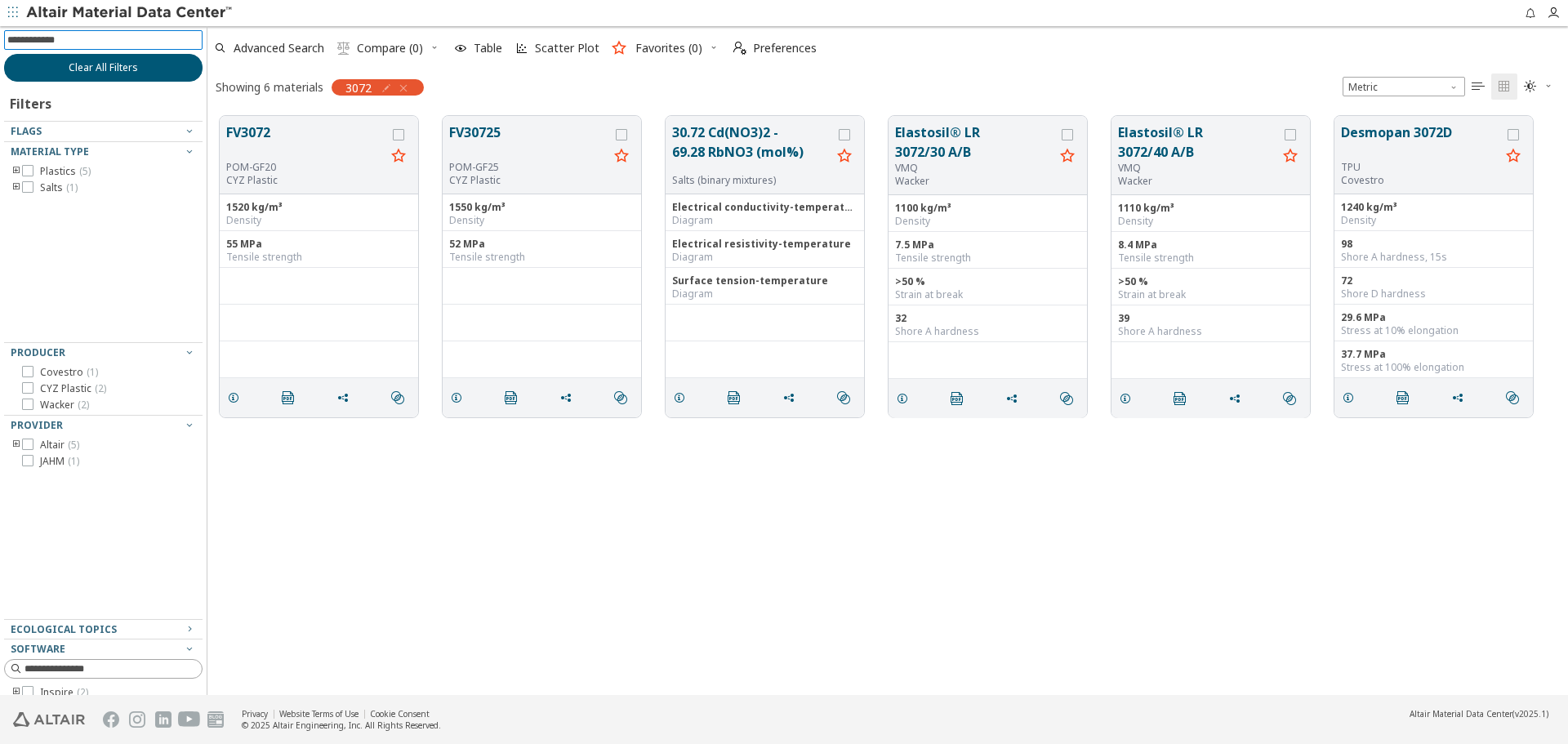
click at [138, 78] on button "Clear All Filters" at bounding box center [103, 67] width 198 height 27
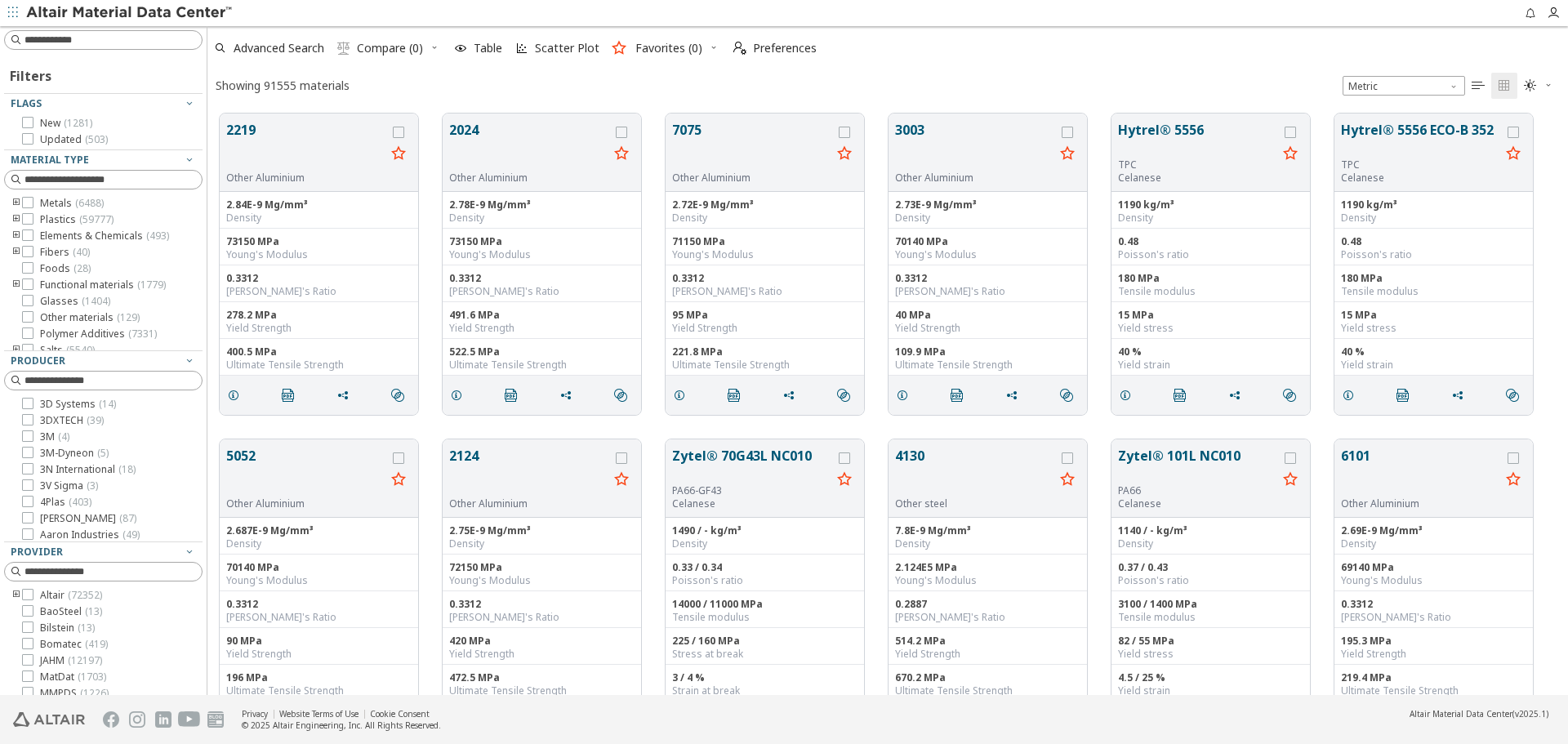
scroll to position [582, 1348]
click at [148, 39] on input at bounding box center [112, 40] width 177 height 17
type input "***"
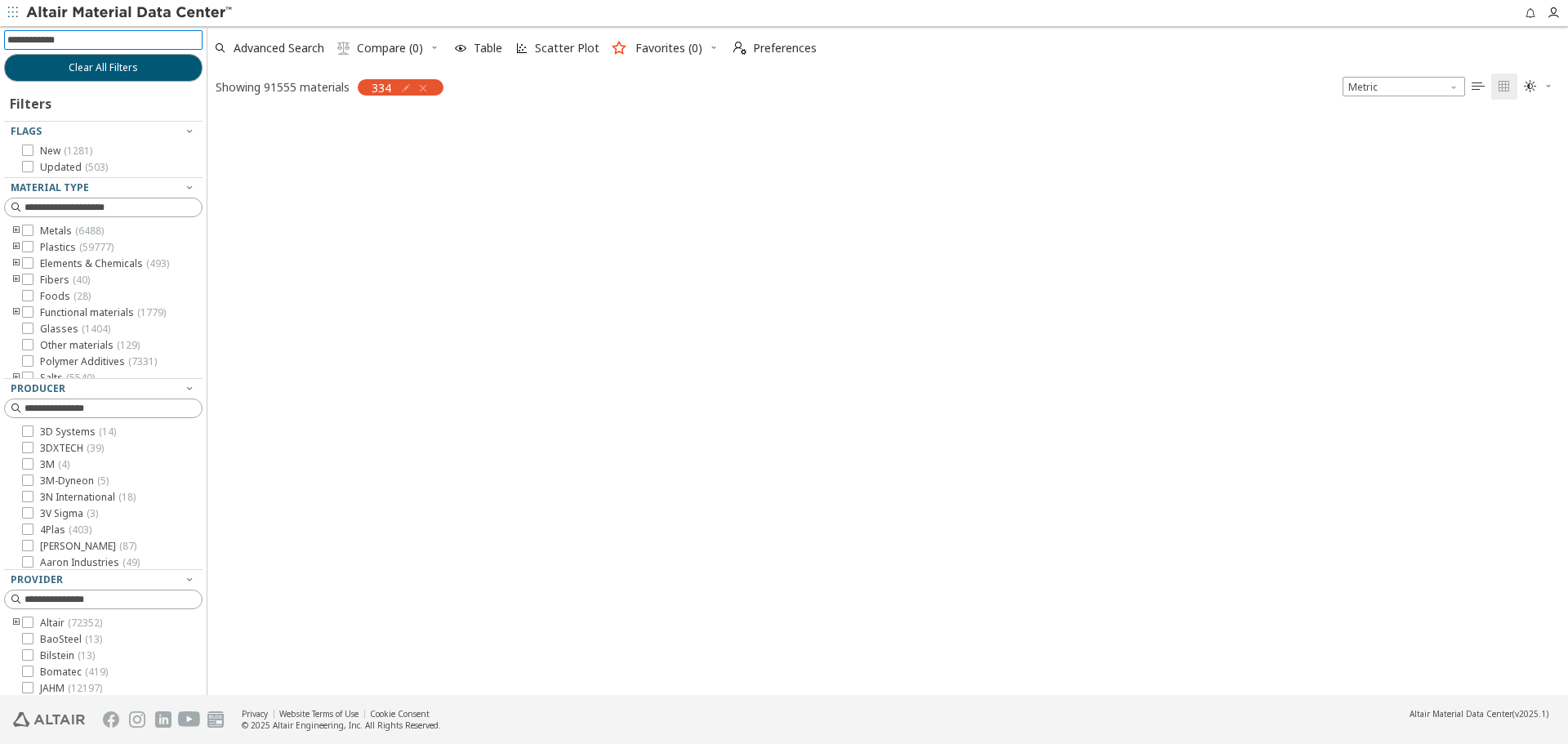
scroll to position [579, 1348]
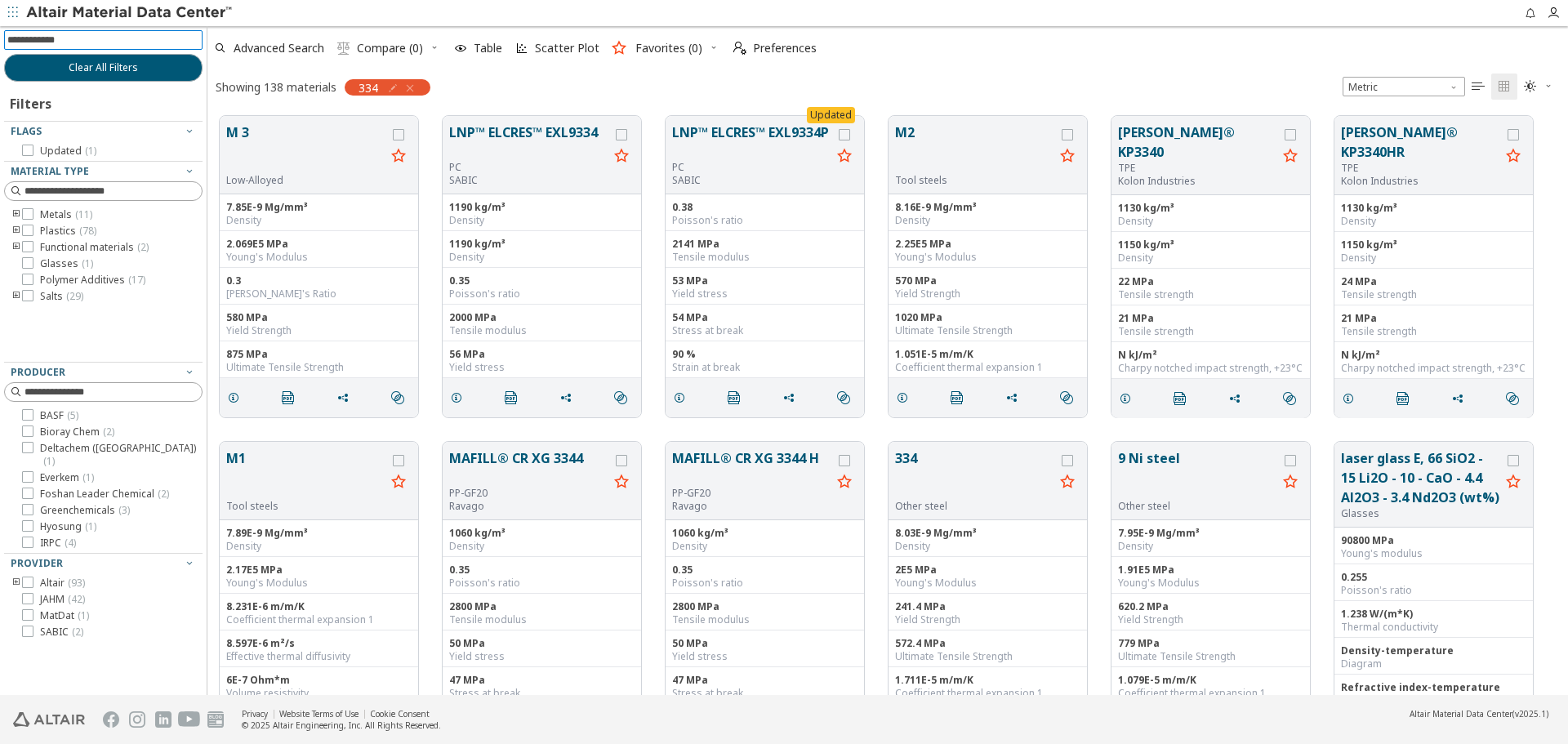
click at [12, 214] on icon "toogle group" at bounding box center [17, 215] width 12 height 13
click at [52, 232] on icon at bounding box center [52, 231] width 12 height 12
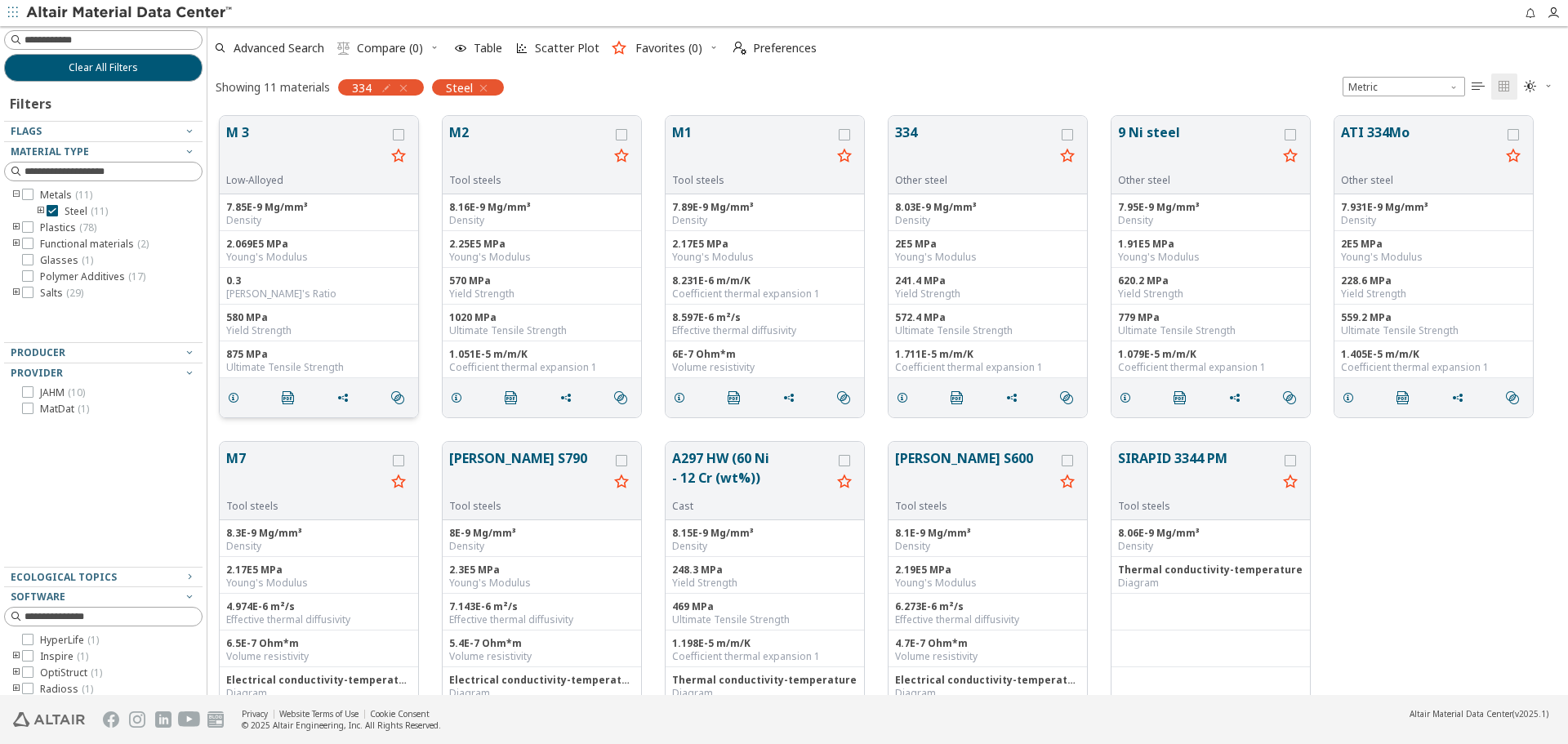
click at [263, 141] on button "M 3" at bounding box center [306, 148] width 159 height 52
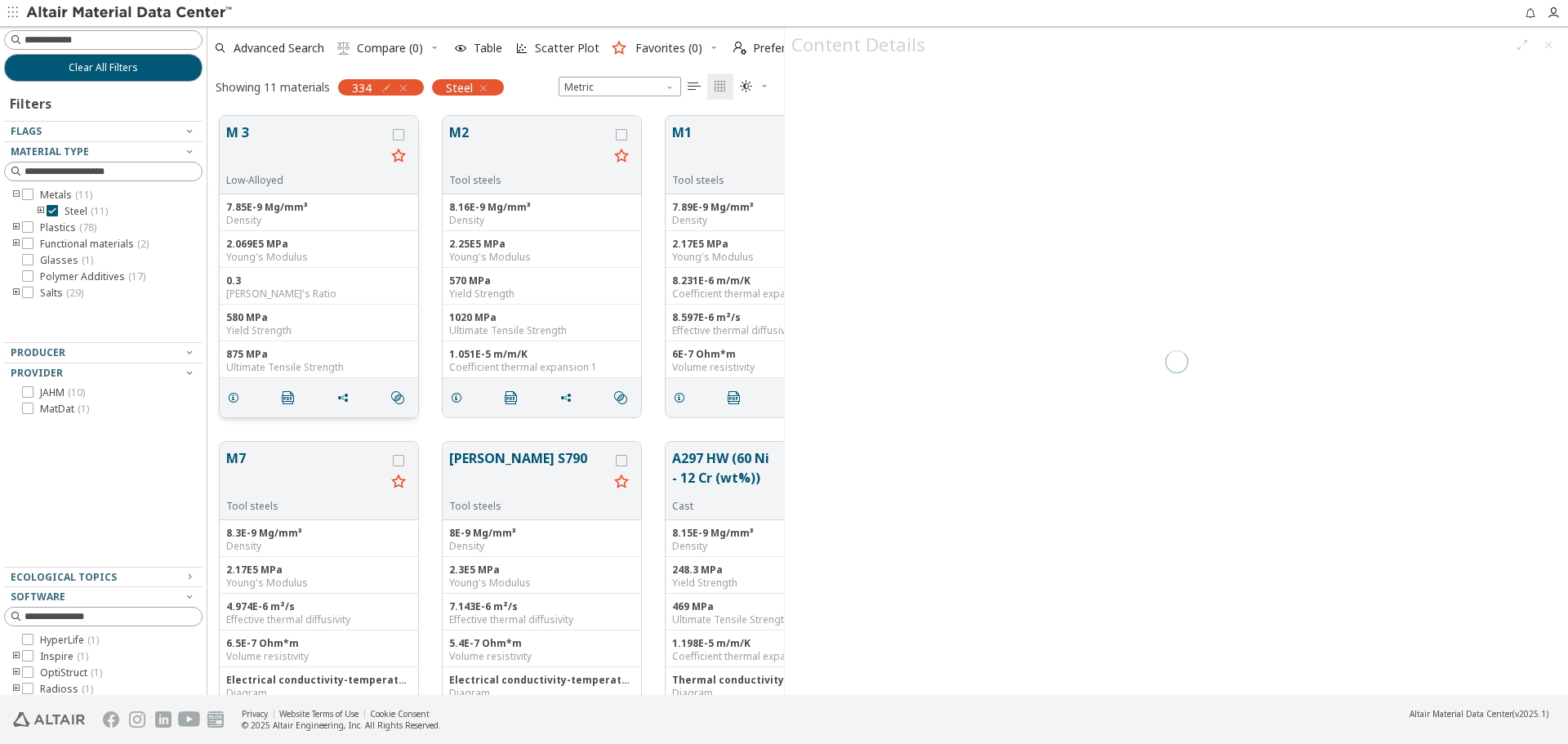
scroll to position [579, 565]
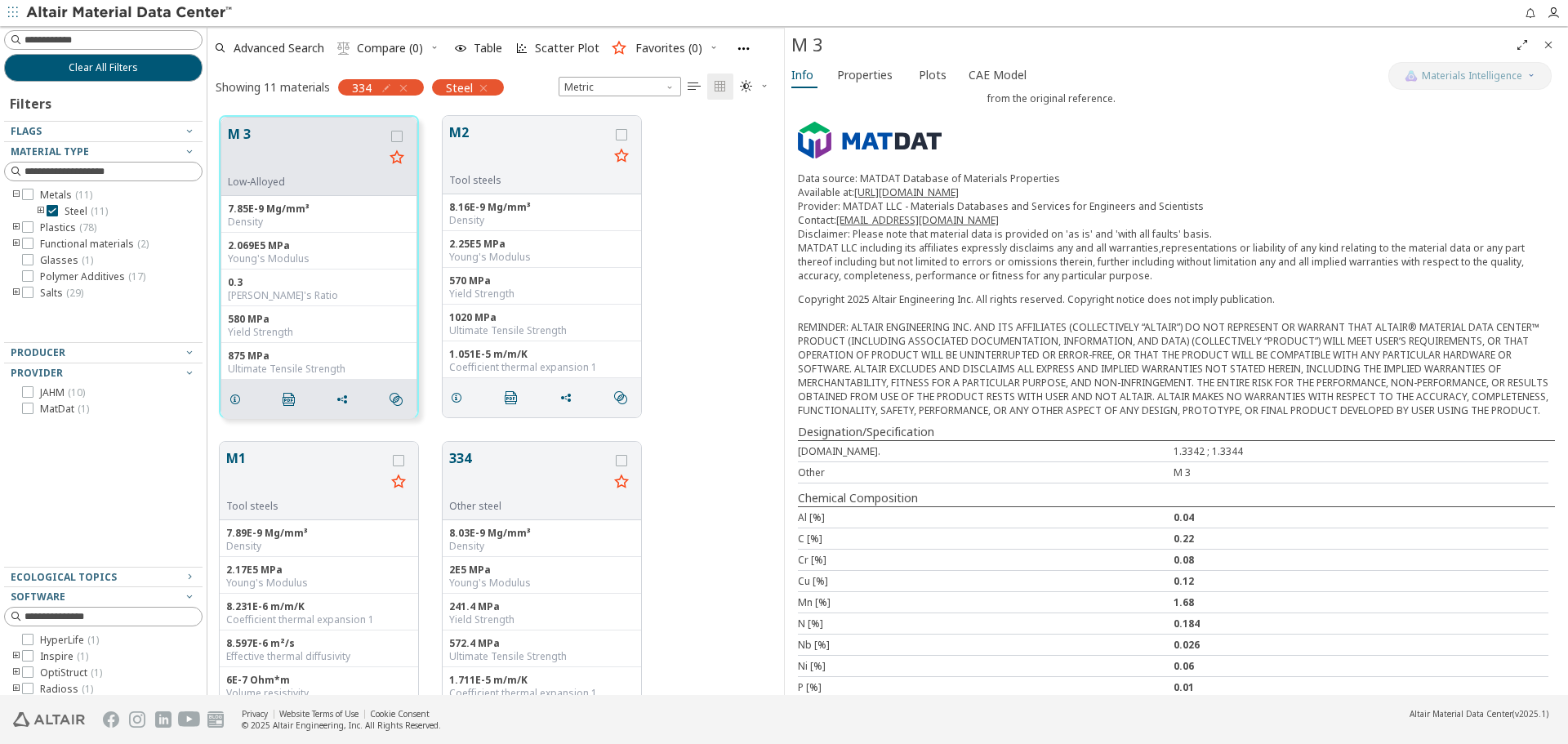
scroll to position [163, 0]
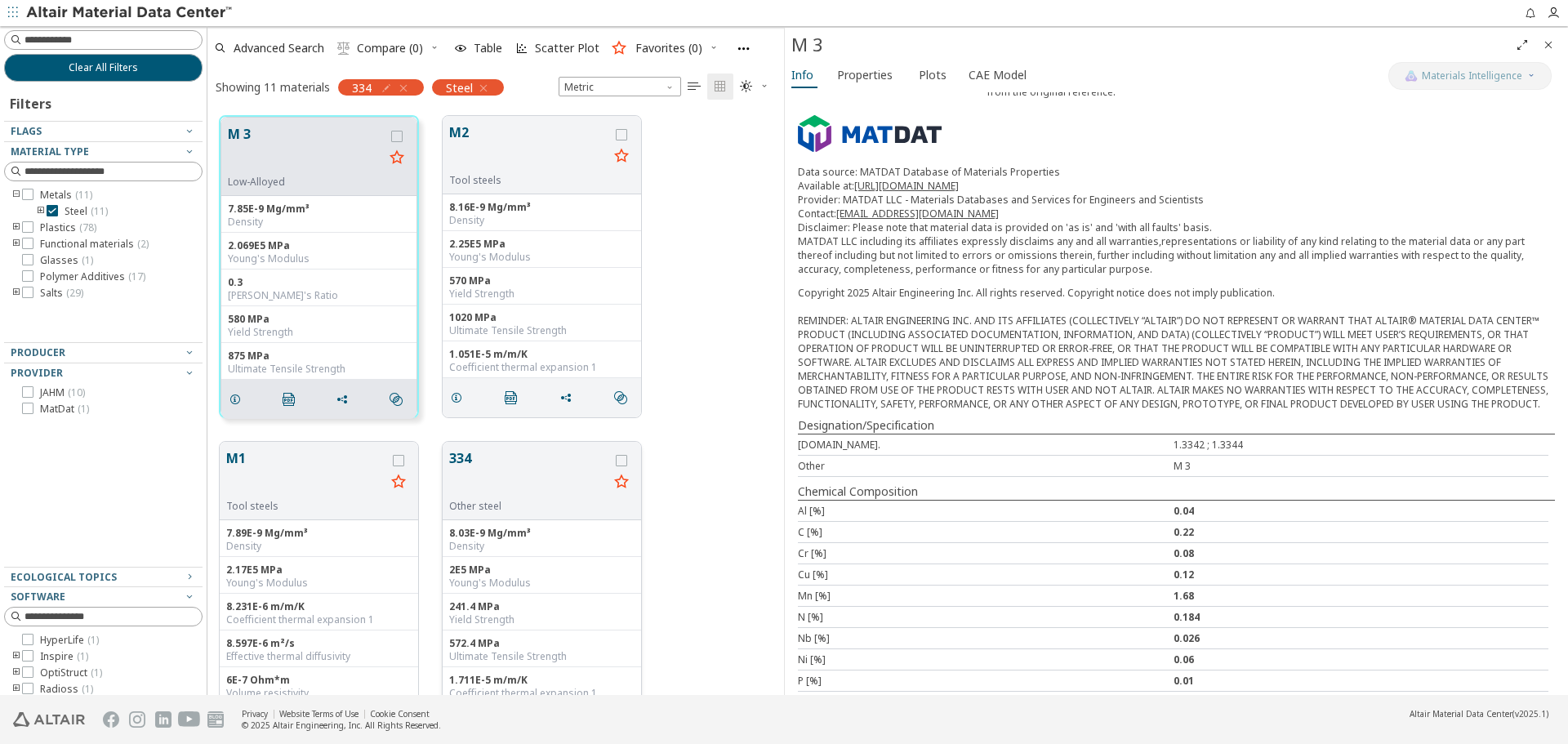
click at [491, 462] on button "334" at bounding box center [528, 474] width 159 height 52
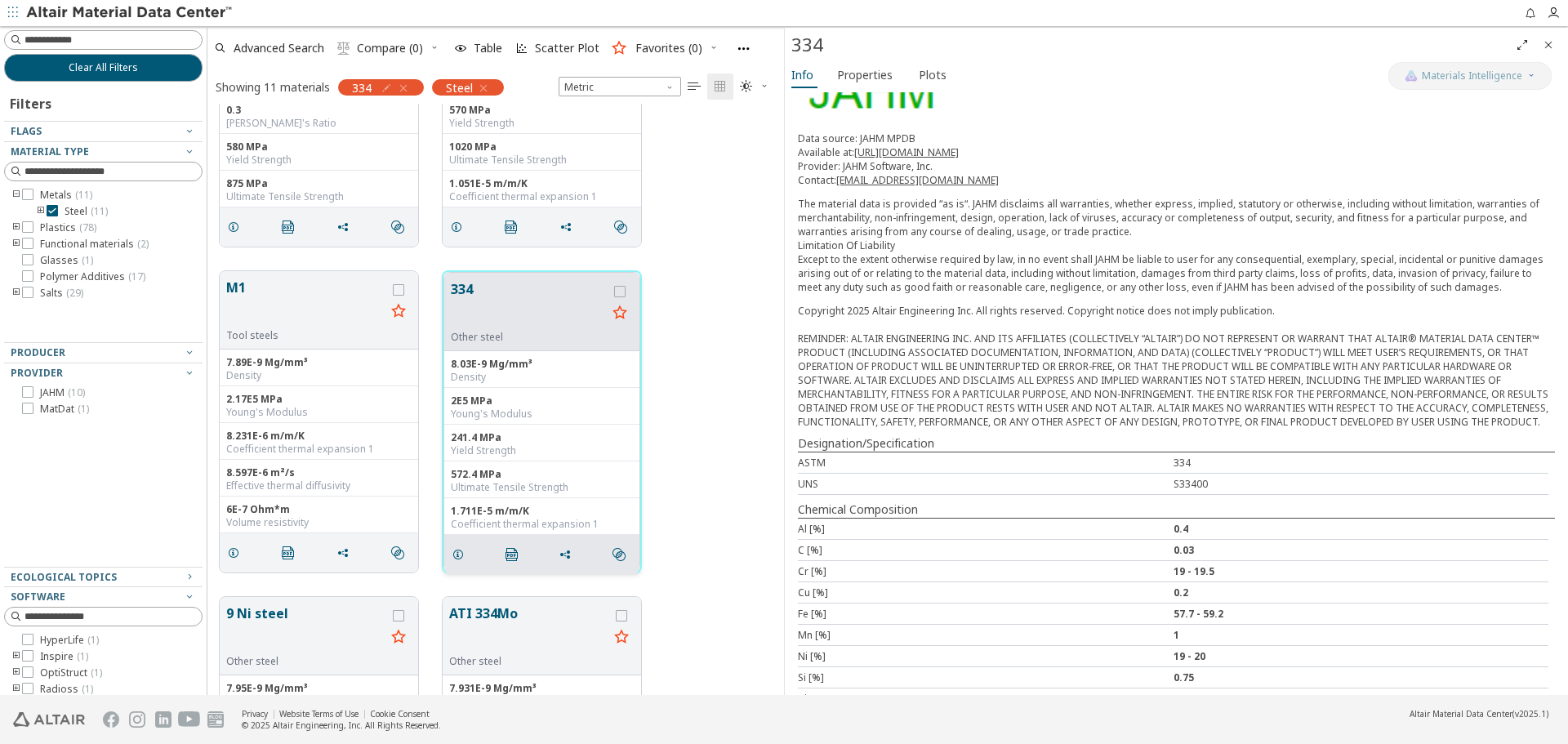
scroll to position [245, 0]
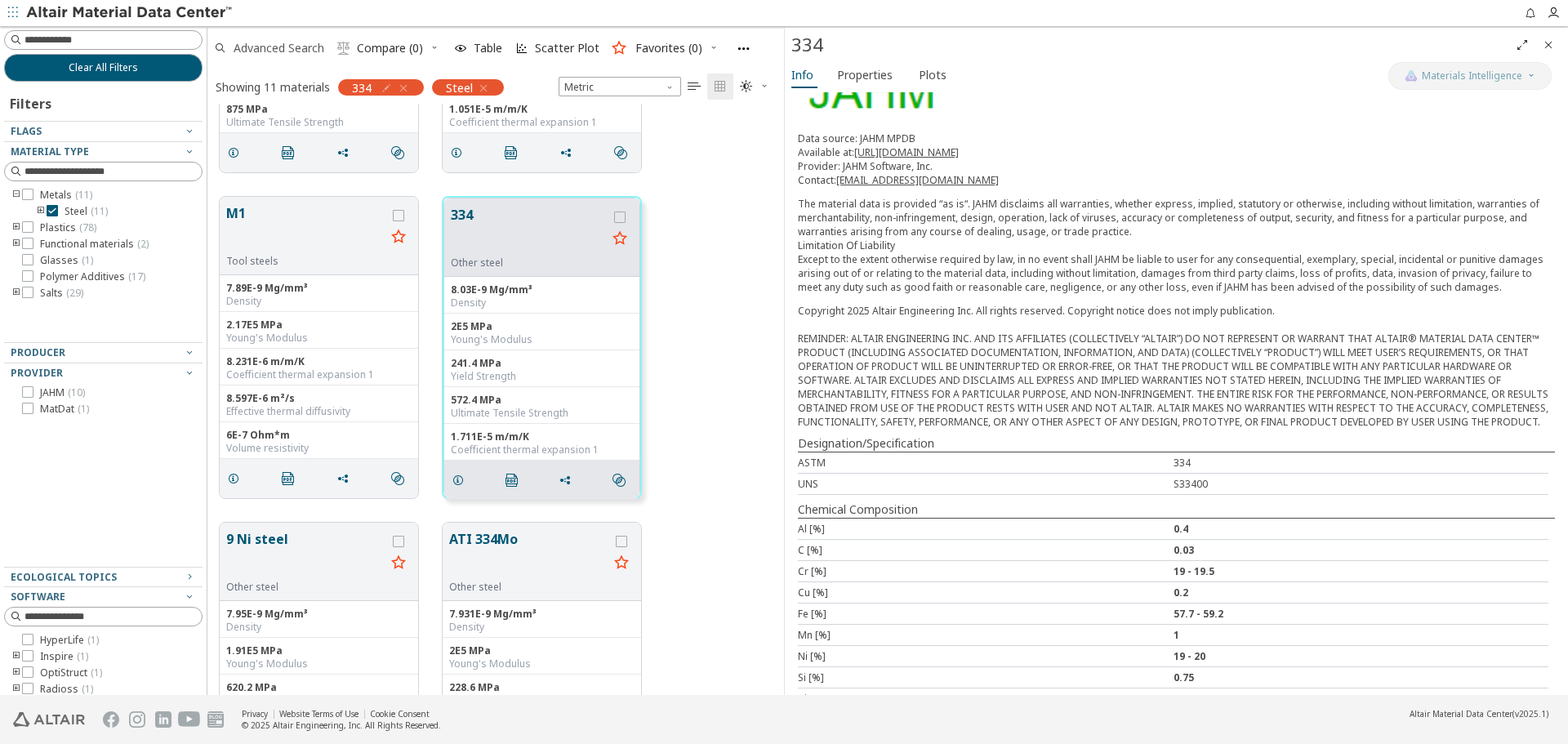
click at [300, 51] on span "Advanced Search" at bounding box center [278, 48] width 91 height 12
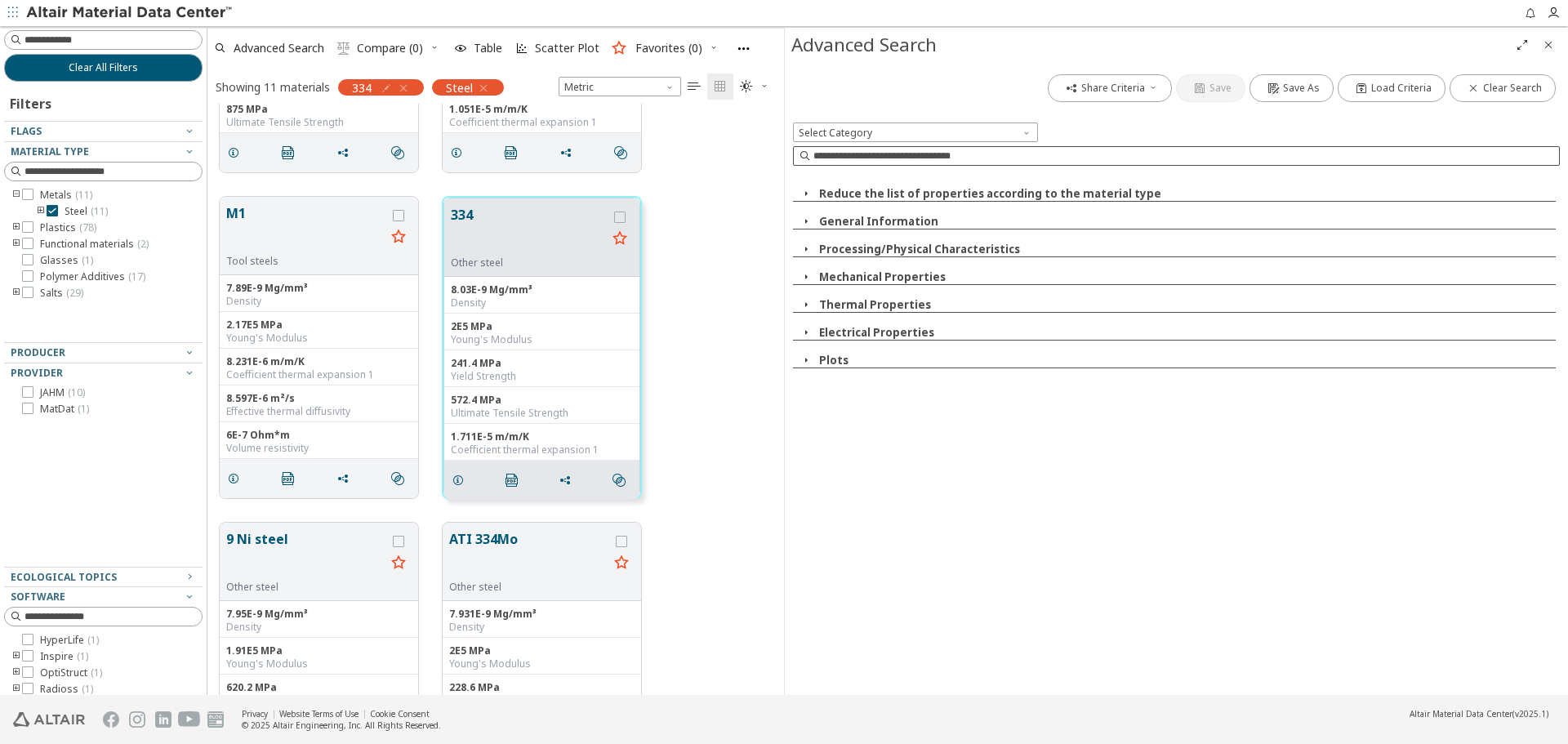
click at [965, 159] on input at bounding box center [1186, 156] width 745 height 17
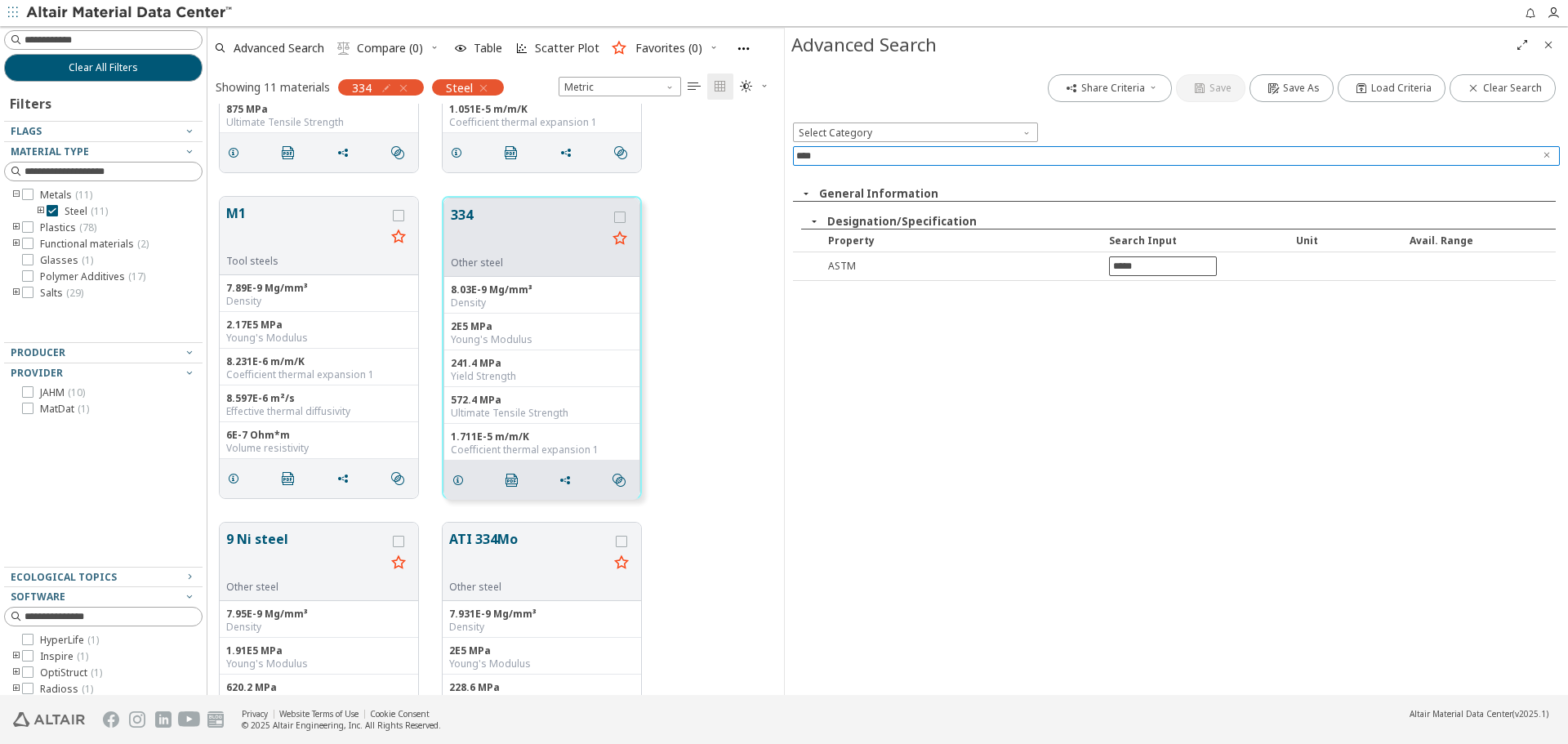
type input "****"
click at [1153, 272] on input "text" at bounding box center [1162, 267] width 106 height 18
type input "***"
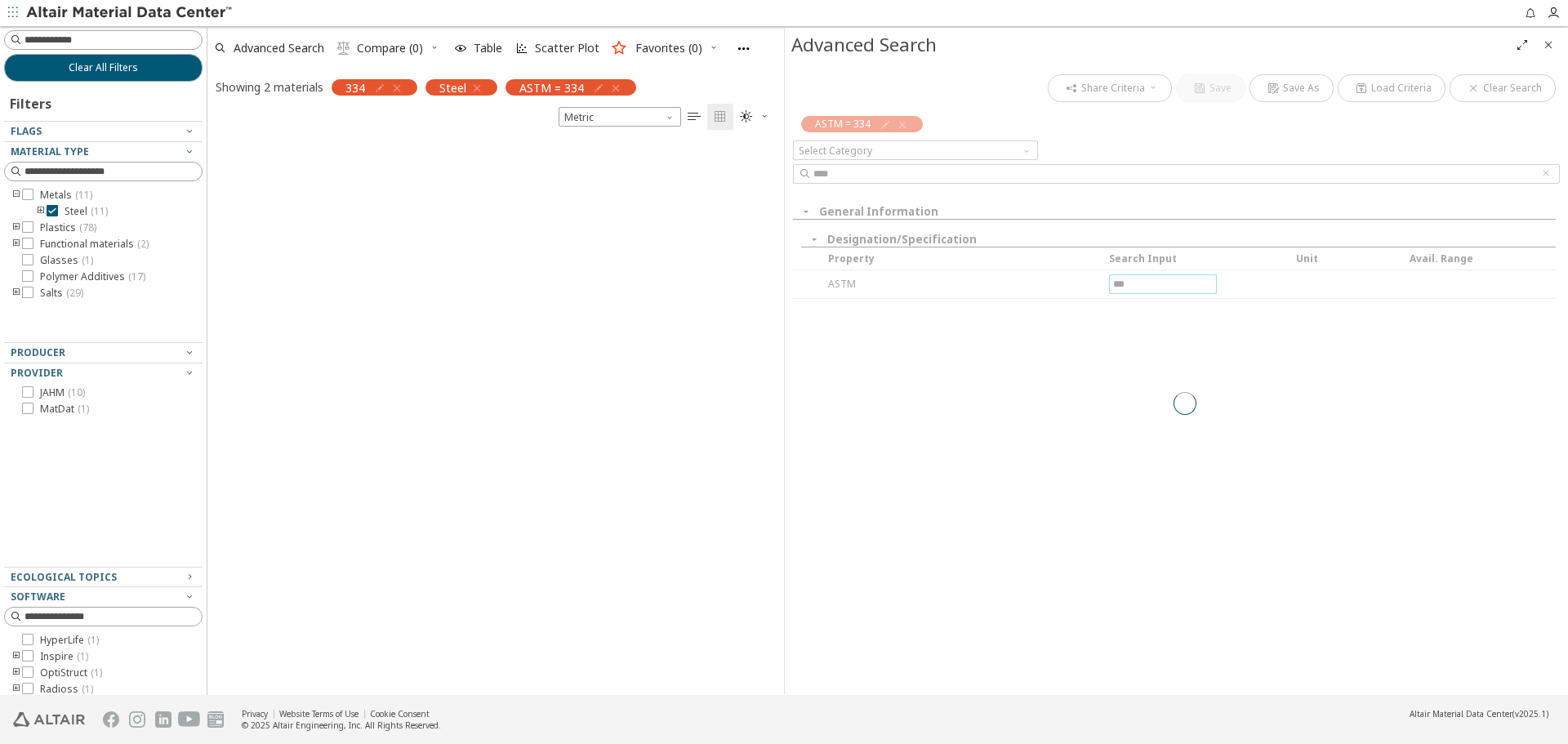
scroll to position [553, 565]
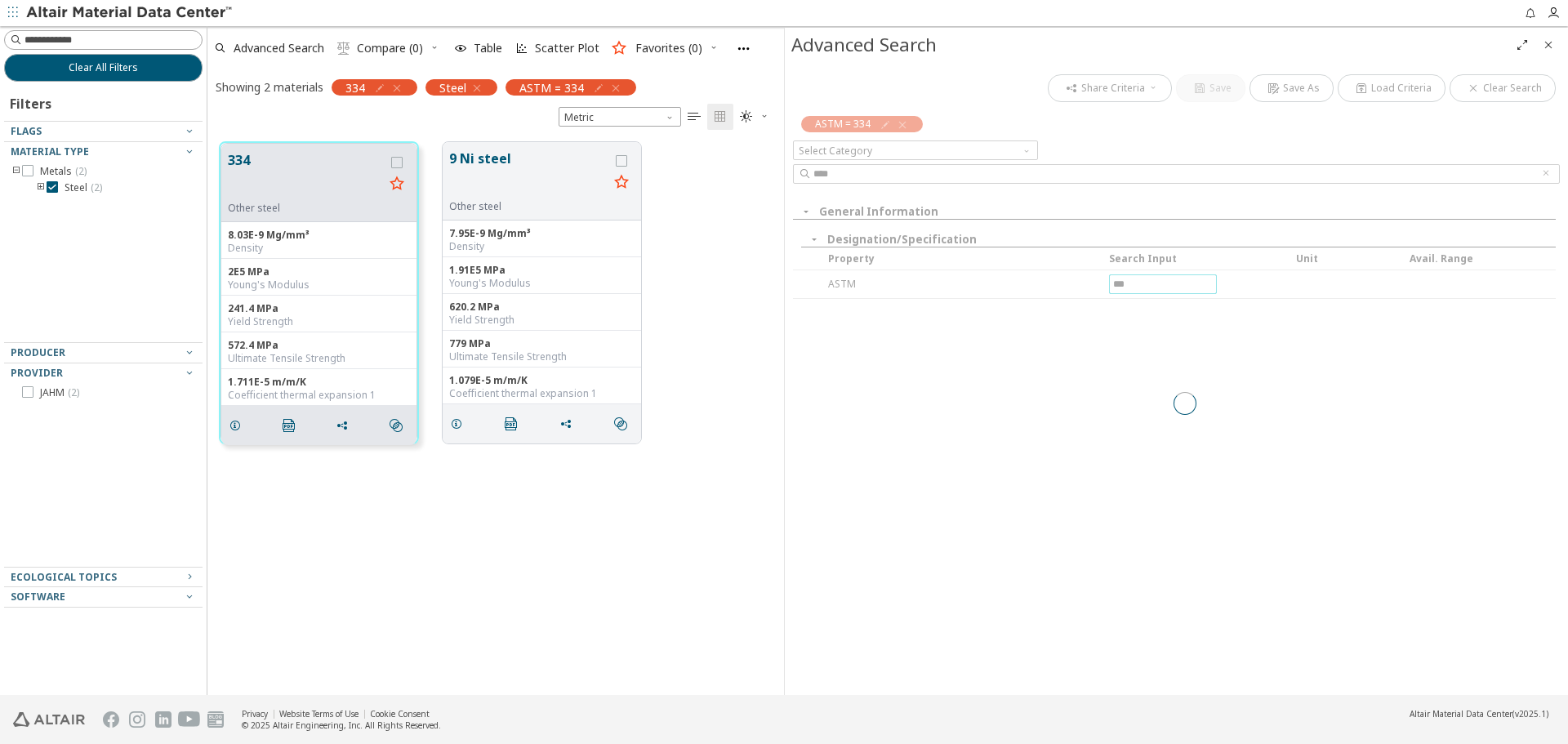
click at [1553, 47] on icon "Close" at bounding box center [1548, 45] width 13 height 13
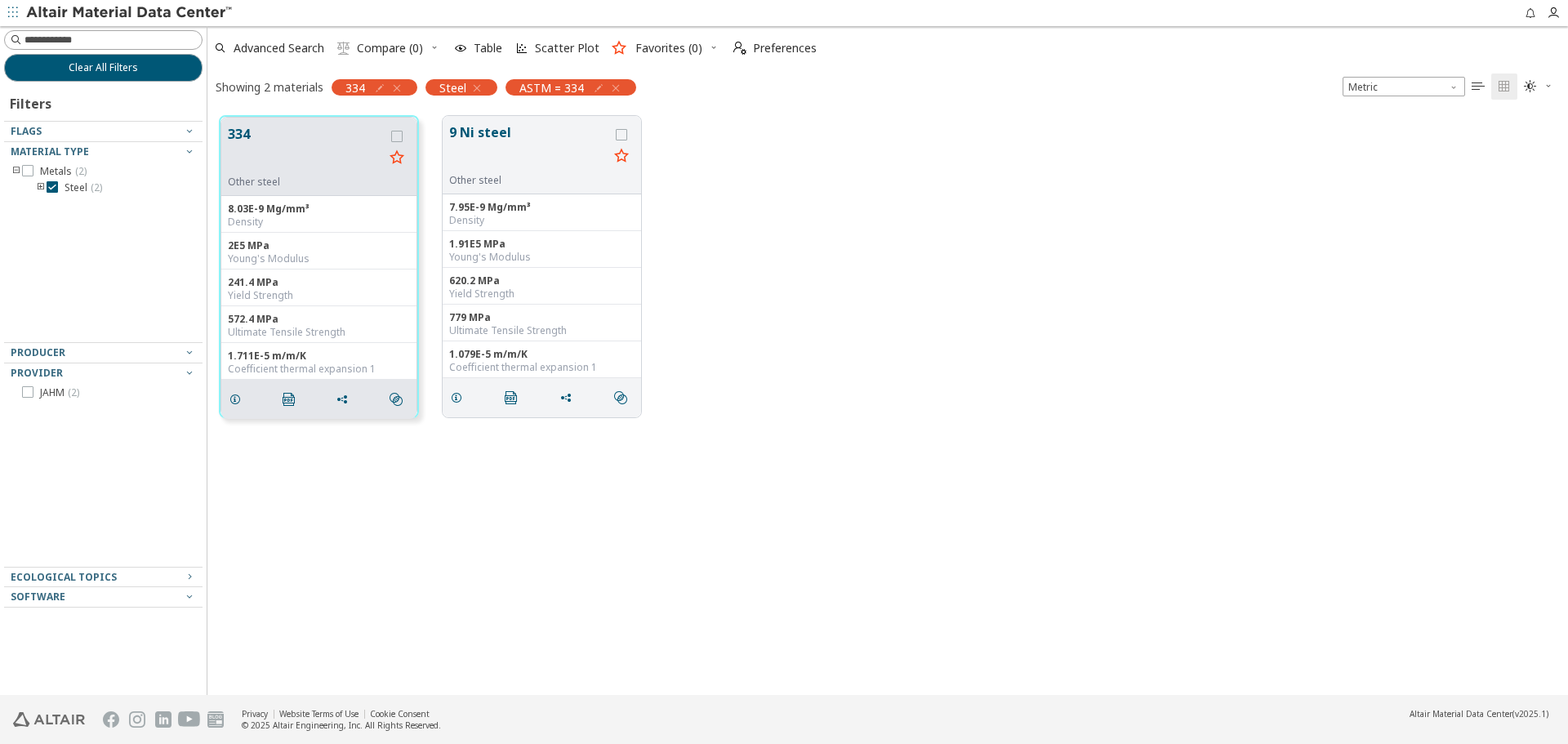
scroll to position [579, 1348]
click at [396, 85] on icon "button" at bounding box center [397, 88] width 13 height 13
click at [460, 395] on icon "grid" at bounding box center [456, 398] width 13 height 13
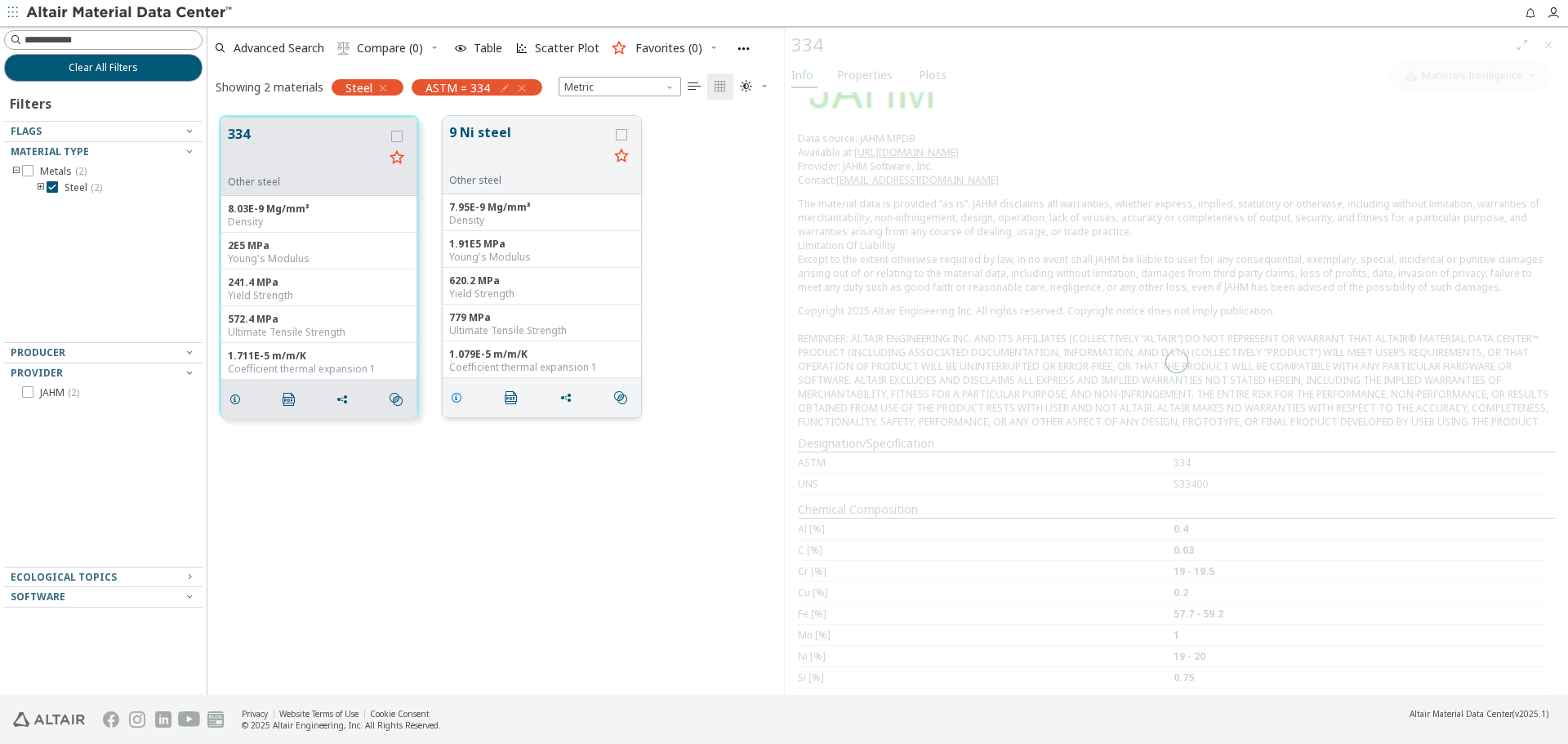
scroll to position [579, 565]
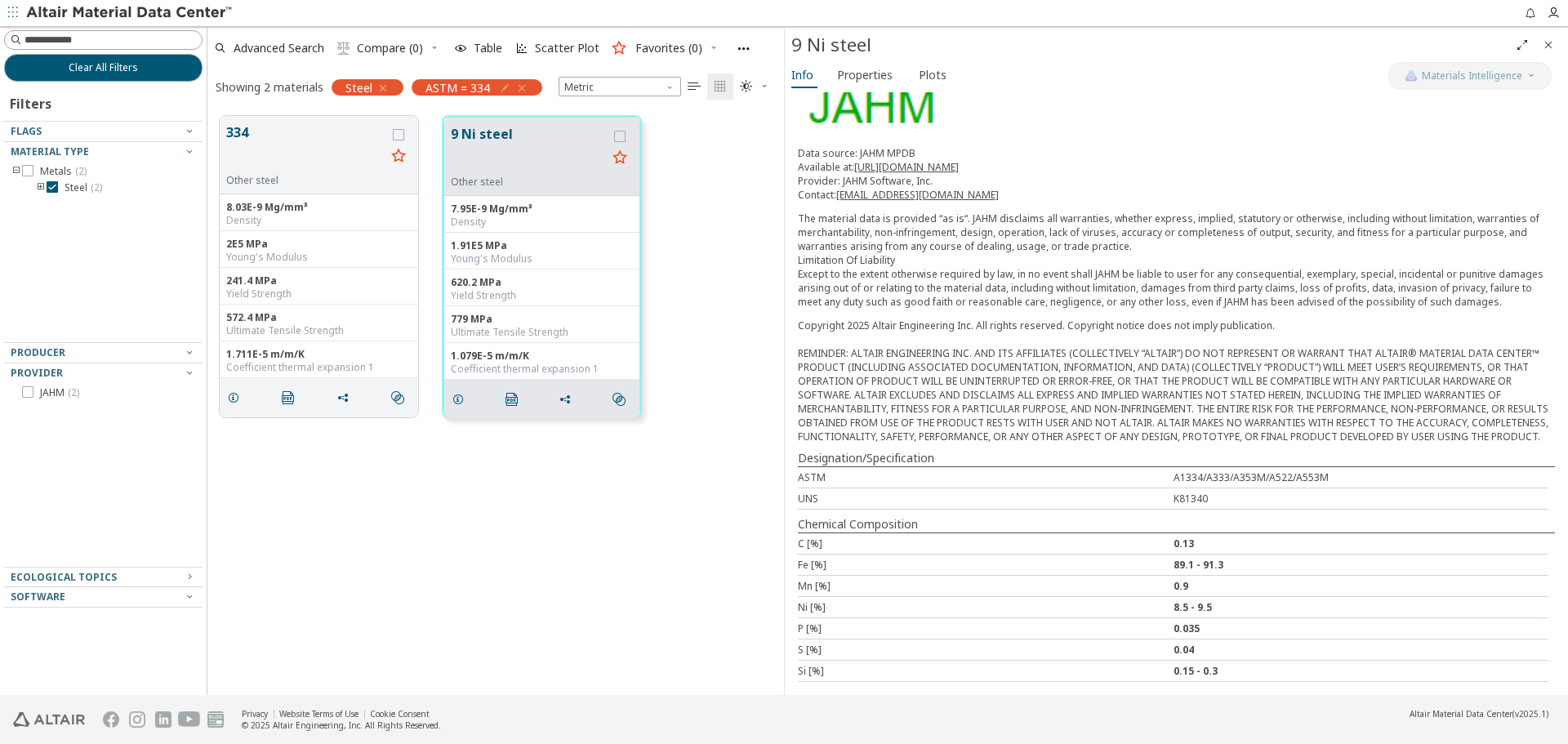
click at [1544, 41] on icon "Close" at bounding box center [1548, 45] width 13 height 13
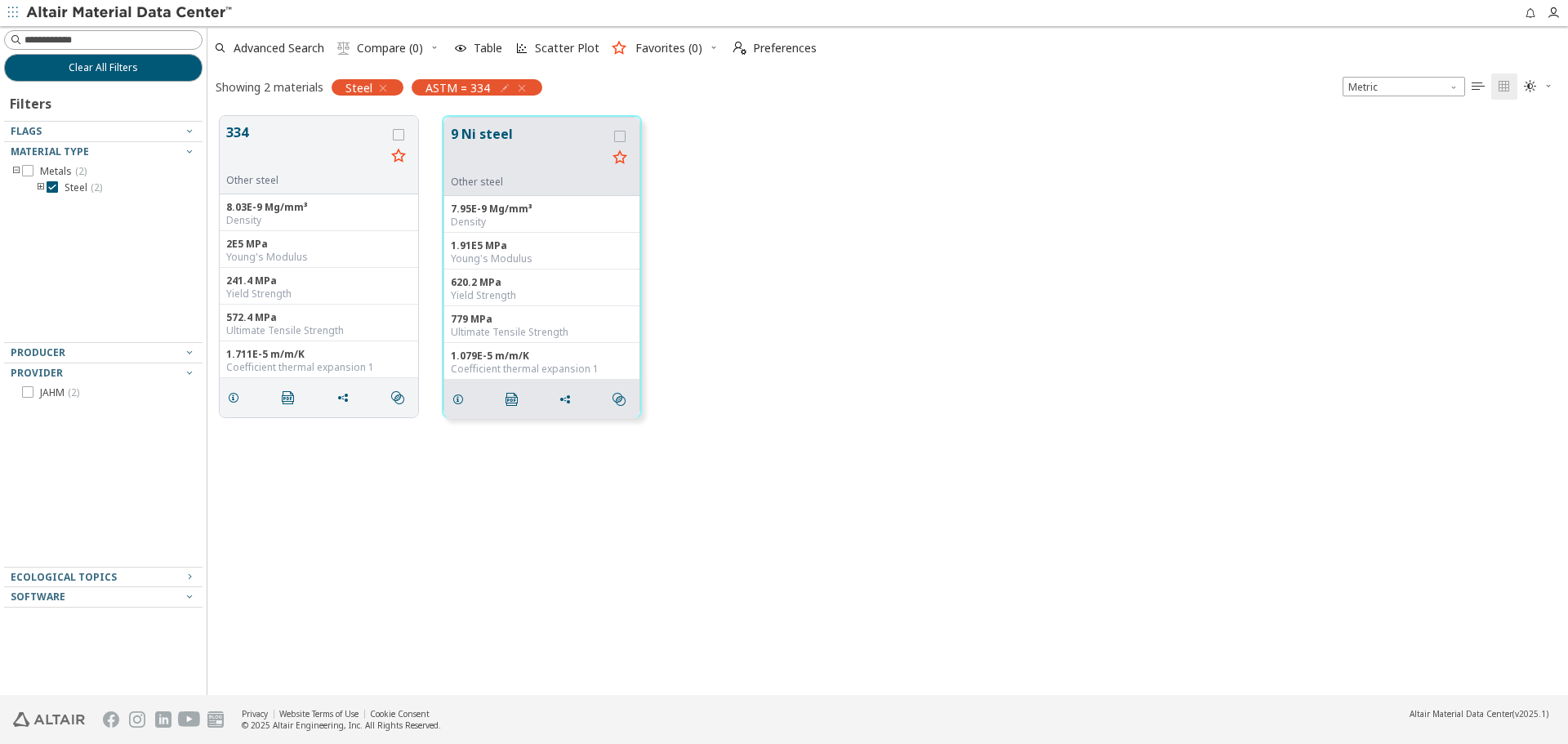
click at [1060, 238] on div "334 Other steel 8.03E-9 Mg/mm³ Density 2E5 MPa Young's Modulus 241.4 MPa Yield …" at bounding box center [888, 267] width 1361 height 326
